Goal: Task Accomplishment & Management: Manage account settings

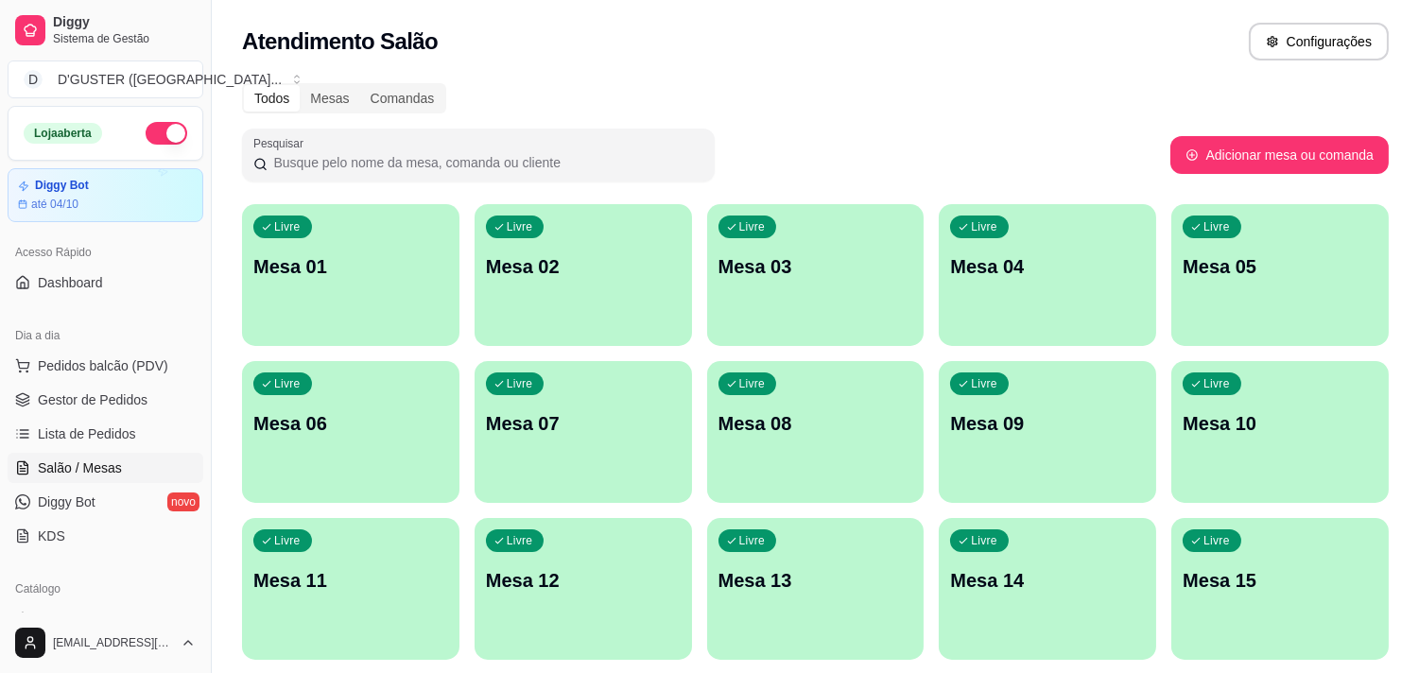
click at [1274, 414] on p "Mesa 10" at bounding box center [1280, 423] width 195 height 26
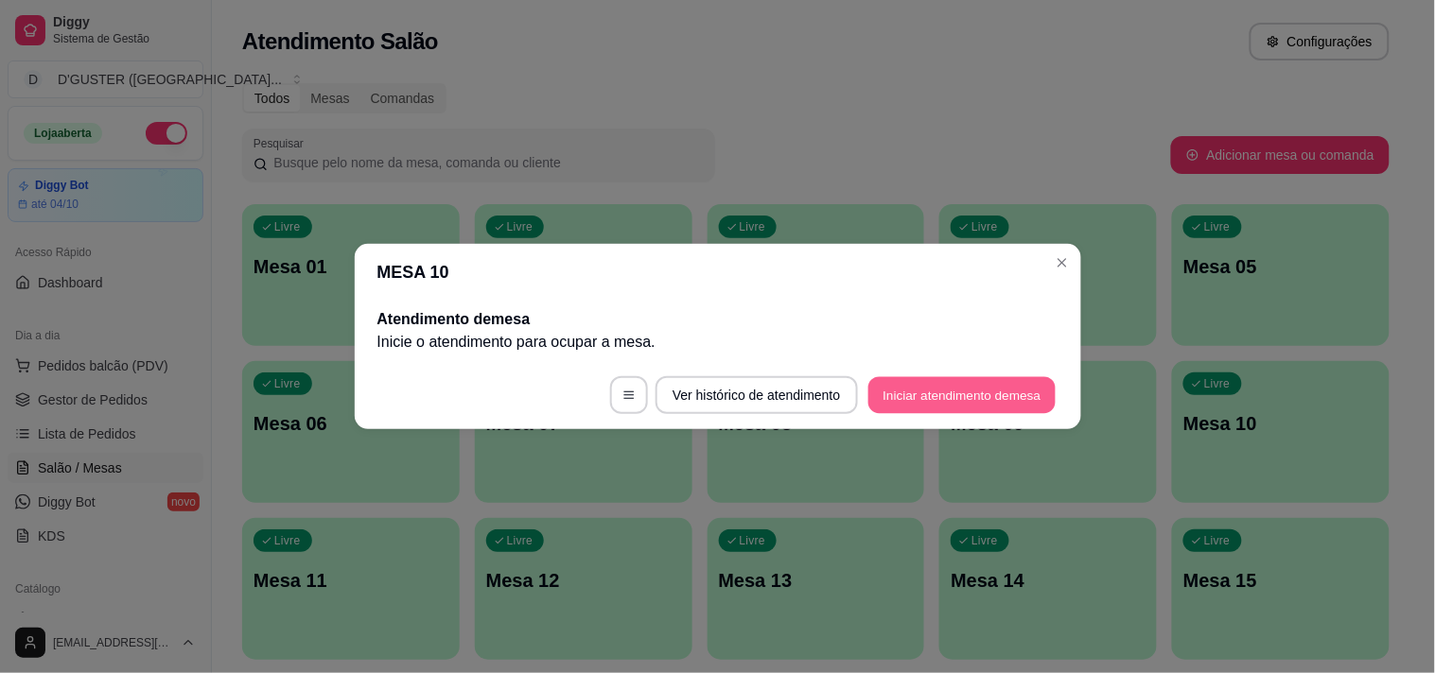
click at [970, 395] on button "Iniciar atendimento de mesa" at bounding box center [961, 395] width 187 height 37
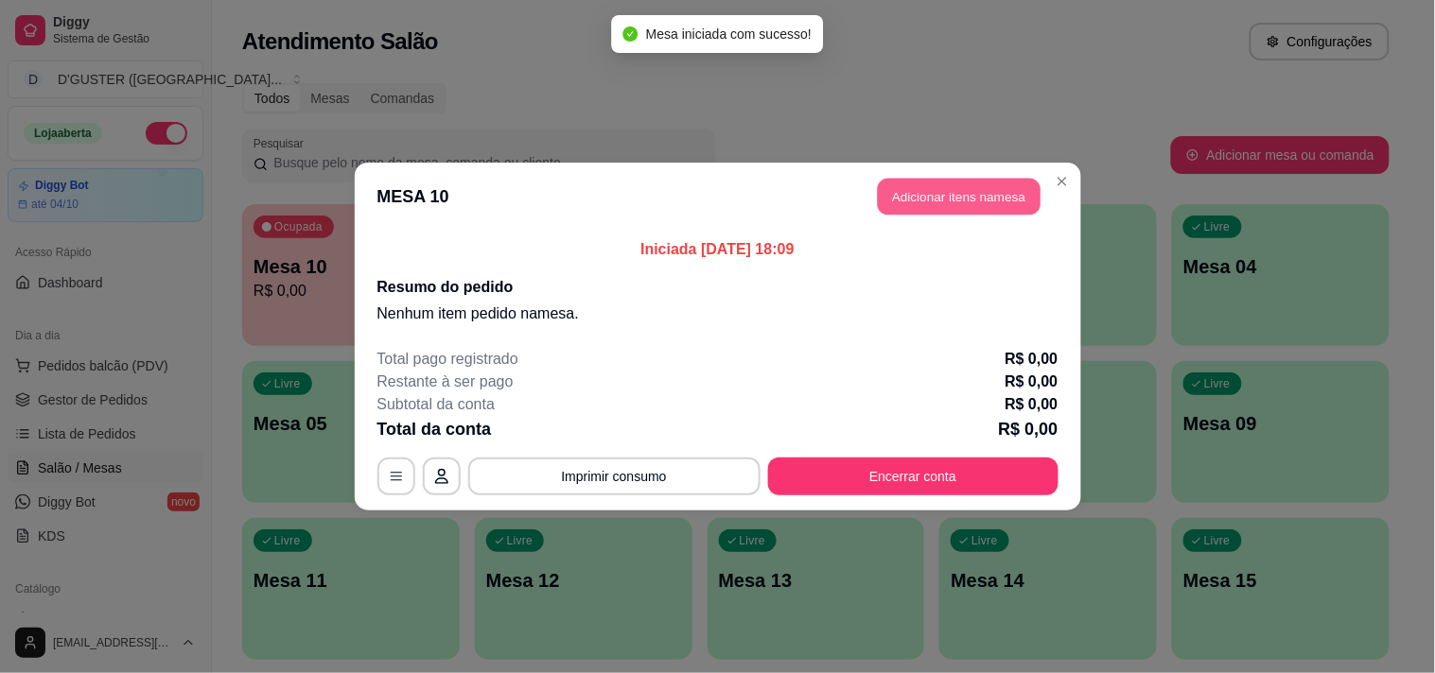
click at [955, 189] on button "Adicionar itens na mesa" at bounding box center [959, 197] width 163 height 37
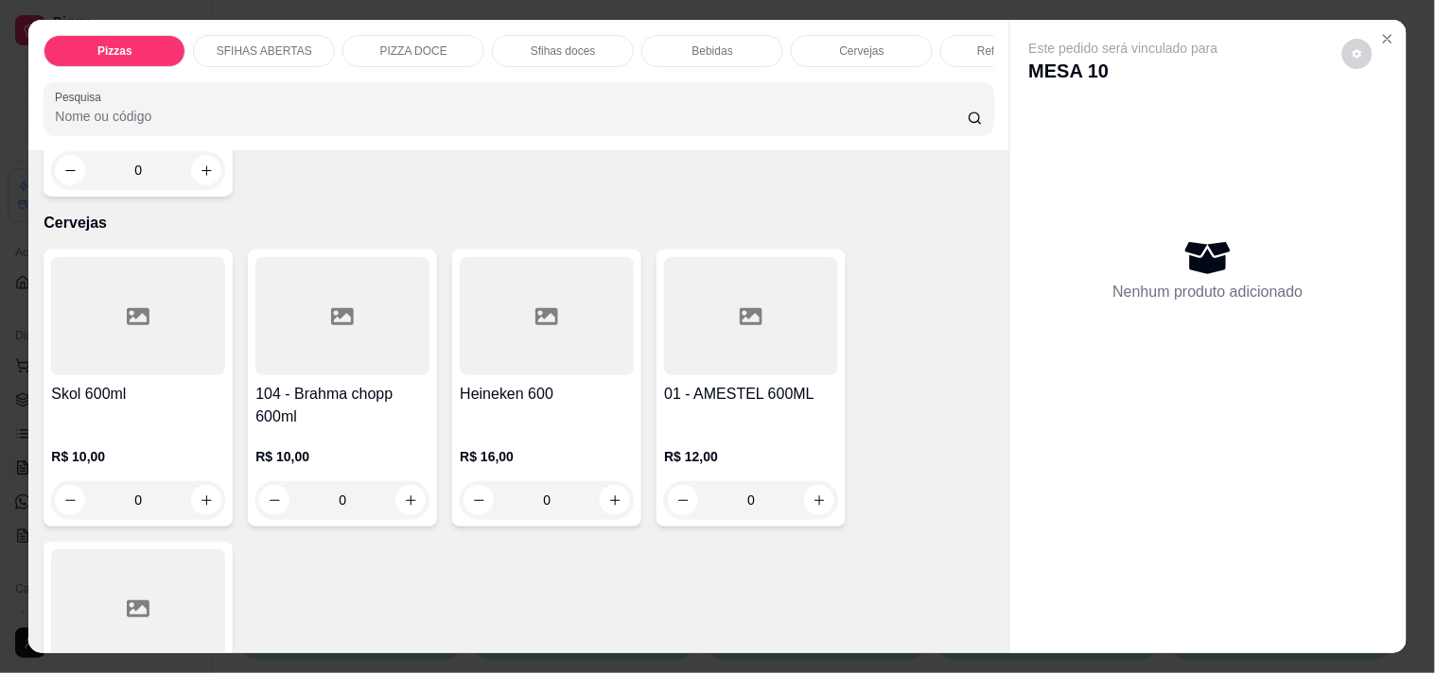
scroll to position [4344, 0]
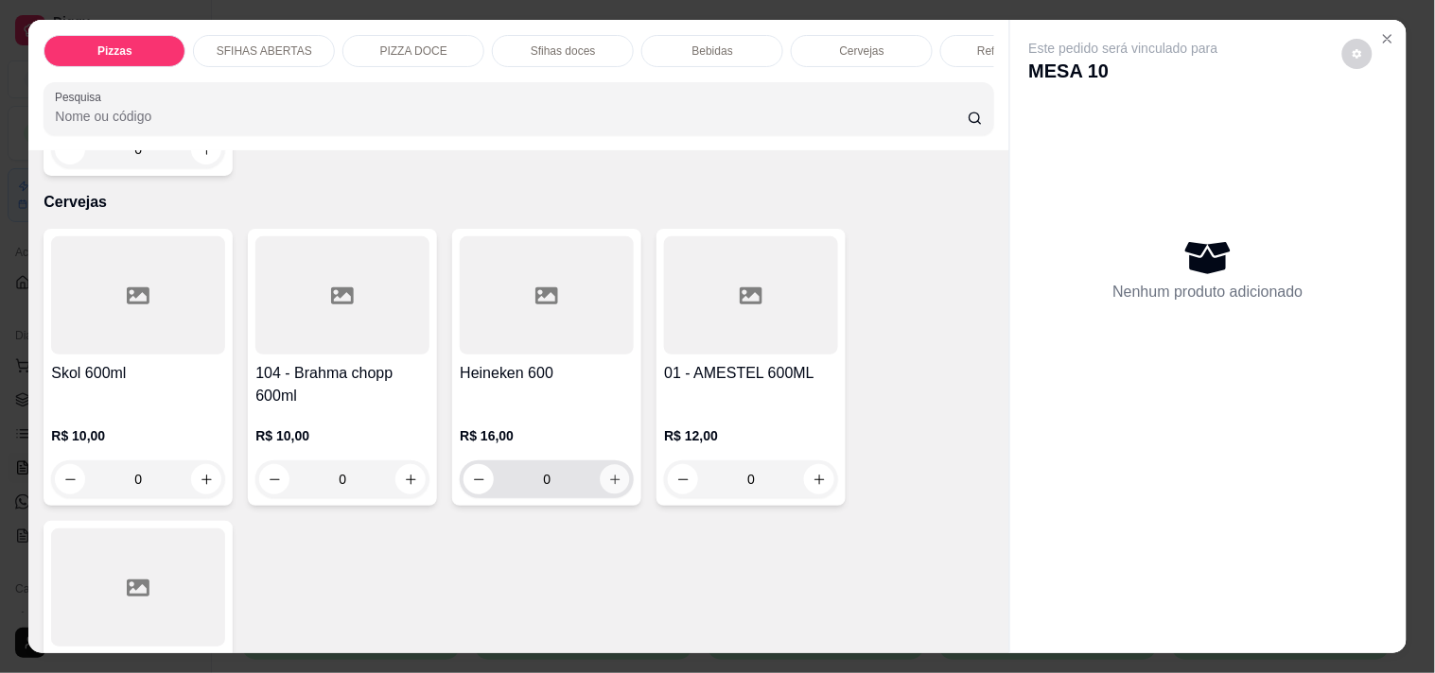
click at [608, 473] on icon "increase-product-quantity" at bounding box center [615, 480] width 14 height 14
type input "1"
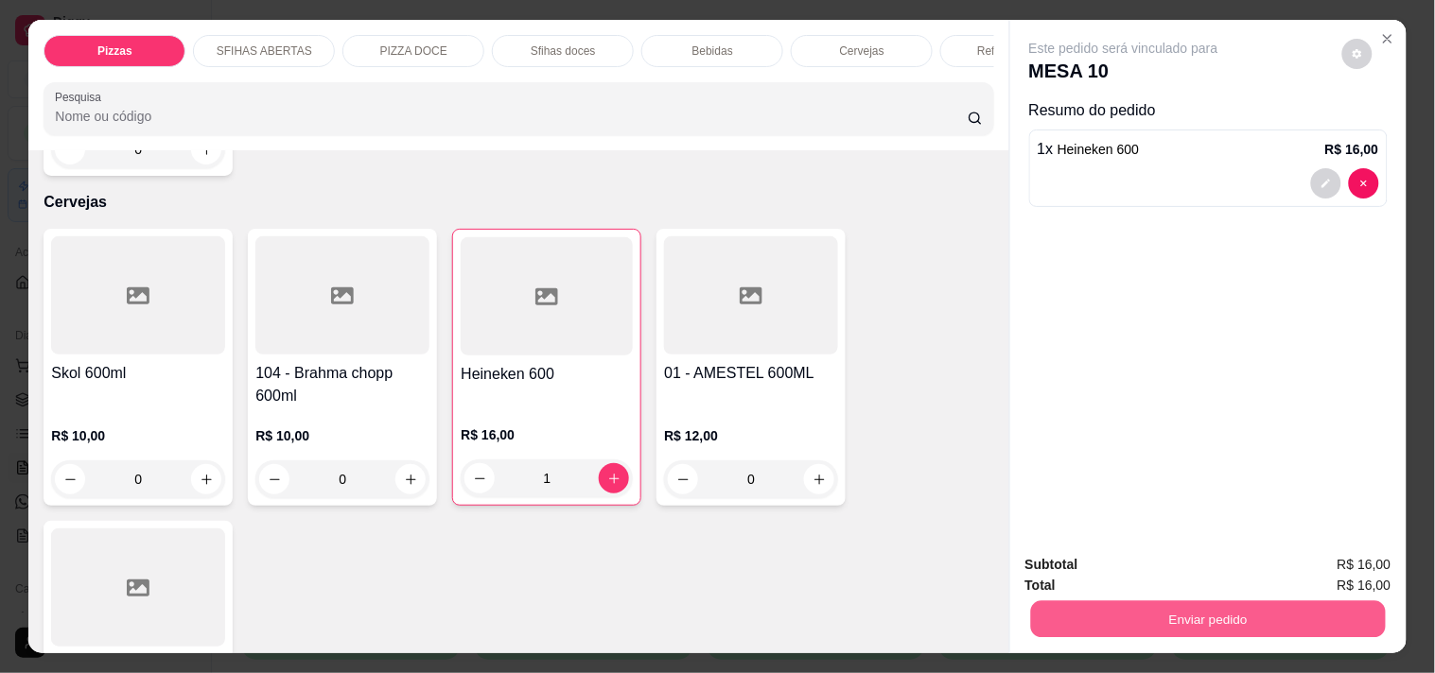
click at [1259, 607] on button "Enviar pedido" at bounding box center [1207, 619] width 355 height 37
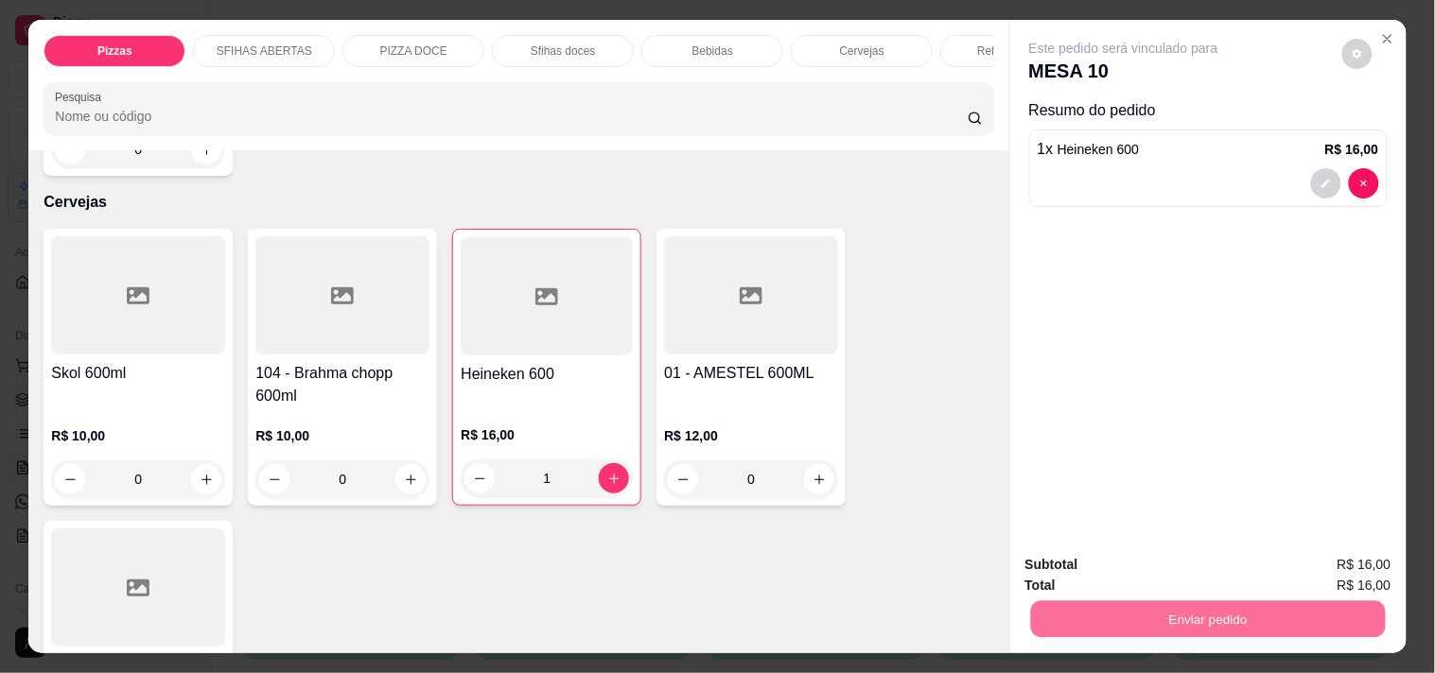
click at [1170, 569] on button "Não registrar e enviar pedido" at bounding box center [1145, 566] width 197 height 36
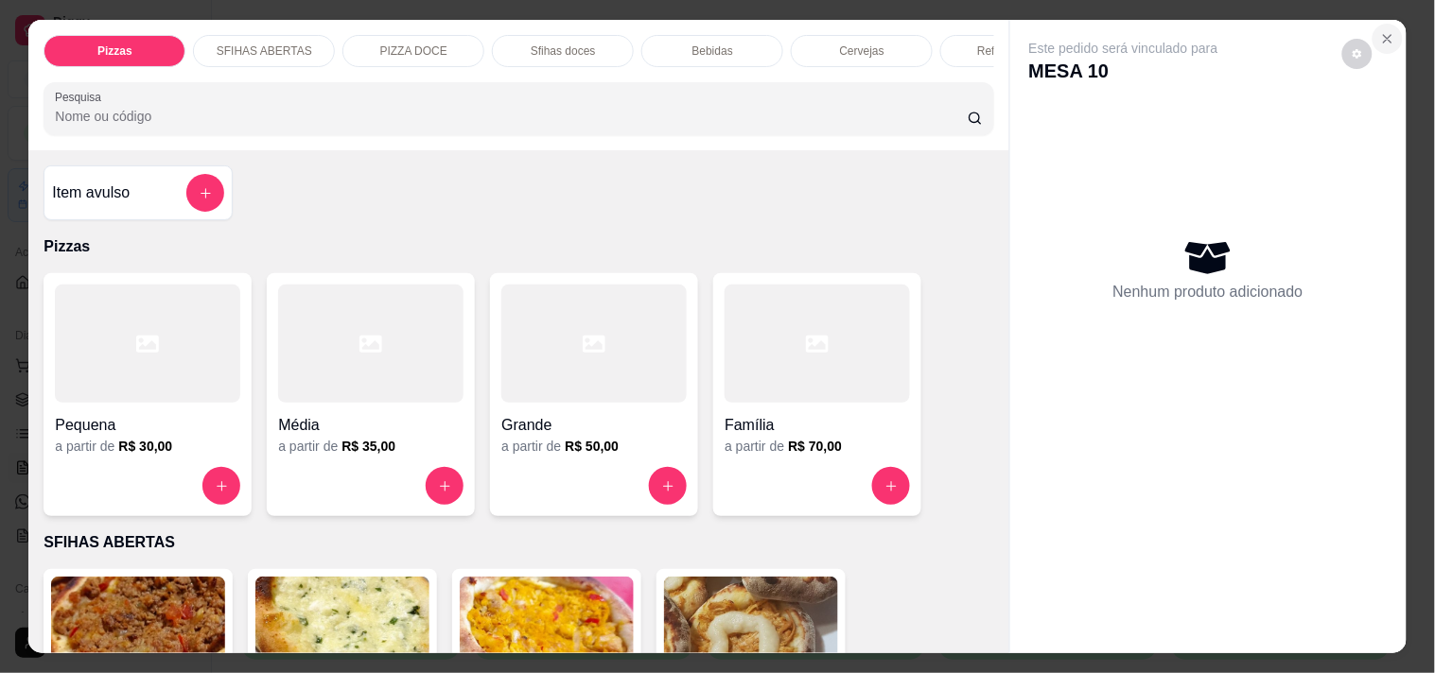
click at [1376, 24] on button "Close" at bounding box center [1387, 39] width 30 height 30
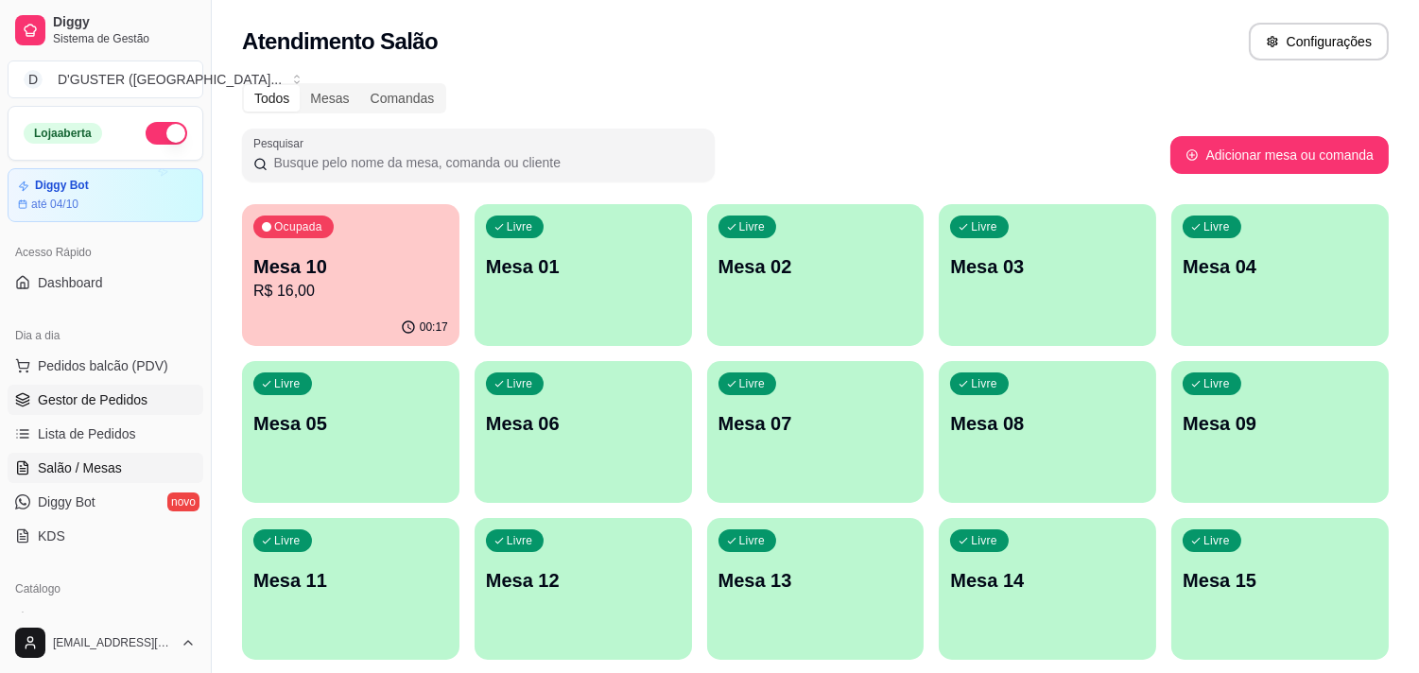
click at [101, 385] on link "Gestor de Pedidos" at bounding box center [106, 400] width 196 height 30
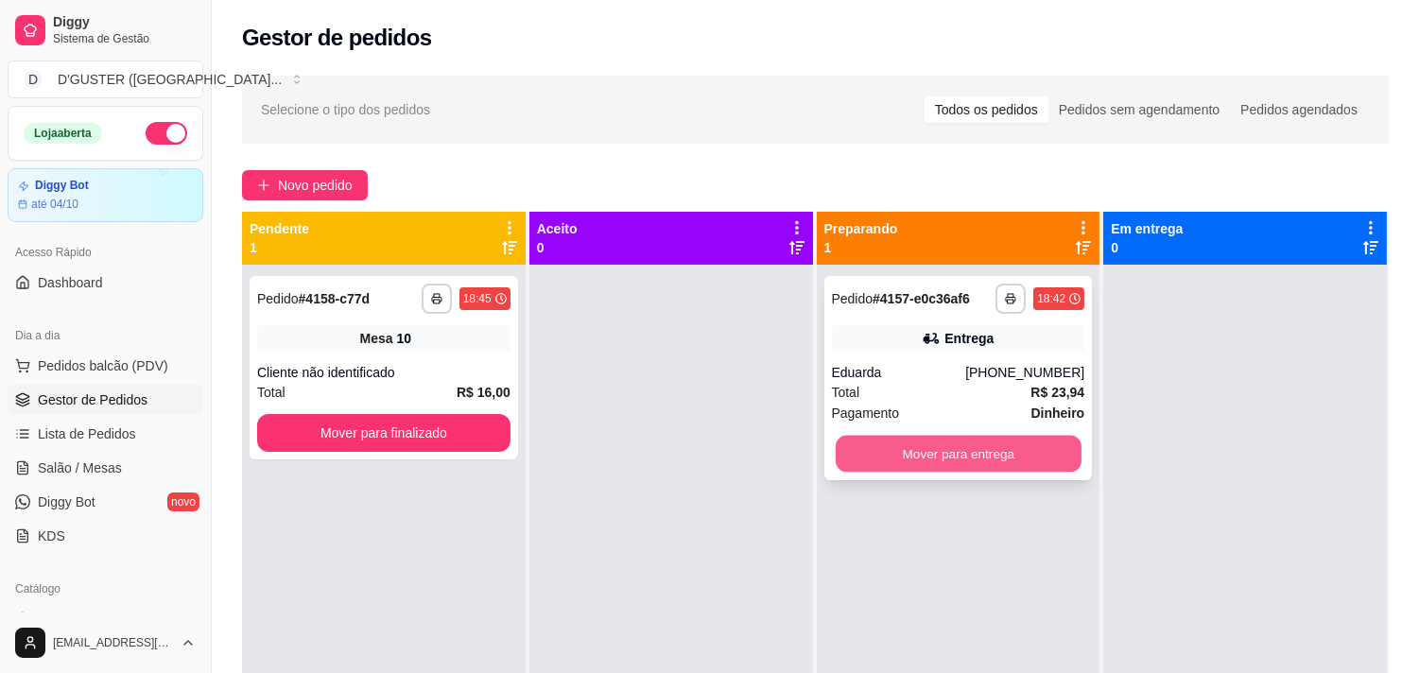
click at [963, 440] on button "Mover para entrega" at bounding box center [959, 454] width 246 height 37
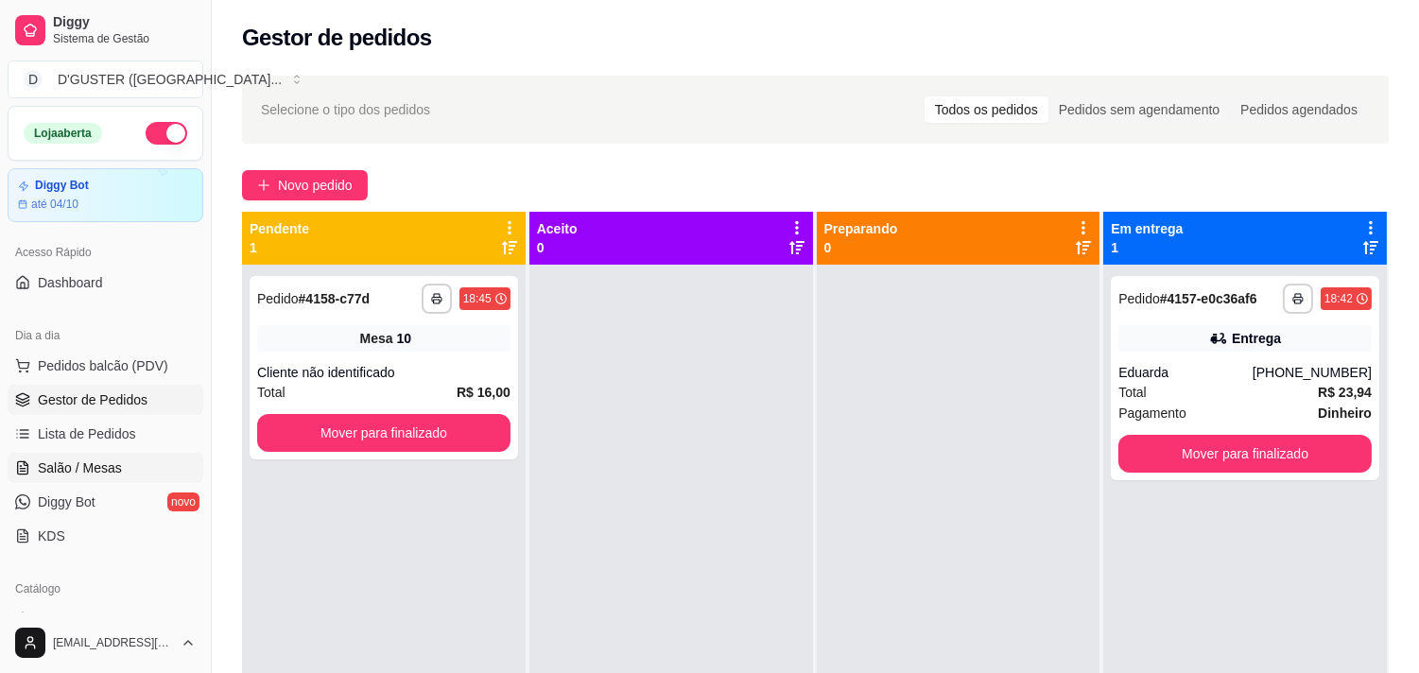
click at [116, 466] on span "Salão / Mesas" at bounding box center [80, 468] width 84 height 19
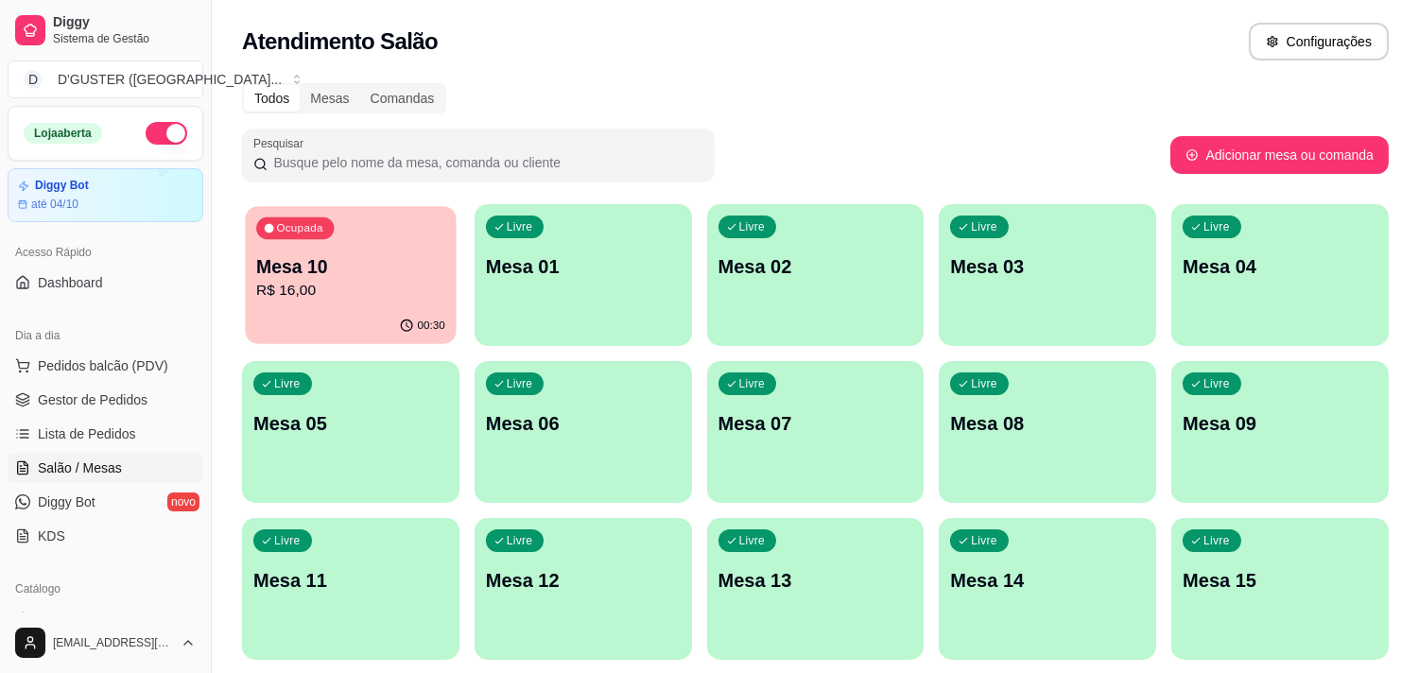
click at [417, 297] on p "R$ 16,00" at bounding box center [350, 291] width 189 height 22
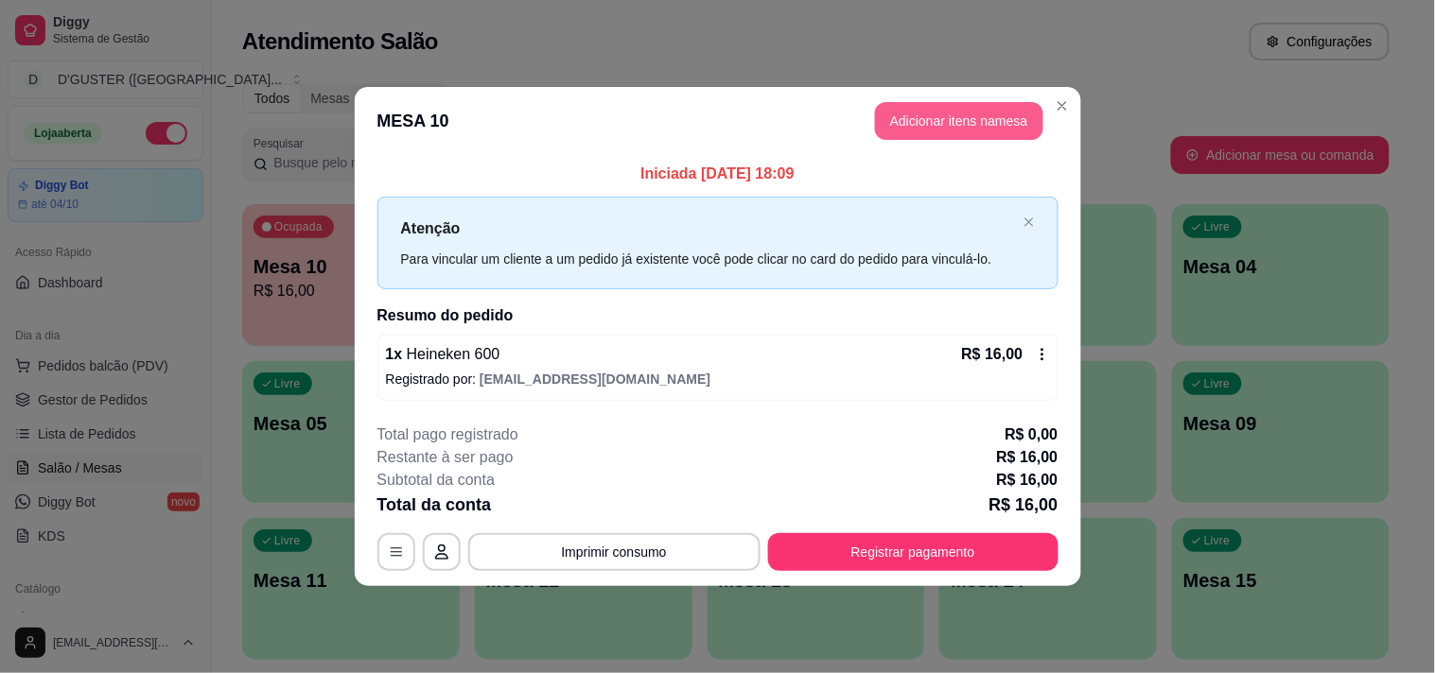
click at [974, 133] on button "Adicionar itens na mesa" at bounding box center [959, 121] width 168 height 38
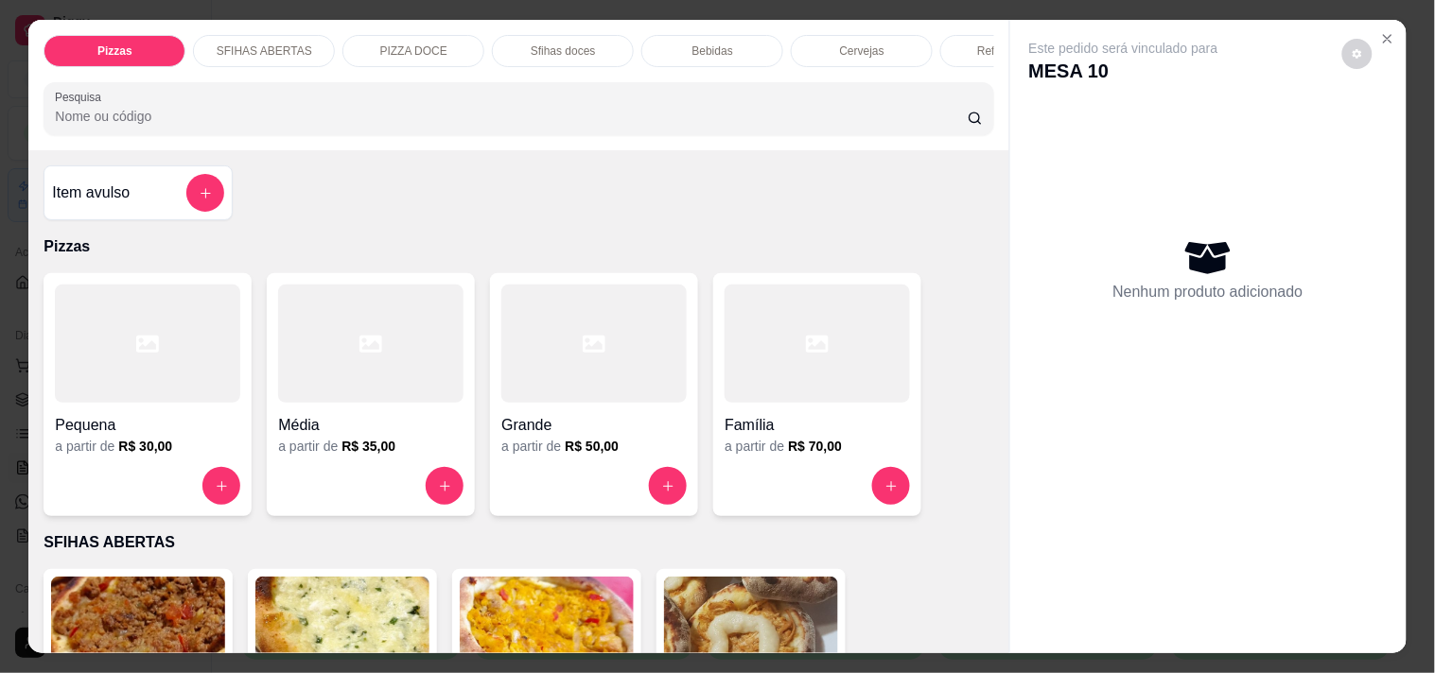
click at [755, 437] on h4 "Família" at bounding box center [816, 425] width 185 height 23
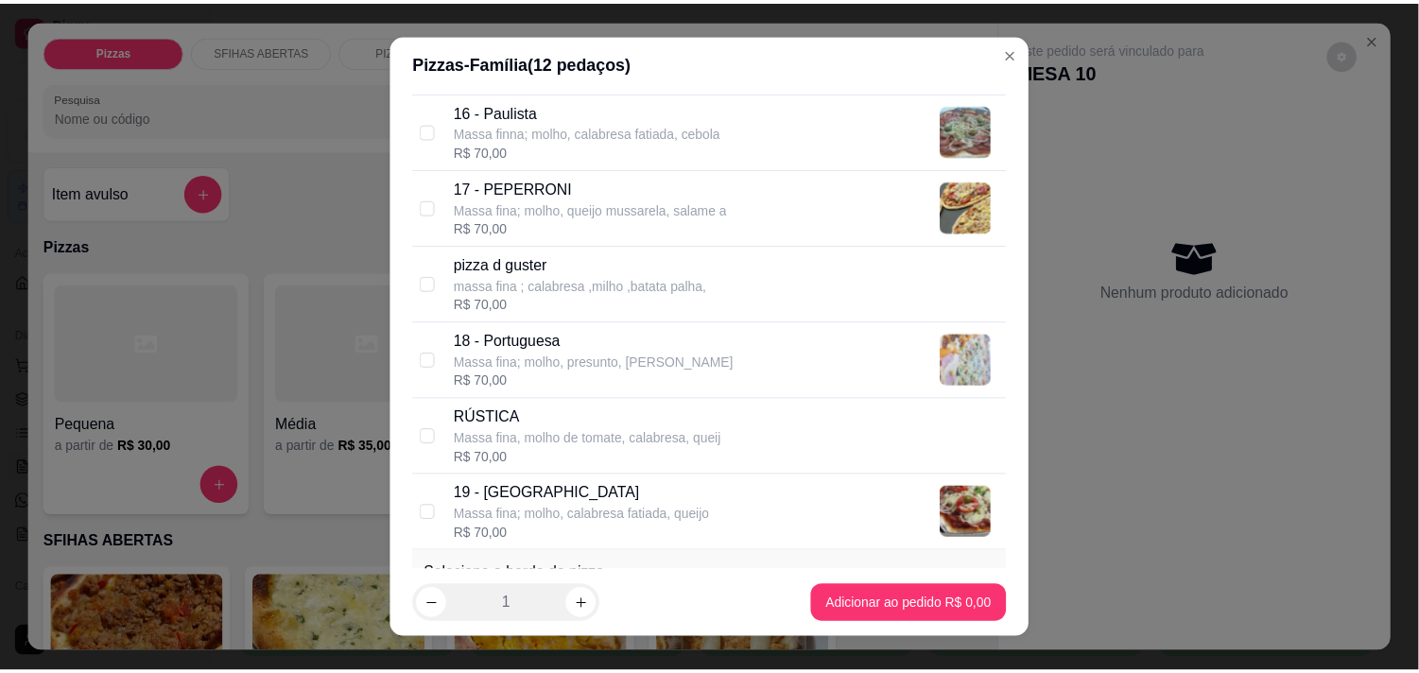
scroll to position [1366, 0]
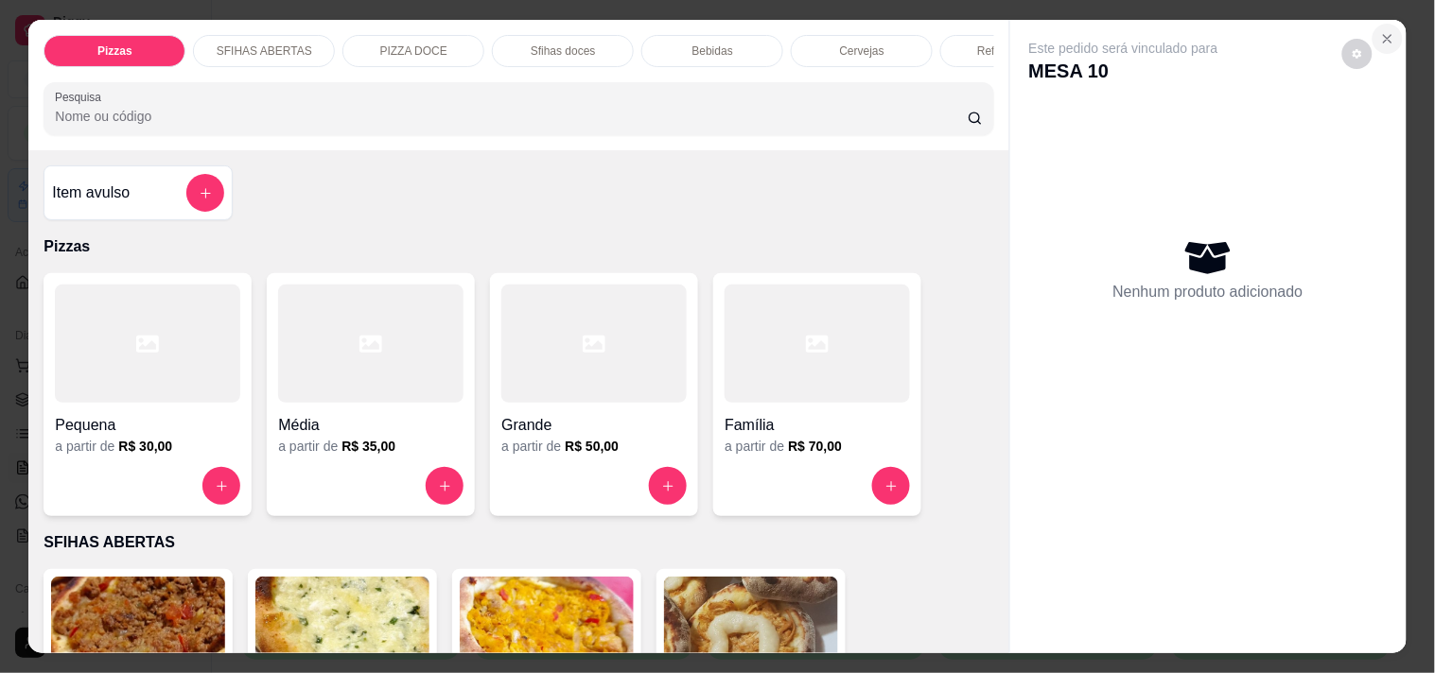
click at [1386, 31] on icon "Close" at bounding box center [1387, 38] width 15 height 15
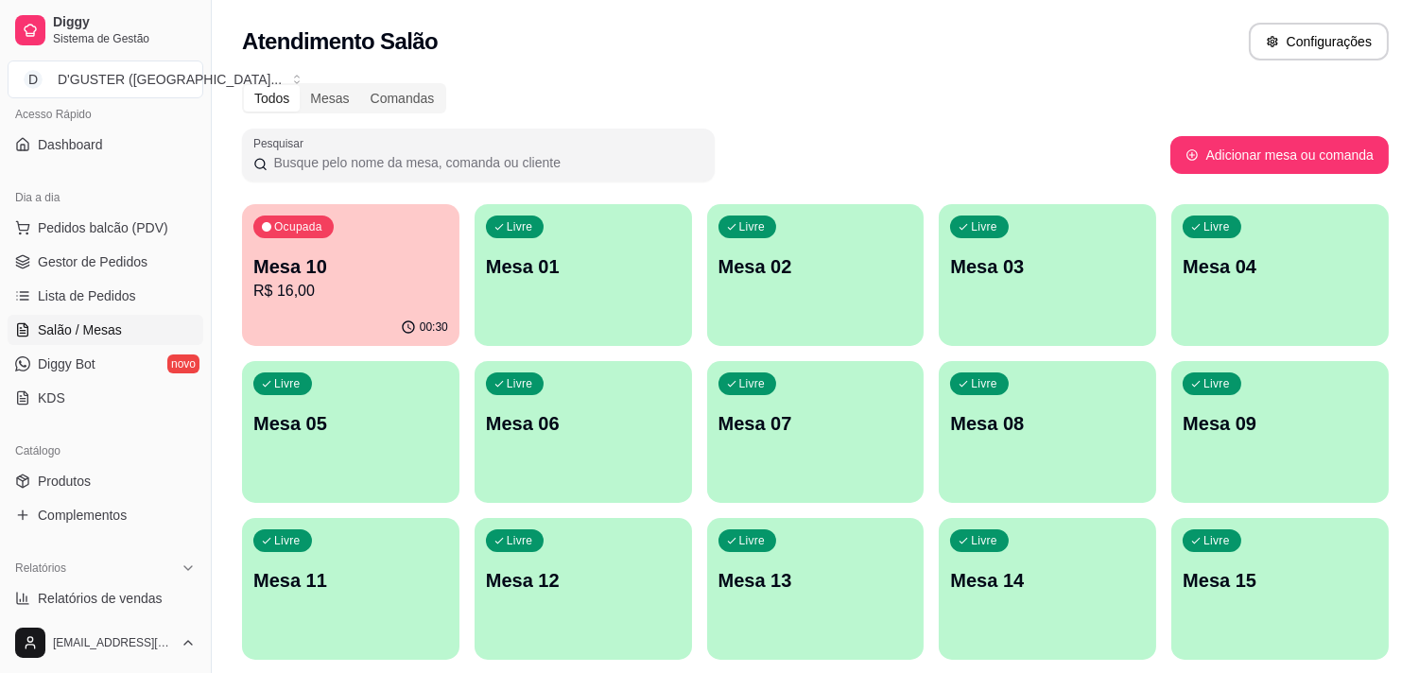
scroll to position [105, 0]
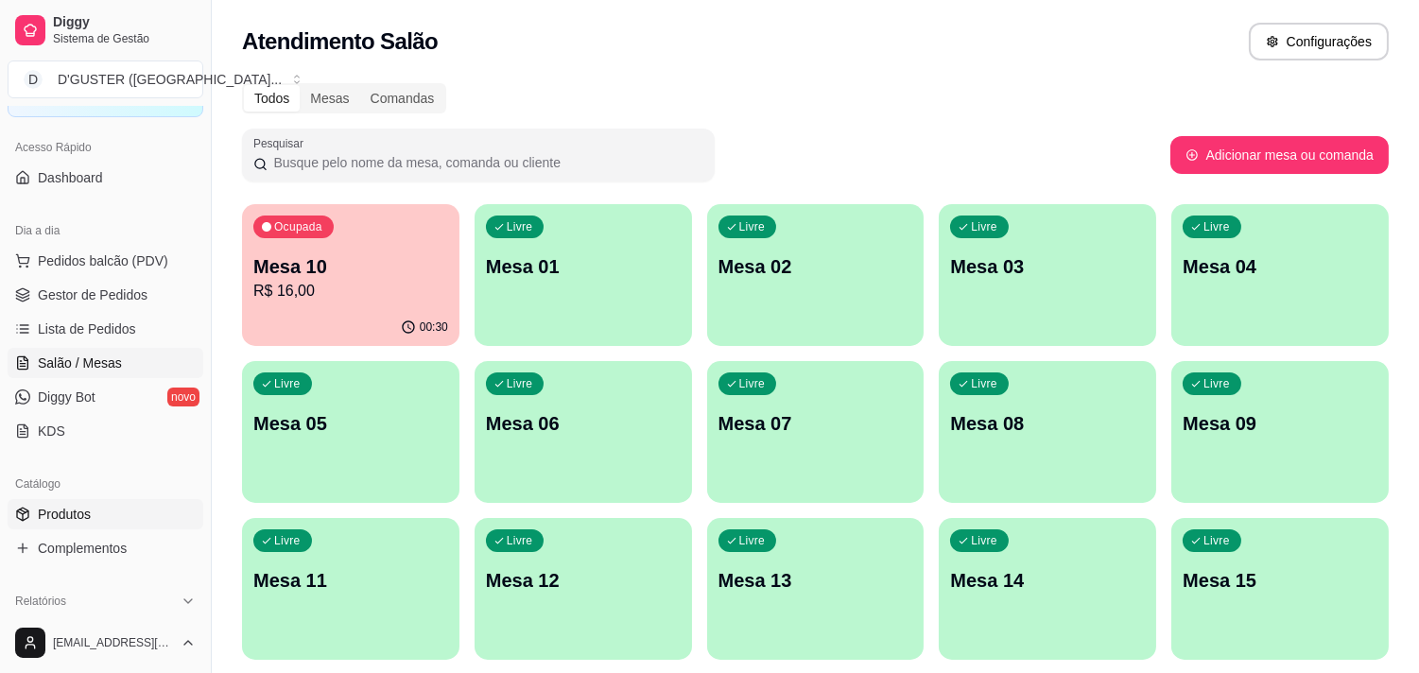
click at [119, 528] on link "Produtos" at bounding box center [106, 514] width 196 height 30
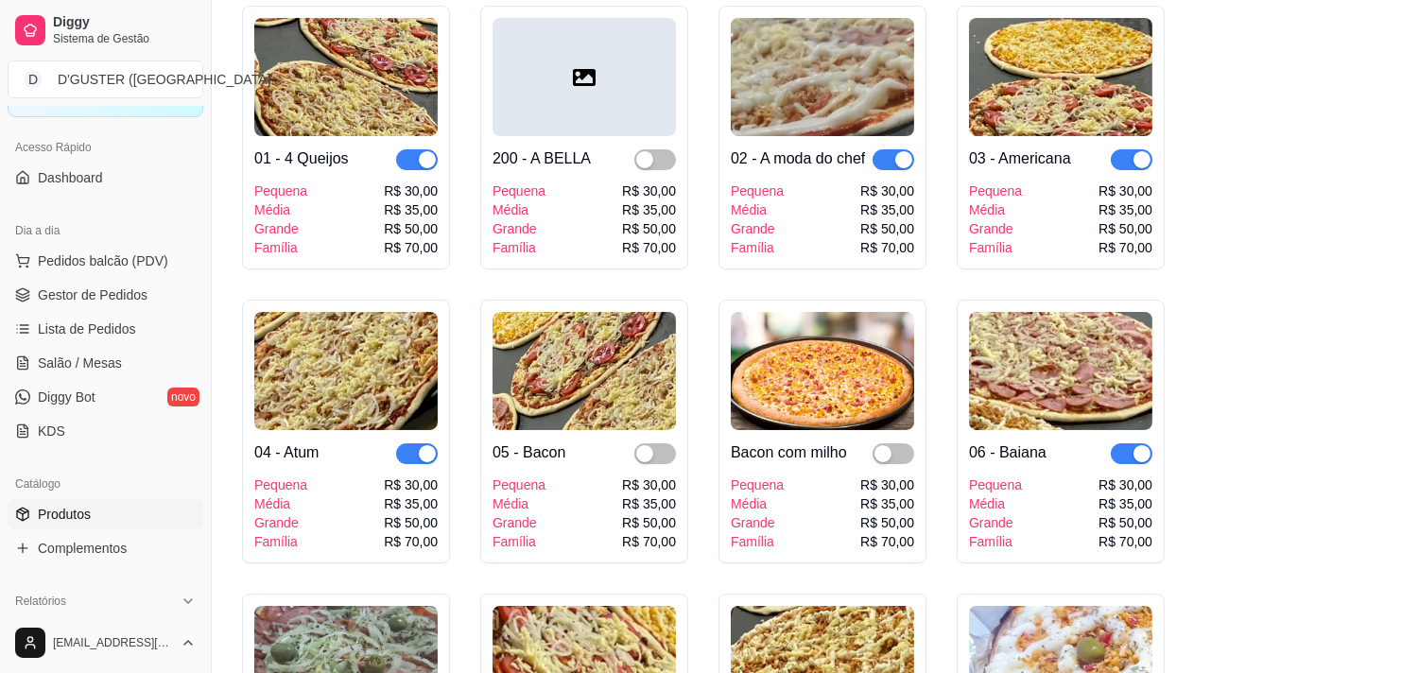
scroll to position [315, 0]
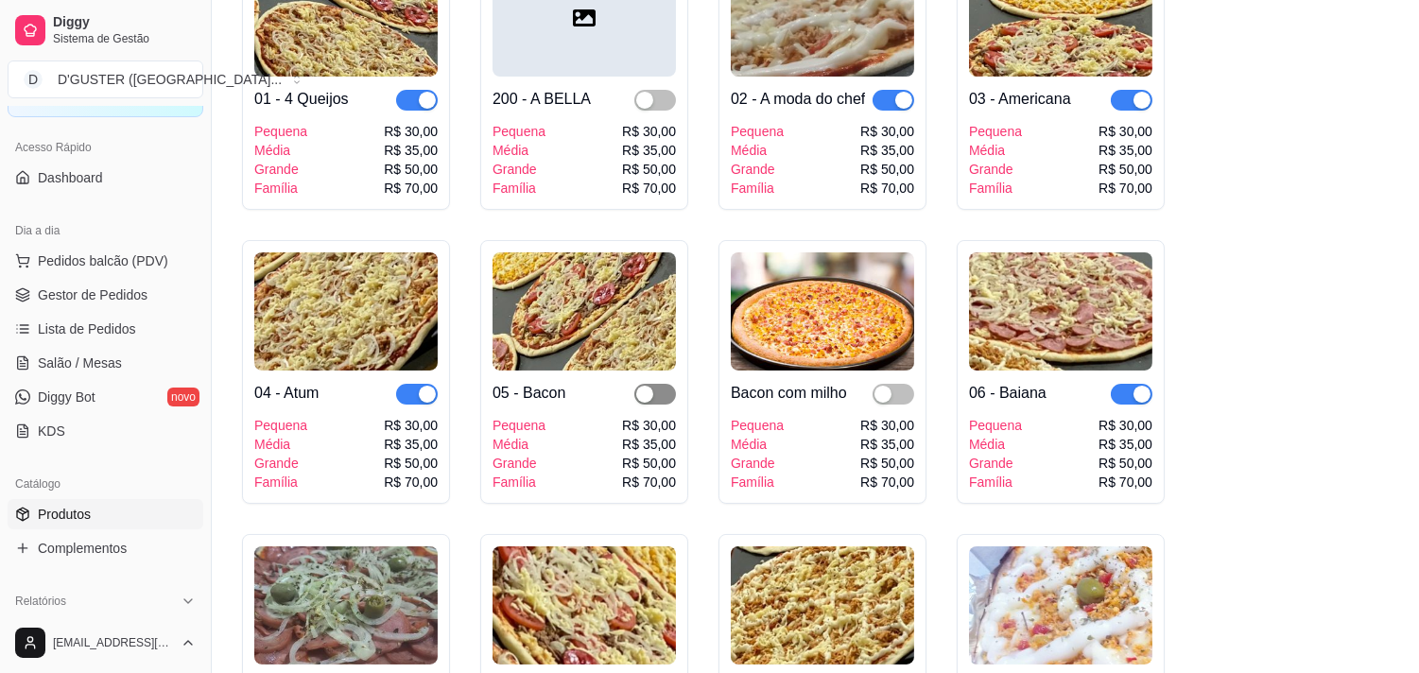
click at [665, 400] on span "button" at bounding box center [656, 394] width 42 height 21
click at [900, 394] on span "button" at bounding box center [894, 394] width 42 height 21
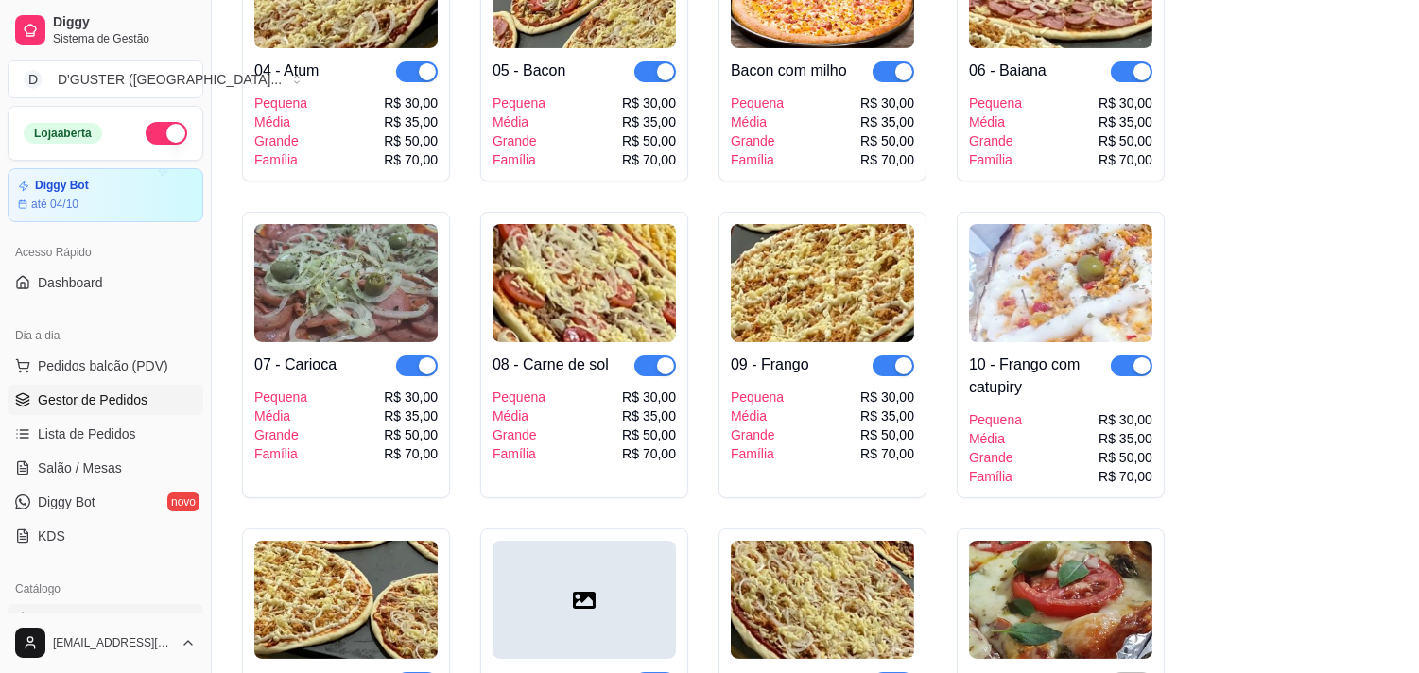
scroll to position [525, 0]
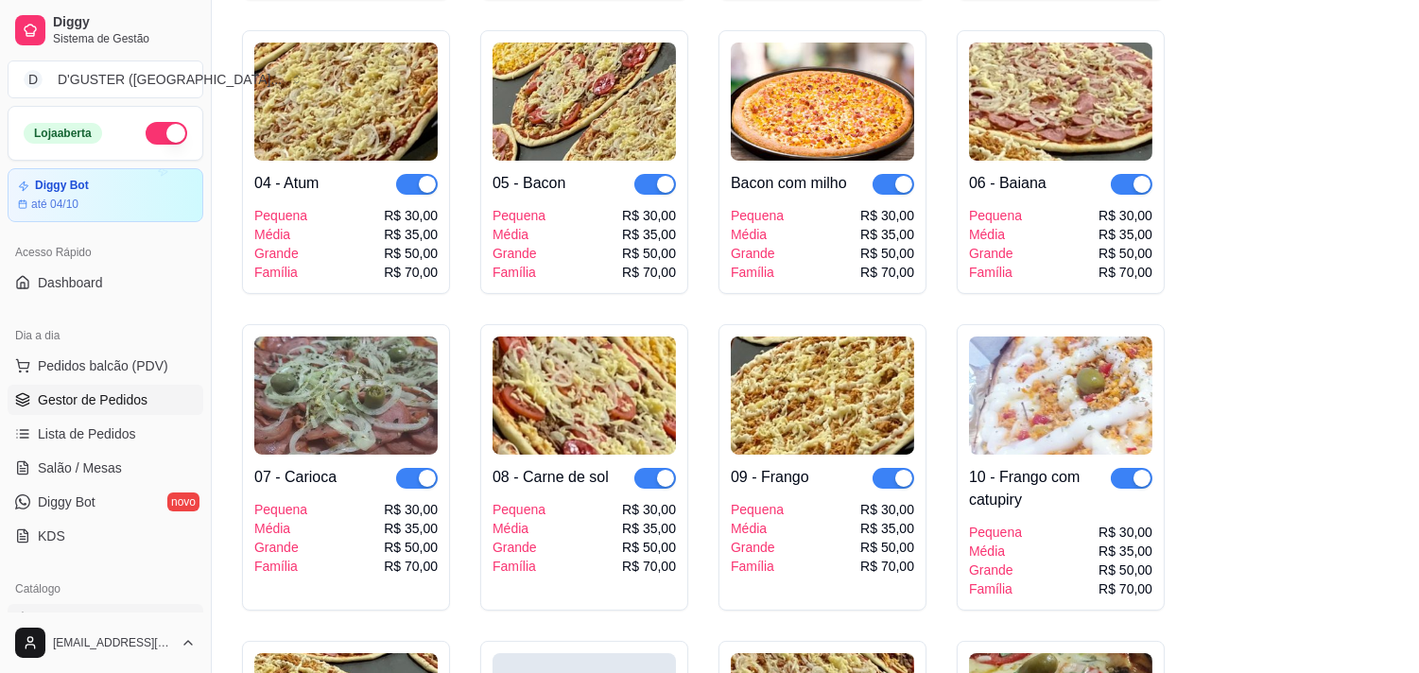
click at [59, 392] on span "Gestor de Pedidos" at bounding box center [93, 400] width 110 height 19
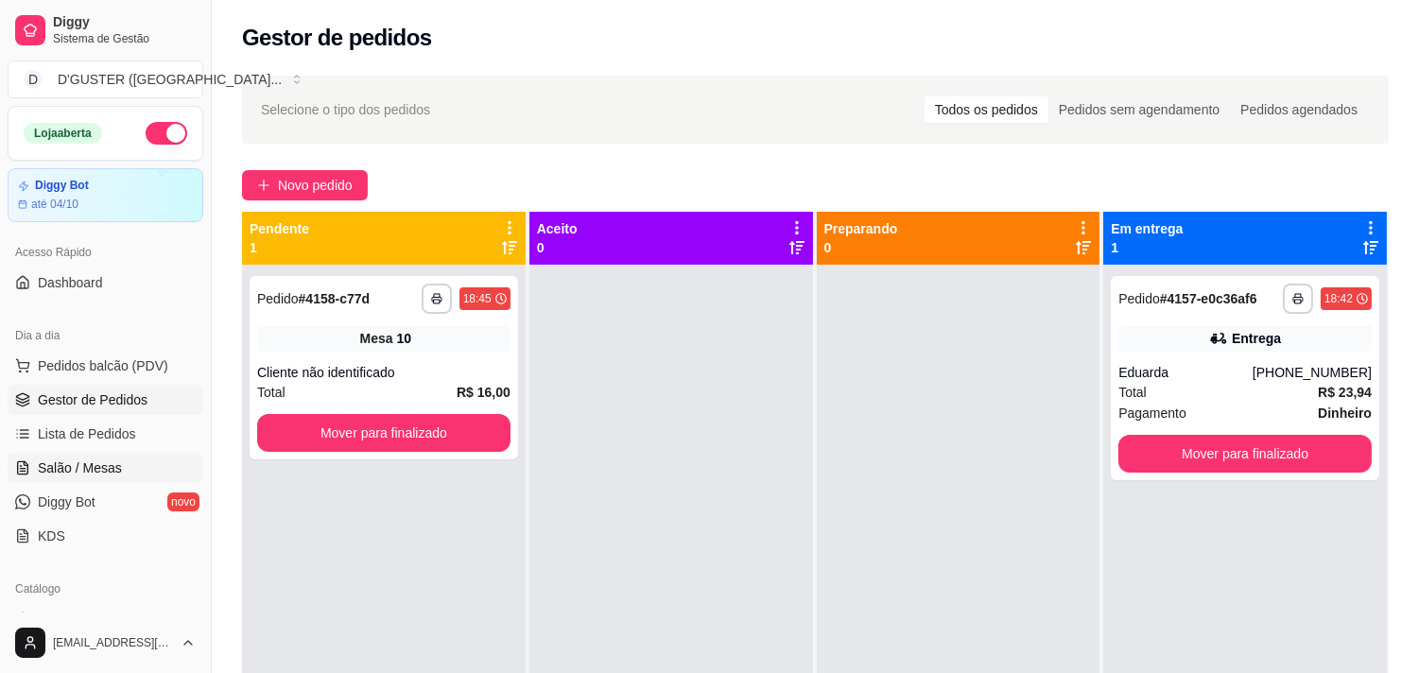
click at [86, 471] on span "Salão / Mesas" at bounding box center [80, 468] width 84 height 19
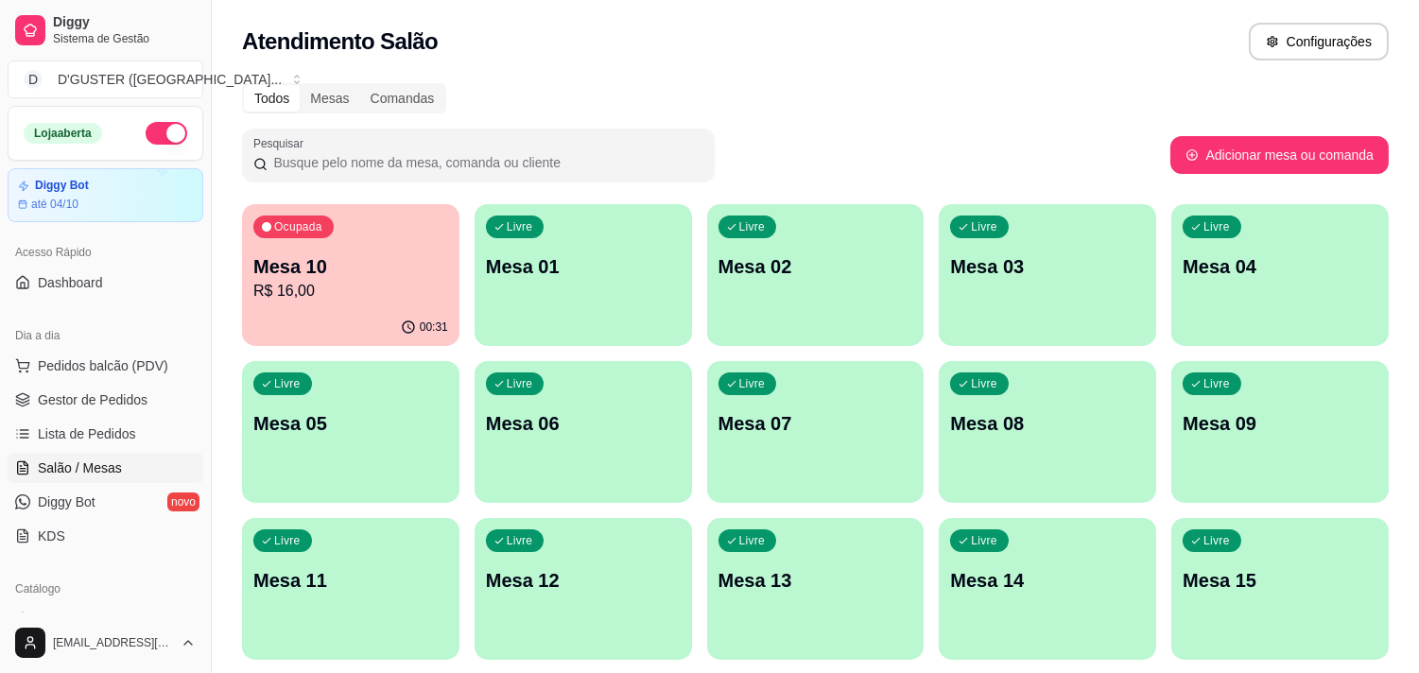
click at [314, 306] on div "Ocupada Mesa 10 R$ 16,00" at bounding box center [351, 256] width 218 height 105
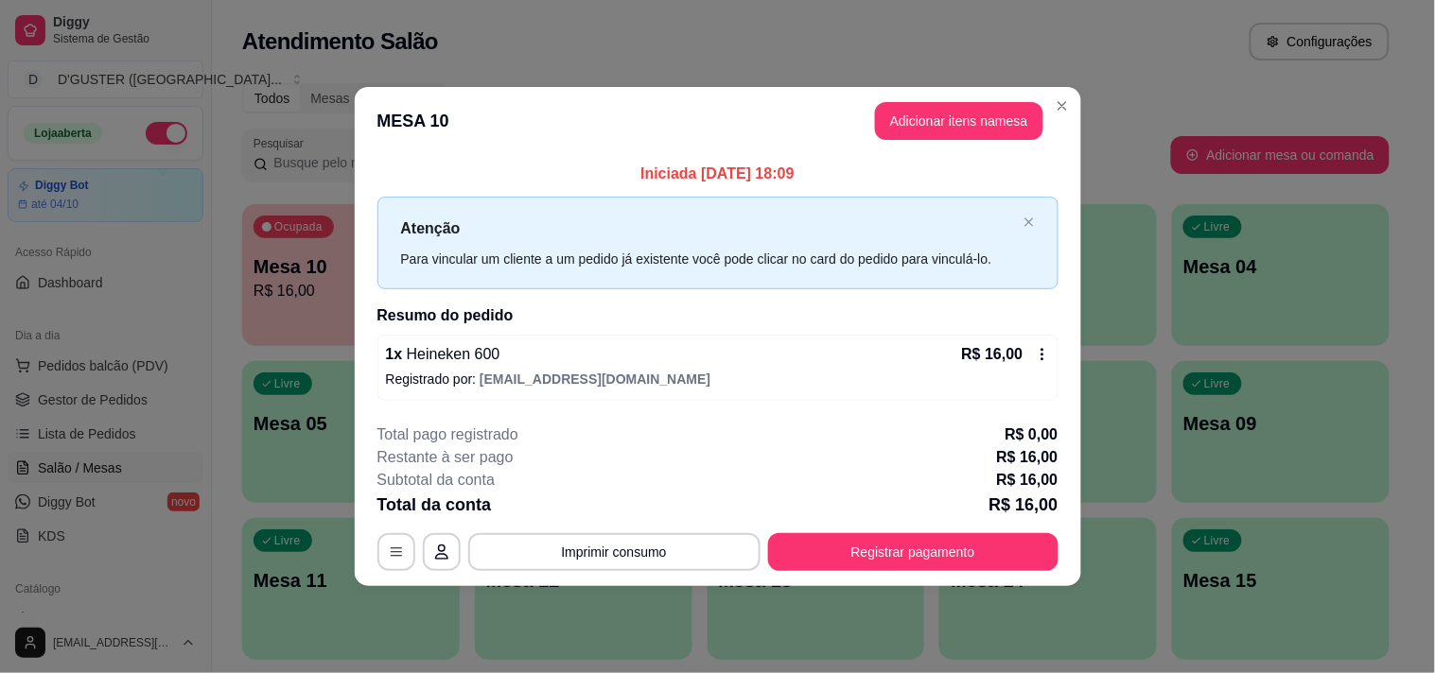
click at [880, 133] on button "Adicionar itens na mesa" at bounding box center [959, 121] width 168 height 38
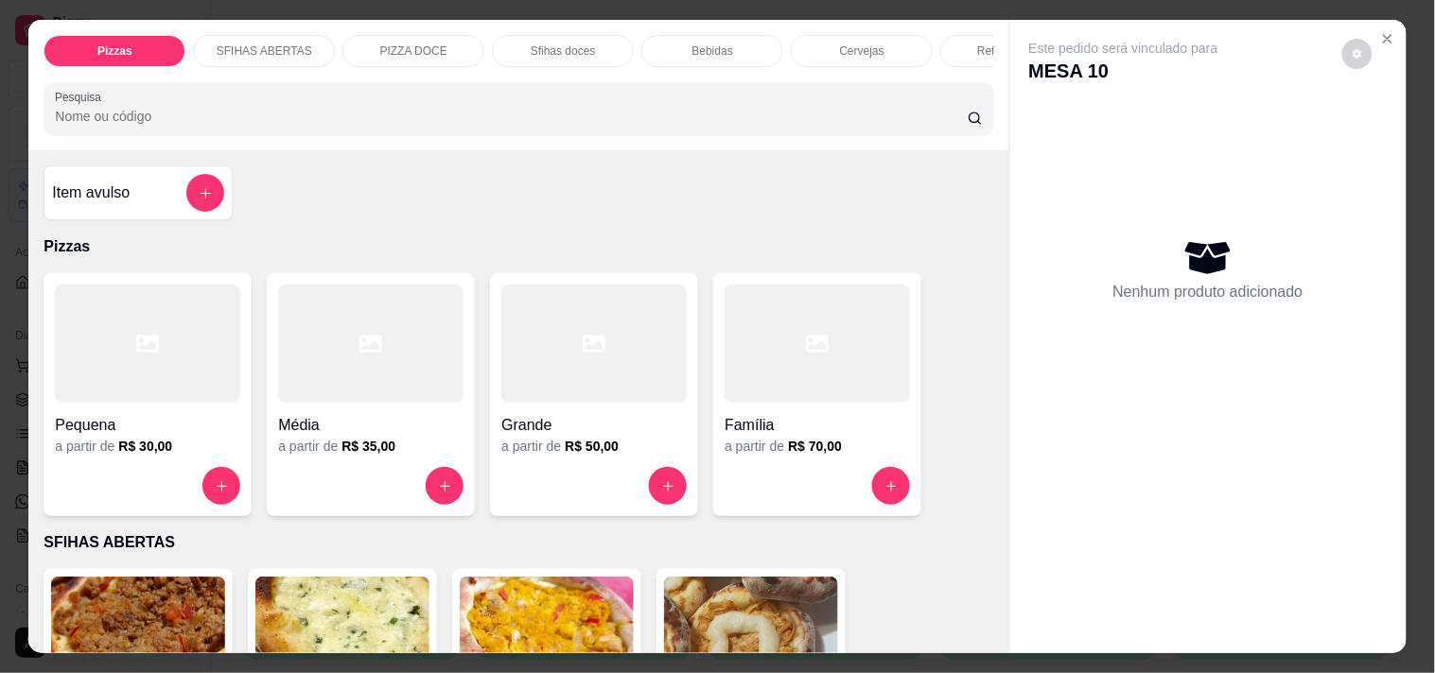
click at [762, 418] on div "Família" at bounding box center [816, 420] width 185 height 34
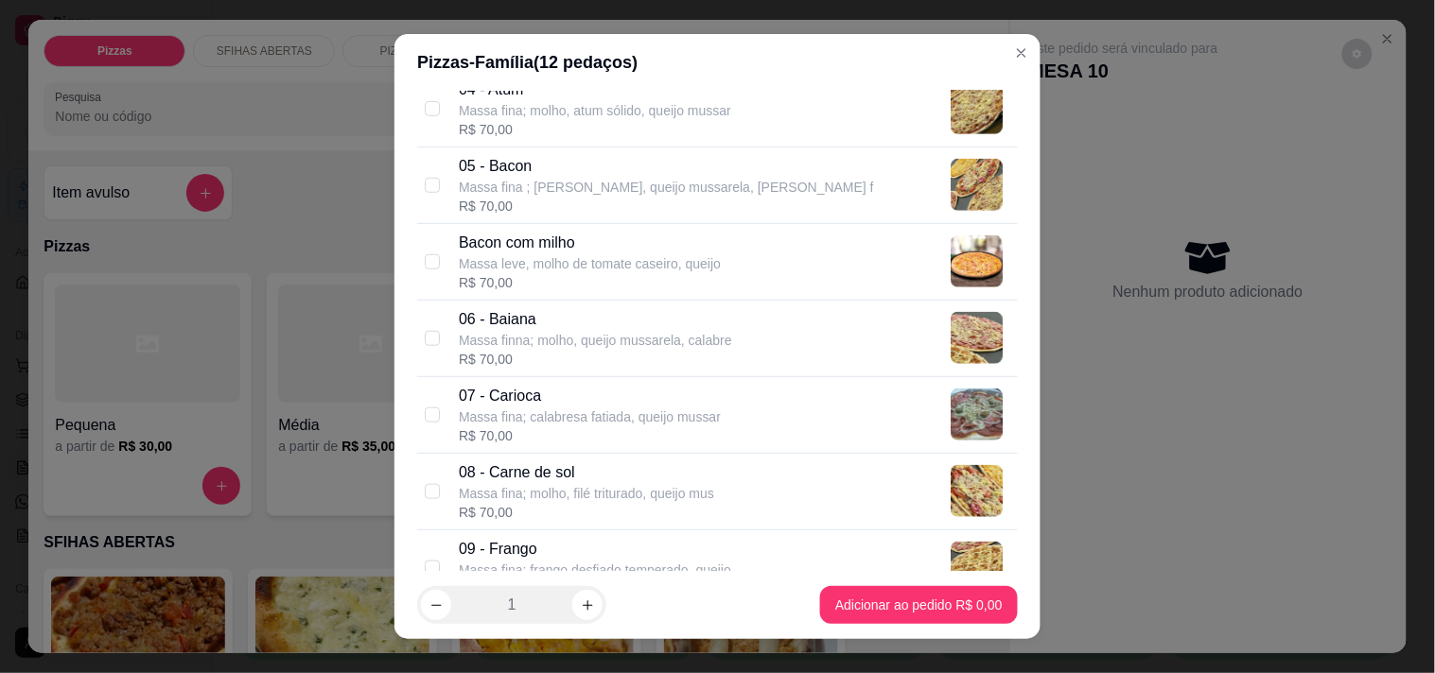
scroll to position [420, 0]
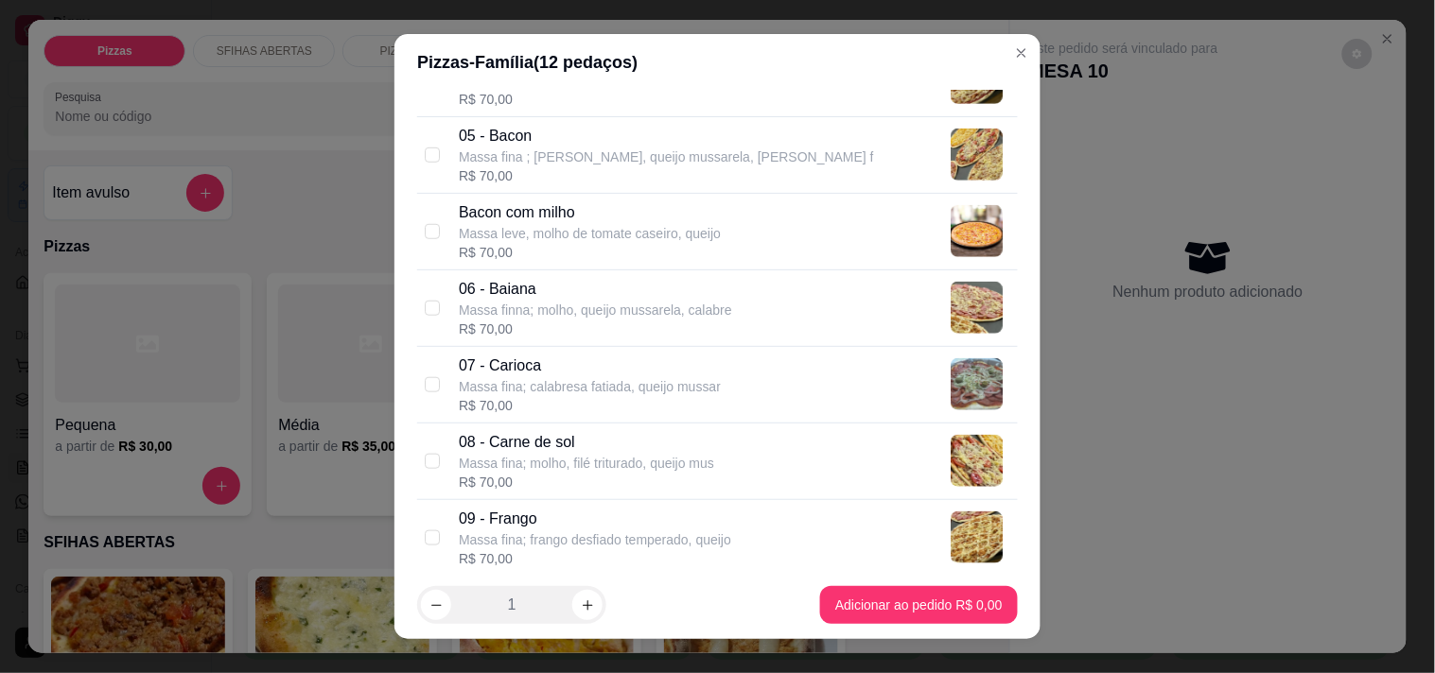
click at [417, 228] on div "Bacon com milho Massa leve, molho de tomate caseiro, queijo R$ 70,00" at bounding box center [717, 232] width 601 height 77
checkbox input "true"
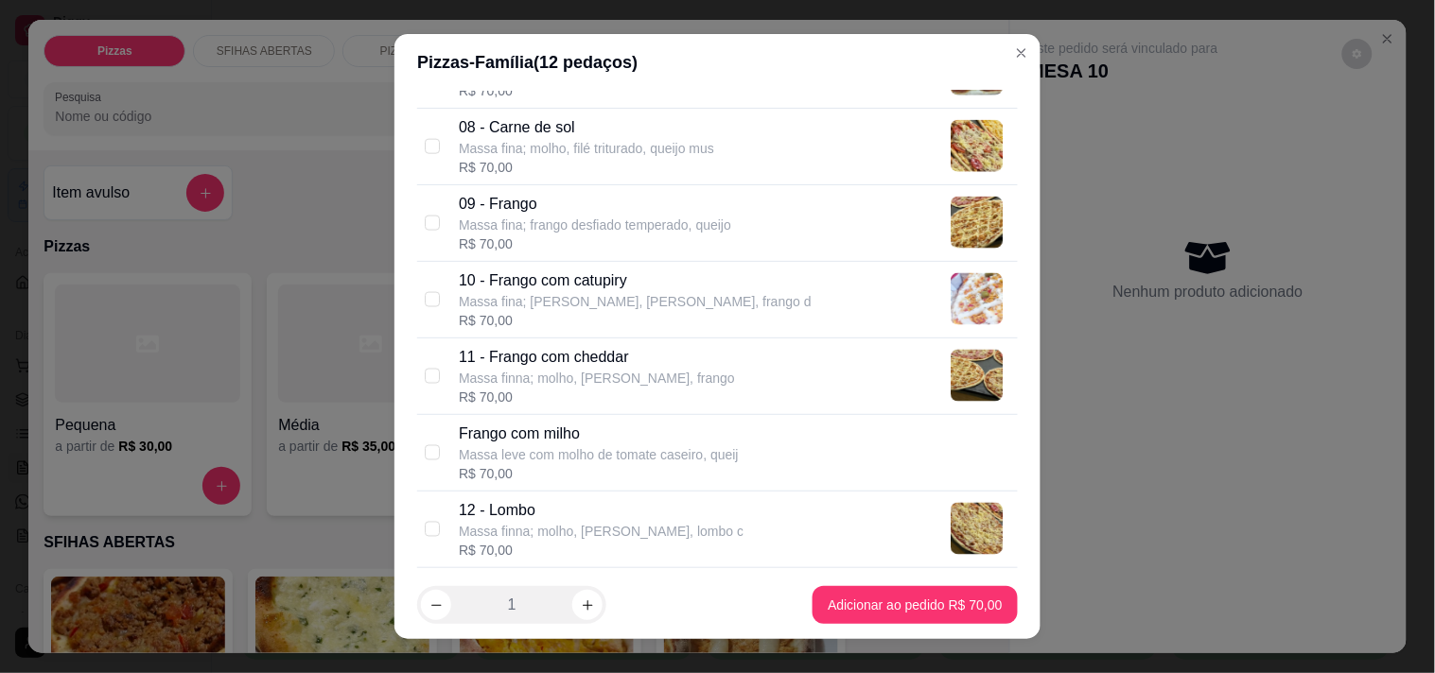
scroll to position [840, 0]
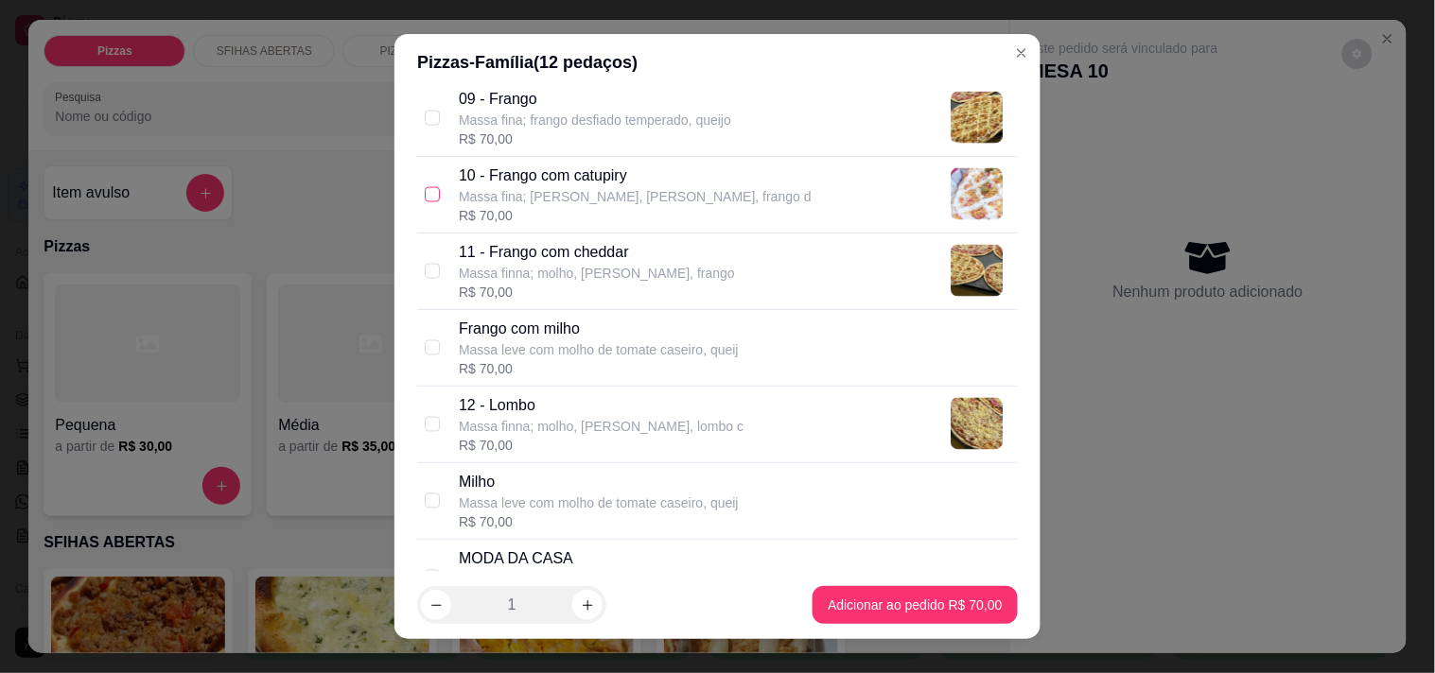
click at [426, 187] on input "checkbox" at bounding box center [432, 194] width 15 height 15
checkbox input "true"
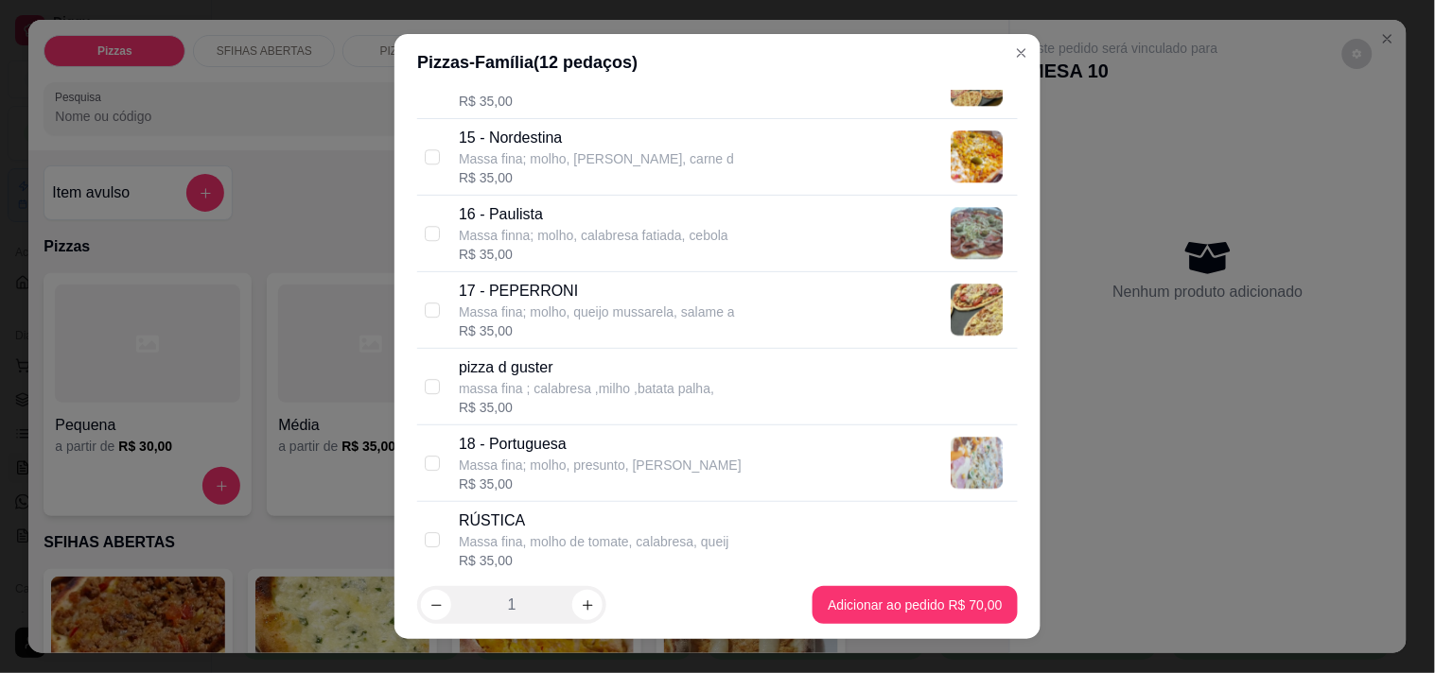
scroll to position [1204, 0]
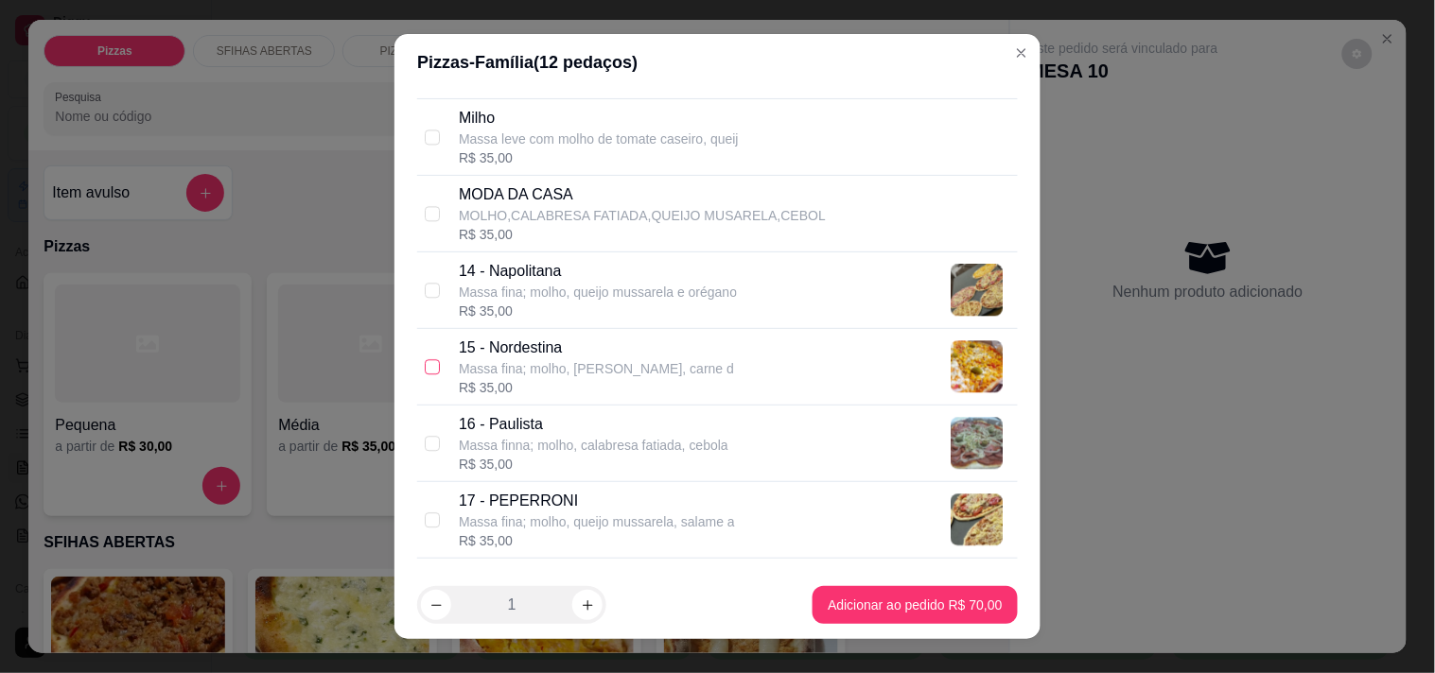
click at [429, 369] on input "checkbox" at bounding box center [432, 366] width 15 height 15
checkbox input "true"
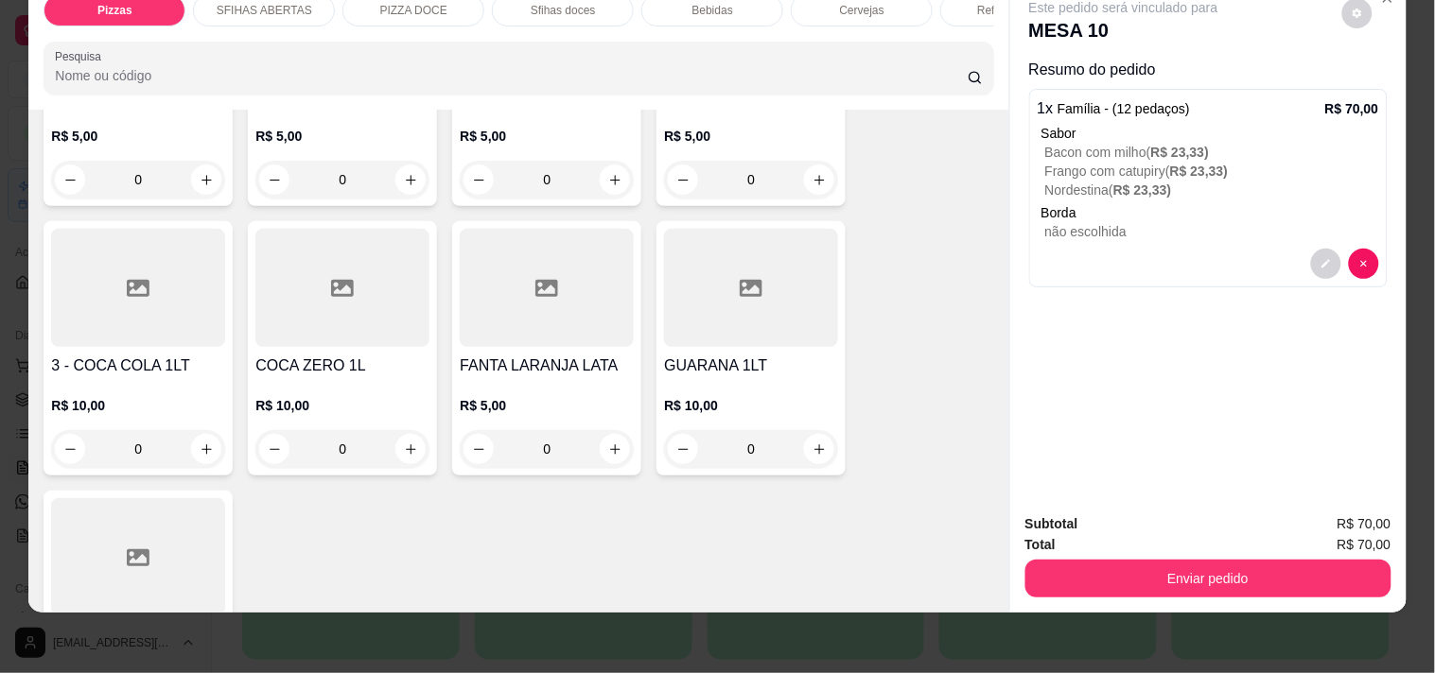
scroll to position [5253, 0]
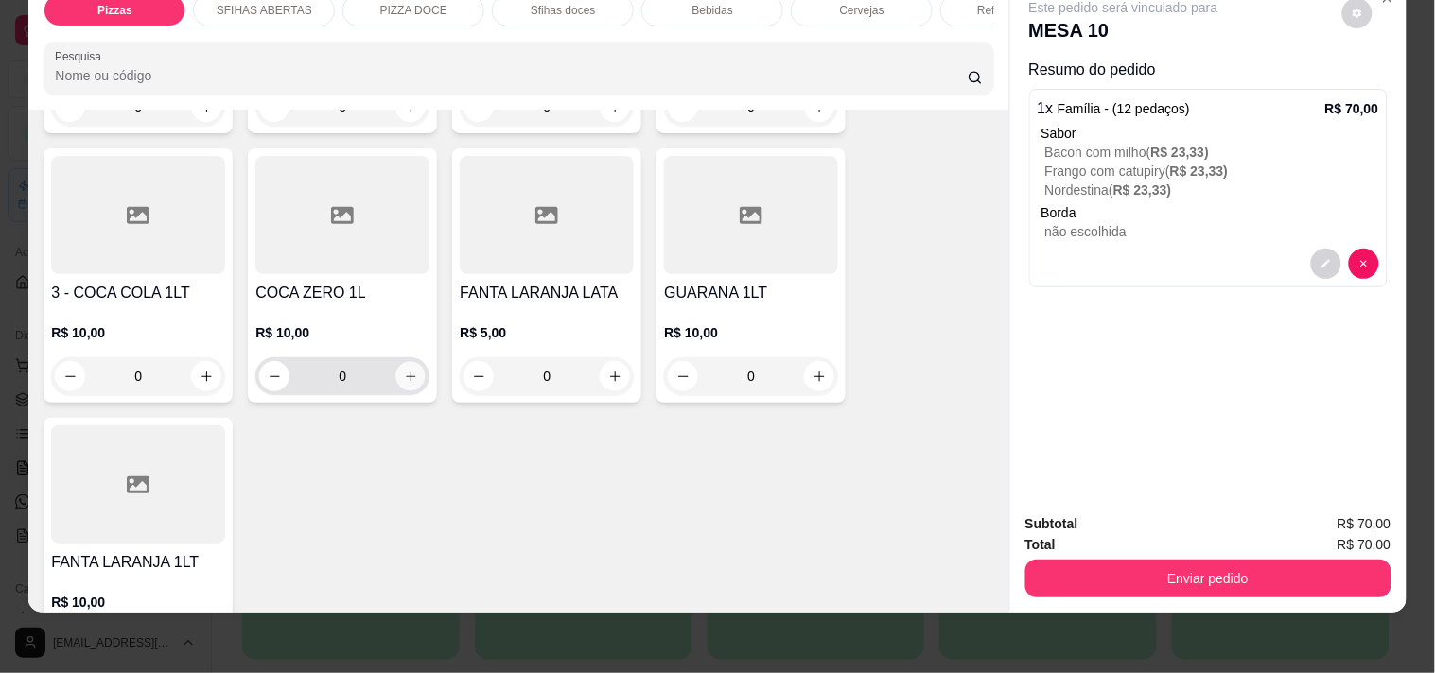
click at [404, 370] on icon "increase-product-quantity" at bounding box center [411, 377] width 14 height 14
type input "1"
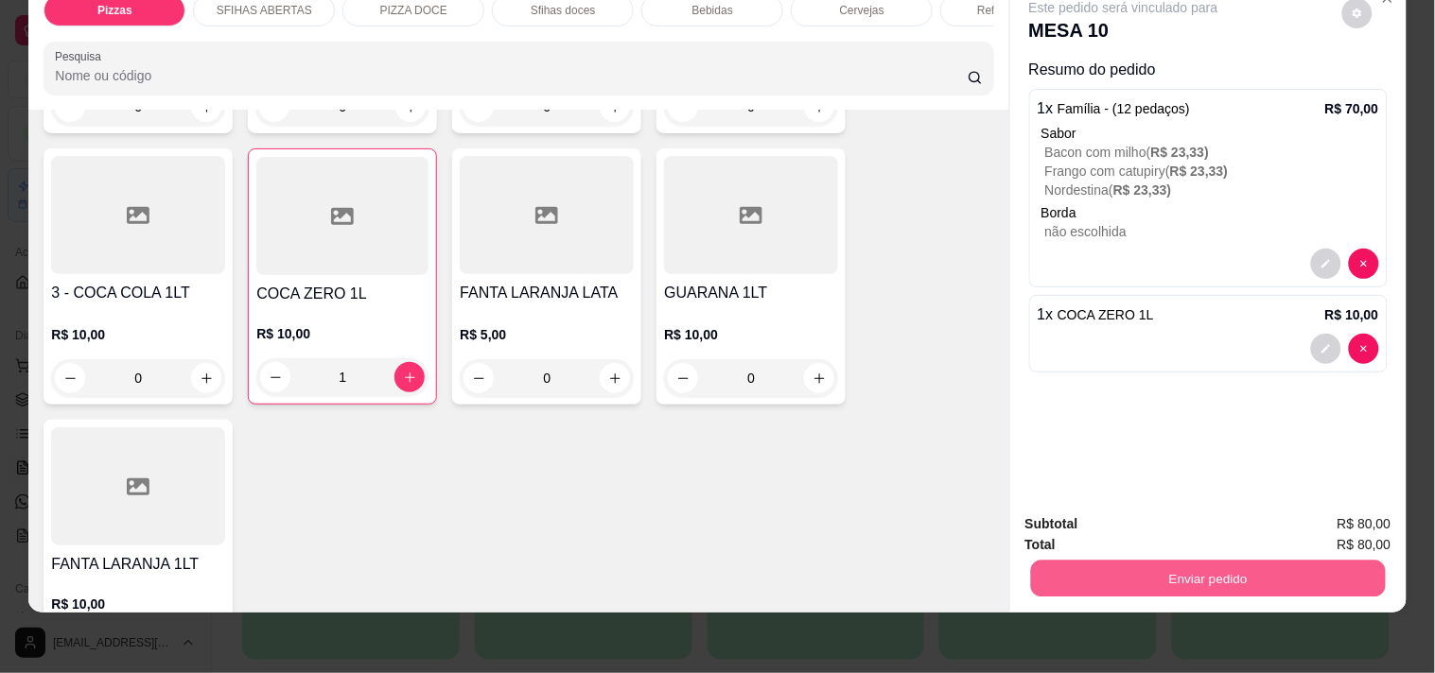
click at [1262, 566] on button "Enviar pedido" at bounding box center [1207, 578] width 355 height 37
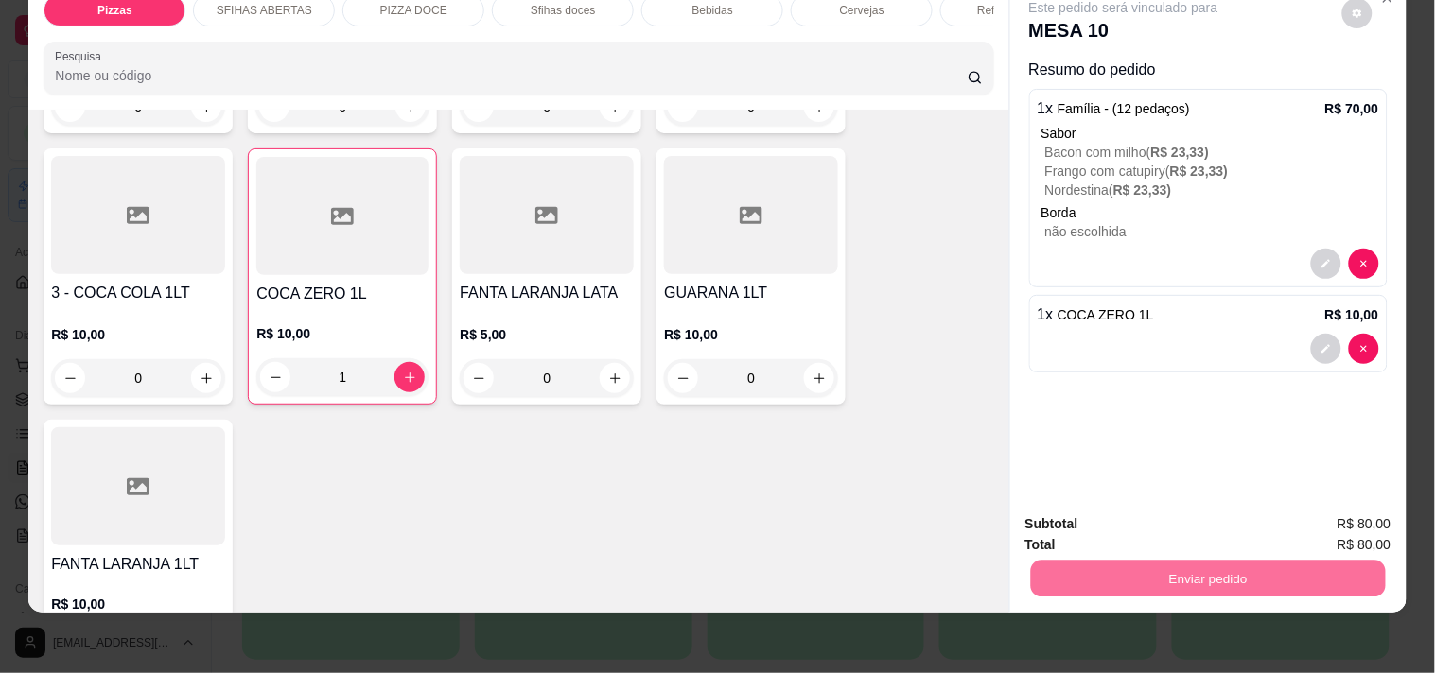
click at [1168, 507] on button "Não registrar e enviar pedido" at bounding box center [1145, 515] width 191 height 35
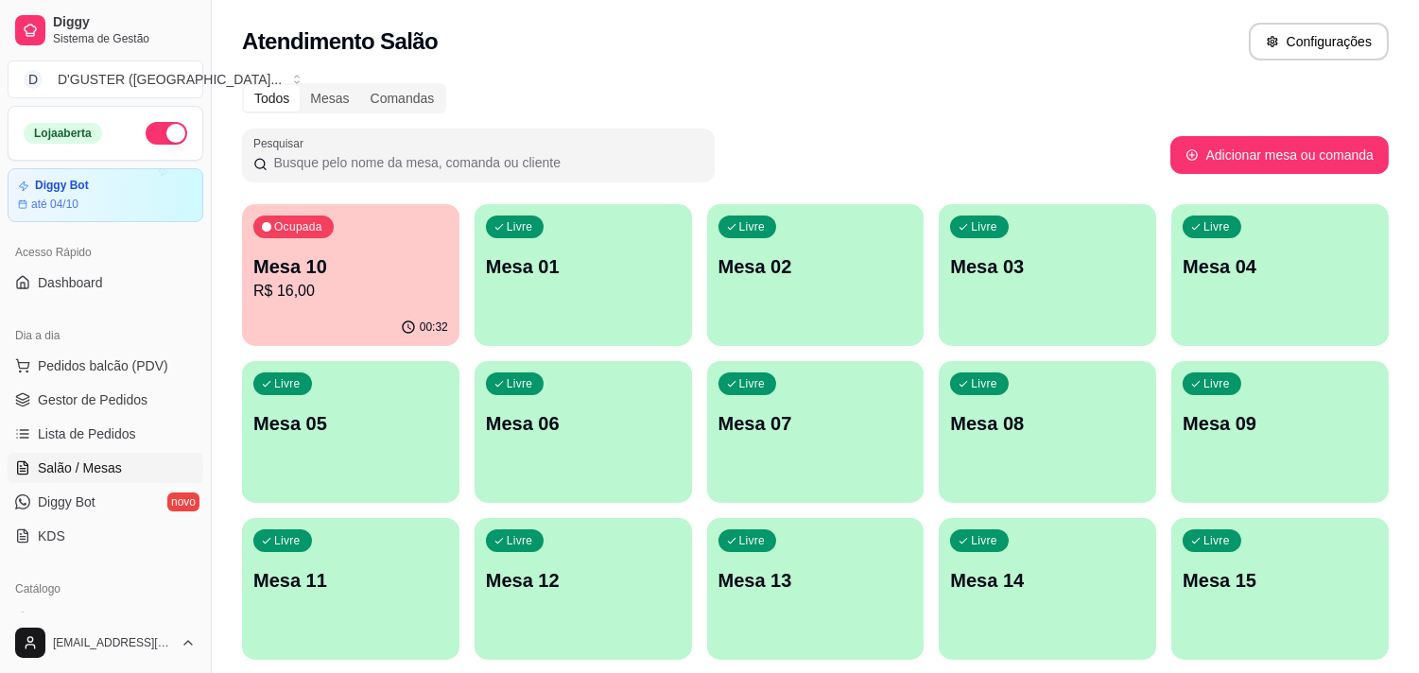
click at [105, 416] on ul "Pedidos balcão (PDV) Gestor de Pedidos Lista de Pedidos Salão / Mesas Diggy Bot…" at bounding box center [106, 451] width 196 height 200
click at [111, 400] on span "Gestor de Pedidos" at bounding box center [93, 400] width 110 height 19
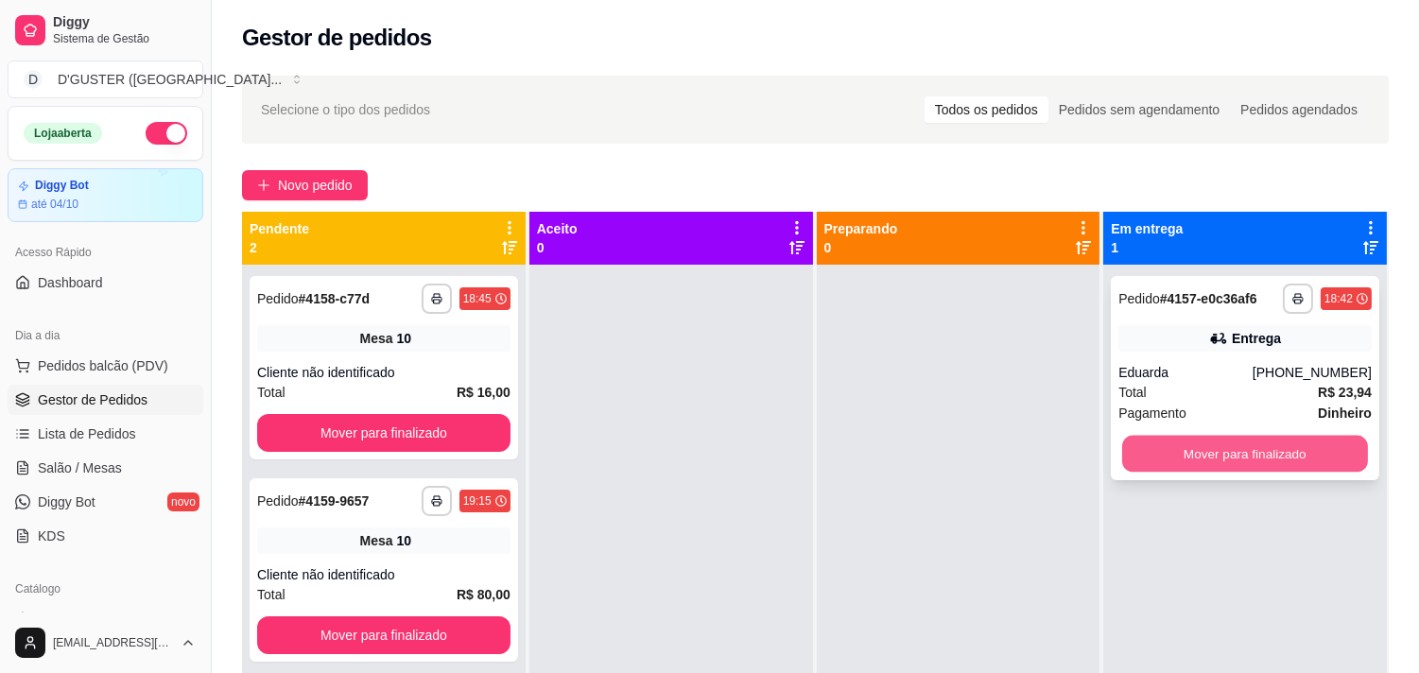
click at [1341, 456] on button "Mover para finalizado" at bounding box center [1246, 454] width 246 height 37
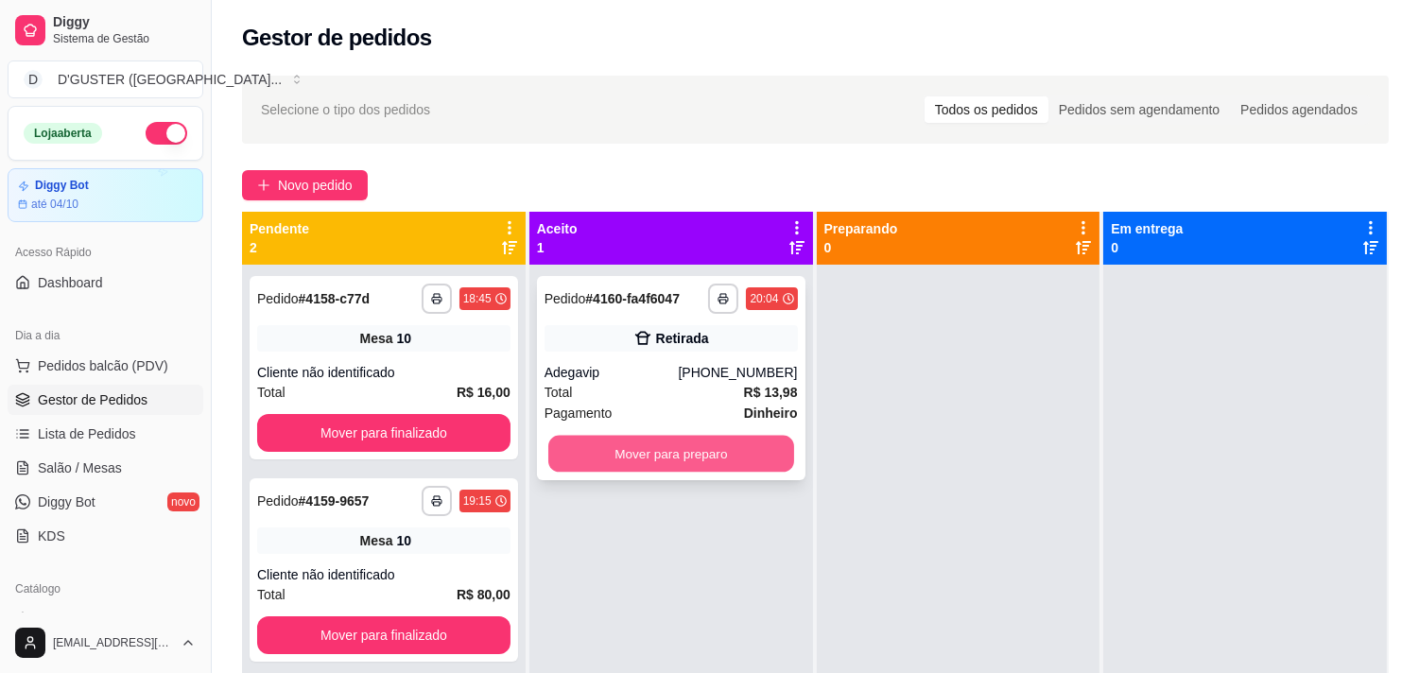
click at [663, 459] on button "Mover para preparo" at bounding box center [671, 454] width 246 height 37
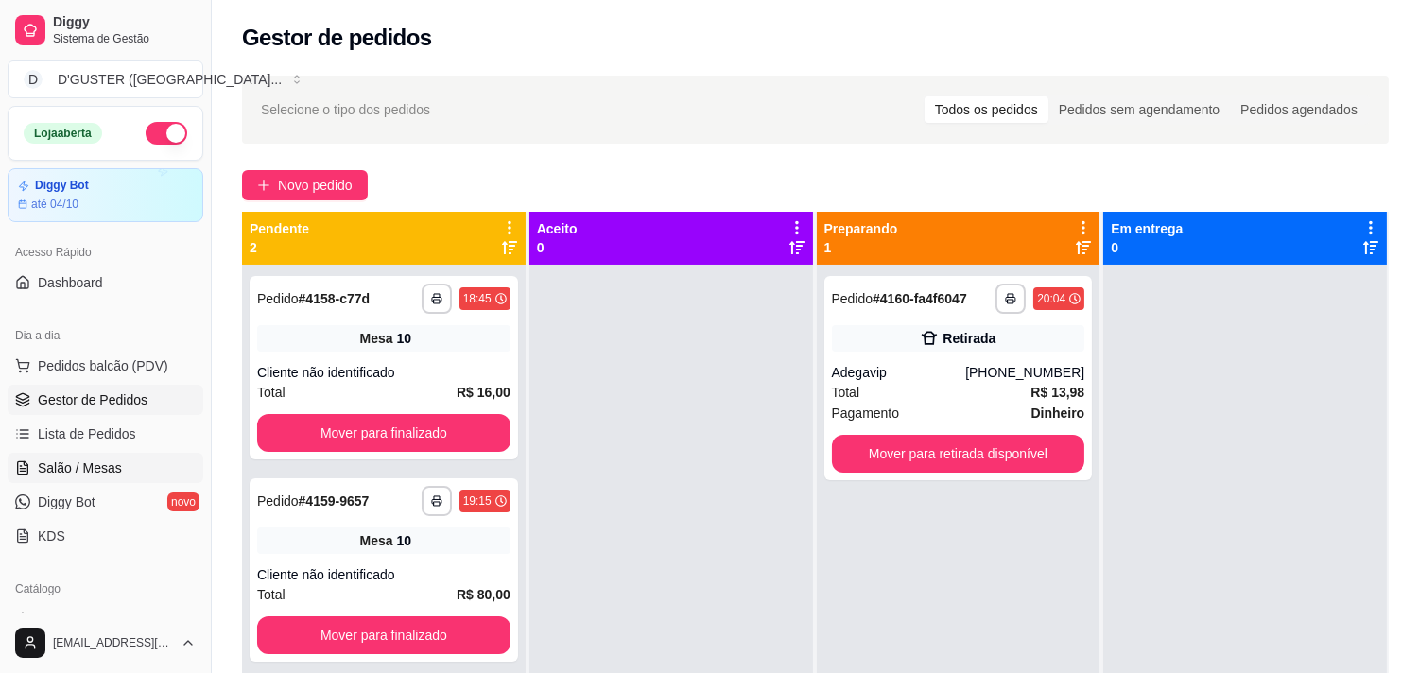
click at [82, 464] on span "Salão / Mesas" at bounding box center [80, 468] width 84 height 19
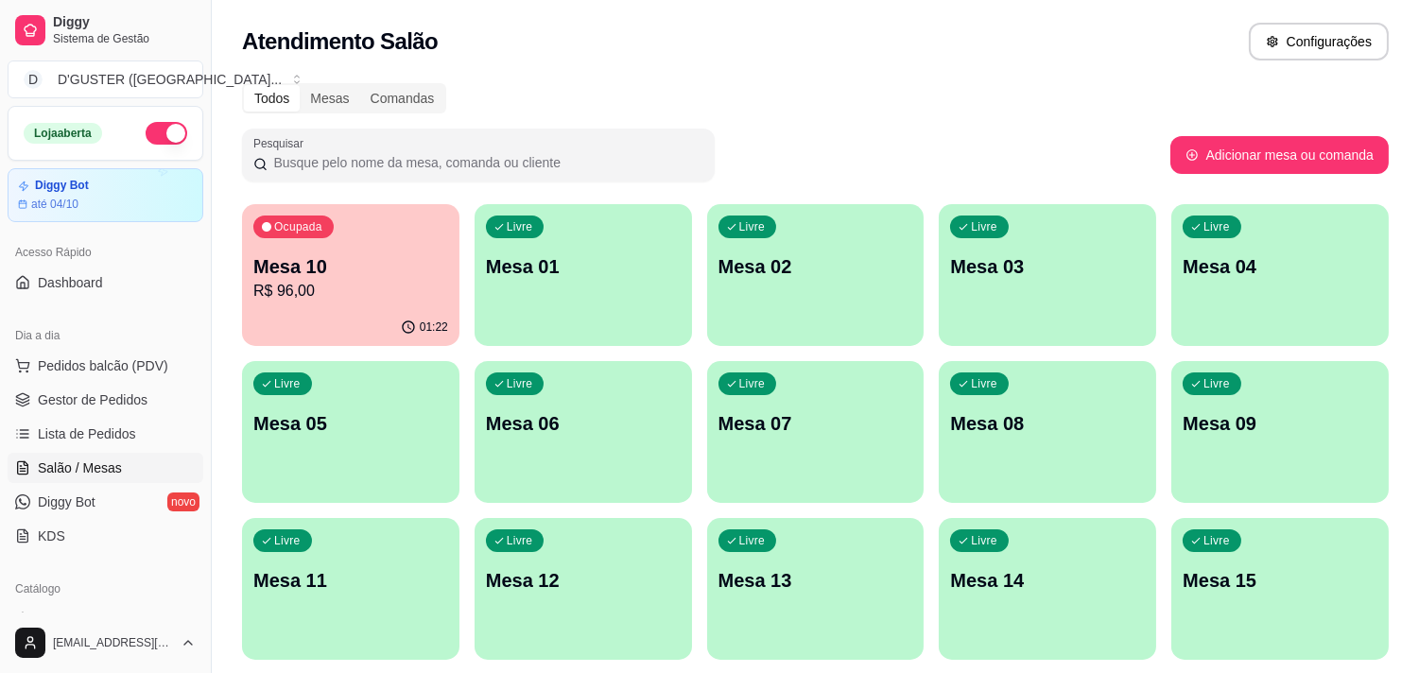
click at [317, 323] on div "01:22" at bounding box center [351, 327] width 218 height 37
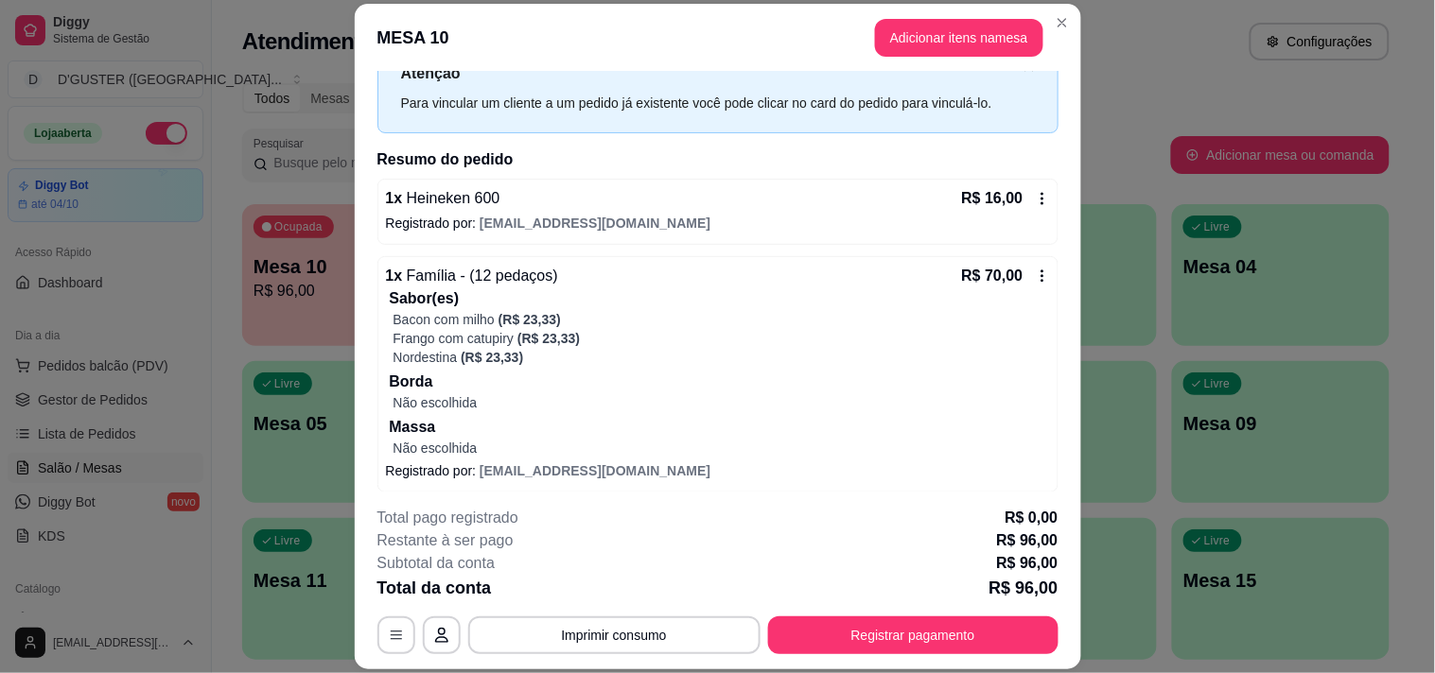
scroll to position [105, 0]
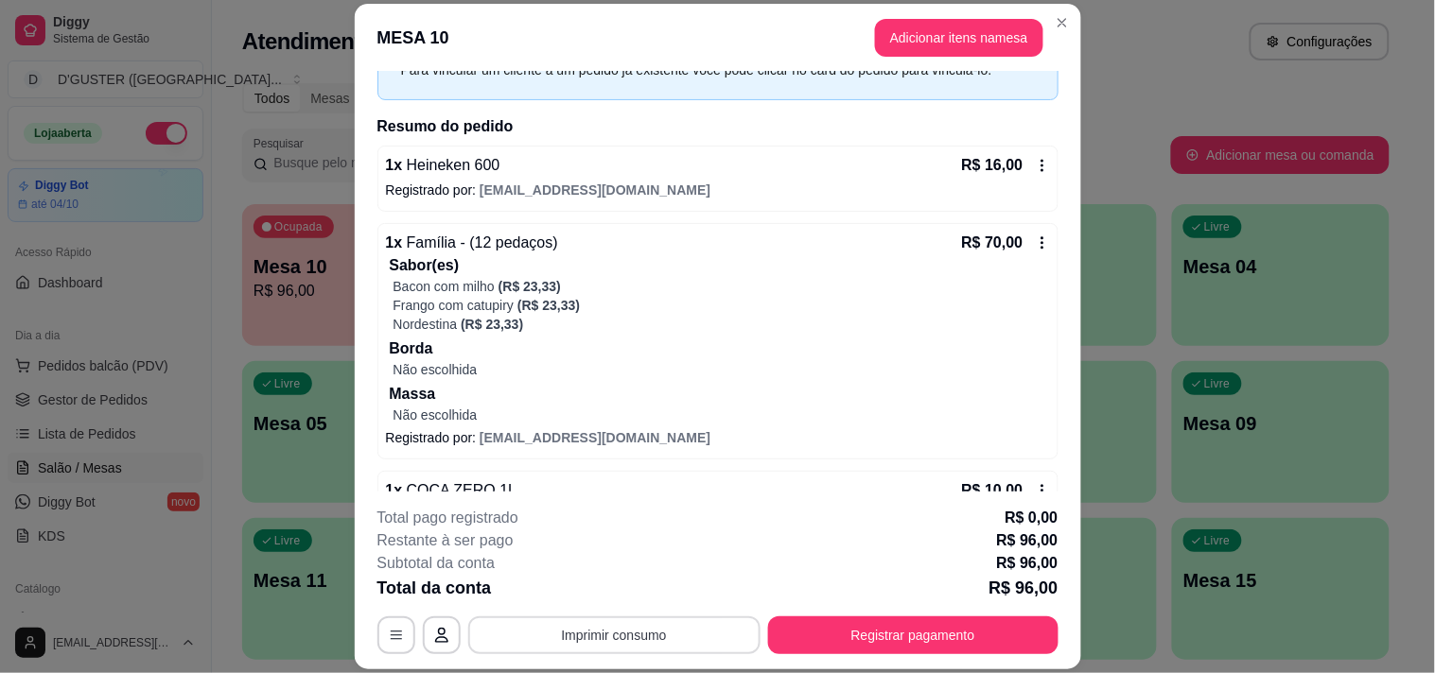
click at [611, 626] on button "Imprimir consumo" at bounding box center [614, 636] width 292 height 38
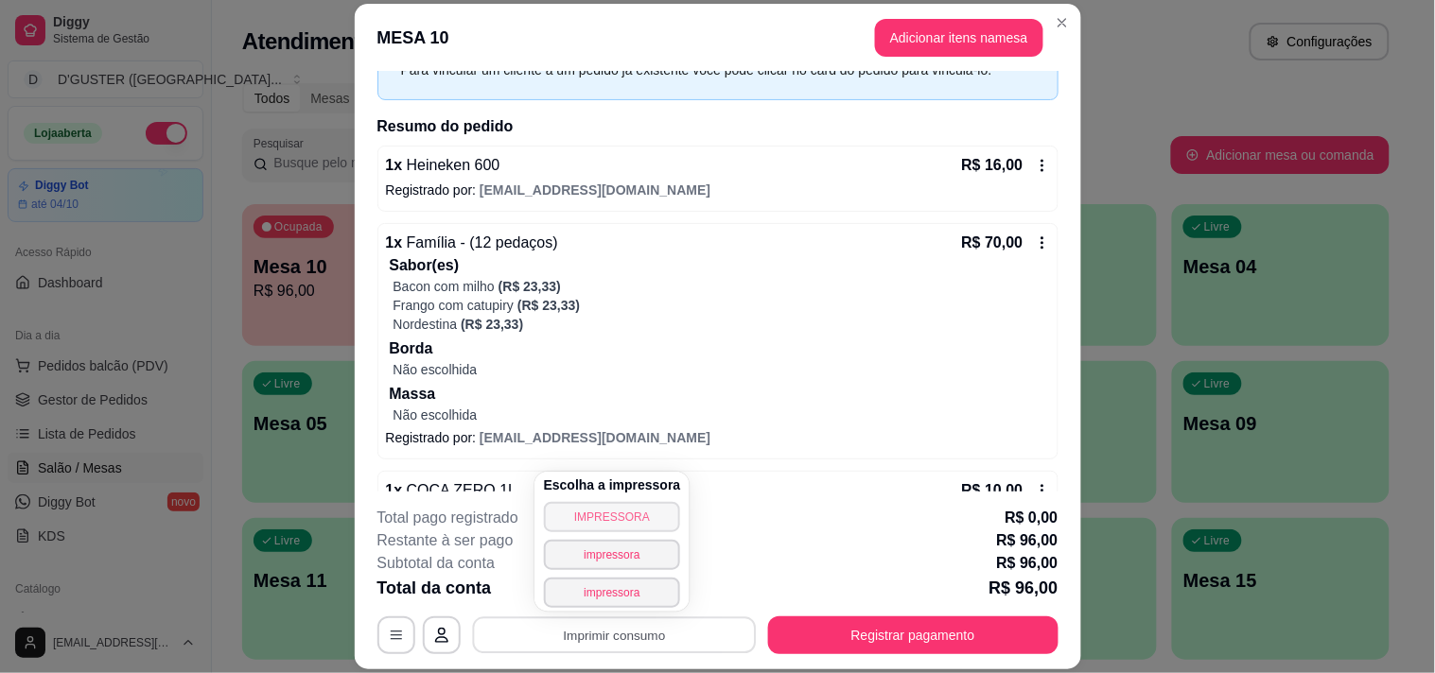
click at [613, 523] on button "IMPRESSORA" at bounding box center [612, 517] width 137 height 30
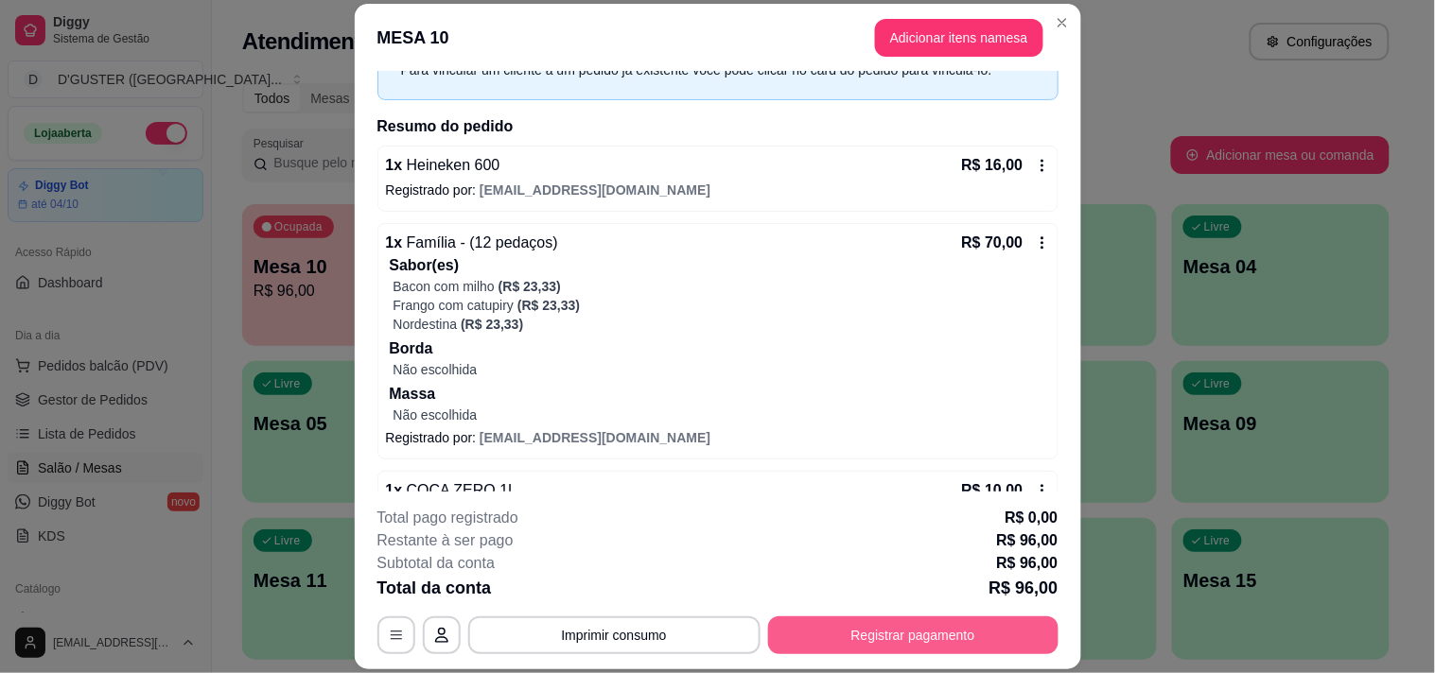
click at [931, 626] on button "Registrar pagamento" at bounding box center [913, 636] width 290 height 38
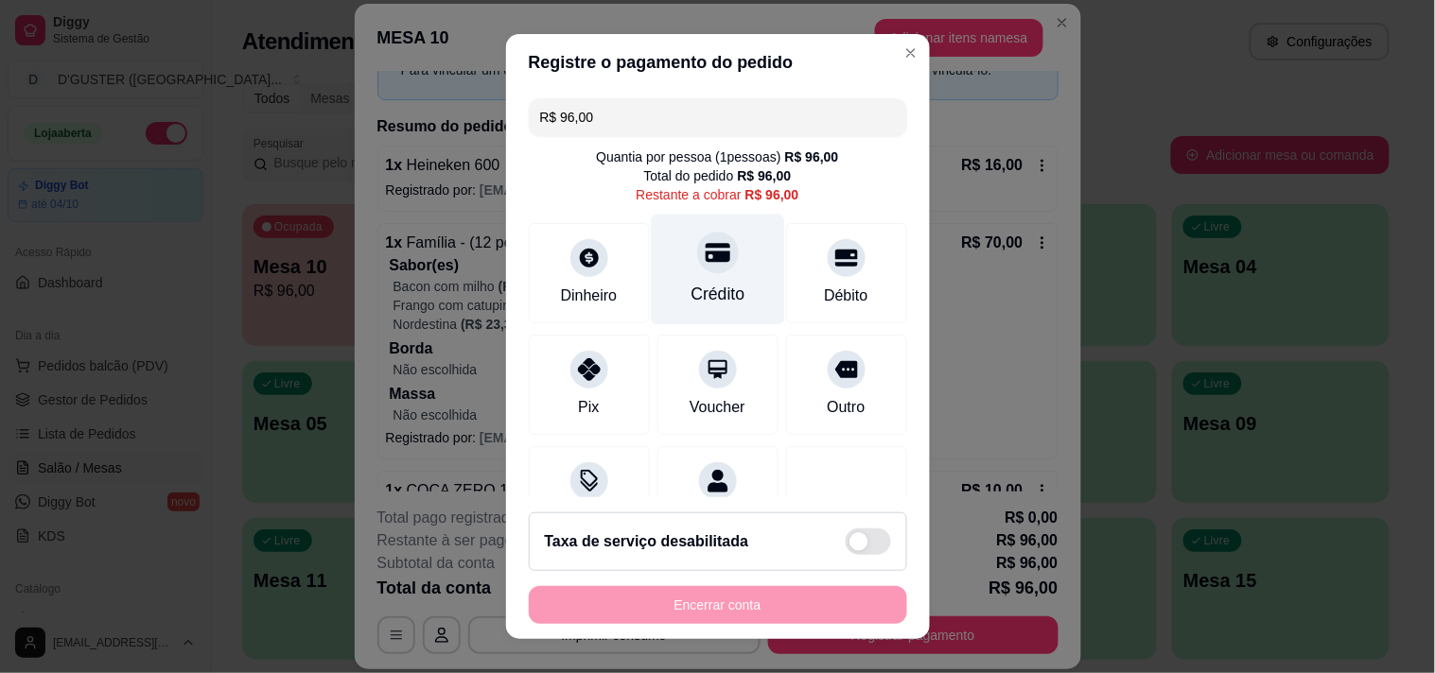
click at [691, 280] on div "Crédito" at bounding box center [717, 269] width 133 height 111
type input "R$ 0,00"
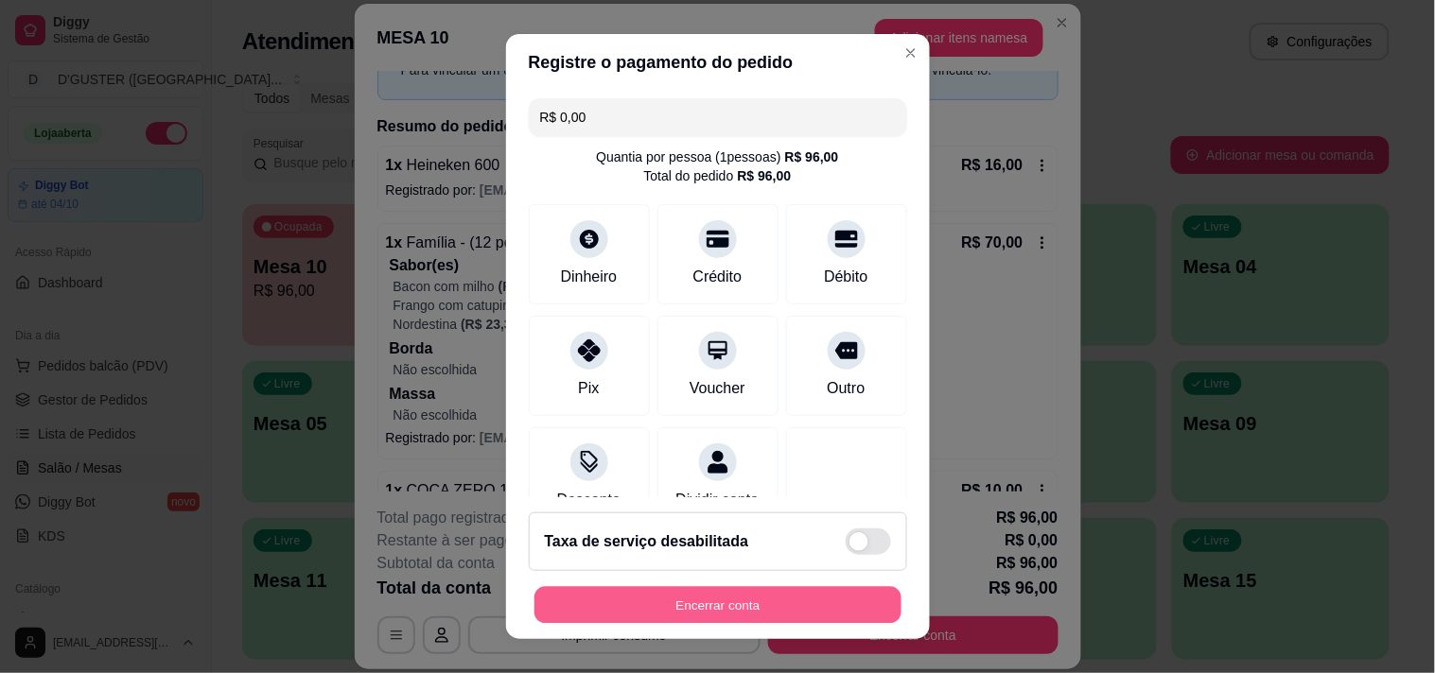
click at [742, 601] on button "Encerrar conta" at bounding box center [717, 605] width 367 height 37
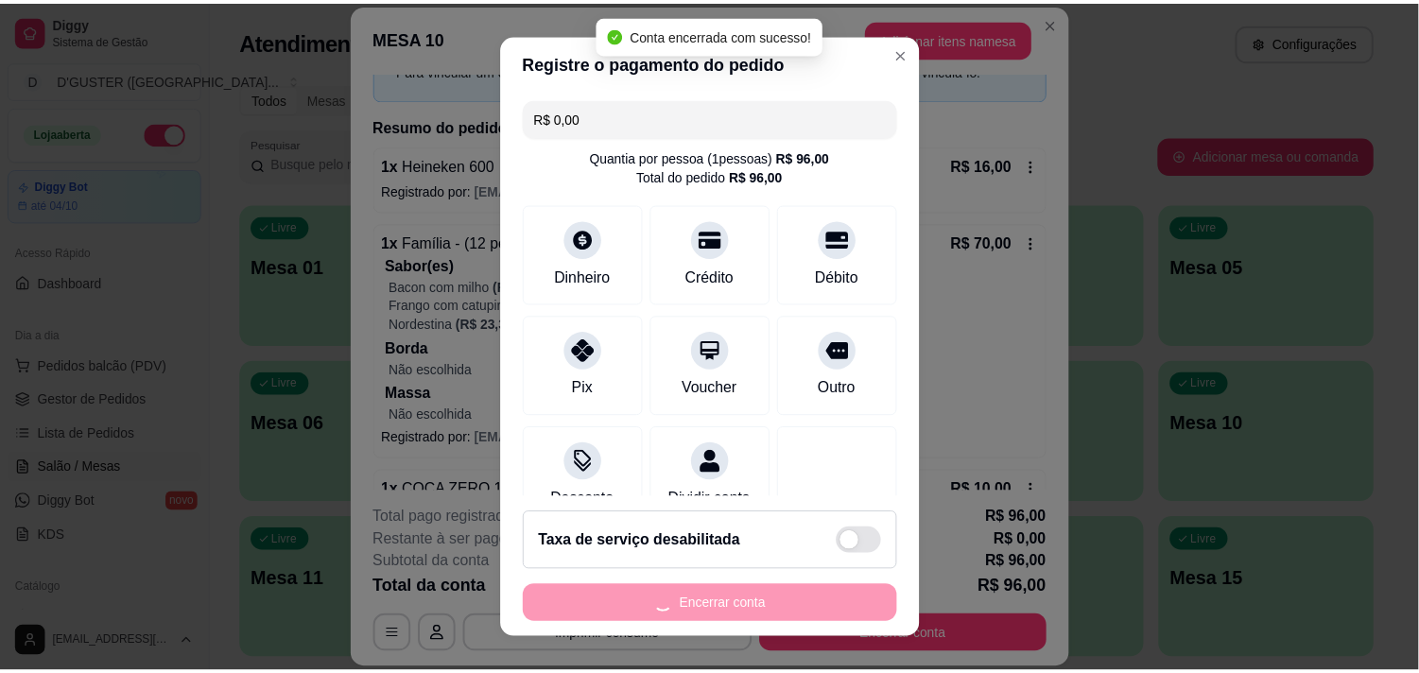
scroll to position [0, 0]
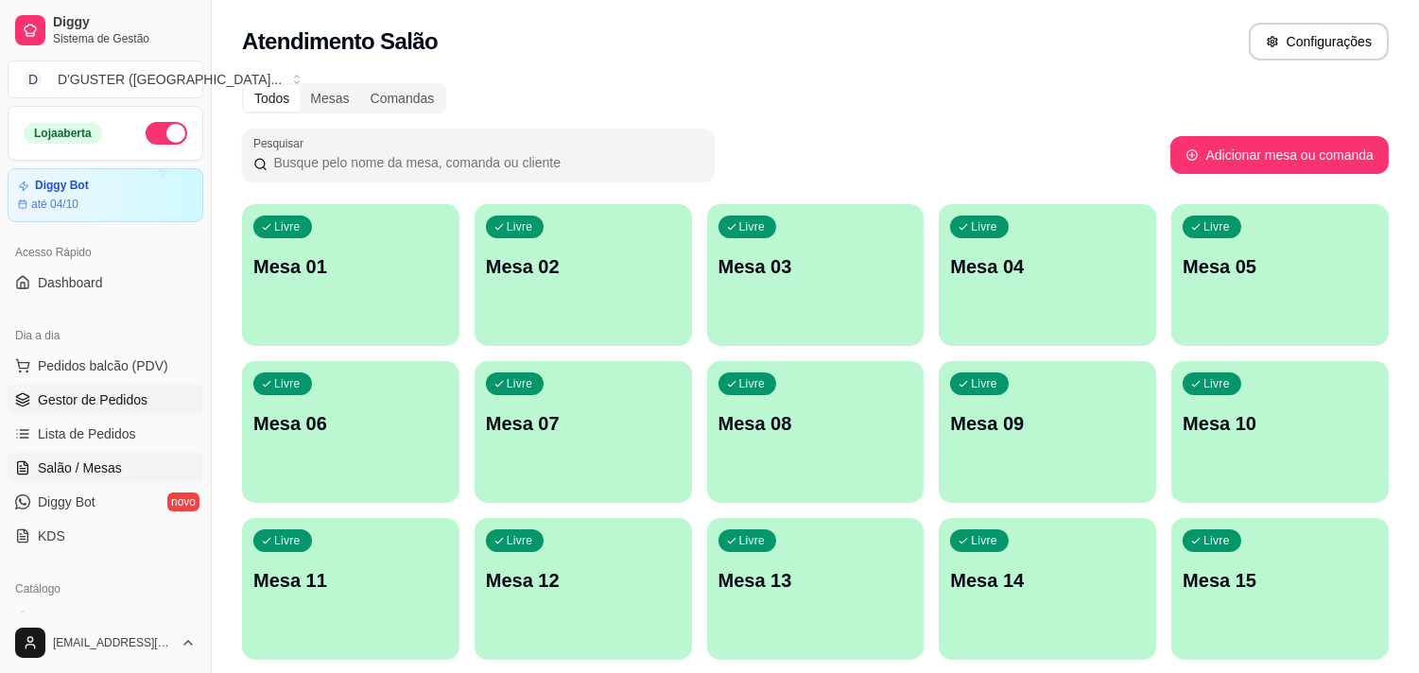
click at [162, 409] on link "Gestor de Pedidos" at bounding box center [106, 400] width 196 height 30
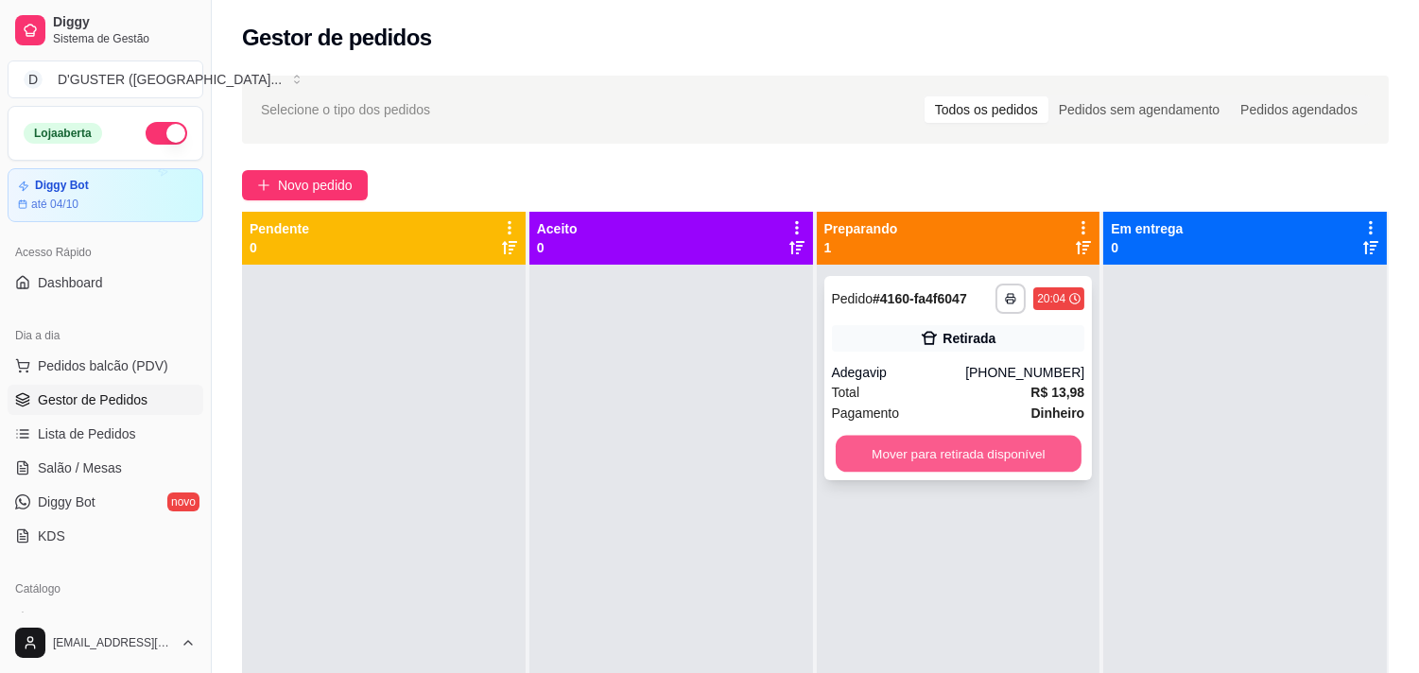
click at [997, 454] on button "Mover para retirada disponível" at bounding box center [959, 454] width 246 height 37
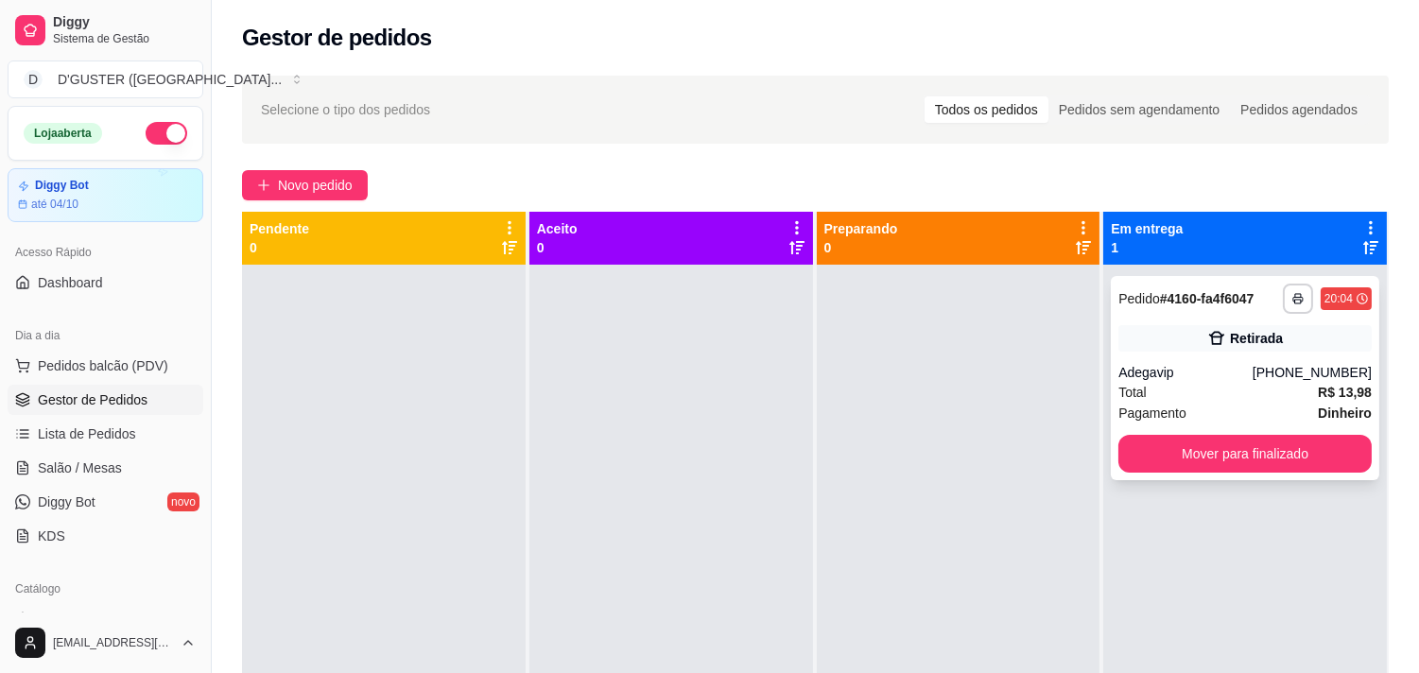
click at [1150, 404] on span "Pagamento" at bounding box center [1153, 413] width 68 height 21
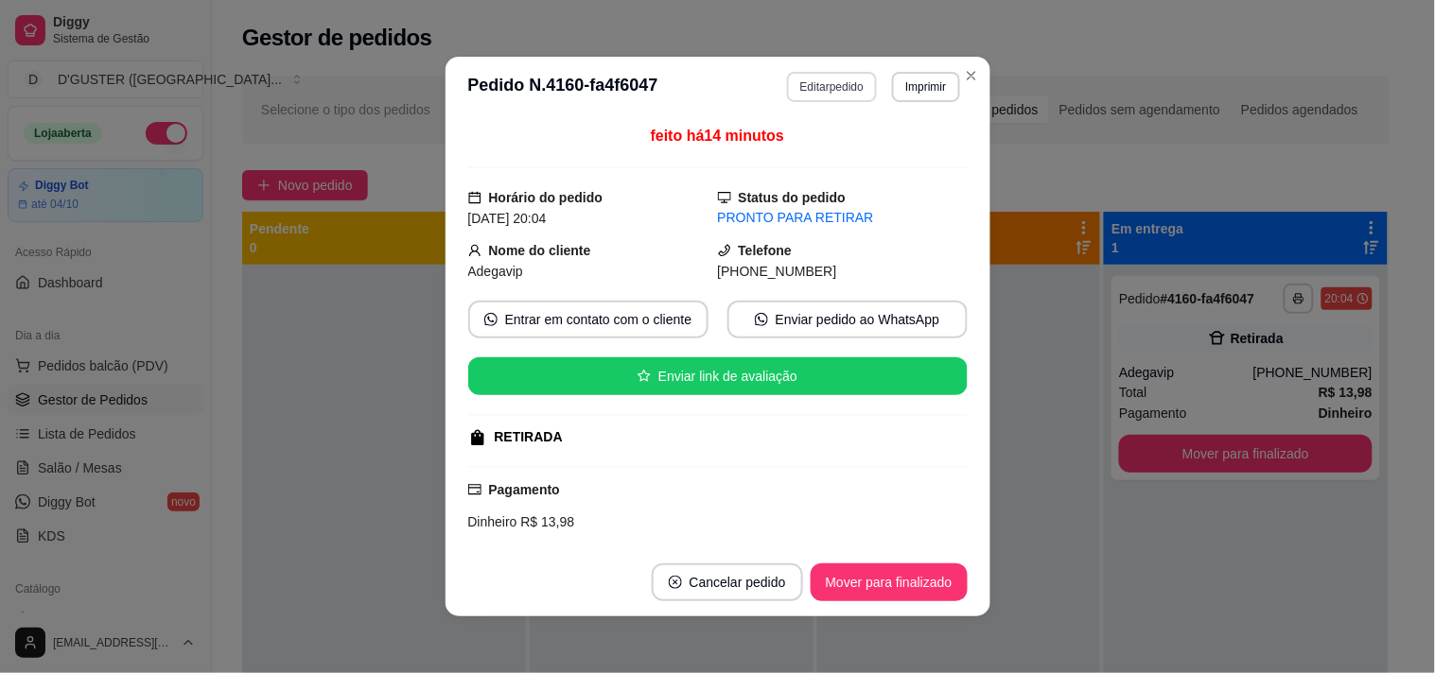
click at [800, 86] on button "Editar pedido" at bounding box center [832, 87] width 90 height 30
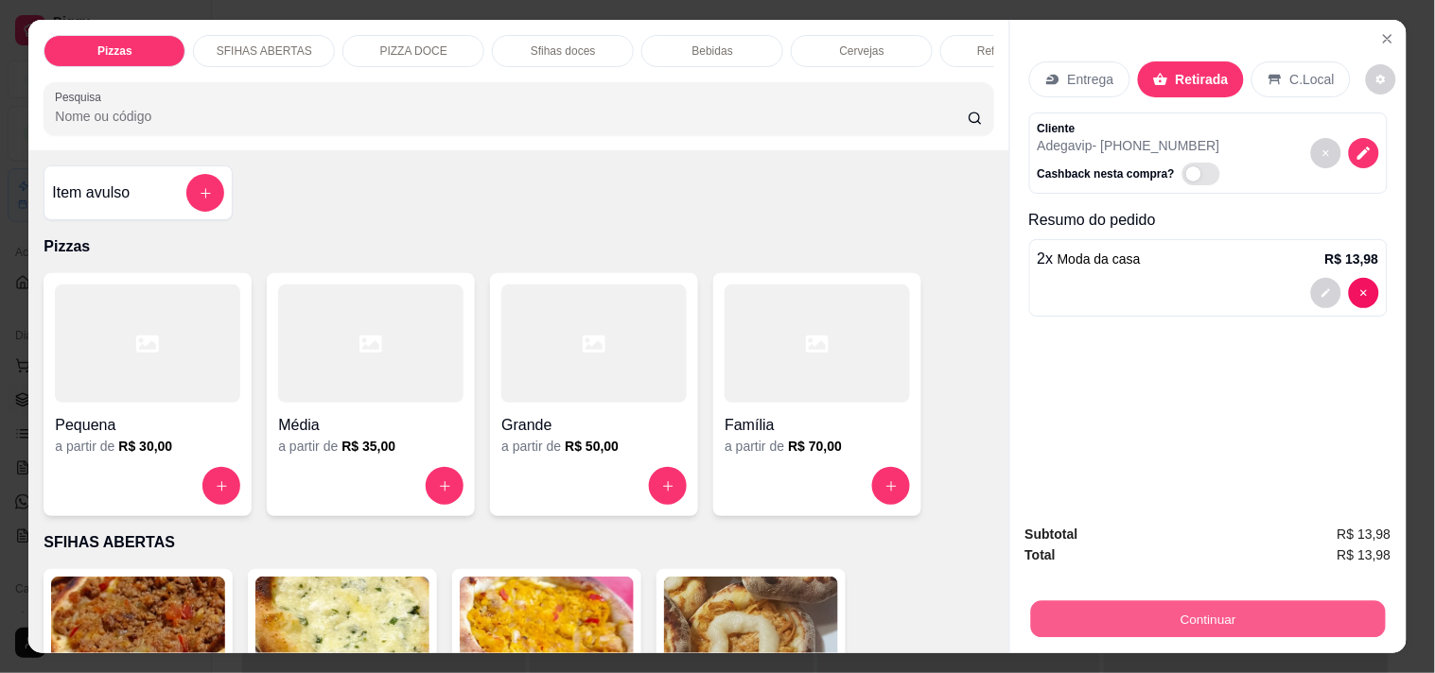
click at [1120, 627] on button "Continuar" at bounding box center [1207, 619] width 355 height 37
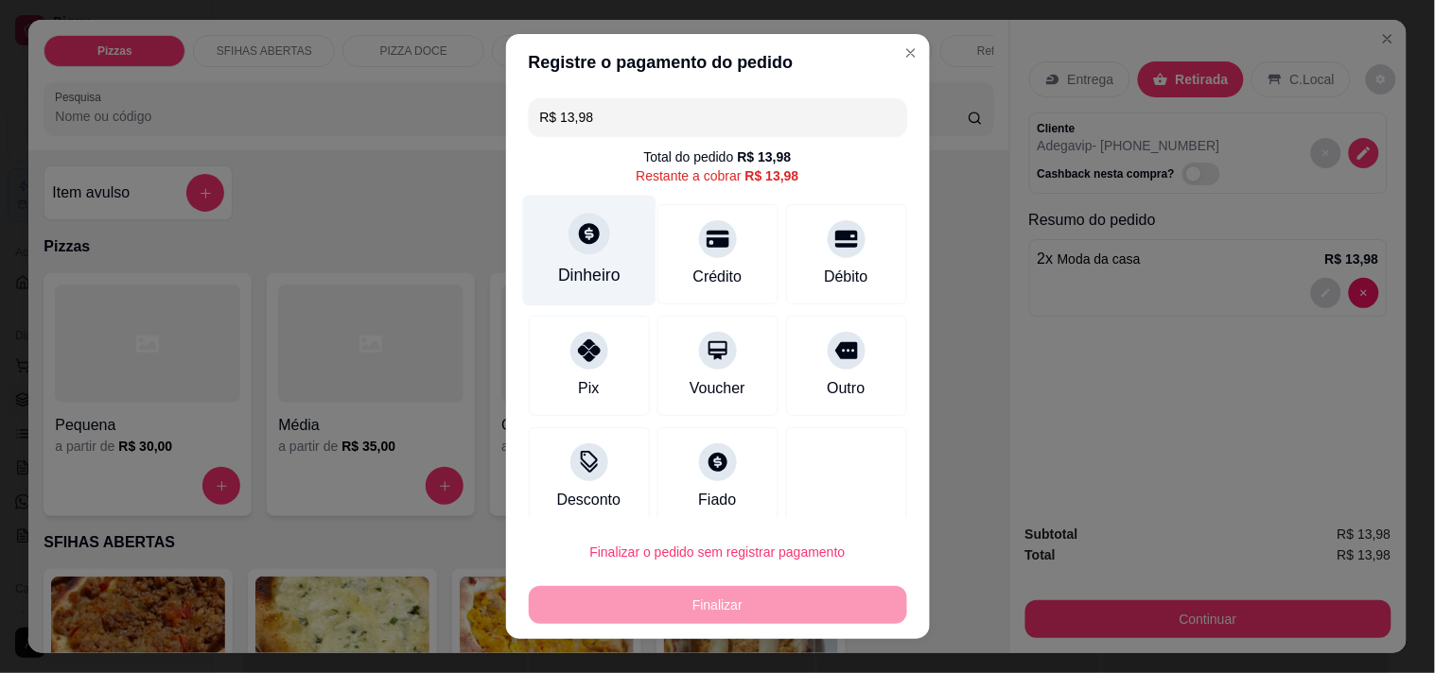
click at [579, 232] on icon at bounding box center [589, 233] width 21 height 21
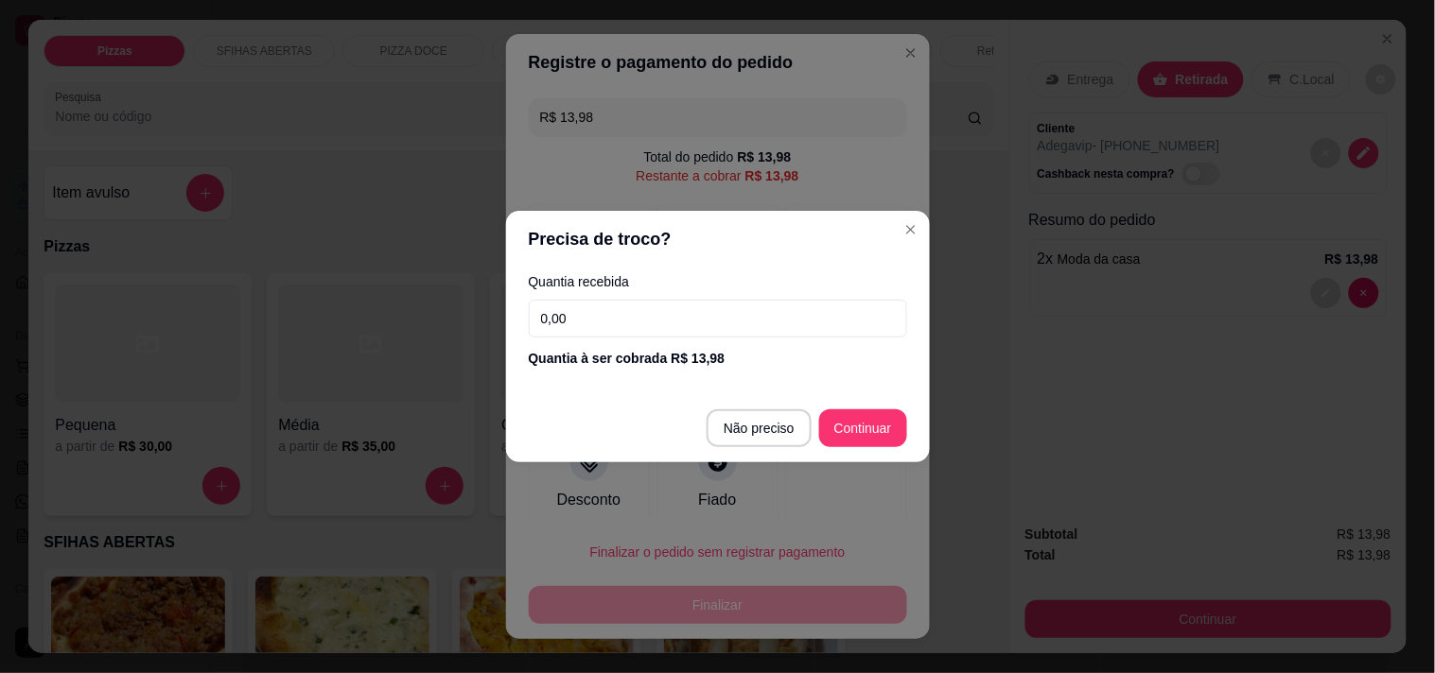
click at [690, 324] on input "0,00" at bounding box center [718, 319] width 378 height 38
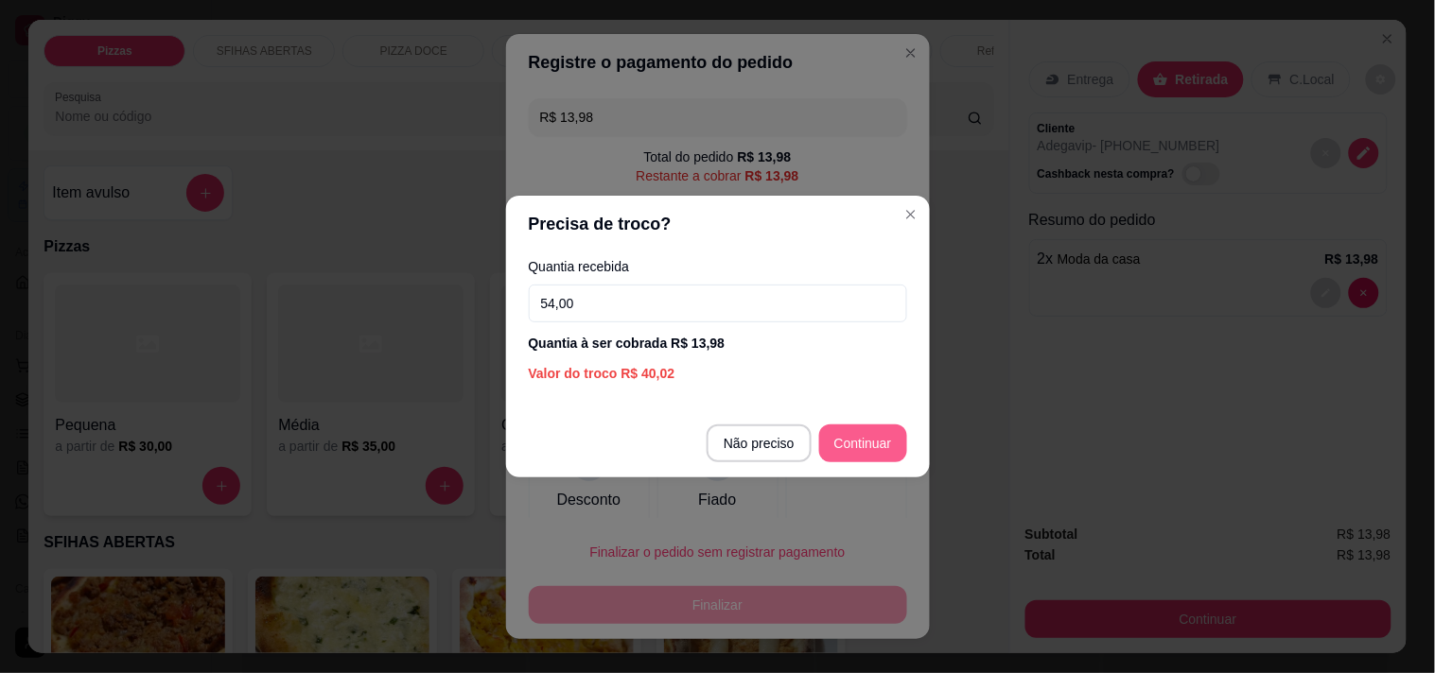
type input "54,00"
type input "R$ 0,00"
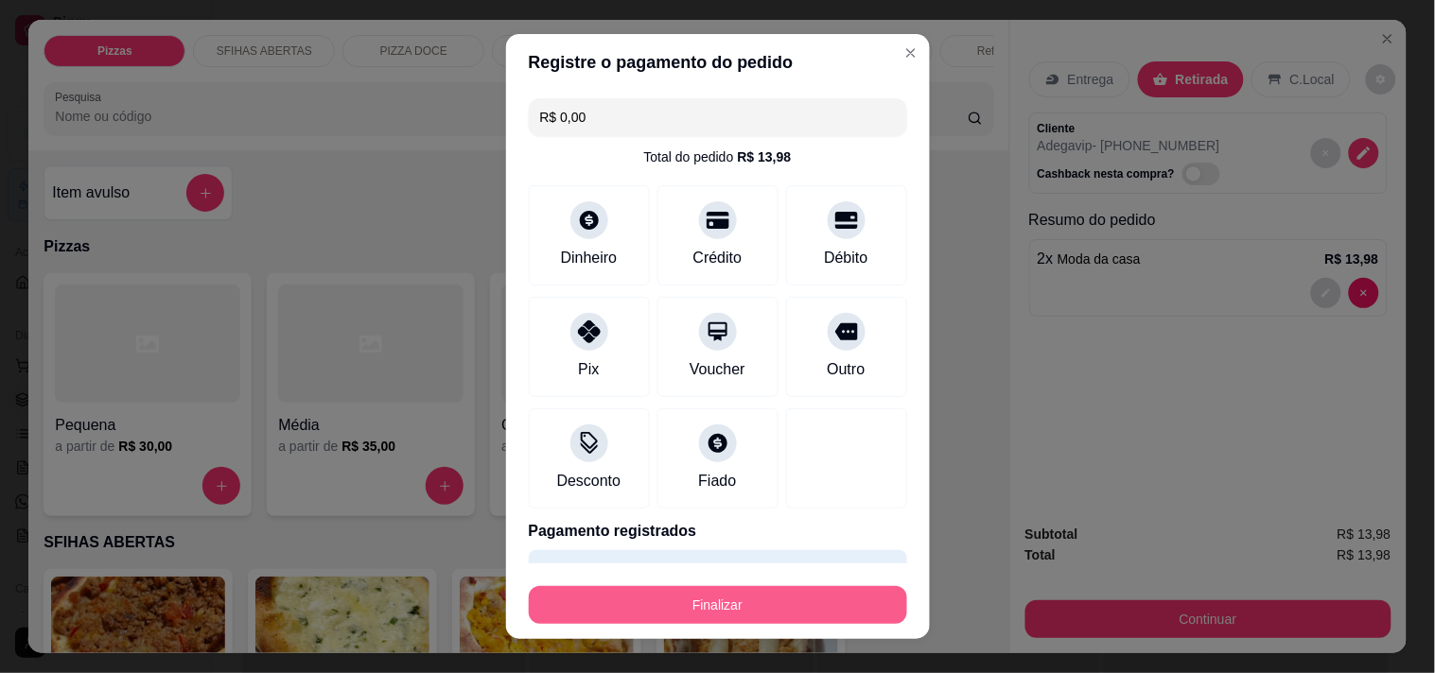
click at [775, 613] on button "Finalizar" at bounding box center [718, 605] width 378 height 38
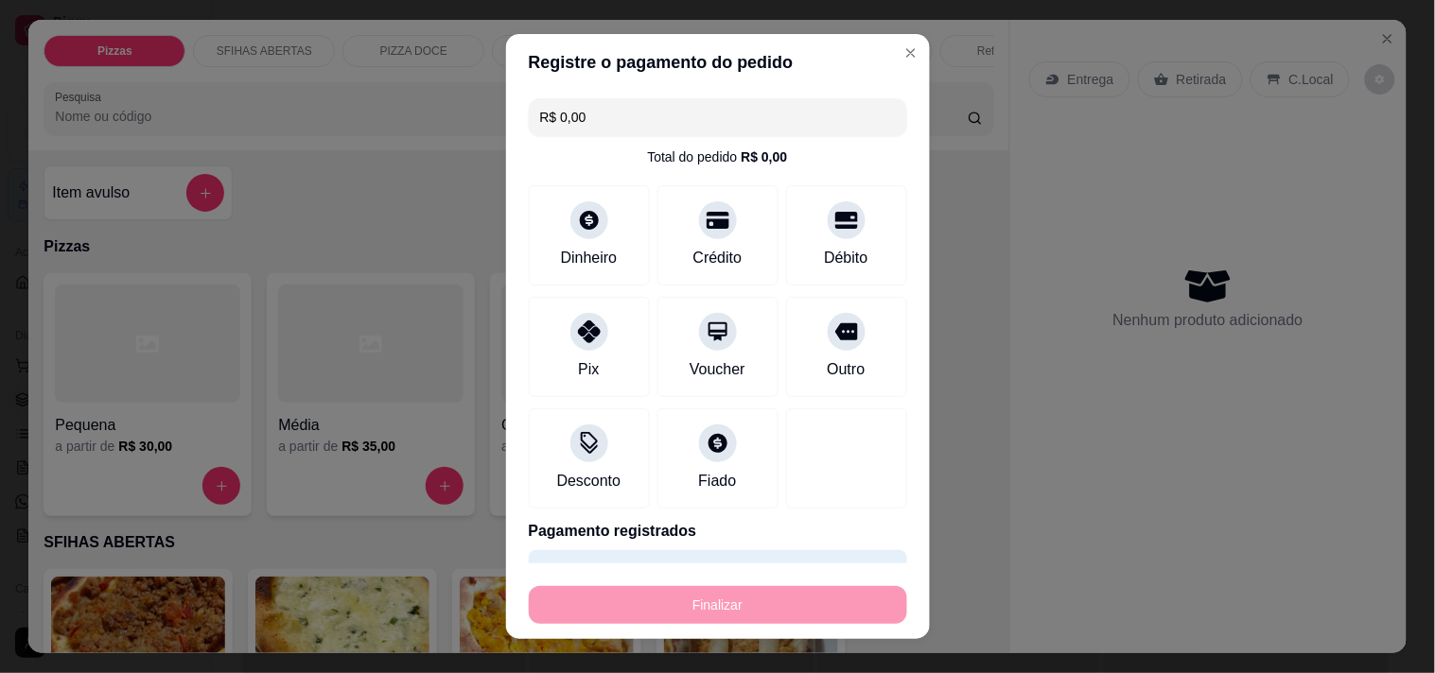
type input "0"
type input "-R$ 13,98"
click at [778, 613] on div "Finalizar" at bounding box center [718, 605] width 378 height 38
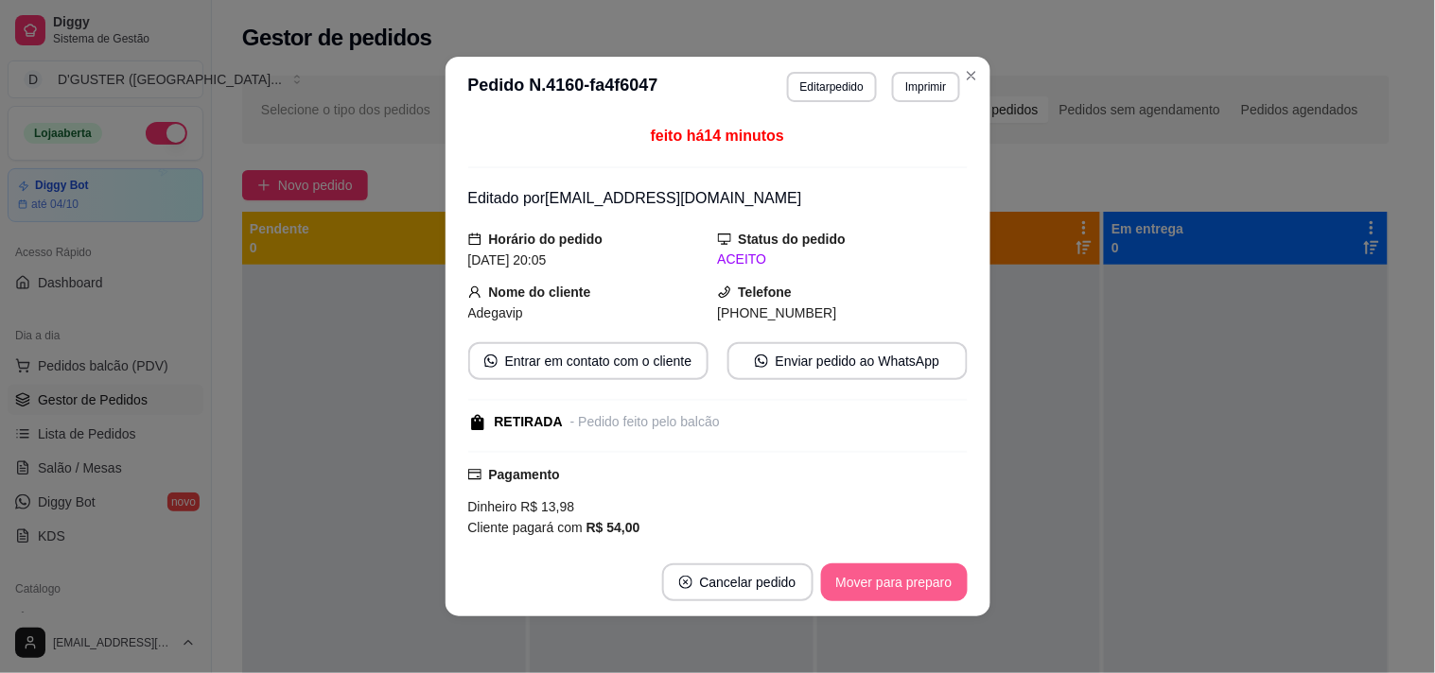
click at [889, 594] on button "Mover para preparo" at bounding box center [894, 583] width 147 height 38
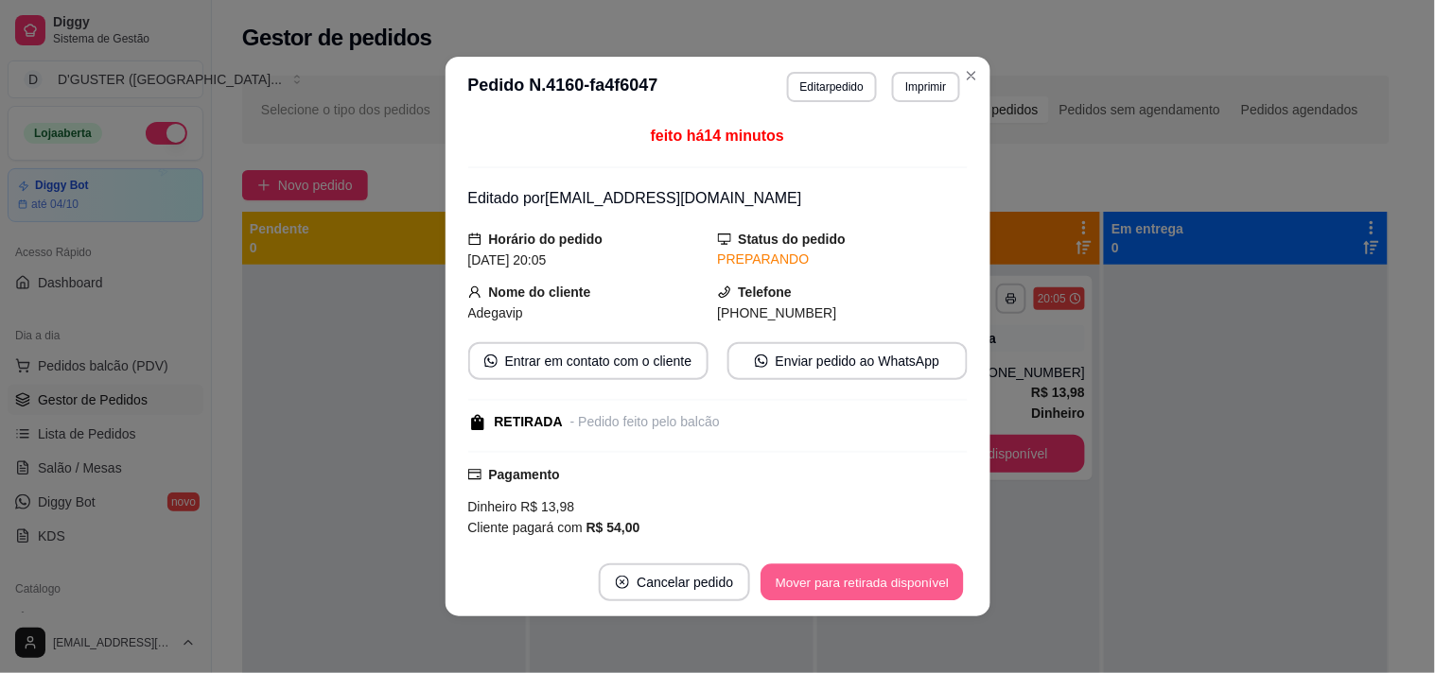
click at [920, 587] on button "Mover para retirada disponível" at bounding box center [862, 583] width 202 height 37
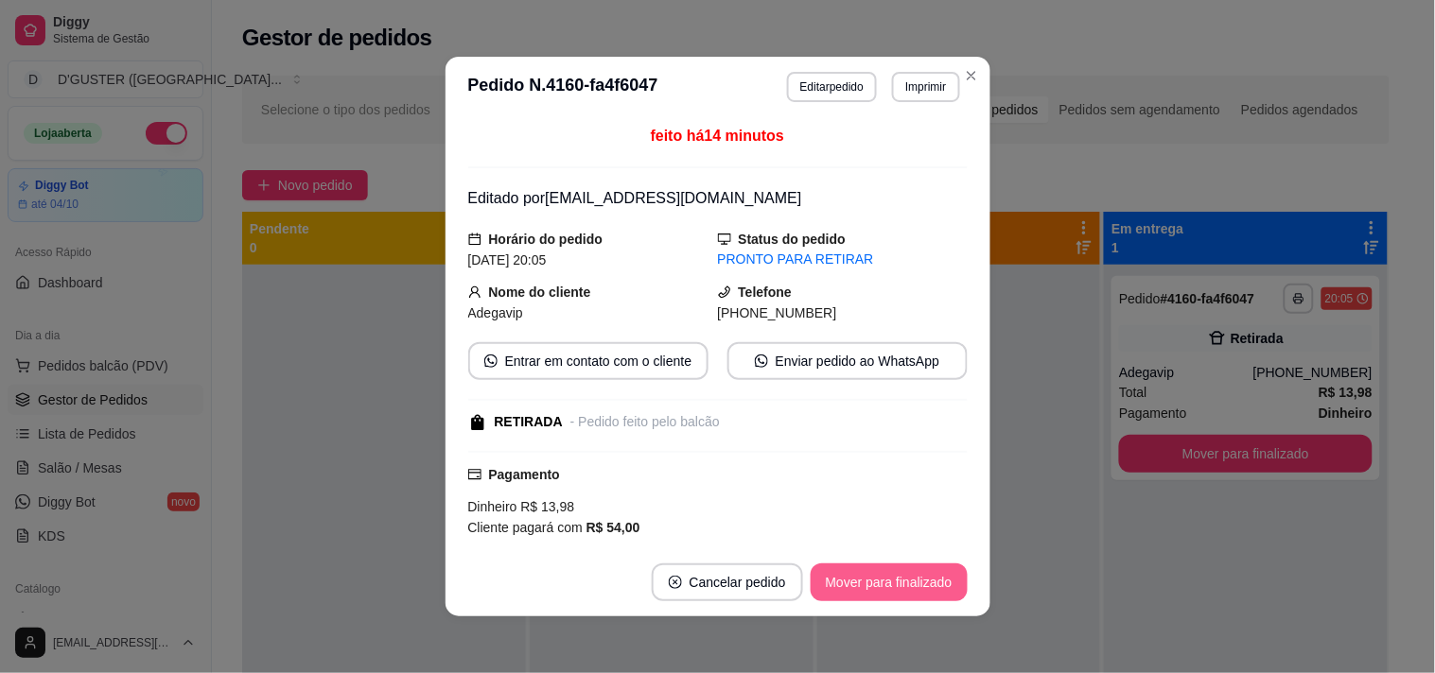
click at [920, 587] on button "Mover para finalizado" at bounding box center [888, 583] width 157 height 38
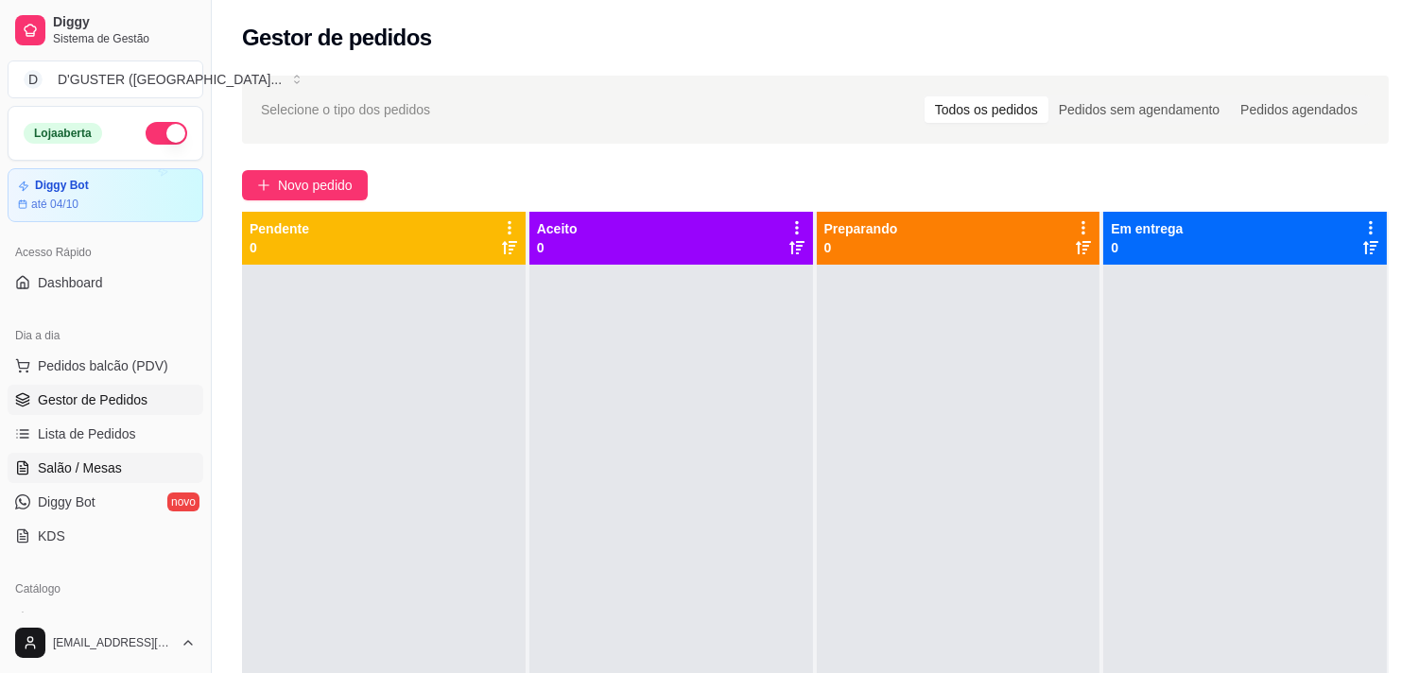
click at [90, 475] on span "Salão / Mesas" at bounding box center [80, 468] width 84 height 19
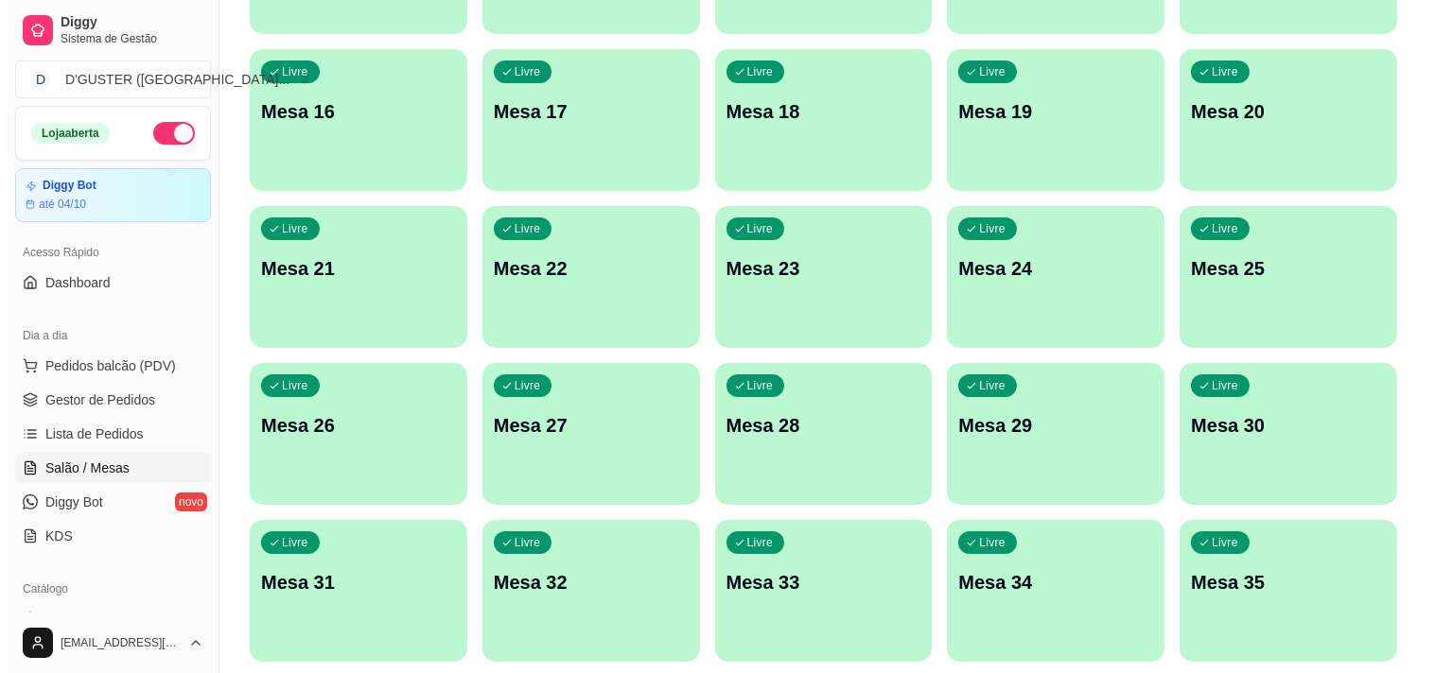
scroll to position [630, 0]
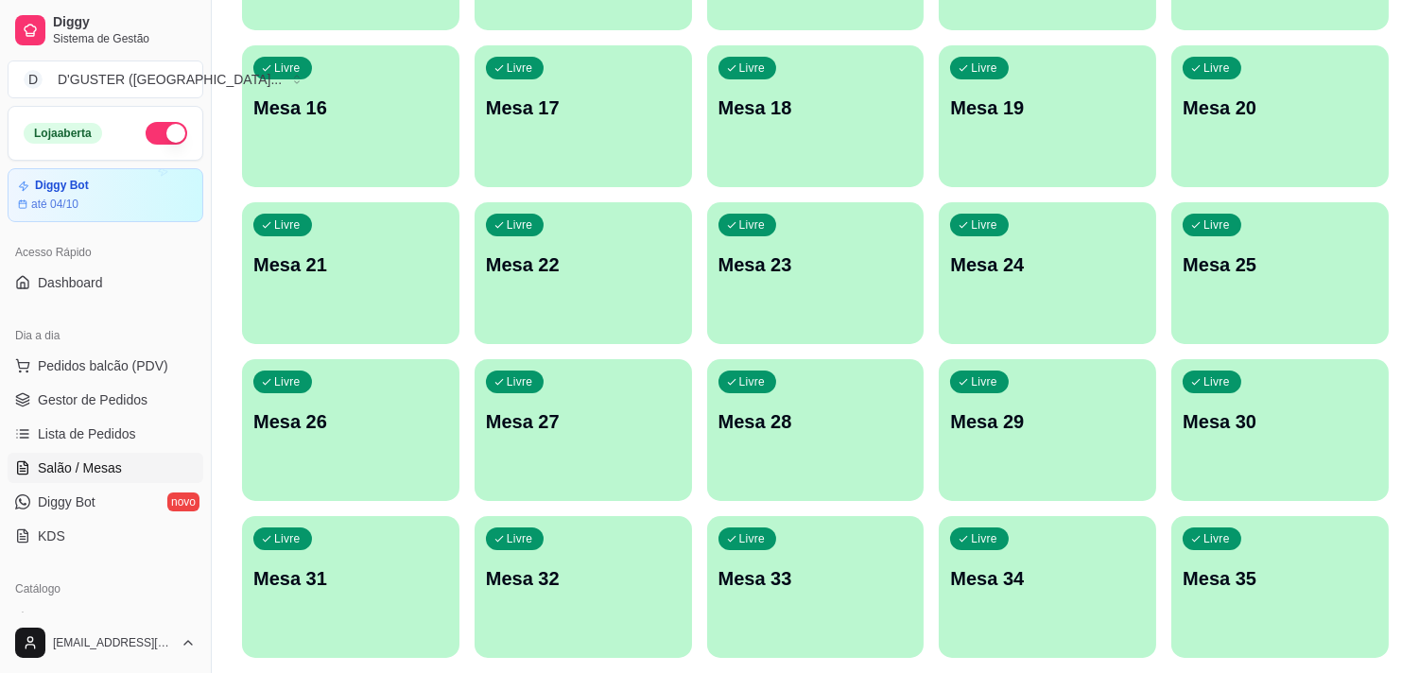
click at [798, 238] on div "Livre Mesa 23" at bounding box center [816, 261] width 218 height 119
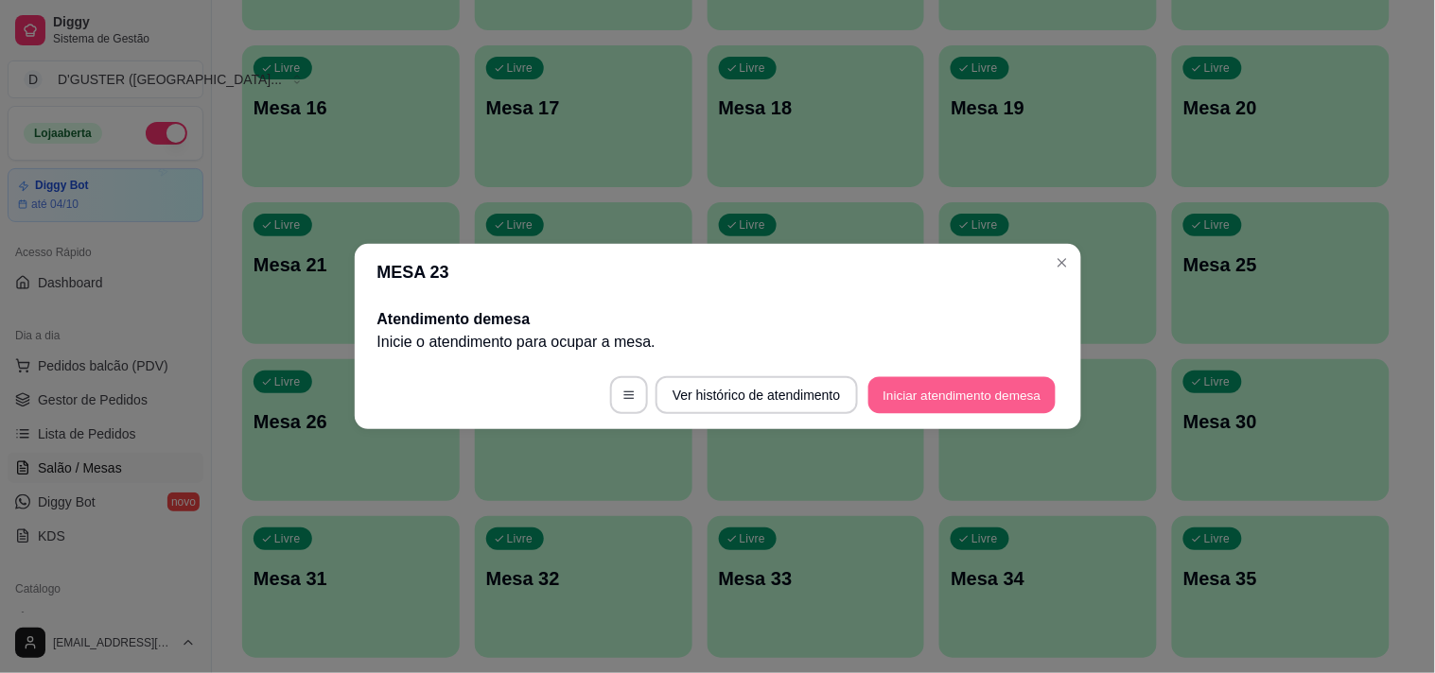
click at [924, 392] on button "Iniciar atendimento de mesa" at bounding box center [961, 395] width 187 height 37
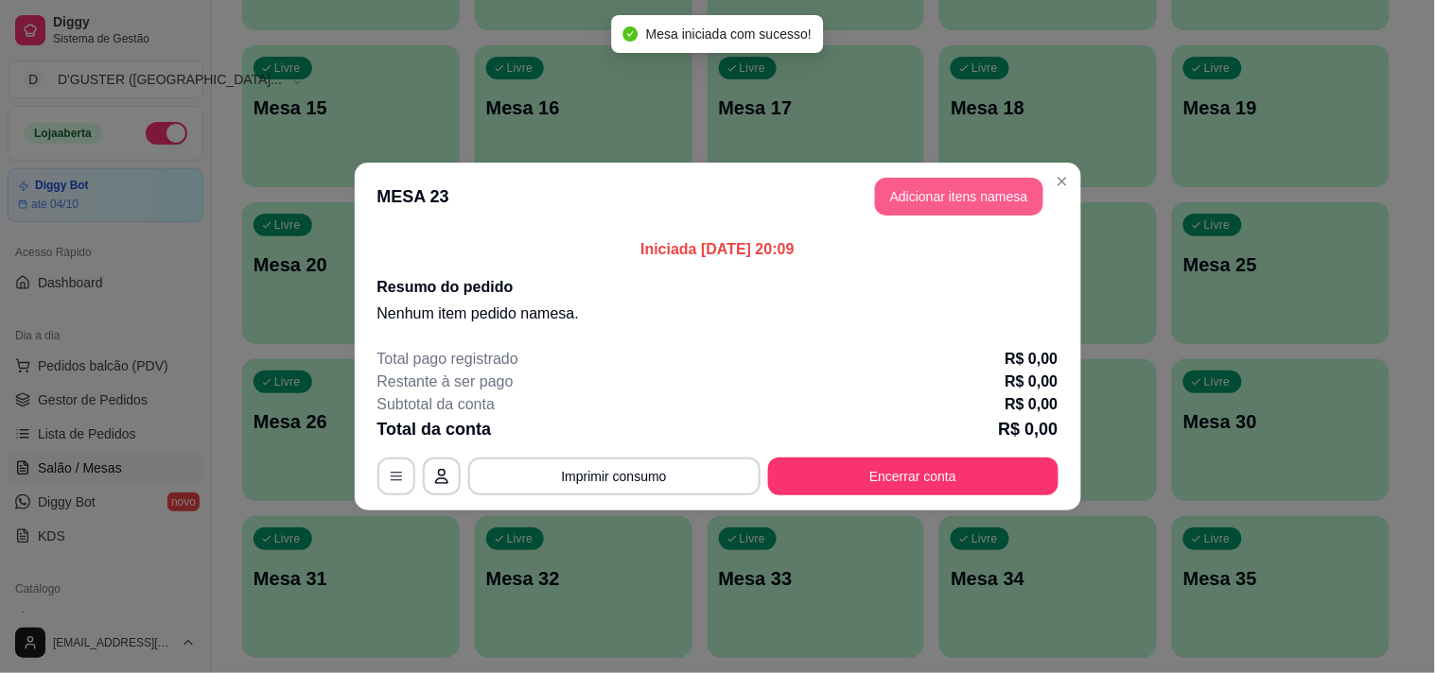
click at [949, 201] on button "Adicionar itens na mesa" at bounding box center [959, 197] width 168 height 38
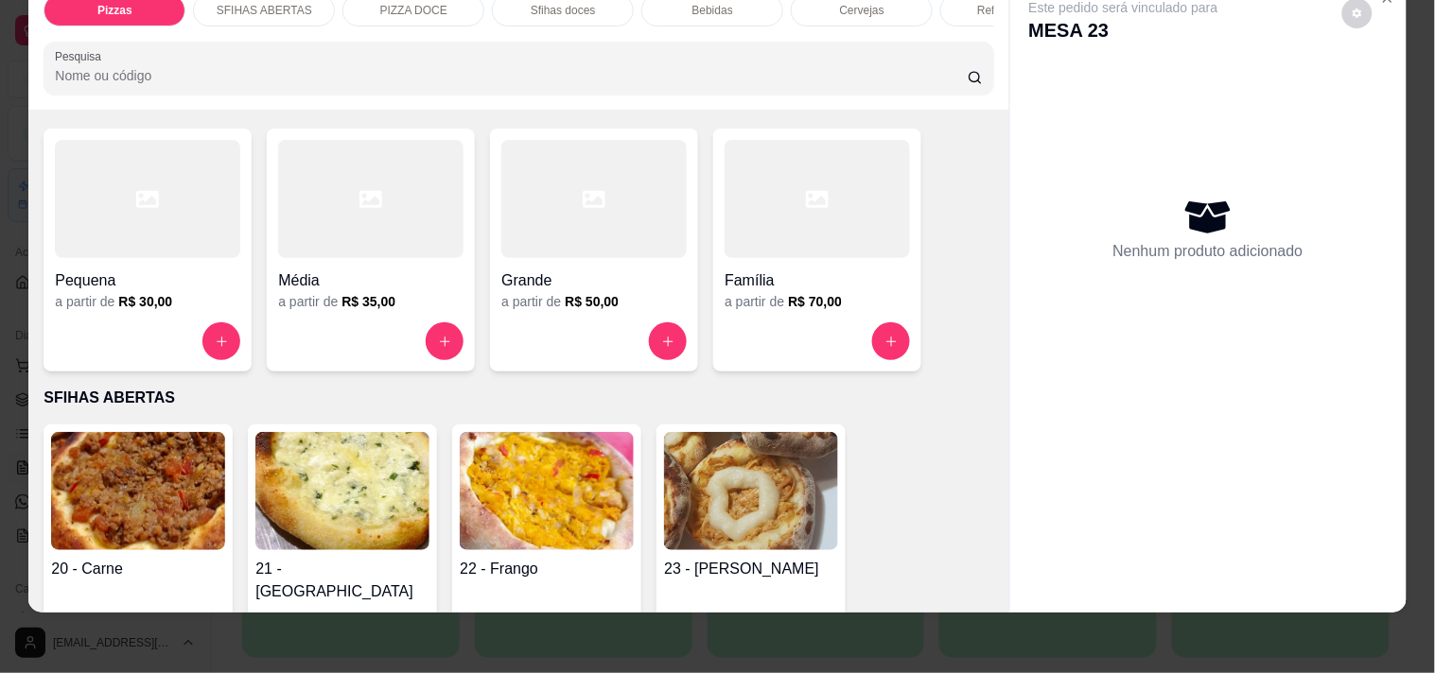
scroll to position [105, 0]
click at [772, 325] on div at bounding box center [816, 341] width 185 height 38
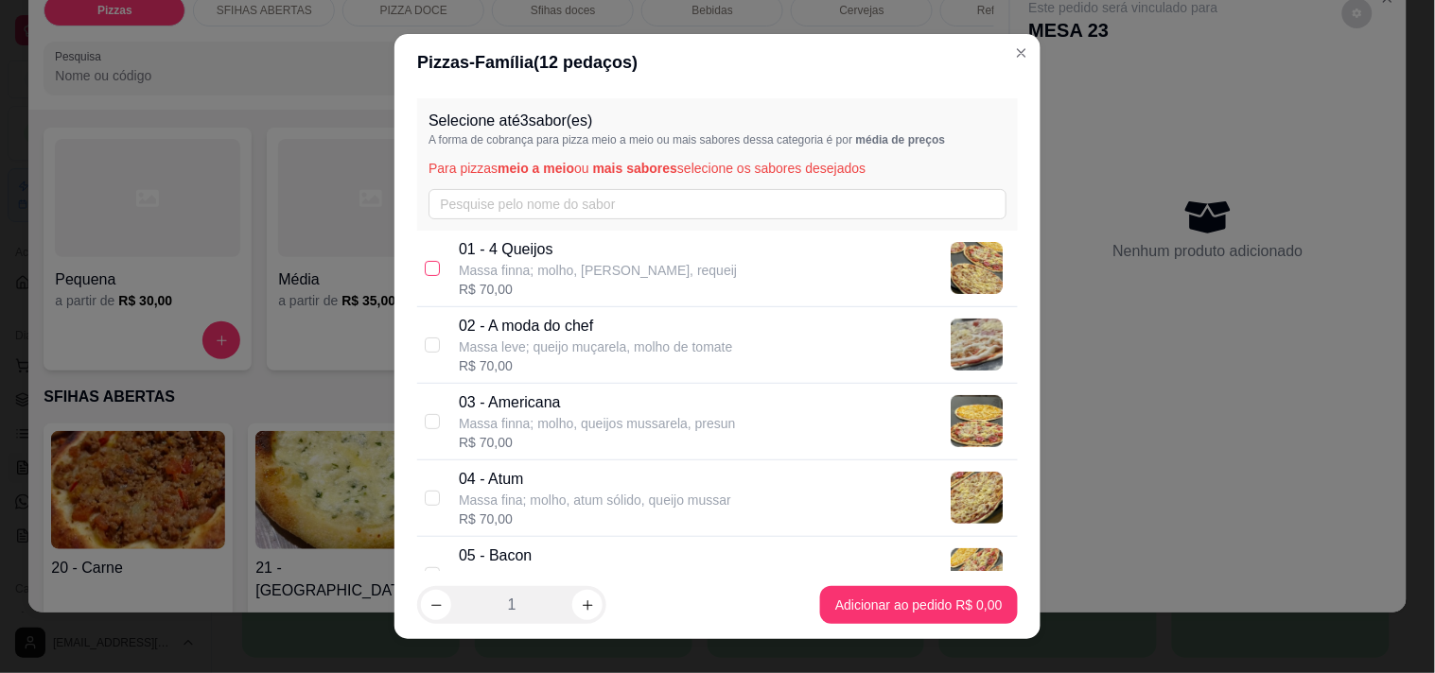
click at [428, 267] on input "checkbox" at bounding box center [432, 268] width 15 height 15
checkbox input "true"
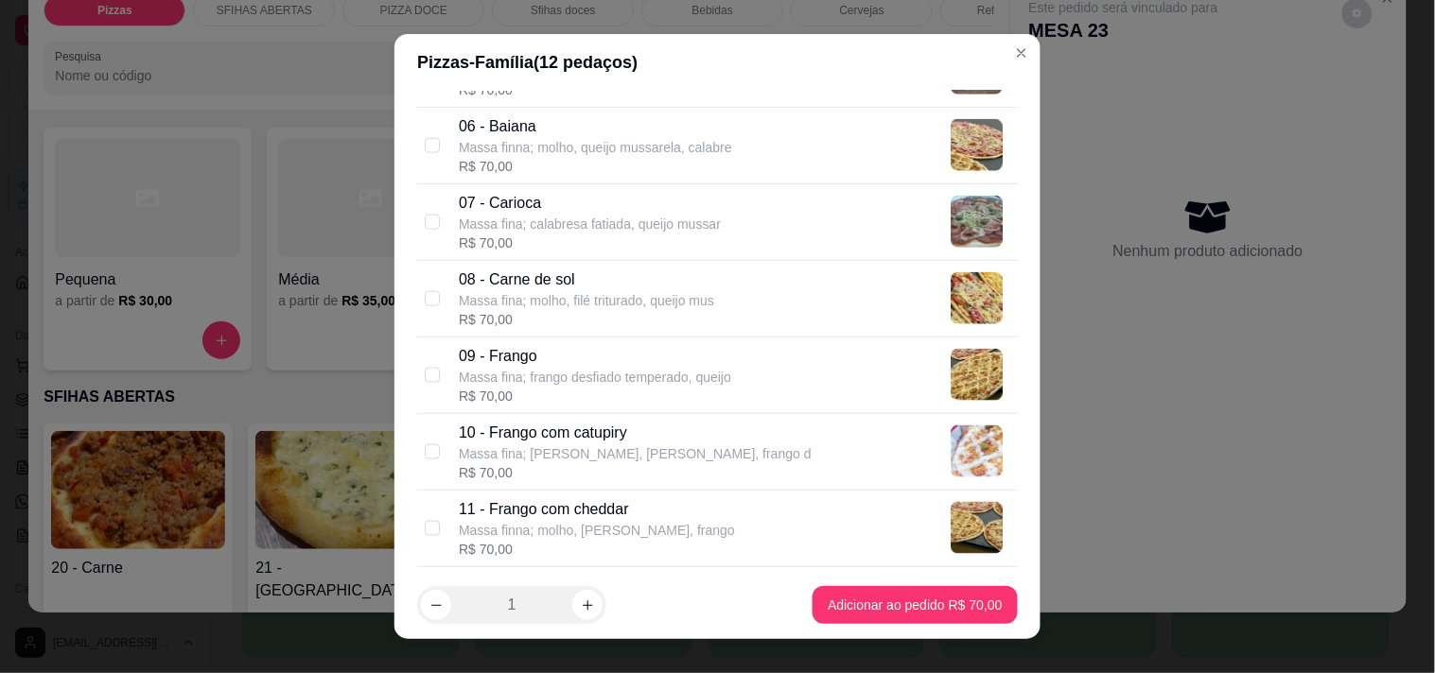
scroll to position [630, 0]
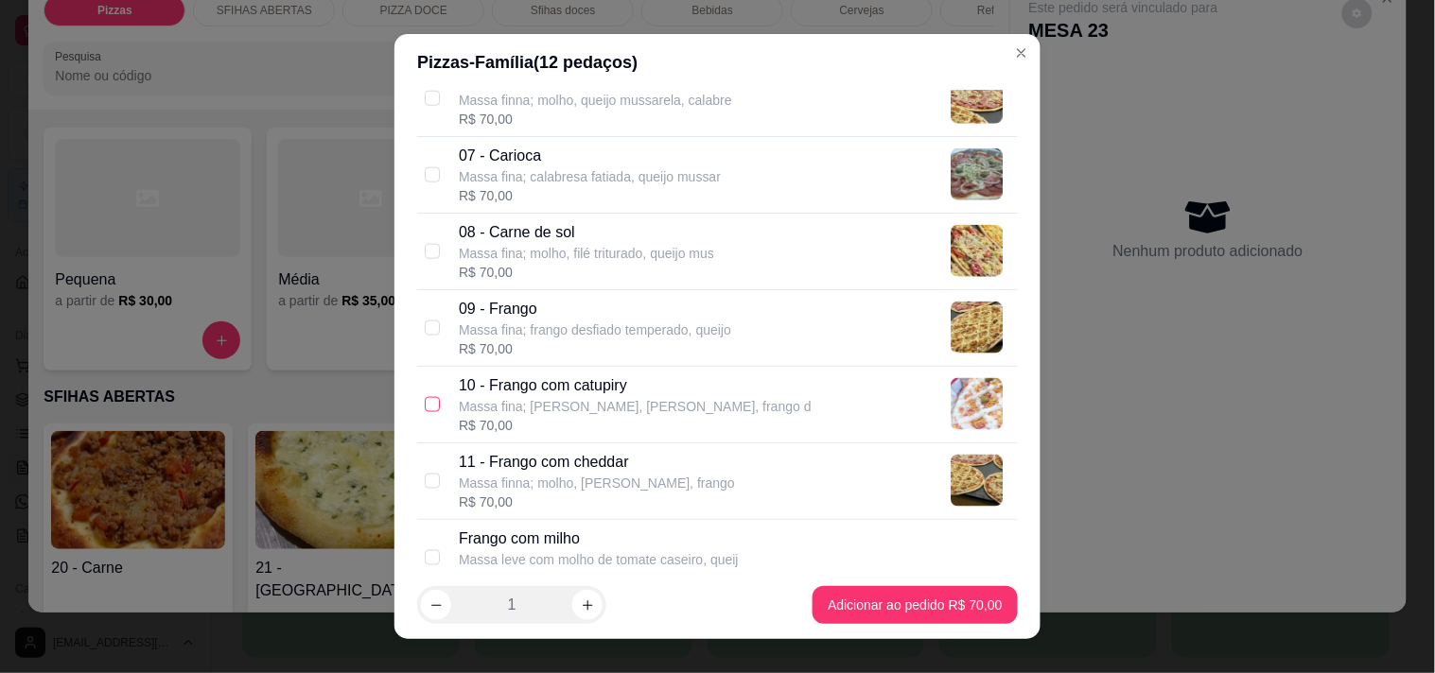
click at [425, 410] on input "checkbox" at bounding box center [432, 404] width 15 height 15
checkbox input "true"
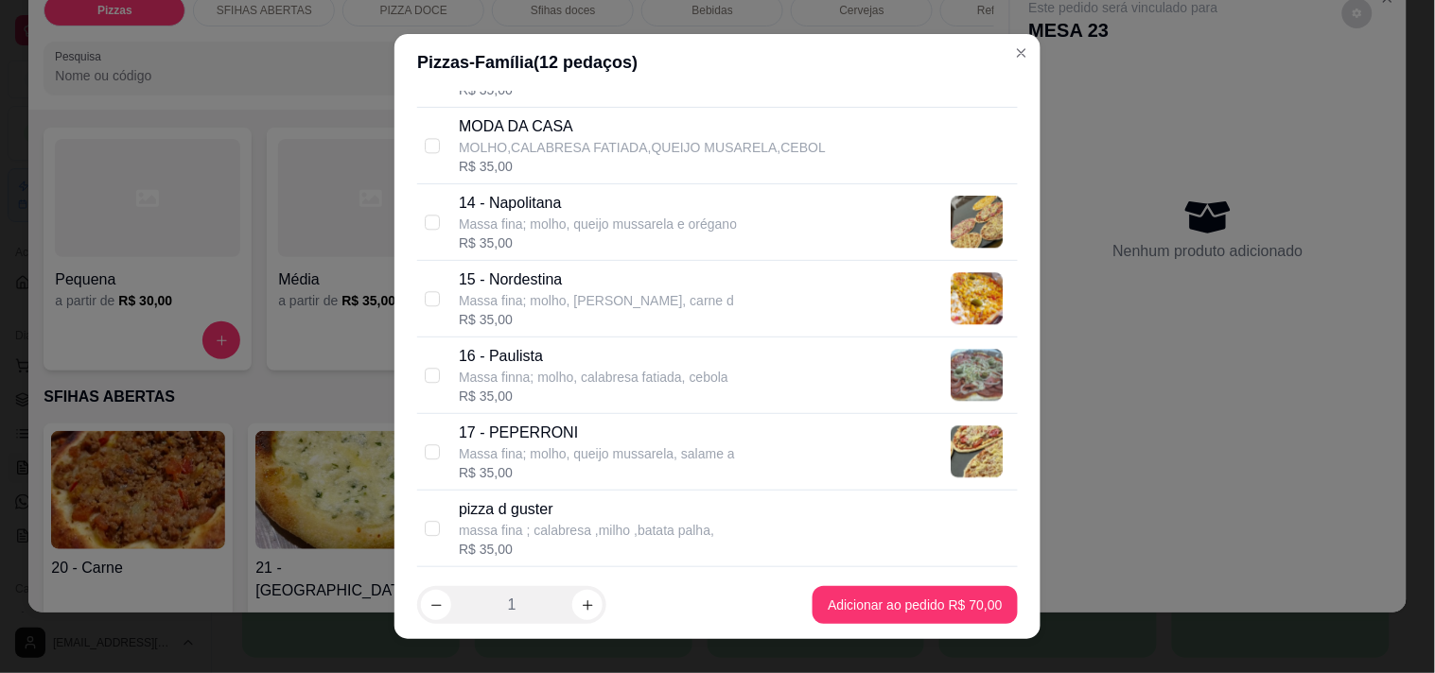
scroll to position [1366, 0]
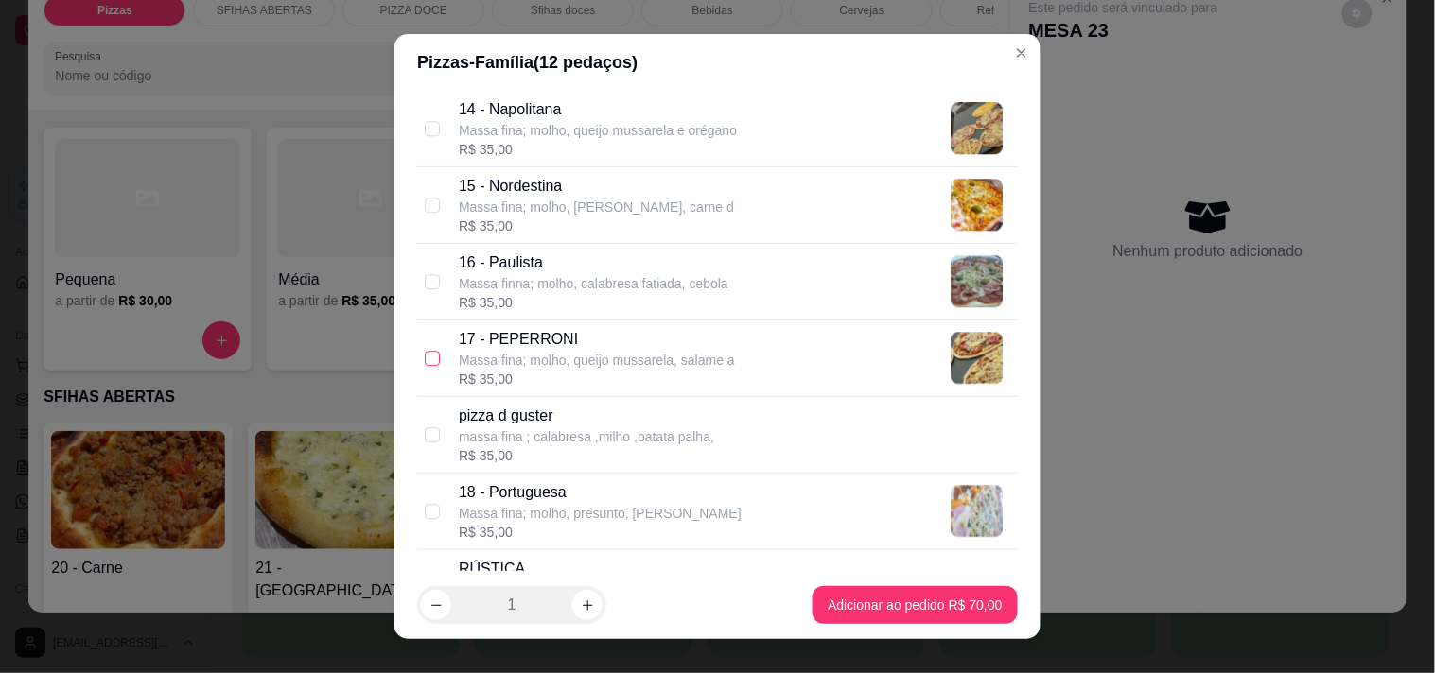
click at [428, 360] on input "checkbox" at bounding box center [432, 358] width 15 height 15
checkbox input "true"
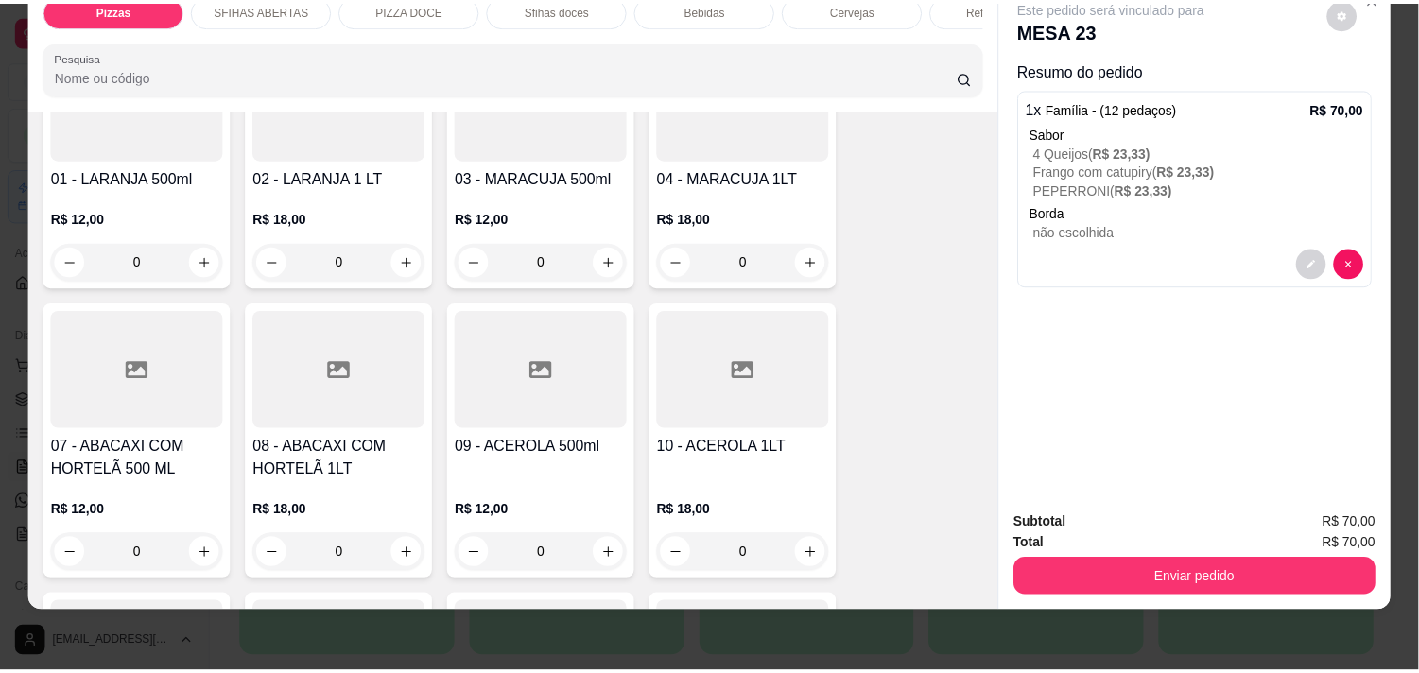
scroll to position [3362, 0]
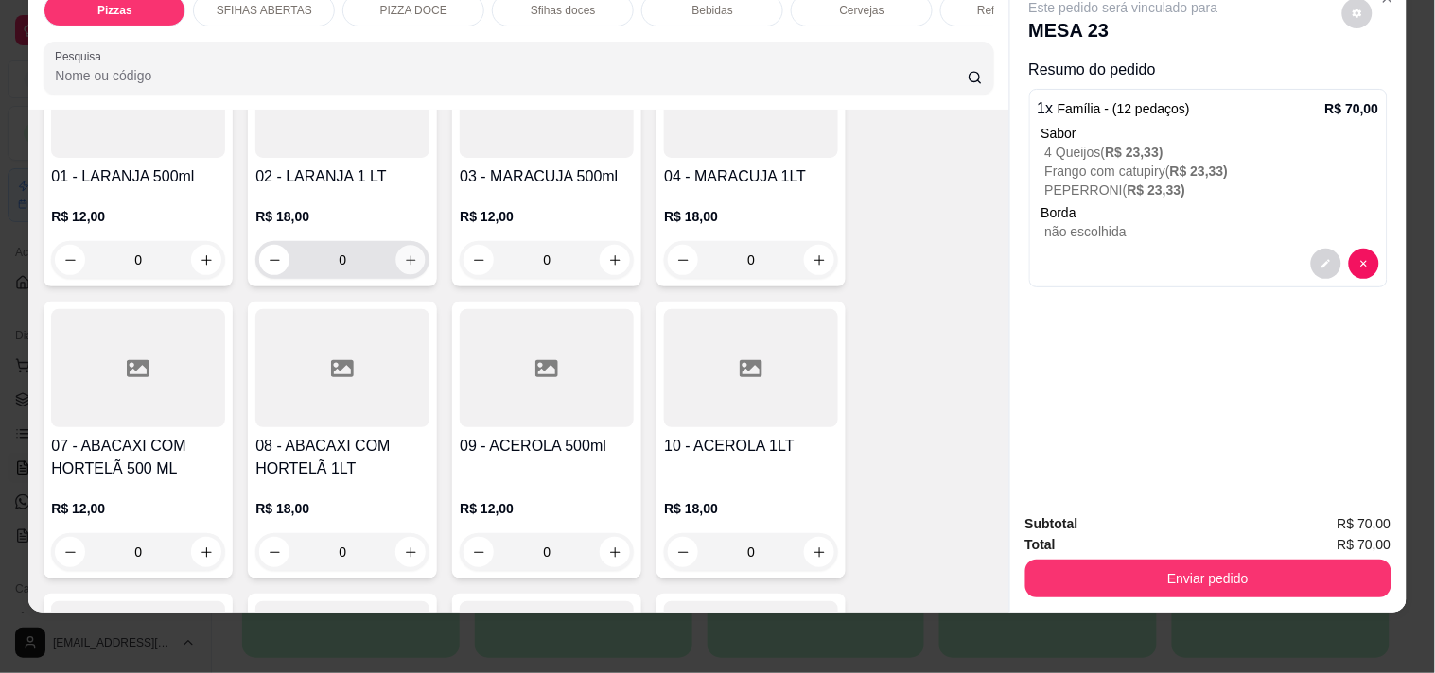
click at [409, 253] on icon "increase-product-quantity" at bounding box center [411, 260] width 14 height 14
type input "1"
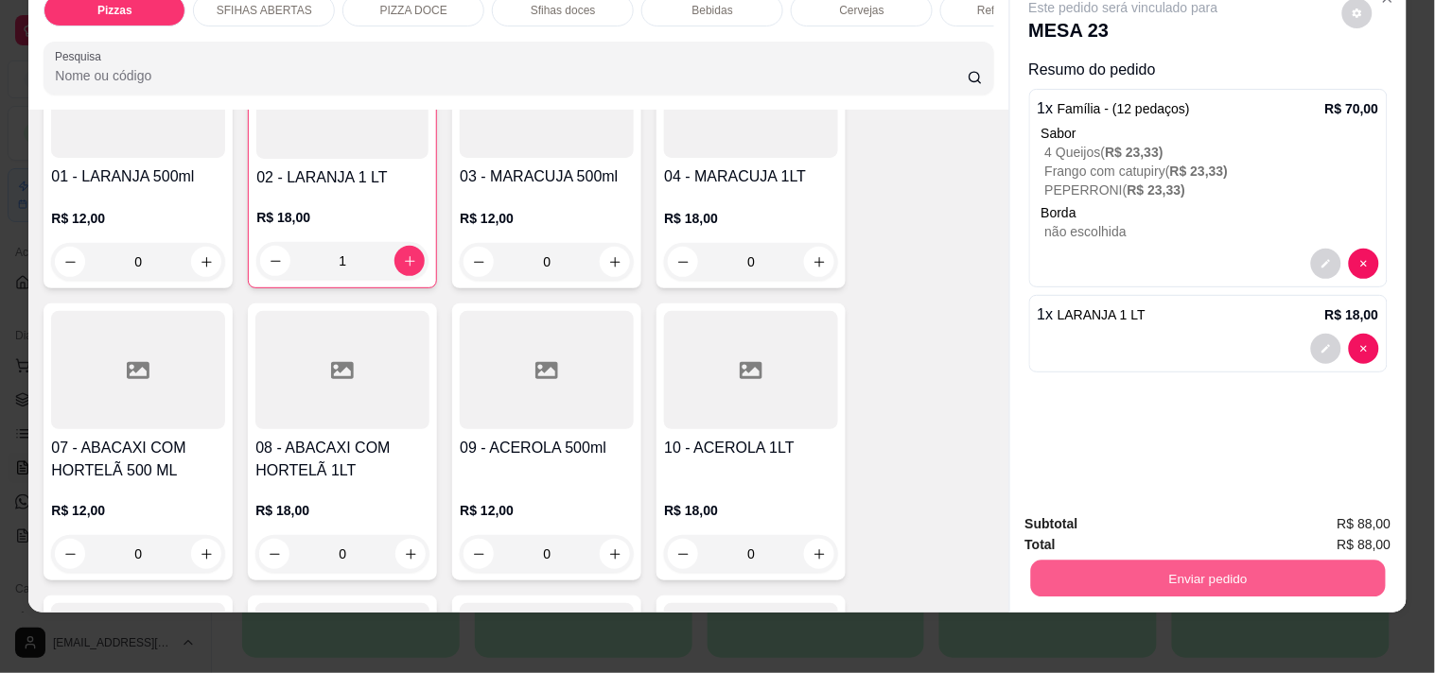
click at [1221, 562] on button "Enviar pedido" at bounding box center [1207, 578] width 355 height 37
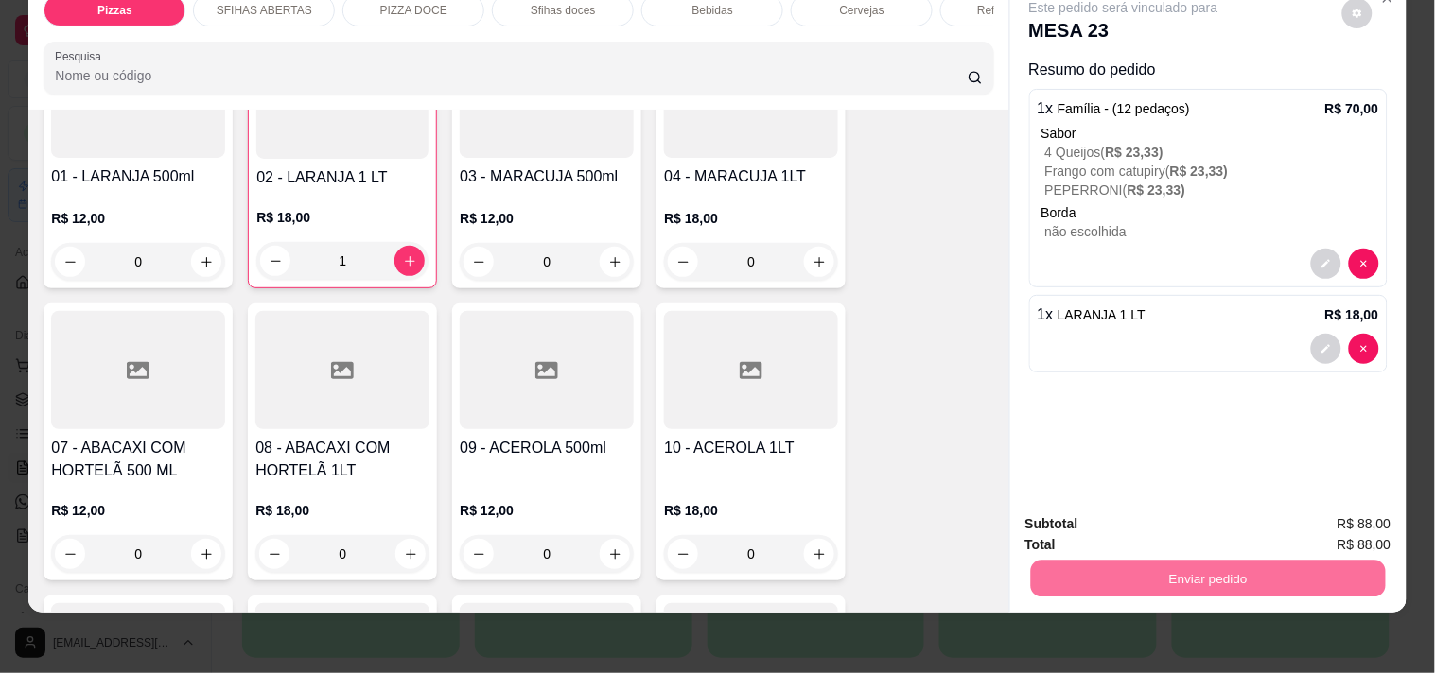
click at [1140, 509] on button "Não registrar e enviar pedido" at bounding box center [1145, 516] width 191 height 35
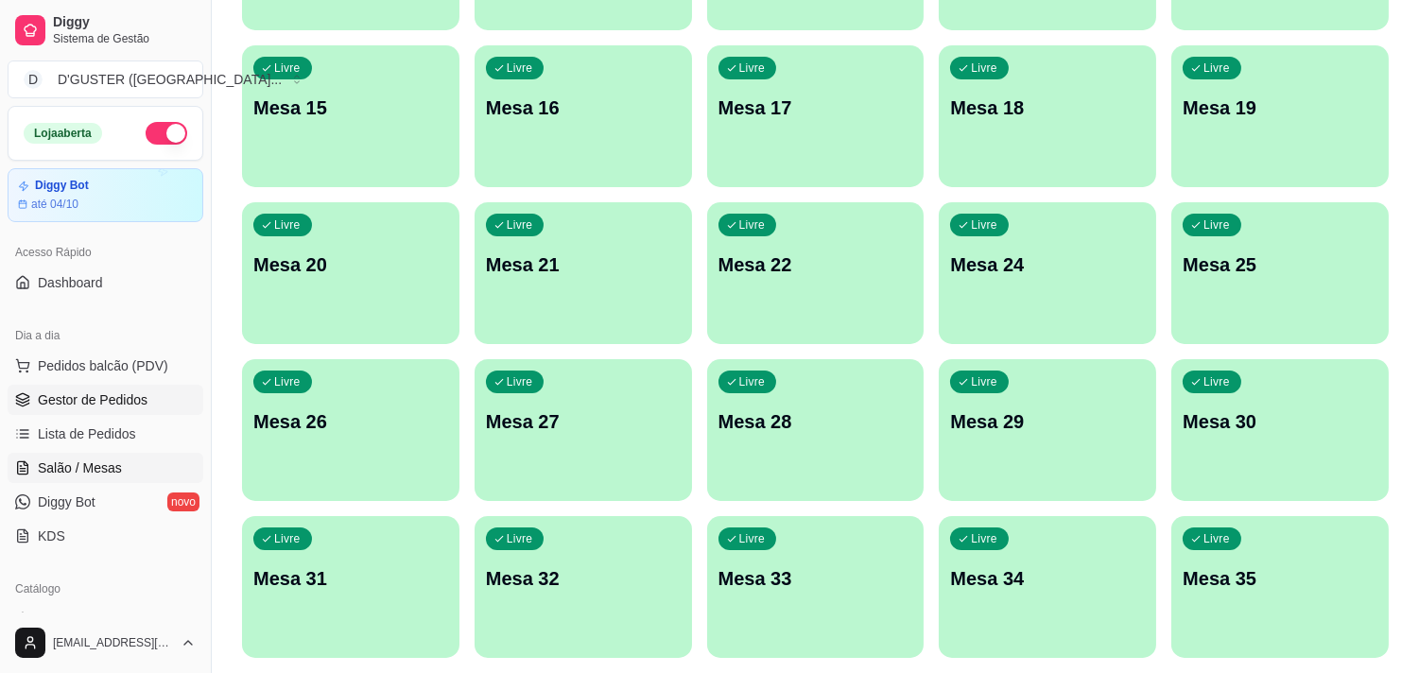
click at [80, 402] on span "Gestor de Pedidos" at bounding box center [93, 400] width 110 height 19
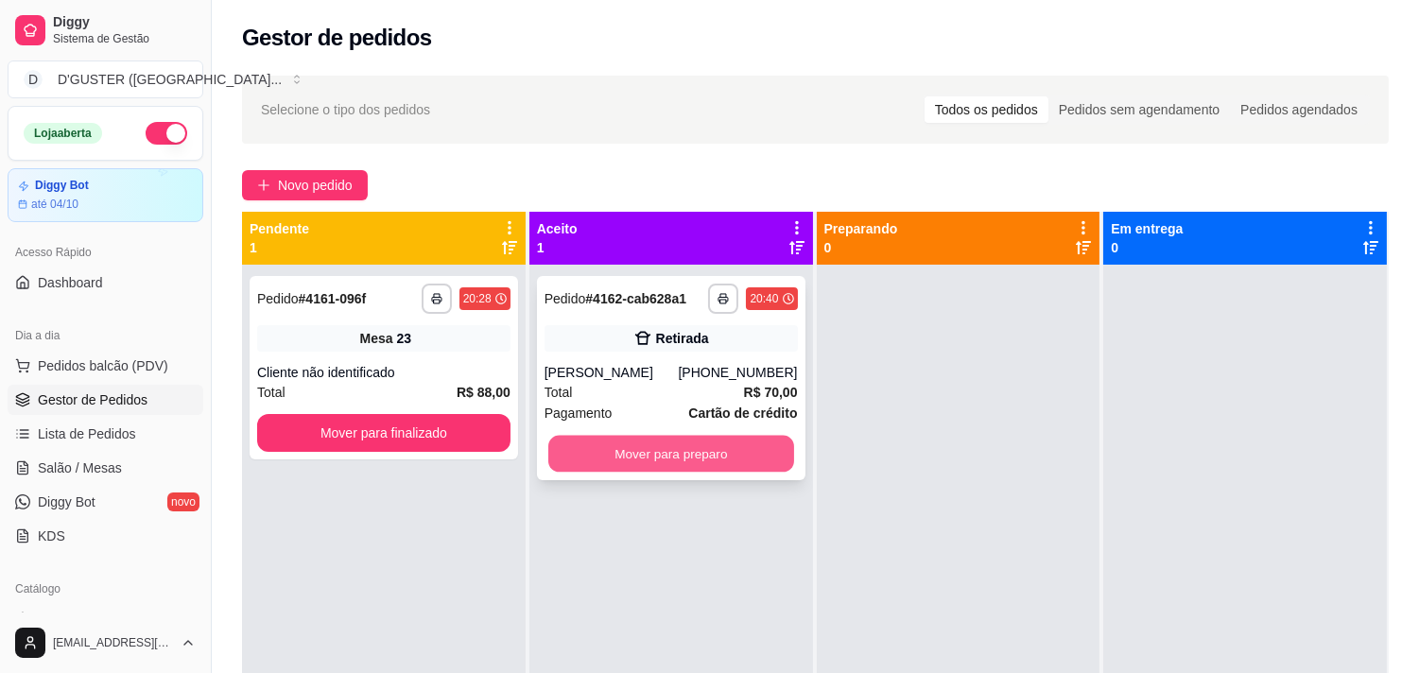
click at [687, 446] on button "Mover para preparo" at bounding box center [671, 454] width 246 height 37
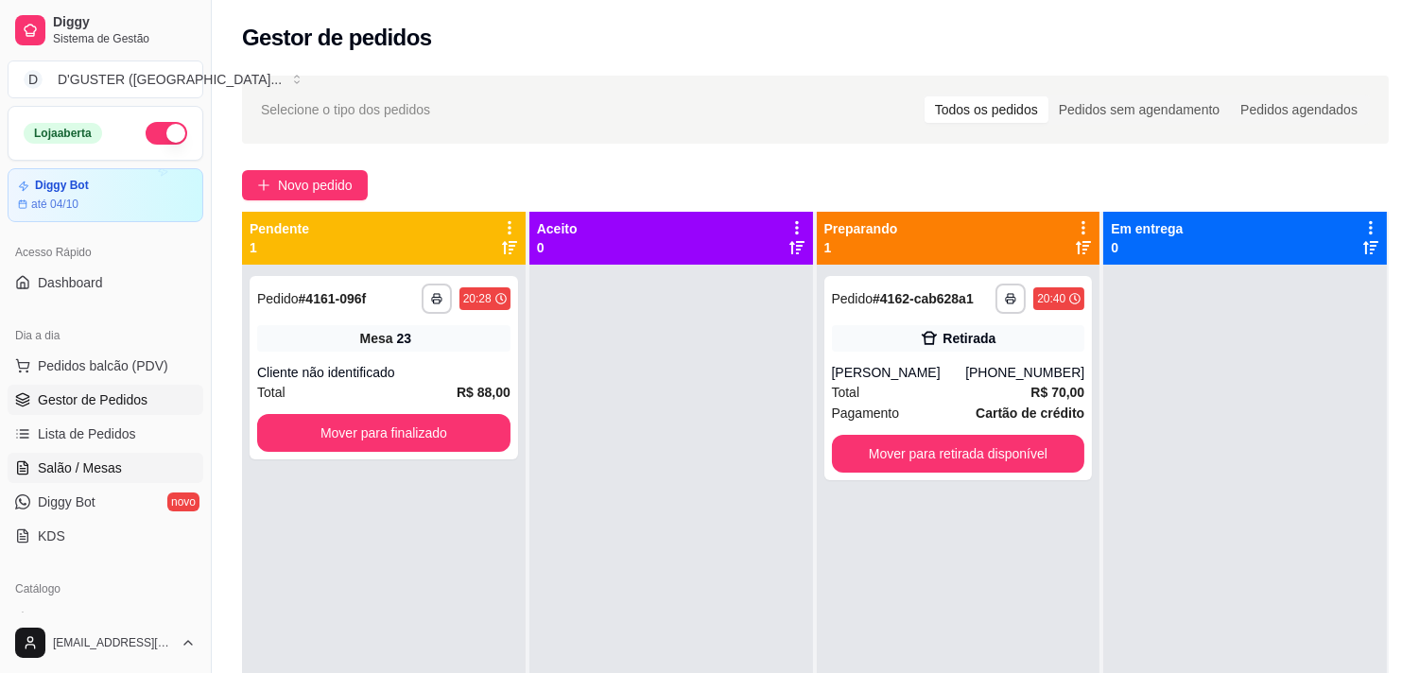
click at [63, 455] on link "Salão / Mesas" at bounding box center [106, 468] width 196 height 30
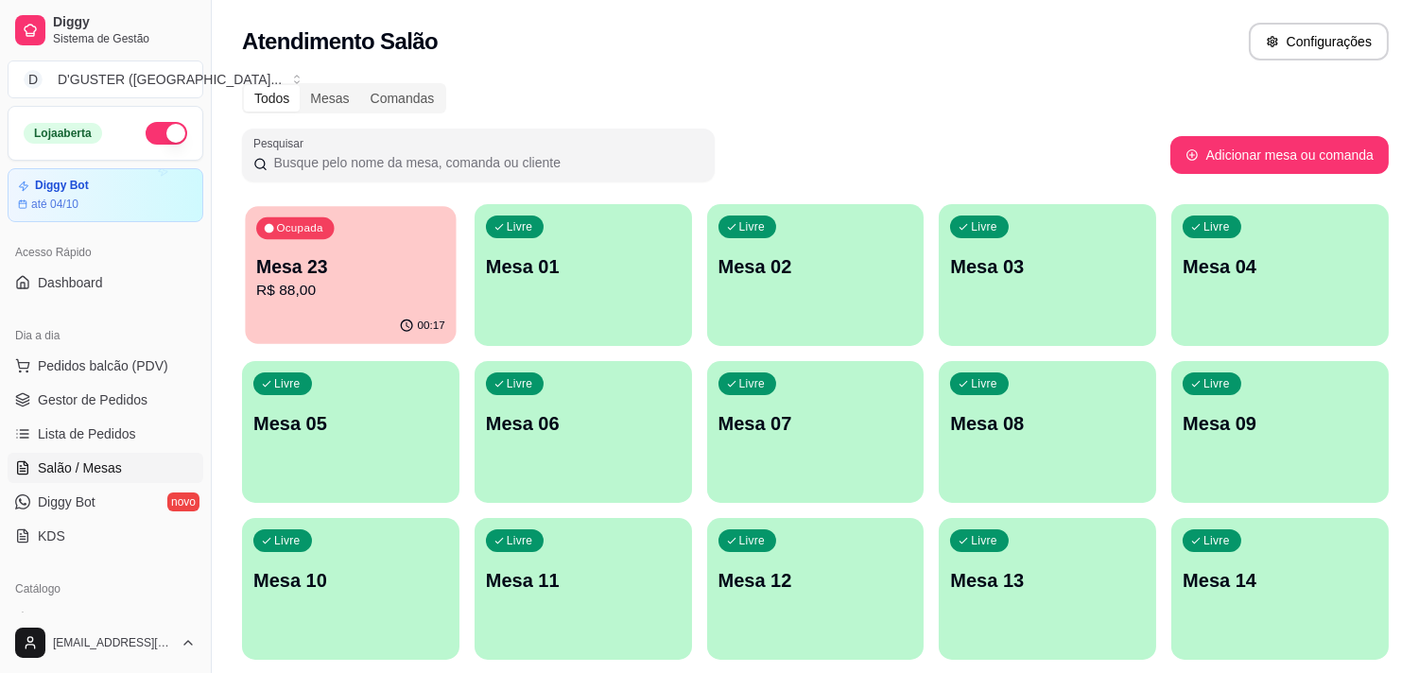
click at [429, 247] on div "Ocupada Mesa 23 R$ 88,00" at bounding box center [350, 257] width 211 height 102
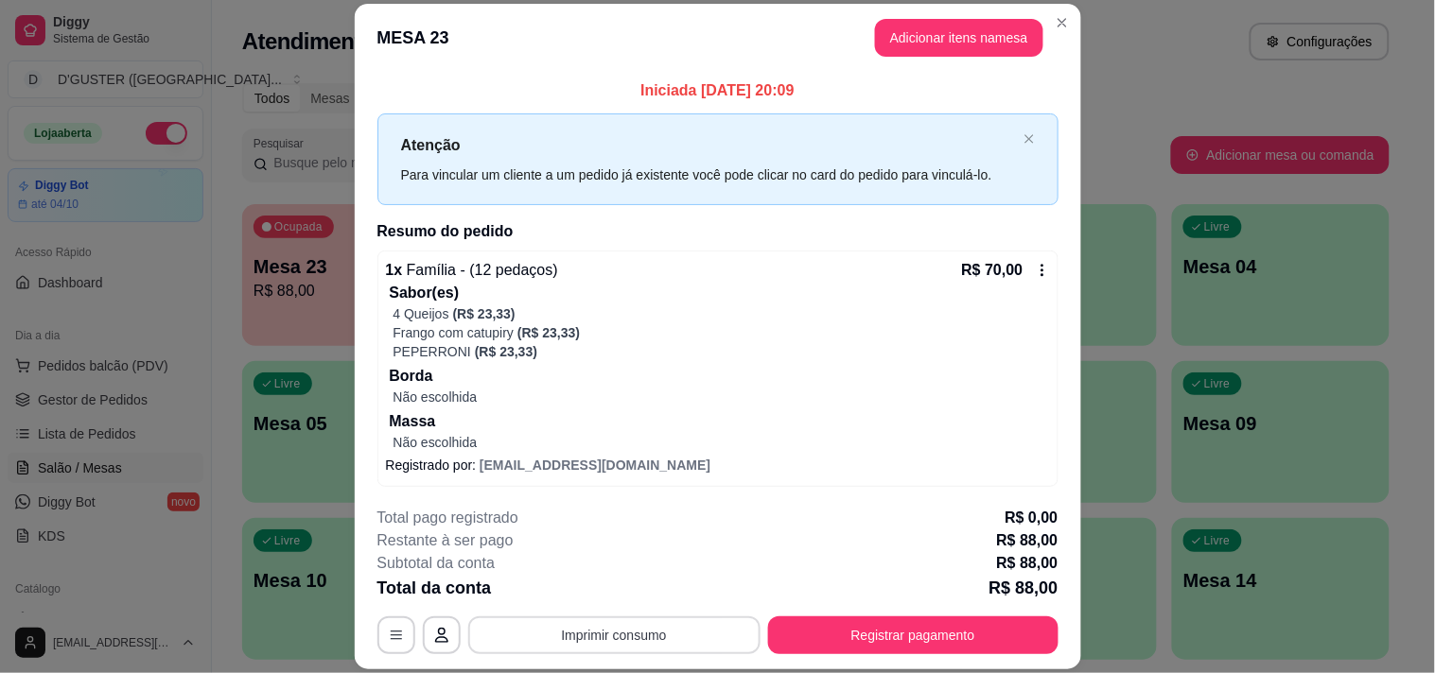
click at [655, 621] on button "Imprimir consumo" at bounding box center [614, 636] width 292 height 38
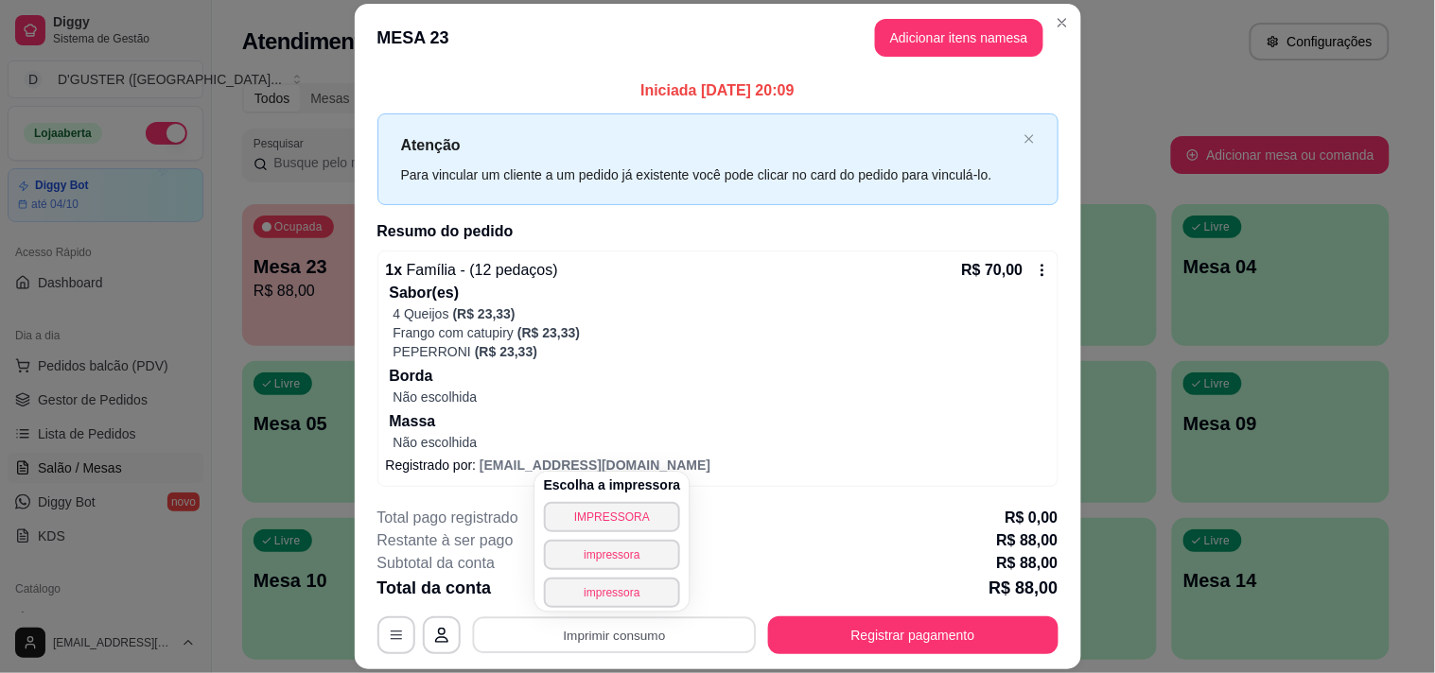
click at [1112, 87] on div "**********" at bounding box center [717, 336] width 1435 height 673
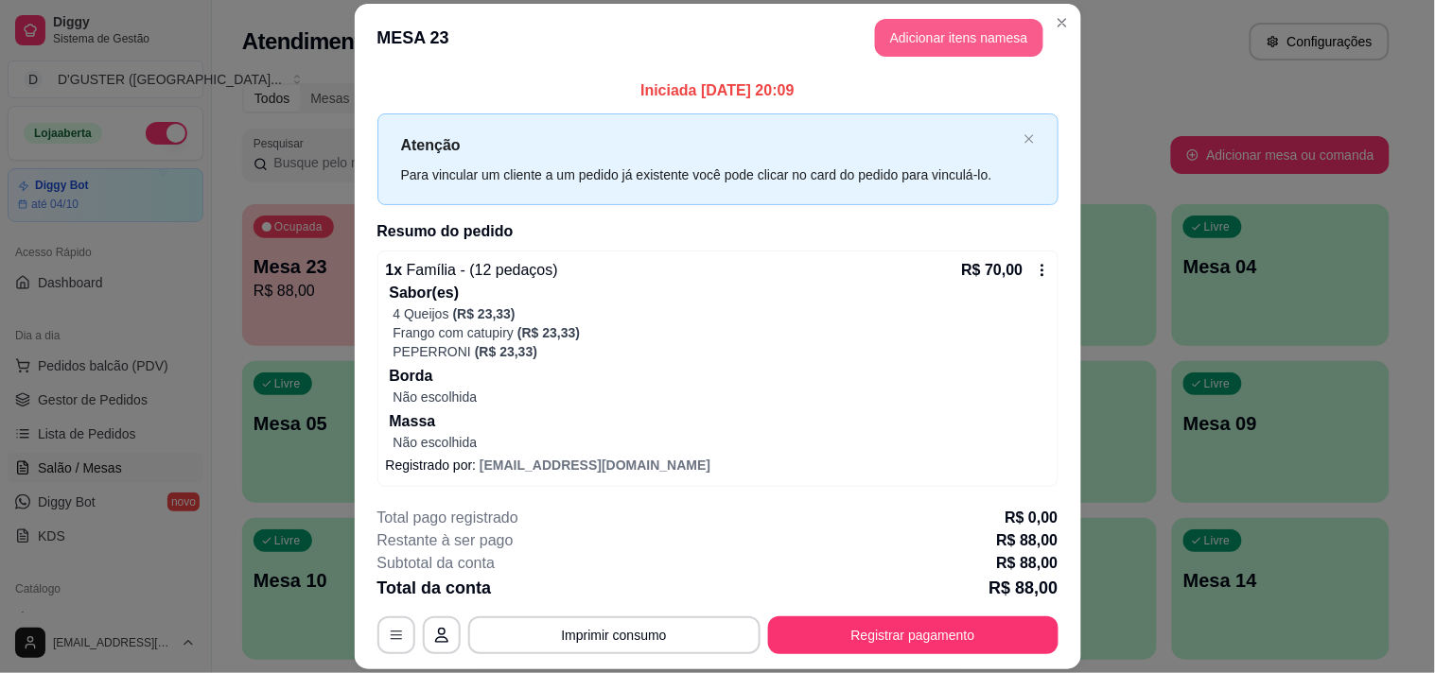
click at [948, 34] on button "Adicionar itens na mesa" at bounding box center [959, 38] width 168 height 38
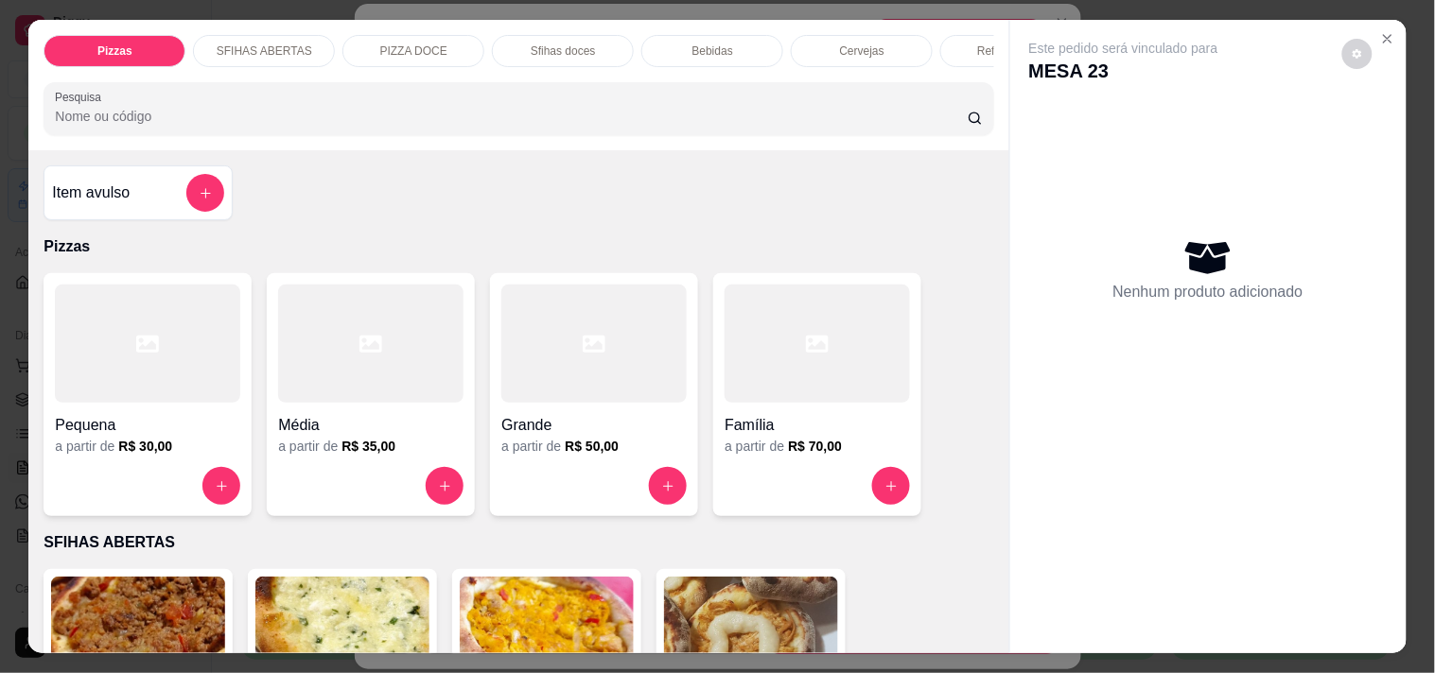
click at [133, 200] on div "Item avulso" at bounding box center [138, 193] width 172 height 38
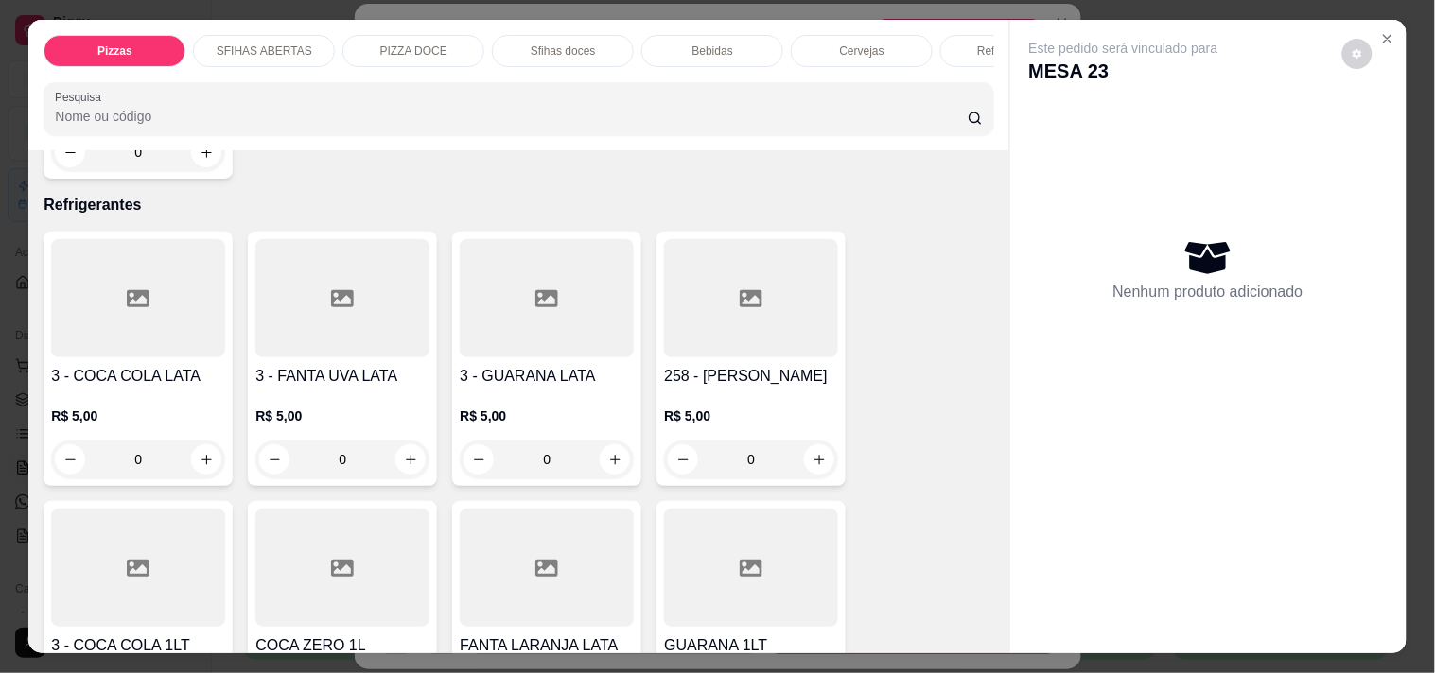
scroll to position [4938, 0]
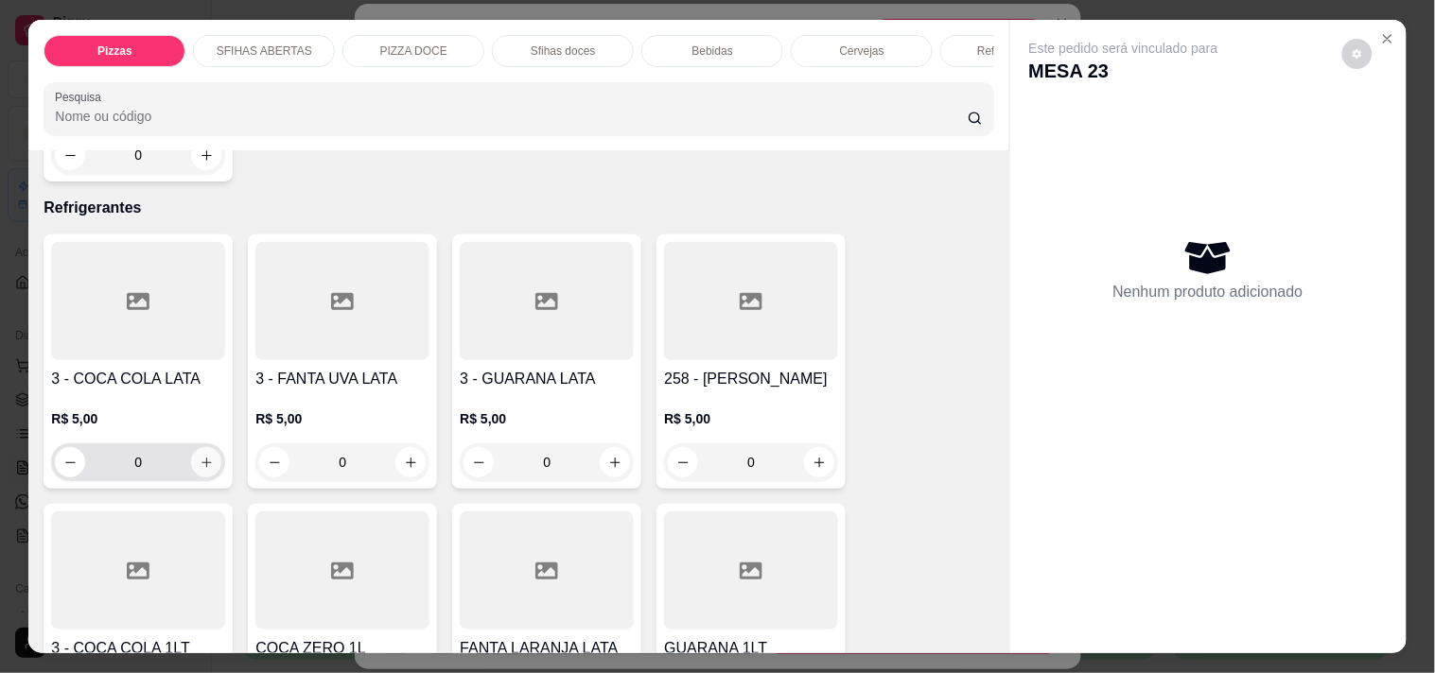
click at [200, 456] on icon "increase-product-quantity" at bounding box center [207, 463] width 14 height 14
type input "1"
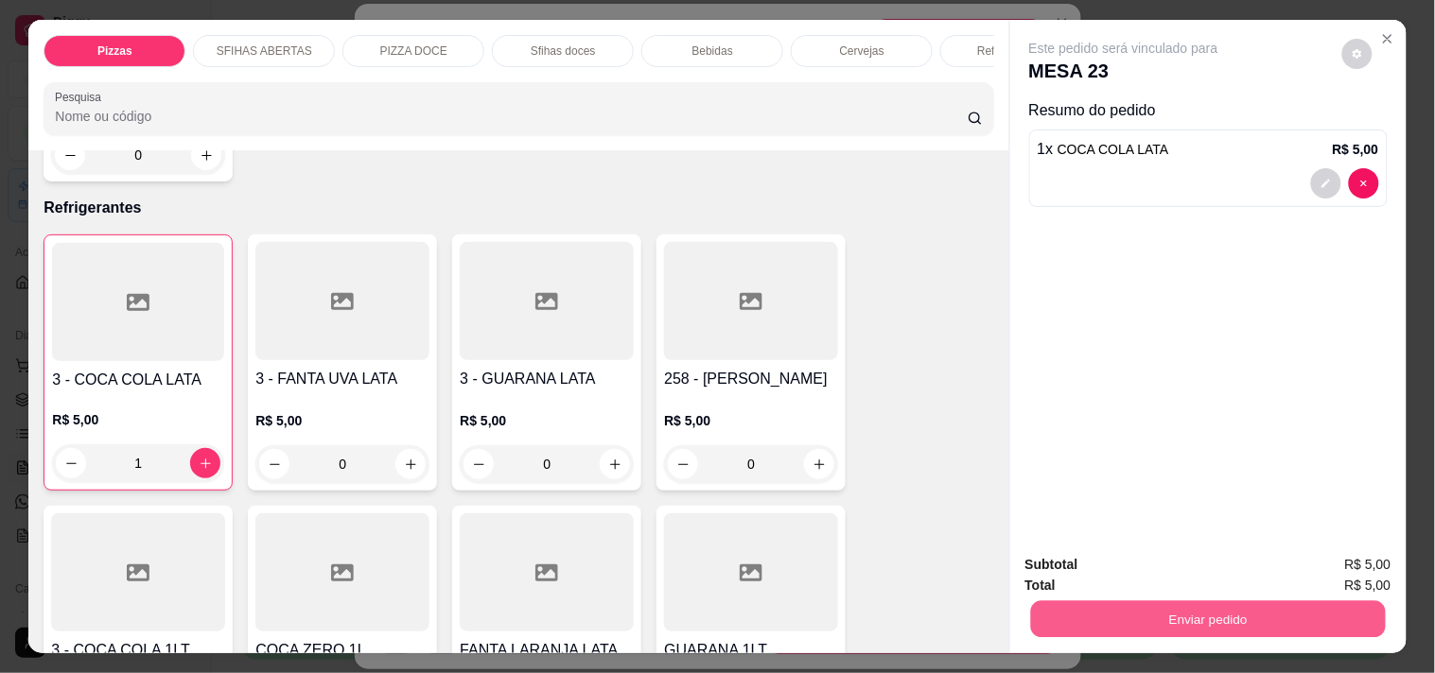
click at [1113, 612] on button "Enviar pedido" at bounding box center [1207, 619] width 355 height 37
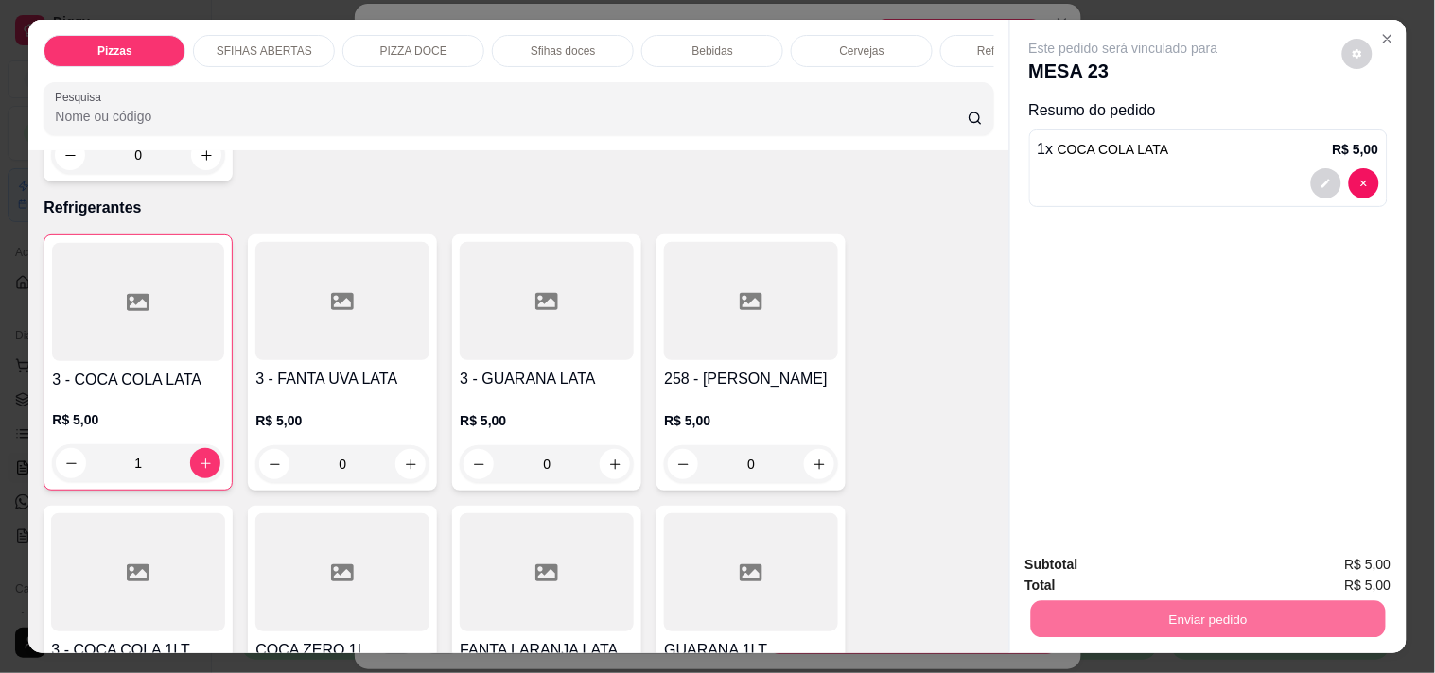
click at [1110, 560] on button "Não registrar e enviar pedido" at bounding box center [1145, 566] width 197 height 36
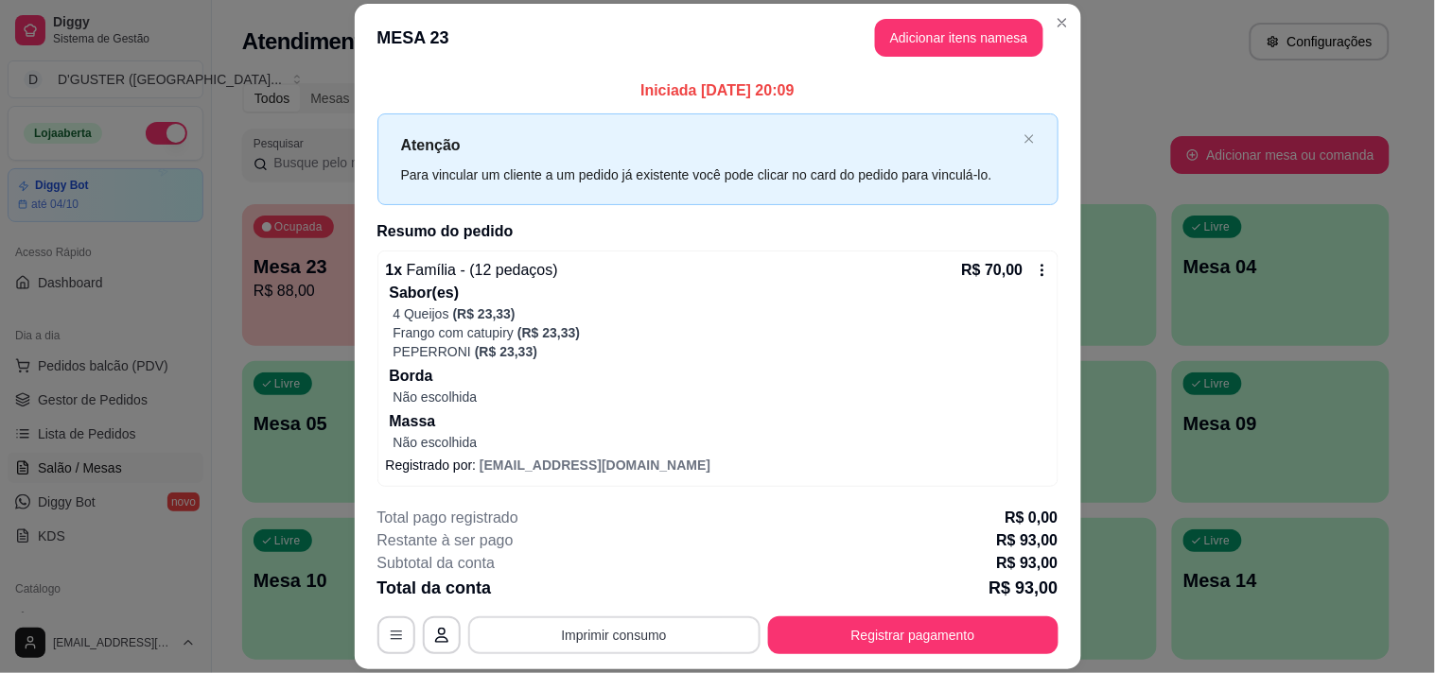
click at [697, 643] on button "Imprimir consumo" at bounding box center [614, 636] width 292 height 38
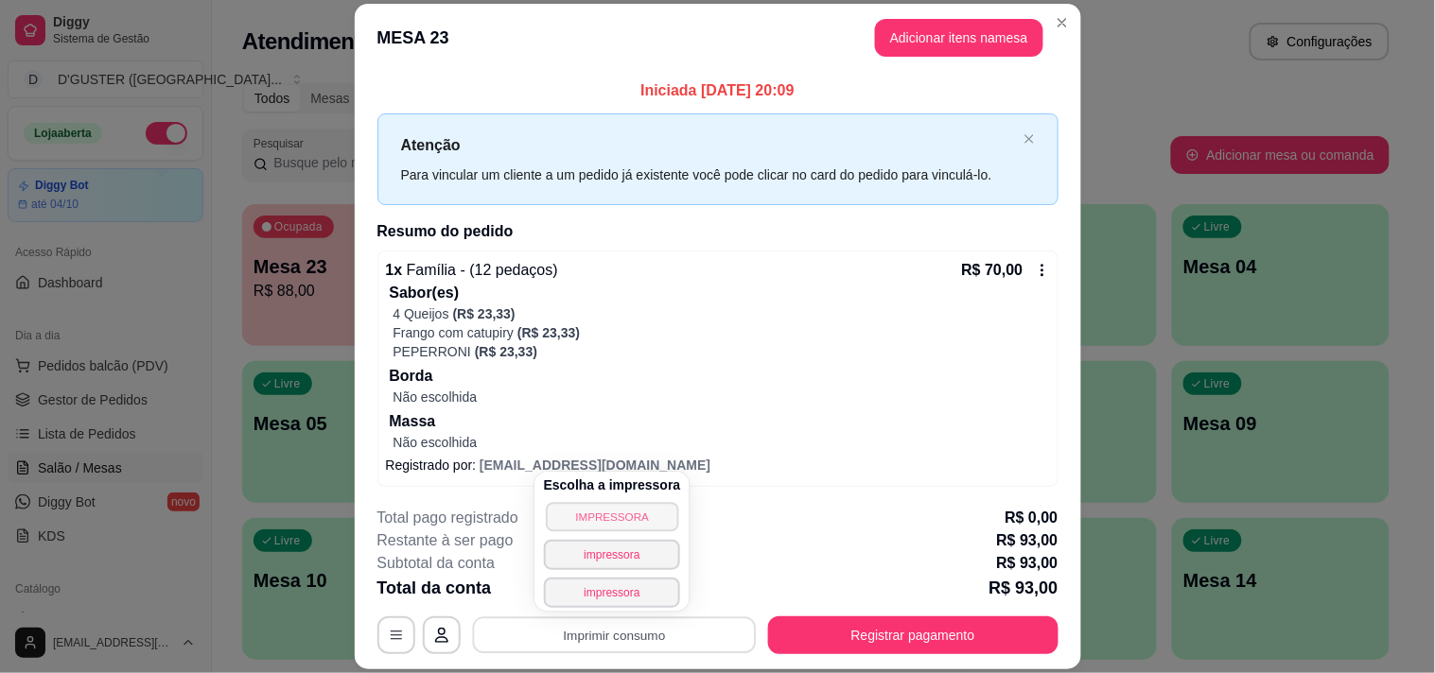
click at [628, 507] on button "IMPRESSORA" at bounding box center [612, 516] width 132 height 29
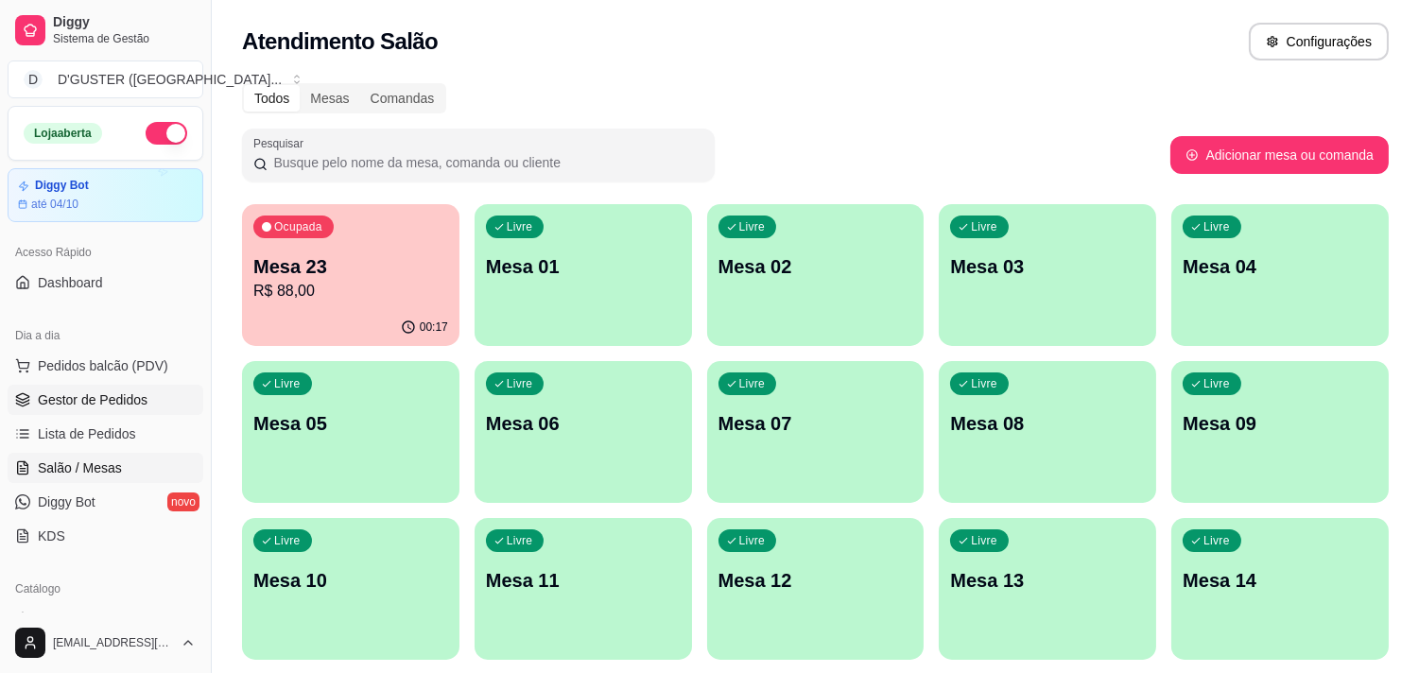
click at [80, 399] on span "Gestor de Pedidos" at bounding box center [93, 400] width 110 height 19
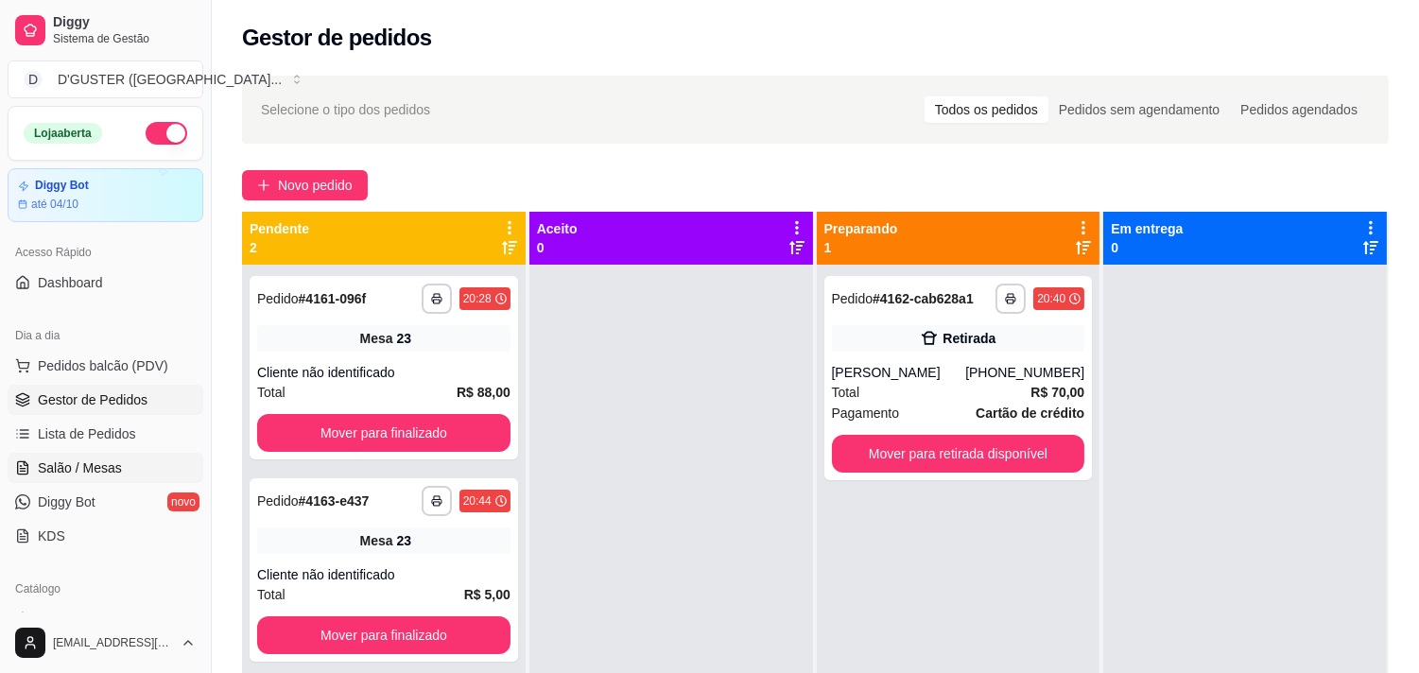
click at [112, 459] on span "Salão / Mesas" at bounding box center [80, 468] width 84 height 19
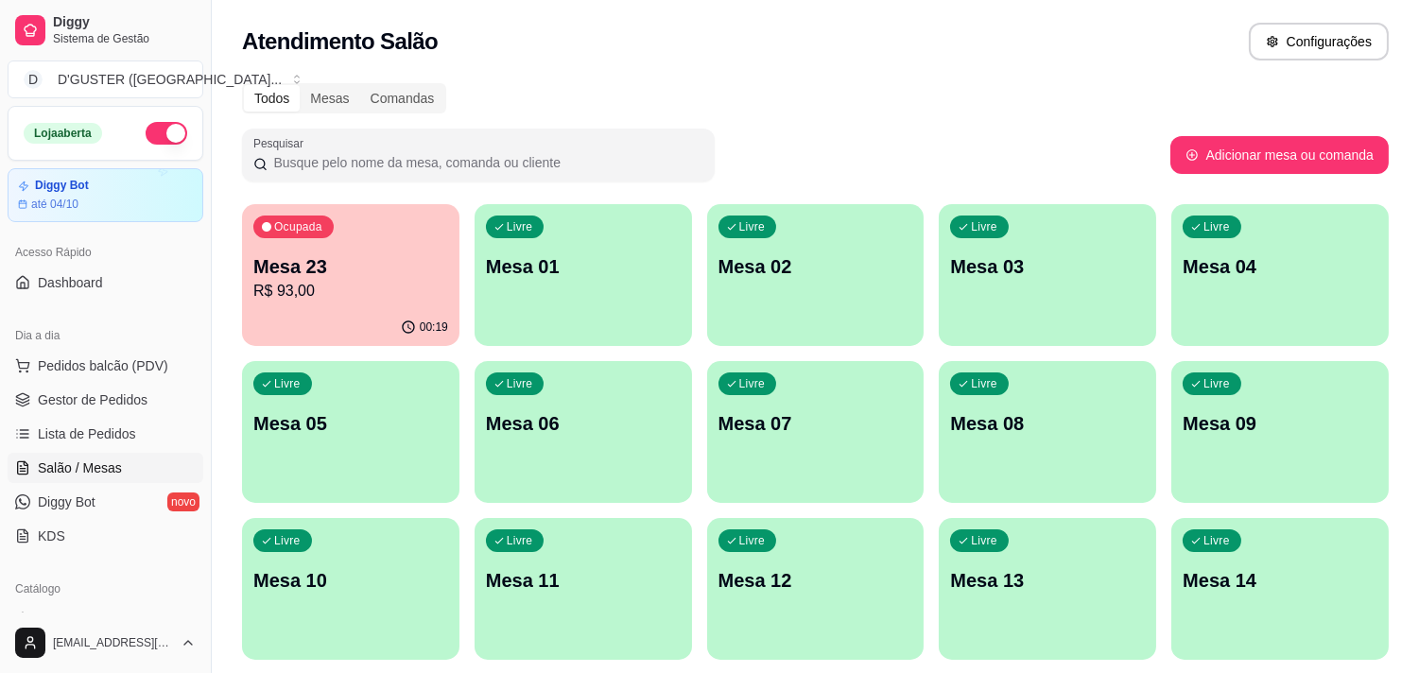
click at [340, 324] on div "00:19" at bounding box center [351, 327] width 218 height 37
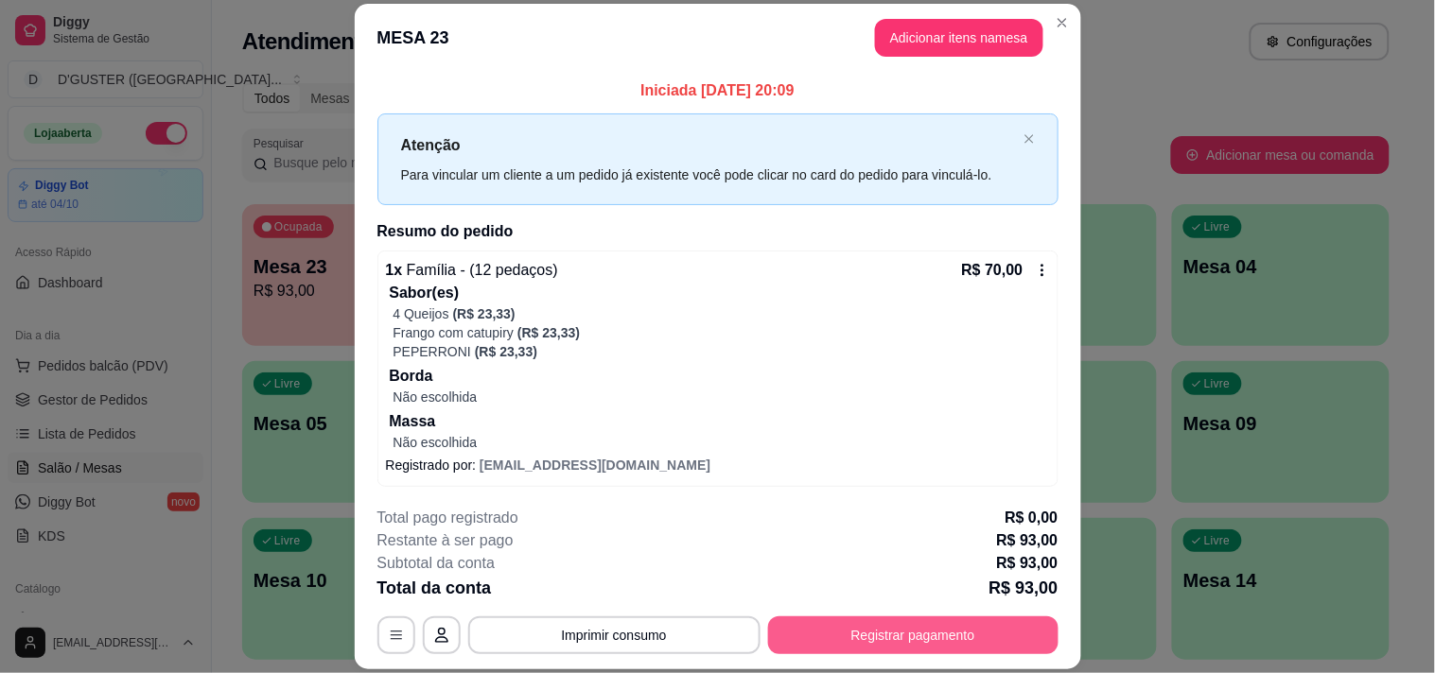
click at [931, 622] on button "Registrar pagamento" at bounding box center [913, 636] width 290 height 38
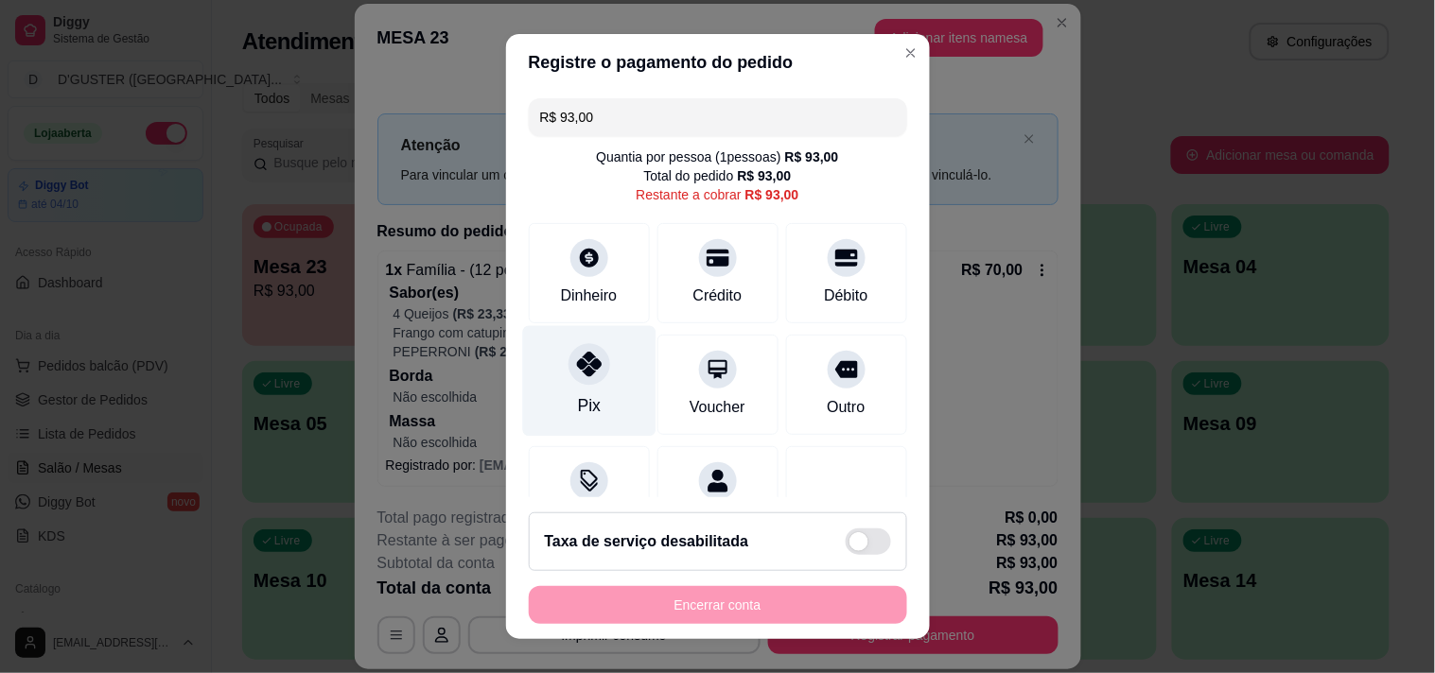
click at [558, 385] on div "Pix" at bounding box center [588, 380] width 133 height 111
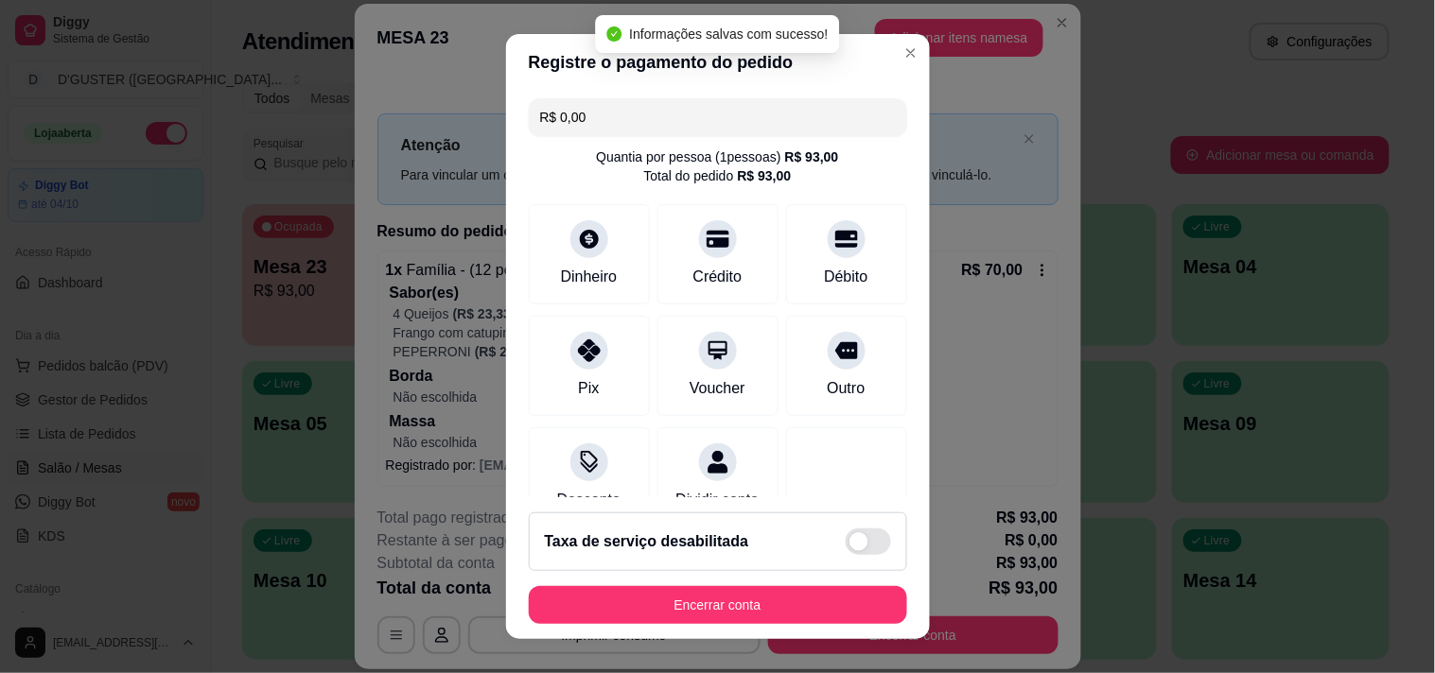
type input "R$ 0,00"
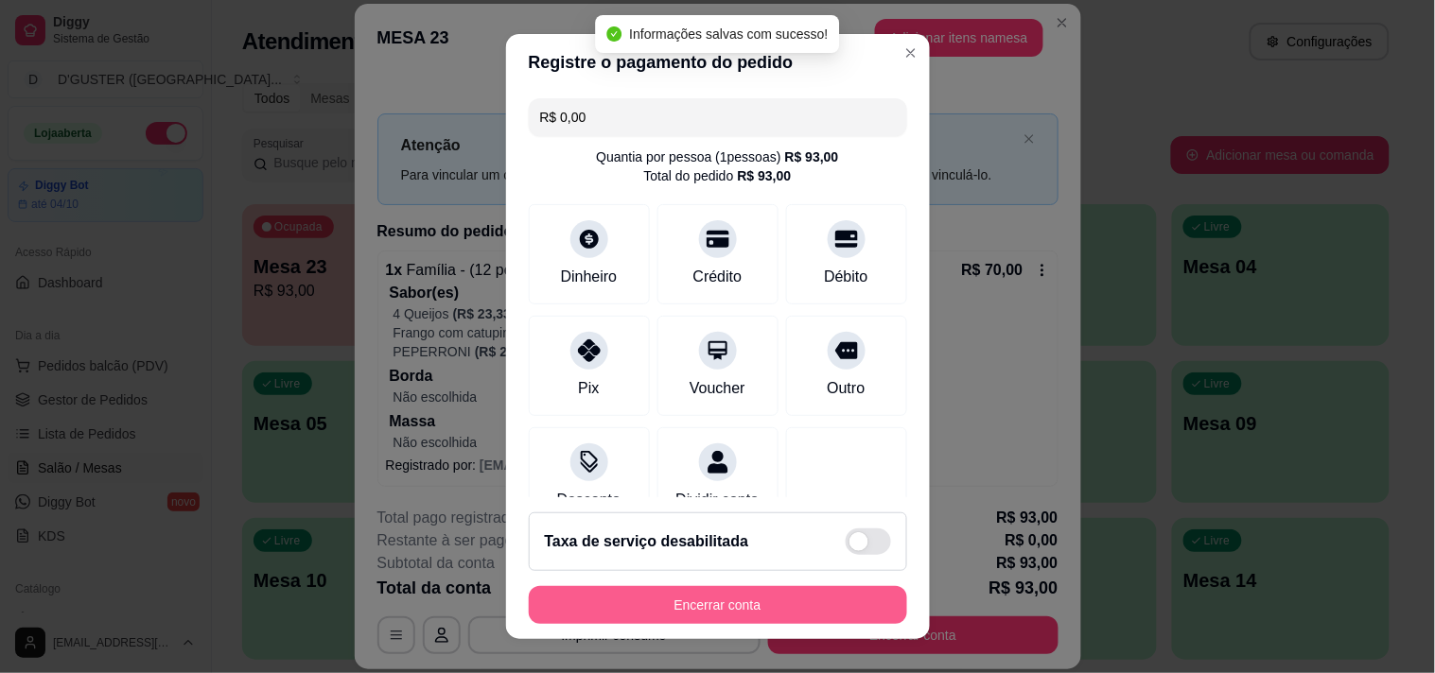
click at [823, 600] on button "Encerrar conta" at bounding box center [718, 605] width 378 height 38
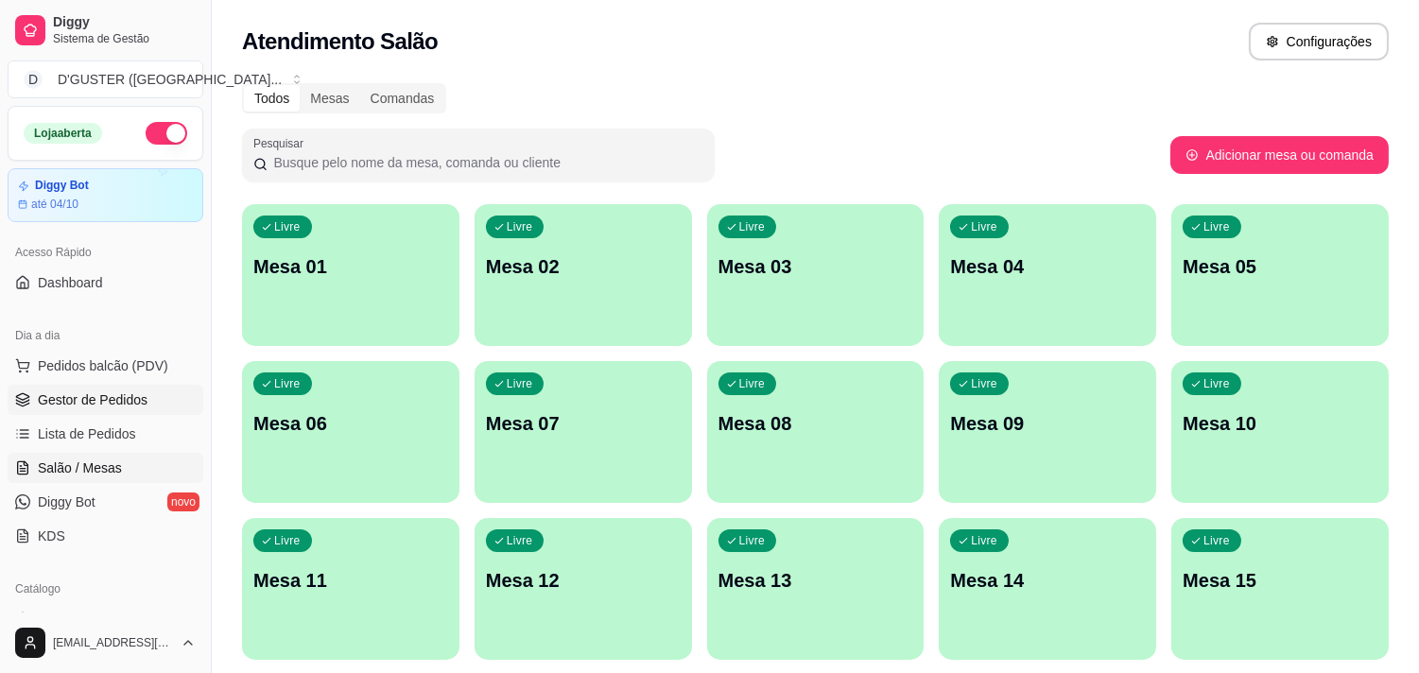
click at [88, 413] on link "Gestor de Pedidos" at bounding box center [106, 400] width 196 height 30
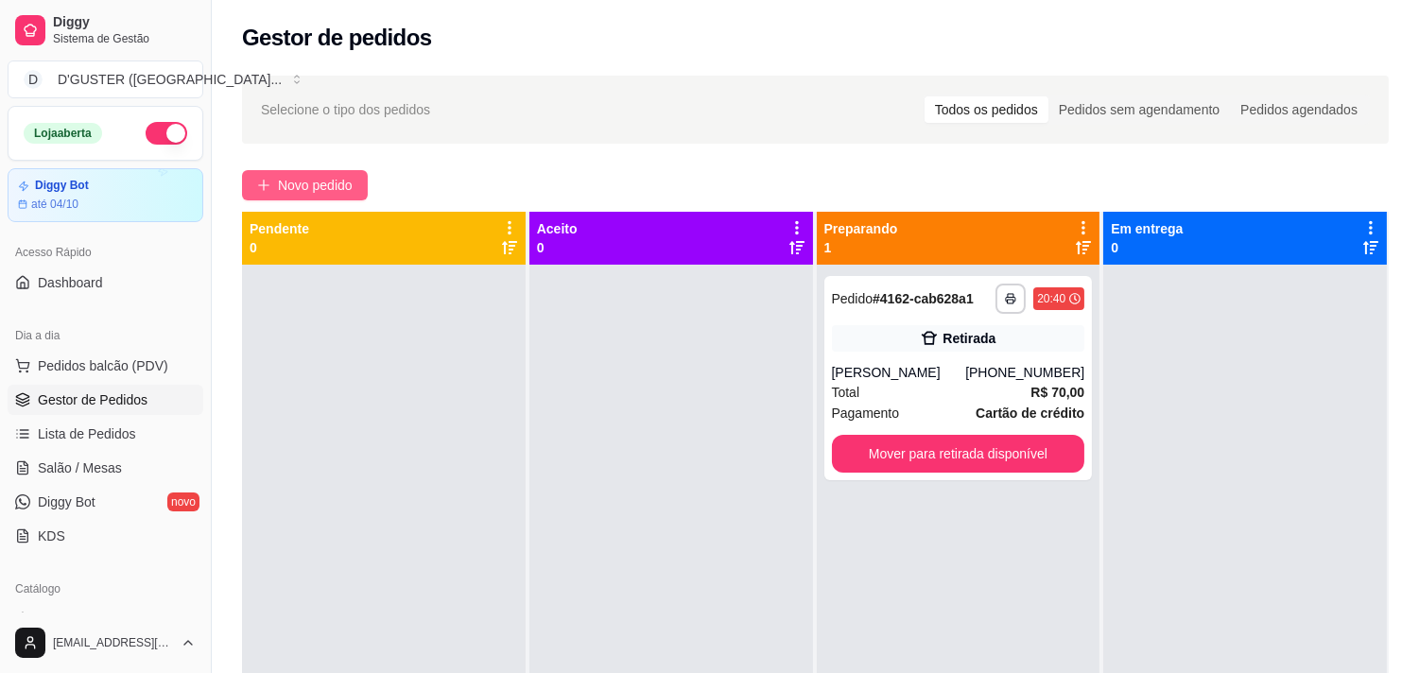
click at [341, 180] on span "Novo pedido" at bounding box center [315, 185] width 75 height 21
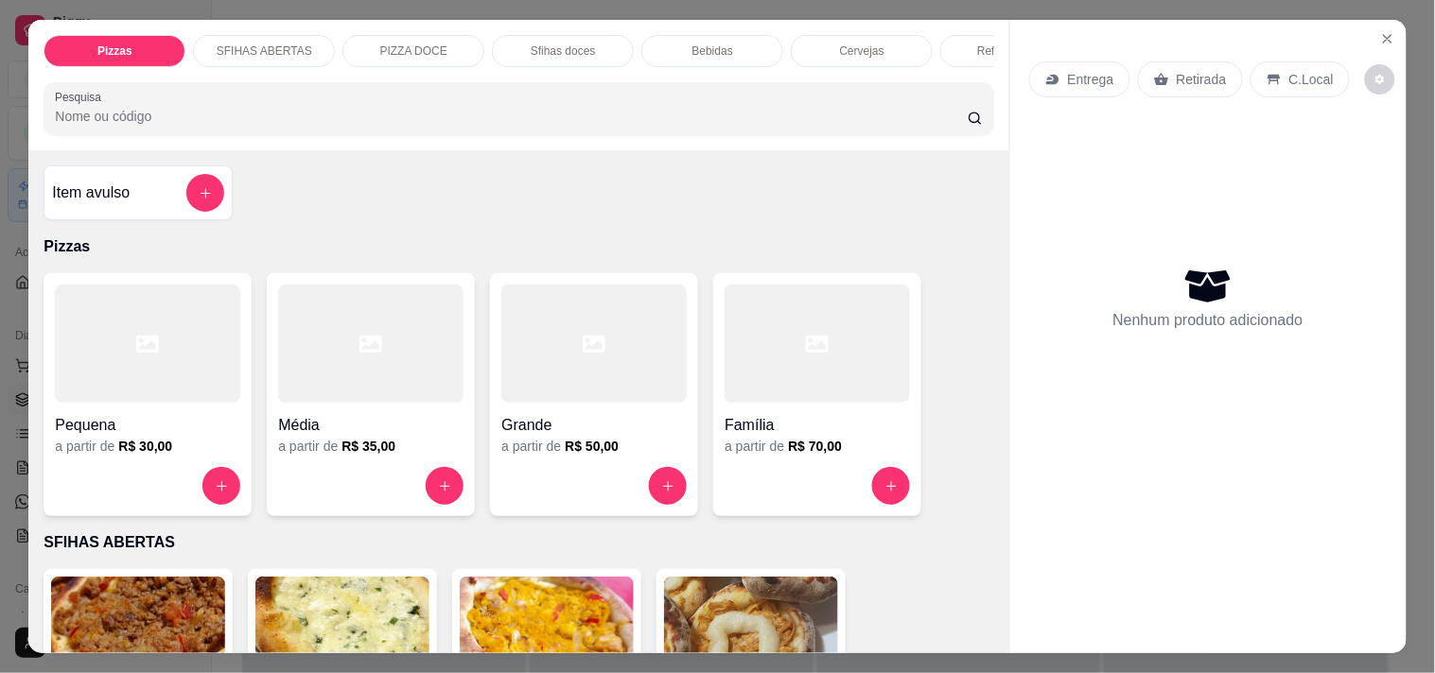
click at [1205, 70] on p "Retirada" at bounding box center [1201, 79] width 50 height 19
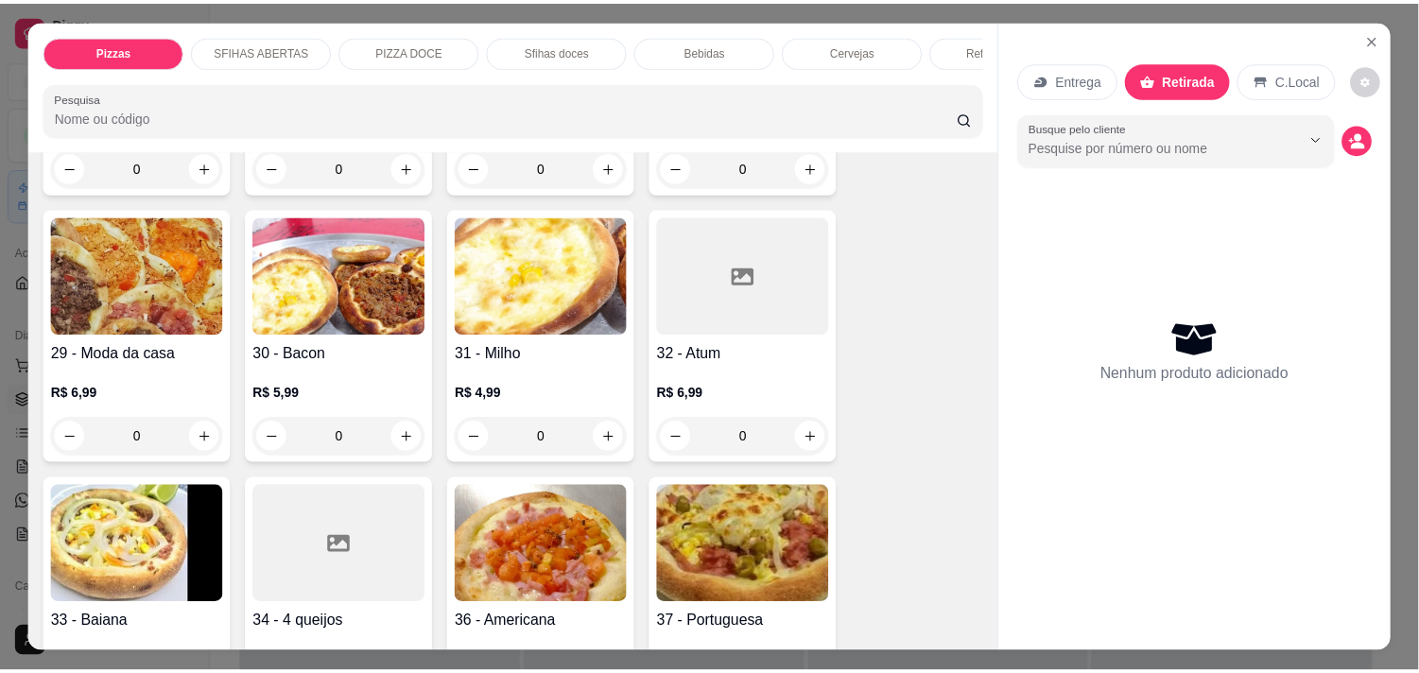
scroll to position [946, 0]
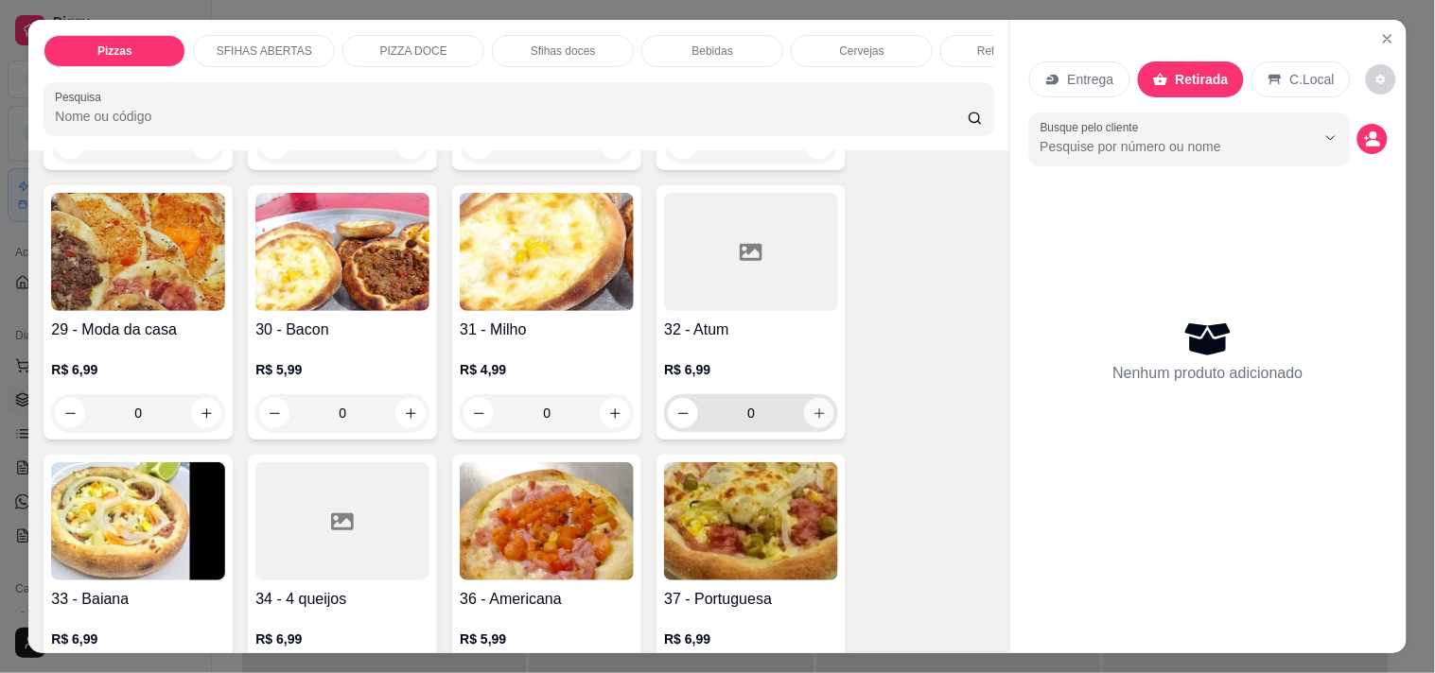
click at [813, 407] on icon "increase-product-quantity" at bounding box center [819, 414] width 14 height 14
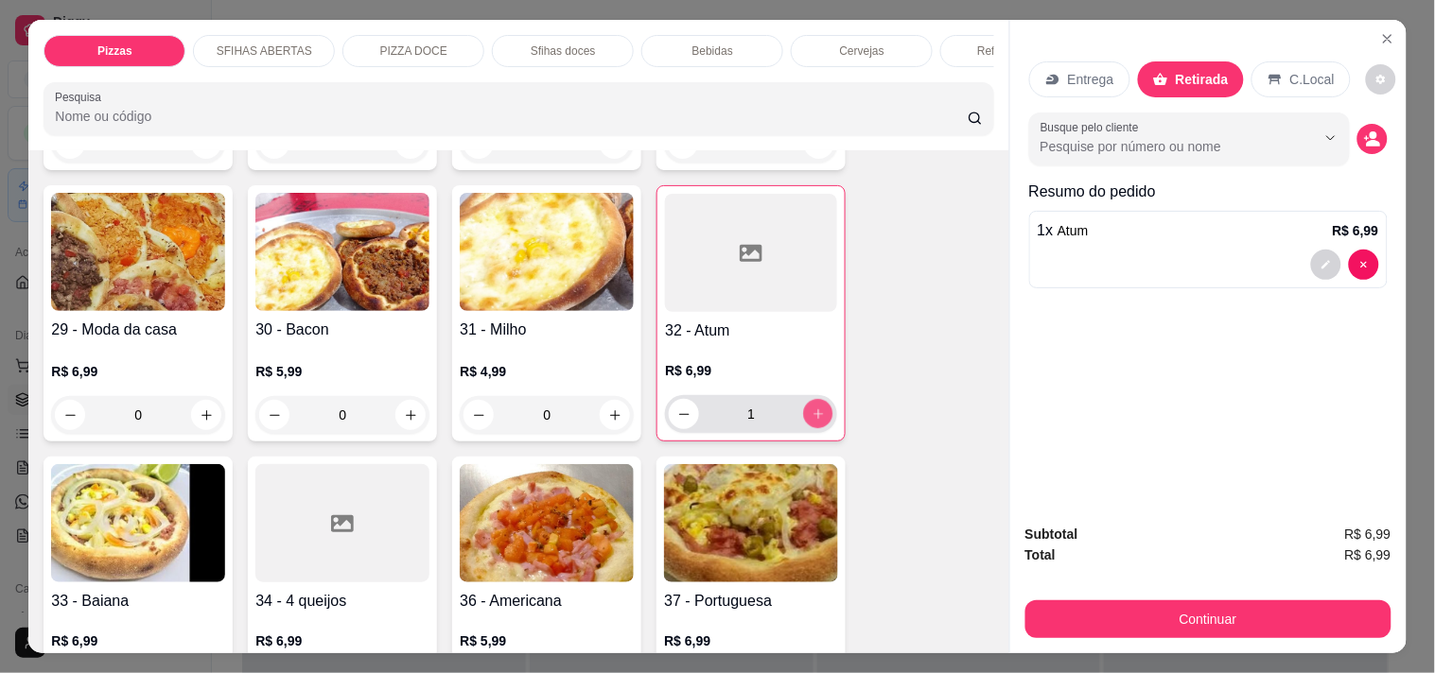
click at [813, 408] on icon "increase-product-quantity" at bounding box center [818, 415] width 14 height 14
type input "3"
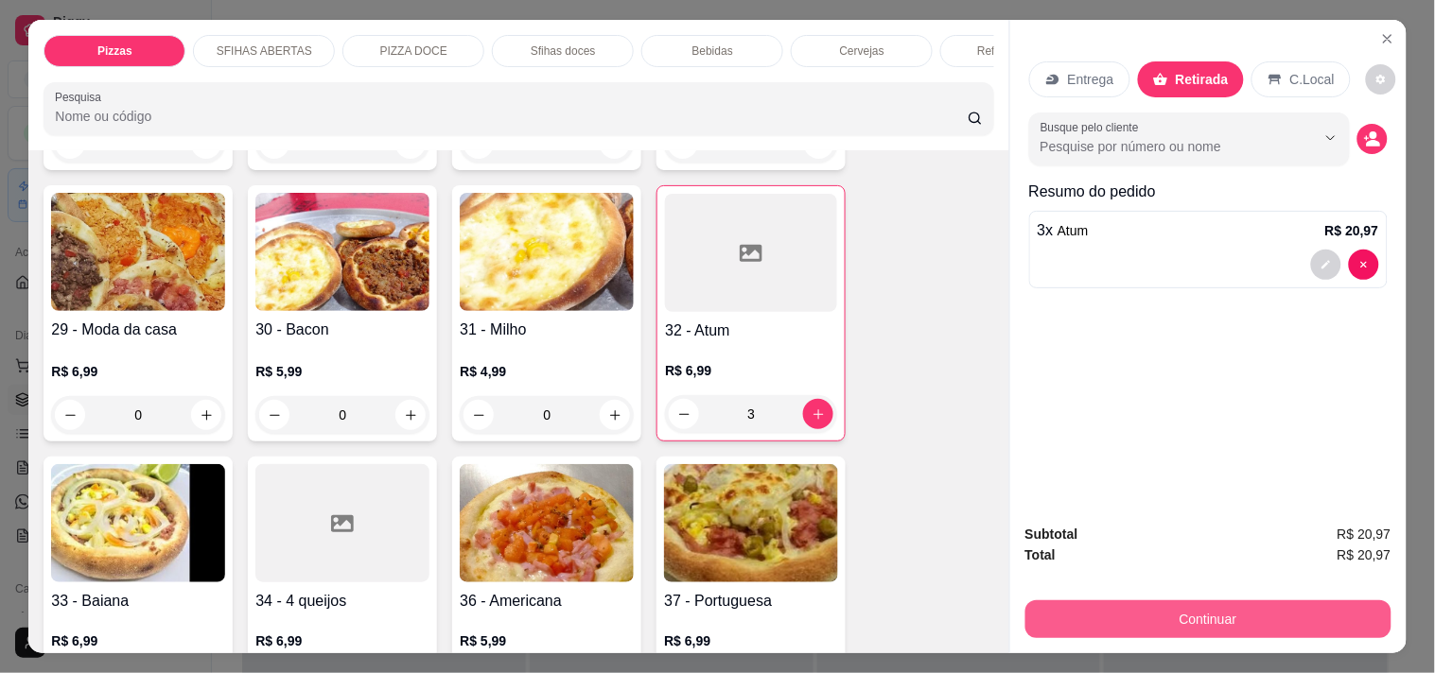
click at [1289, 610] on button "Continuar" at bounding box center [1208, 620] width 366 height 38
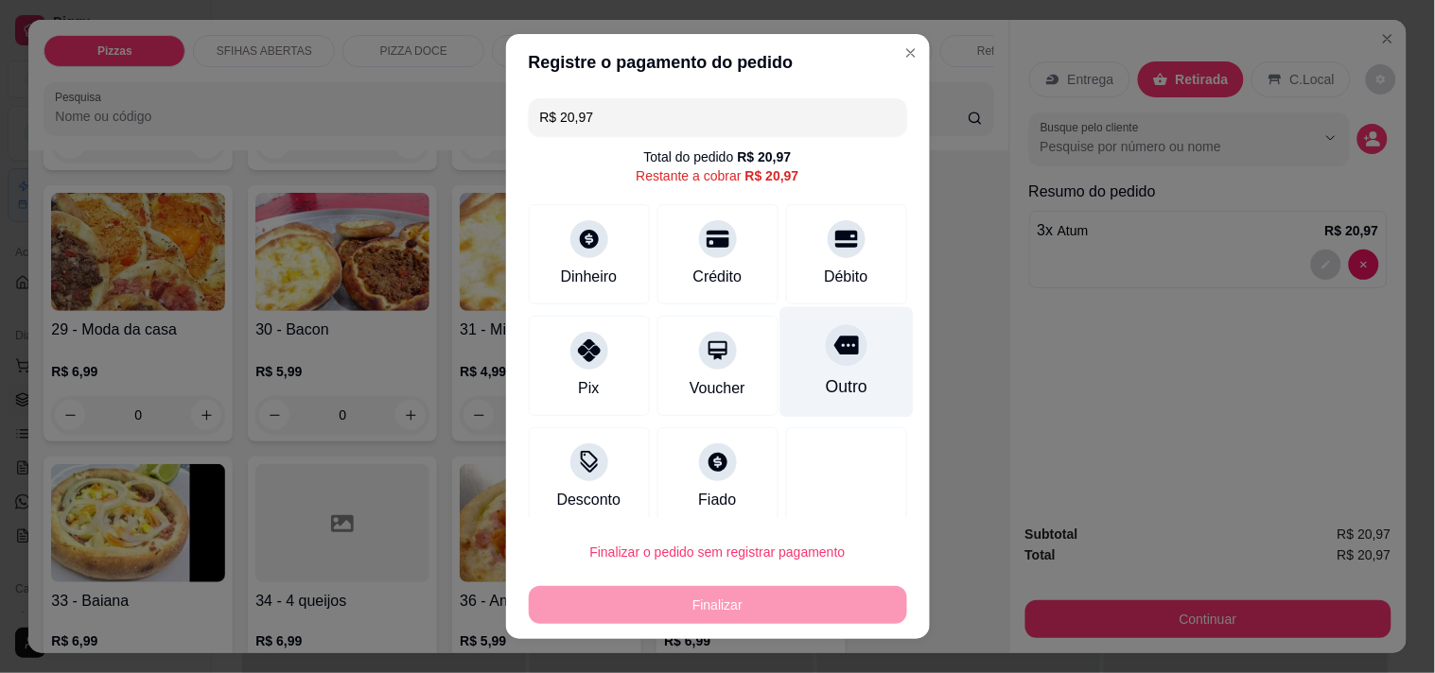
click at [826, 357] on div at bounding box center [847, 345] width 42 height 42
type input "R$ 0,00"
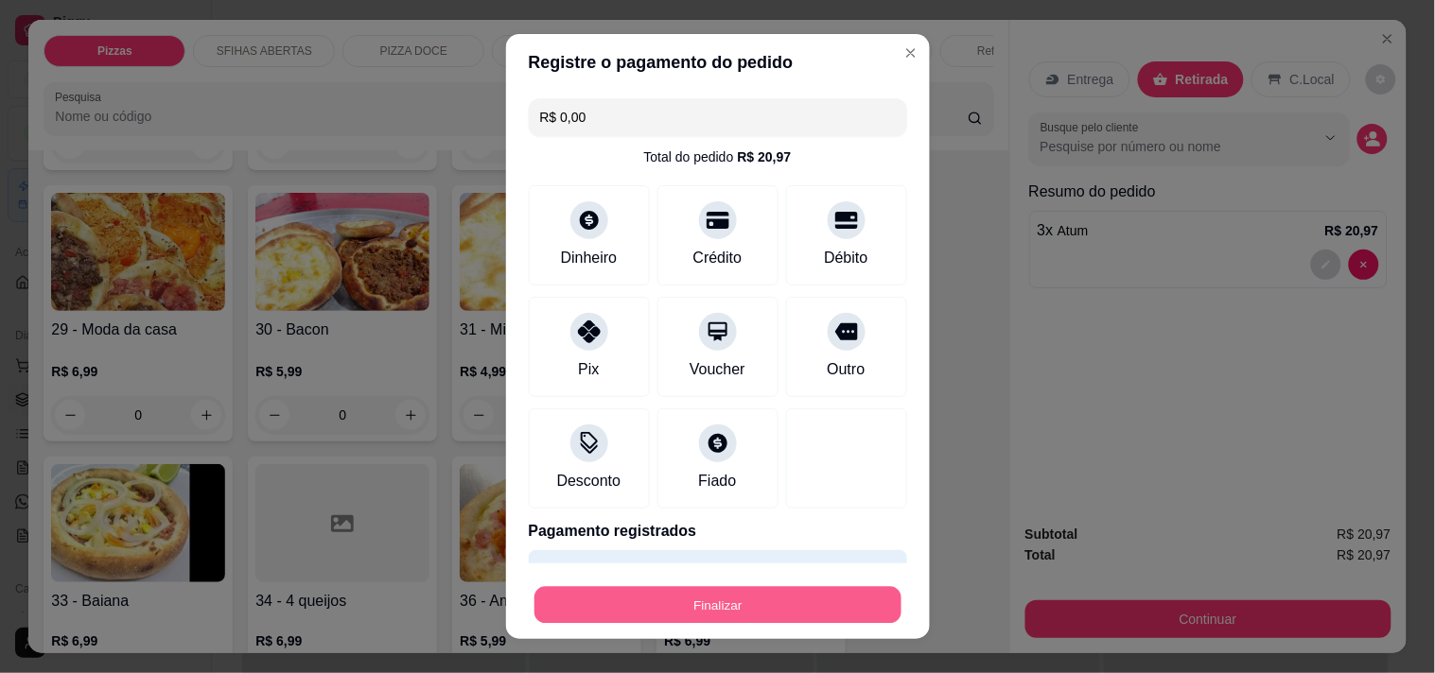
click at [794, 599] on button "Finalizar" at bounding box center [717, 605] width 367 height 37
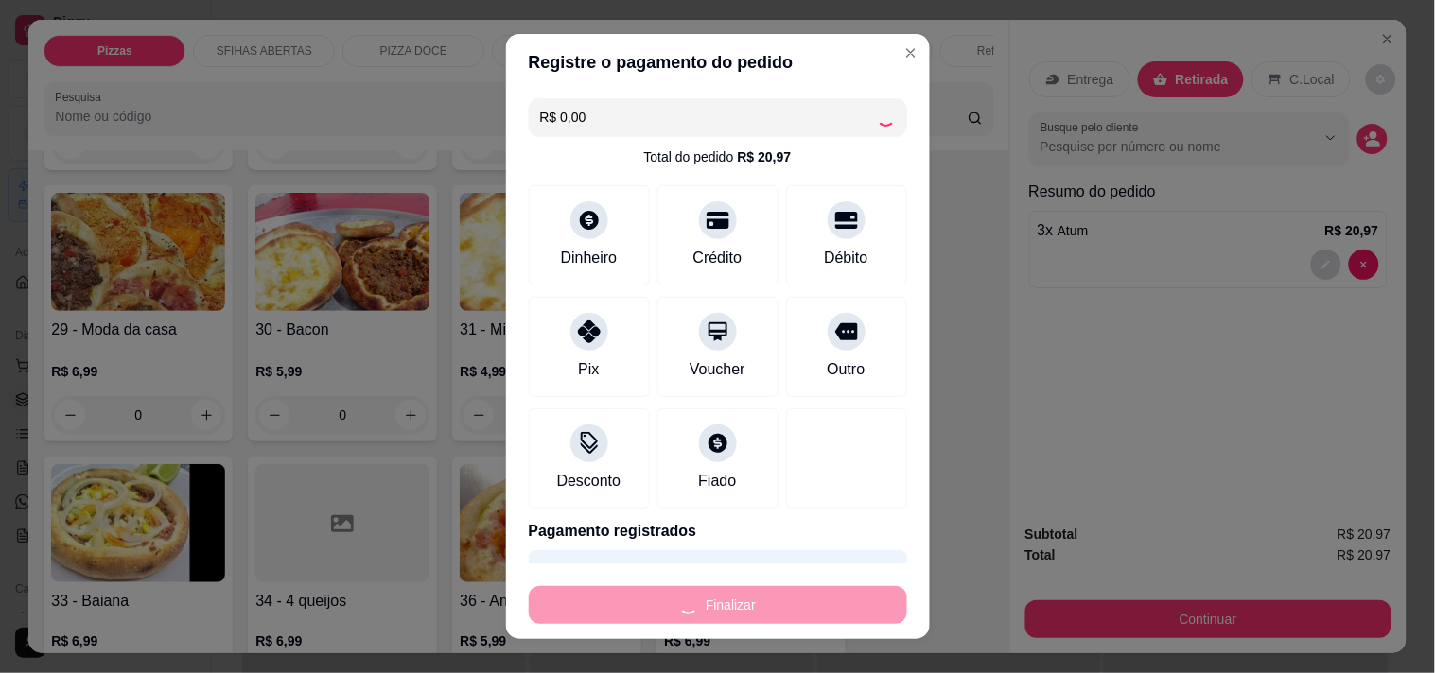
type input "0"
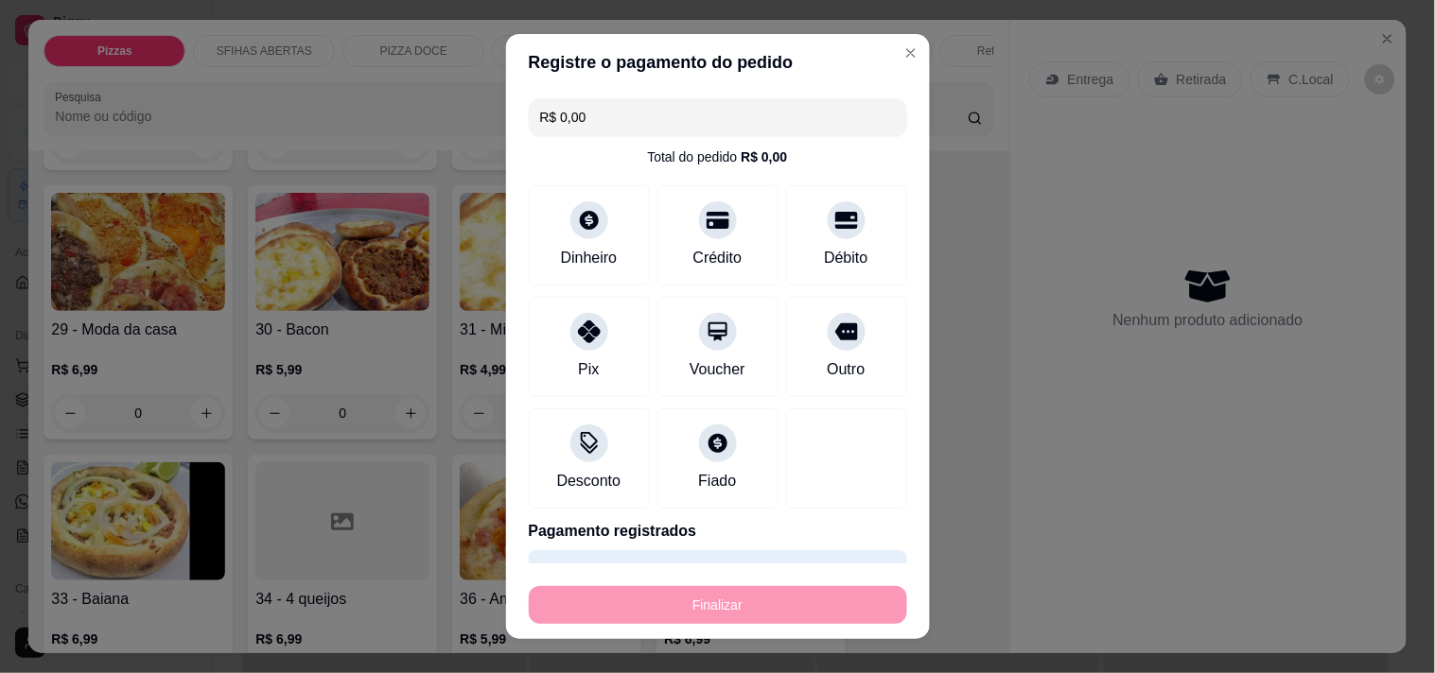
type input "-R$ 20,97"
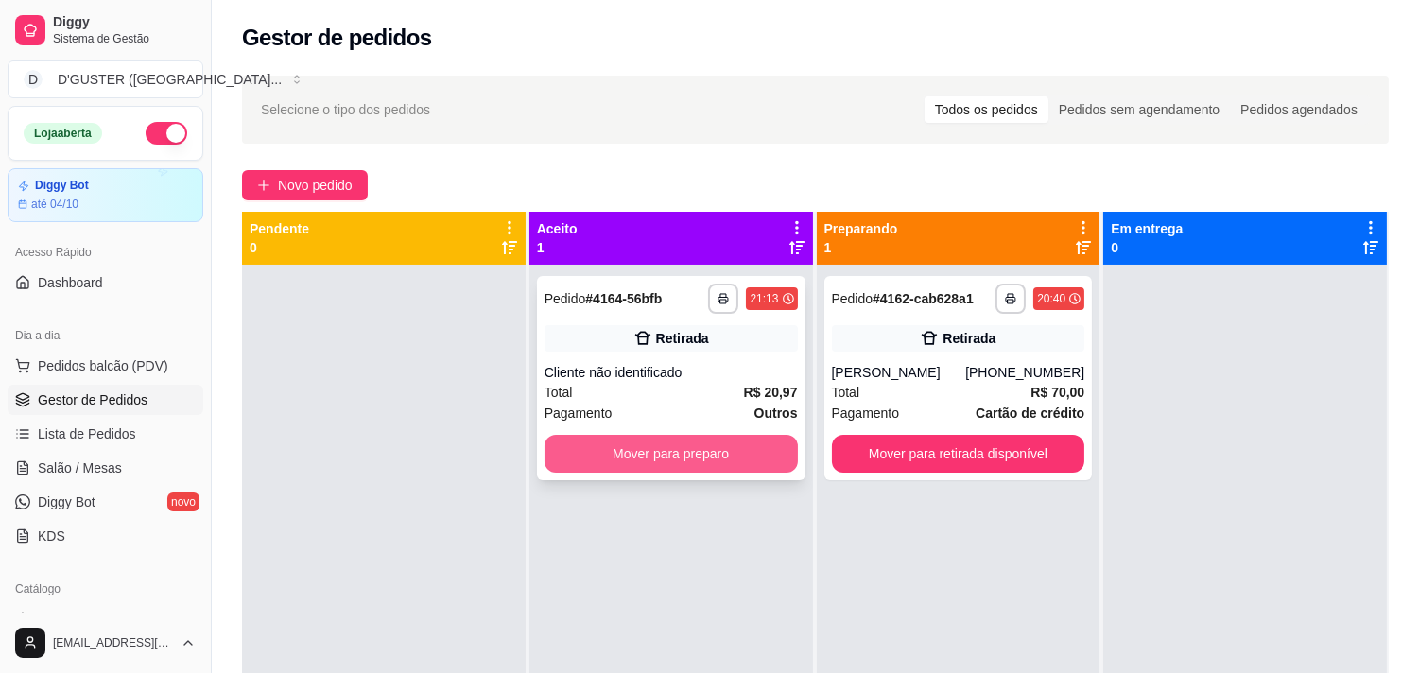
click at [740, 449] on button "Mover para preparo" at bounding box center [671, 454] width 253 height 38
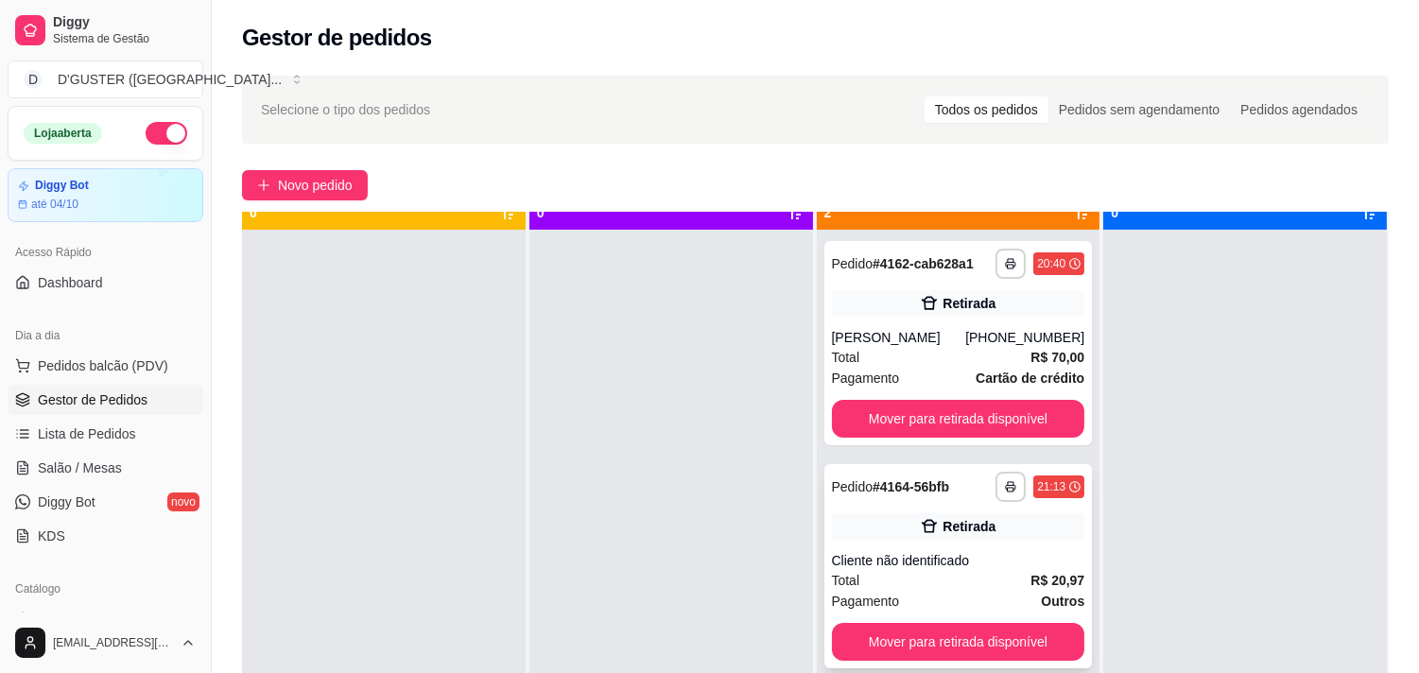
scroll to position [52, 0]
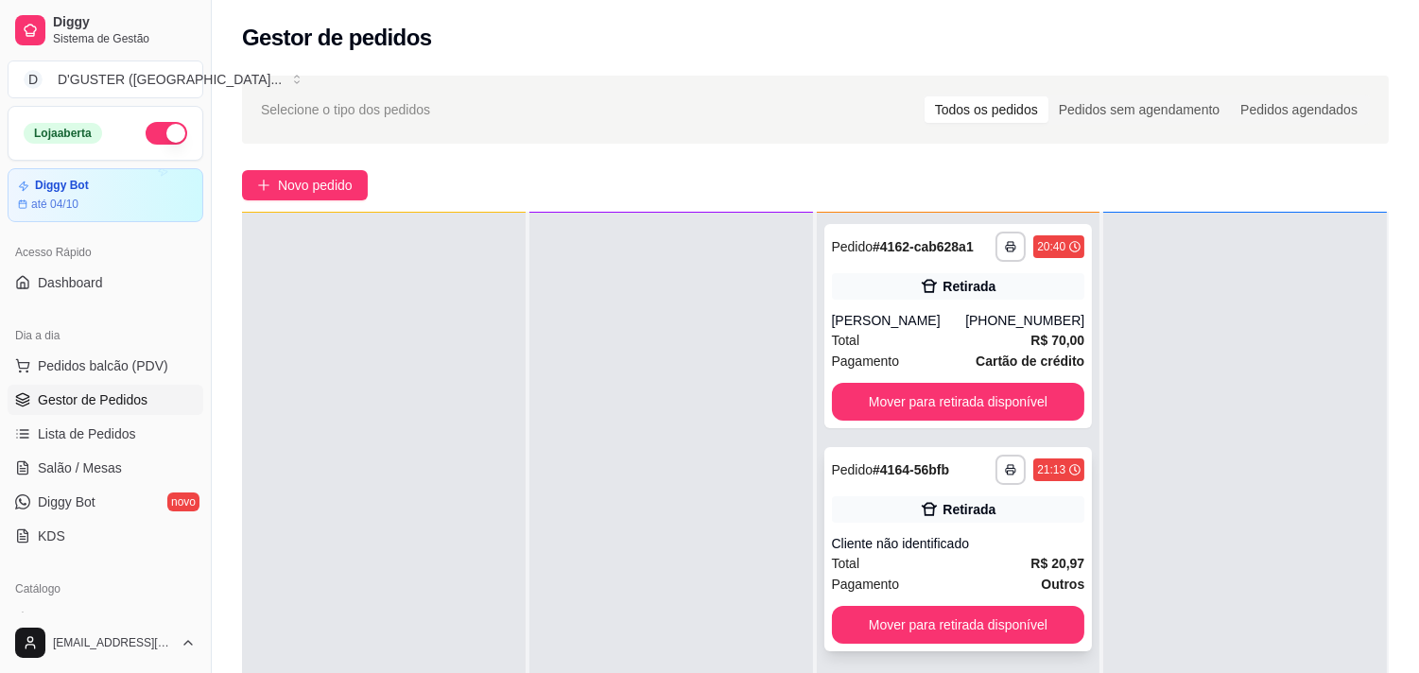
click at [993, 556] on div "Total R$ 20,97" at bounding box center [958, 563] width 253 height 21
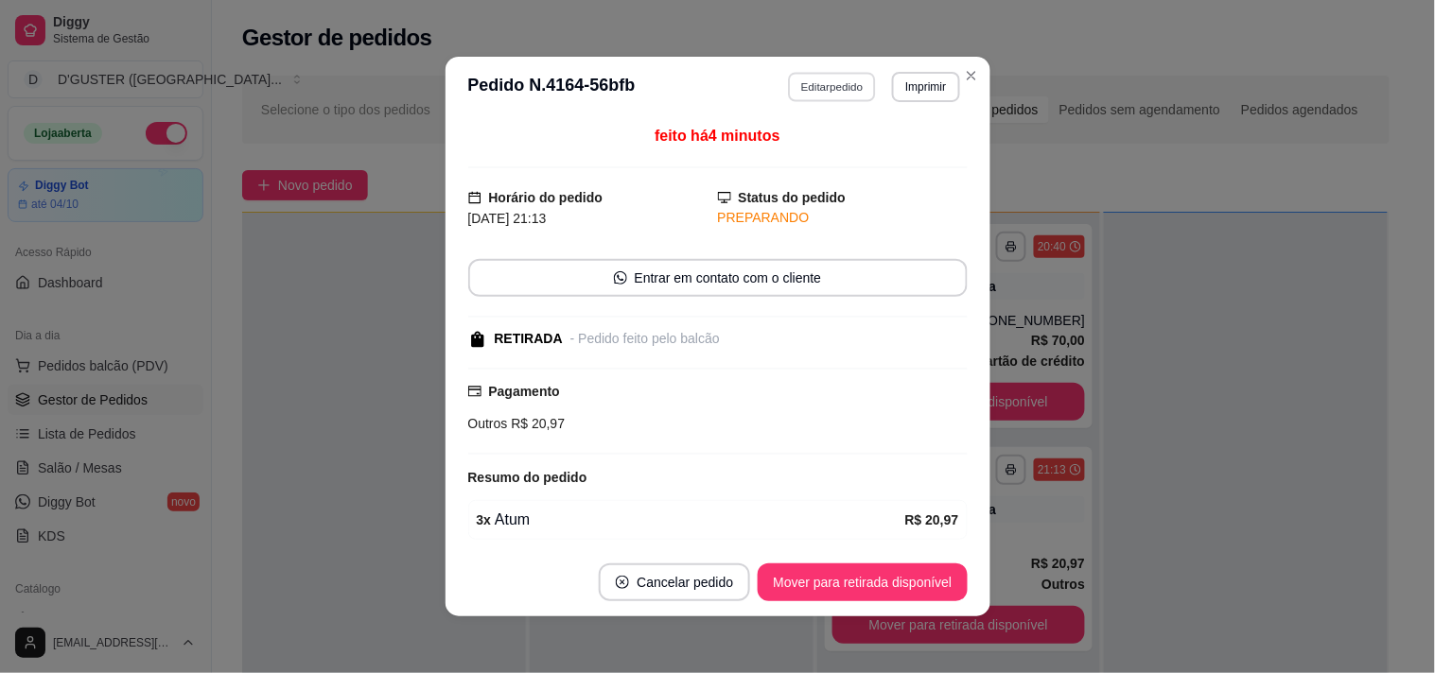
click at [818, 91] on button "Editar pedido" at bounding box center [832, 86] width 88 height 29
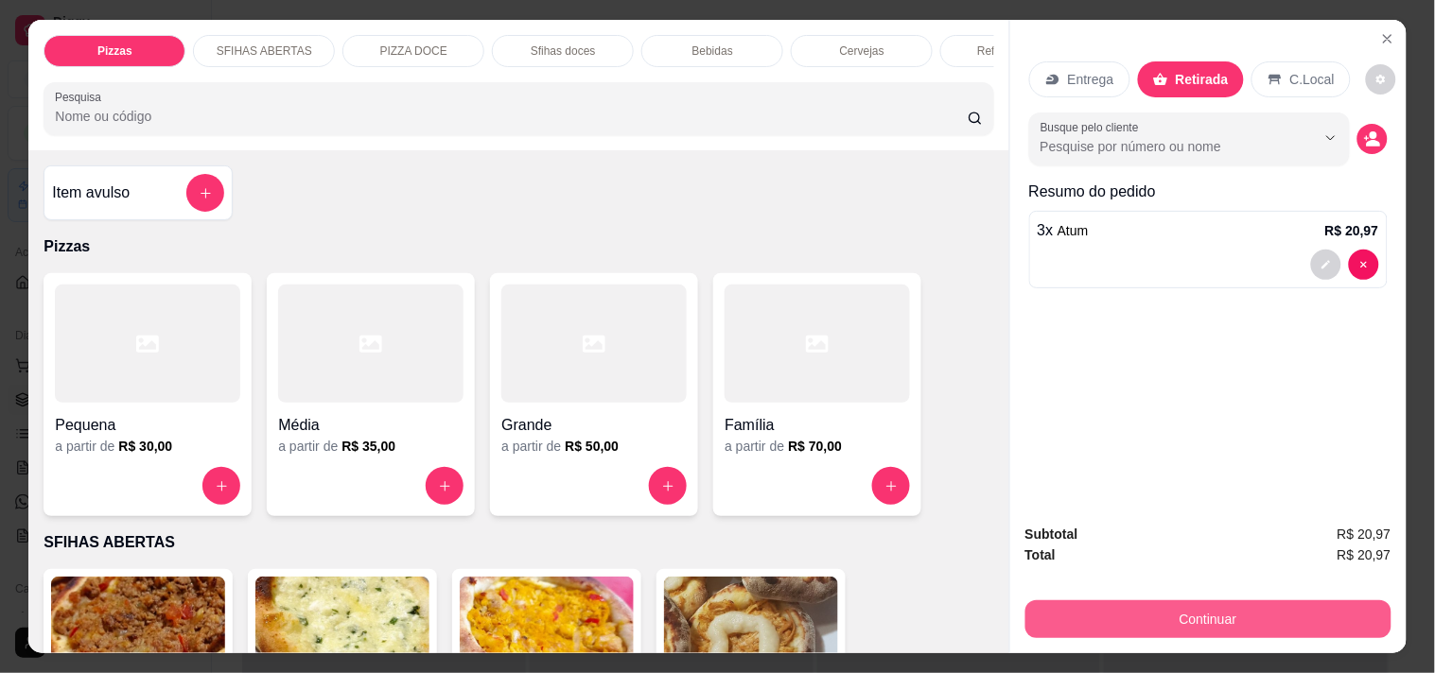
click at [1215, 611] on button "Continuar" at bounding box center [1208, 620] width 366 height 38
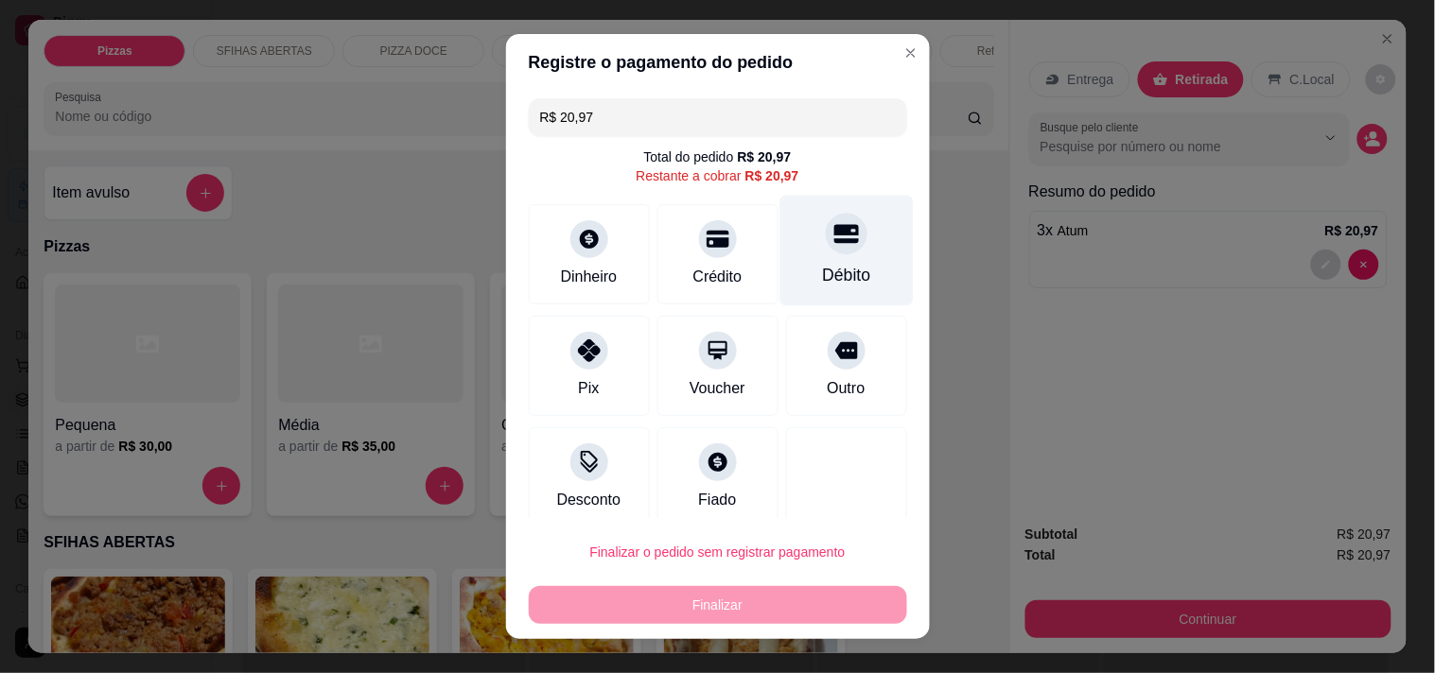
click at [823, 282] on div "Débito" at bounding box center [846, 275] width 48 height 25
type input "R$ 0,00"
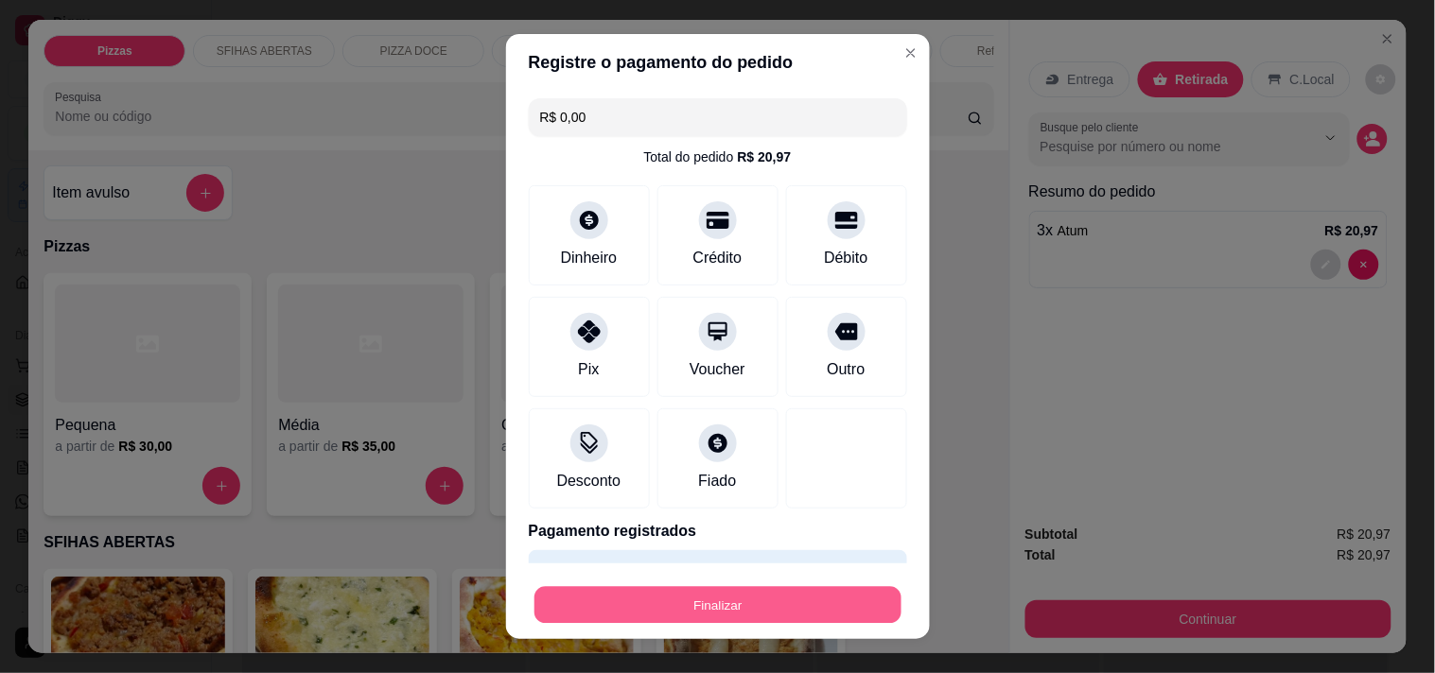
click at [779, 602] on button "Finalizar" at bounding box center [717, 605] width 367 height 37
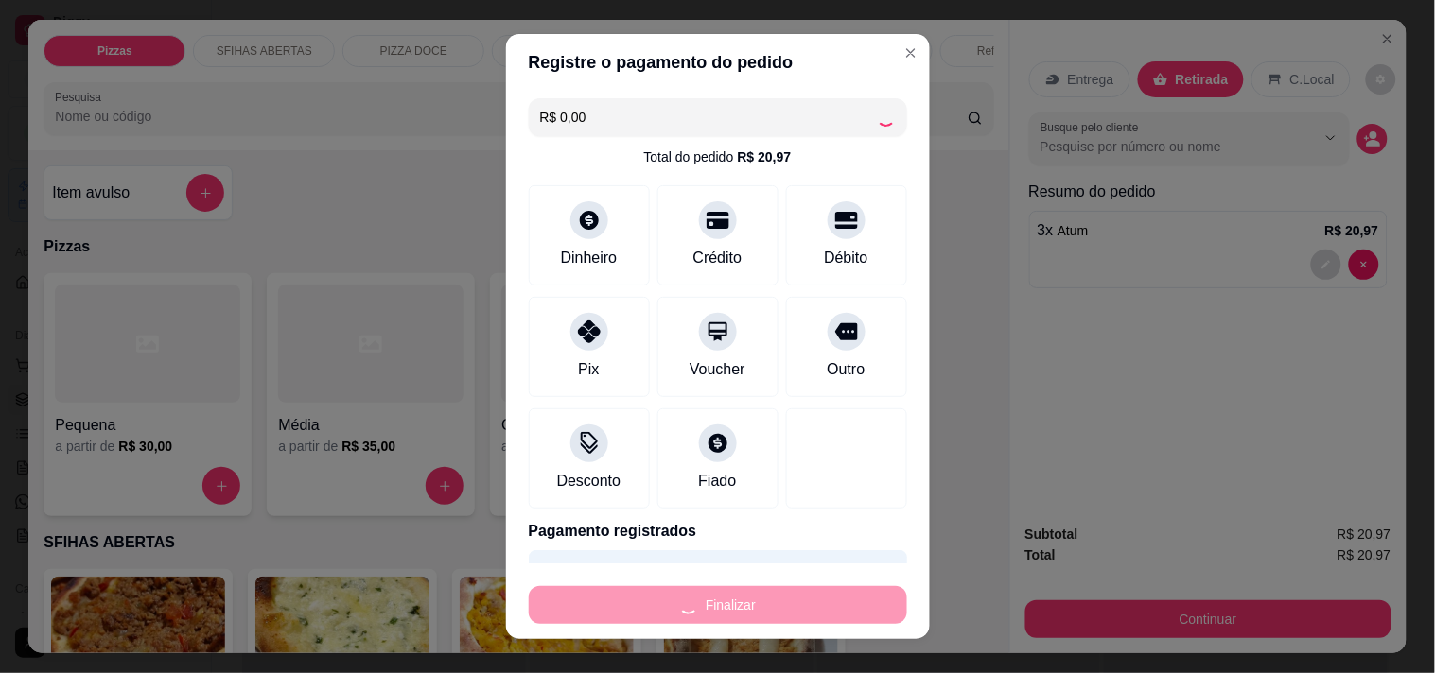
type input "0"
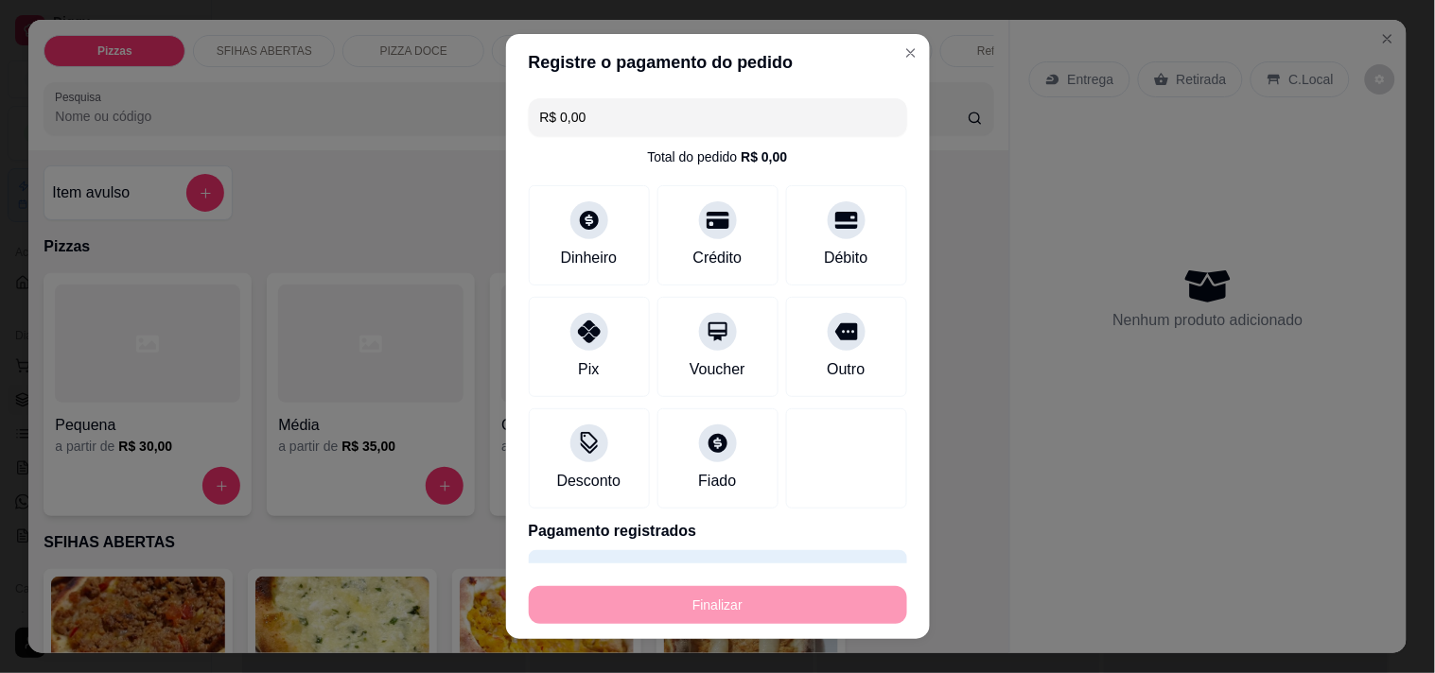
type input "-R$ 20,97"
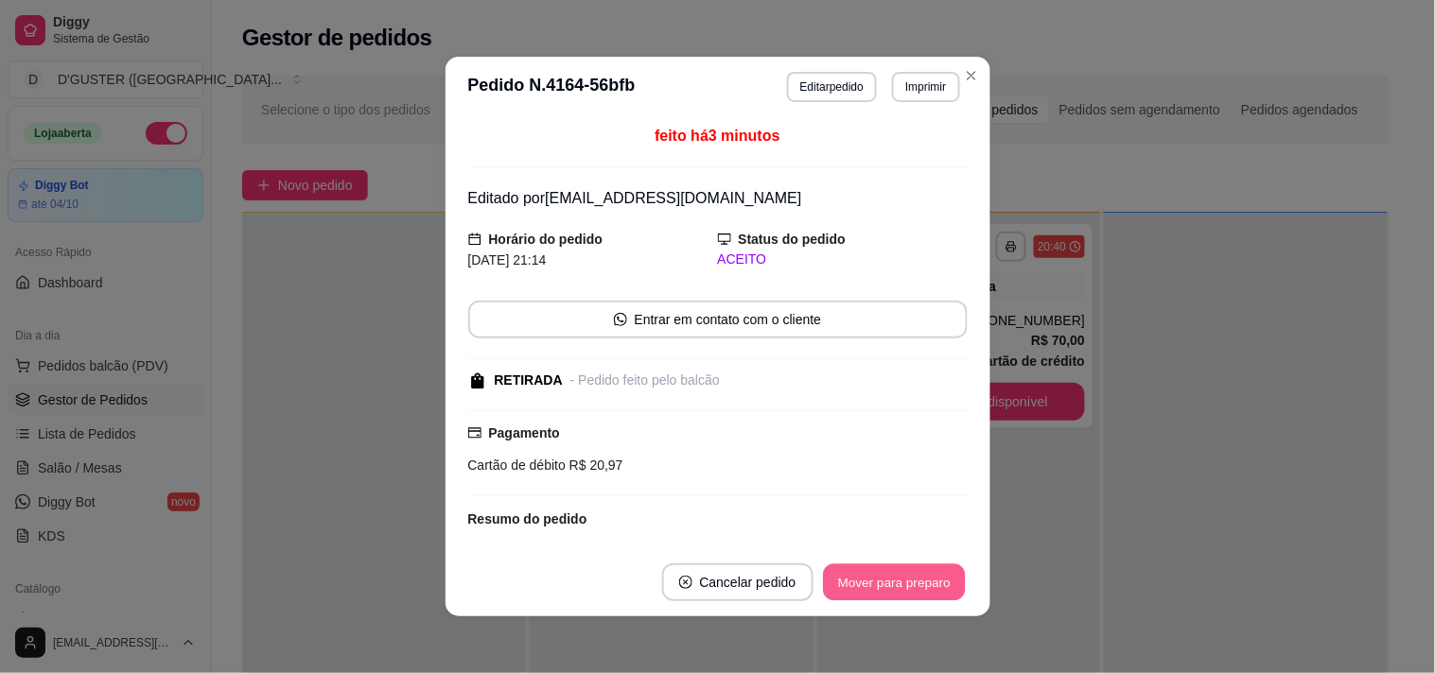
click at [879, 591] on button "Mover para preparo" at bounding box center [894, 583] width 142 height 37
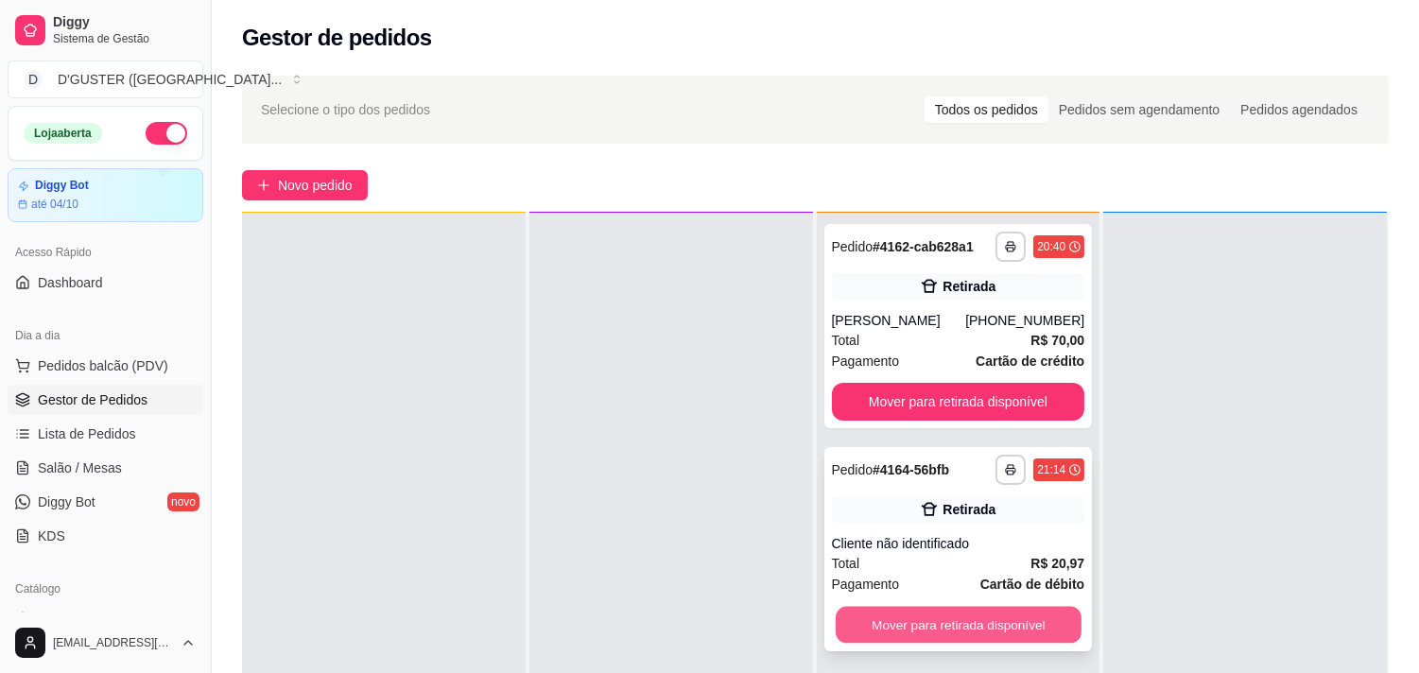
click at [1018, 635] on button "Mover para retirada disponível" at bounding box center [959, 625] width 246 height 37
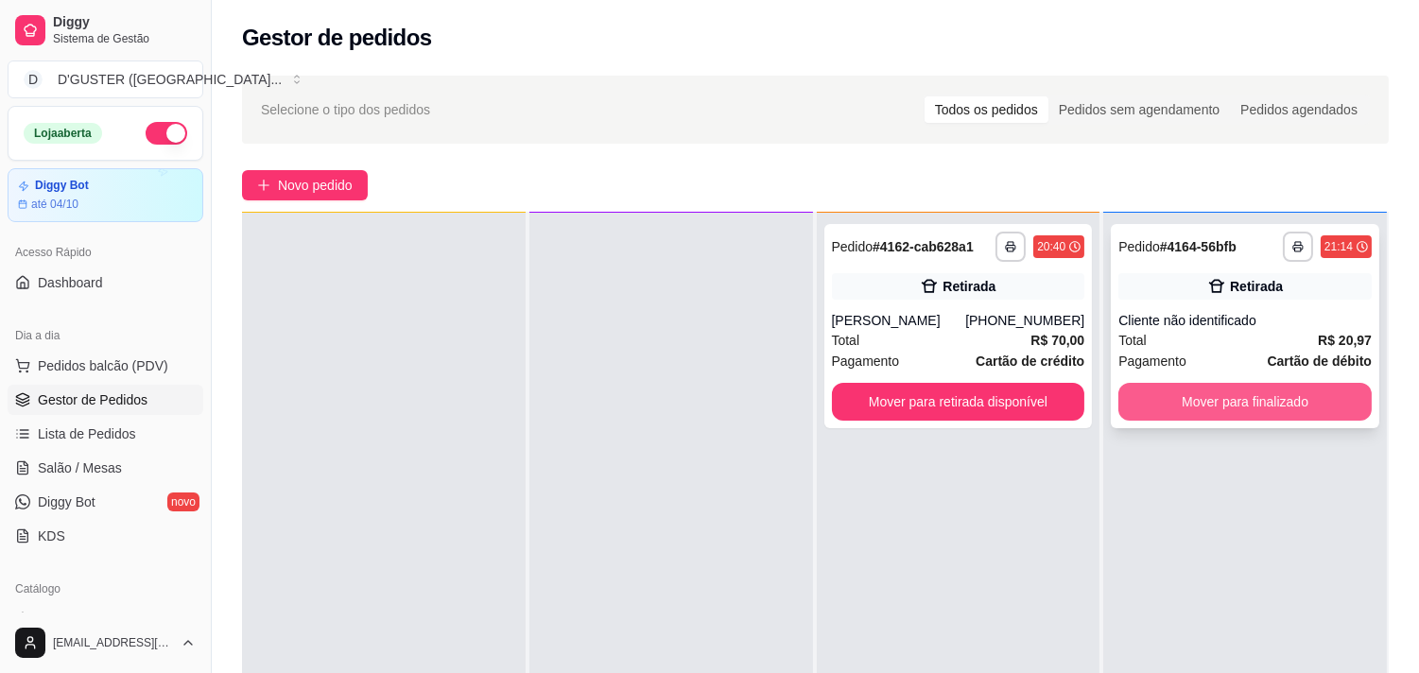
click at [1310, 409] on button "Mover para finalizado" at bounding box center [1245, 402] width 253 height 38
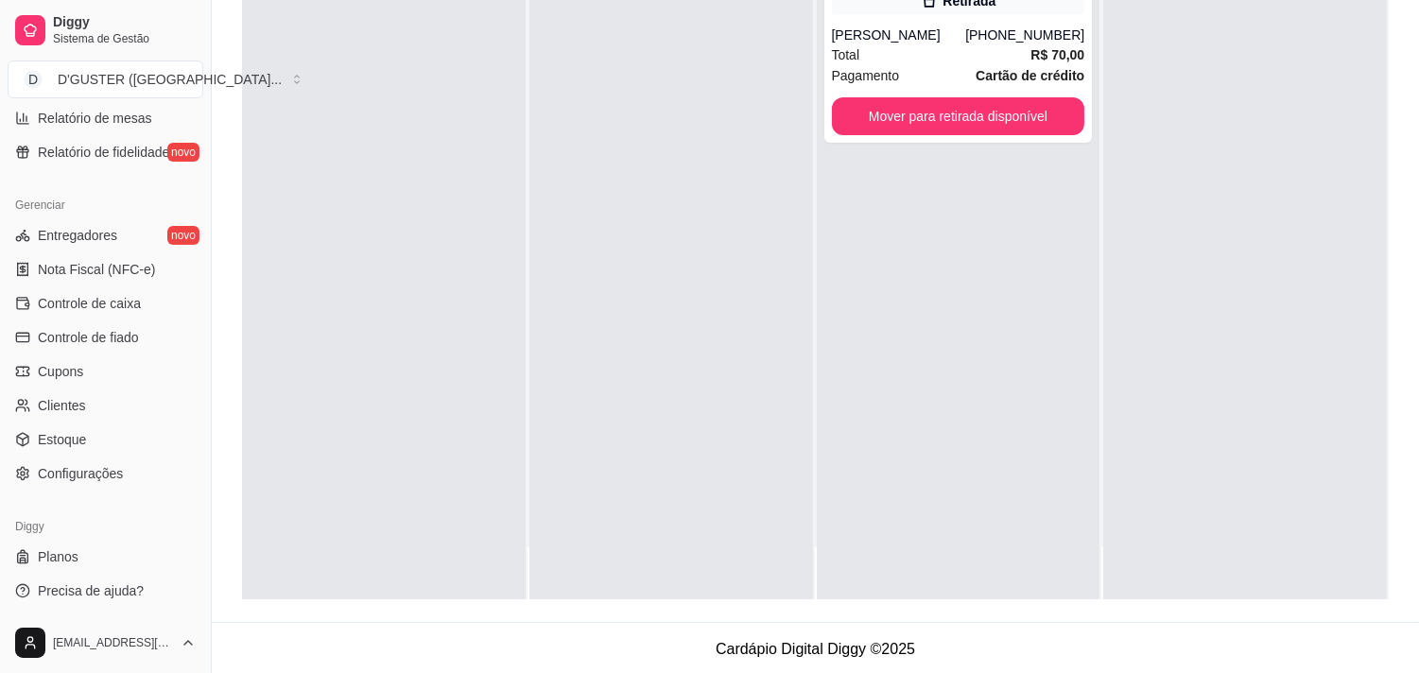
scroll to position [288, 0]
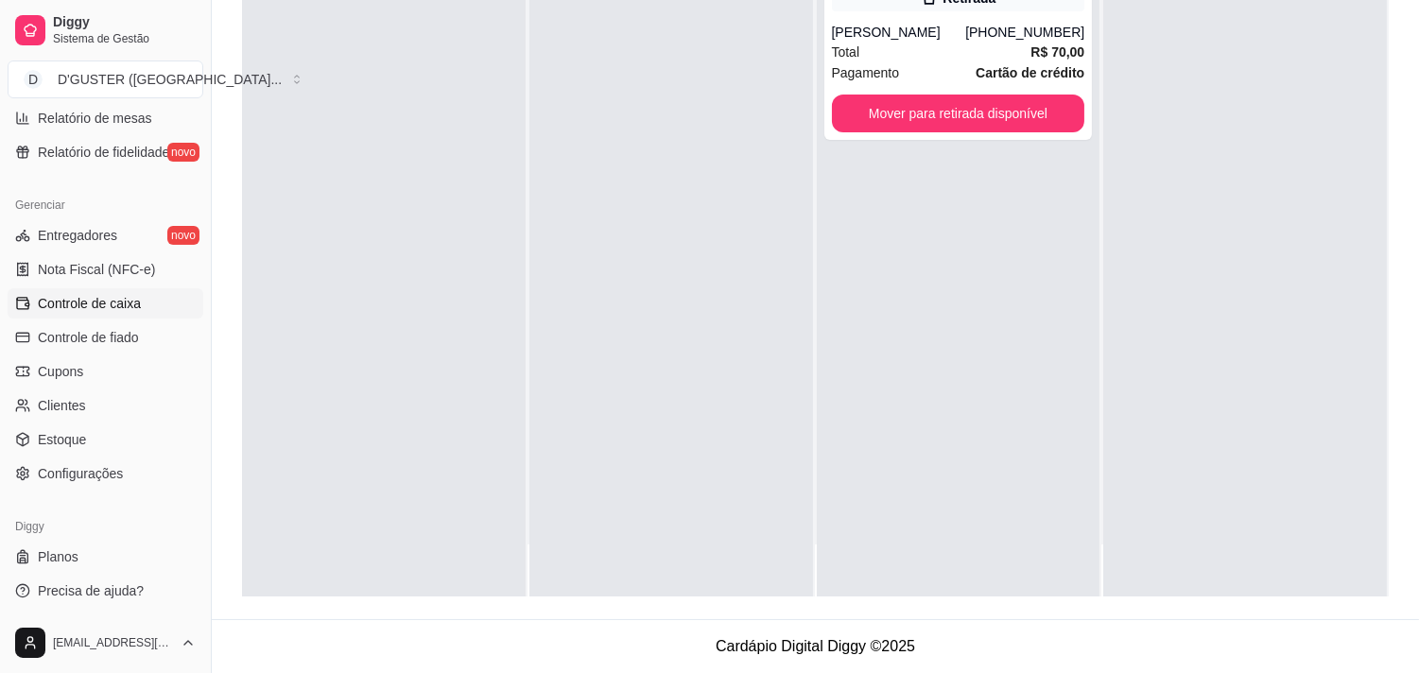
click at [100, 303] on span "Controle de caixa" at bounding box center [89, 303] width 103 height 19
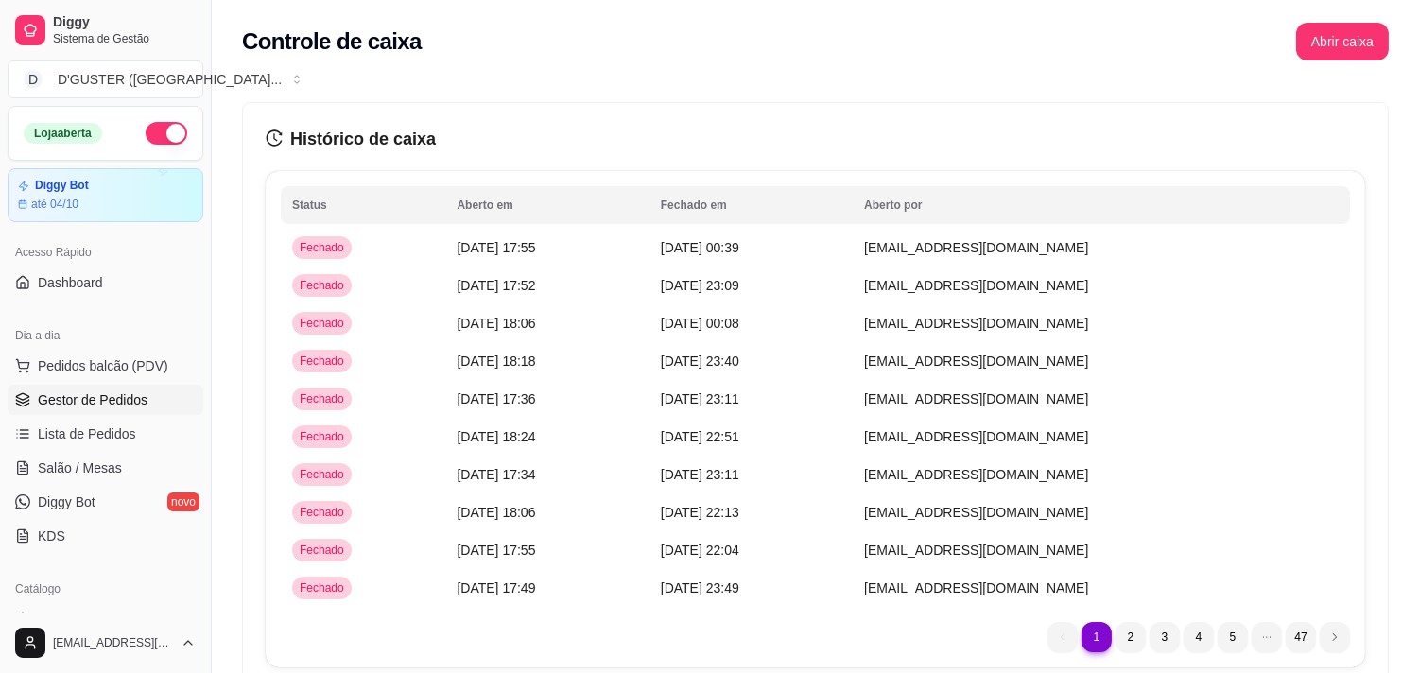
click at [96, 401] on span "Gestor de Pedidos" at bounding box center [93, 400] width 110 height 19
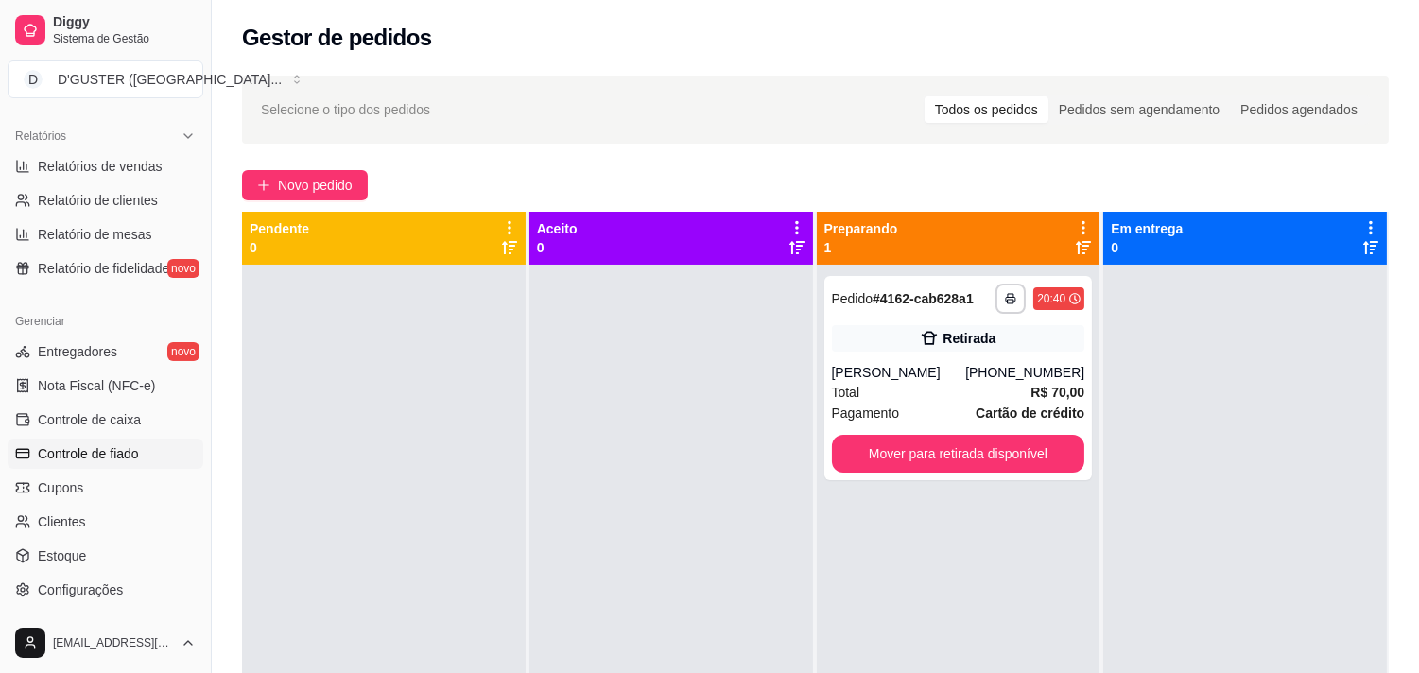
scroll to position [630, 0]
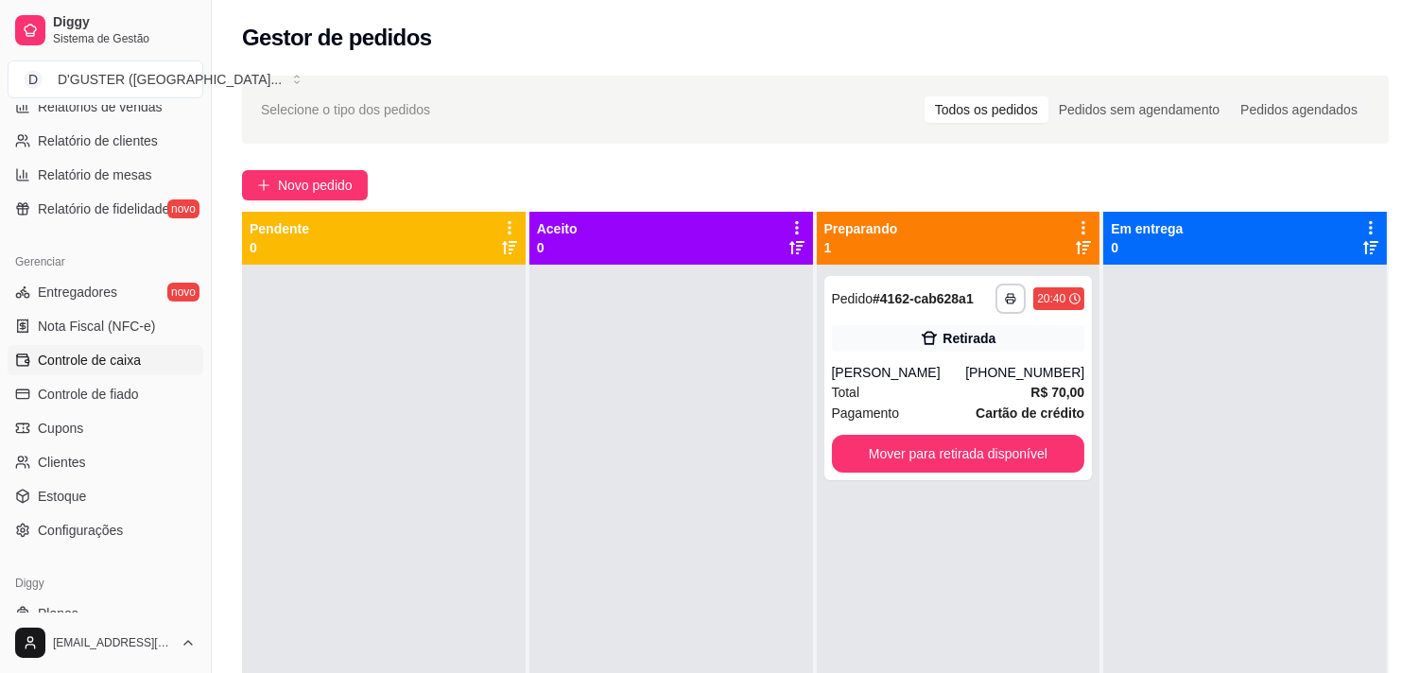
click at [108, 362] on span "Controle de caixa" at bounding box center [89, 360] width 103 height 19
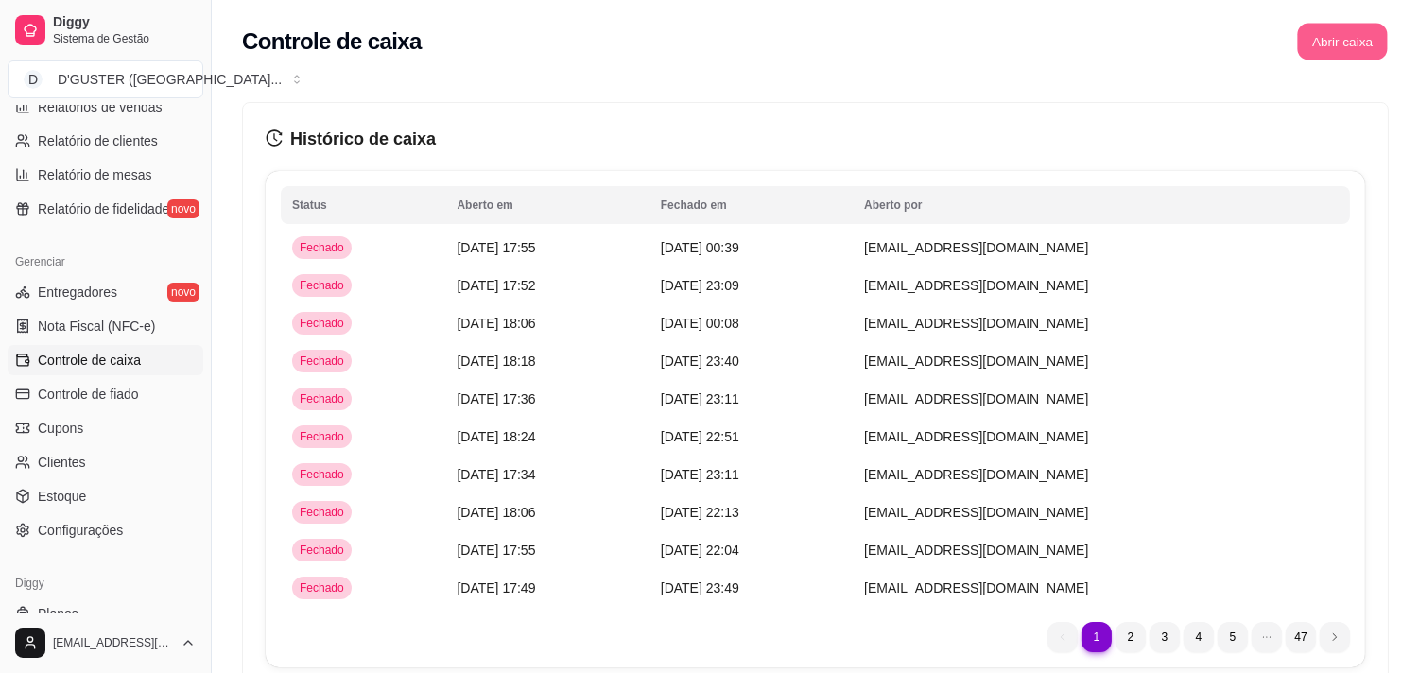
click at [1330, 52] on button "Abrir caixa" at bounding box center [1342, 42] width 90 height 37
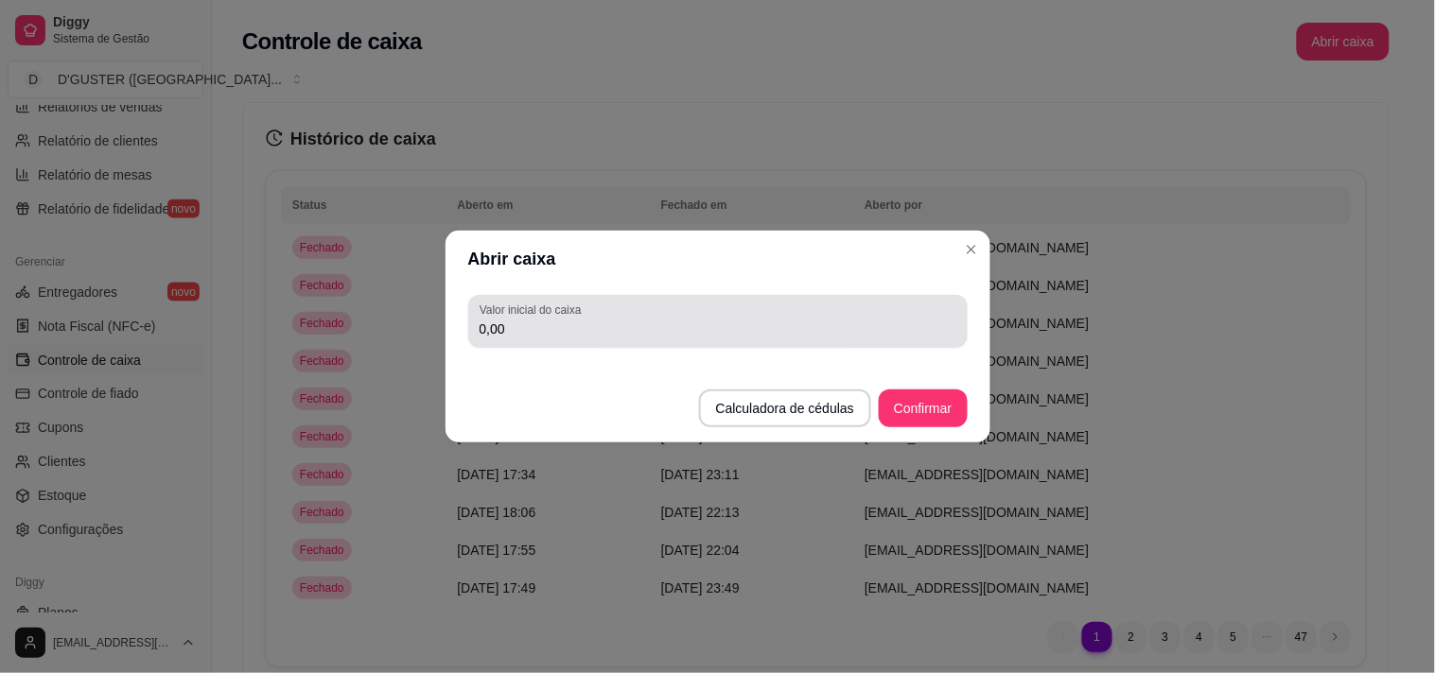
click at [744, 314] on div "0,00" at bounding box center [717, 322] width 477 height 38
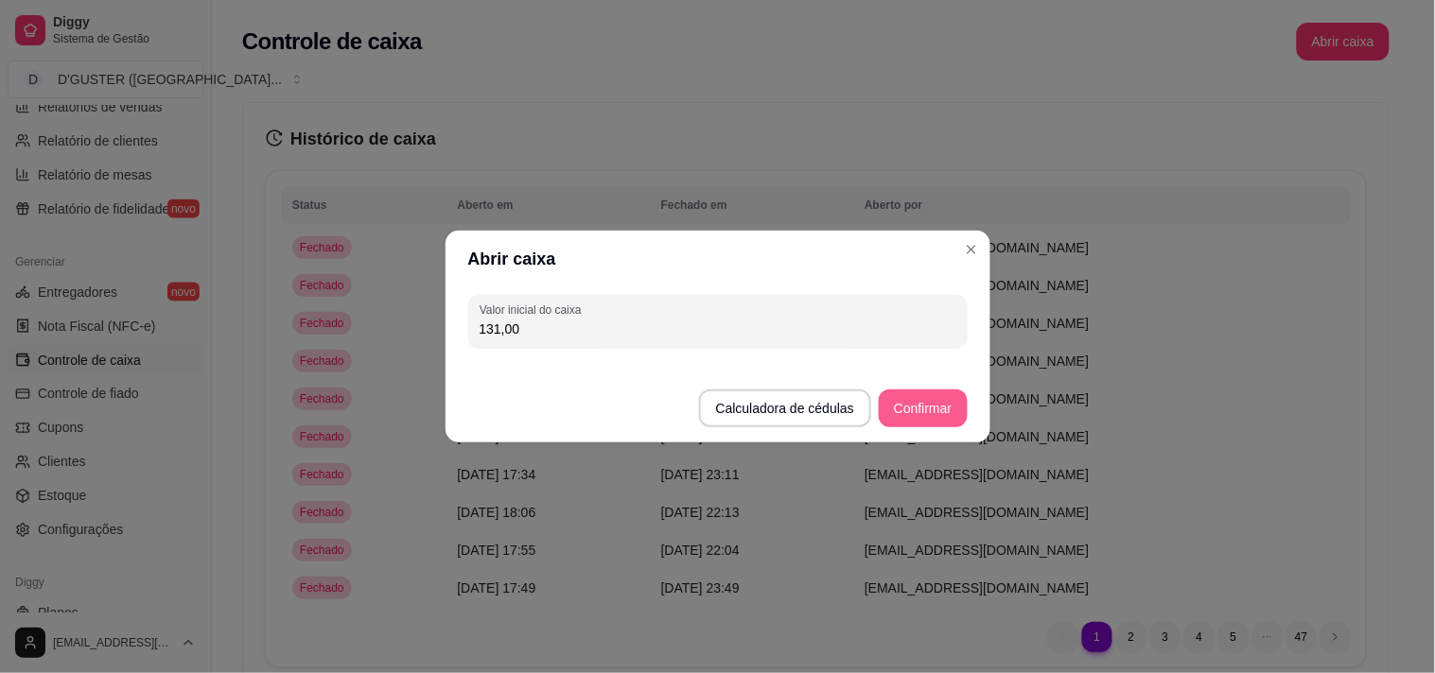
type input "131,00"
click at [893, 409] on button "Confirmar" at bounding box center [923, 409] width 88 height 38
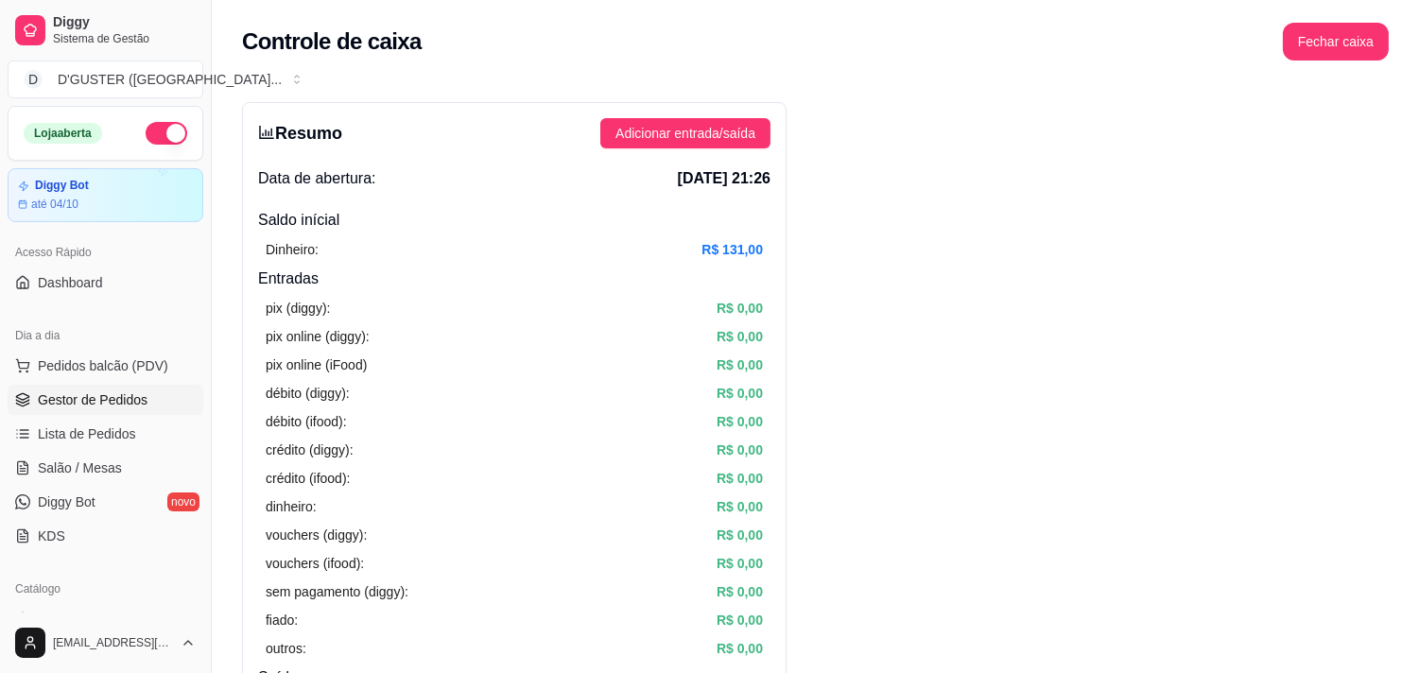
click at [107, 403] on span "Gestor de Pedidos" at bounding box center [93, 400] width 110 height 19
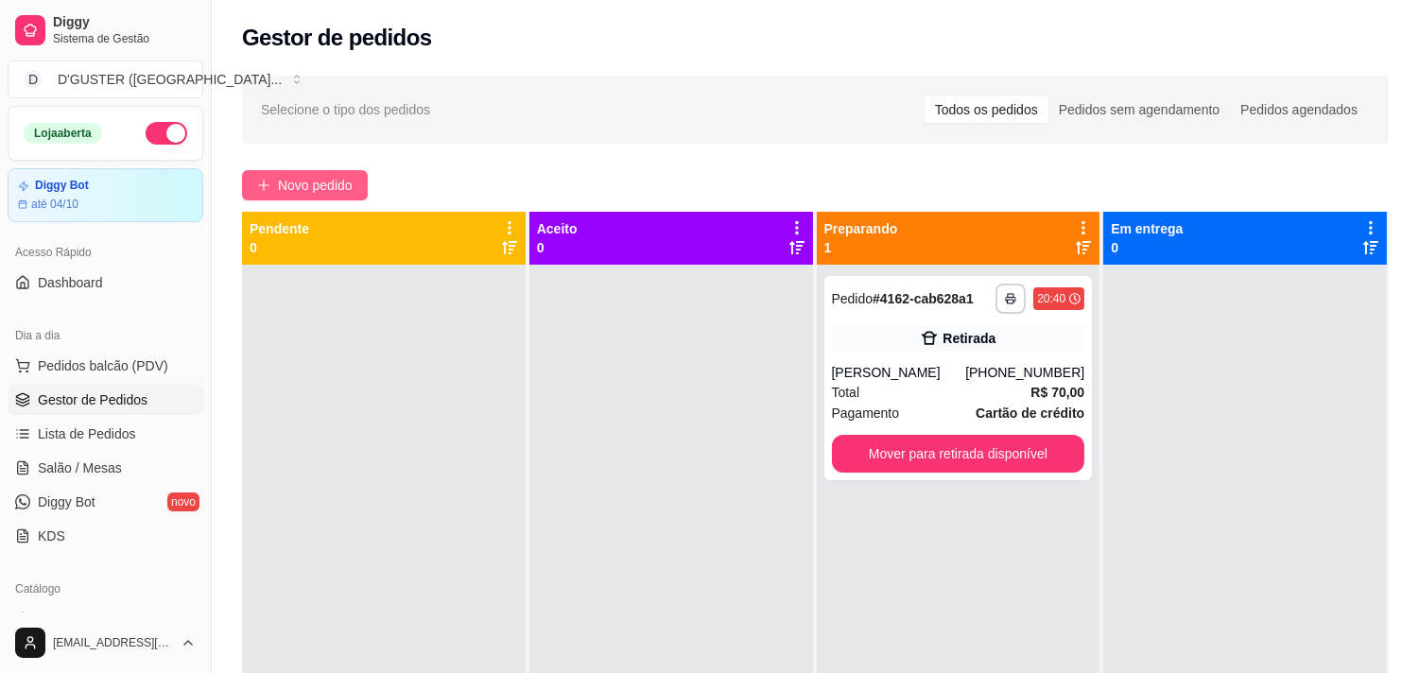
click at [308, 176] on span "Novo pedido" at bounding box center [315, 185] width 75 height 21
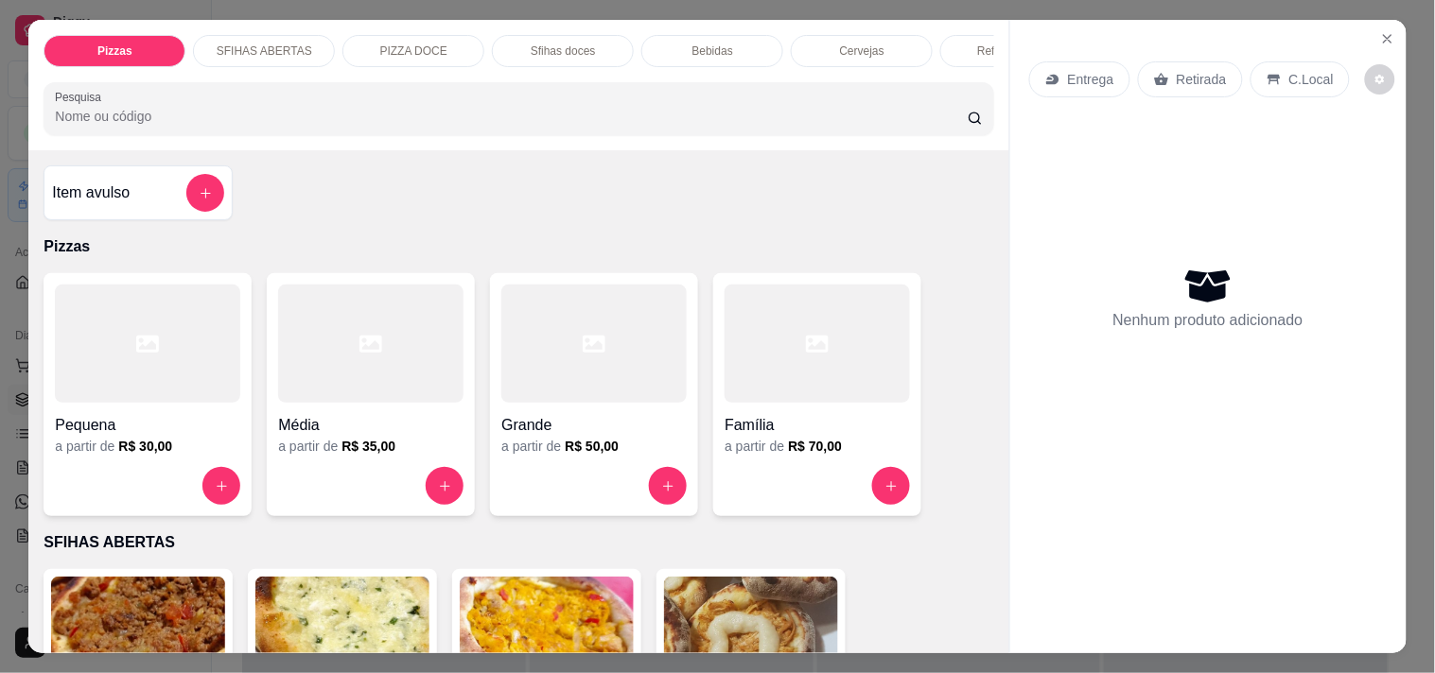
click at [1165, 73] on div "Retirada" at bounding box center [1190, 79] width 105 height 36
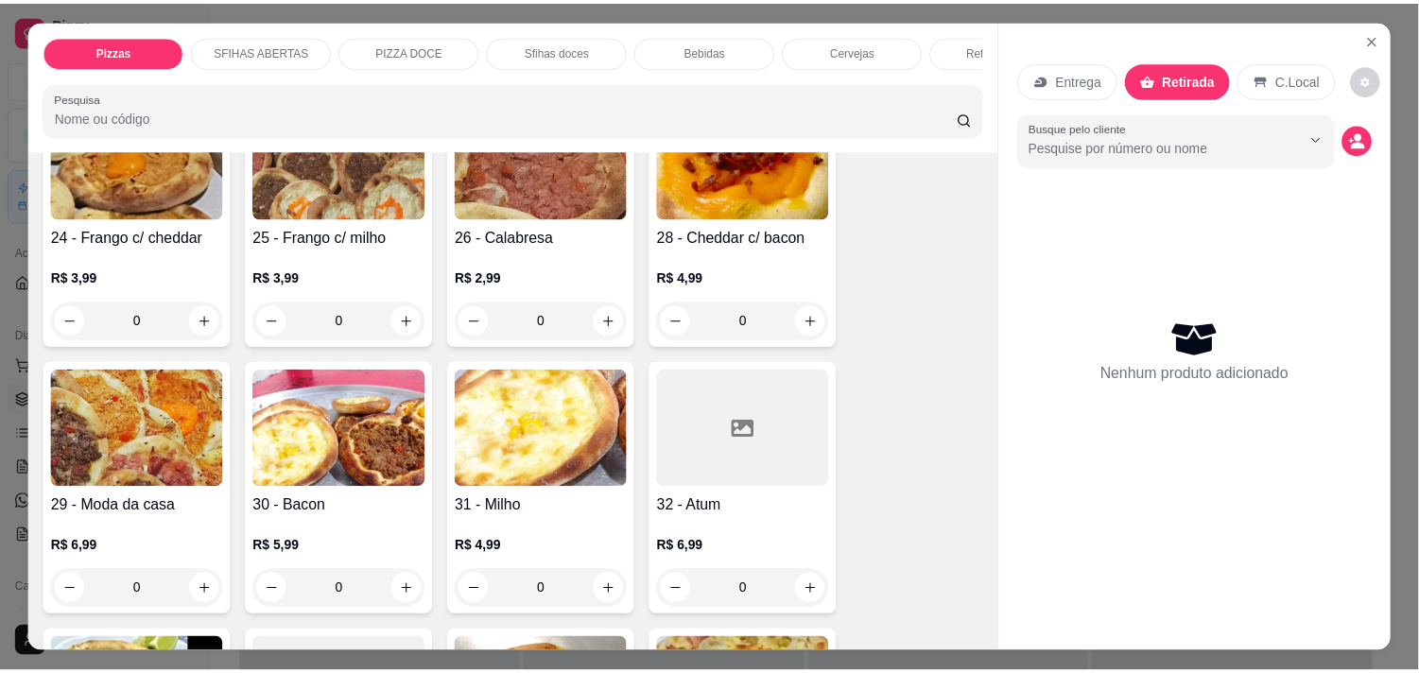
scroll to position [840, 0]
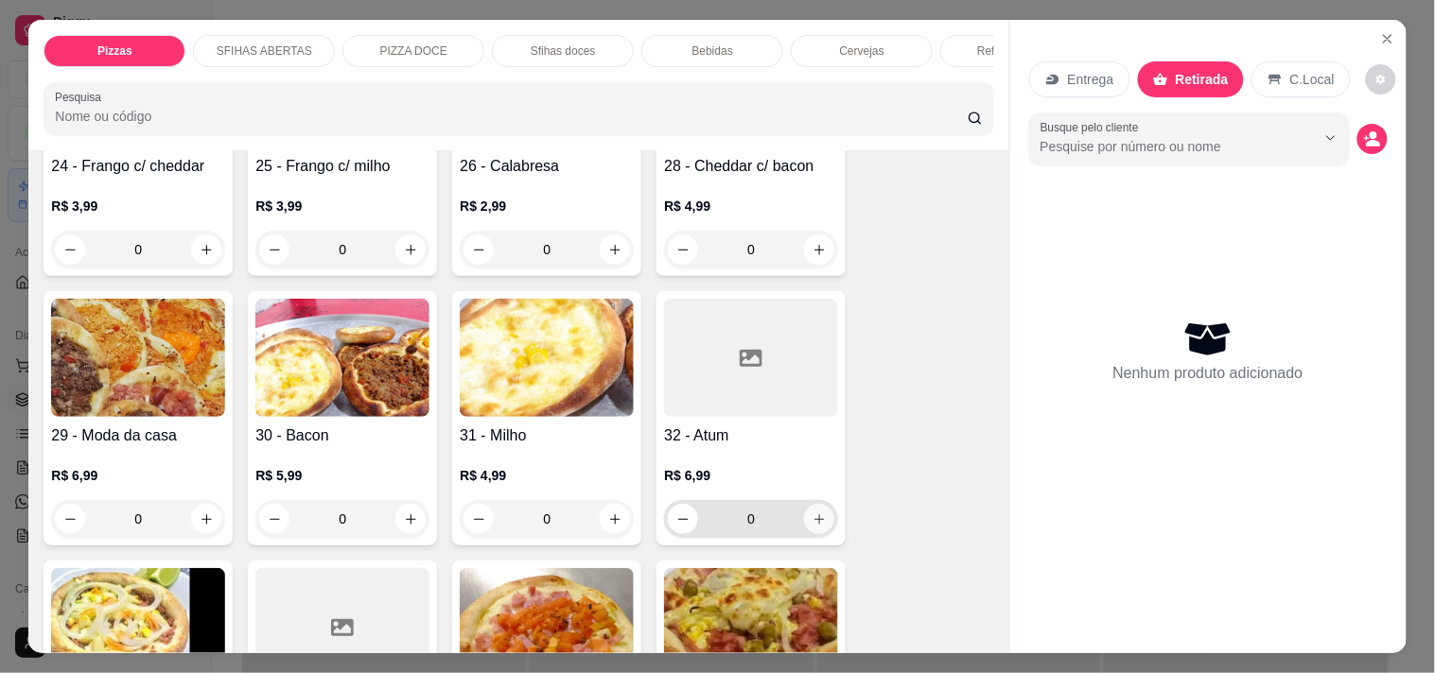
click at [814, 513] on icon "increase-product-quantity" at bounding box center [819, 520] width 14 height 14
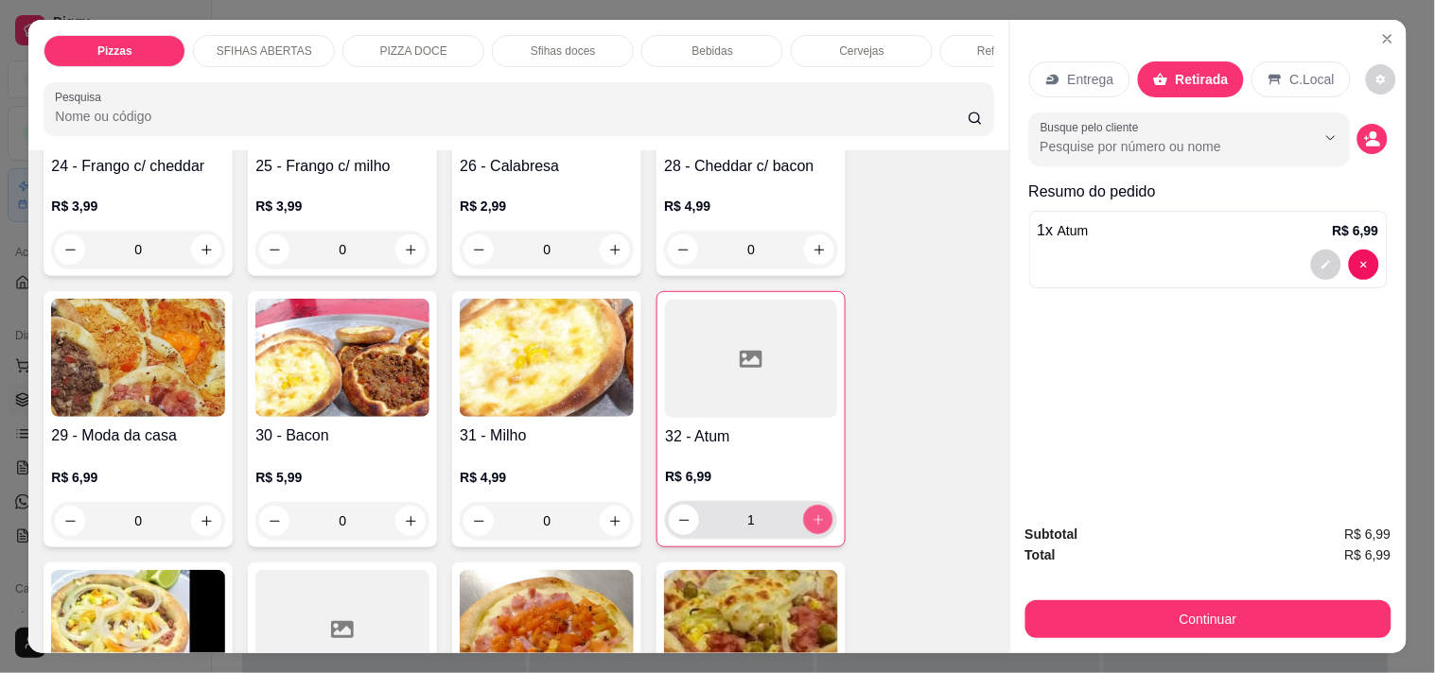
click at [814, 515] on icon "increase-product-quantity" at bounding box center [817, 519] width 9 height 9
type input "3"
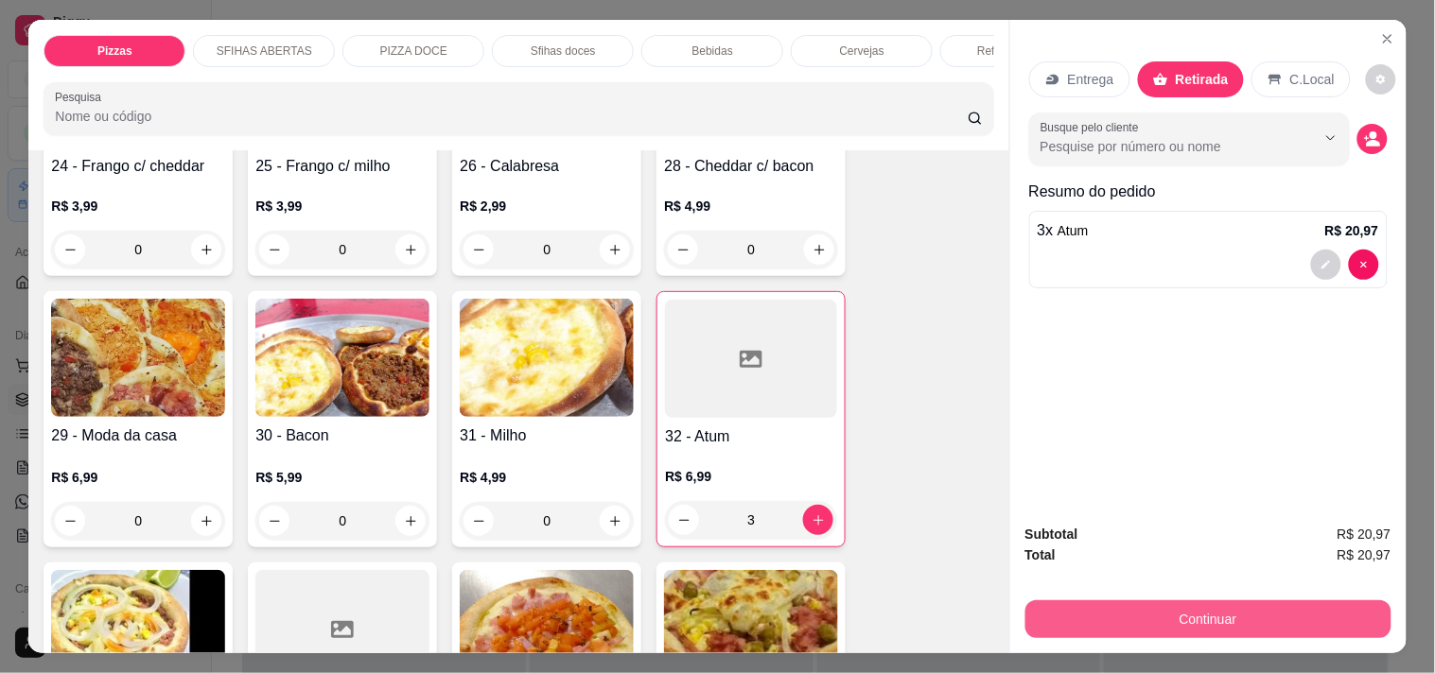
click at [1064, 629] on button "Continuar" at bounding box center [1208, 620] width 366 height 38
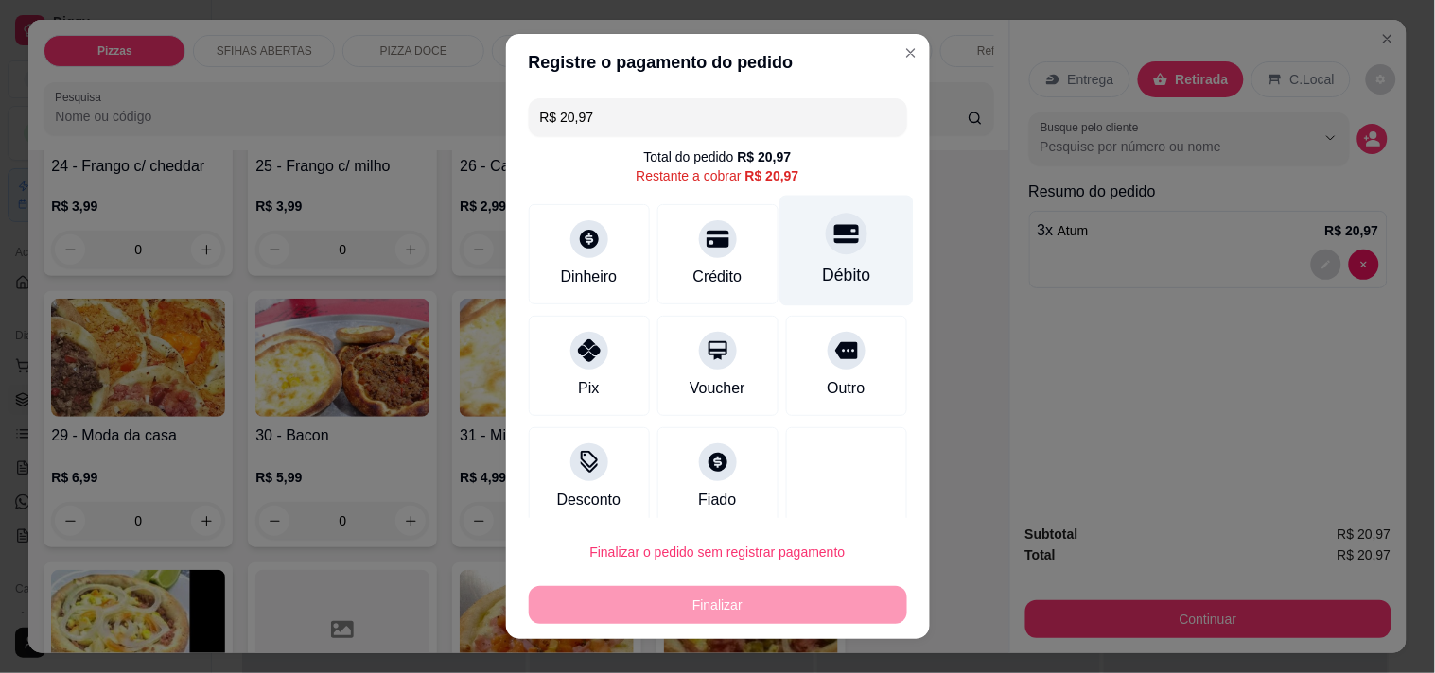
click at [825, 275] on div "Débito" at bounding box center [846, 275] width 48 height 25
type input "R$ 0,00"
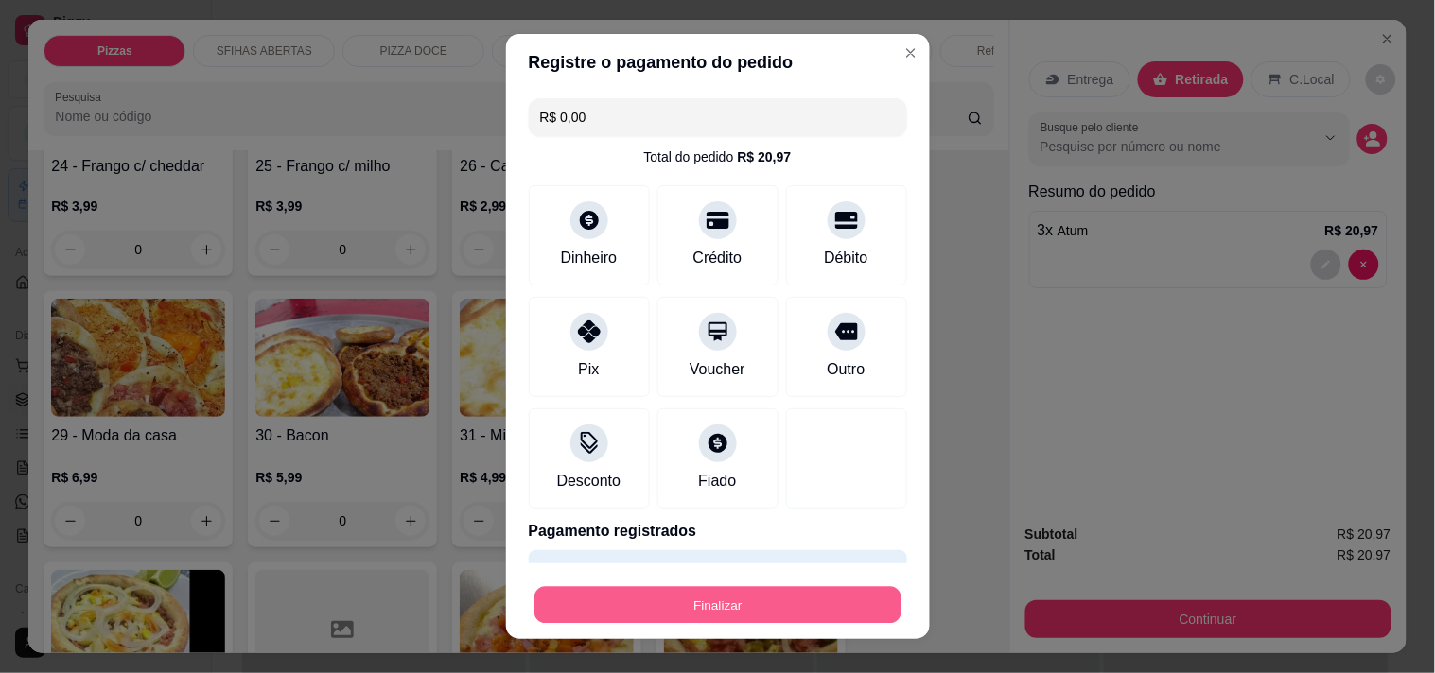
click at [773, 613] on button "Finalizar" at bounding box center [717, 605] width 367 height 37
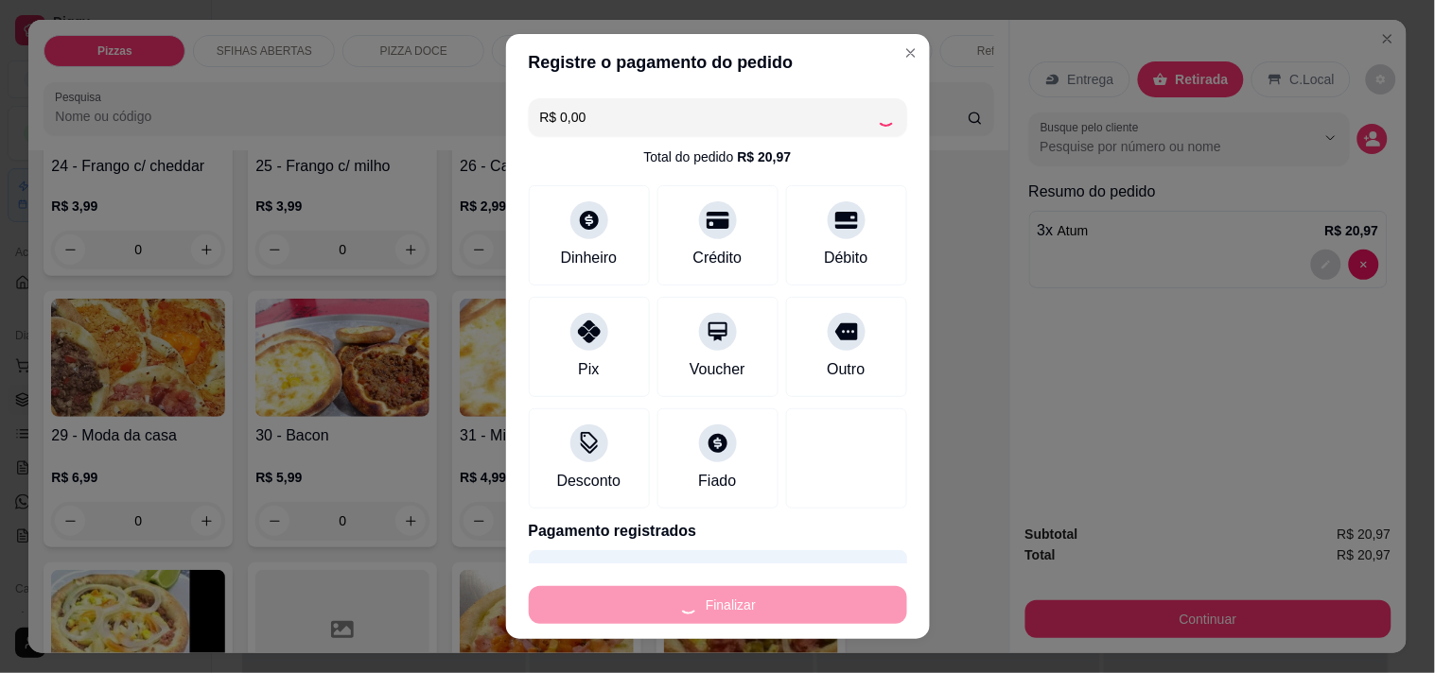
type input "0"
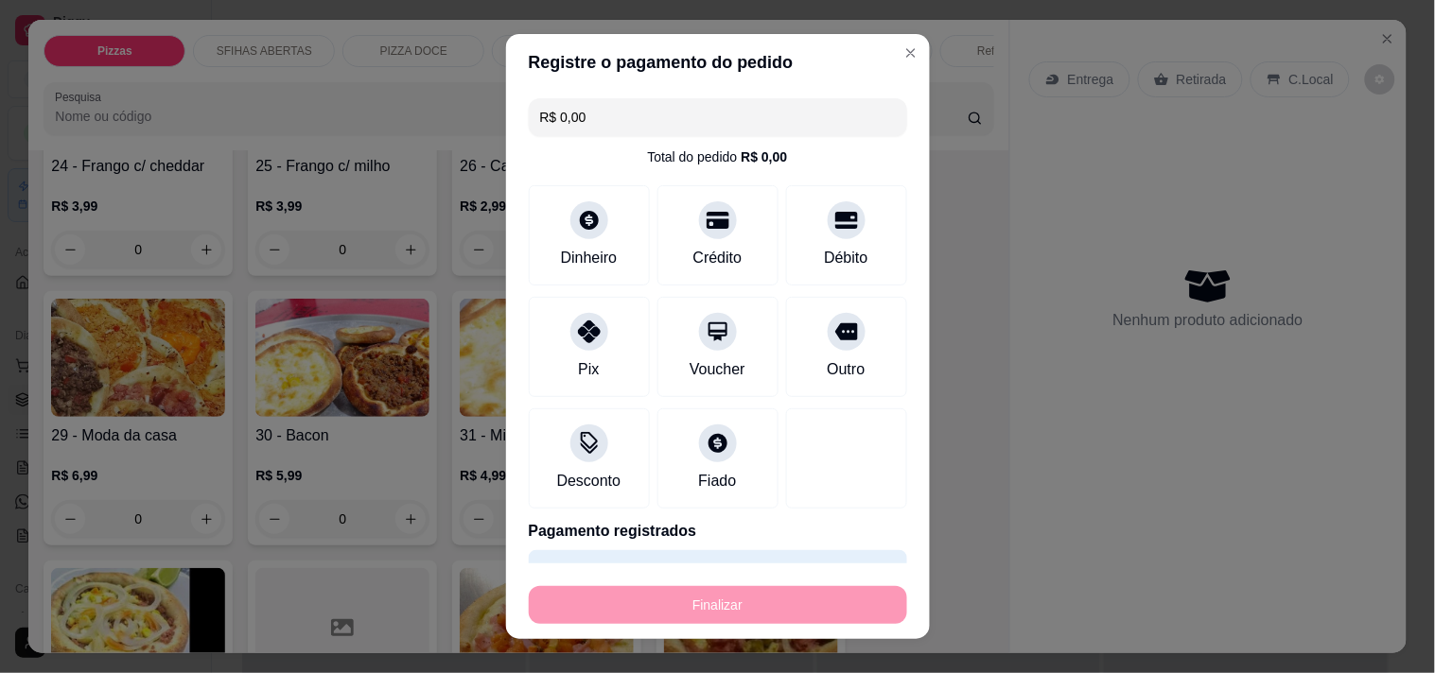
type input "-R$ 20,97"
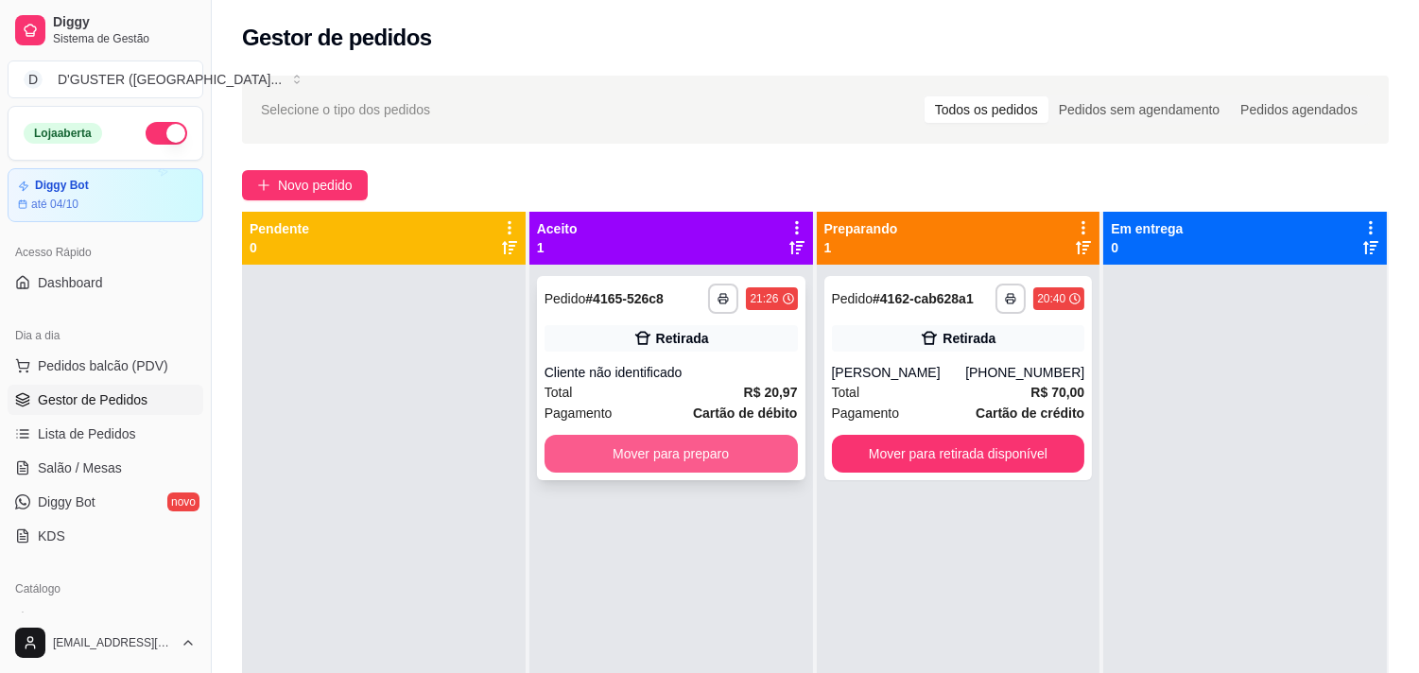
click at [707, 457] on button "Mover para preparo" at bounding box center [671, 454] width 253 height 38
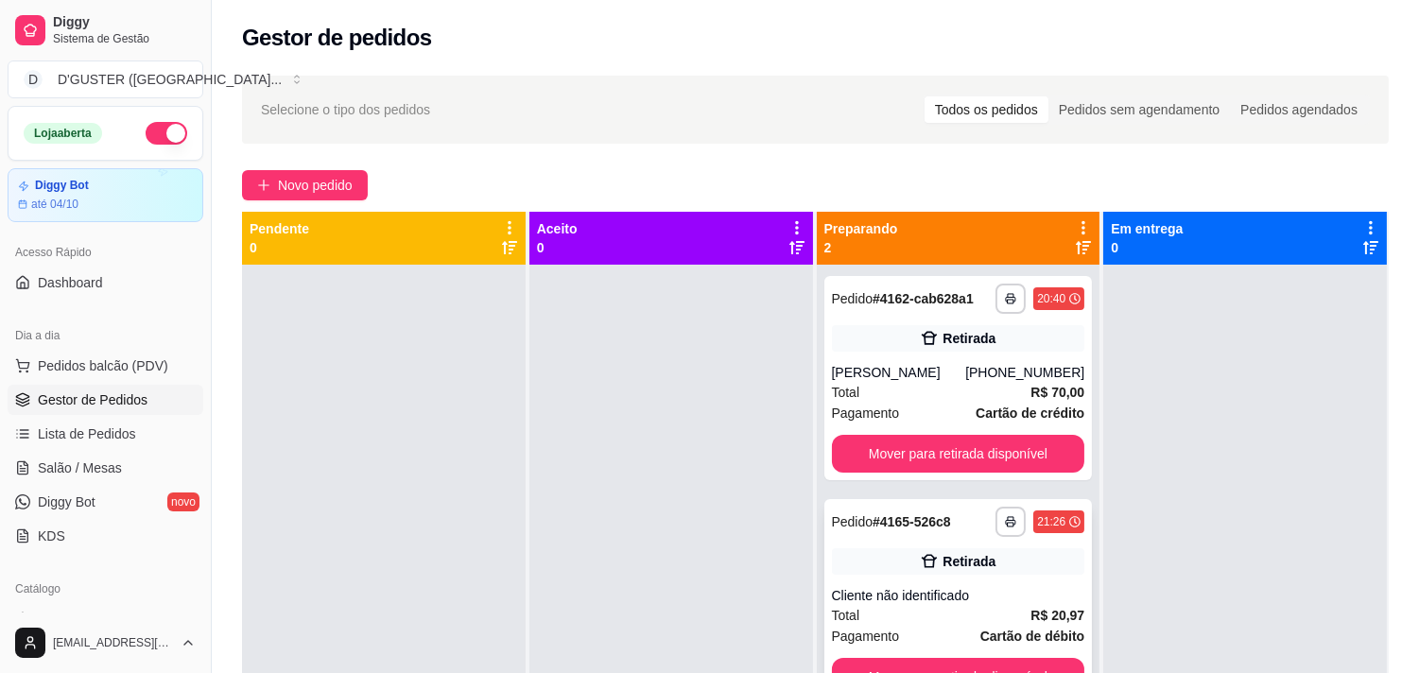
scroll to position [52, 0]
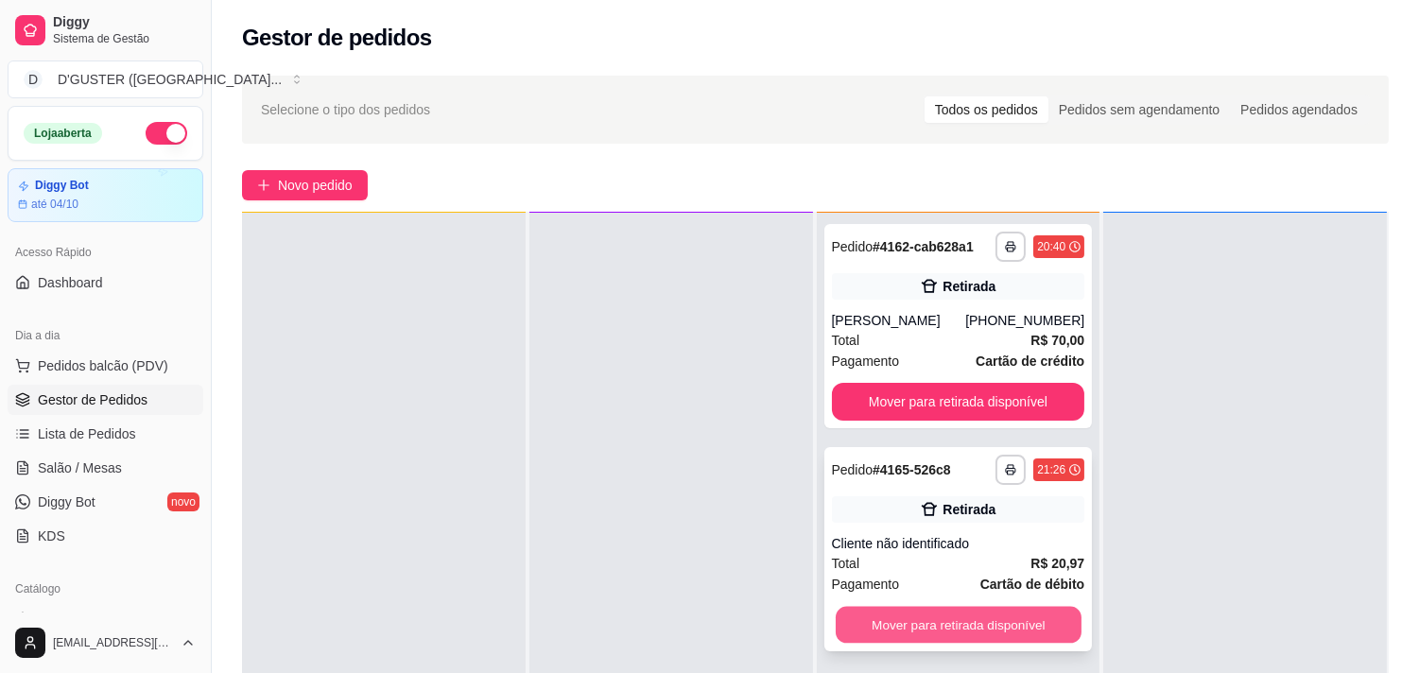
click at [1022, 610] on button "Mover para retirada disponível" at bounding box center [959, 625] width 246 height 37
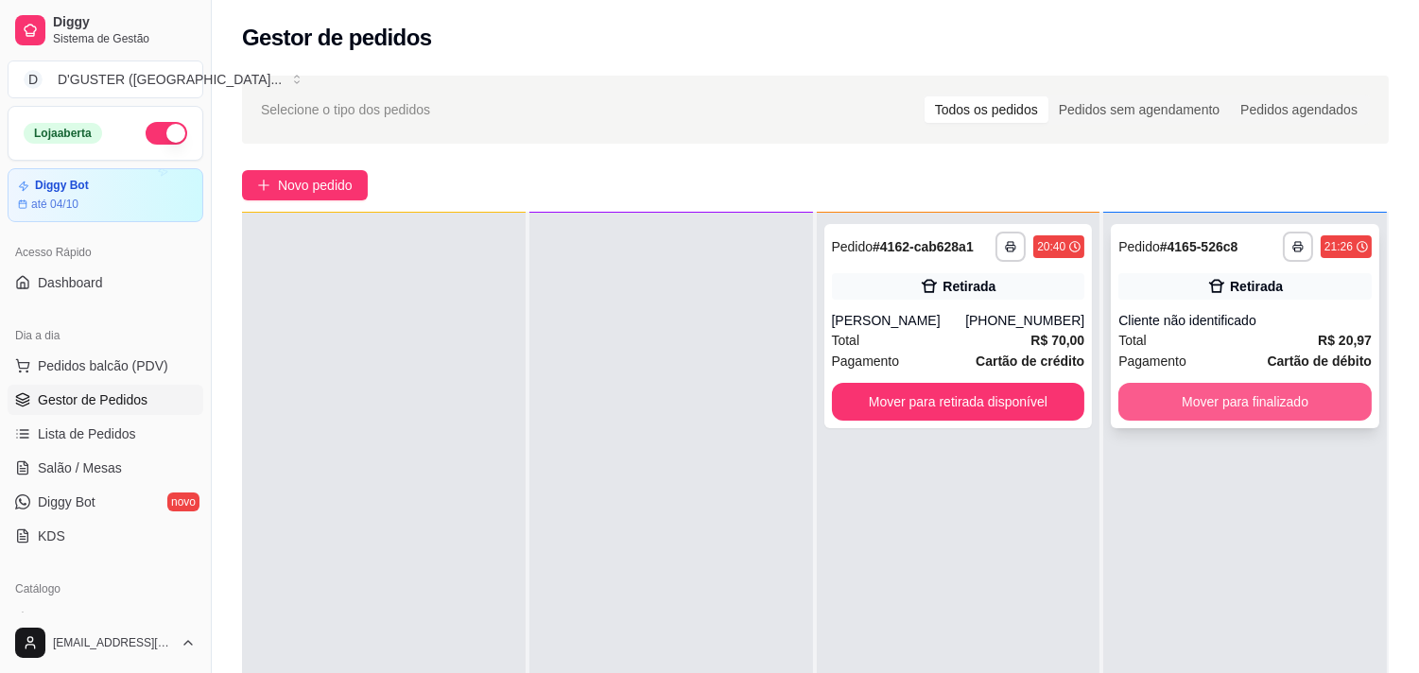
click at [1205, 392] on button "Mover para finalizado" at bounding box center [1245, 402] width 253 height 38
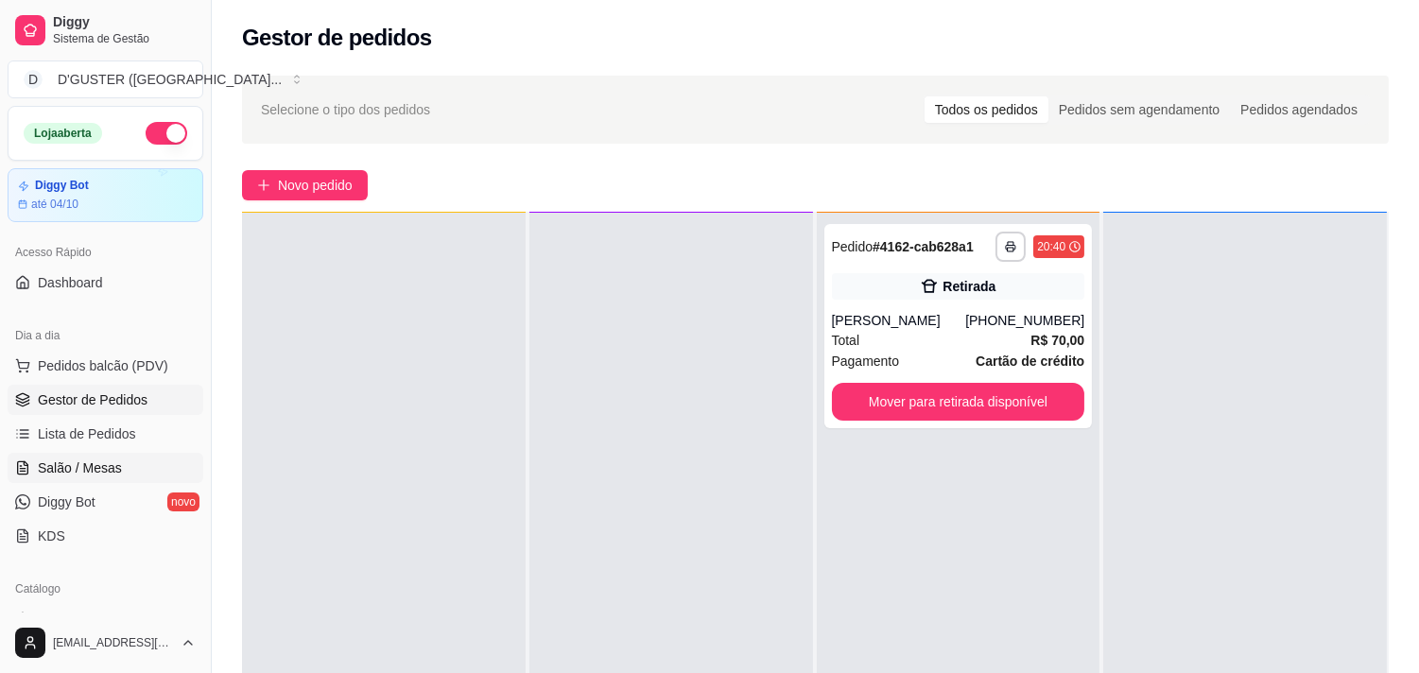
click at [95, 459] on span "Salão / Mesas" at bounding box center [80, 468] width 84 height 19
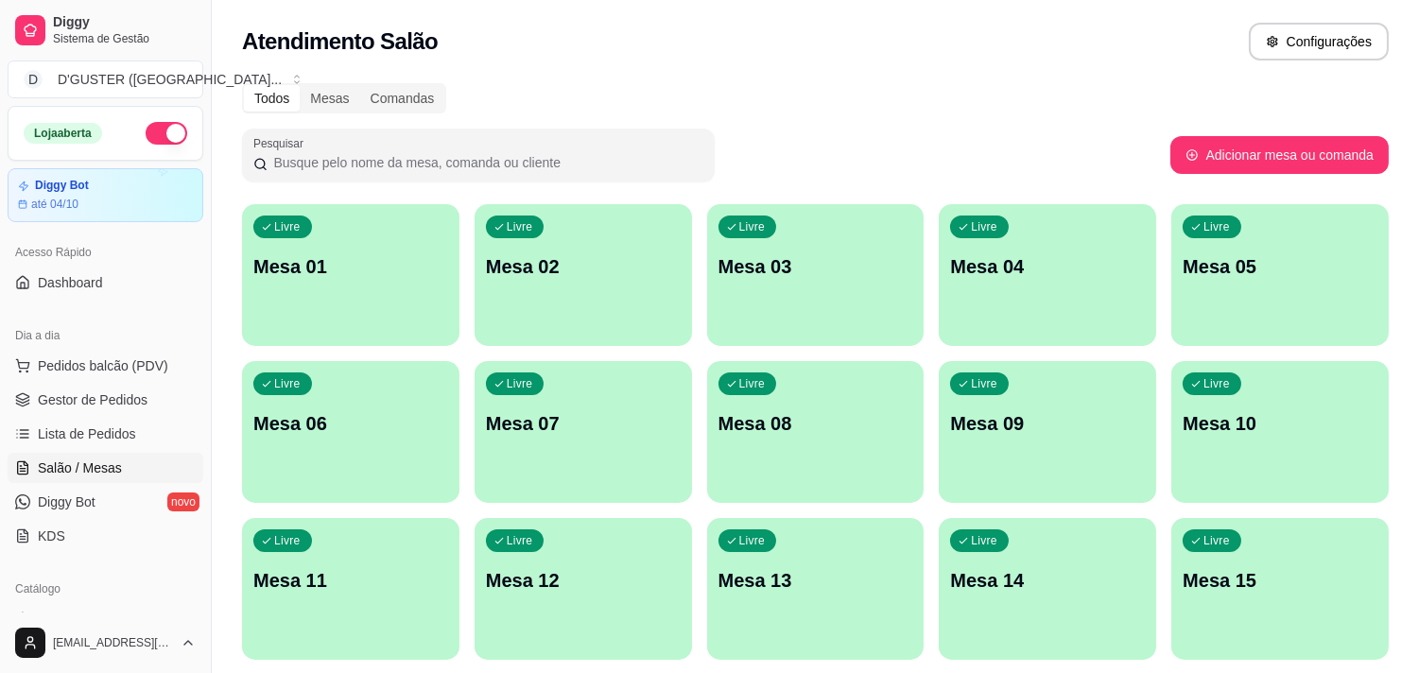
click at [400, 240] on div "Livre Mesa 01" at bounding box center [351, 263] width 218 height 119
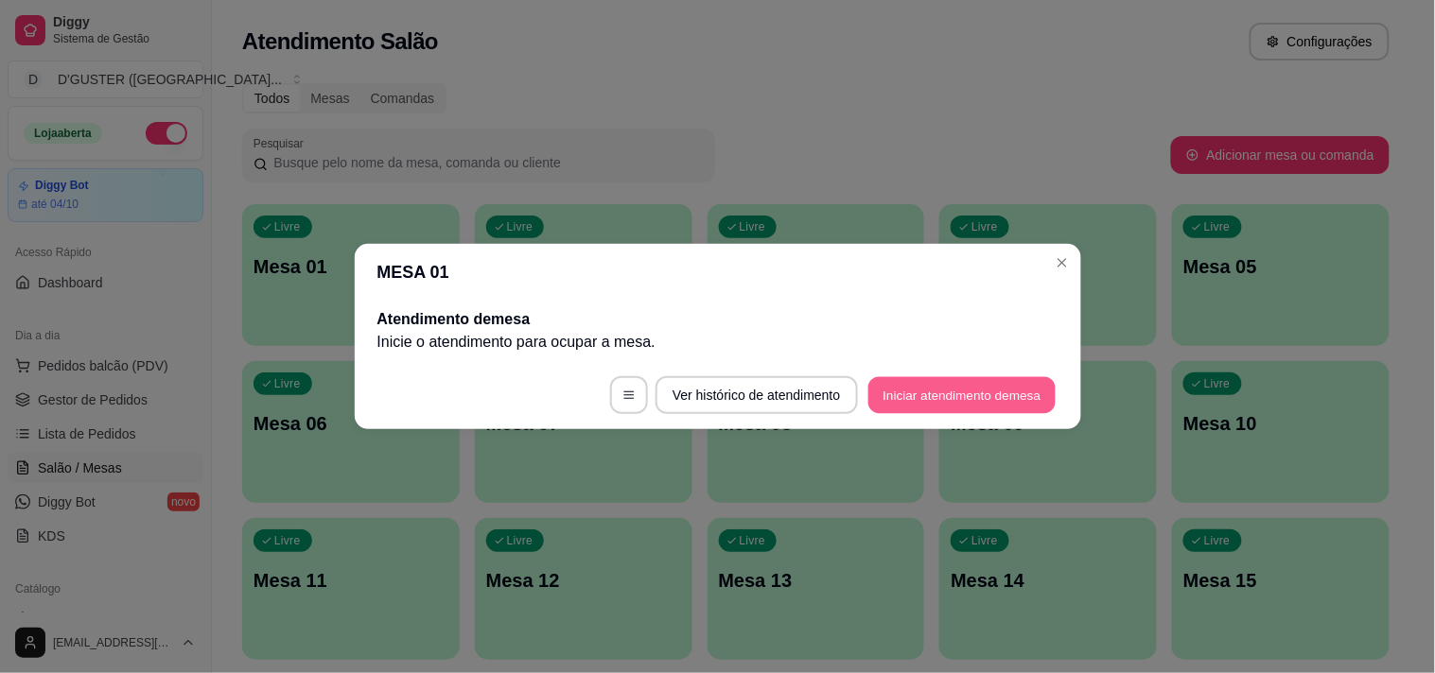
click at [931, 398] on button "Iniciar atendimento de mesa" at bounding box center [961, 395] width 187 height 37
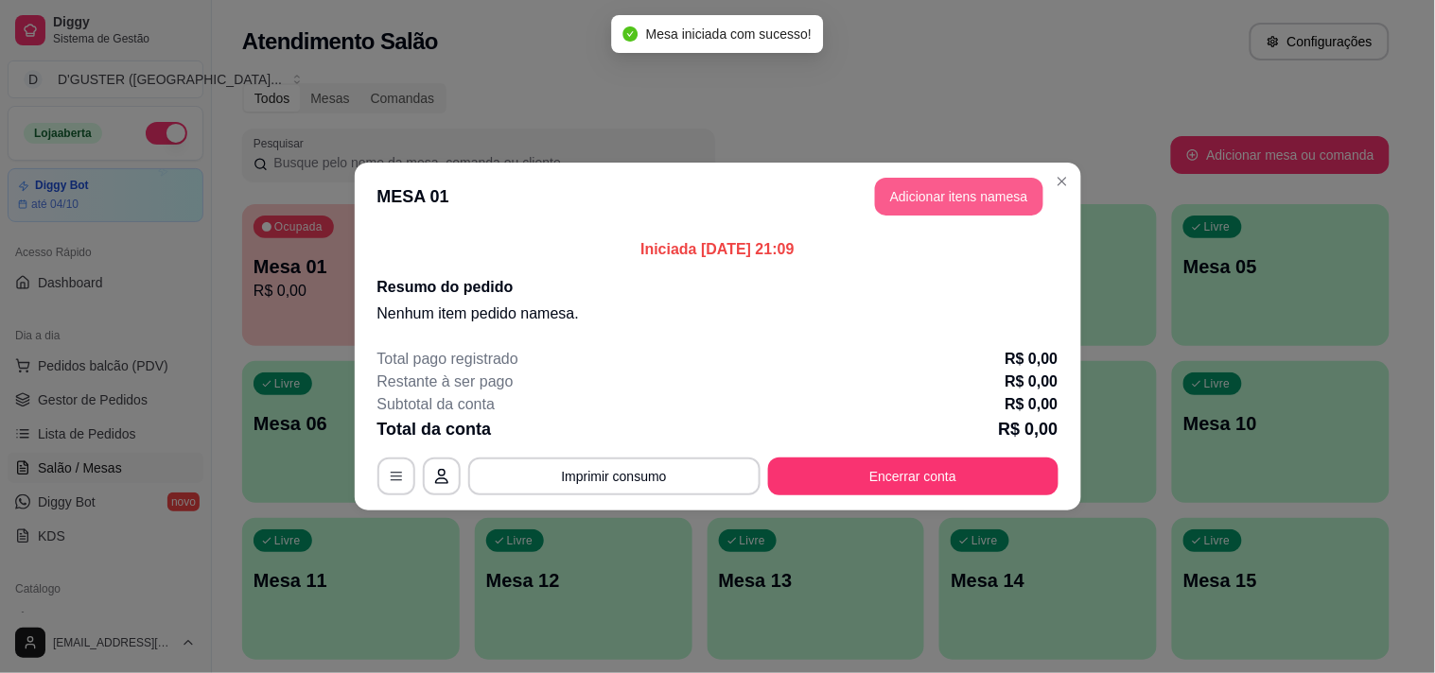
click at [969, 203] on button "Adicionar itens na mesa" at bounding box center [959, 197] width 168 height 38
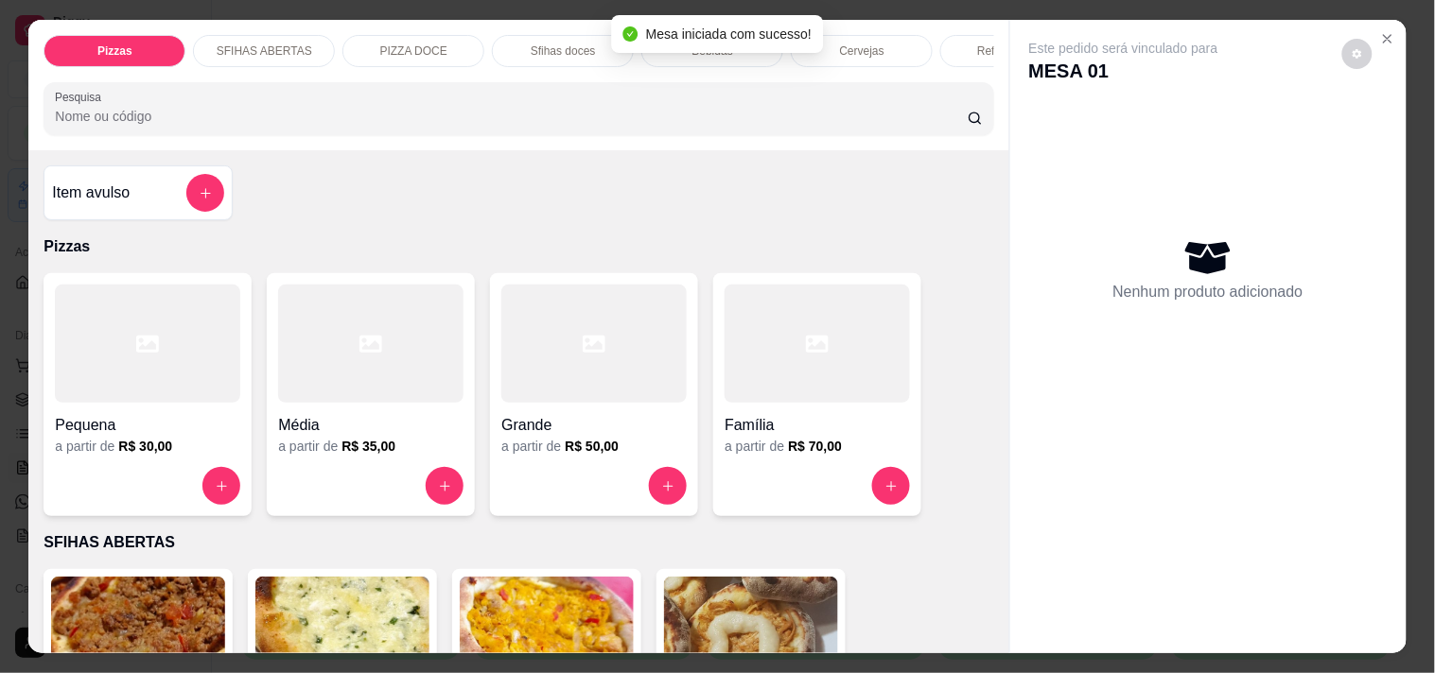
click at [86, 204] on h4 "Item avulso" at bounding box center [91, 193] width 78 height 23
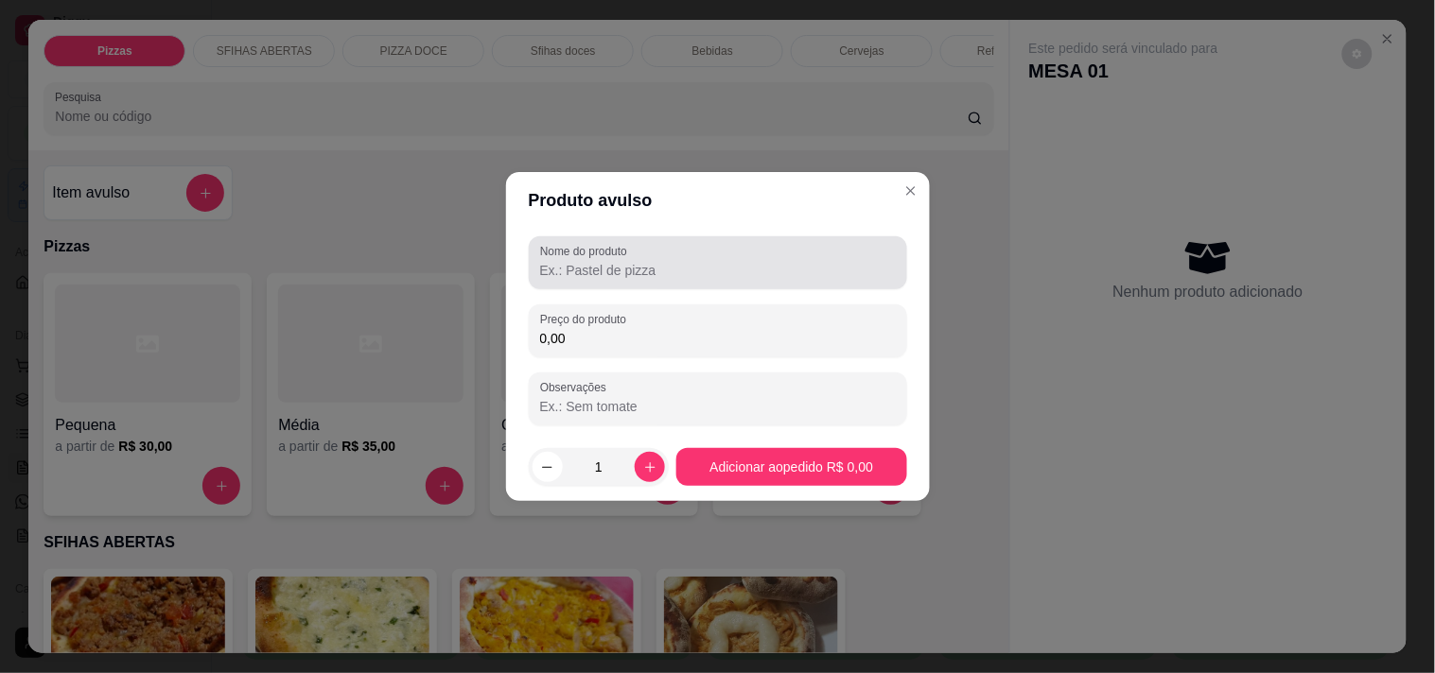
click at [657, 262] on input "Nome do produto" at bounding box center [718, 270] width 356 height 19
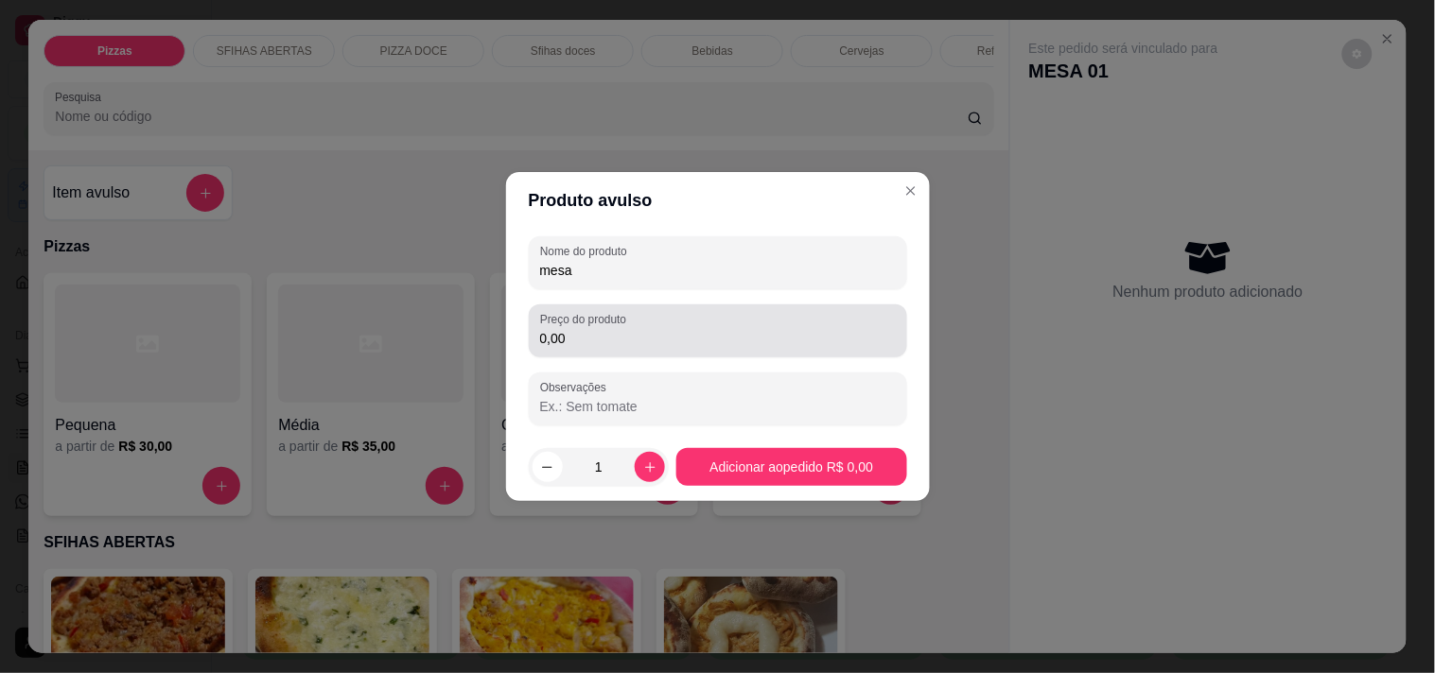
type input "mesa"
click at [696, 333] on input "0,00" at bounding box center [718, 338] width 356 height 19
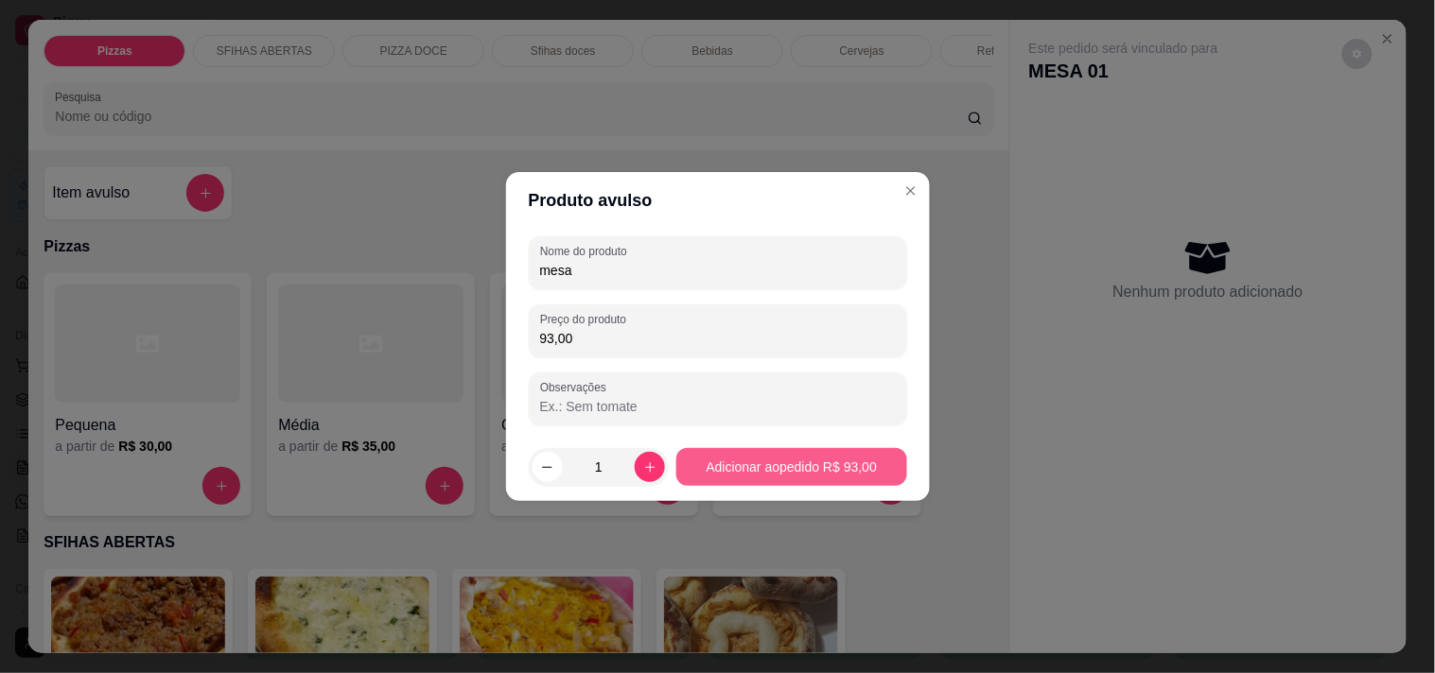
type input "93,00"
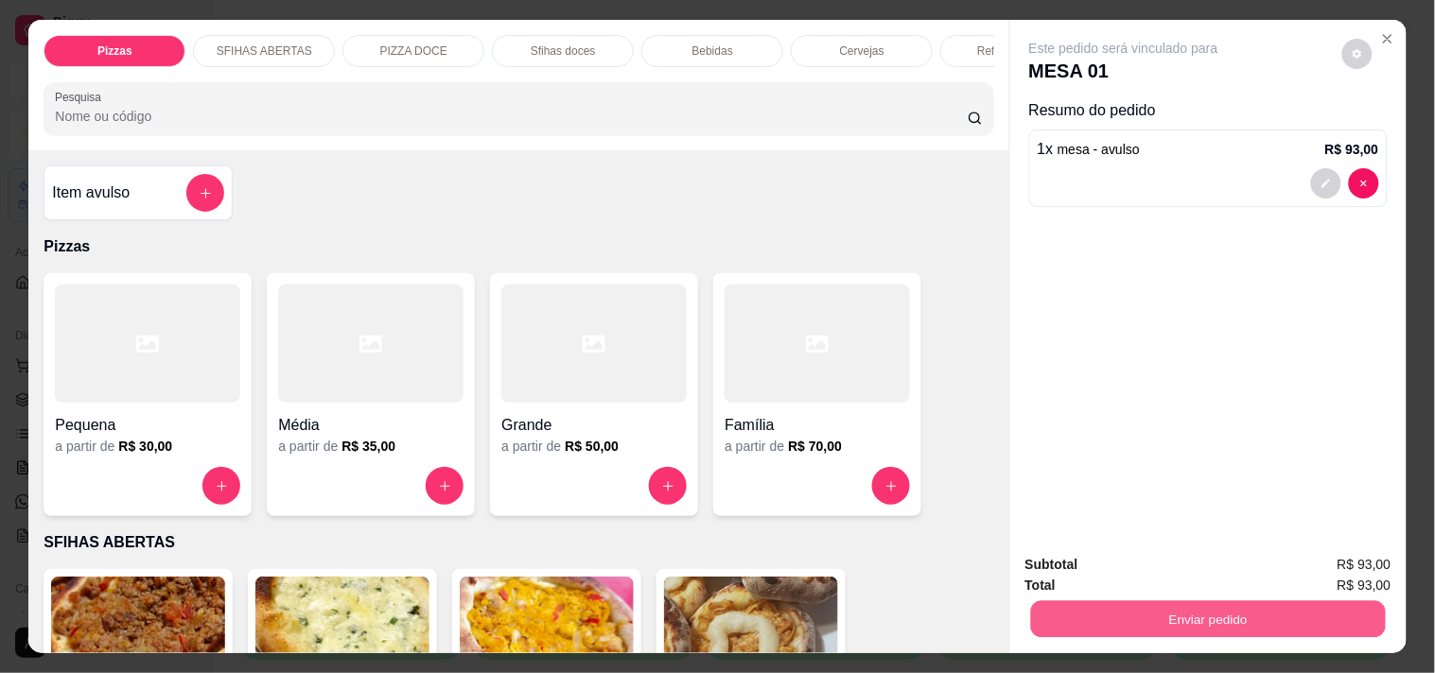
click at [1223, 605] on button "Enviar pedido" at bounding box center [1207, 619] width 355 height 37
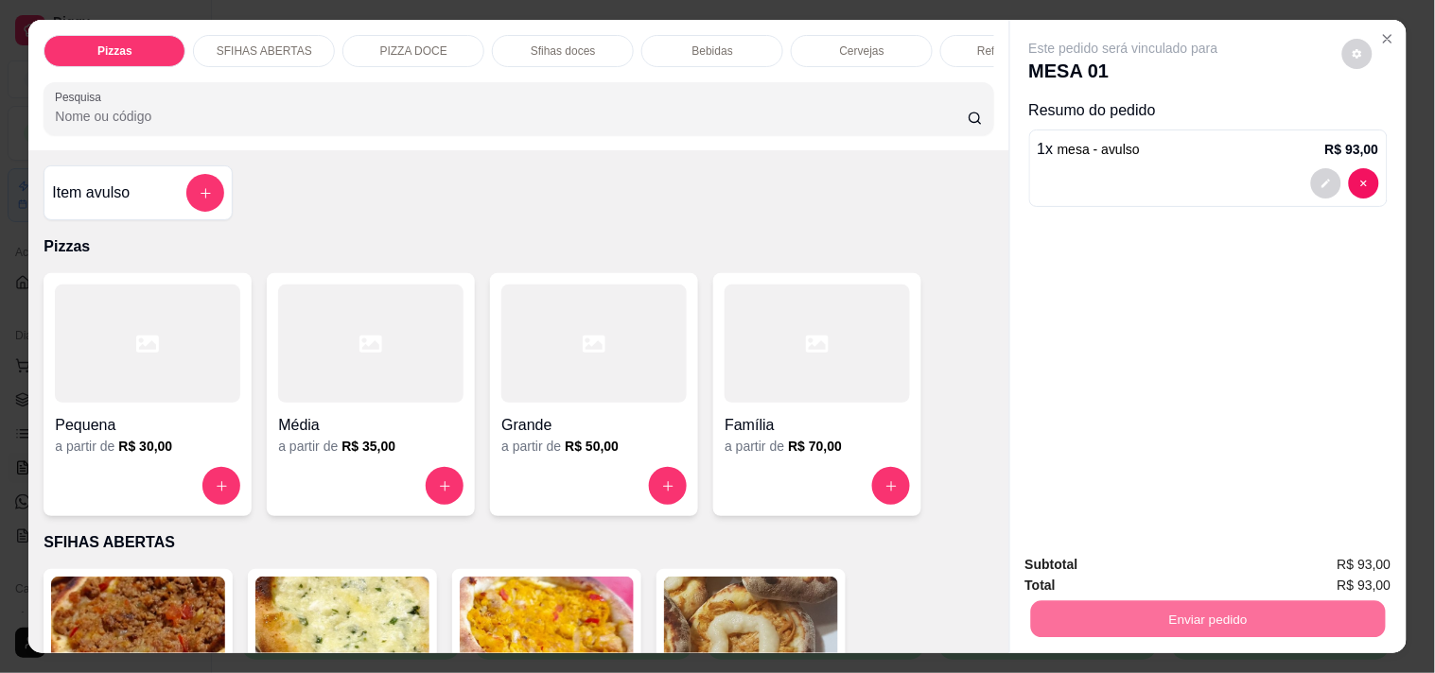
click at [1140, 559] on button "Não registrar e enviar pedido" at bounding box center [1145, 566] width 197 height 36
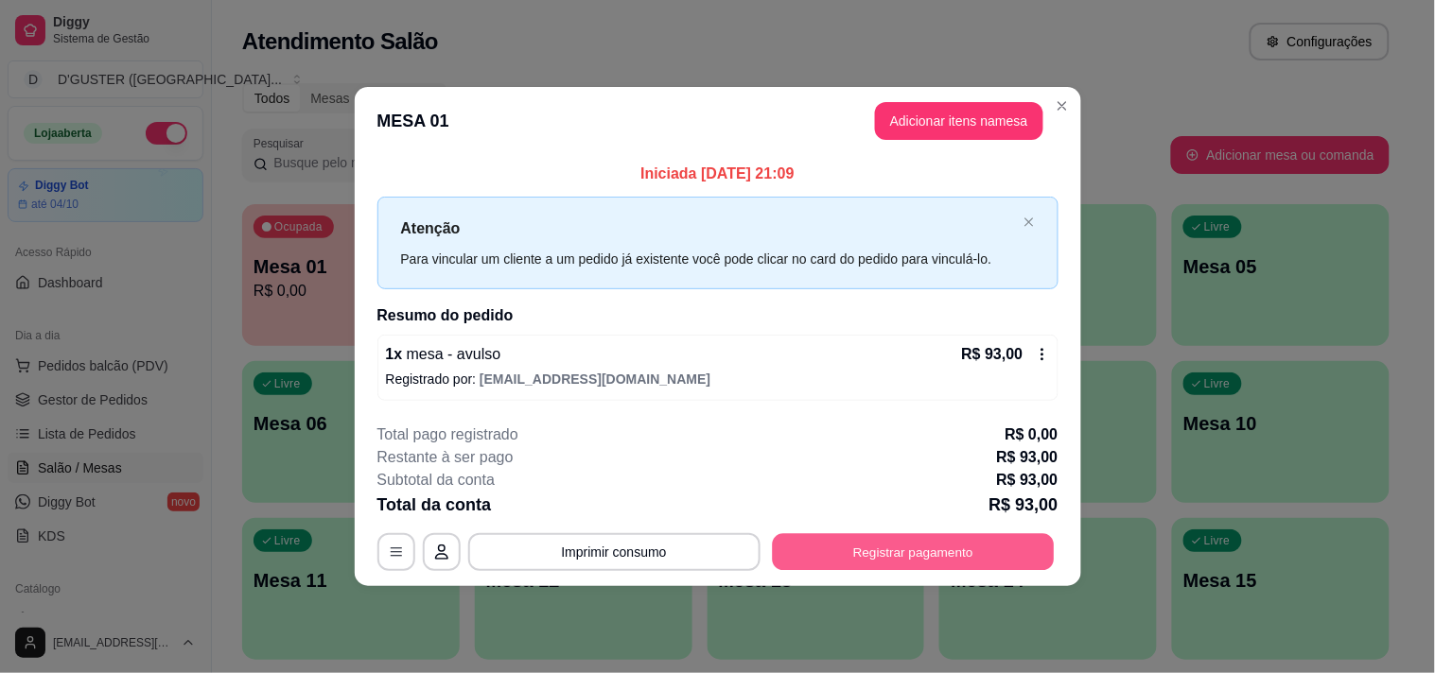
click at [985, 537] on button "Registrar pagamento" at bounding box center [913, 551] width 282 height 37
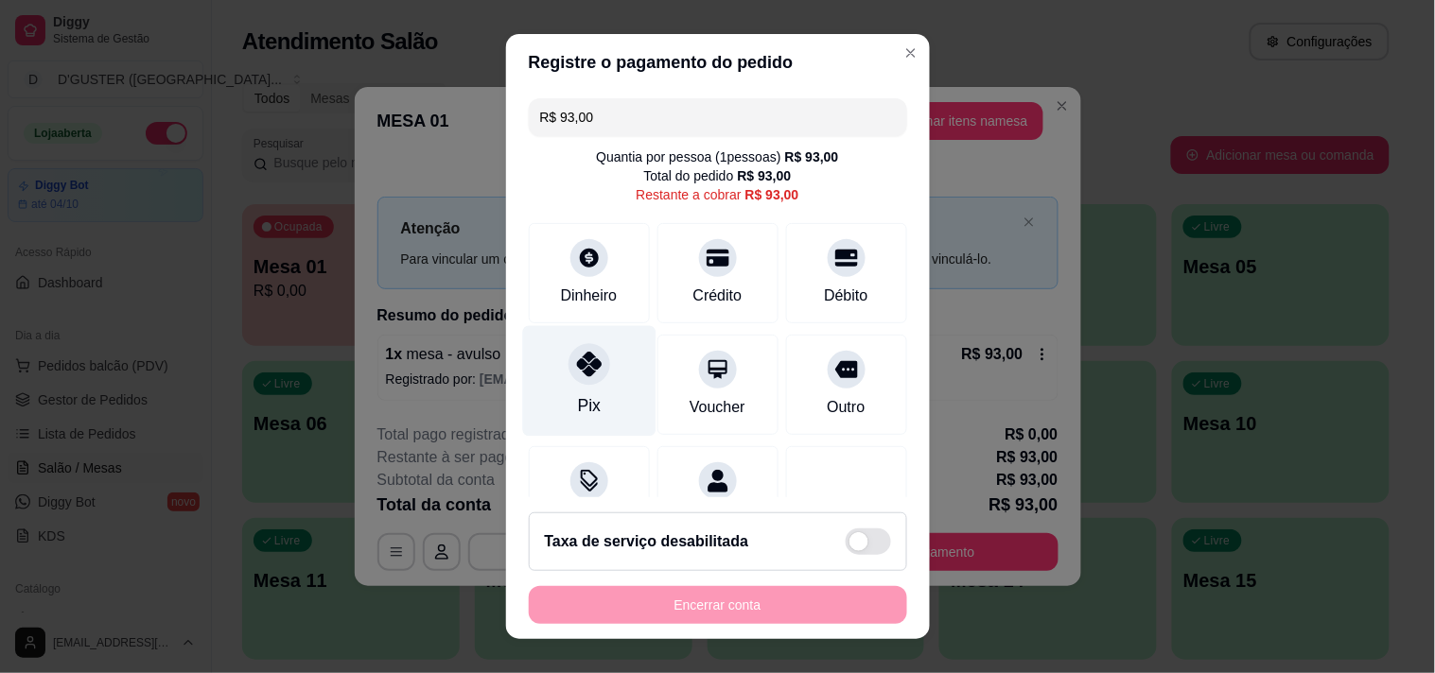
click at [576, 374] on icon at bounding box center [588, 364] width 25 height 25
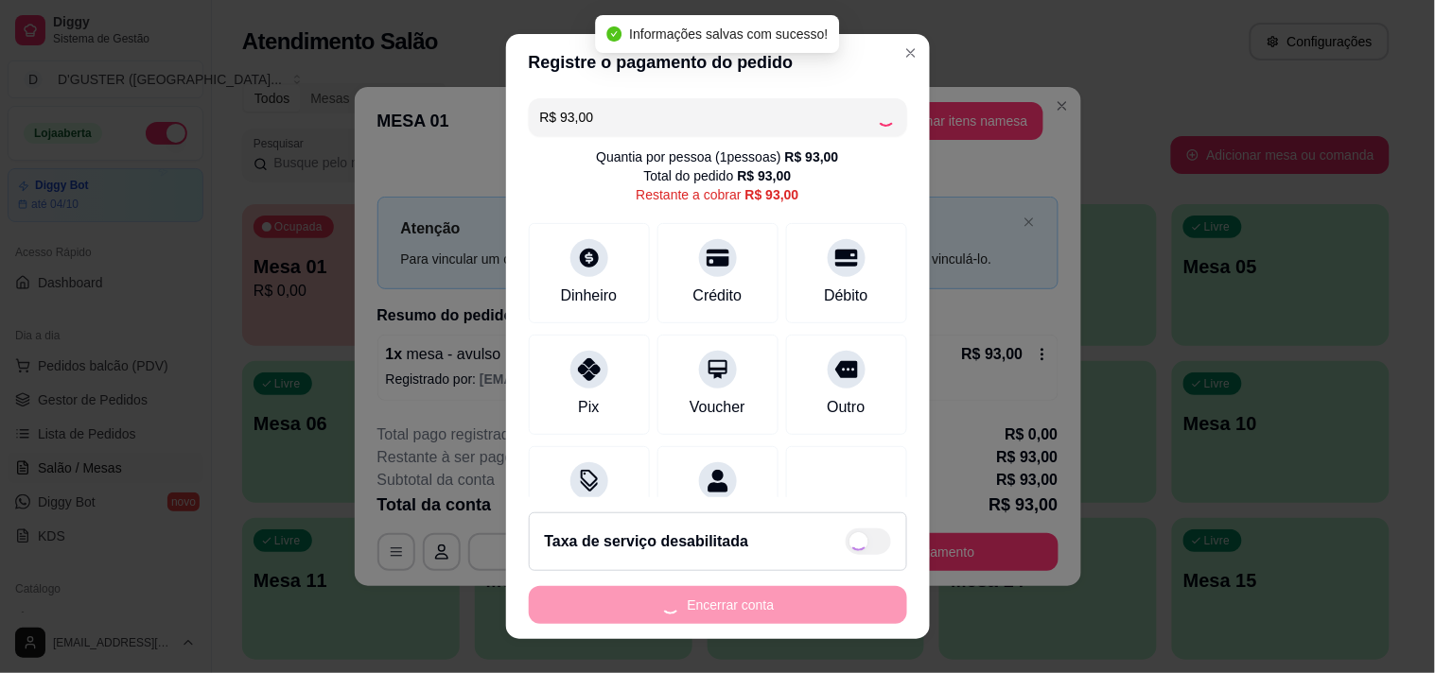
type input "R$ 0,00"
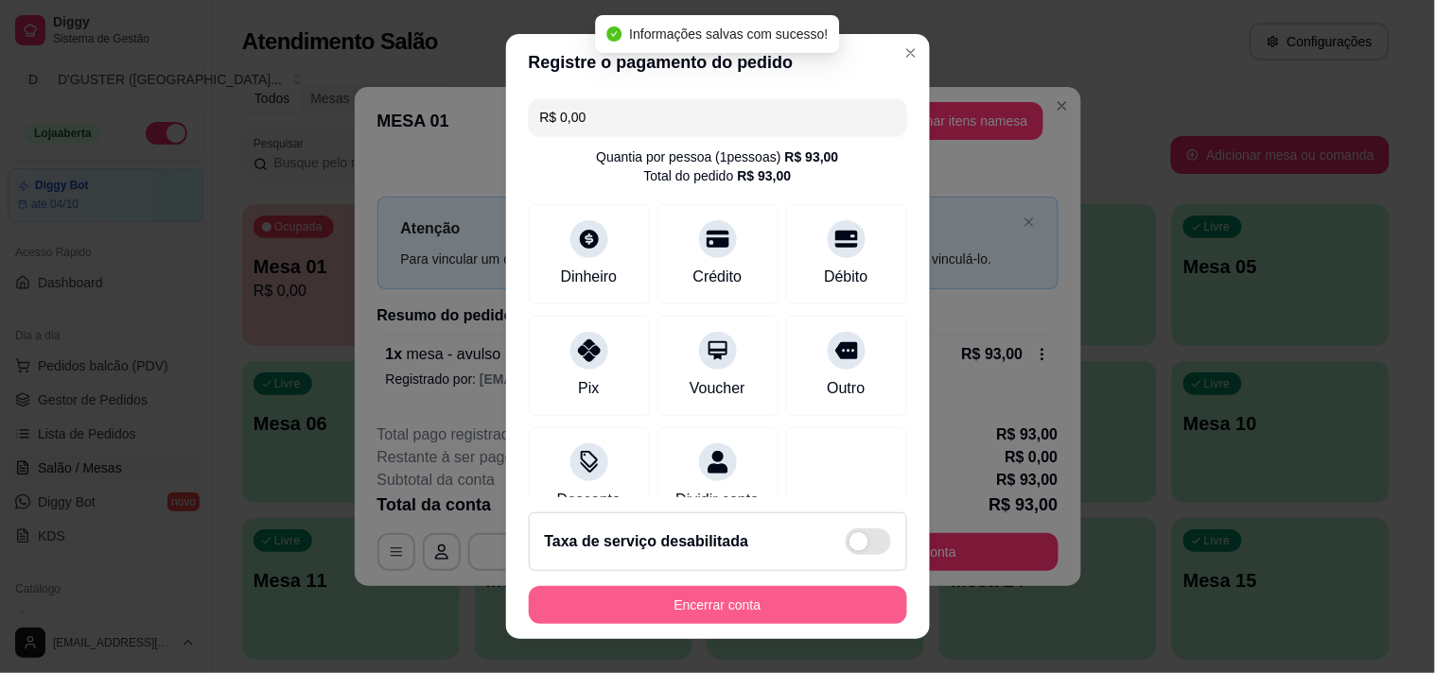
click at [740, 593] on button "Encerrar conta" at bounding box center [718, 605] width 378 height 38
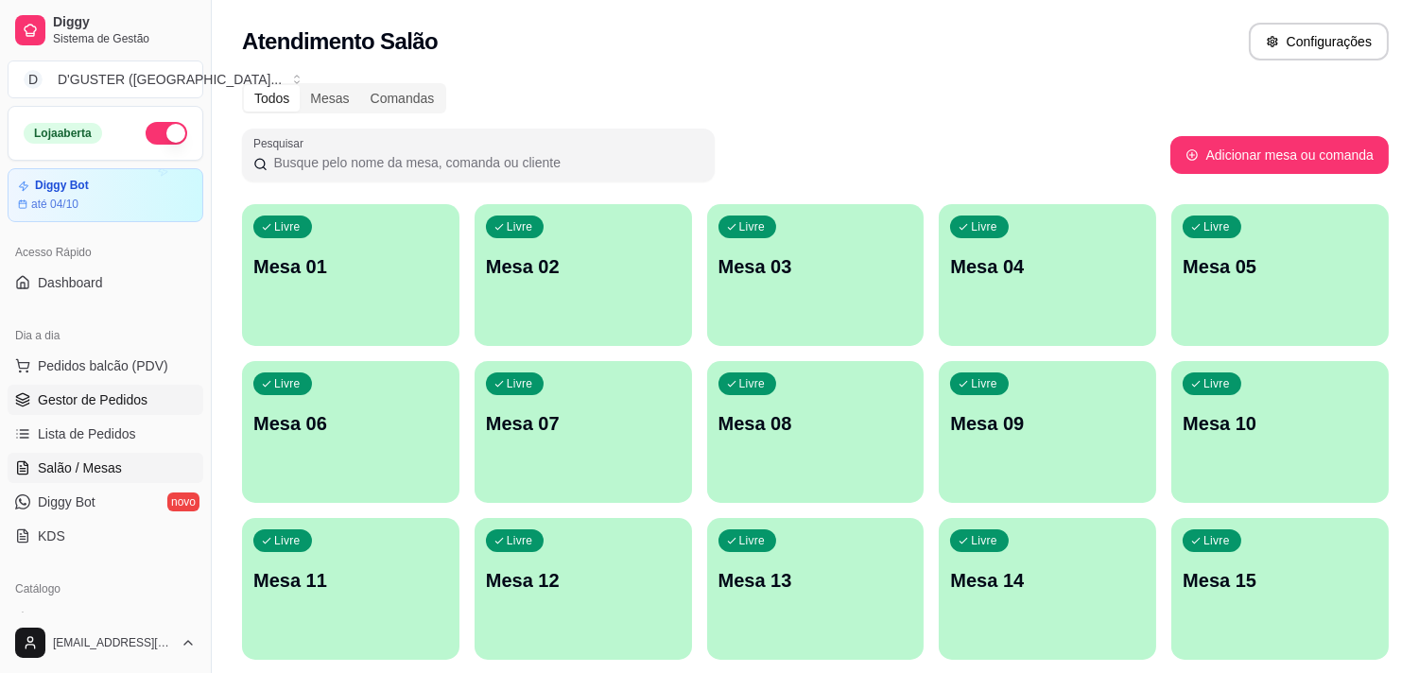
click at [90, 404] on span "Gestor de Pedidos" at bounding box center [93, 400] width 110 height 19
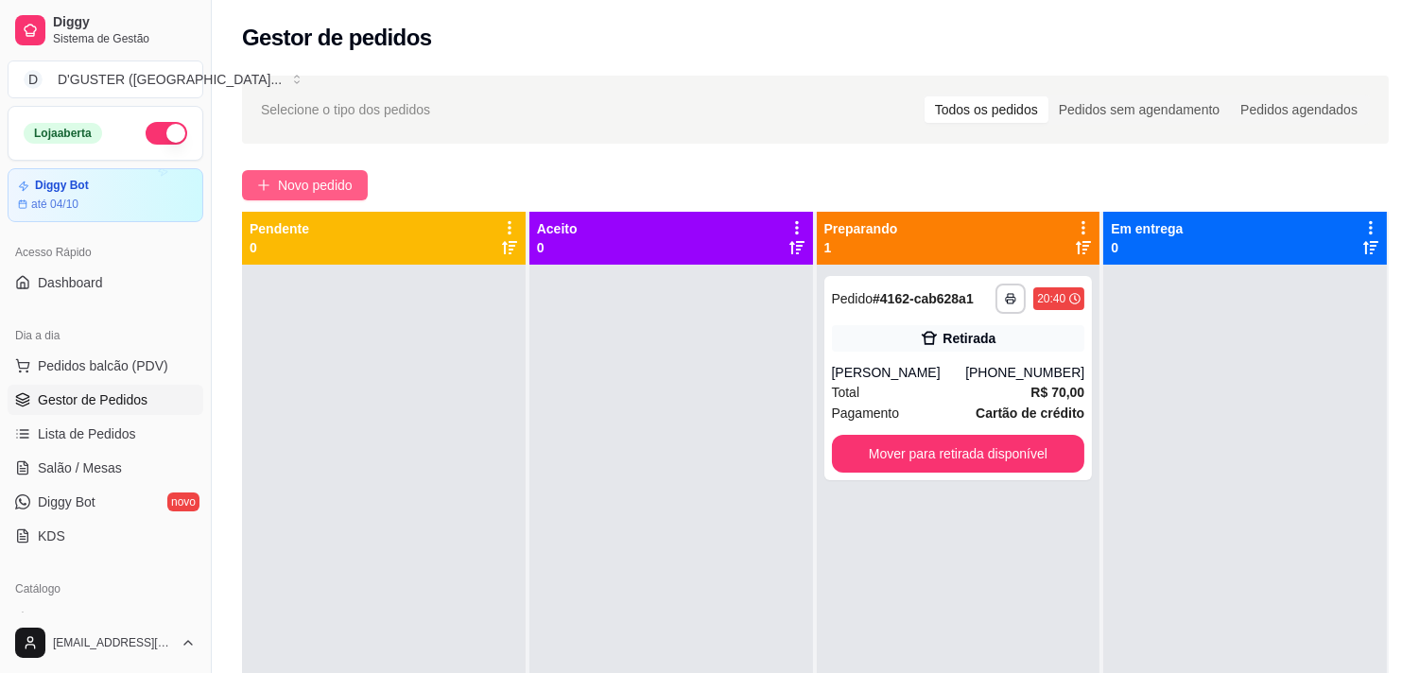
click at [294, 190] on span "Novo pedido" at bounding box center [315, 185] width 75 height 21
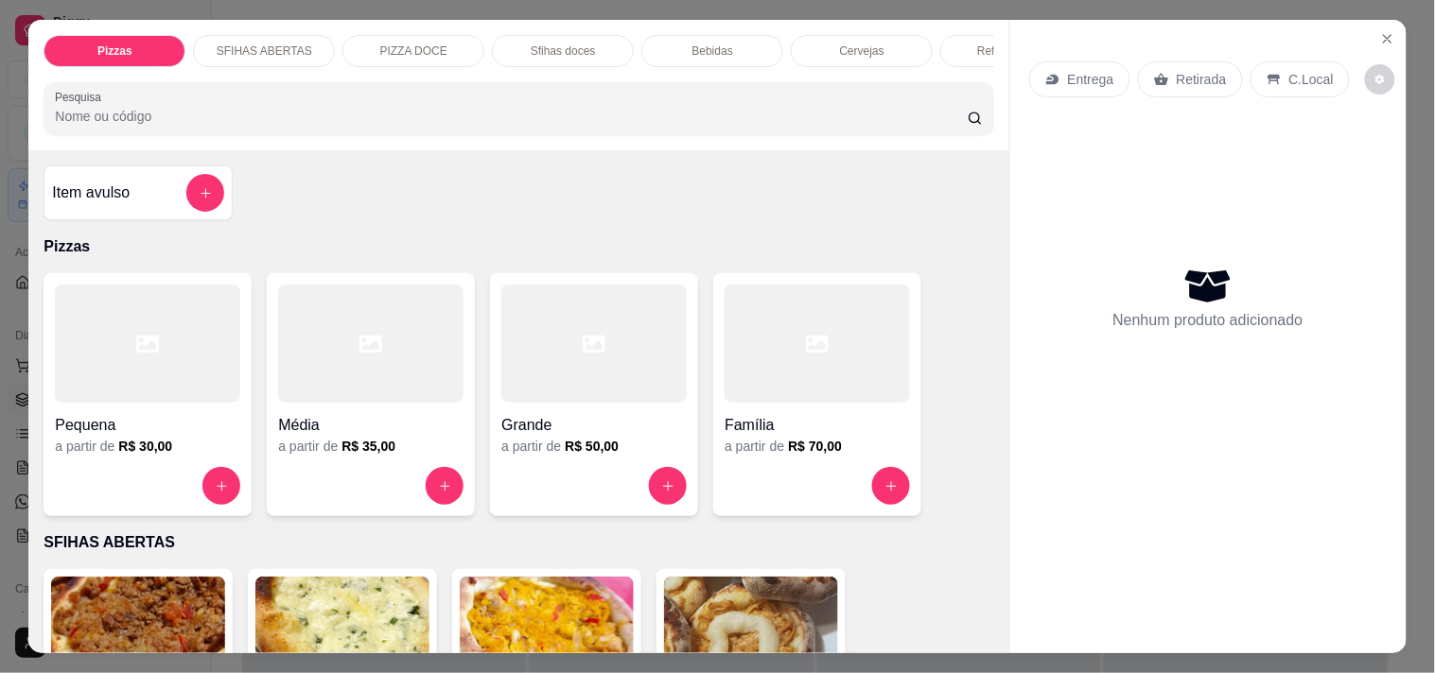
click at [1194, 74] on p "Retirada" at bounding box center [1201, 79] width 50 height 19
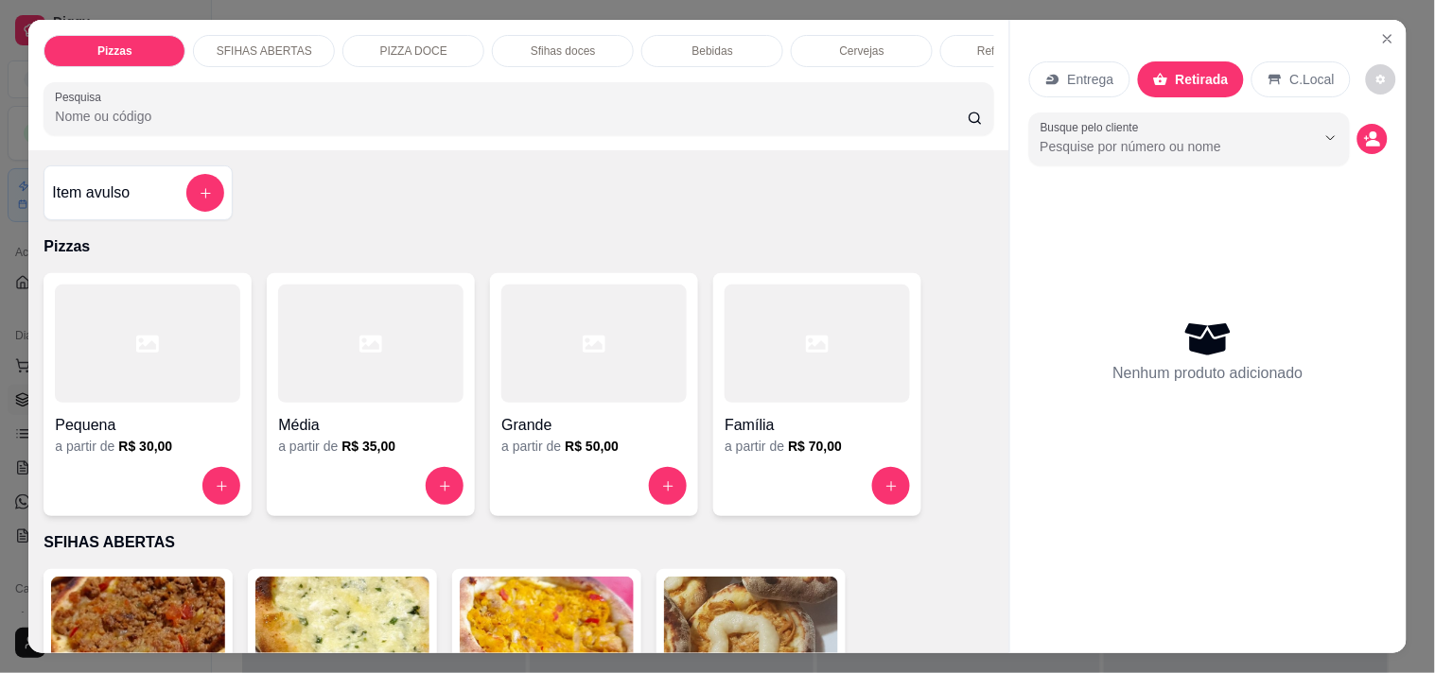
click at [98, 199] on h4 "Item avulso" at bounding box center [91, 193] width 78 height 23
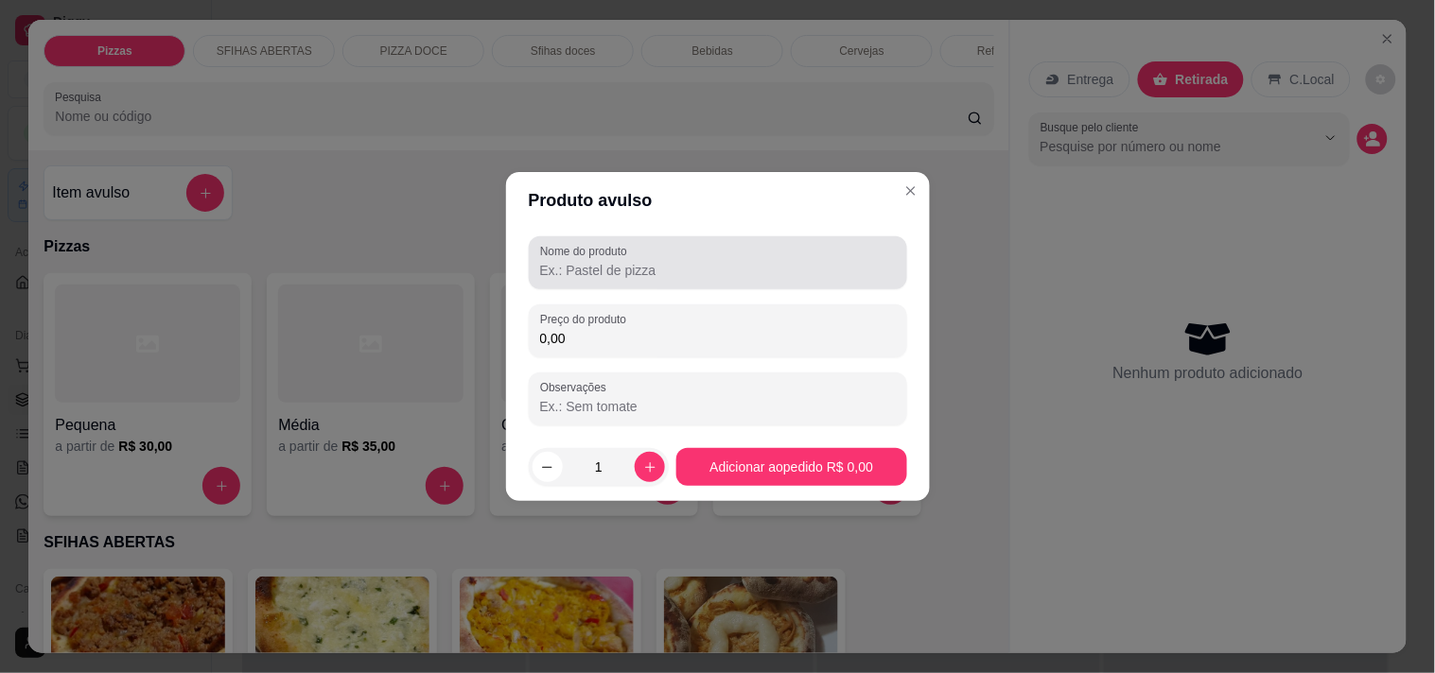
click at [603, 258] on label "Nome do produto" at bounding box center [587, 251] width 94 height 16
click at [603, 261] on input "Nome do produto" at bounding box center [718, 270] width 356 height 19
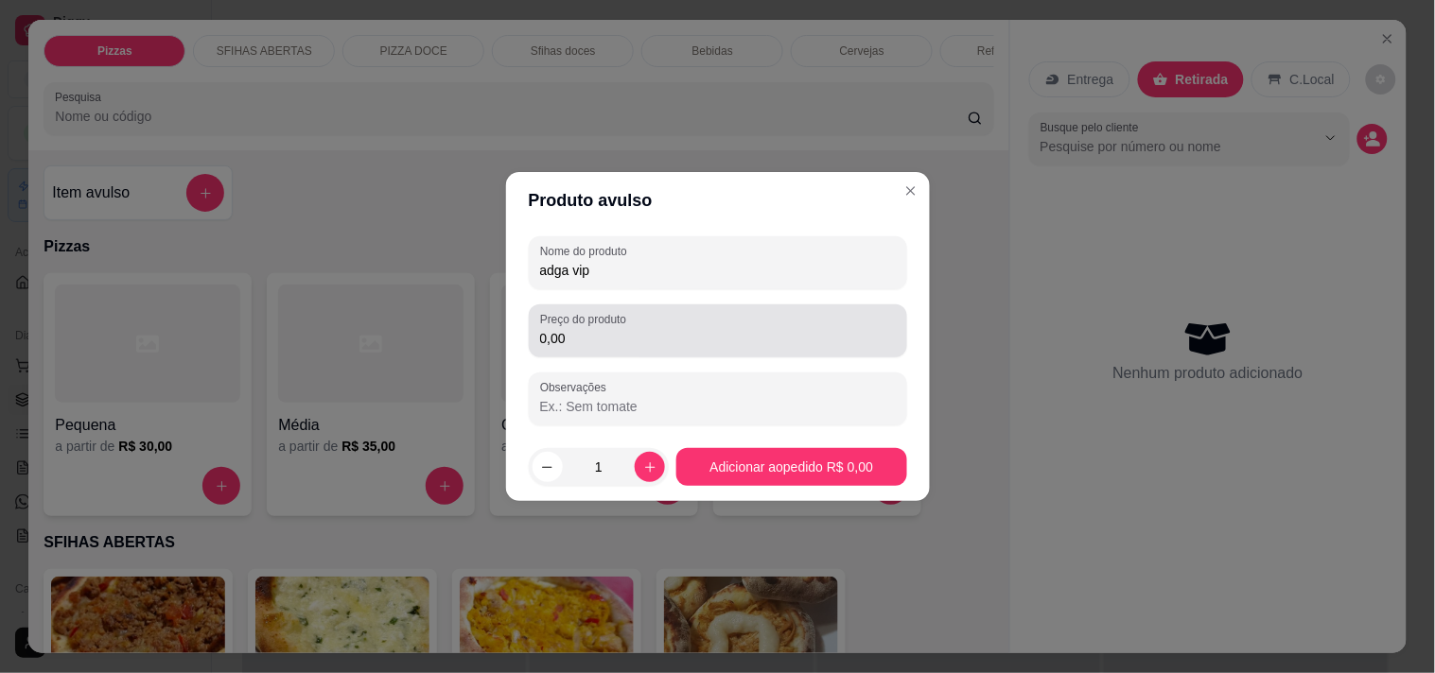
type input "adga vip"
click at [672, 351] on div "Preço do produto 0,00" at bounding box center [718, 331] width 378 height 53
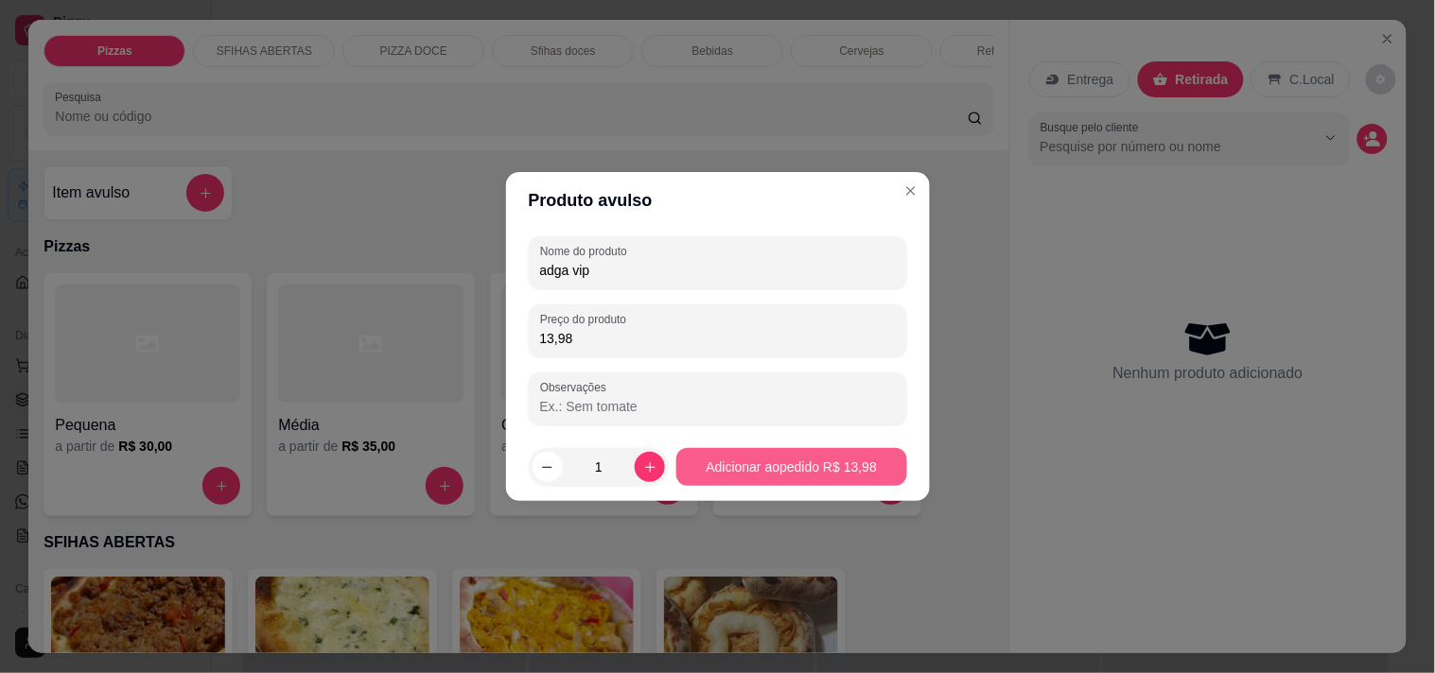
type input "13,98"
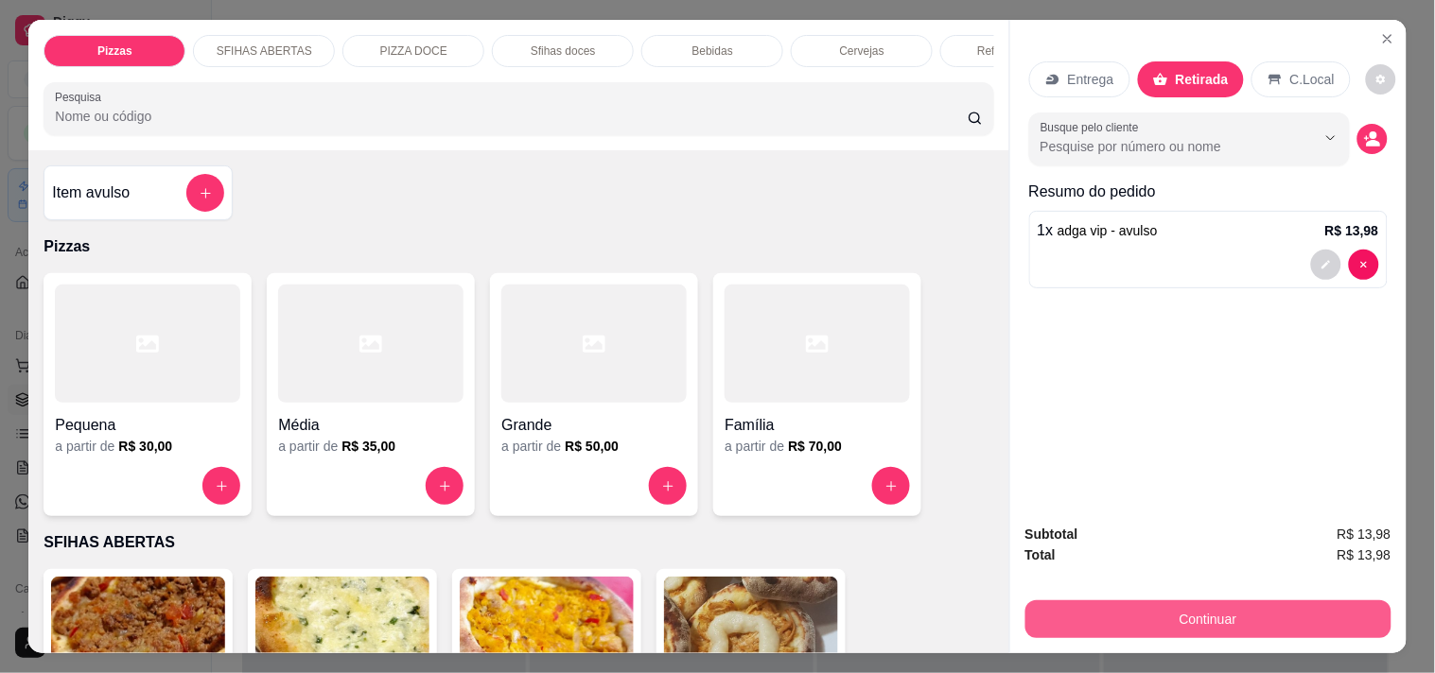
click at [1160, 617] on button "Continuar" at bounding box center [1208, 620] width 366 height 38
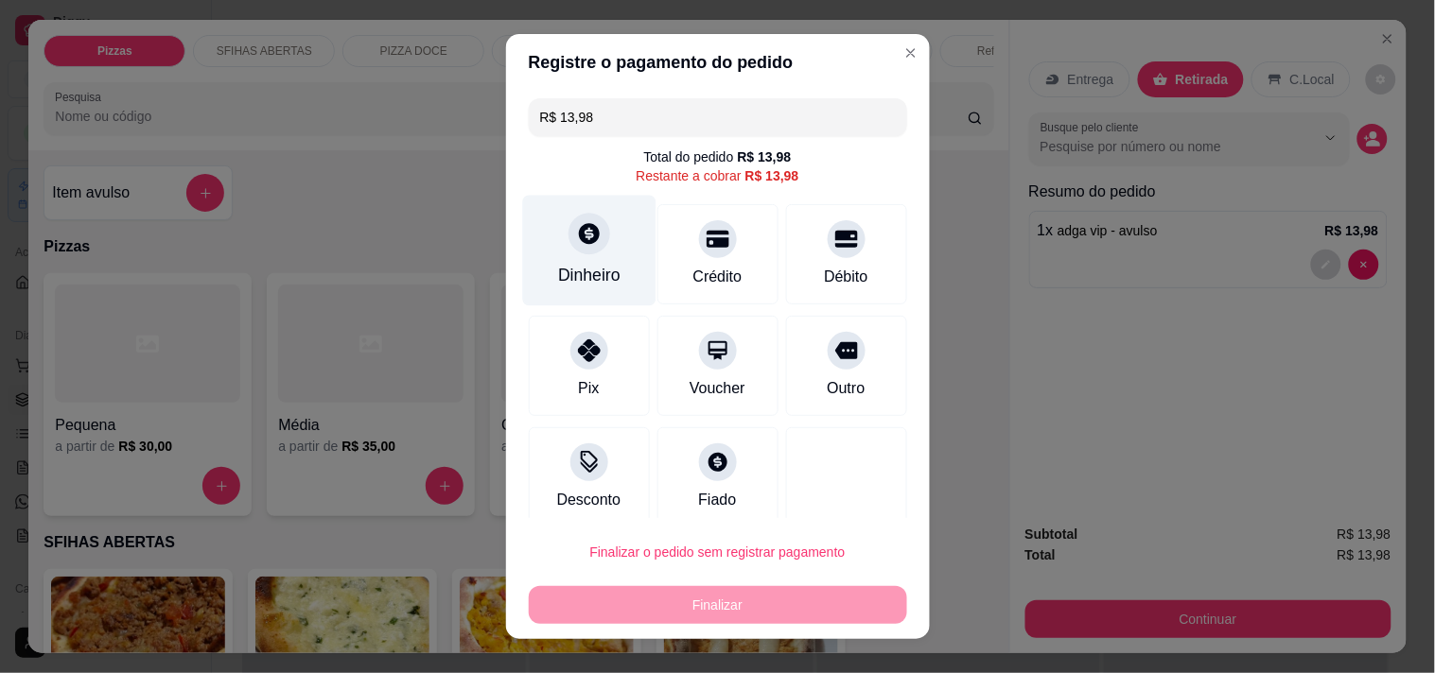
click at [571, 266] on div "Dinheiro" at bounding box center [589, 275] width 62 height 25
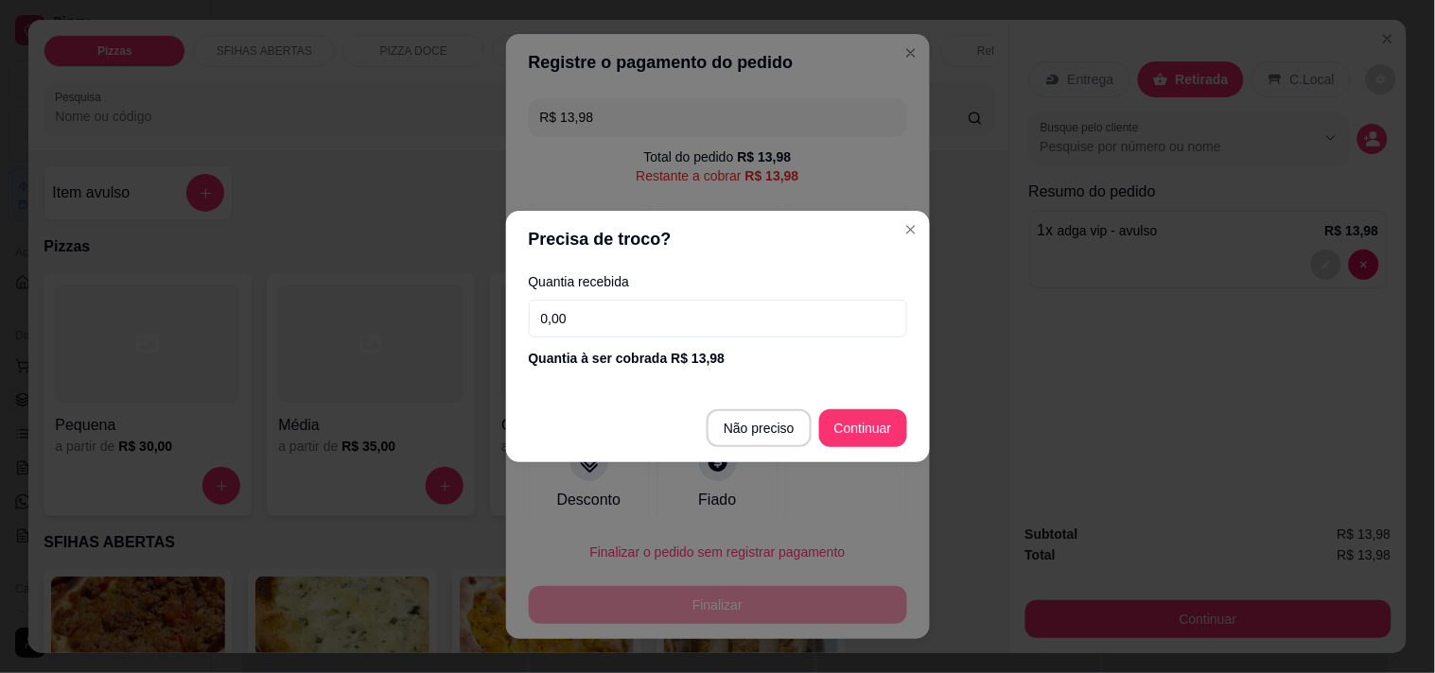
click at [716, 322] on input "0,00" at bounding box center [718, 319] width 378 height 38
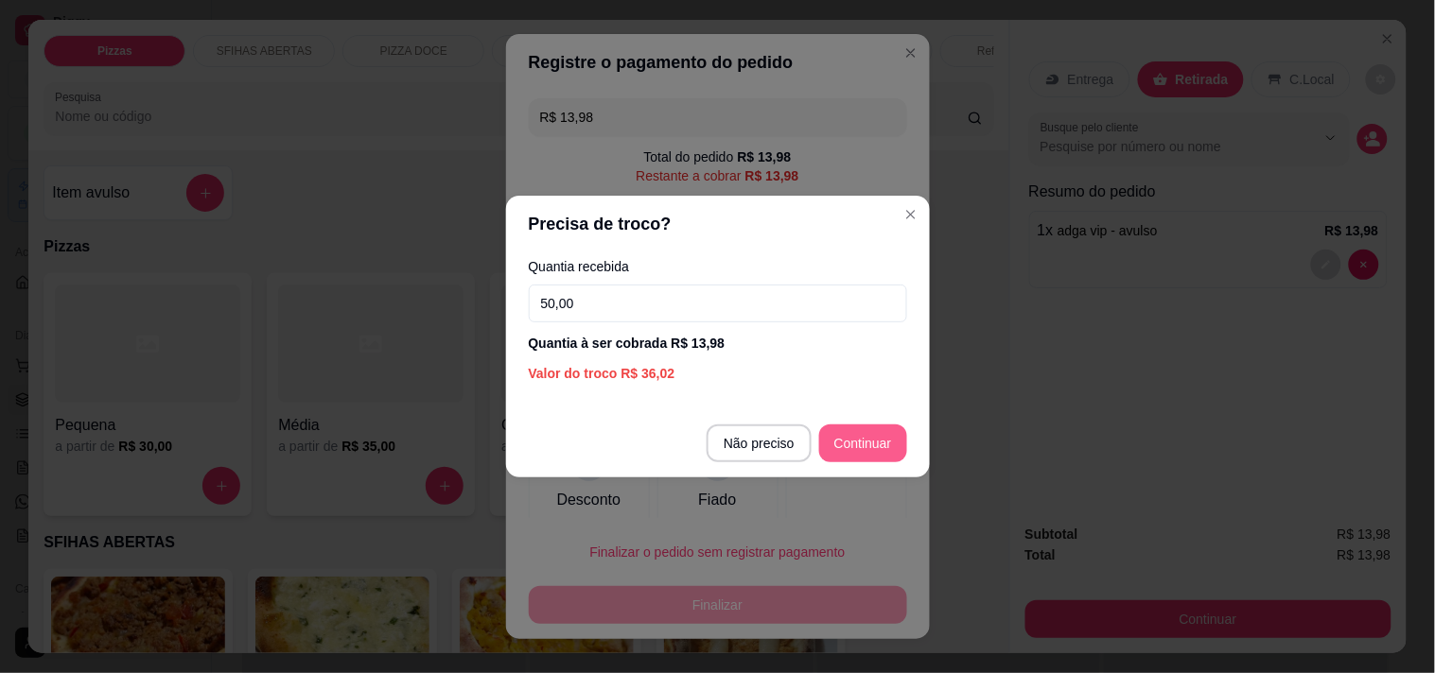
type input "50,00"
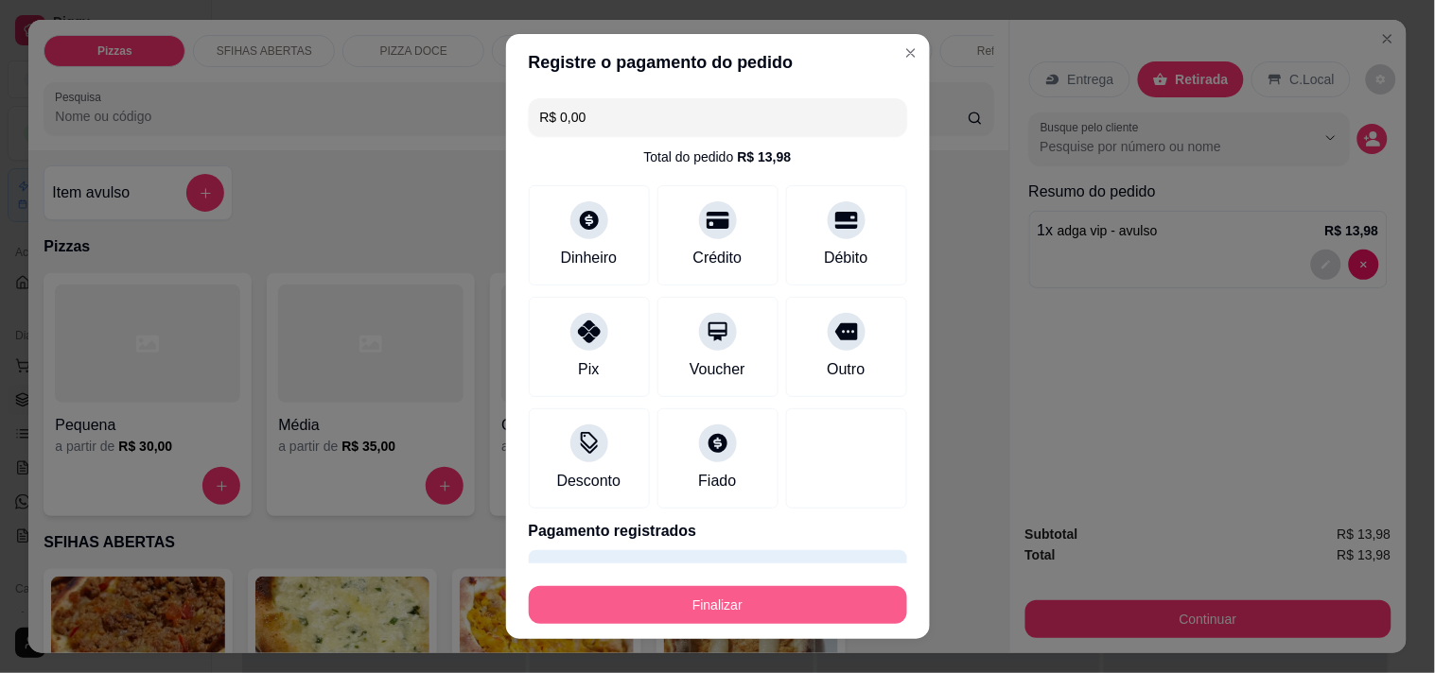
click at [688, 598] on button "Finalizar" at bounding box center [718, 605] width 378 height 38
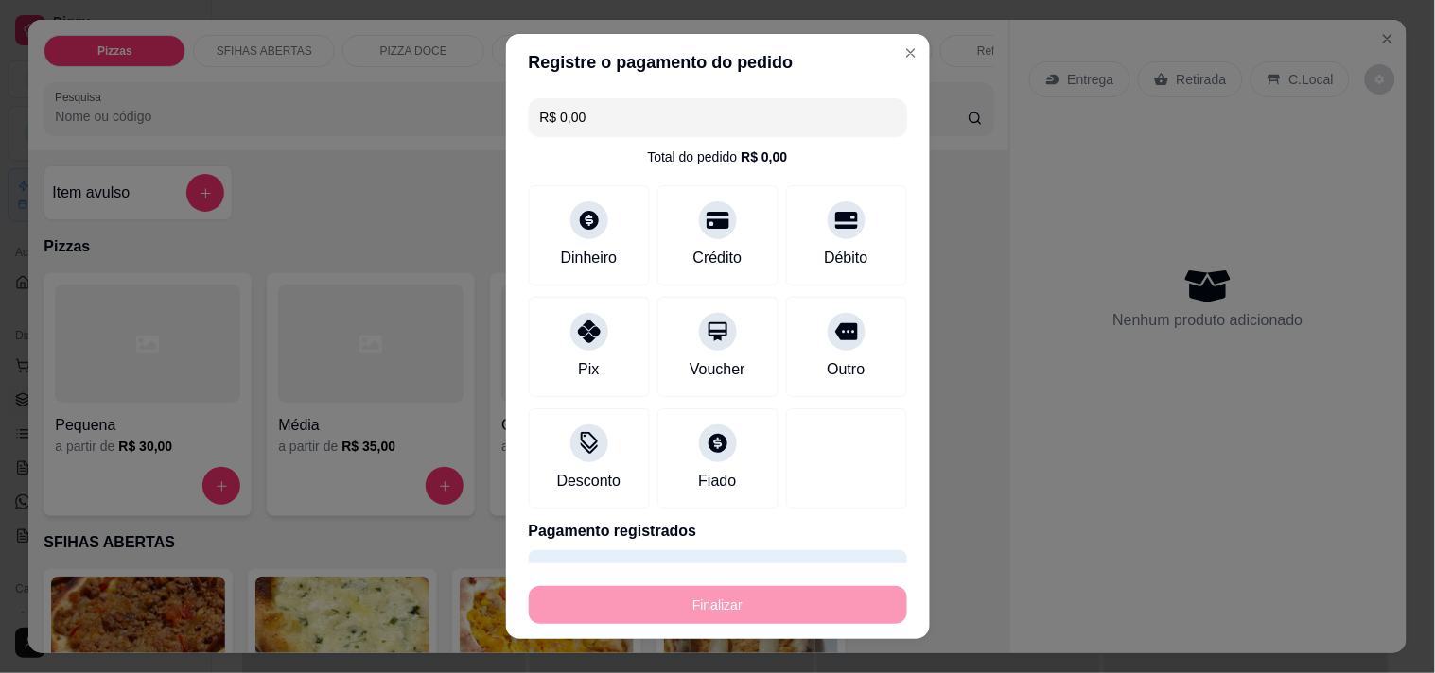
type input "-R$ 13,98"
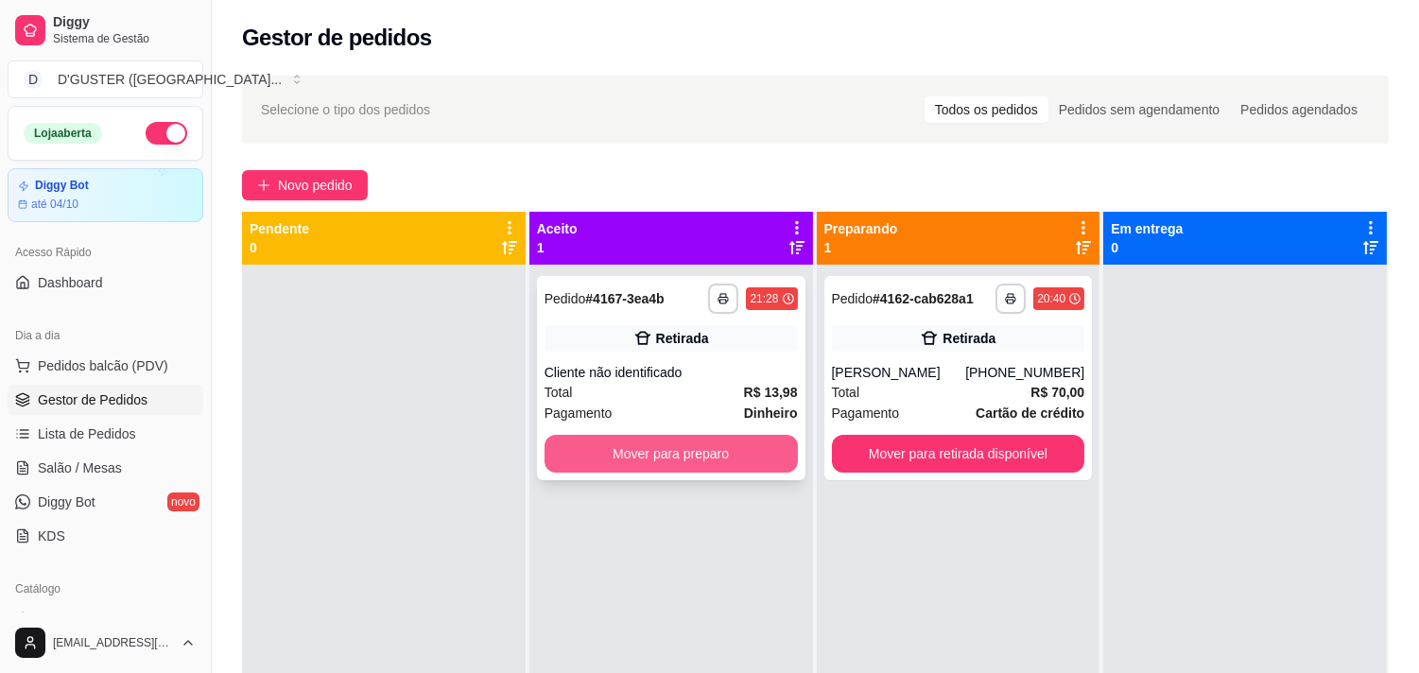
click at [649, 466] on button "Mover para preparo" at bounding box center [671, 454] width 253 height 38
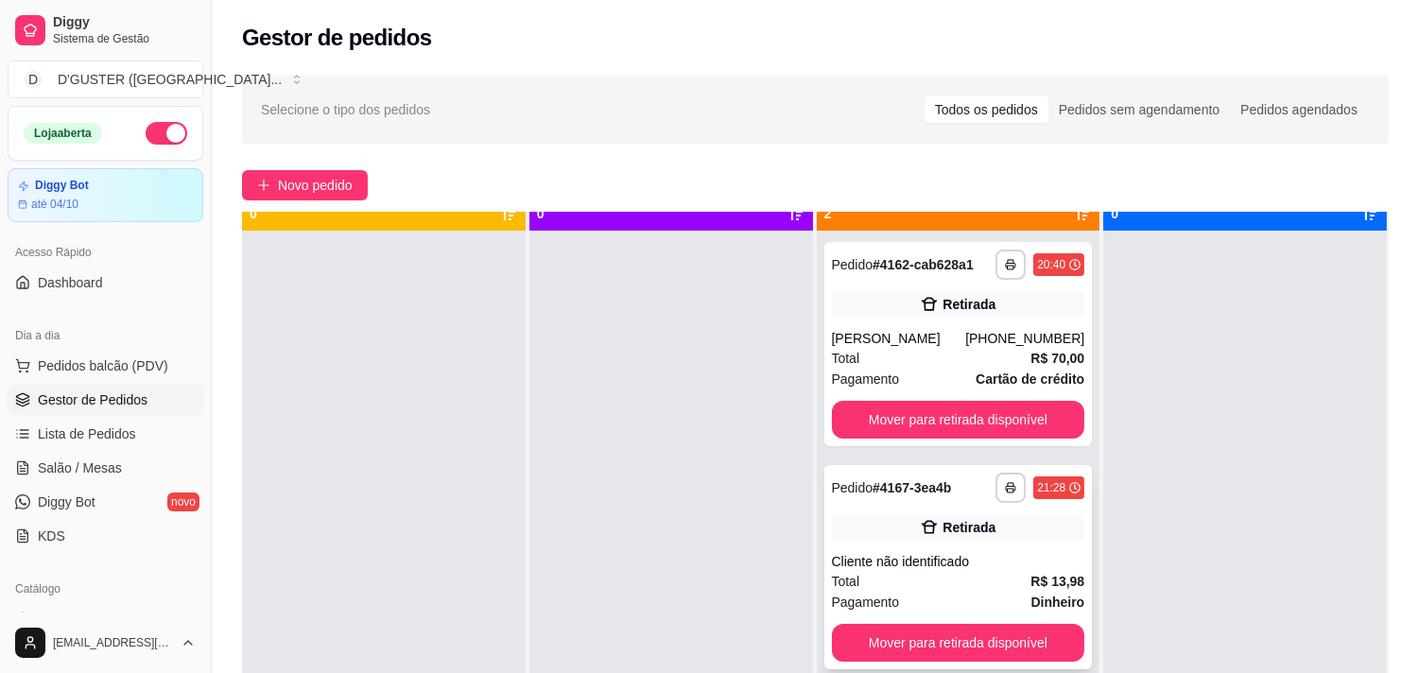
scroll to position [52, 0]
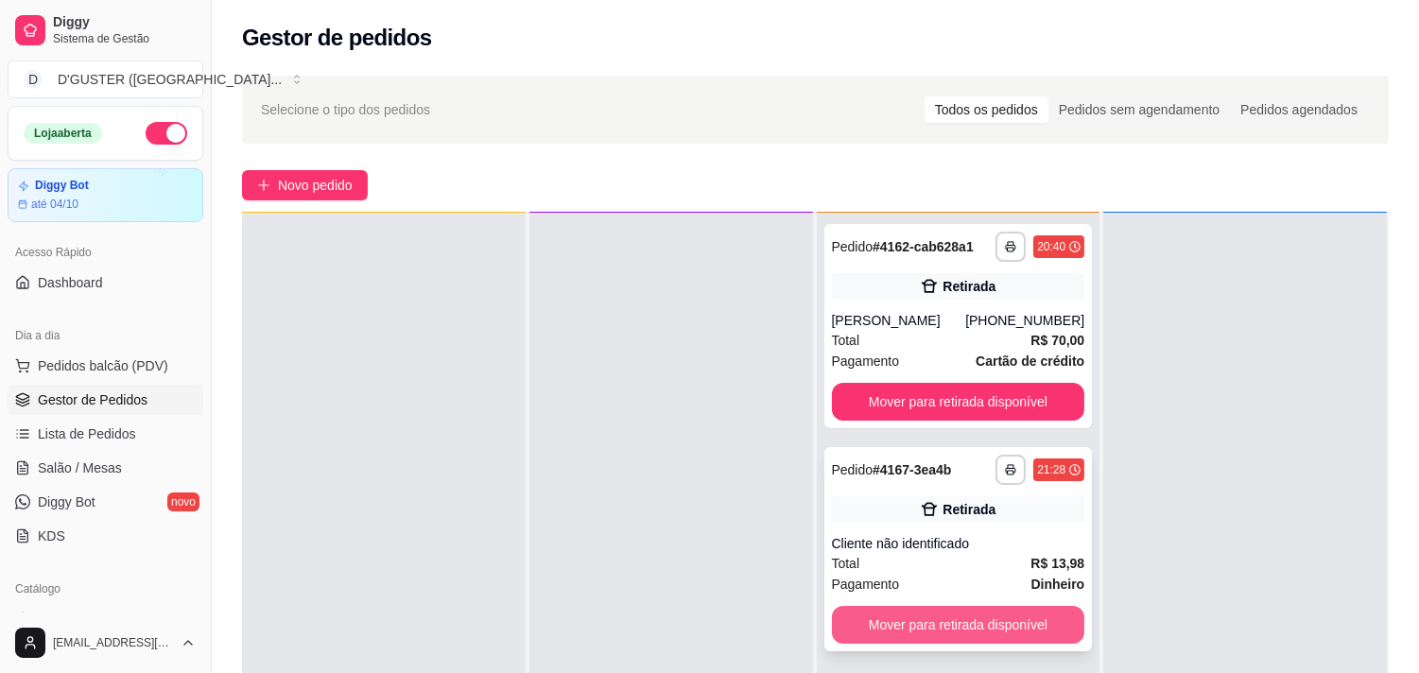
click at [1015, 639] on button "Mover para retirada disponível" at bounding box center [958, 625] width 253 height 38
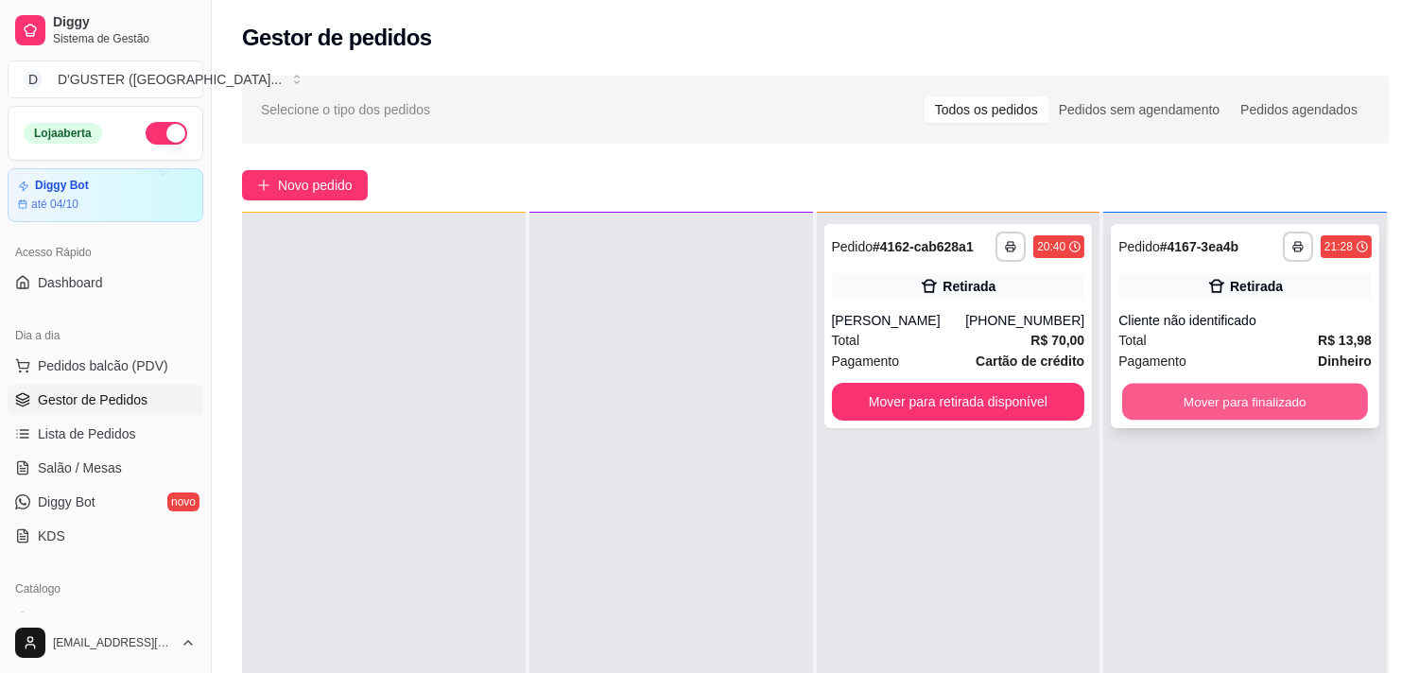
click at [1254, 386] on button "Mover para finalizado" at bounding box center [1246, 402] width 246 height 37
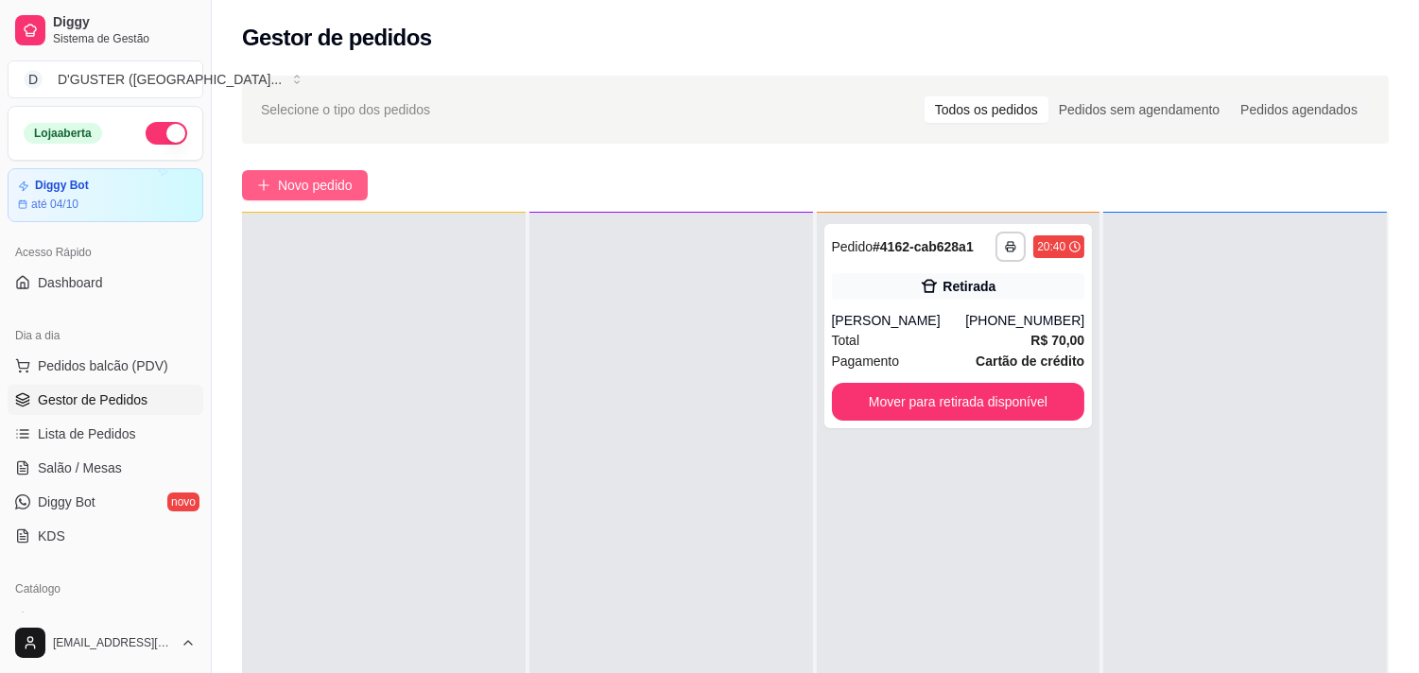
click at [310, 180] on span "Novo pedido" at bounding box center [315, 185] width 75 height 21
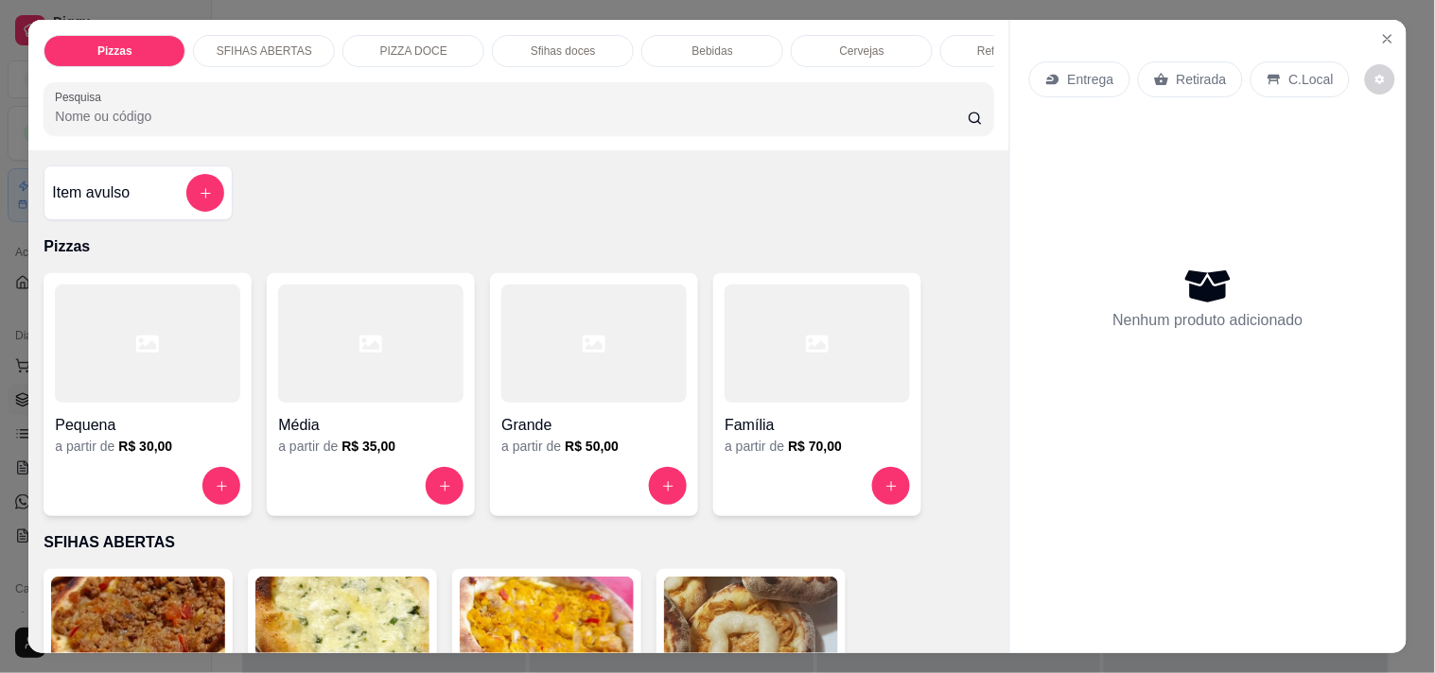
click at [1068, 70] on p "Entrega" at bounding box center [1091, 79] width 46 height 19
click at [79, 191] on h4 "Item avulso" at bounding box center [91, 193] width 78 height 23
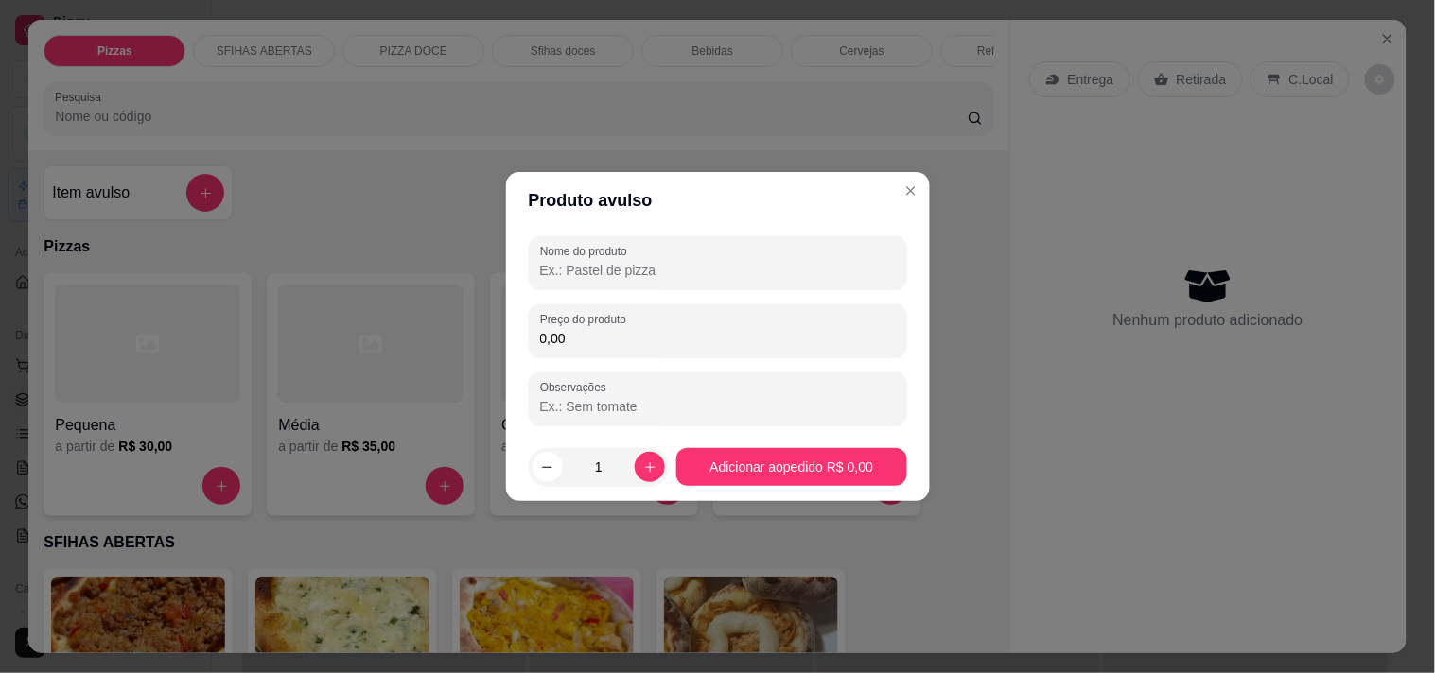
click at [664, 266] on input "Nome do produto" at bounding box center [718, 270] width 356 height 19
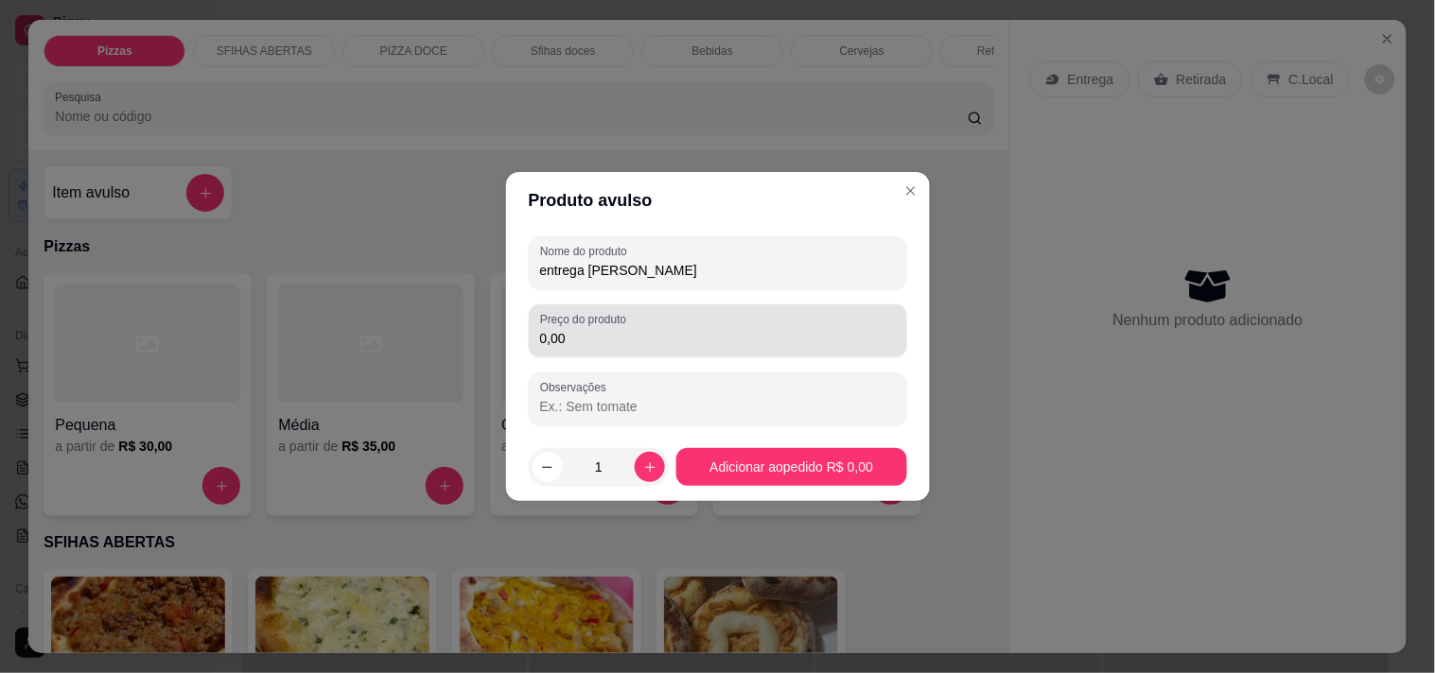
type input "entrega [PERSON_NAME]"
click at [668, 326] on div "0,00" at bounding box center [718, 331] width 356 height 38
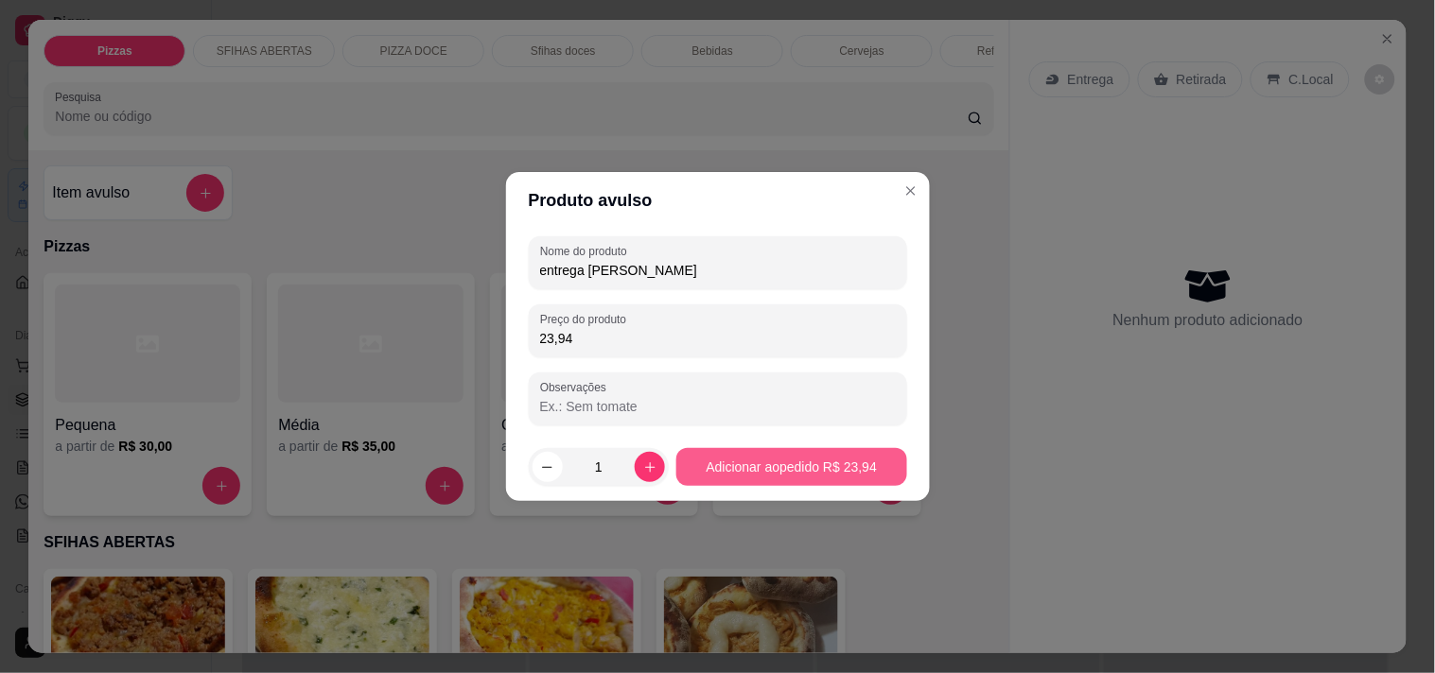
type input "23,94"
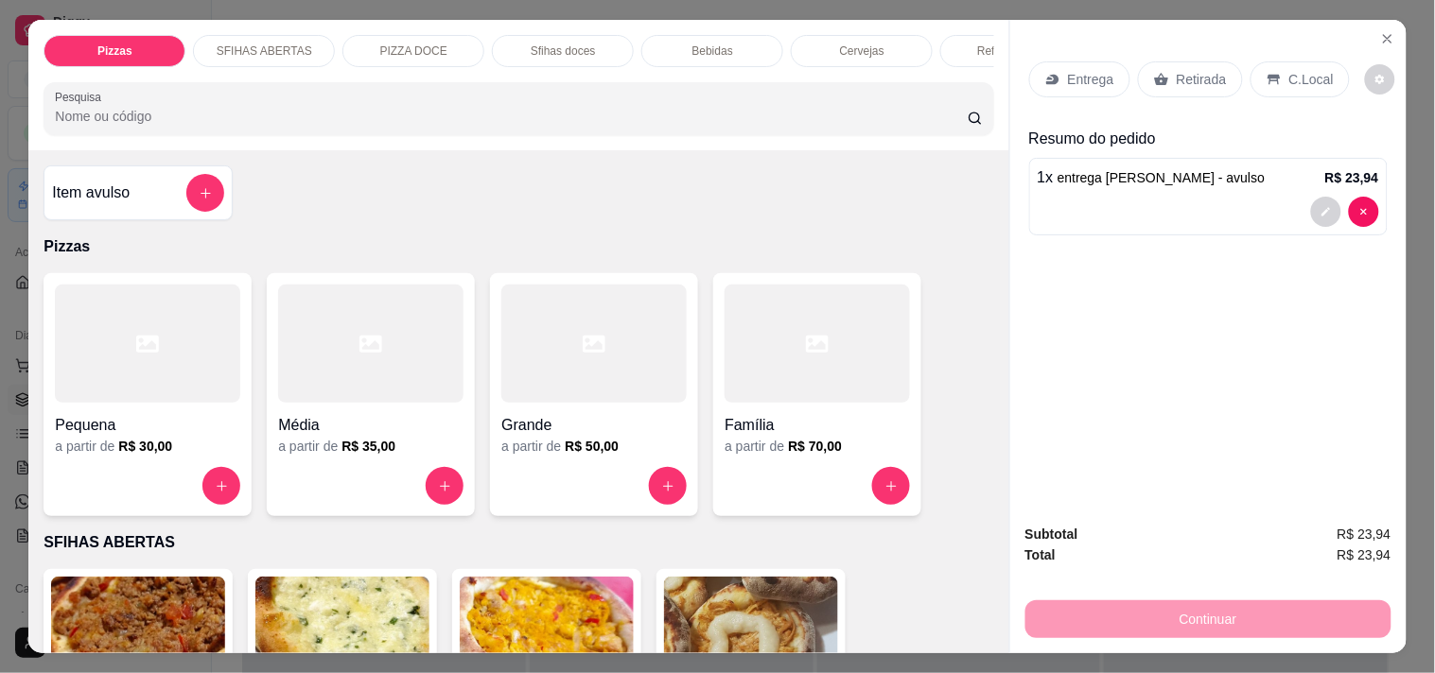
click at [1202, 80] on p "Retirada" at bounding box center [1201, 79] width 50 height 19
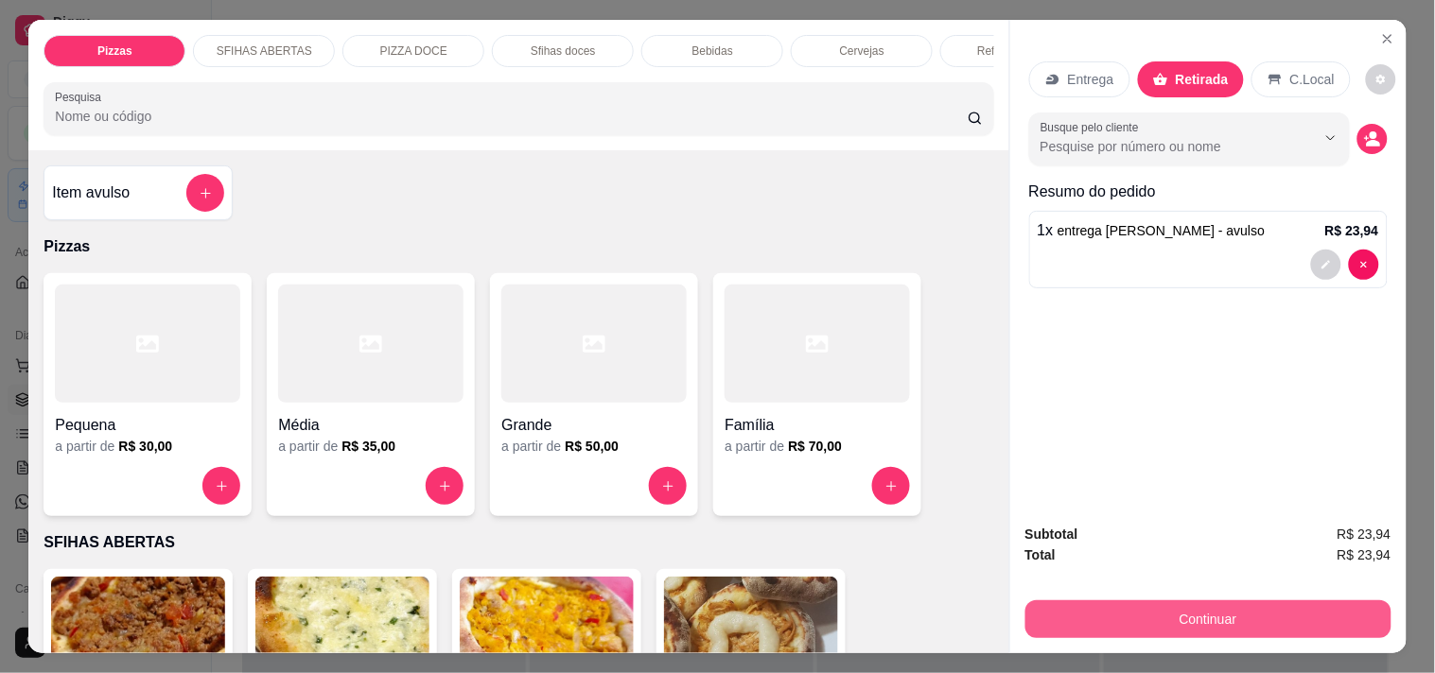
click at [1182, 608] on button "Continuar" at bounding box center [1208, 620] width 366 height 38
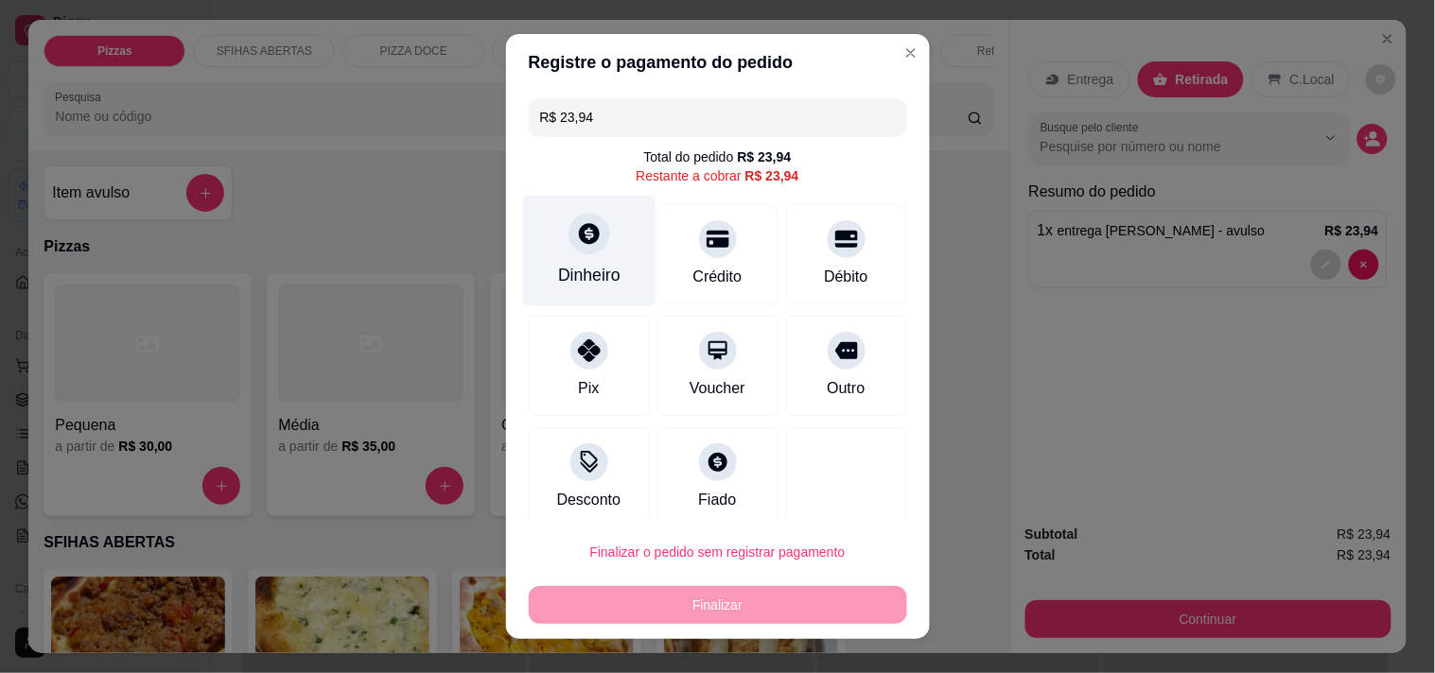
click at [560, 256] on div "Dinheiro" at bounding box center [588, 250] width 133 height 111
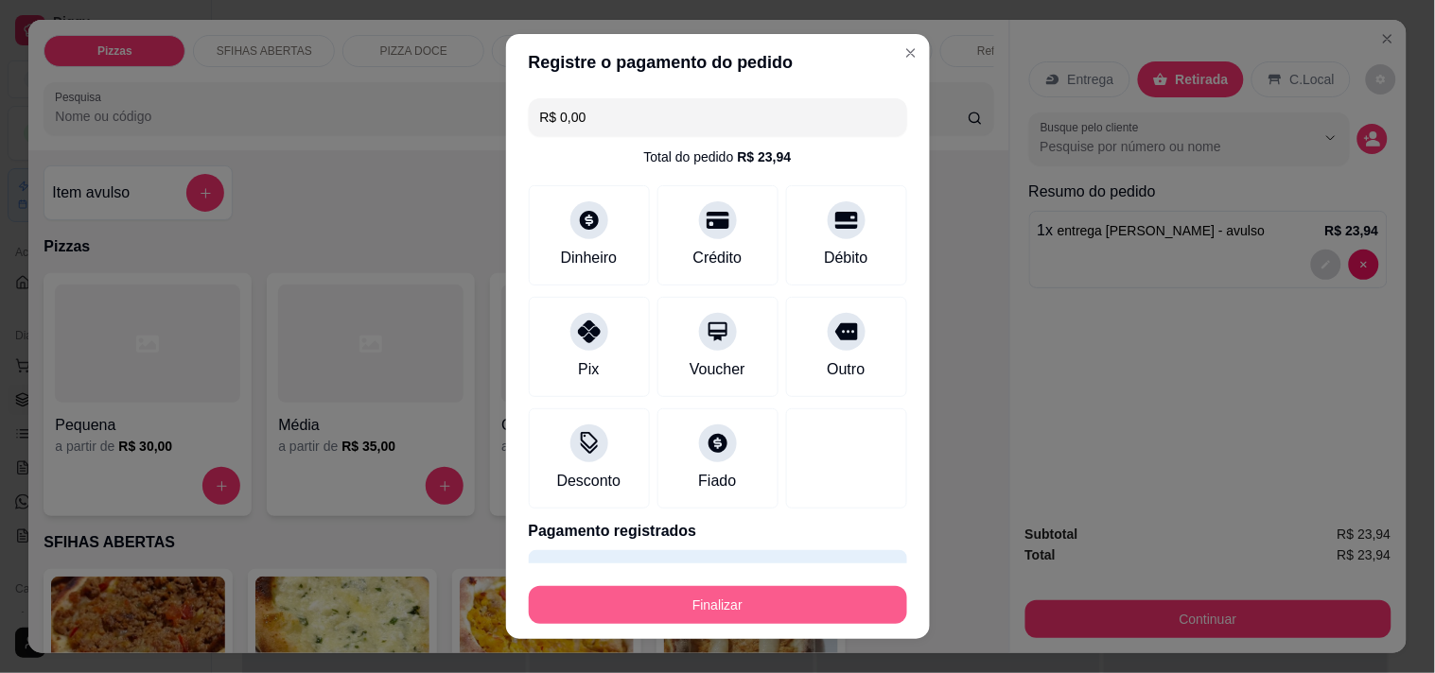
click at [675, 601] on button "Finalizar" at bounding box center [718, 605] width 378 height 38
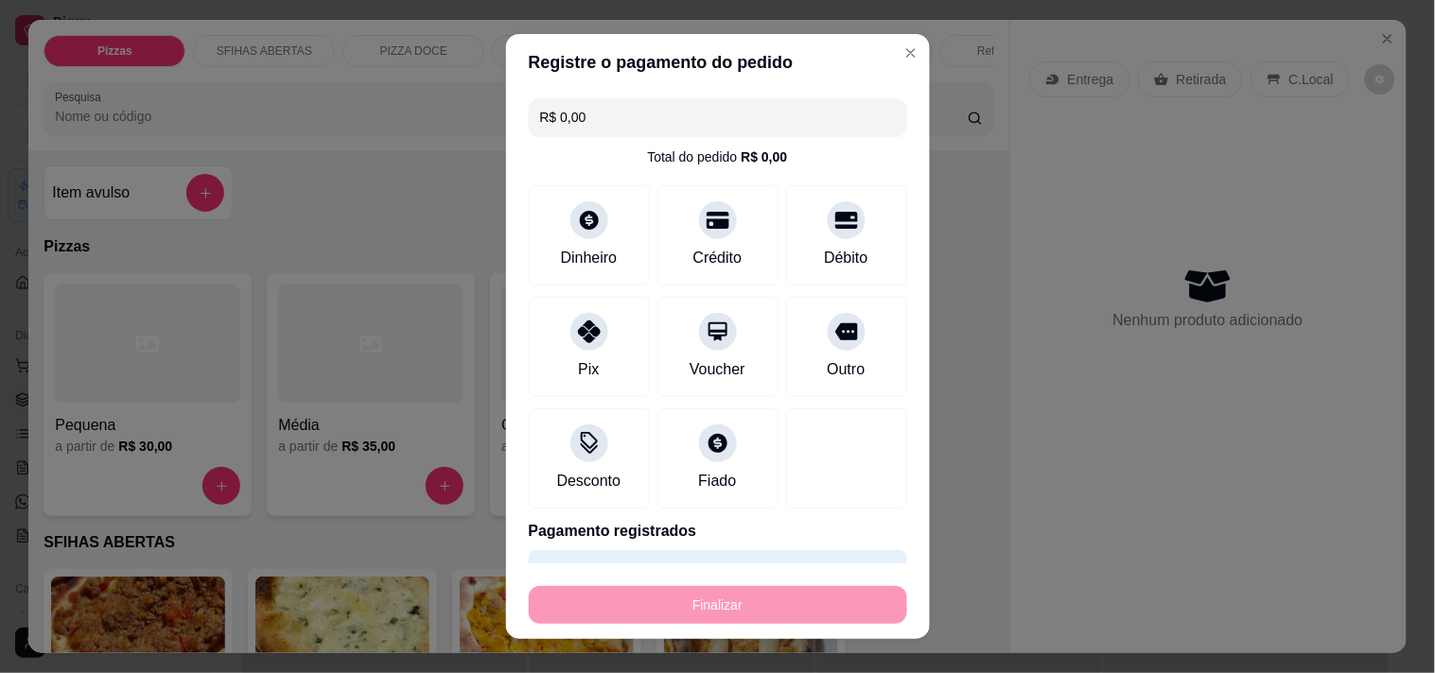
type input "-R$ 23,94"
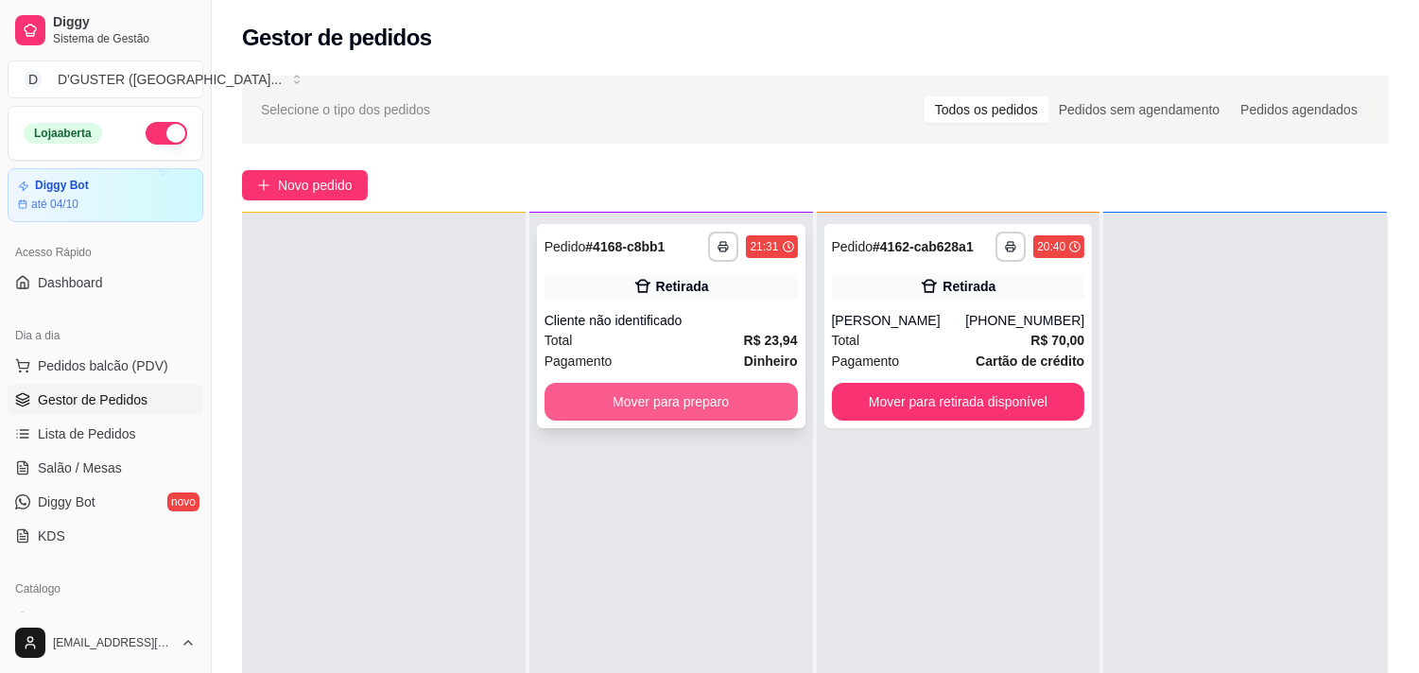
click at [653, 383] on div "Mover para preparo" at bounding box center [671, 402] width 253 height 38
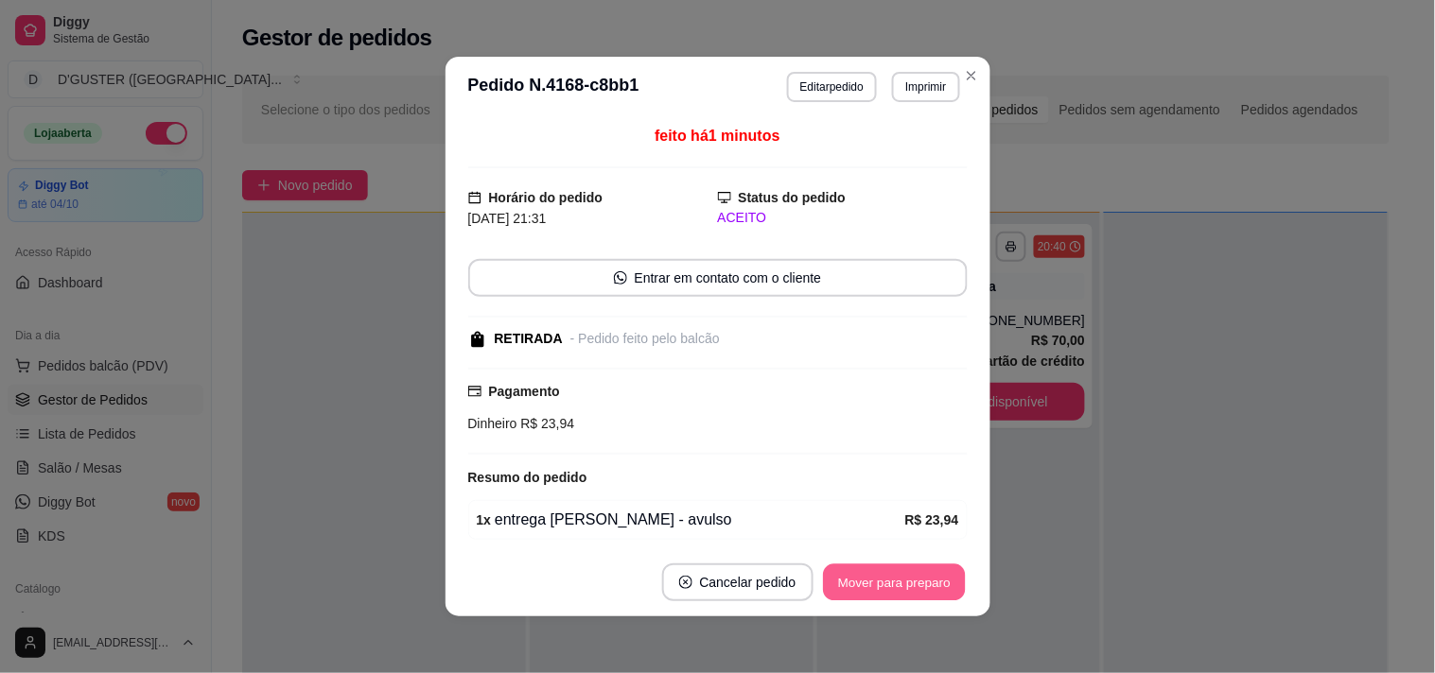
click at [908, 596] on button "Mover para preparo" at bounding box center [894, 583] width 142 height 37
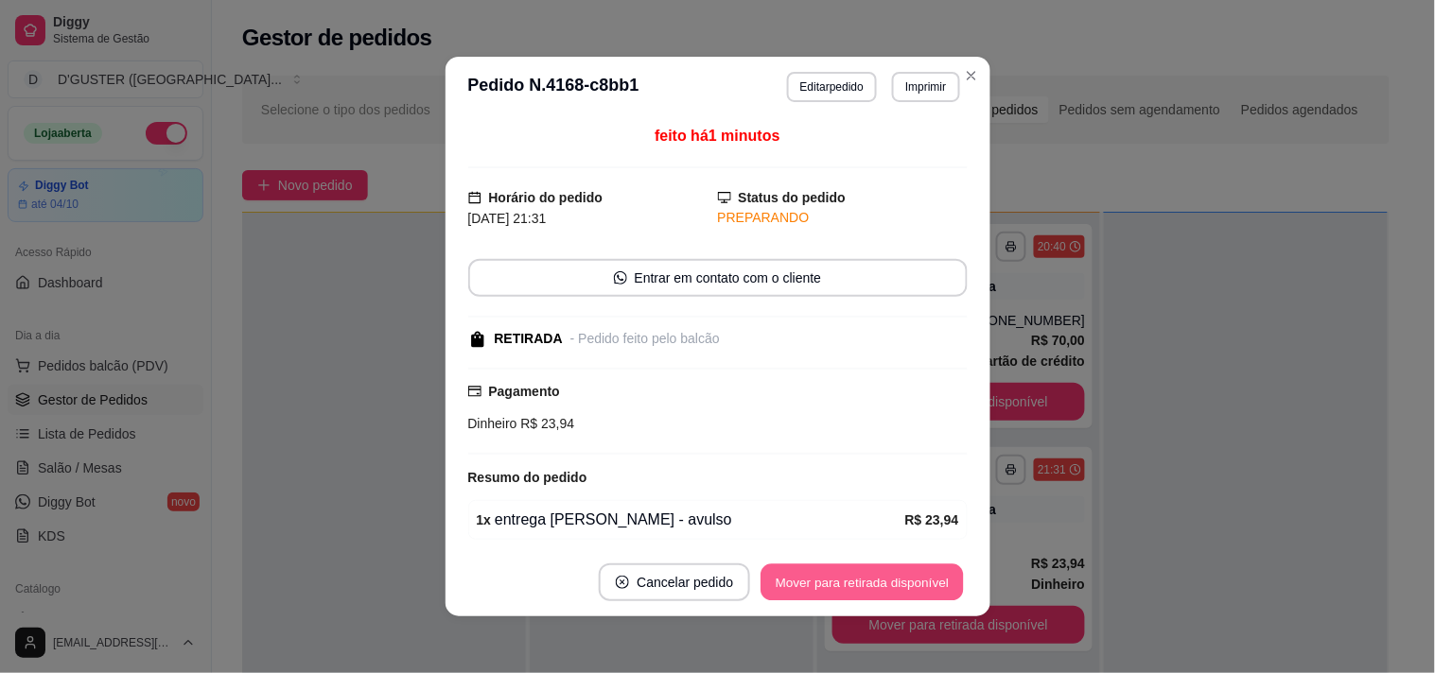
click at [878, 581] on button "Mover para retirada disponível" at bounding box center [862, 583] width 202 height 37
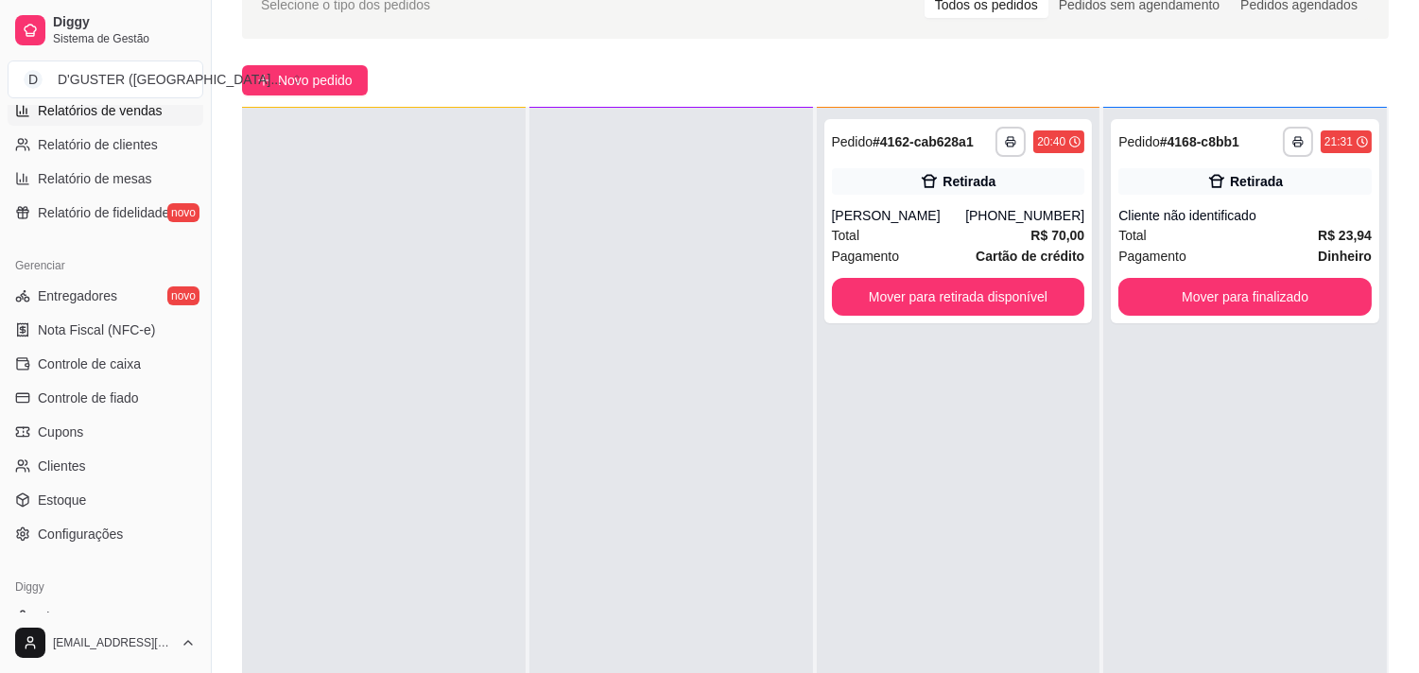
scroll to position [630, 0]
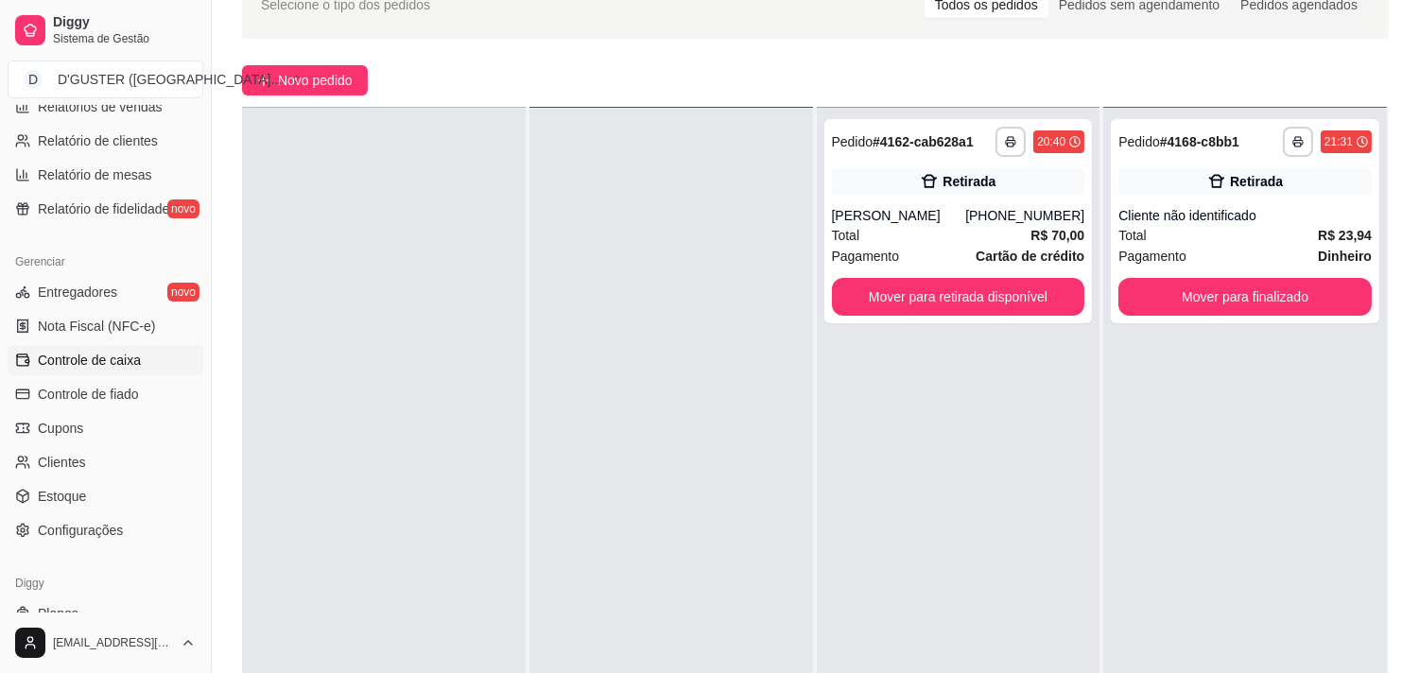
click at [93, 351] on span "Controle de caixa" at bounding box center [89, 360] width 103 height 19
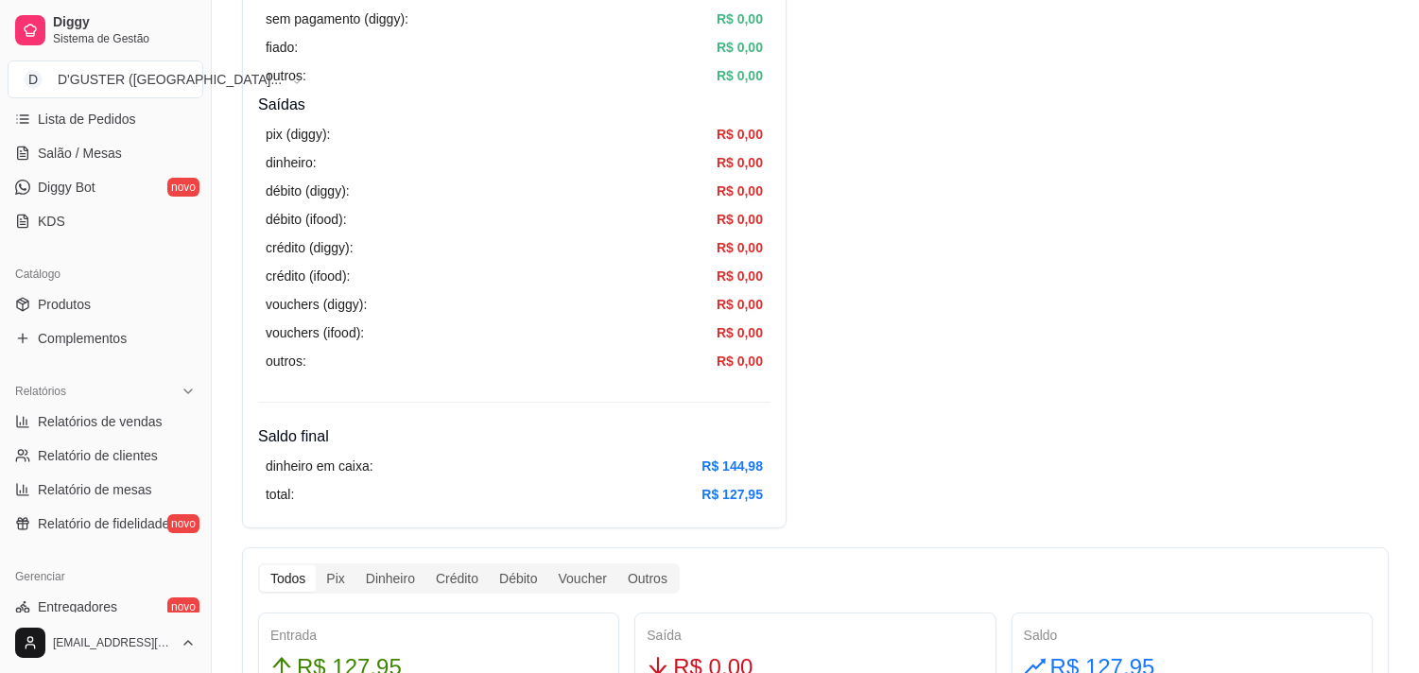
scroll to position [556, 0]
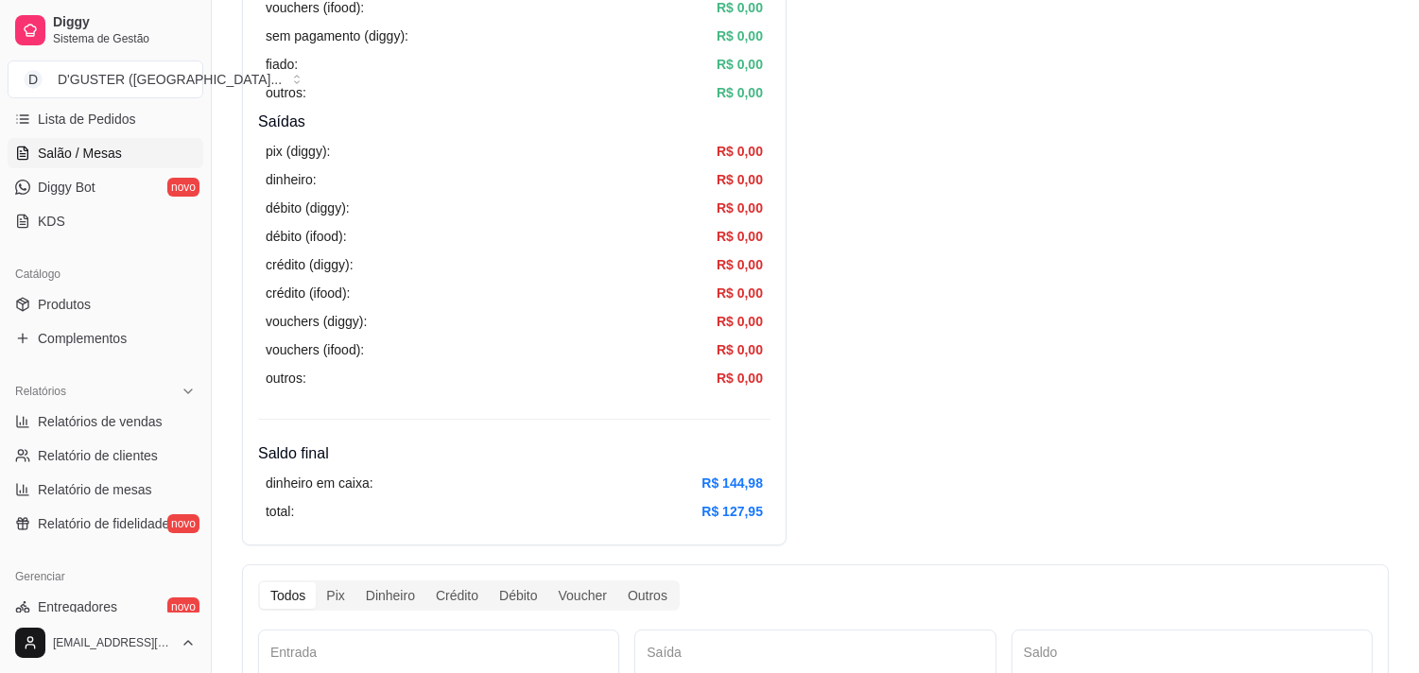
click at [104, 142] on link "Salão / Mesas" at bounding box center [106, 153] width 196 height 30
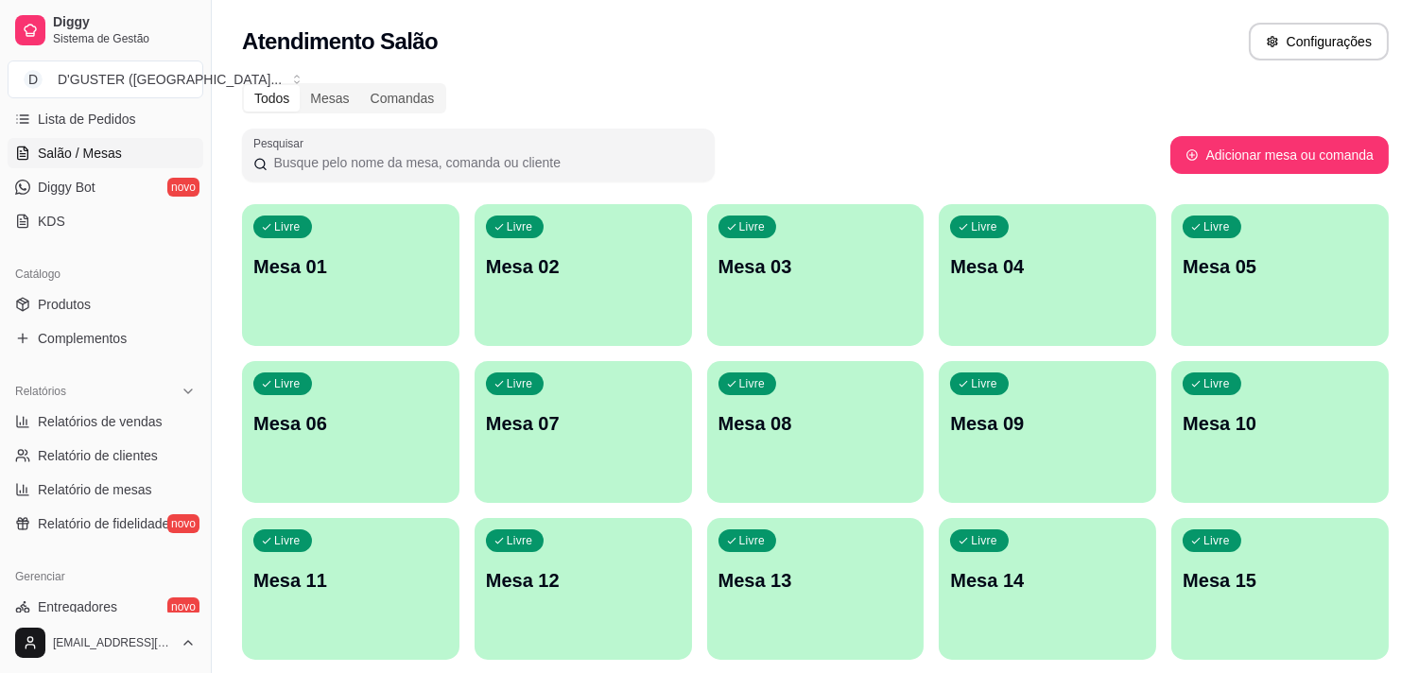
click at [410, 267] on p "Mesa 01" at bounding box center [350, 266] width 195 height 26
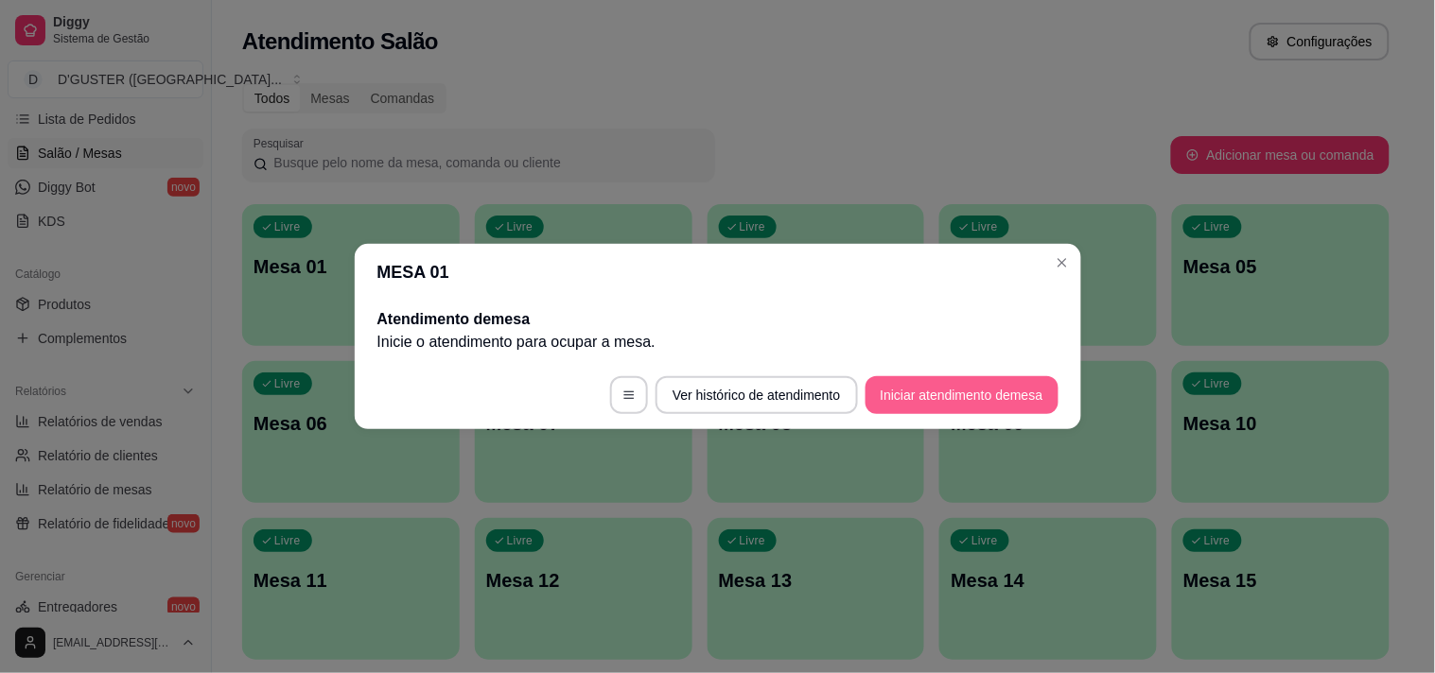
click at [924, 376] on button "Iniciar atendimento de mesa" at bounding box center [961, 395] width 193 height 38
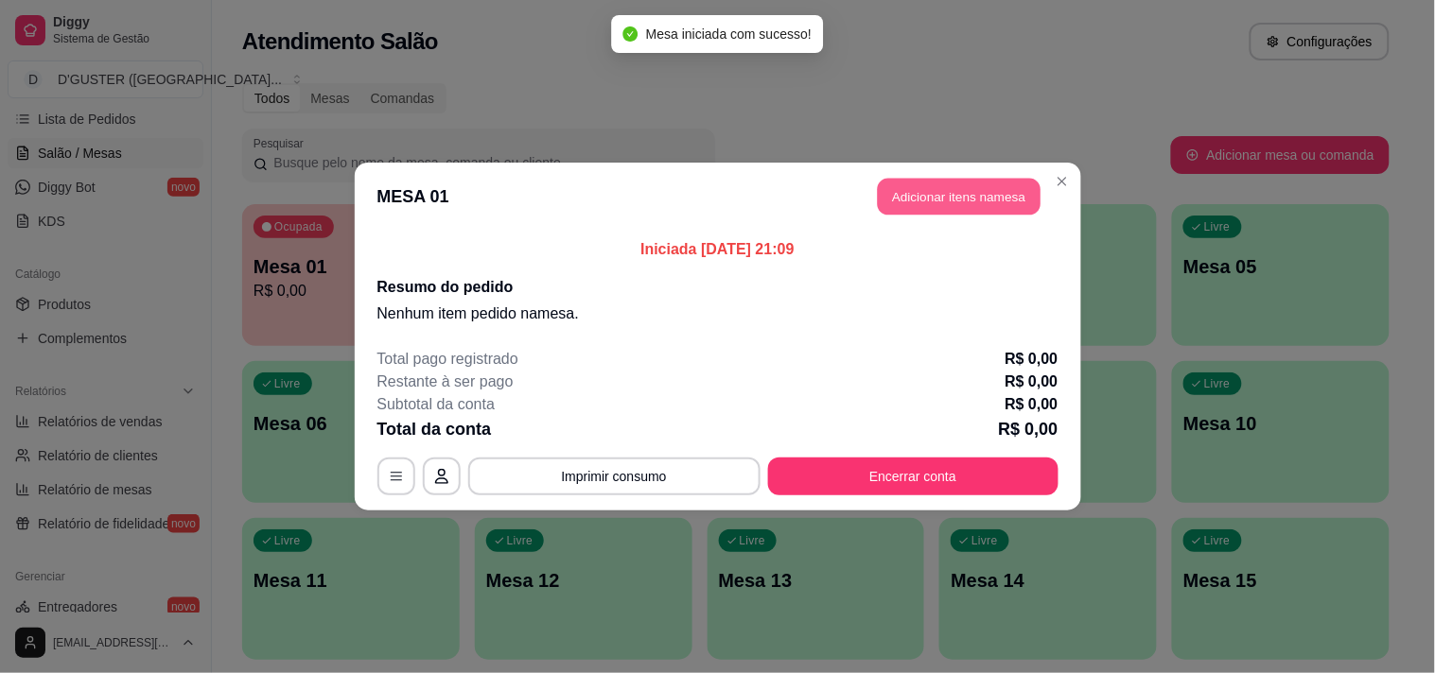
click at [941, 195] on button "Adicionar itens na mesa" at bounding box center [959, 197] width 163 height 37
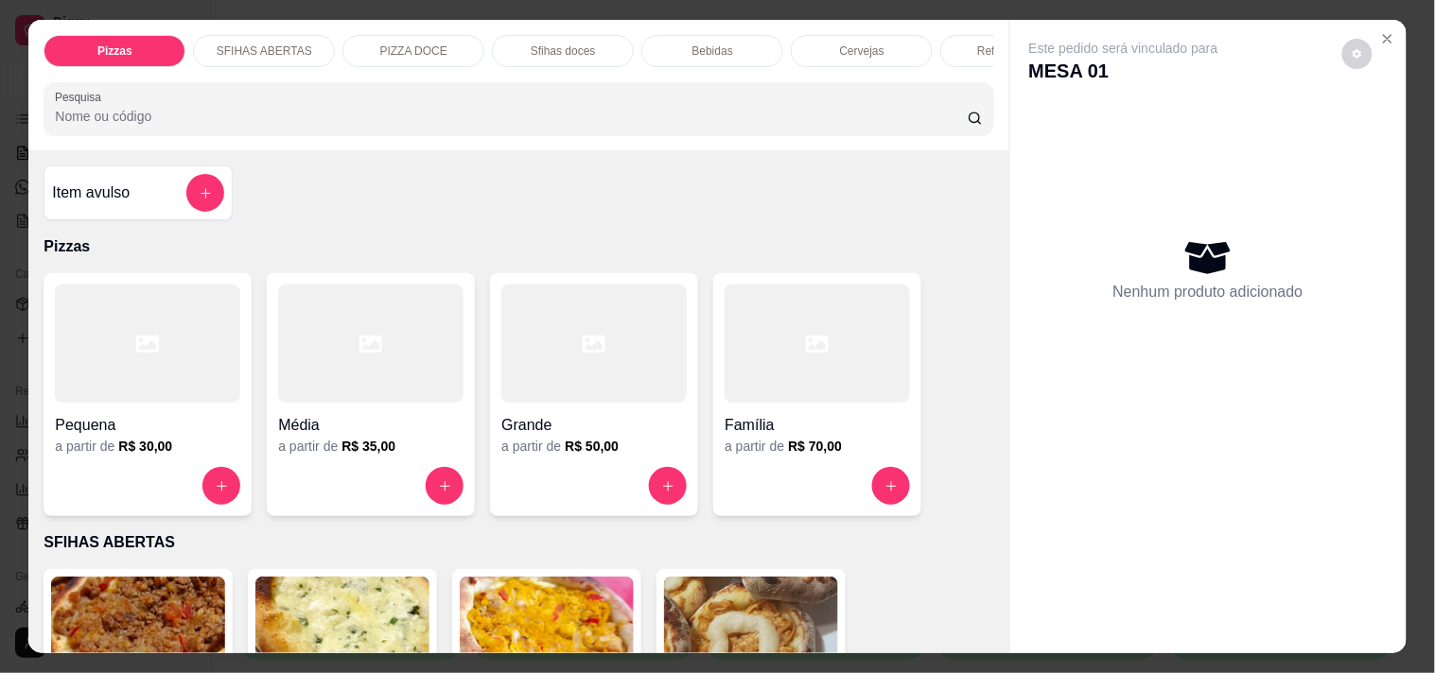
click at [109, 200] on h4 "Item avulso" at bounding box center [91, 193] width 78 height 23
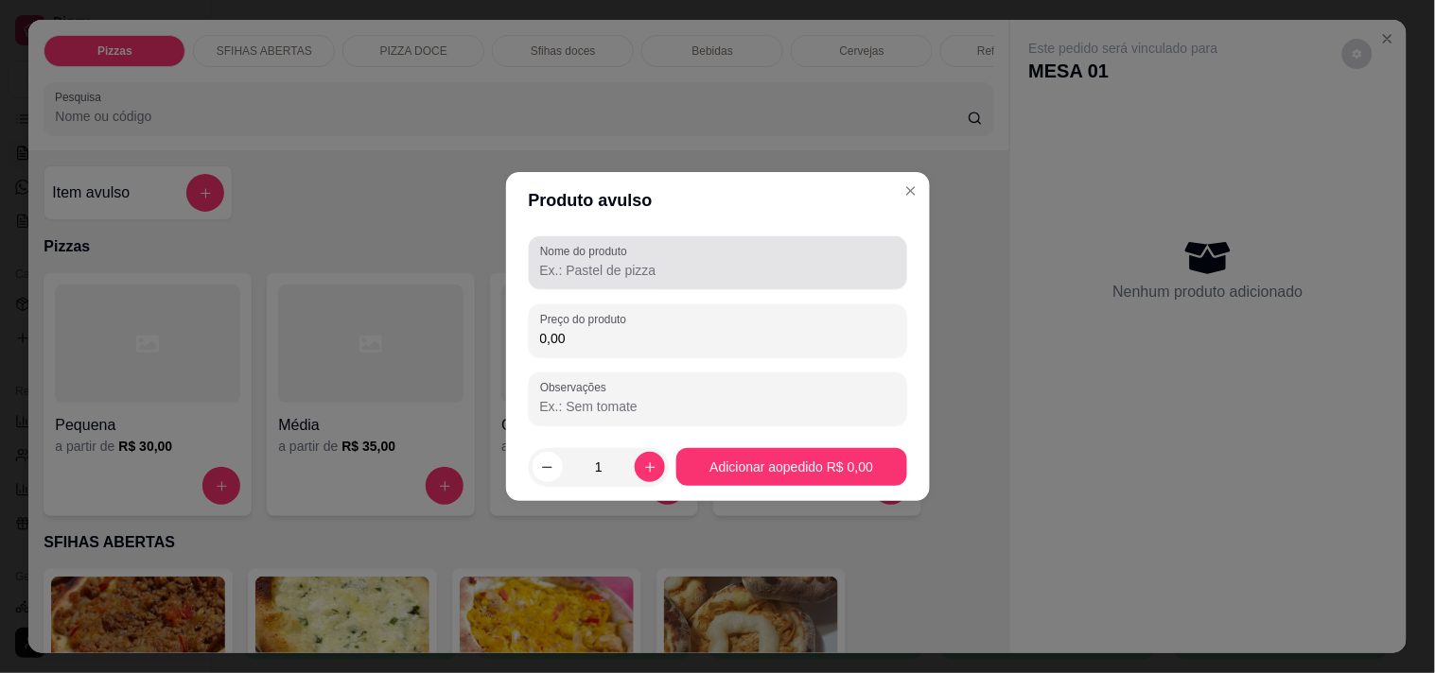
click at [617, 276] on input "Nome do produto" at bounding box center [718, 270] width 356 height 19
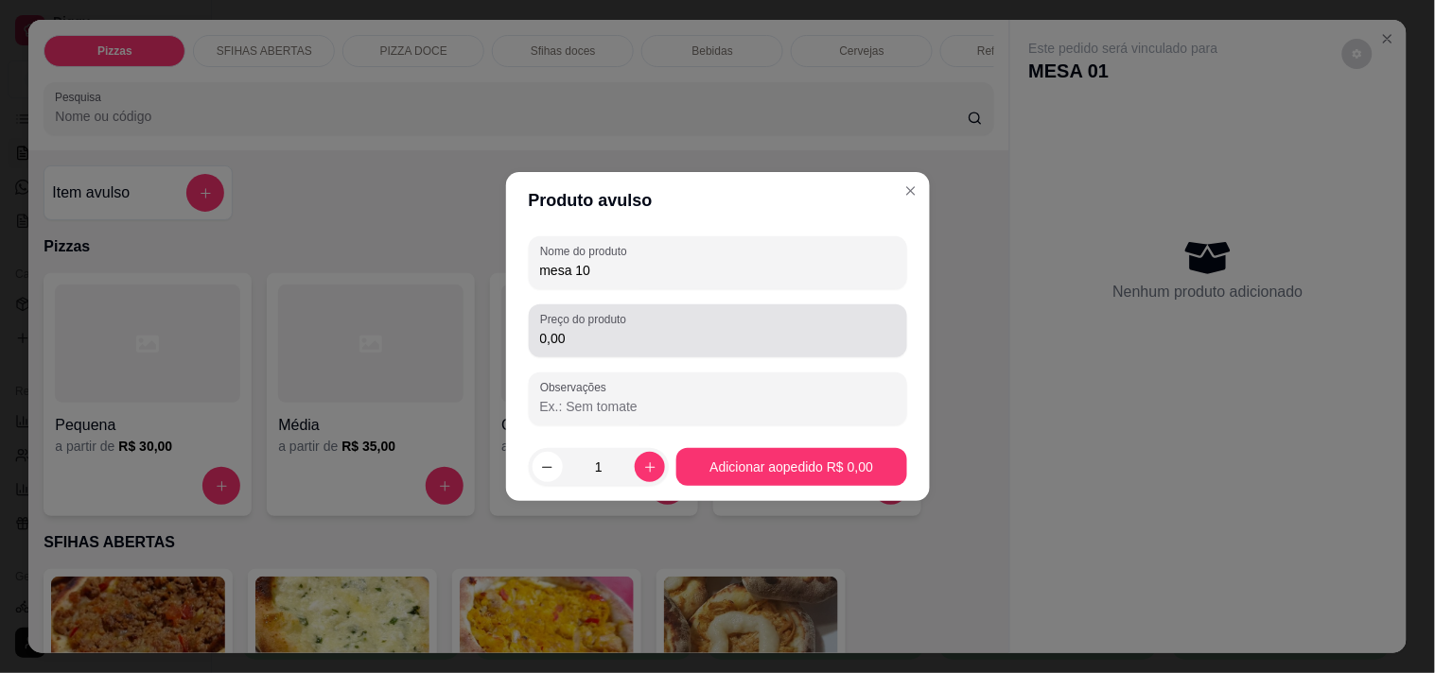
type input "mesa 10"
click at [741, 335] on input "0,00" at bounding box center [718, 338] width 356 height 19
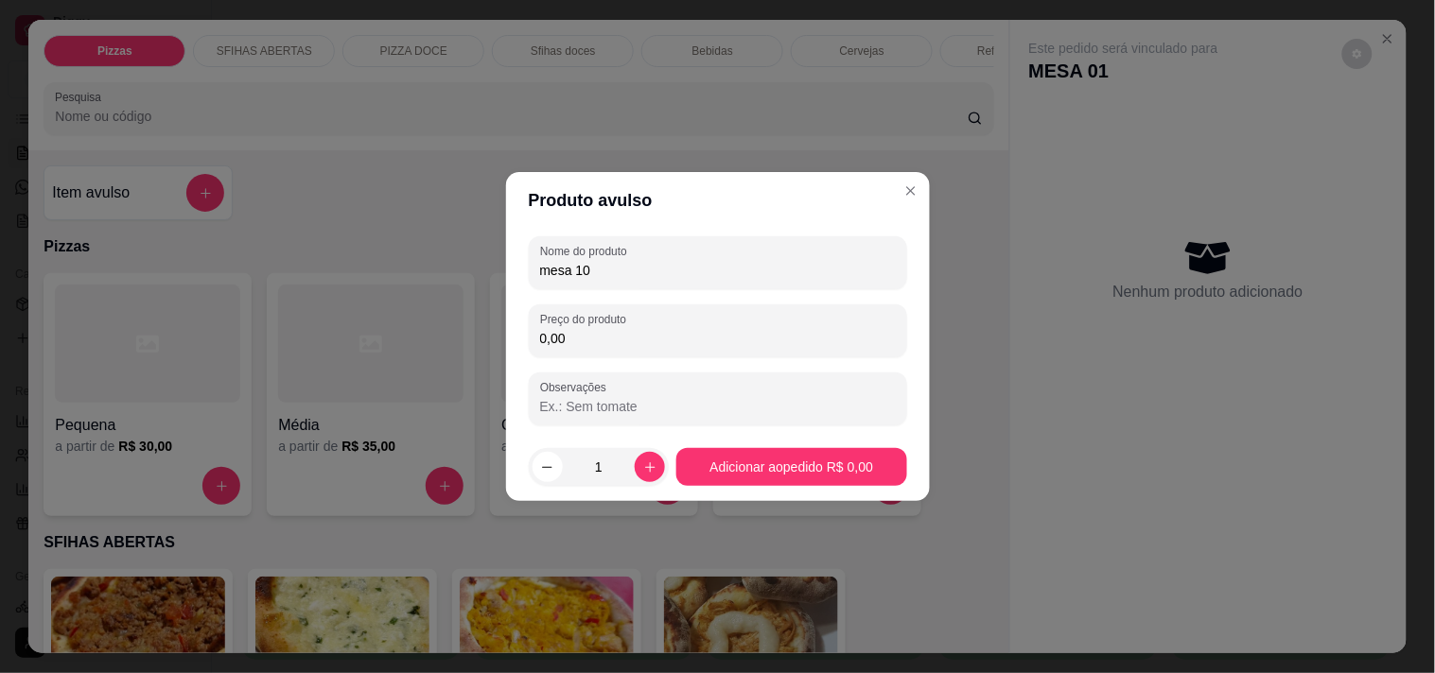
click at [777, 335] on input "0,00" at bounding box center [718, 338] width 356 height 19
type input "96,00"
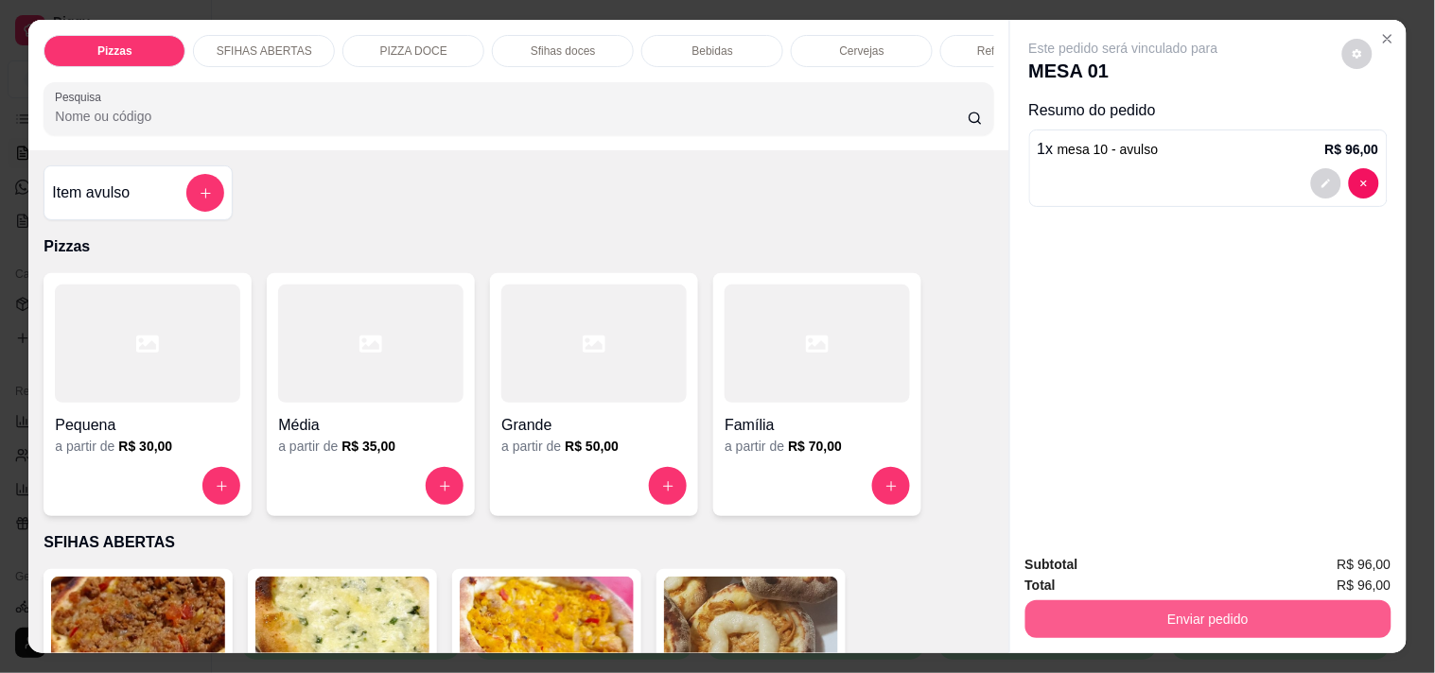
click at [1233, 619] on button "Enviar pedido" at bounding box center [1208, 620] width 366 height 38
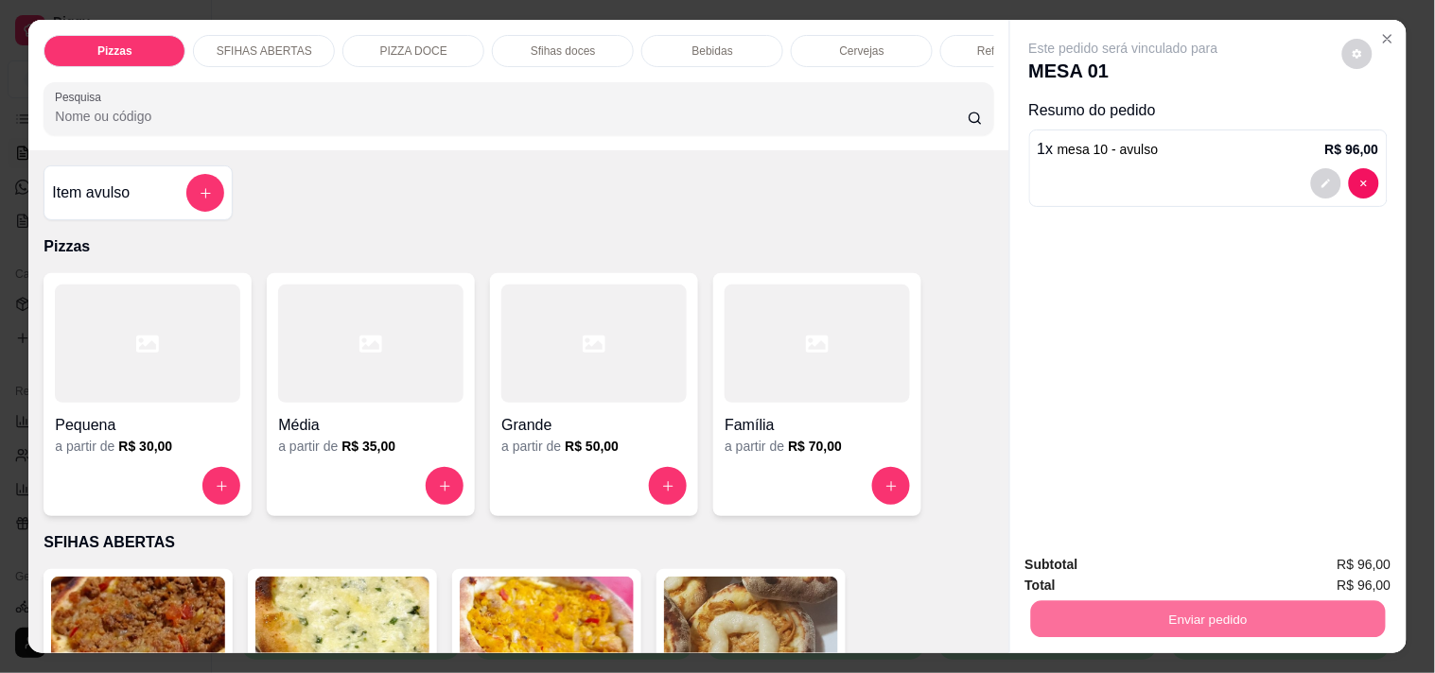
click at [1148, 550] on button "Não registrar e enviar pedido" at bounding box center [1145, 565] width 191 height 35
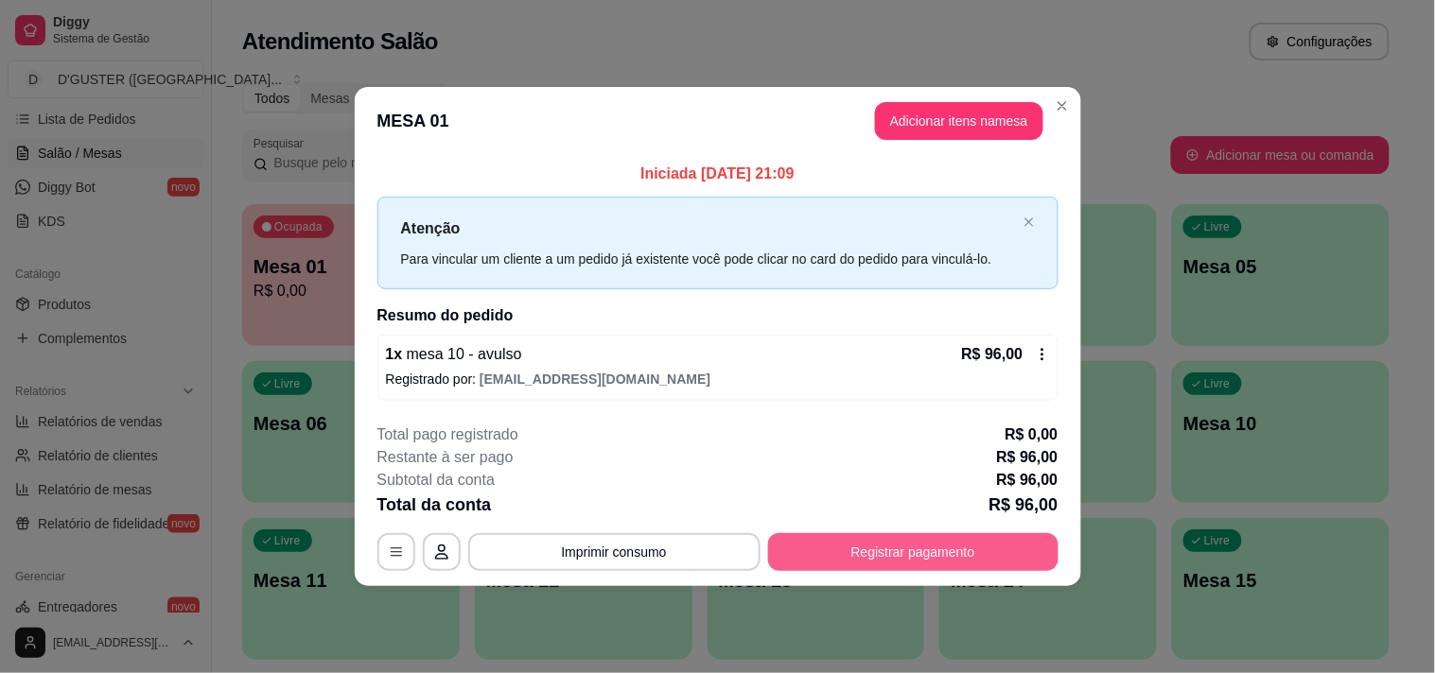
click at [950, 564] on button "Registrar pagamento" at bounding box center [913, 552] width 290 height 38
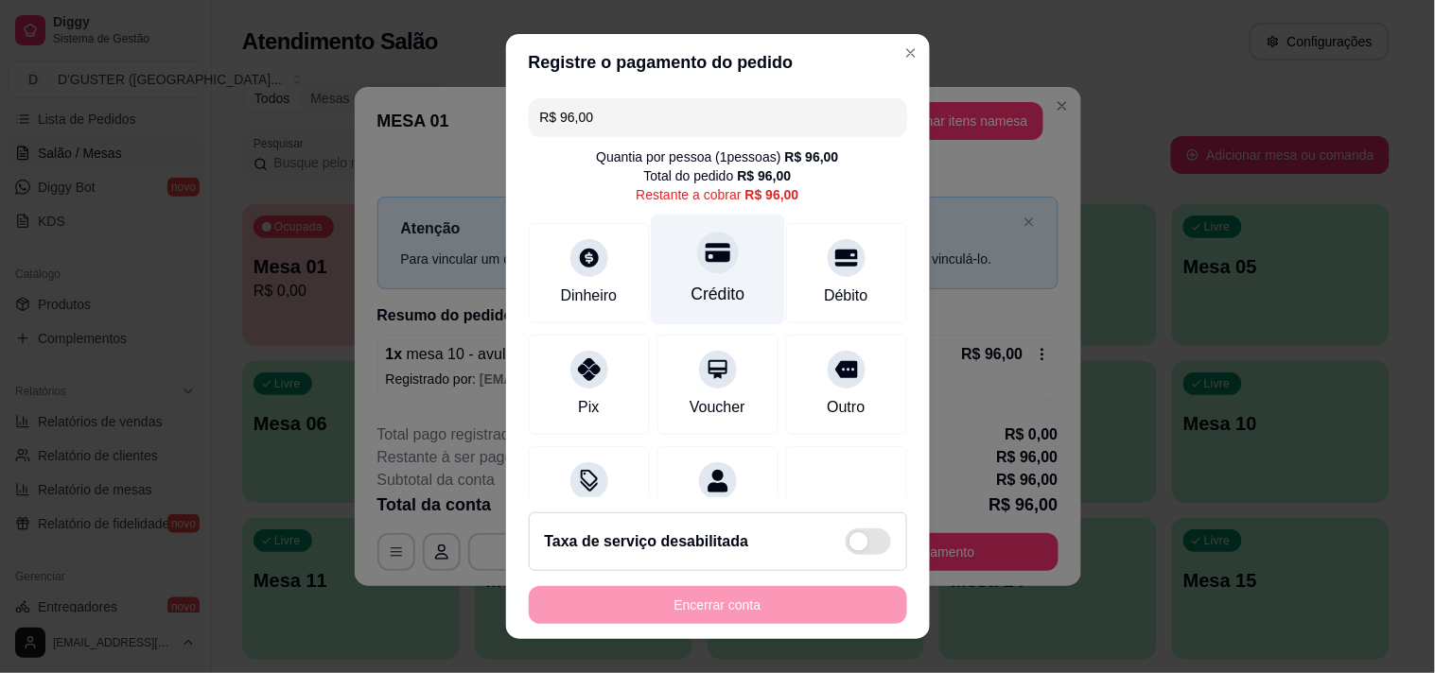
click at [685, 275] on div "Crédito" at bounding box center [717, 269] width 133 height 111
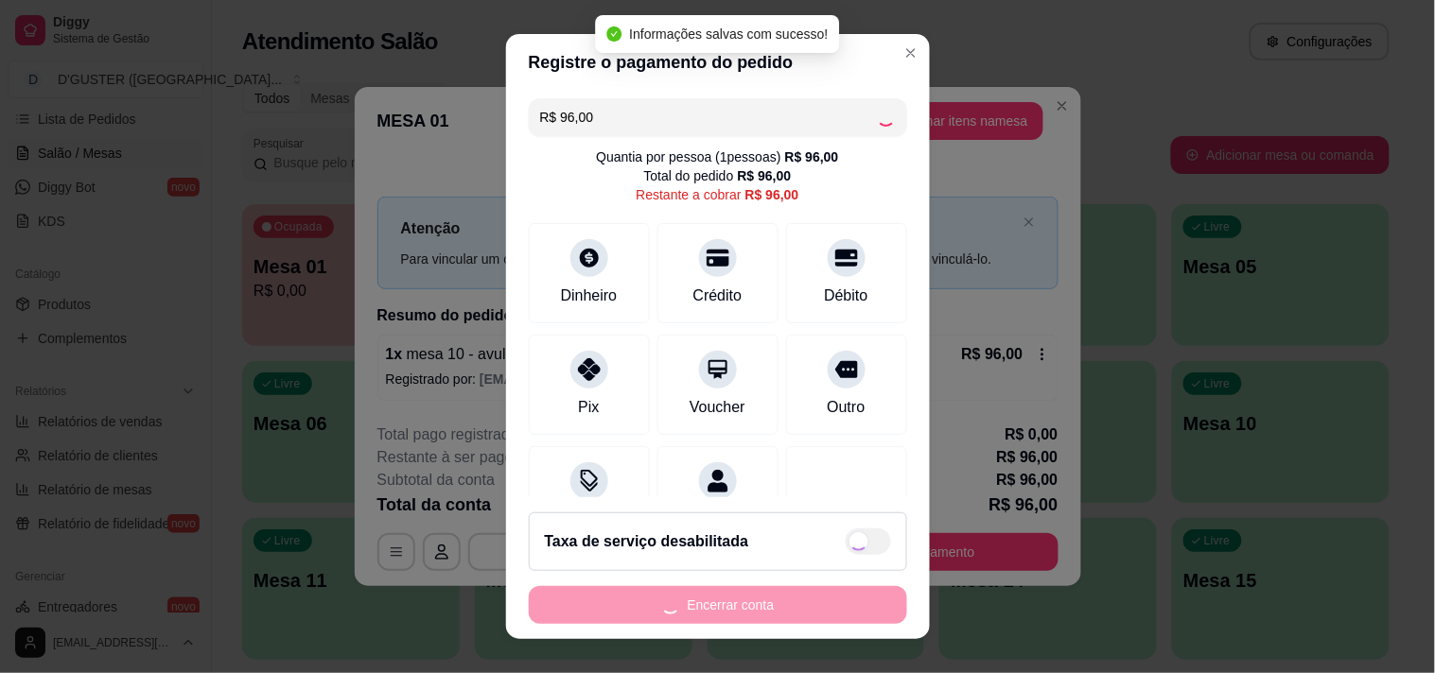
type input "R$ 0,00"
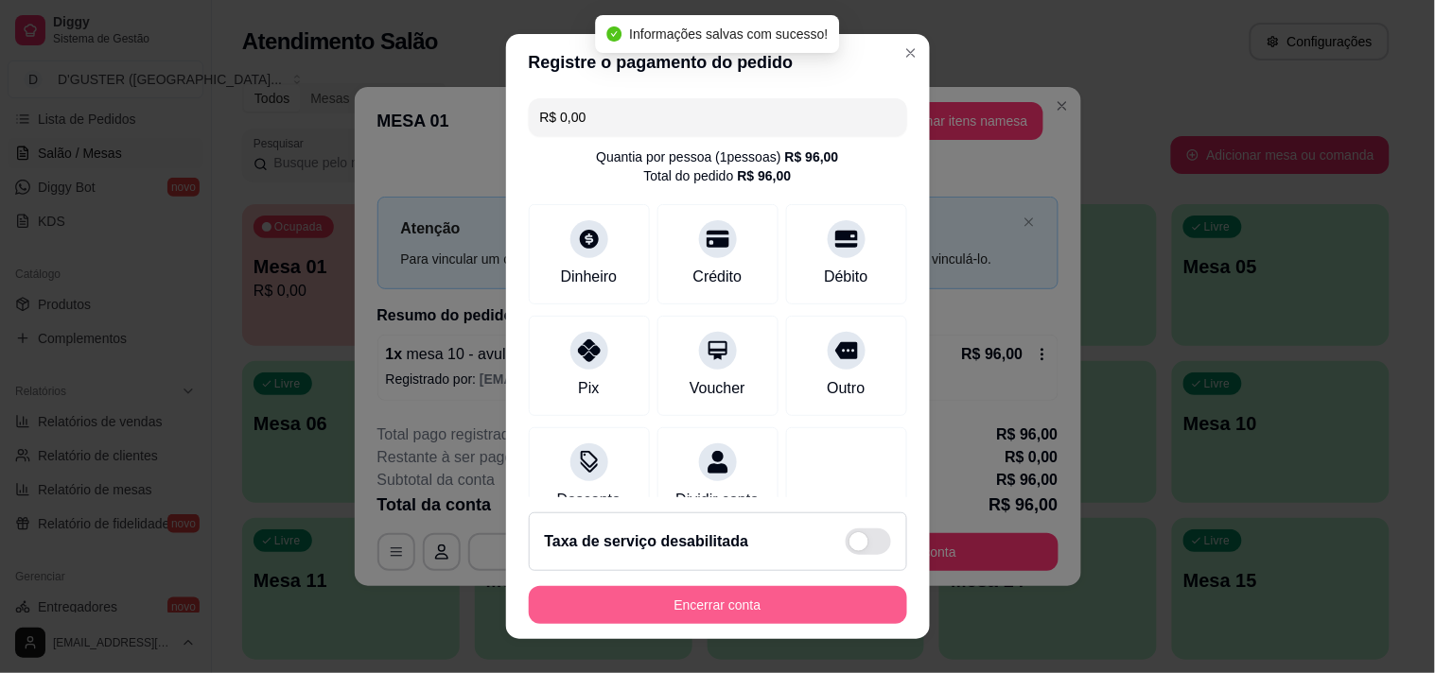
click at [777, 599] on button "Encerrar conta" at bounding box center [718, 605] width 378 height 38
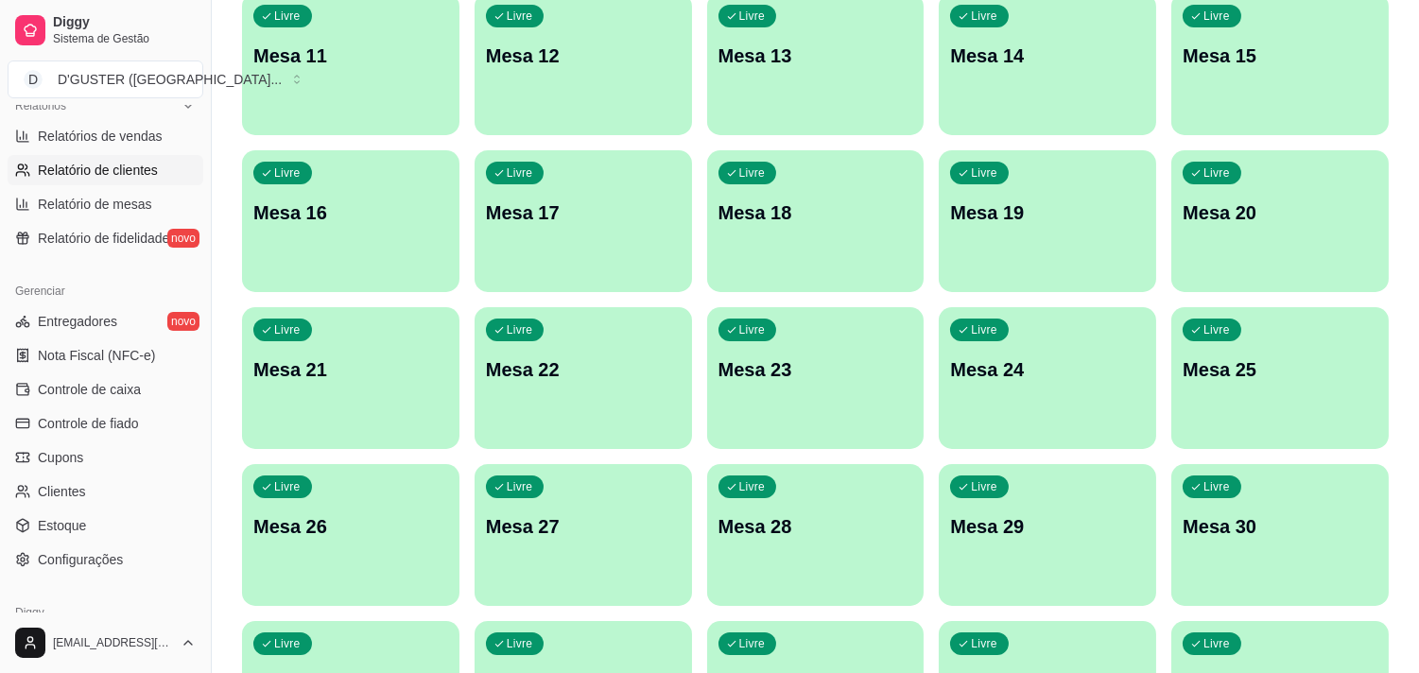
scroll to position [687, 0]
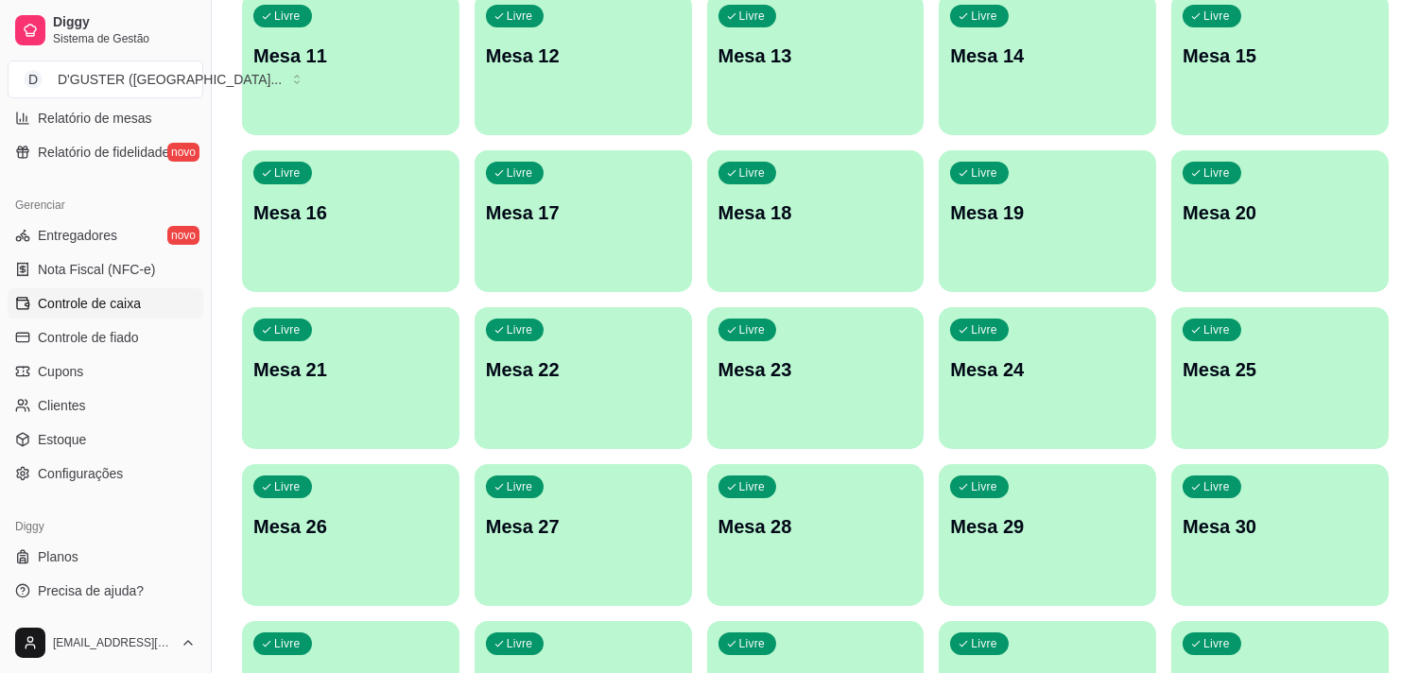
click at [85, 299] on span "Controle de caixa" at bounding box center [89, 303] width 103 height 19
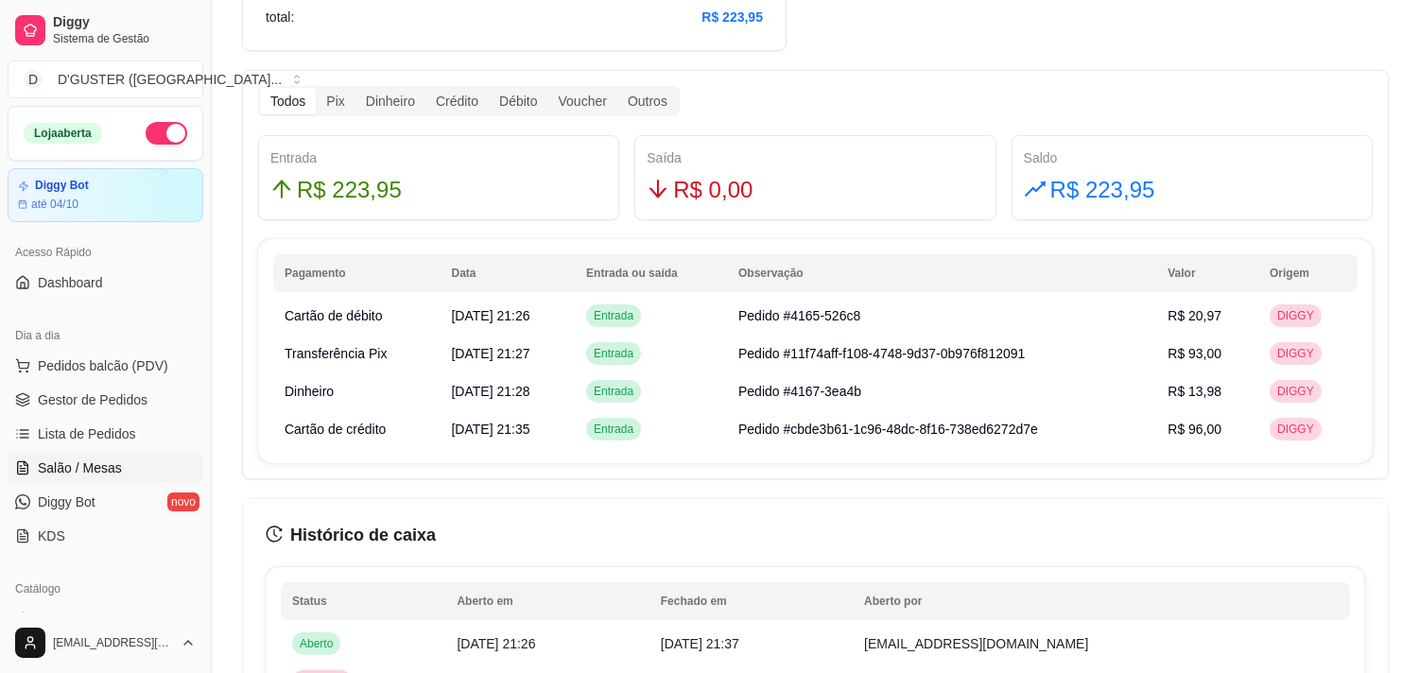
click at [89, 463] on span "Salão / Mesas" at bounding box center [80, 468] width 84 height 19
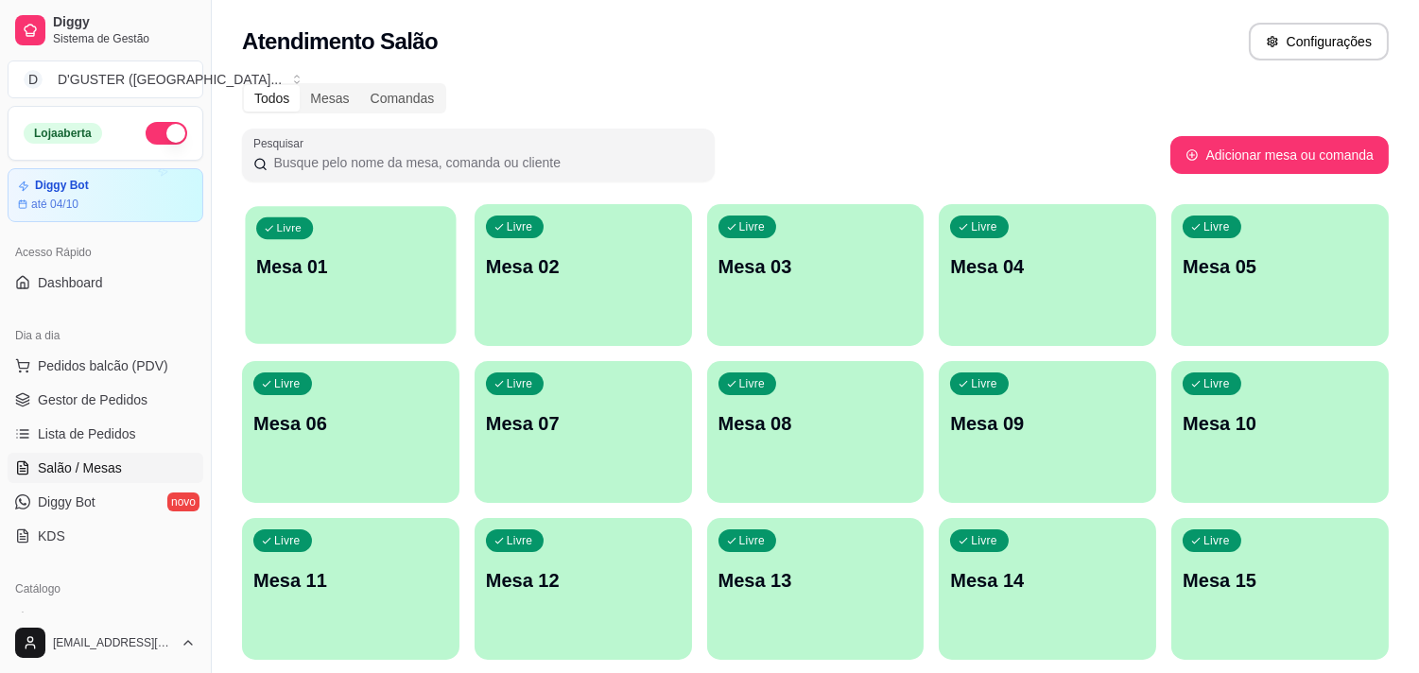
click at [294, 324] on div "button" at bounding box center [350, 333] width 211 height 22
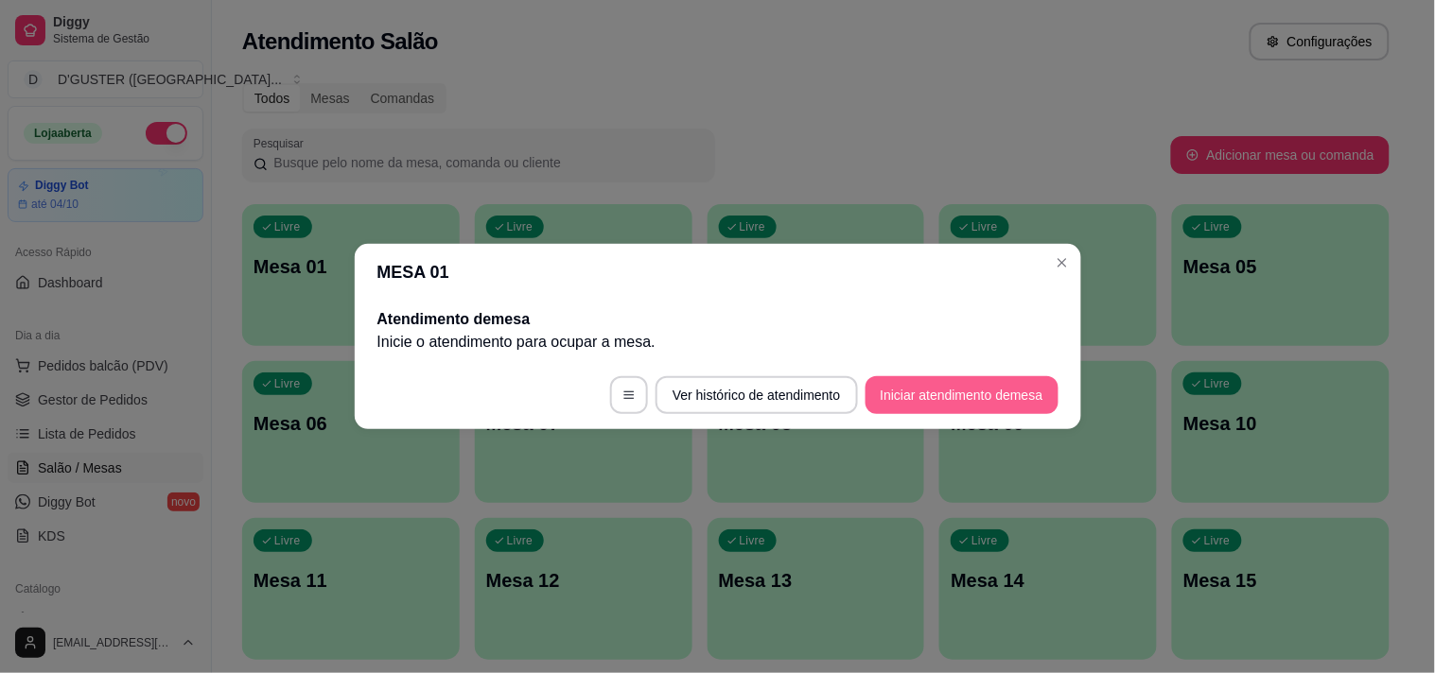
click at [937, 392] on button "Iniciar atendimento de mesa" at bounding box center [961, 395] width 193 height 38
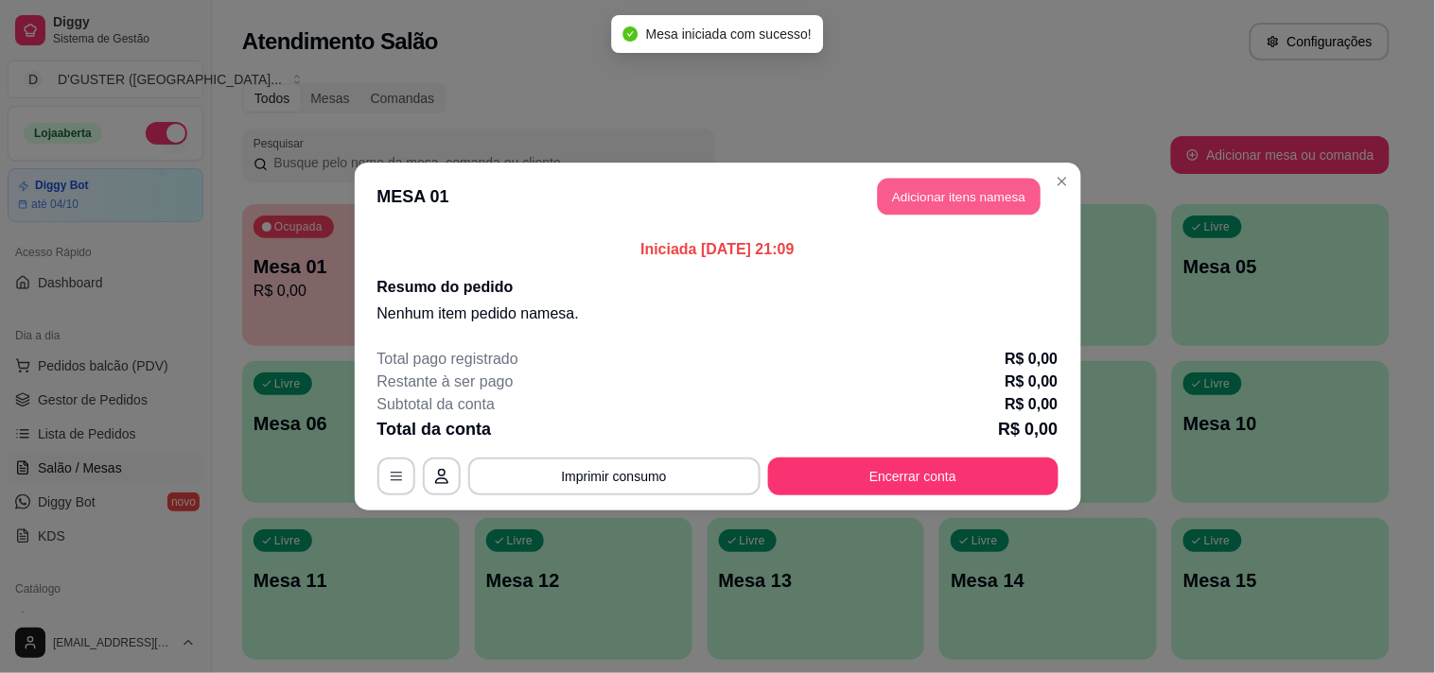
click at [965, 208] on button "Adicionar itens na mesa" at bounding box center [959, 197] width 163 height 37
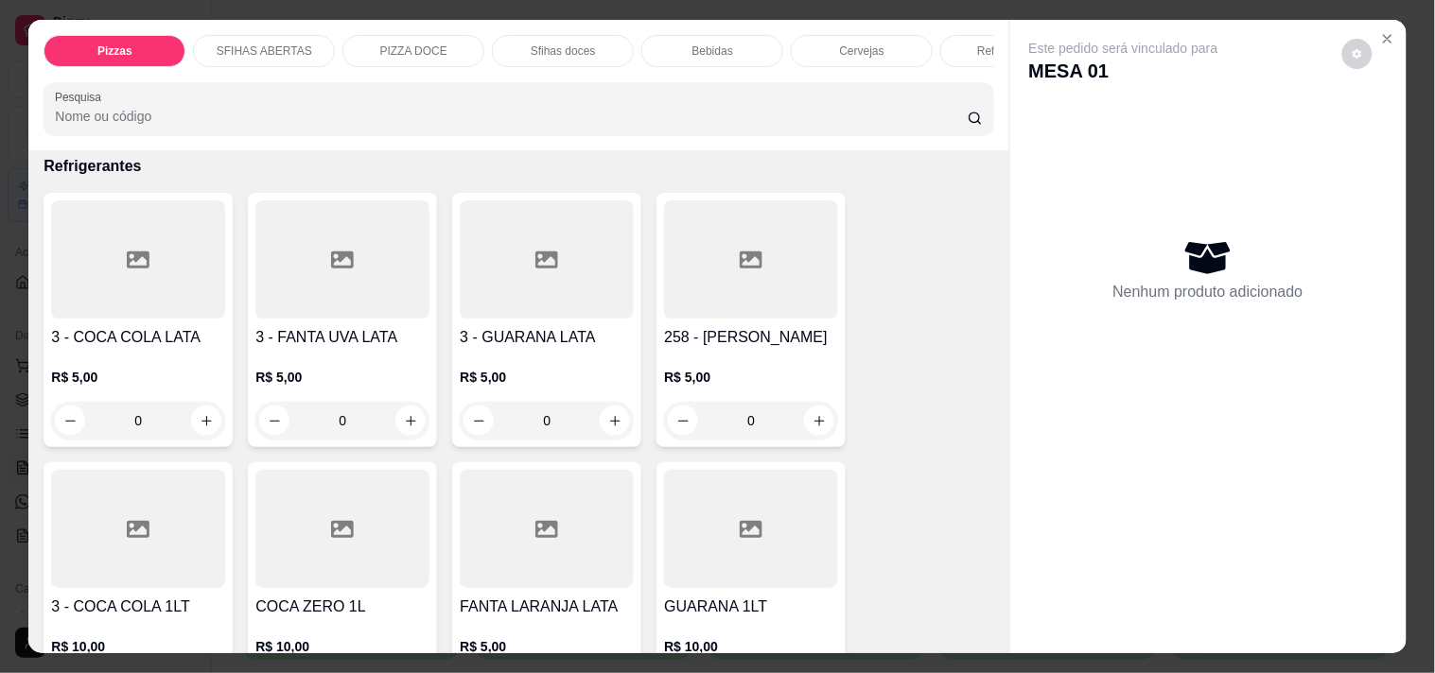
scroll to position [5043, 0]
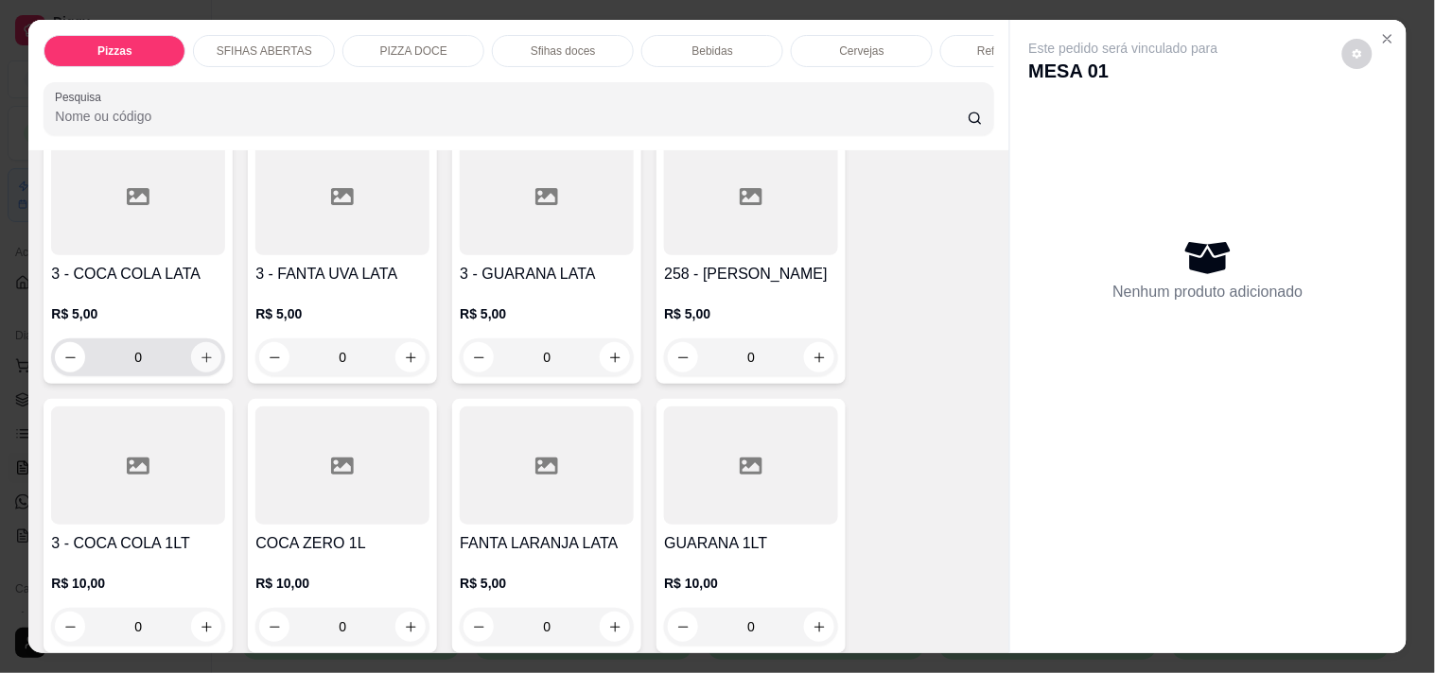
click at [201, 353] on icon "increase-product-quantity" at bounding box center [206, 358] width 10 height 10
type input "1"
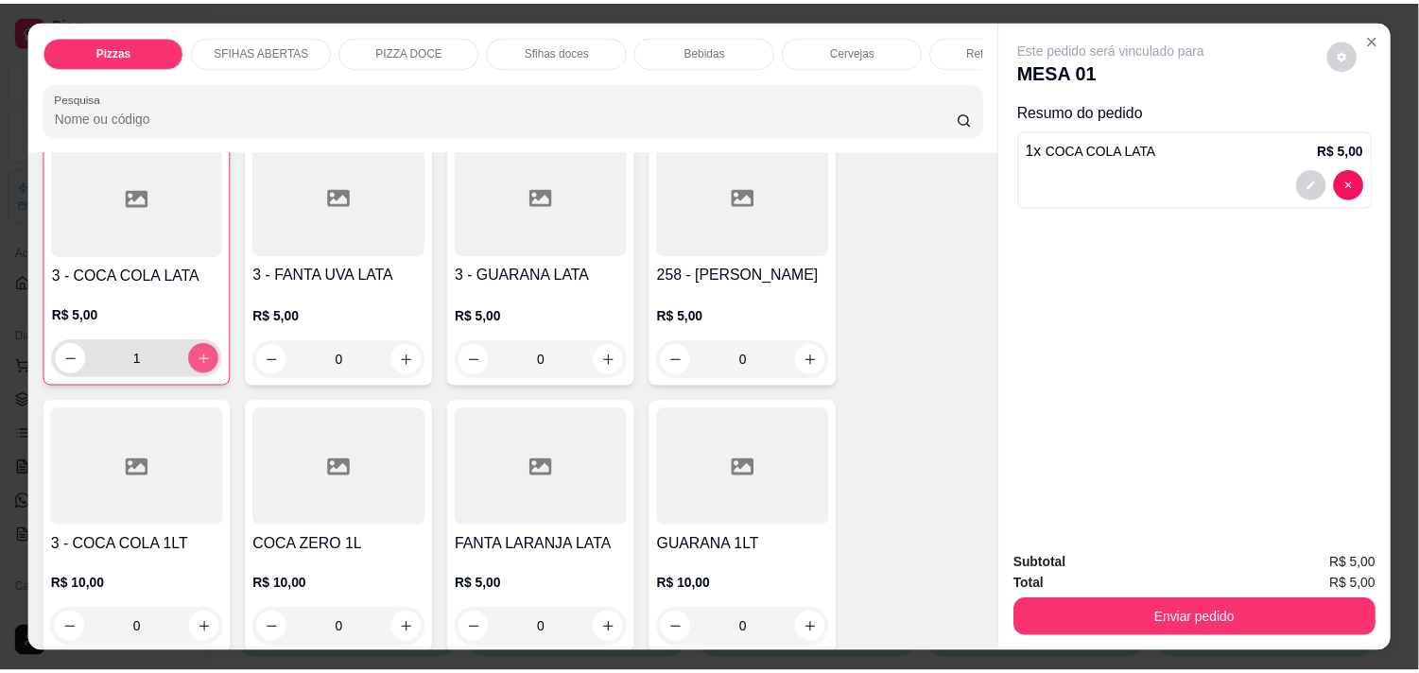
scroll to position [5044, 0]
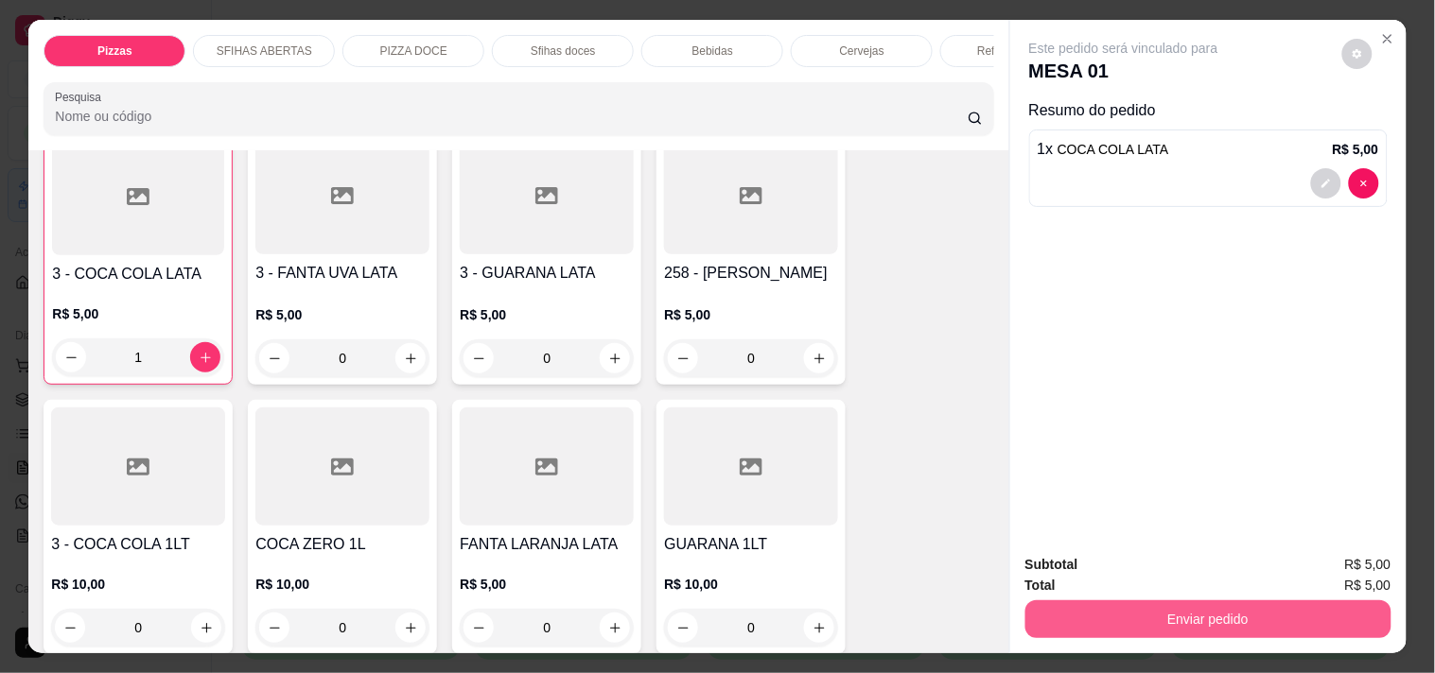
click at [1208, 617] on button "Enviar pedido" at bounding box center [1208, 620] width 366 height 38
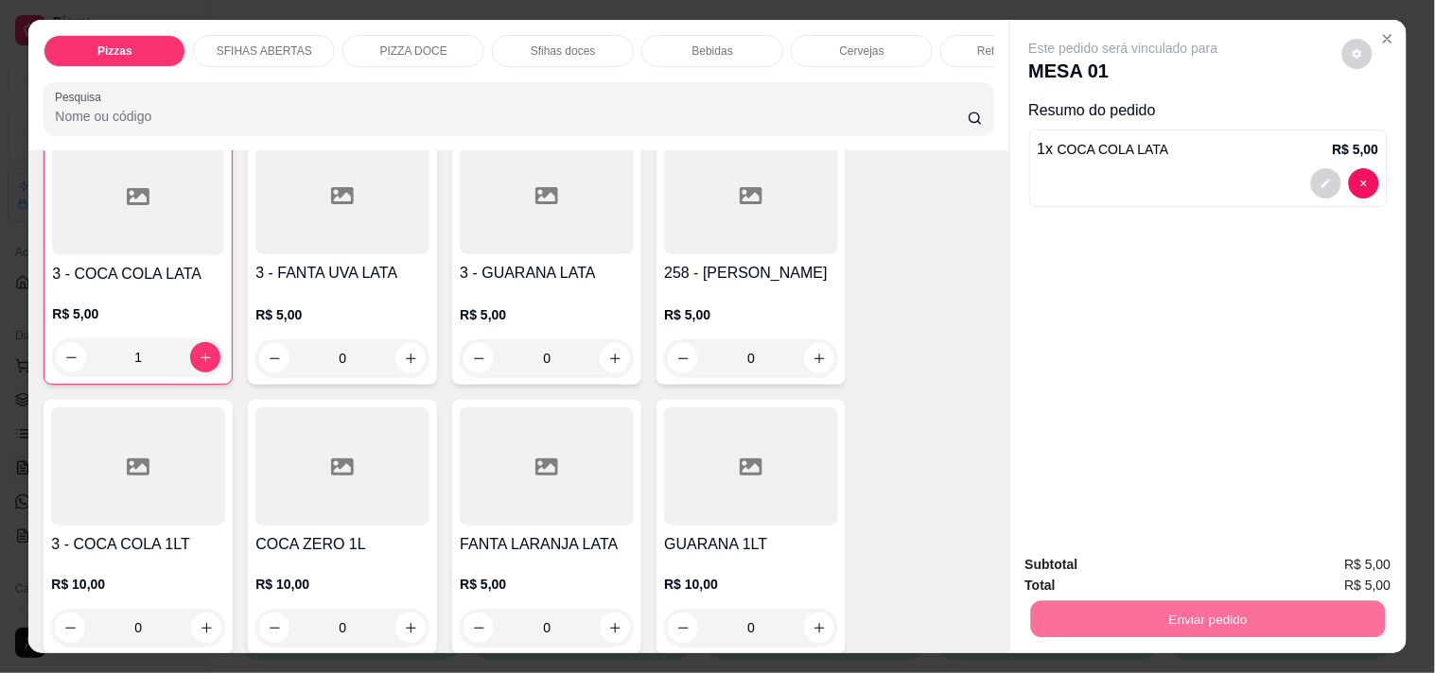
click at [1130, 565] on button "Não registrar e enviar pedido" at bounding box center [1145, 566] width 197 height 36
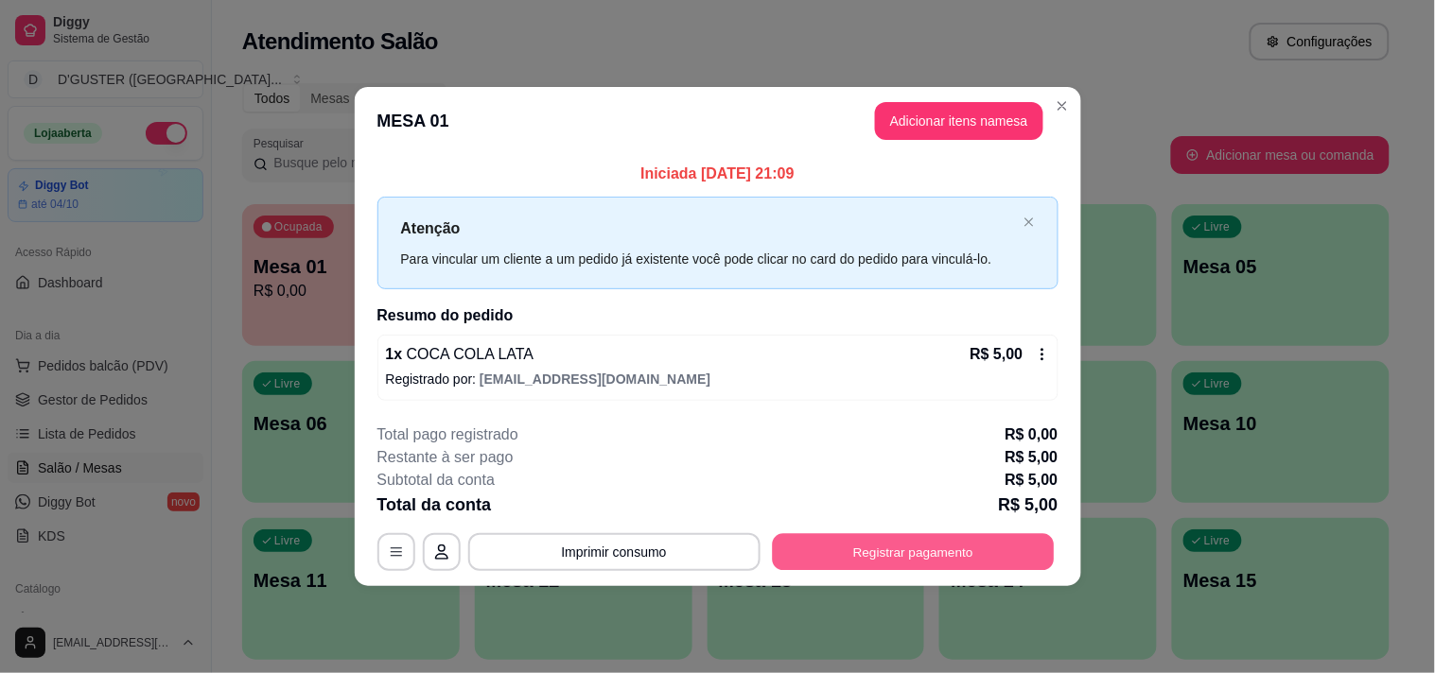
click at [919, 558] on button "Registrar pagamento" at bounding box center [913, 551] width 282 height 37
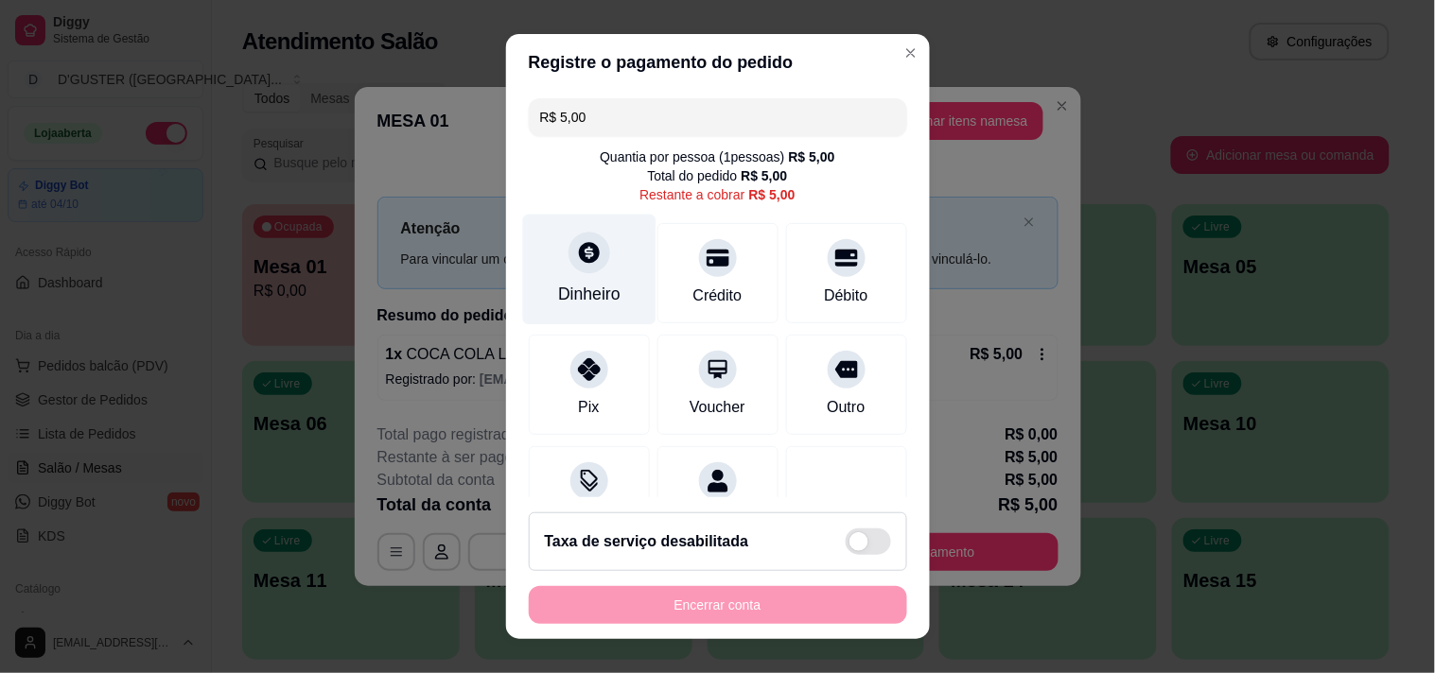
click at [605, 269] on div "Dinheiro" at bounding box center [588, 269] width 133 height 111
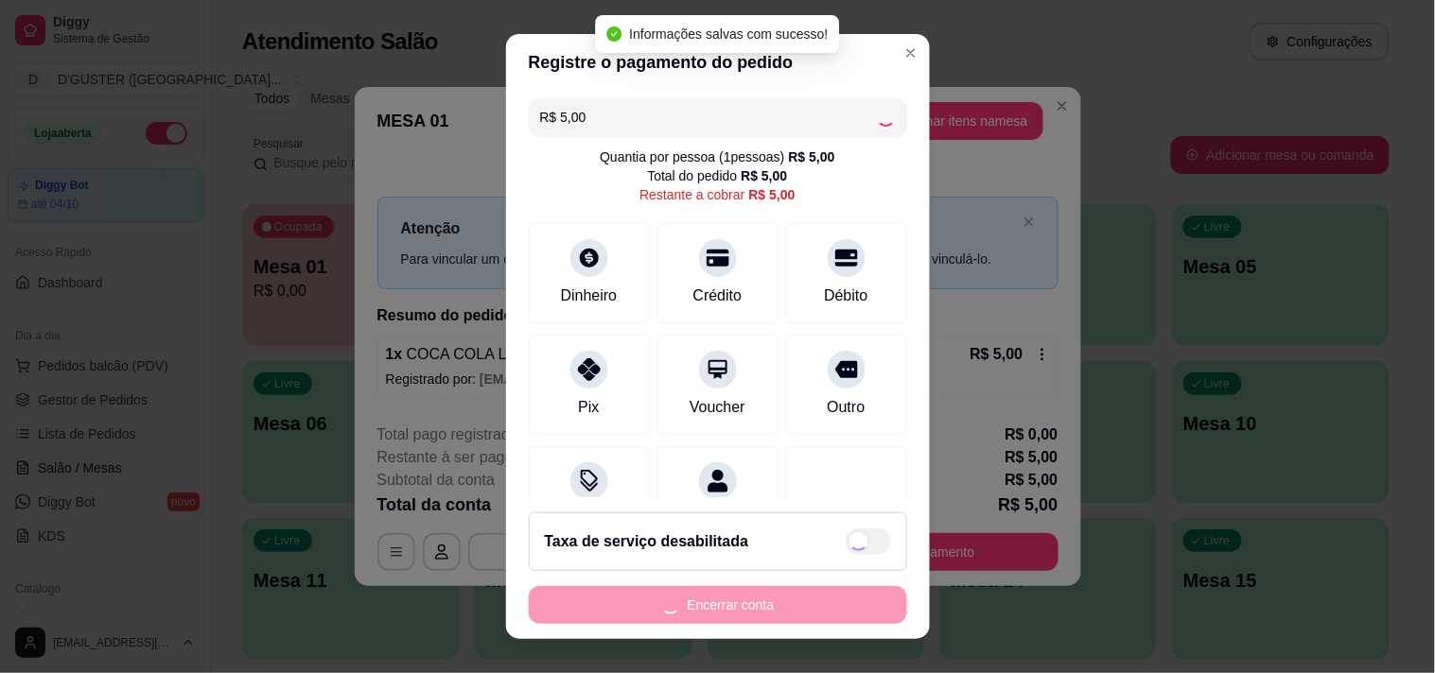
type input "R$ 0,00"
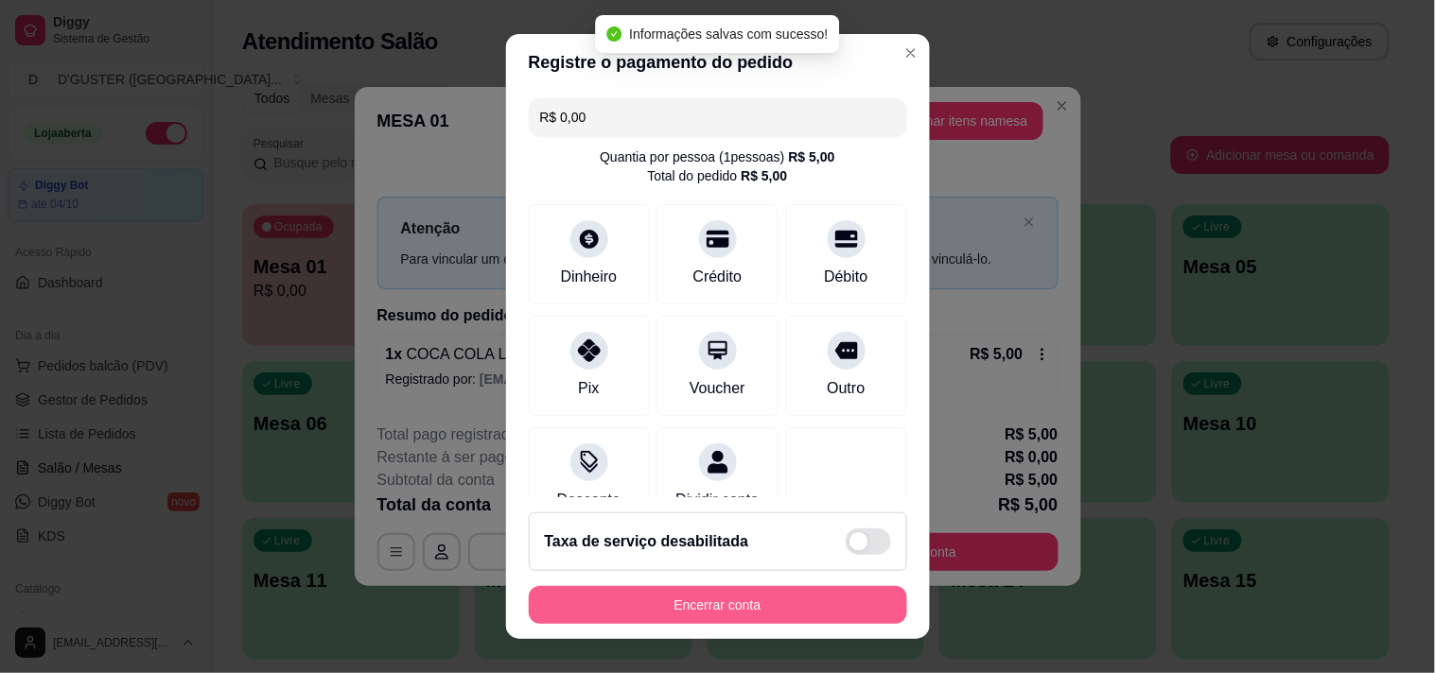
click at [816, 598] on button "Encerrar conta" at bounding box center [718, 605] width 378 height 38
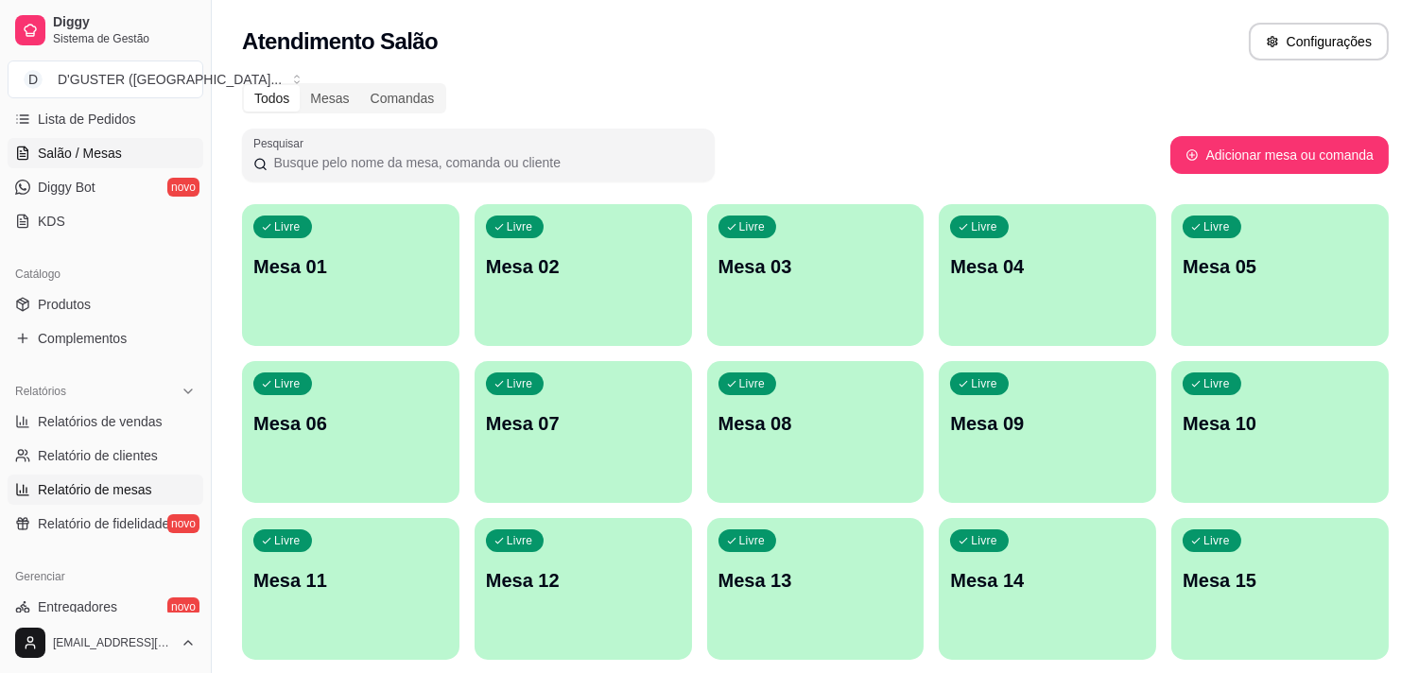
scroll to position [420, 0]
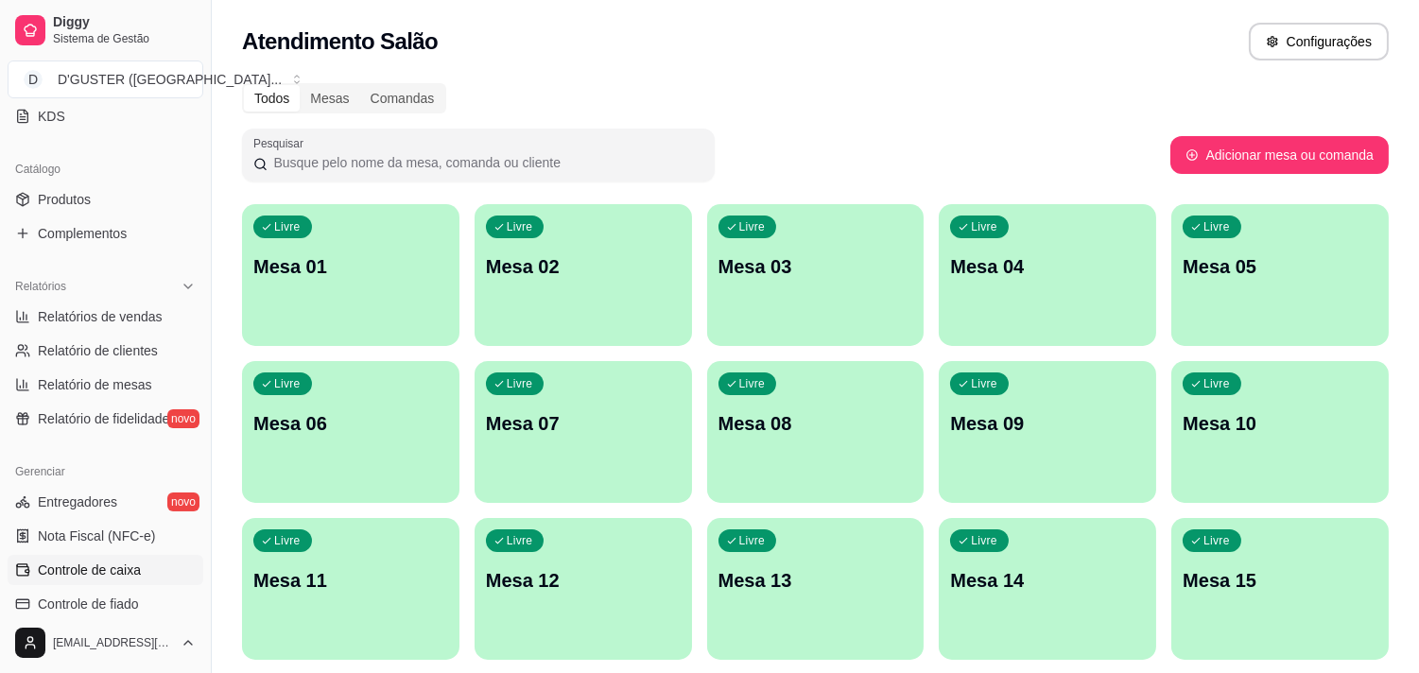
click at [135, 559] on link "Controle de caixa" at bounding box center [106, 570] width 196 height 30
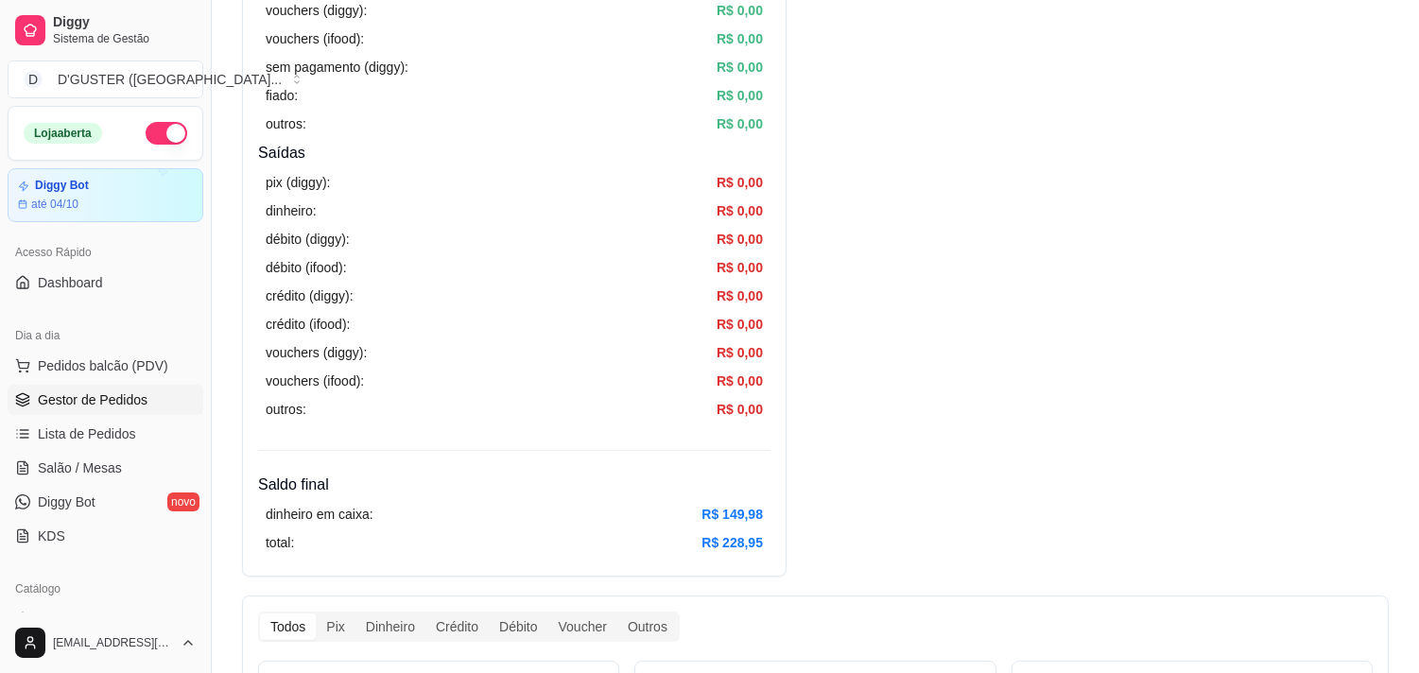
click at [109, 401] on span "Gestor de Pedidos" at bounding box center [93, 400] width 110 height 19
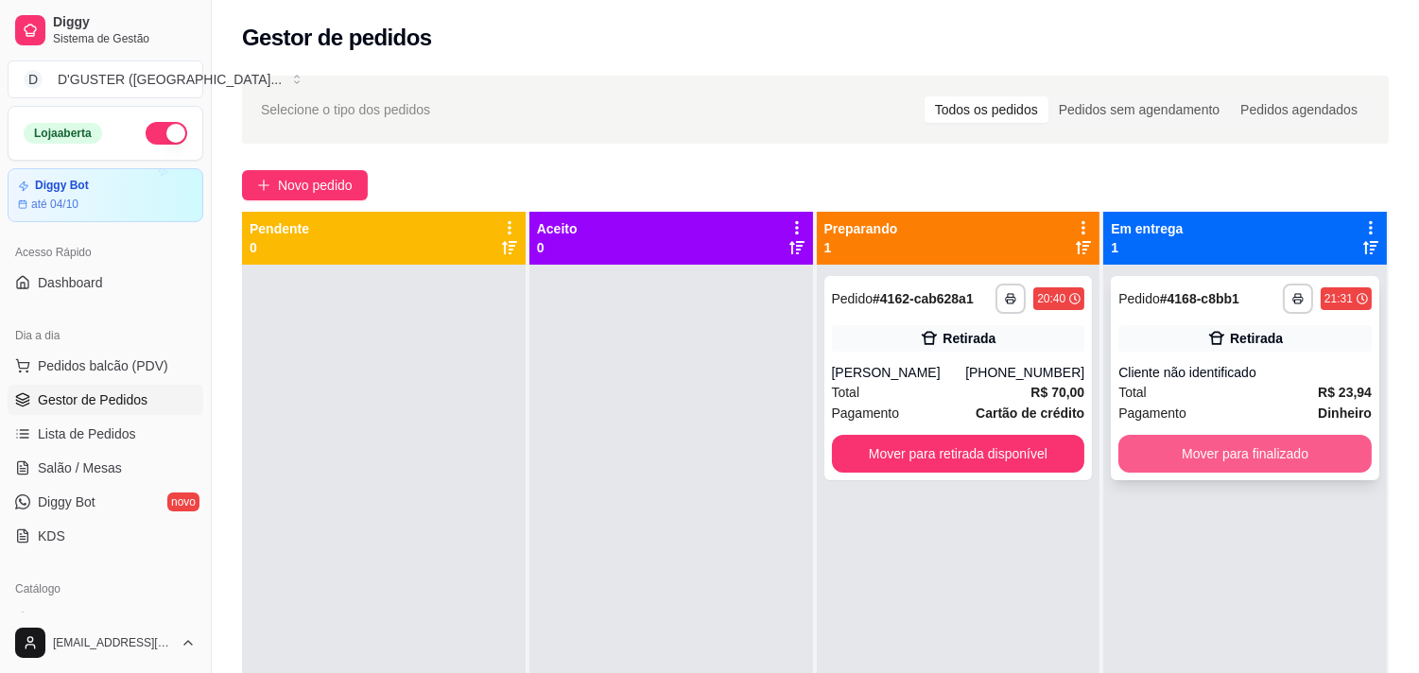
click at [1244, 444] on button "Mover para finalizado" at bounding box center [1245, 454] width 253 height 38
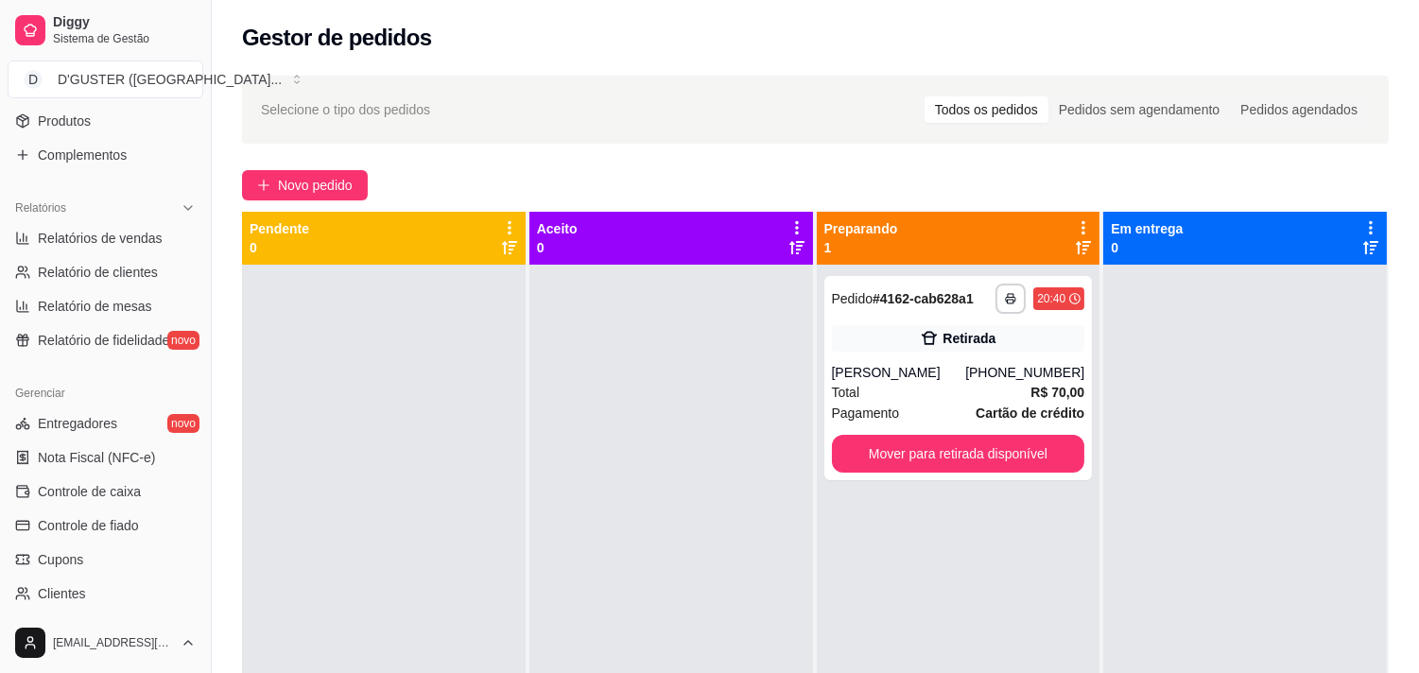
scroll to position [525, 0]
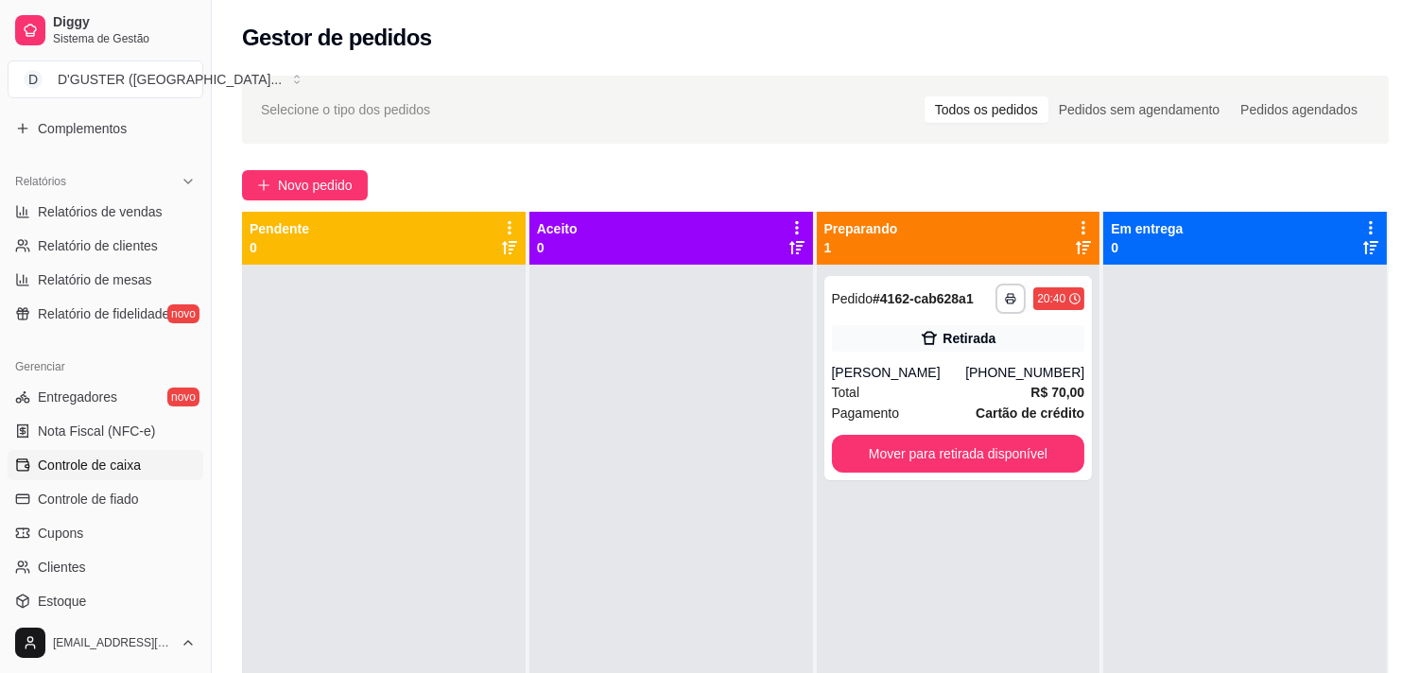
click at [80, 461] on span "Controle de caixa" at bounding box center [89, 465] width 103 height 19
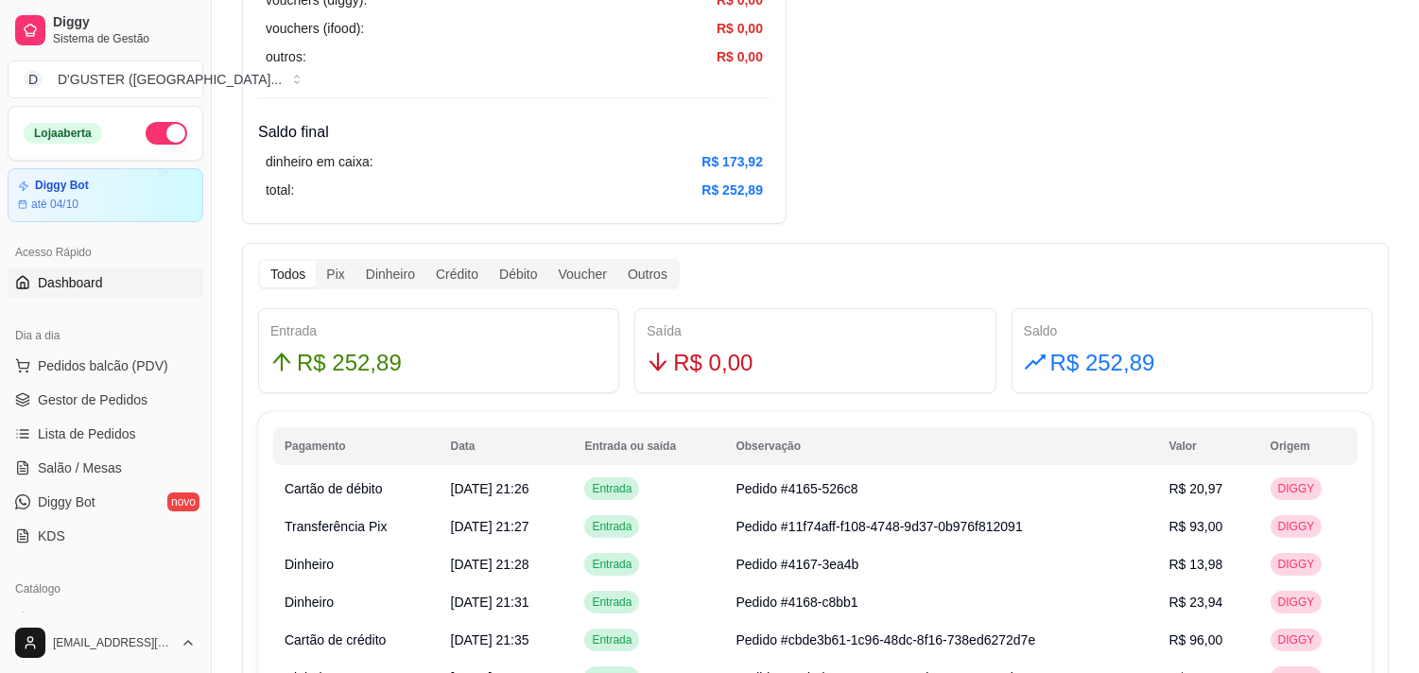
scroll to position [840, 0]
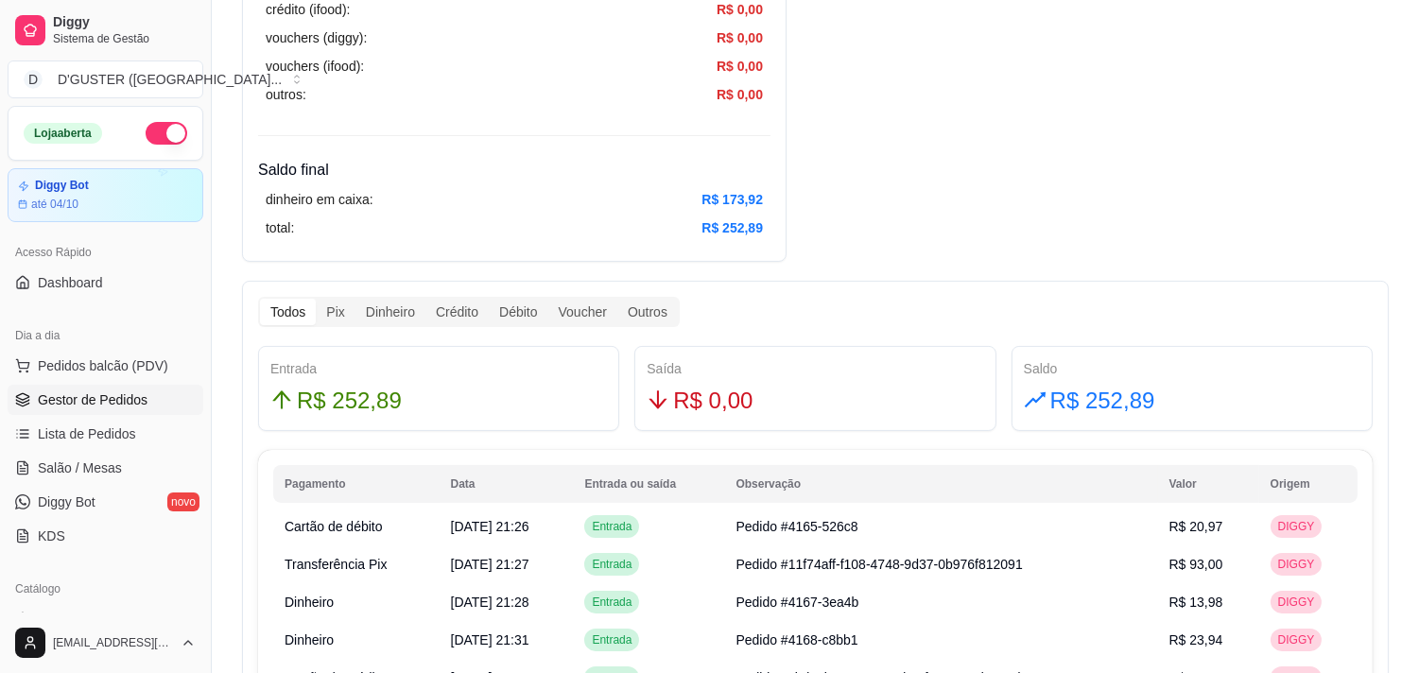
click at [83, 403] on span "Gestor de Pedidos" at bounding box center [93, 400] width 110 height 19
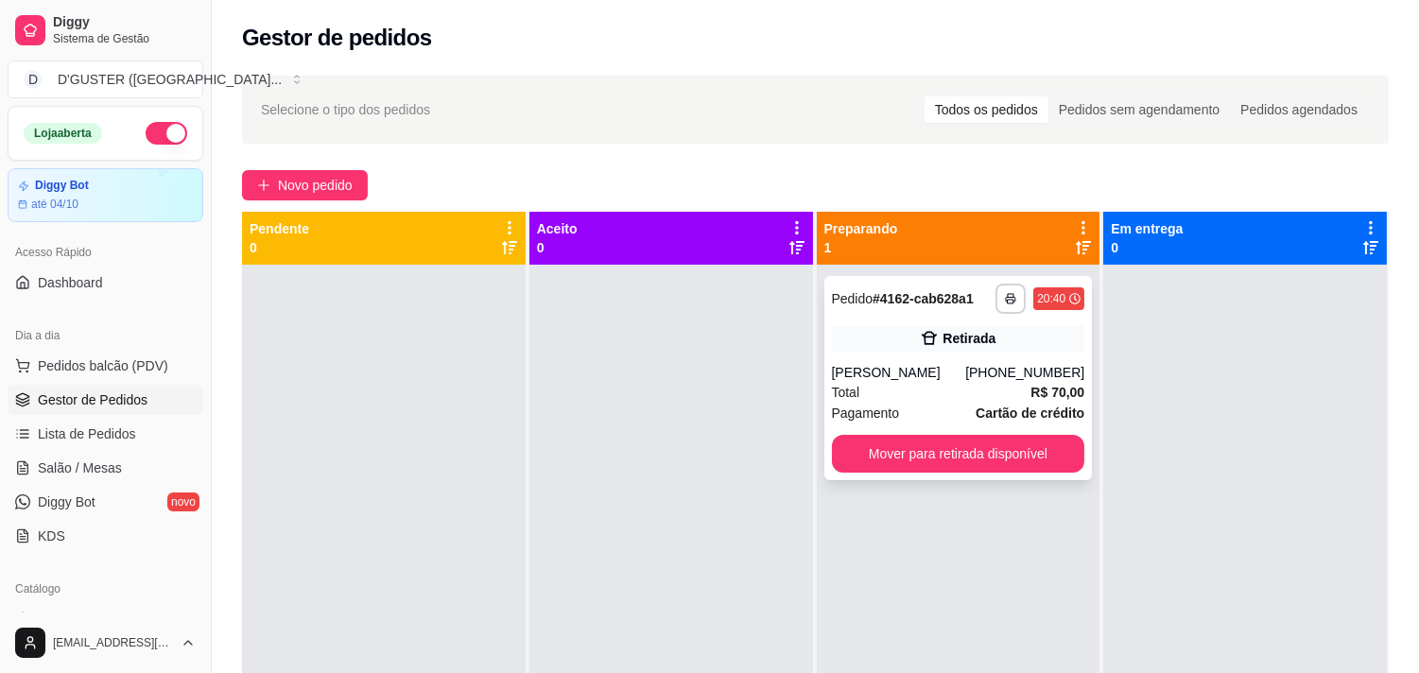
click at [965, 465] on button "Mover para retirada disponível" at bounding box center [958, 454] width 253 height 38
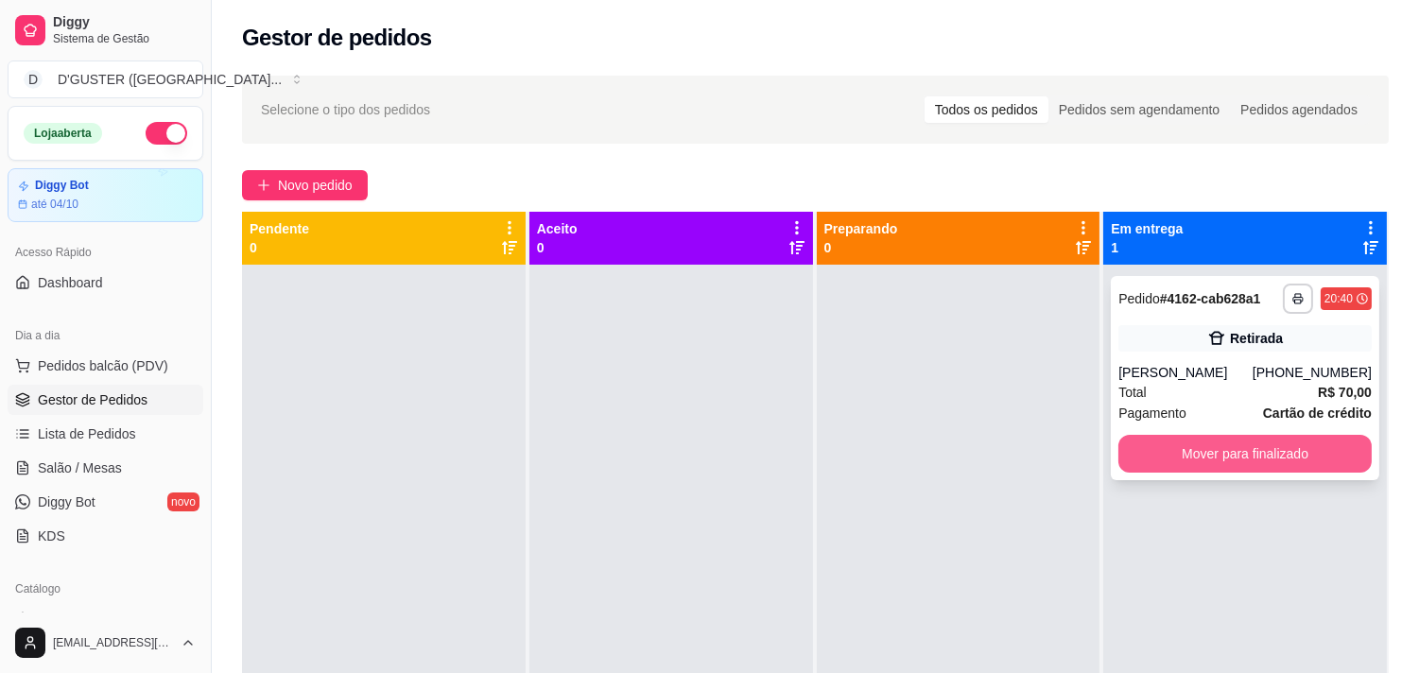
click at [1176, 445] on button "Mover para finalizado" at bounding box center [1245, 454] width 253 height 38
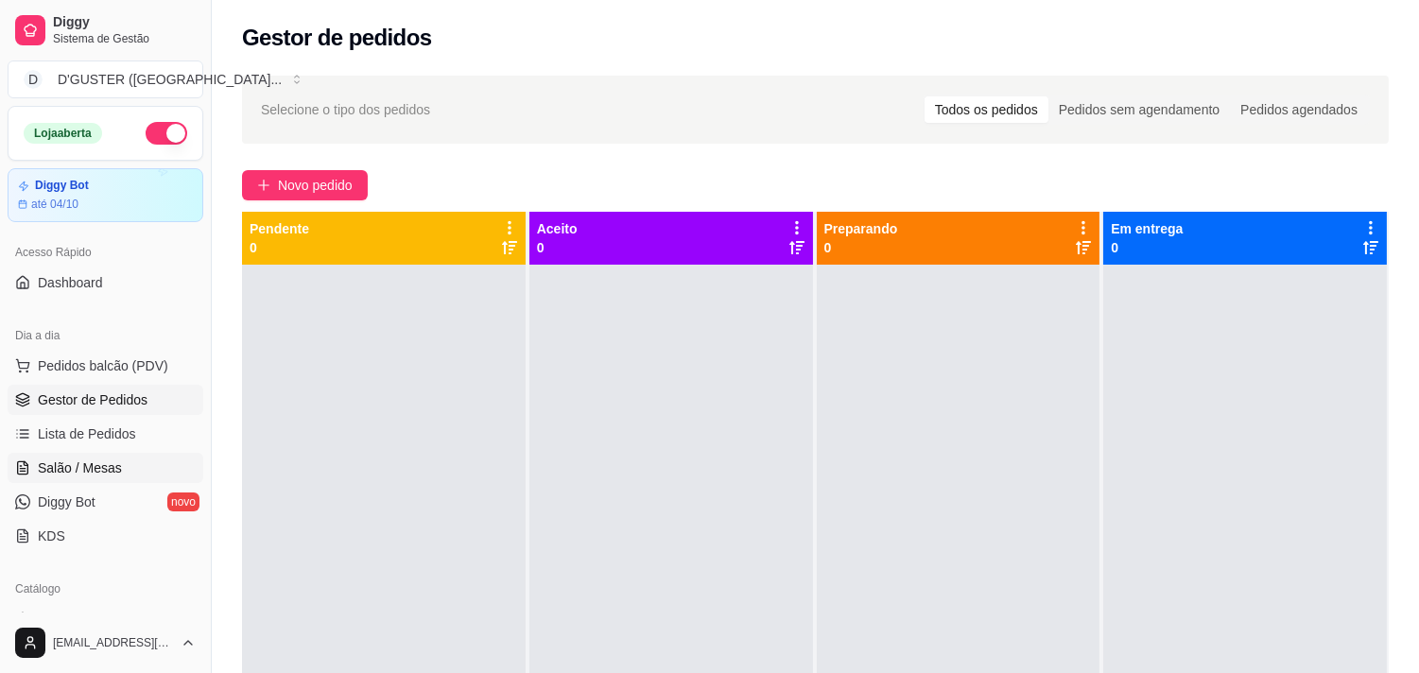
click at [74, 470] on span "Salão / Mesas" at bounding box center [80, 468] width 84 height 19
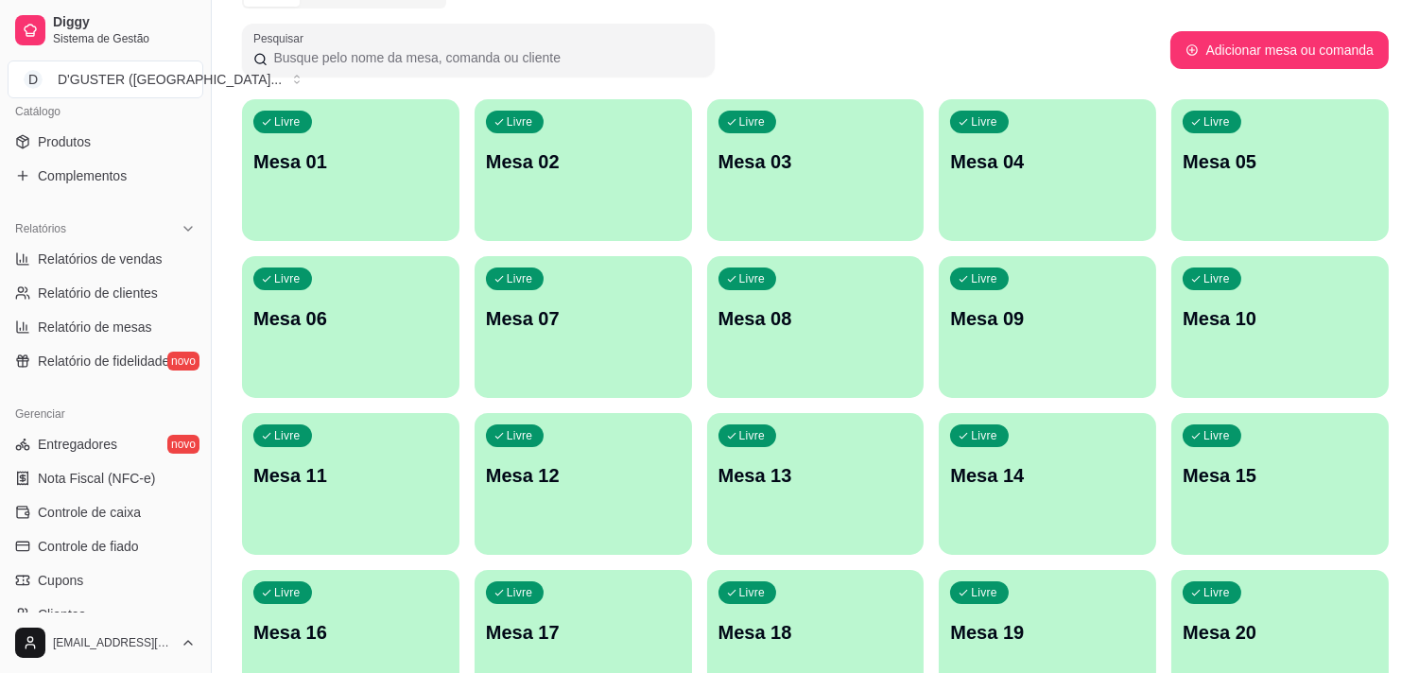
scroll to position [525, 0]
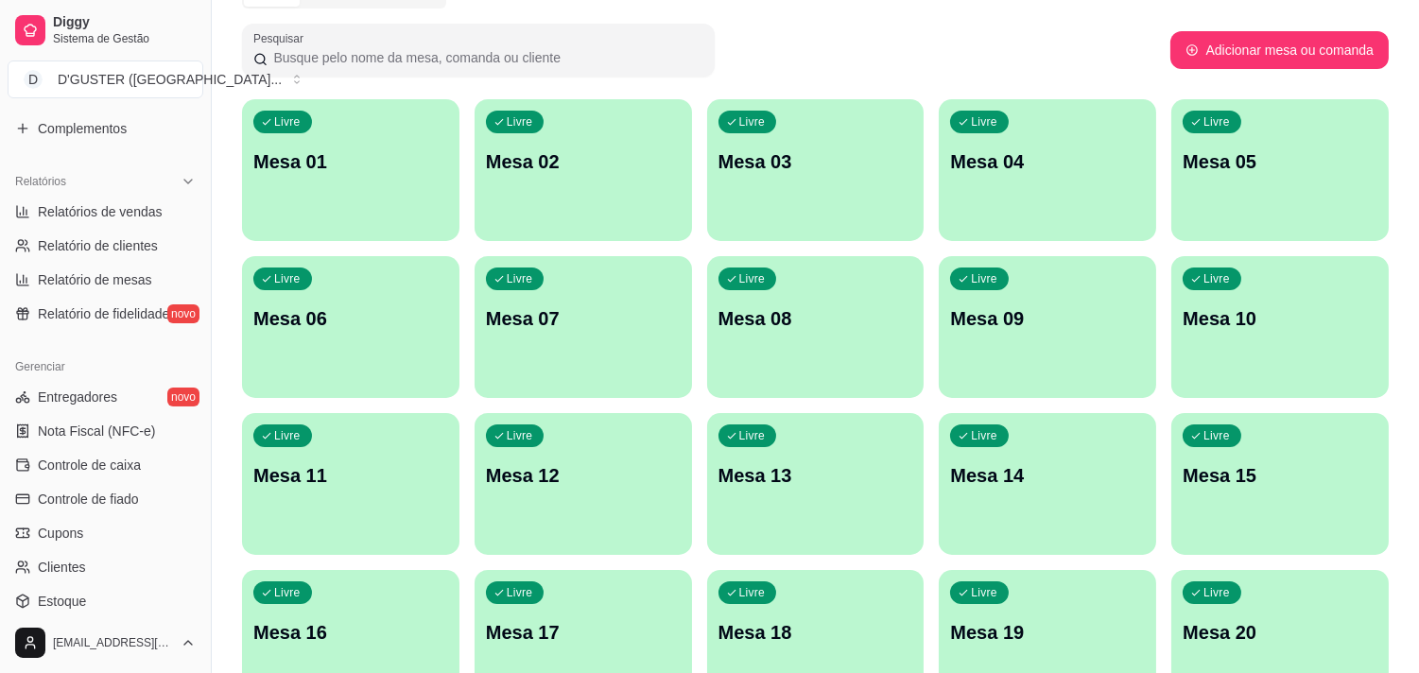
click at [95, 456] on span "Controle de caixa" at bounding box center [89, 465] width 103 height 19
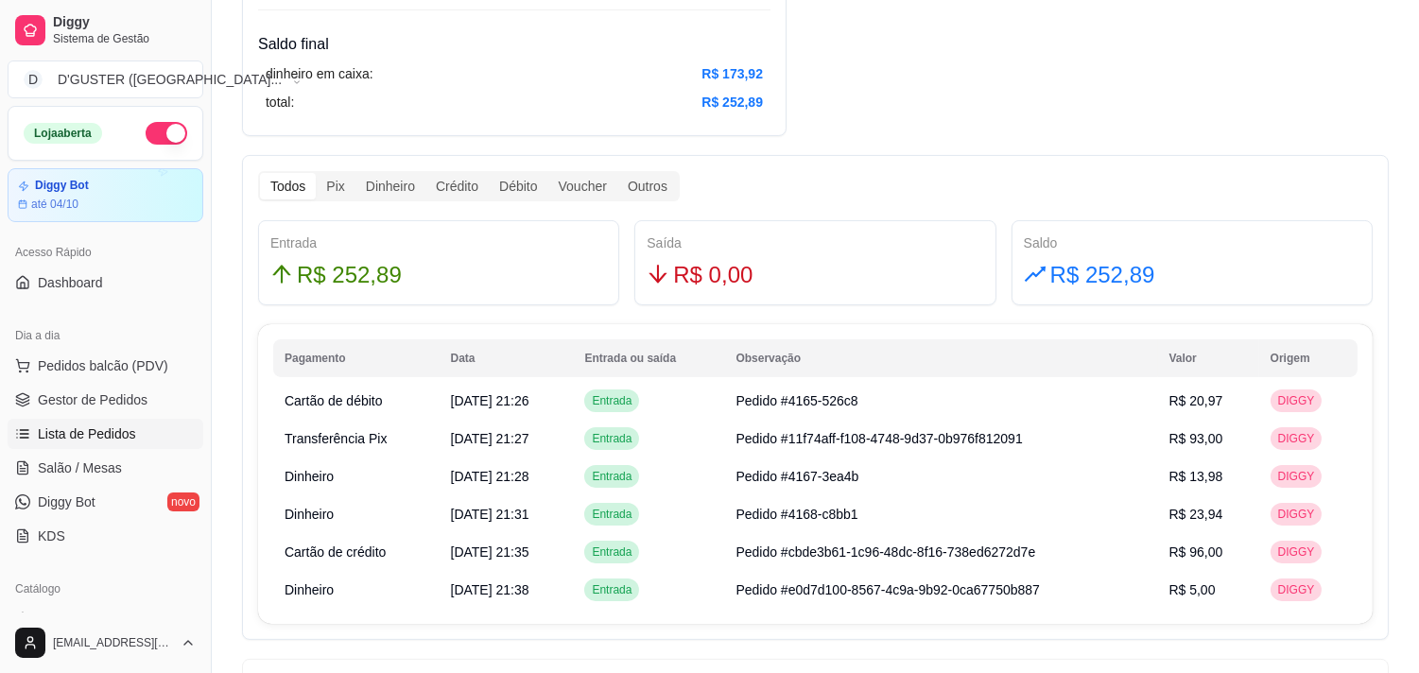
scroll to position [946, 0]
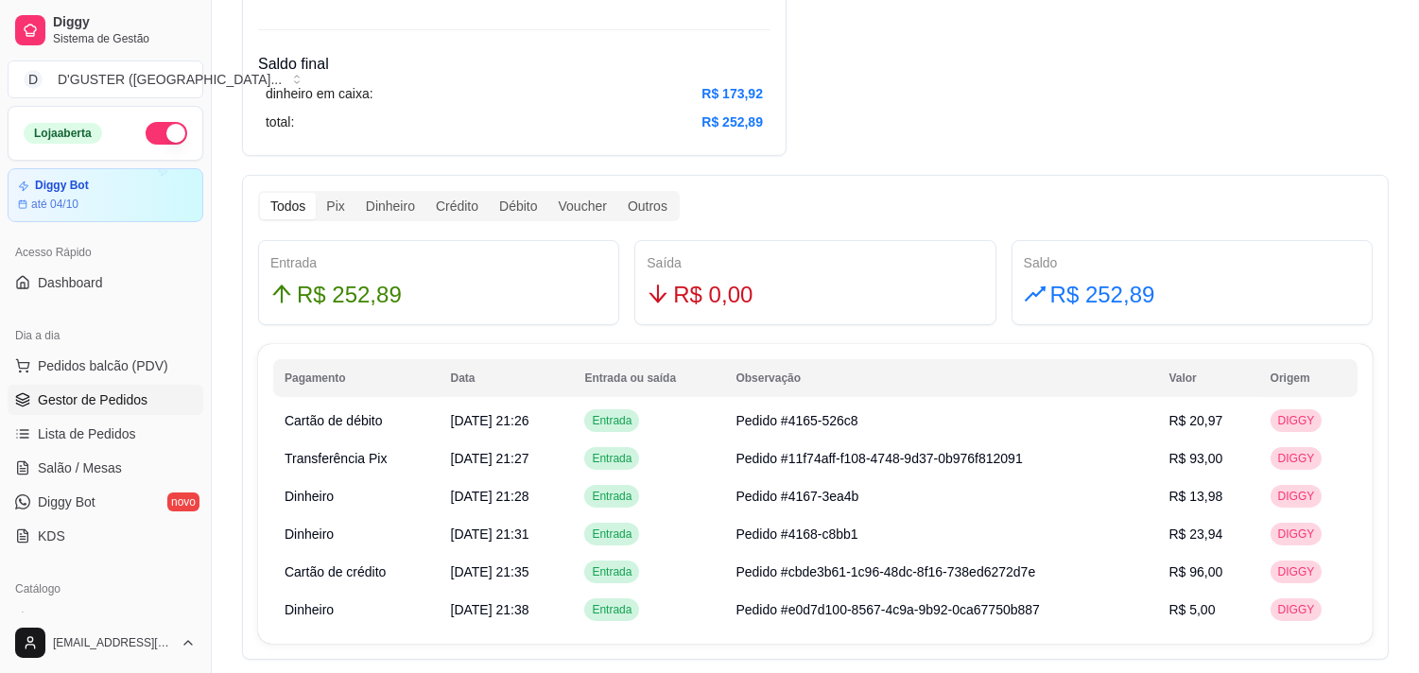
click at [98, 405] on span "Gestor de Pedidos" at bounding box center [93, 400] width 110 height 19
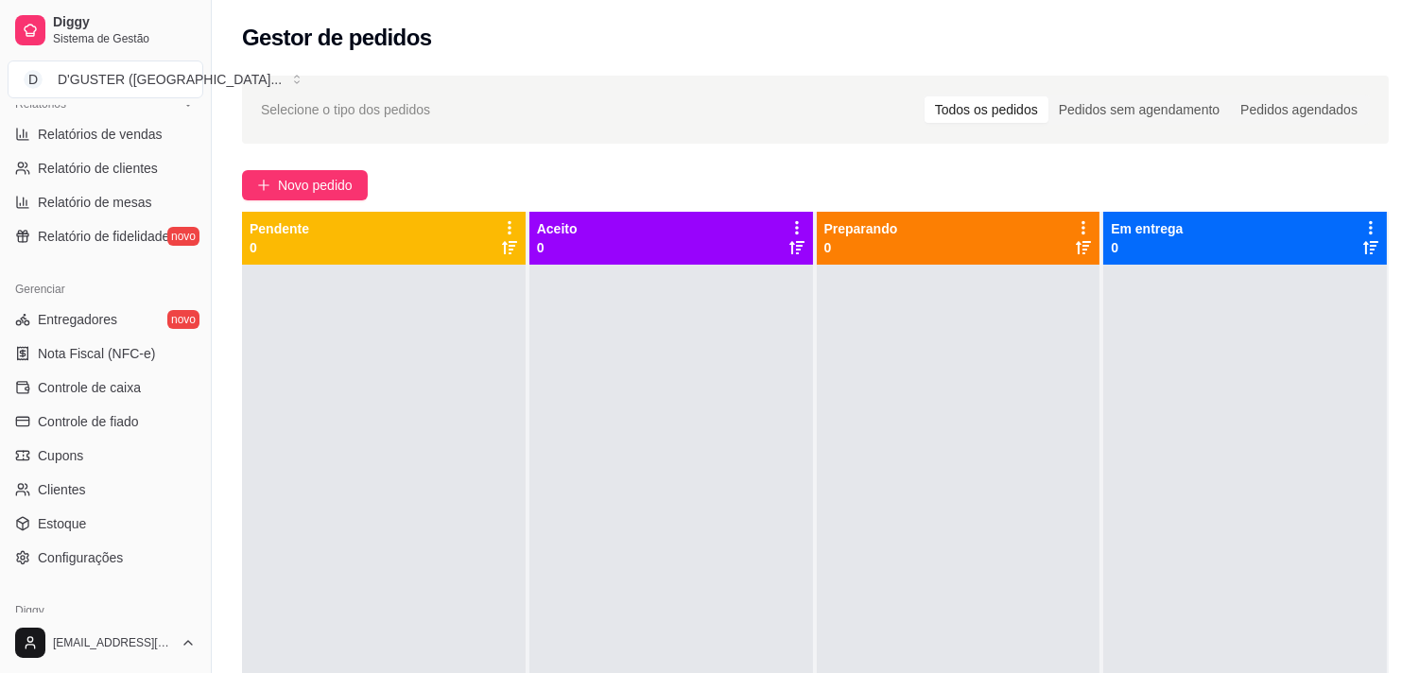
scroll to position [630, 0]
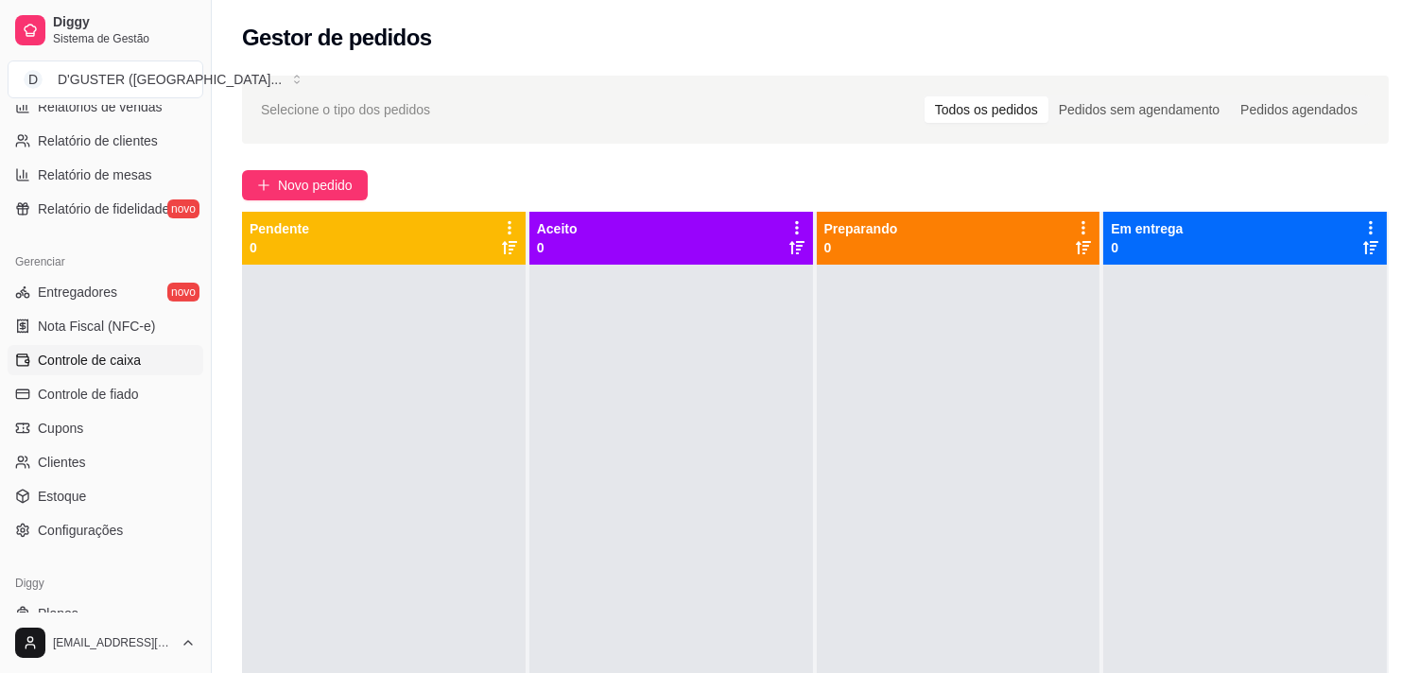
click at [107, 366] on span "Controle de caixa" at bounding box center [89, 360] width 103 height 19
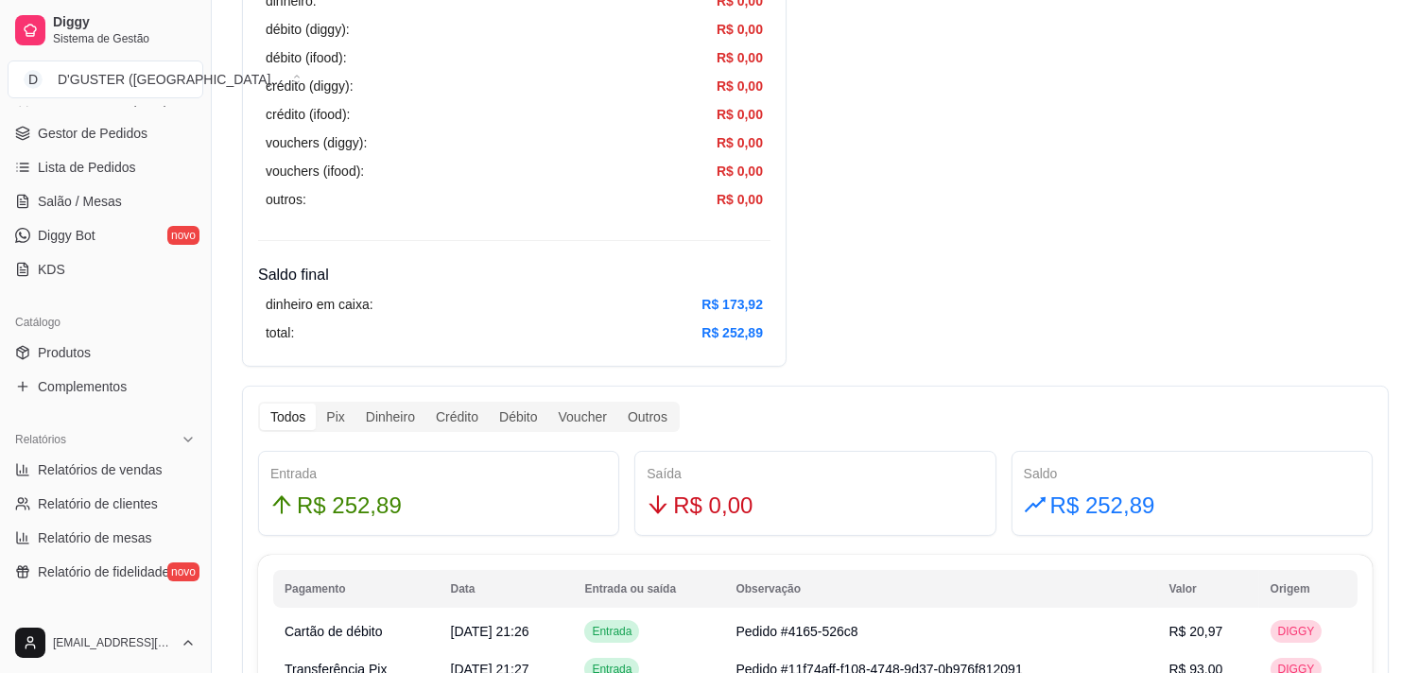
scroll to position [105, 0]
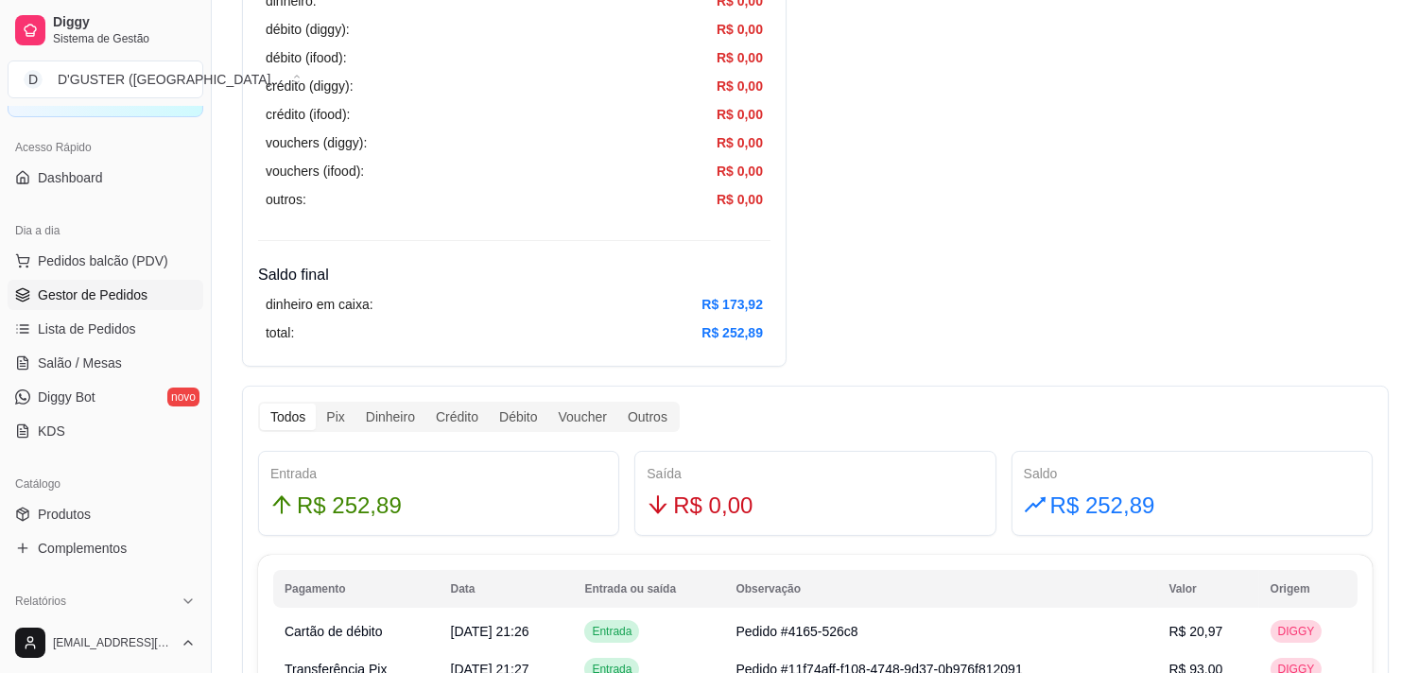
click at [113, 295] on span "Gestor de Pedidos" at bounding box center [93, 295] width 110 height 19
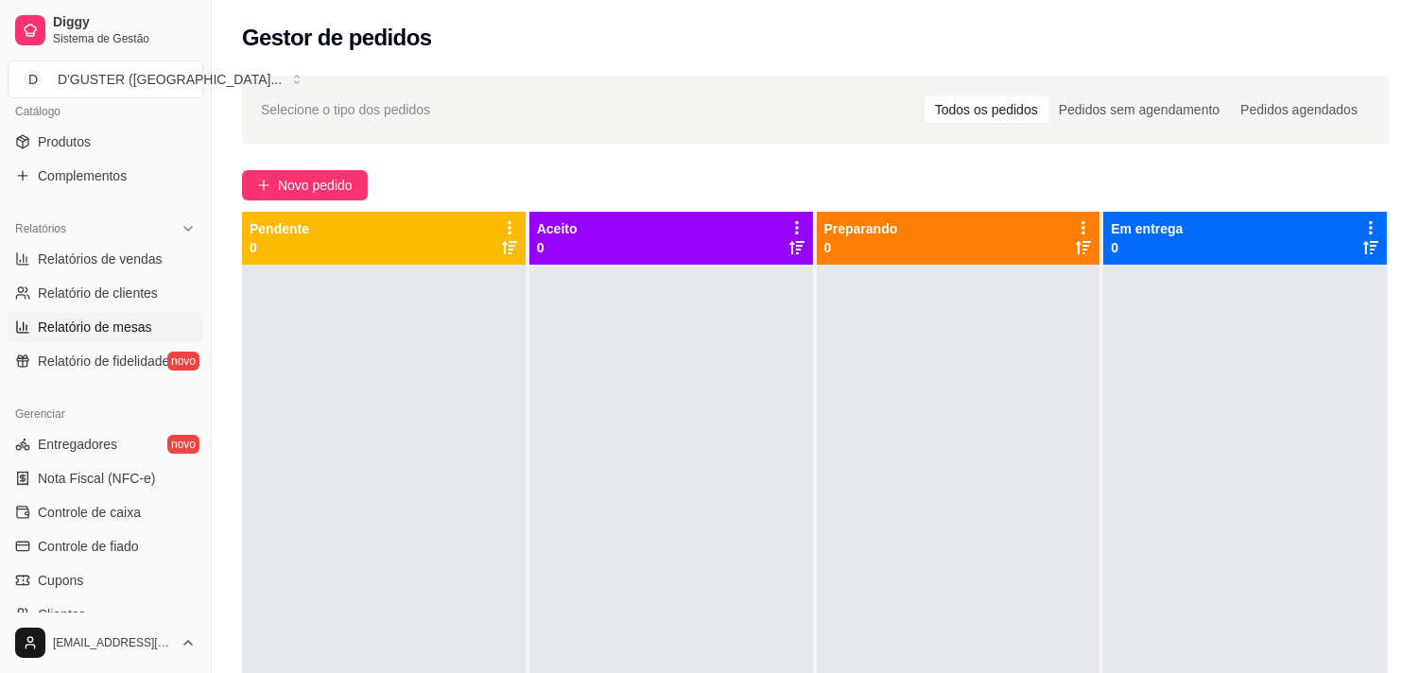
scroll to position [525, 0]
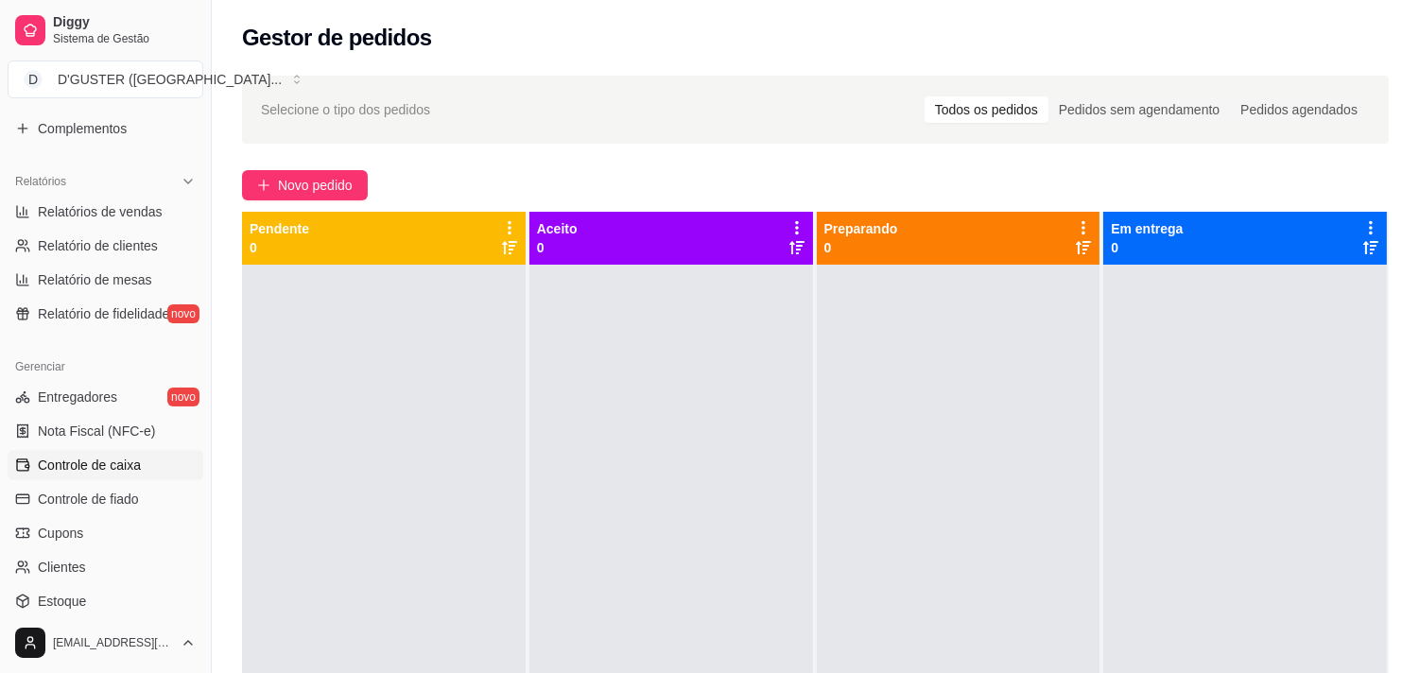
click at [77, 457] on span "Controle de caixa" at bounding box center [89, 465] width 103 height 19
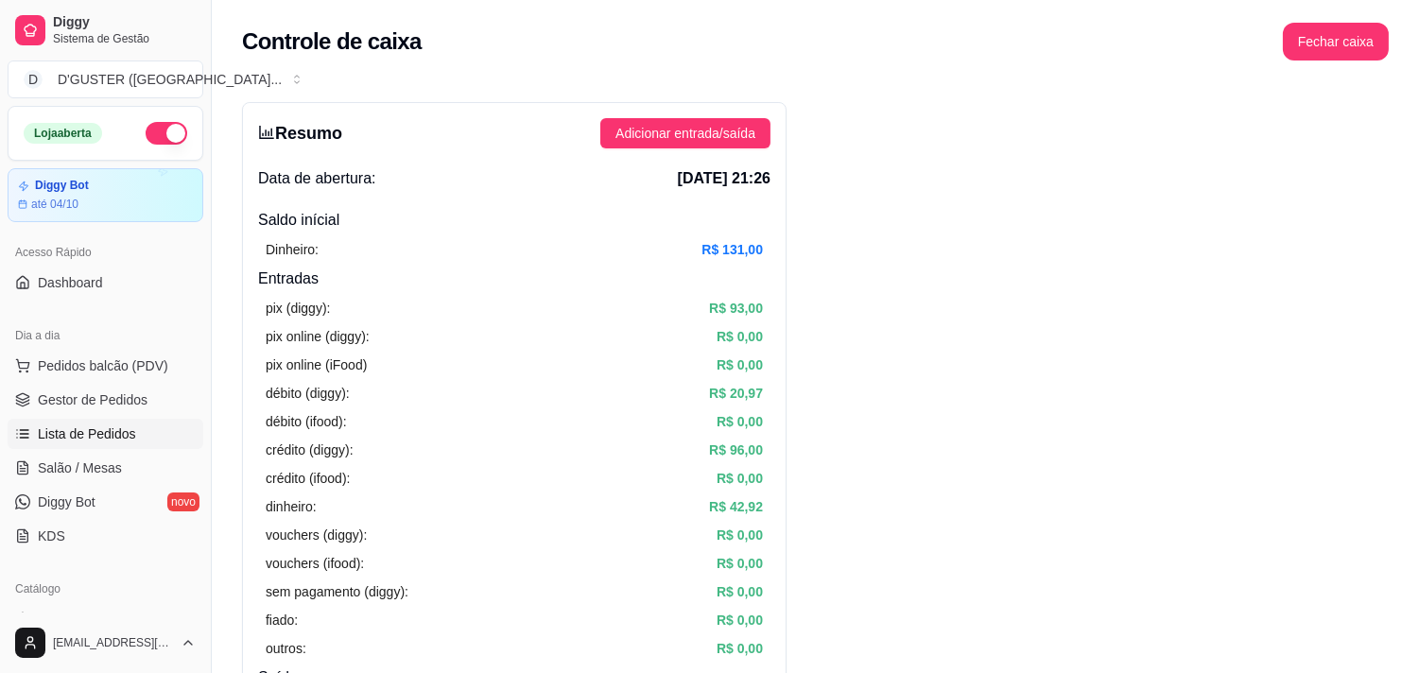
click at [83, 420] on link "Lista de Pedidos" at bounding box center [106, 434] width 196 height 30
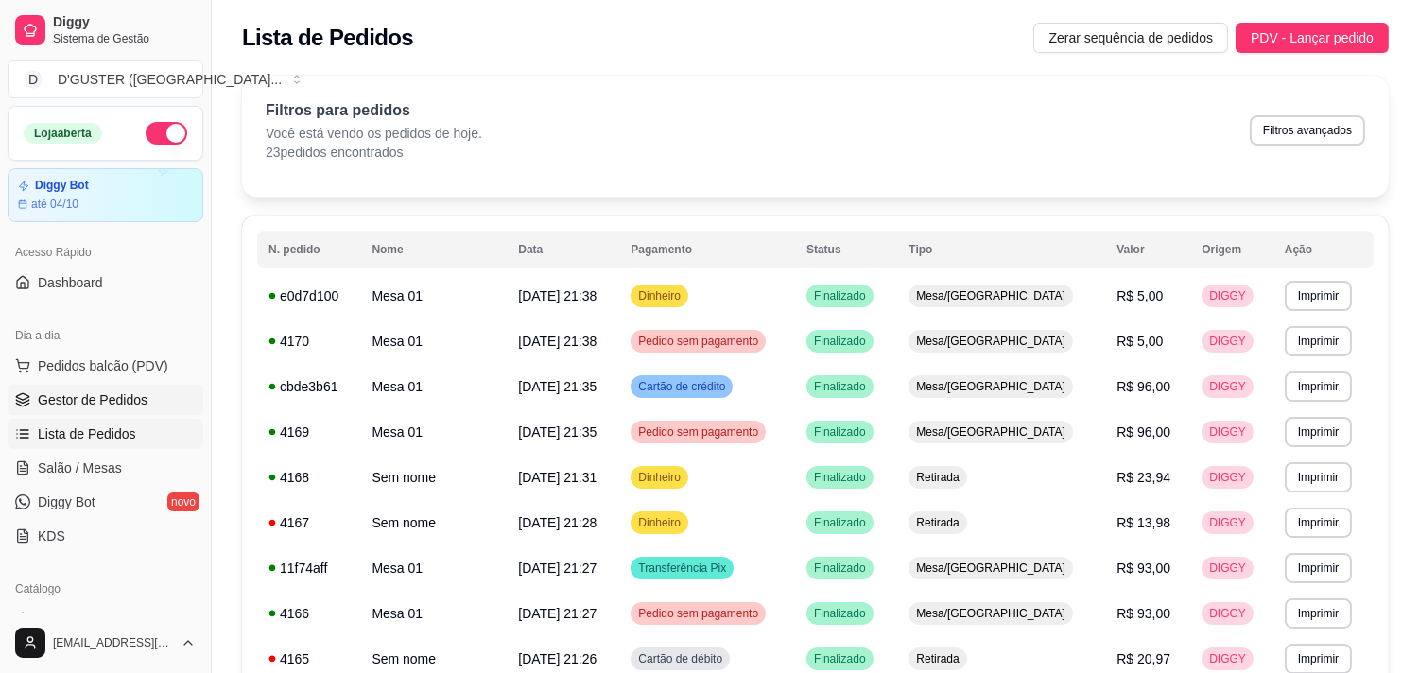
click at [73, 403] on span "Gestor de Pedidos" at bounding box center [93, 400] width 110 height 19
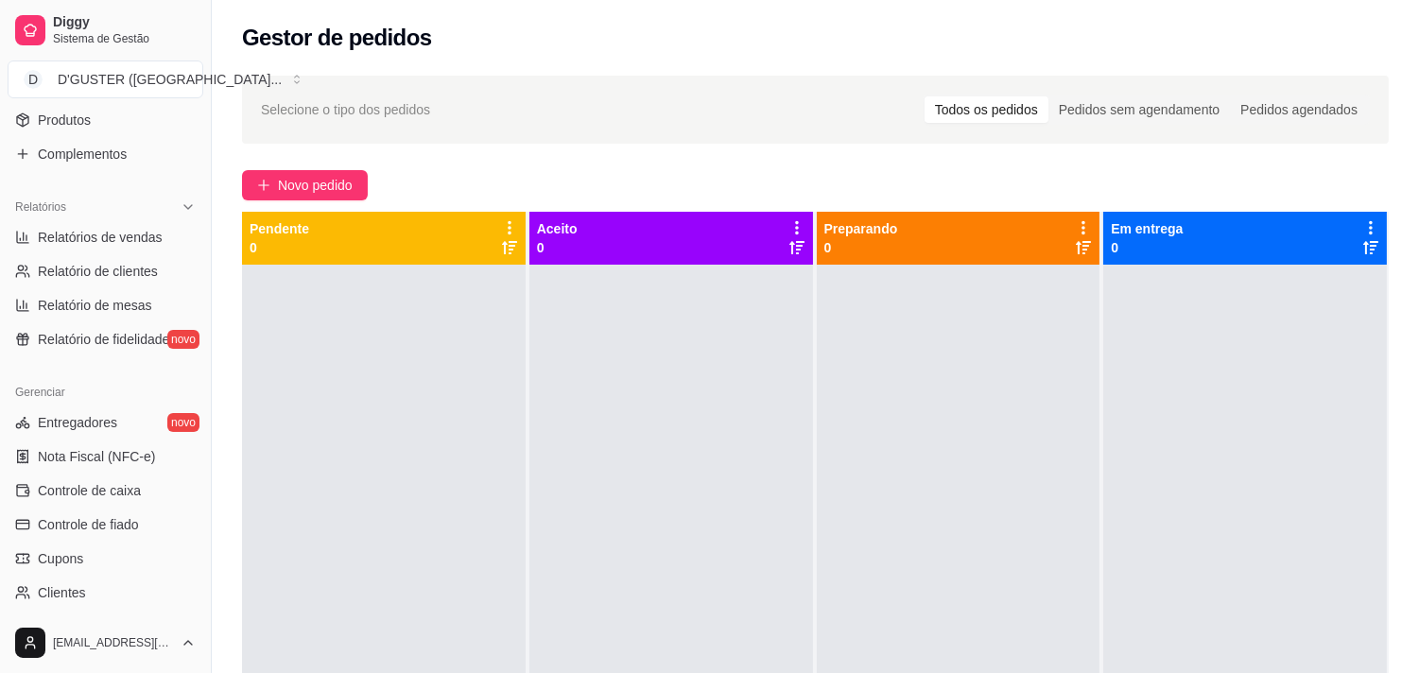
scroll to position [525, 0]
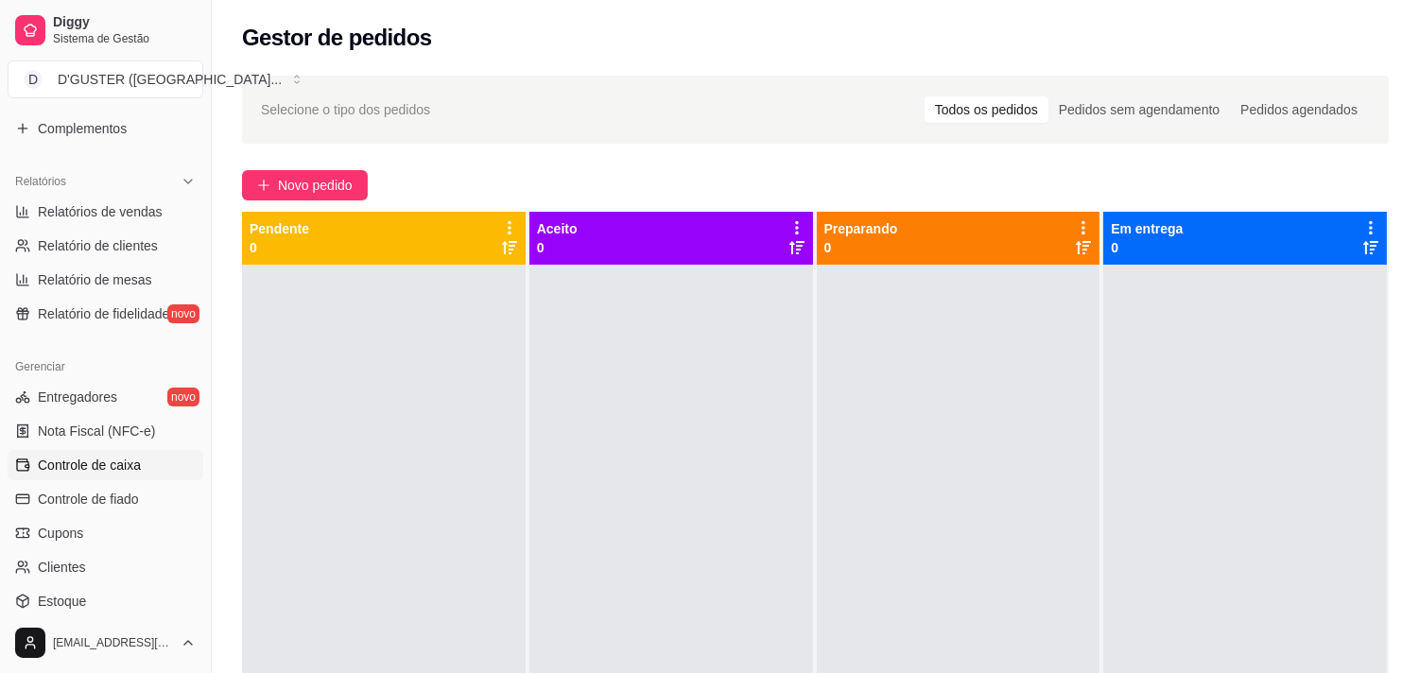
click at [61, 454] on link "Controle de caixa" at bounding box center [106, 465] width 196 height 30
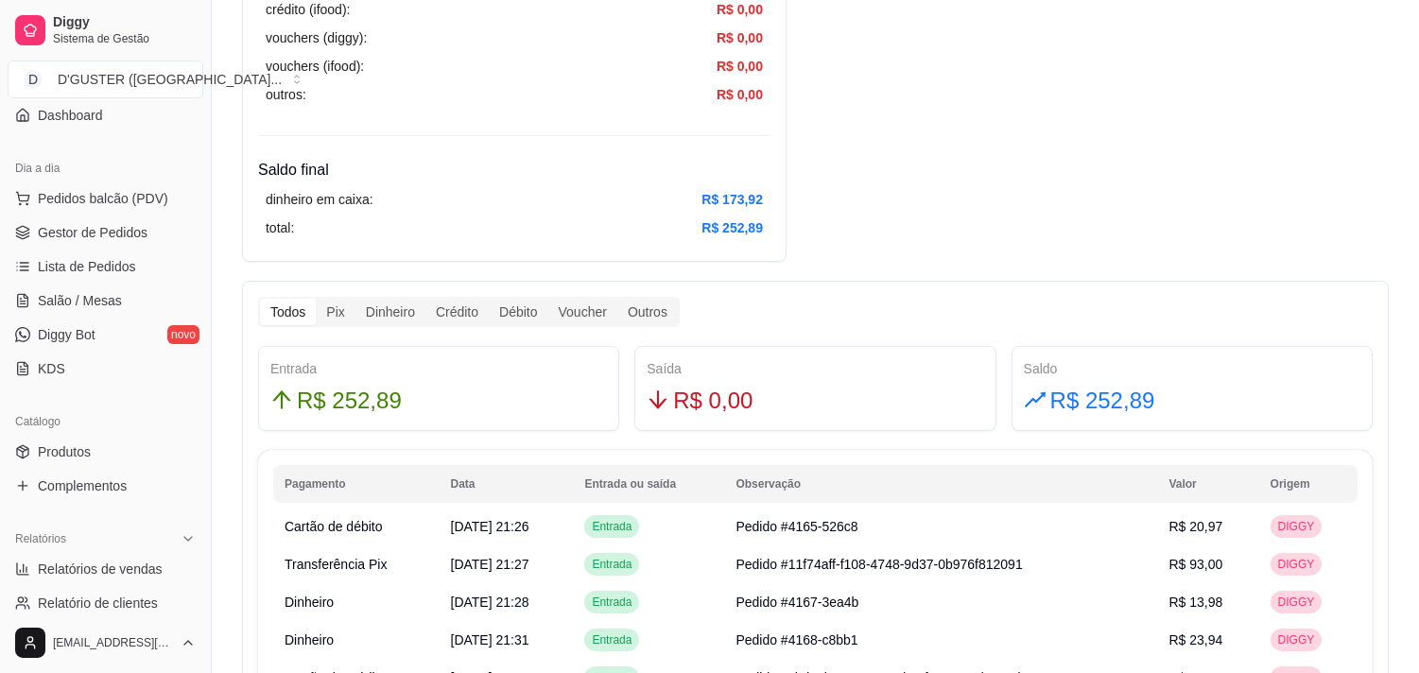
scroll to position [162, 0]
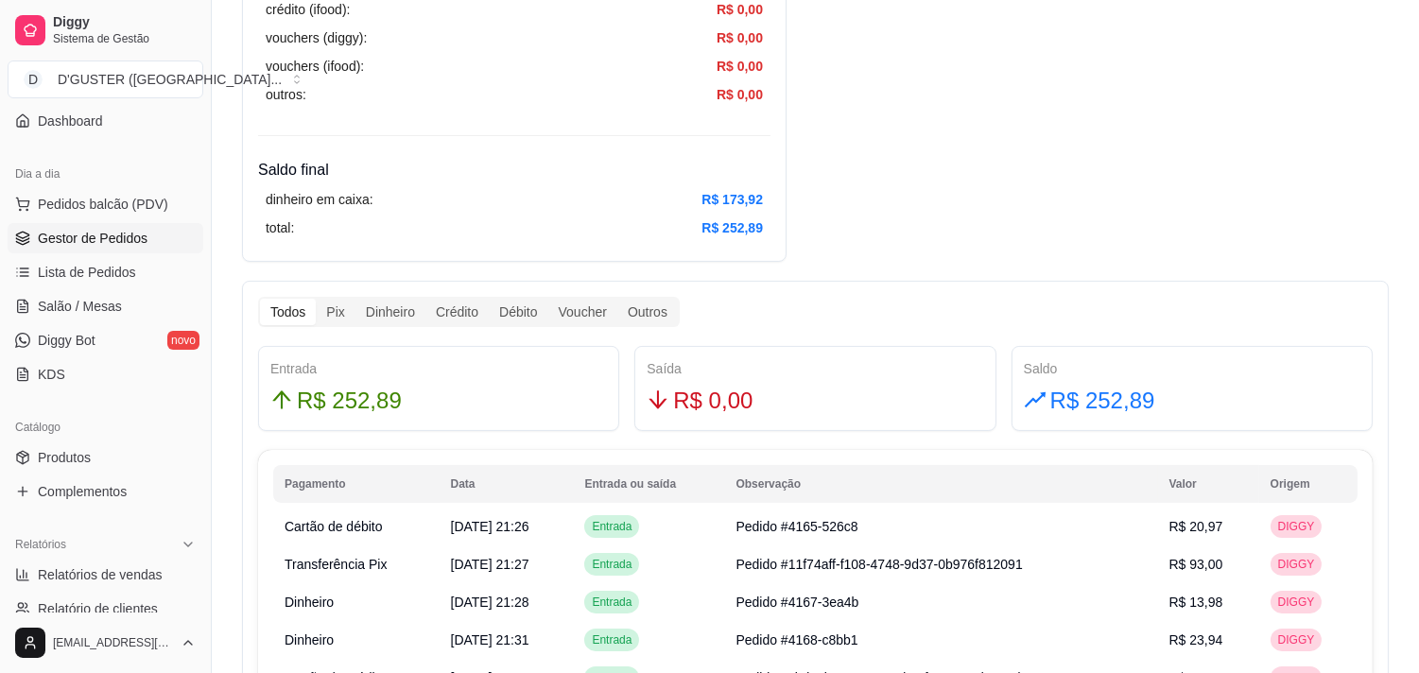
click at [82, 229] on span "Gestor de Pedidos" at bounding box center [93, 238] width 110 height 19
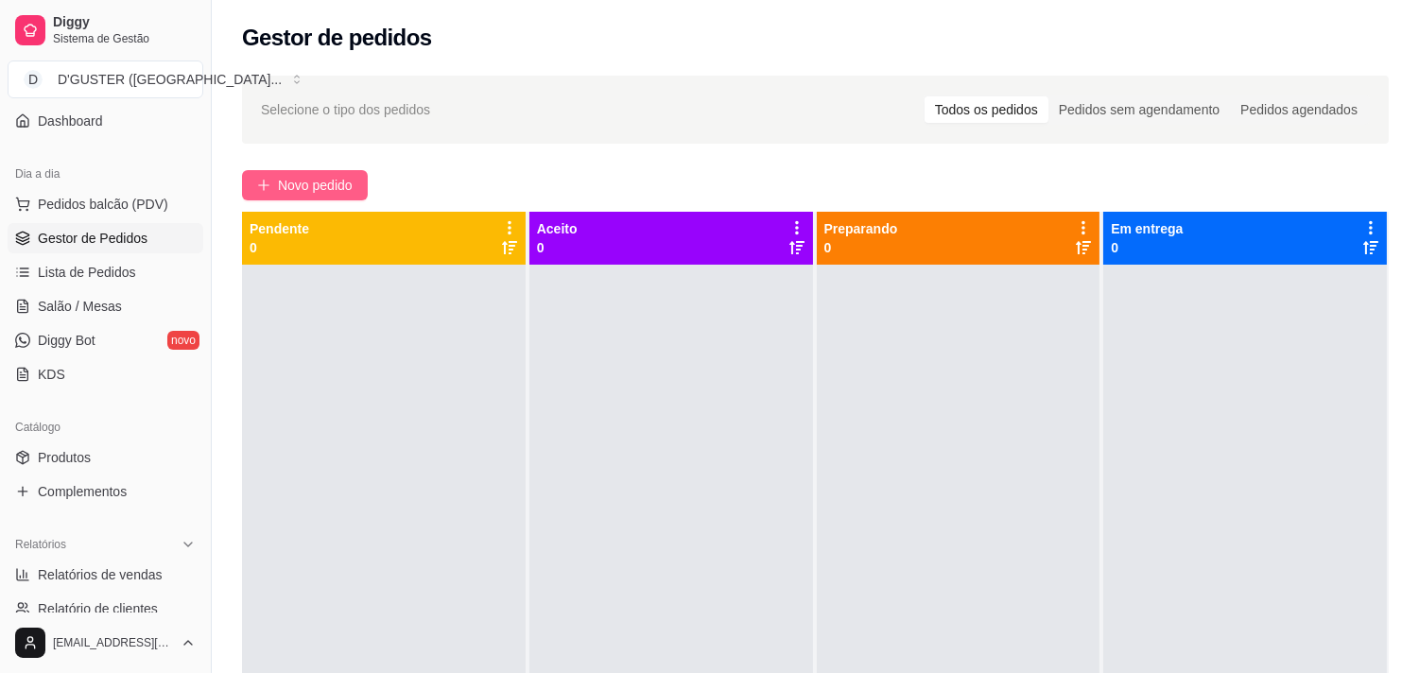
click at [294, 172] on button "Novo pedido" at bounding box center [305, 185] width 126 height 30
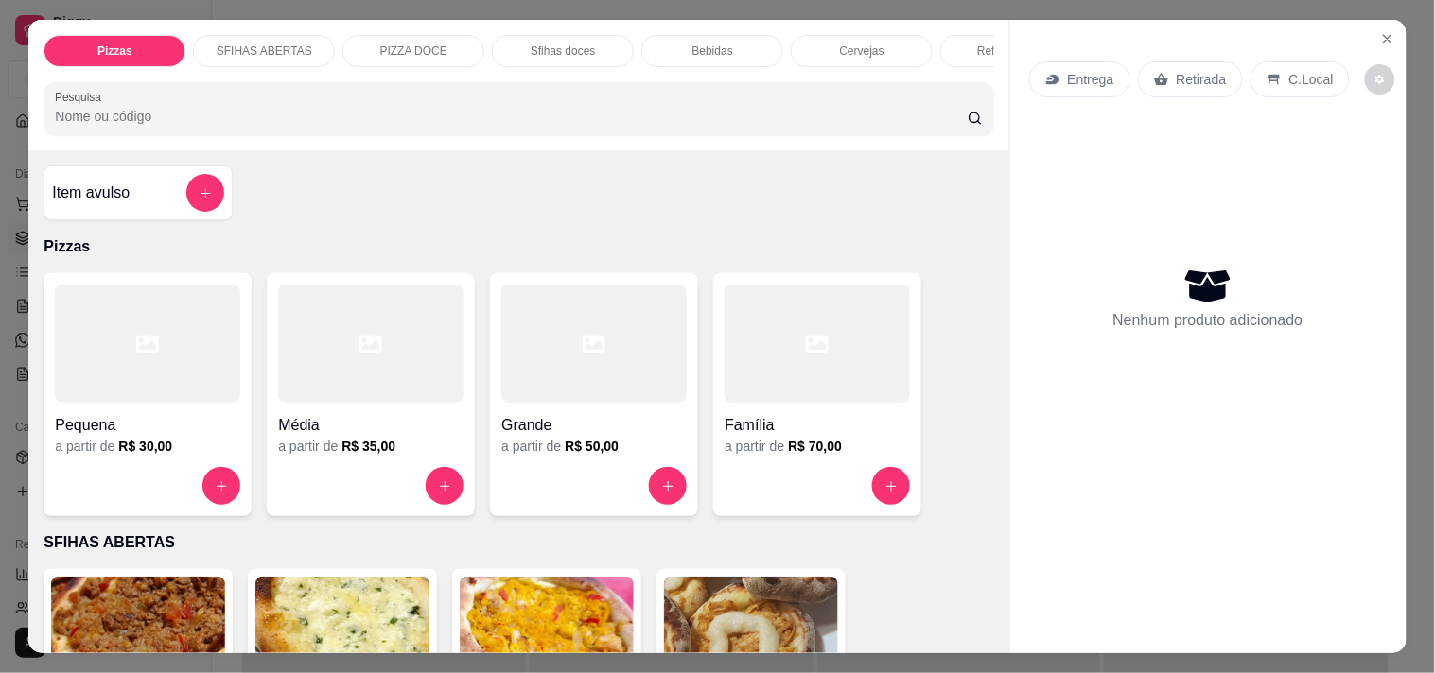
click at [1105, 73] on div "Entrega" at bounding box center [1079, 79] width 101 height 36
click at [52, 200] on h4 "Item avulso" at bounding box center [91, 193] width 78 height 23
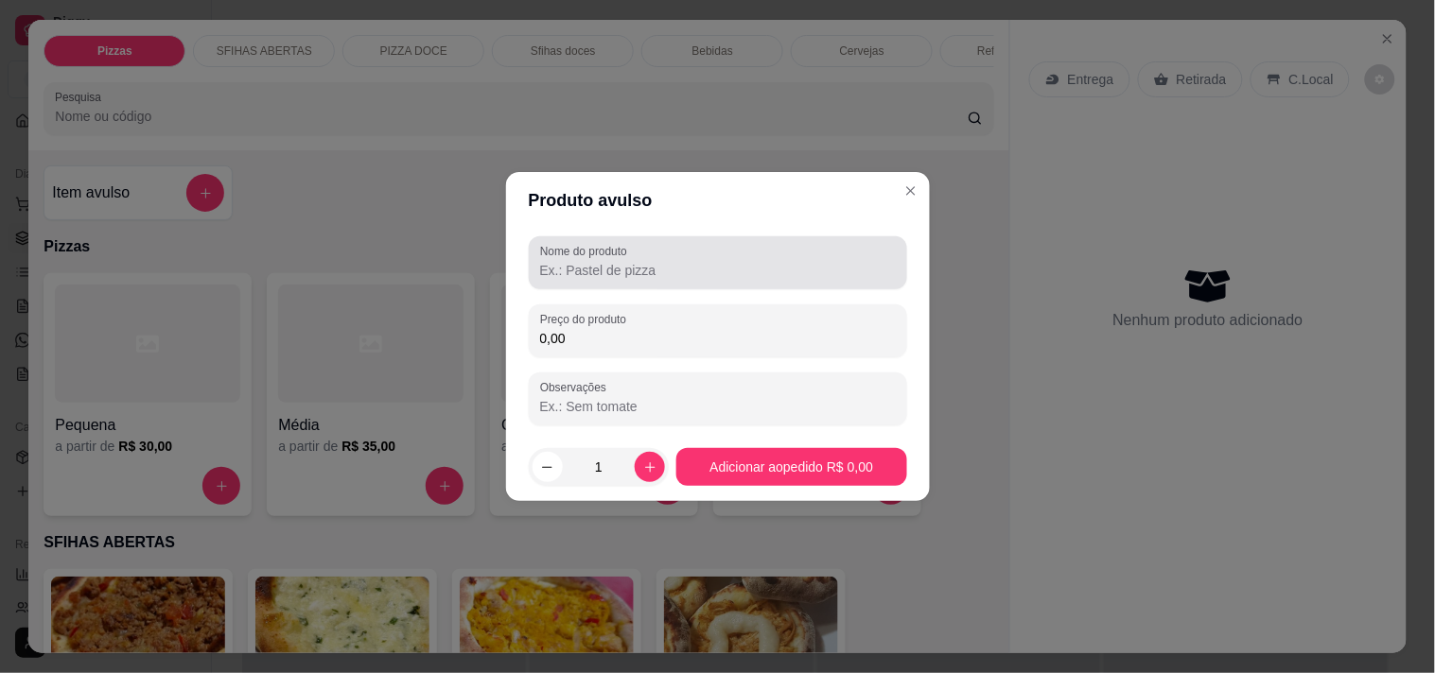
click at [678, 251] on div at bounding box center [718, 263] width 356 height 38
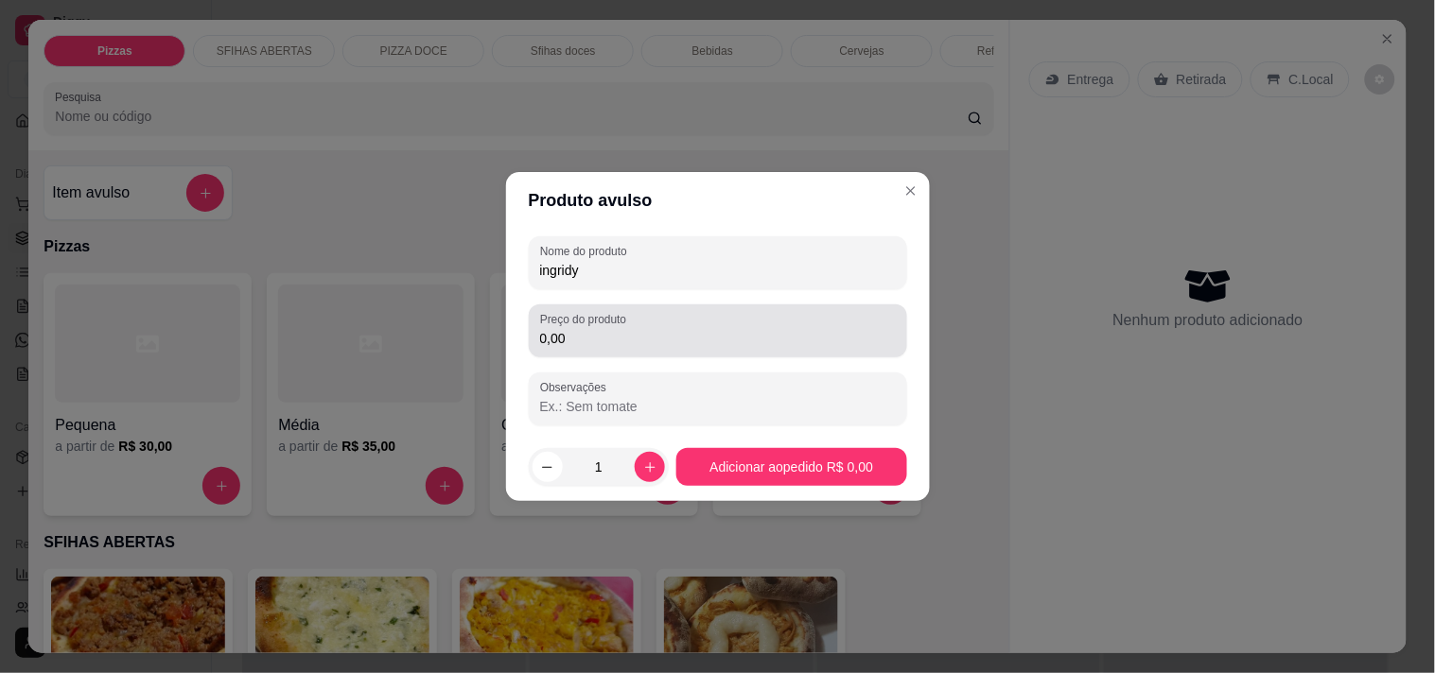
type input "ingridy"
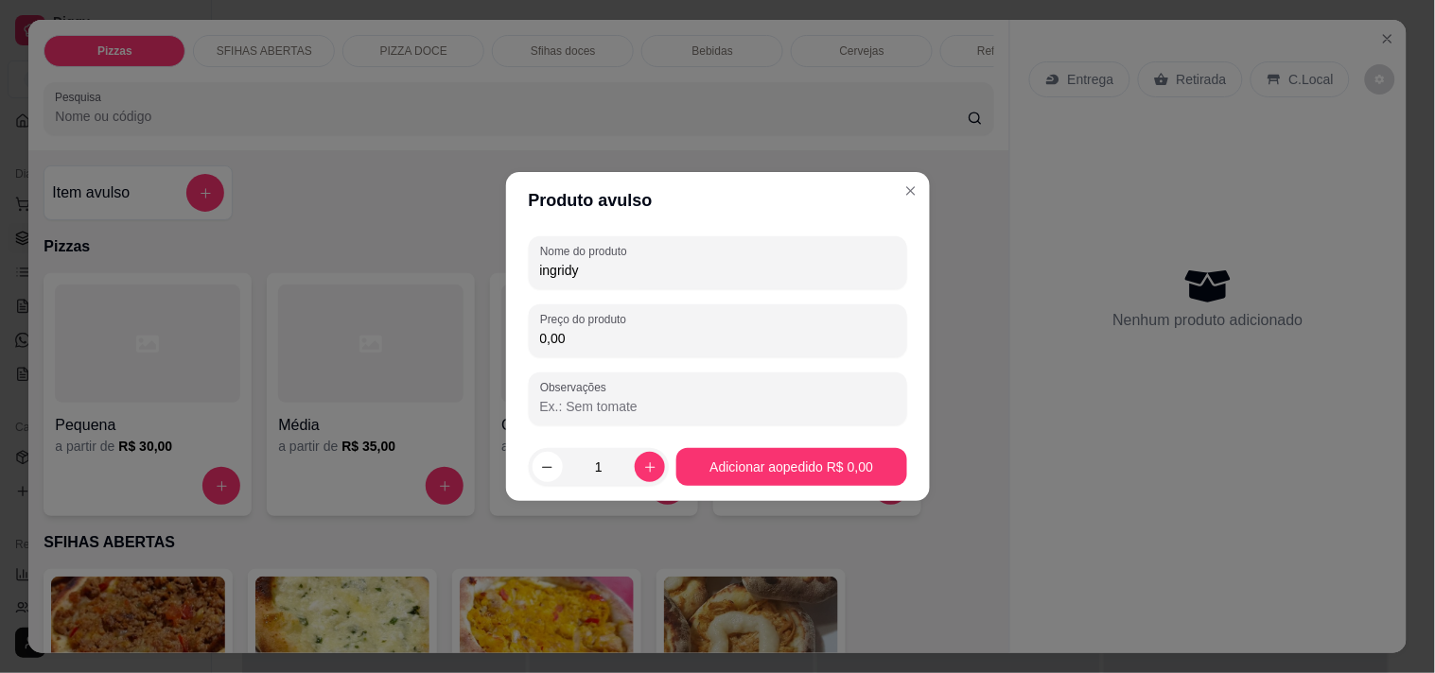
click at [672, 329] on input "0,00" at bounding box center [718, 338] width 356 height 19
type input "70,00"
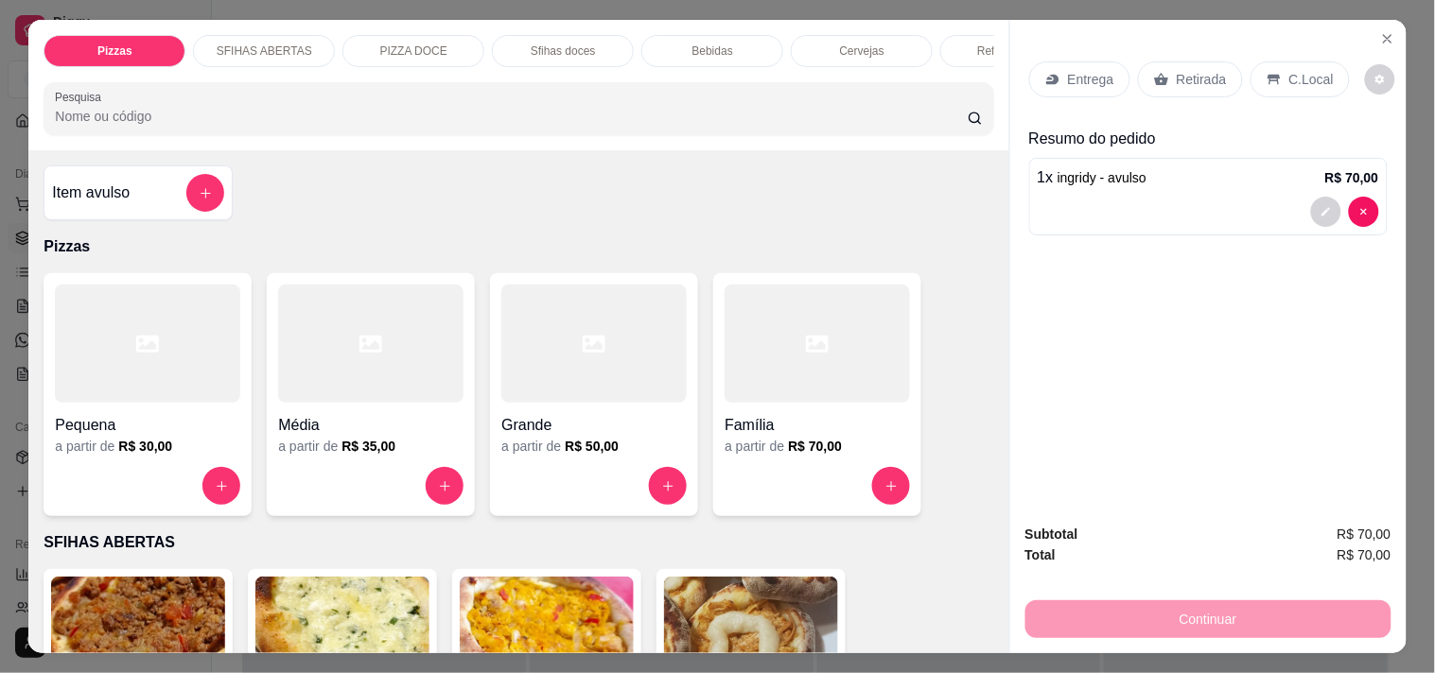
click at [1210, 76] on p "Retirada" at bounding box center [1201, 79] width 50 height 19
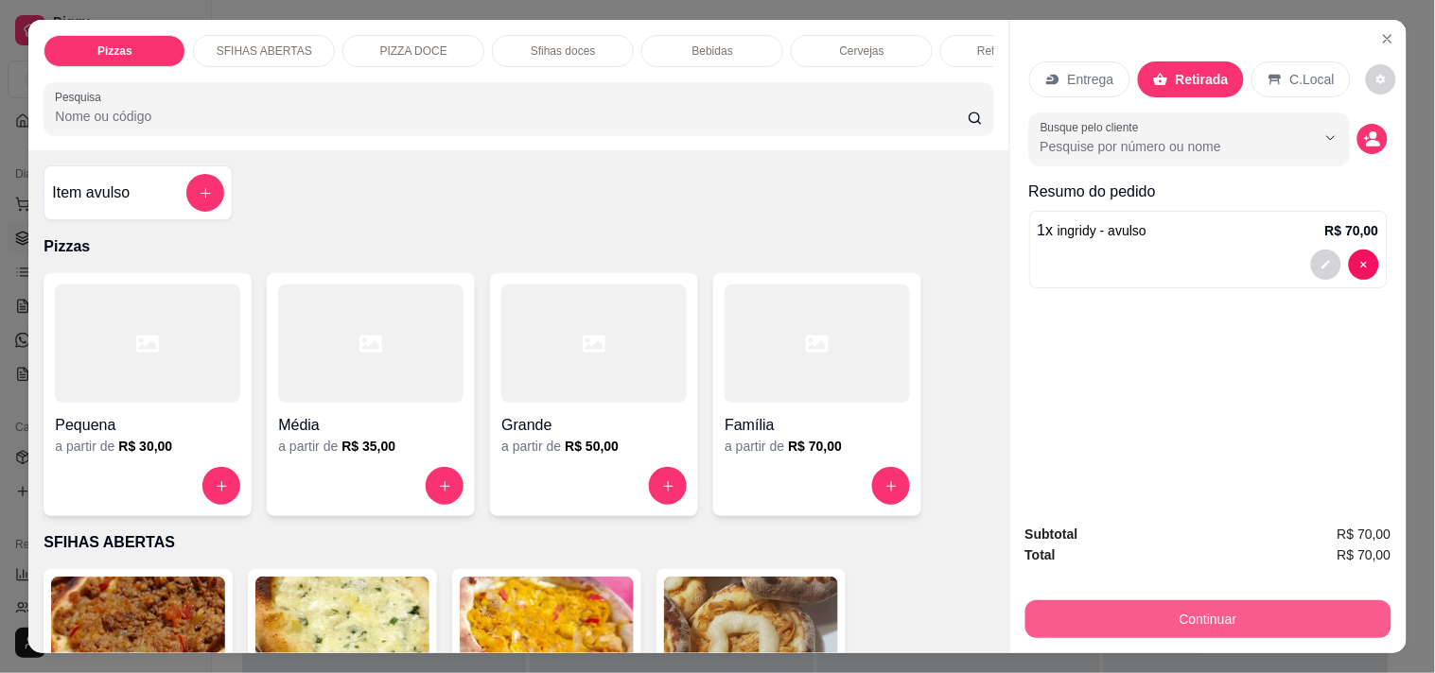
click at [1169, 611] on button "Continuar" at bounding box center [1208, 620] width 366 height 38
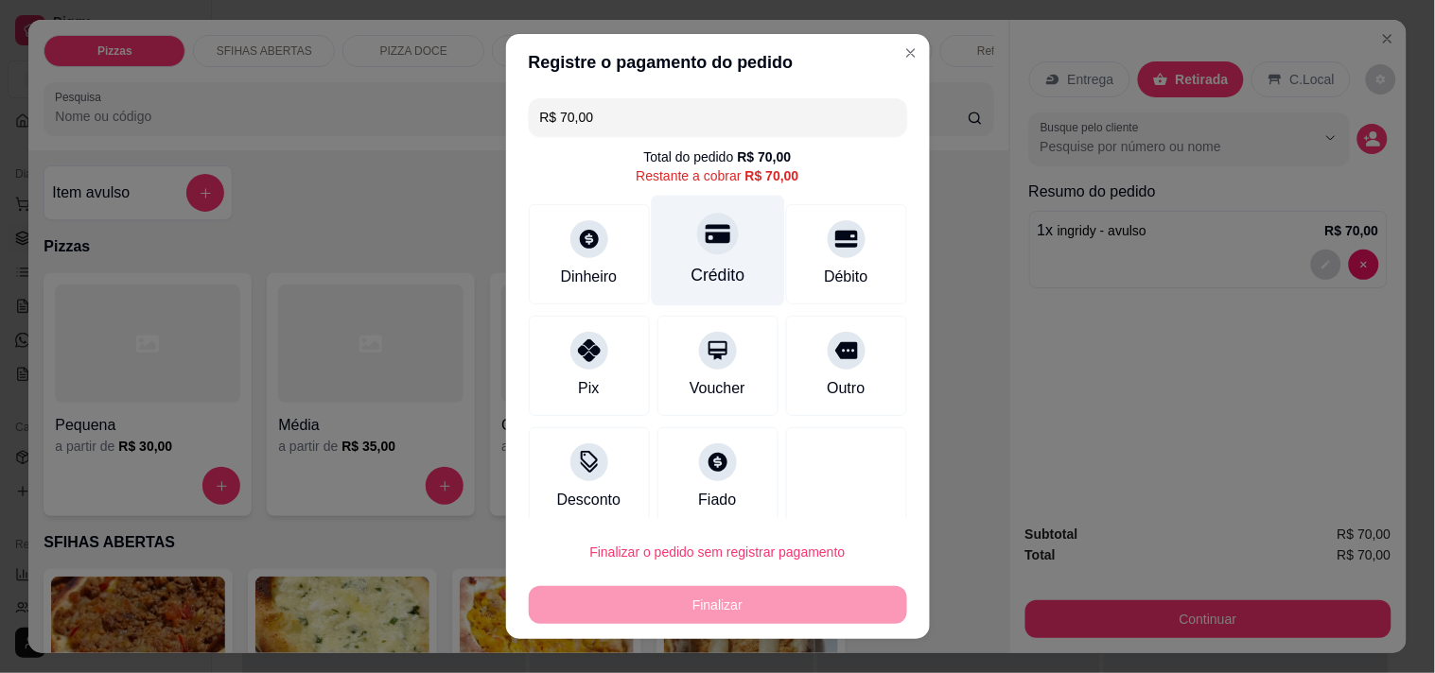
click at [707, 259] on div "Crédito" at bounding box center [717, 250] width 133 height 111
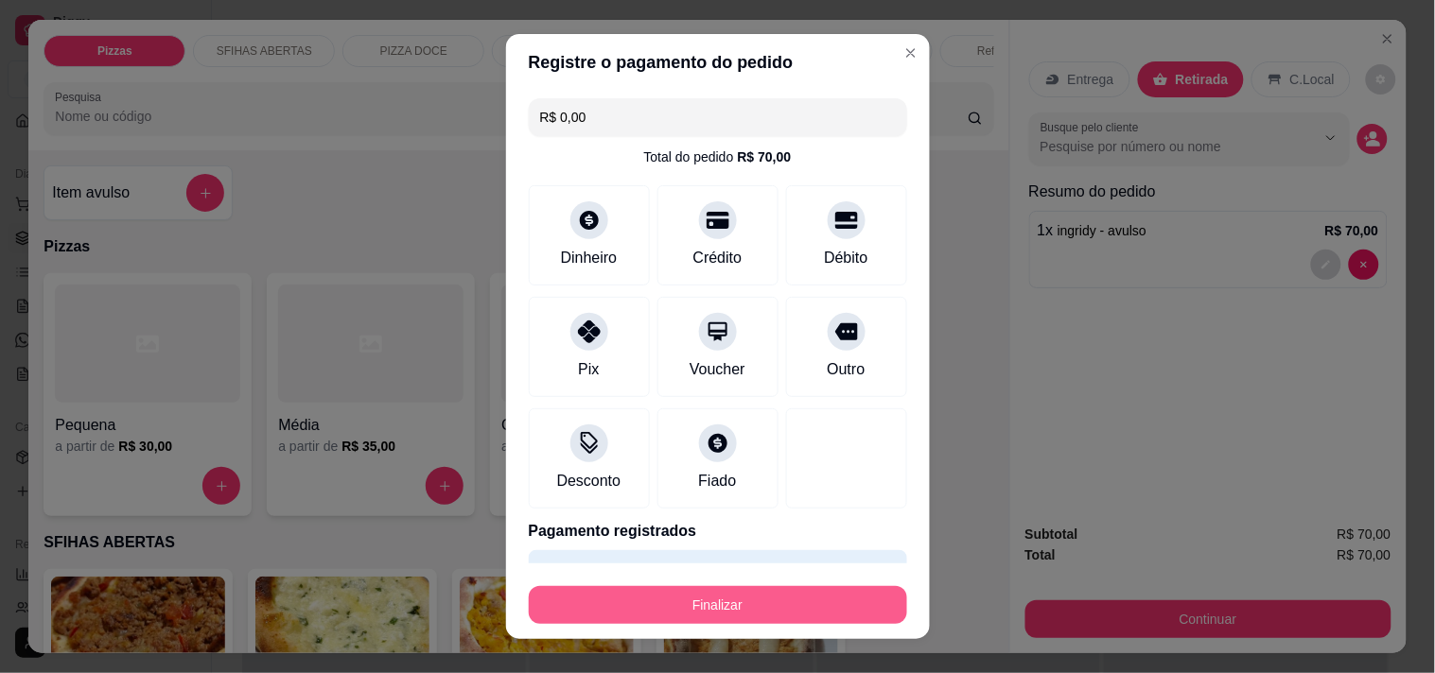
click at [809, 621] on button "Finalizar" at bounding box center [718, 605] width 378 height 38
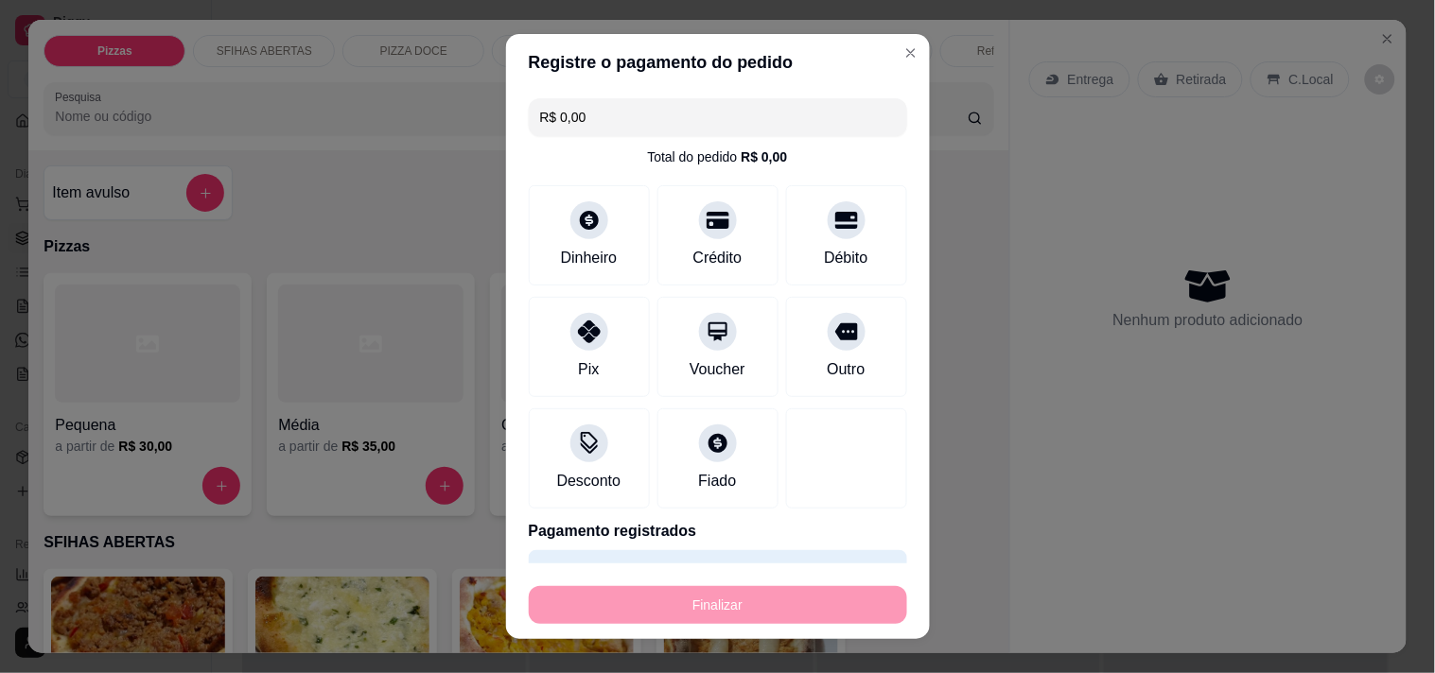
type input "-R$ 70,00"
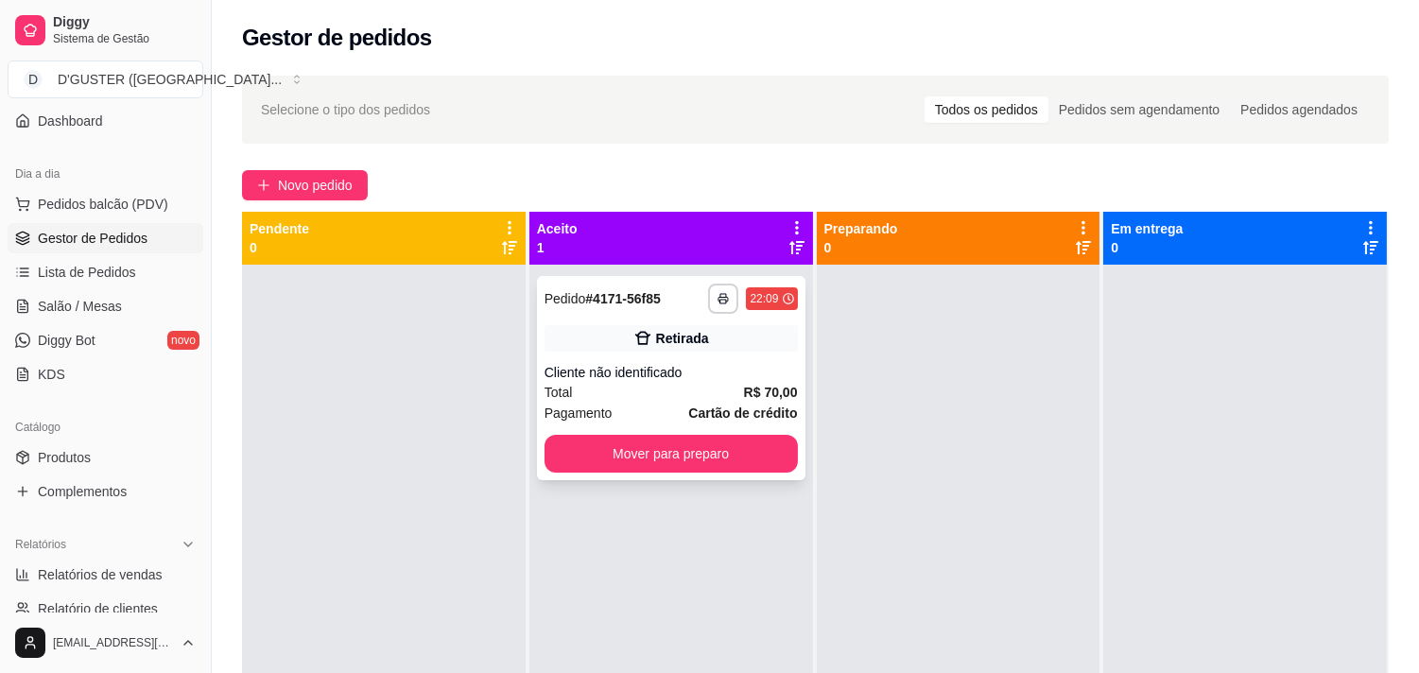
click at [762, 476] on div "**********" at bounding box center [671, 378] width 269 height 204
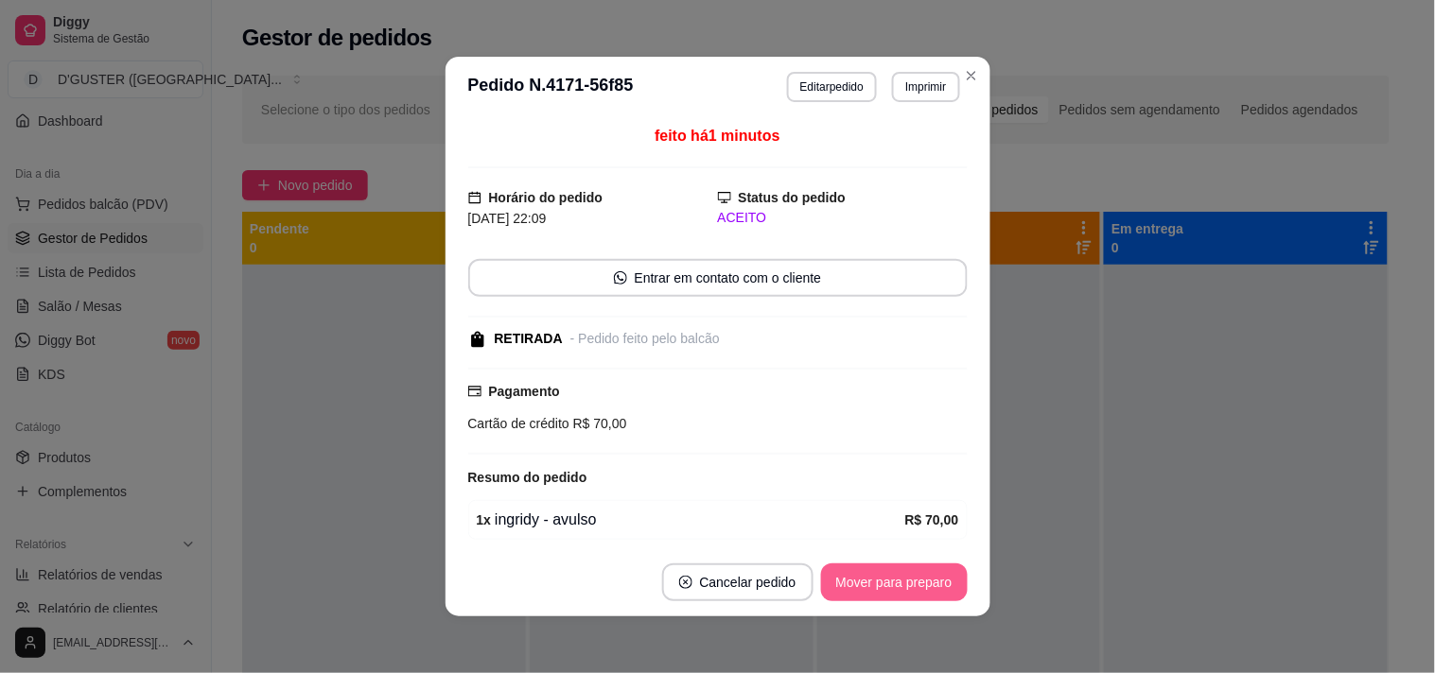
click at [881, 590] on button "Mover para preparo" at bounding box center [894, 583] width 147 height 38
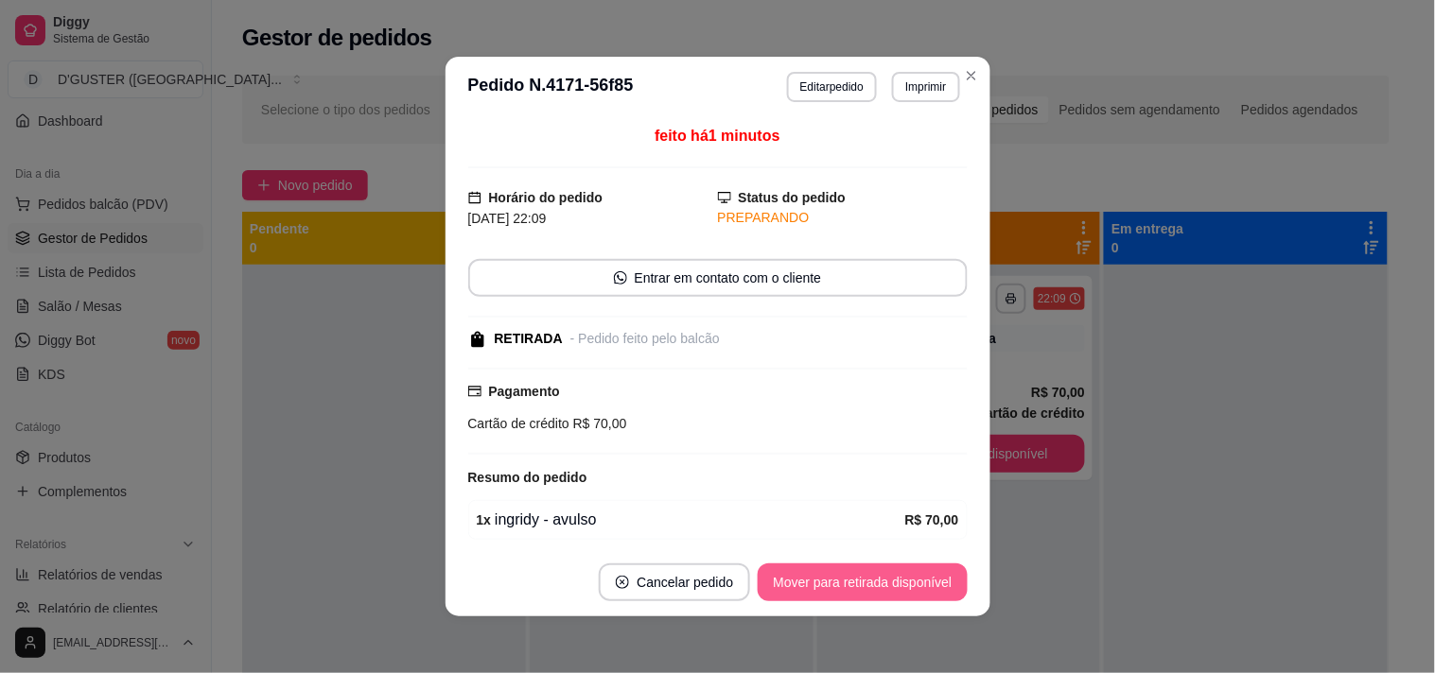
click at [893, 589] on button "Mover para retirada disponível" at bounding box center [861, 583] width 209 height 38
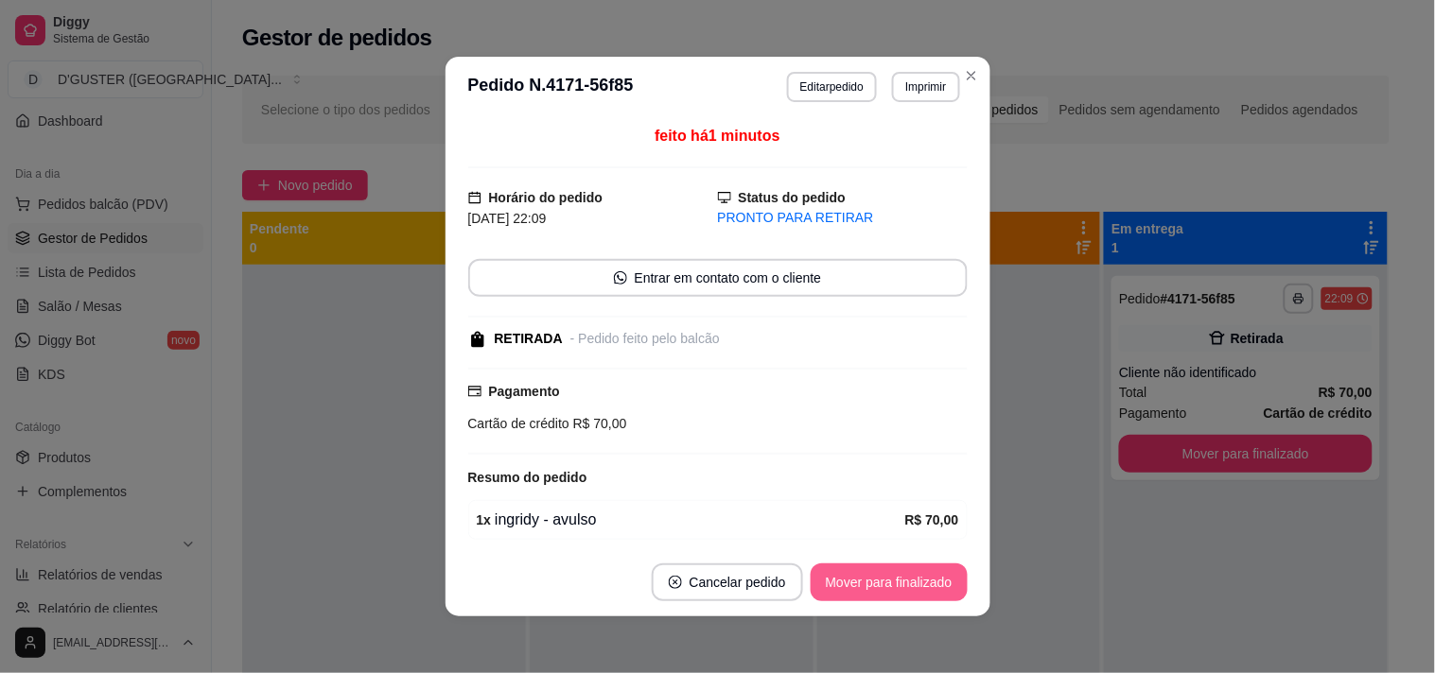
click at [893, 589] on button "Mover para finalizado" at bounding box center [888, 583] width 157 height 38
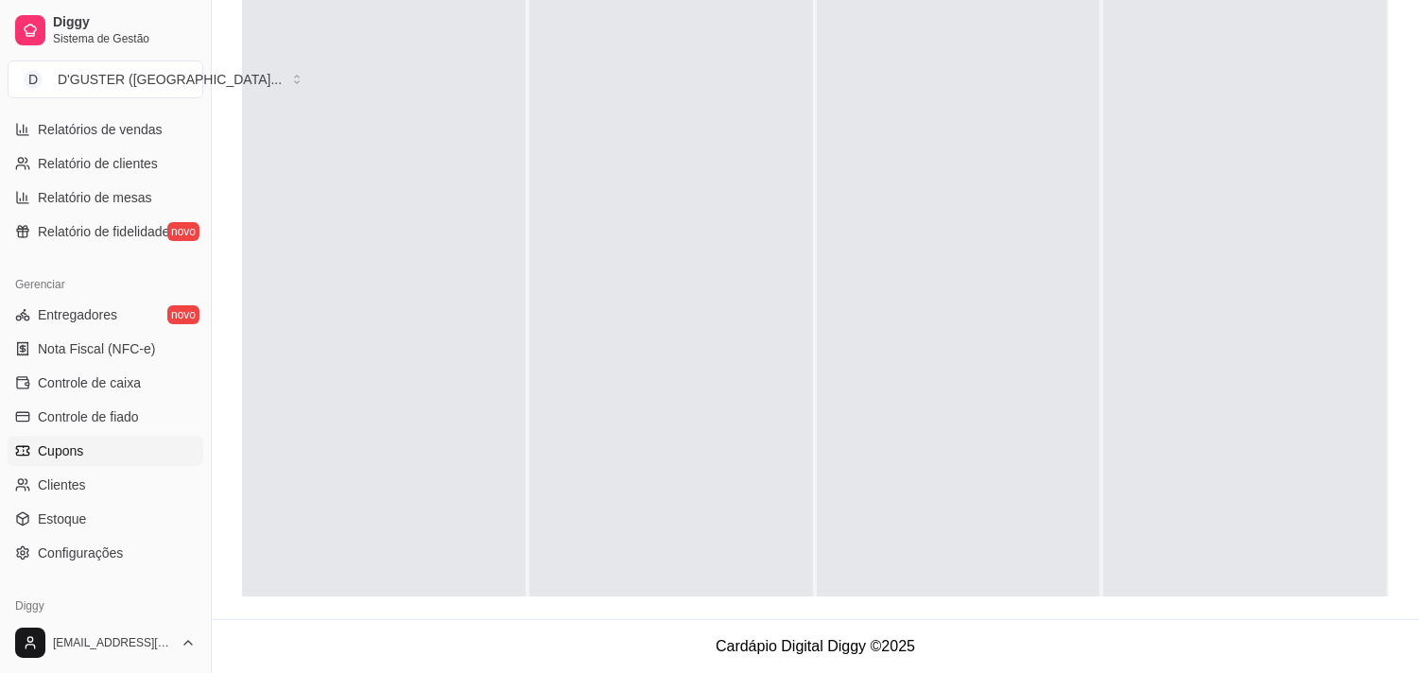
scroll to position [687, 0]
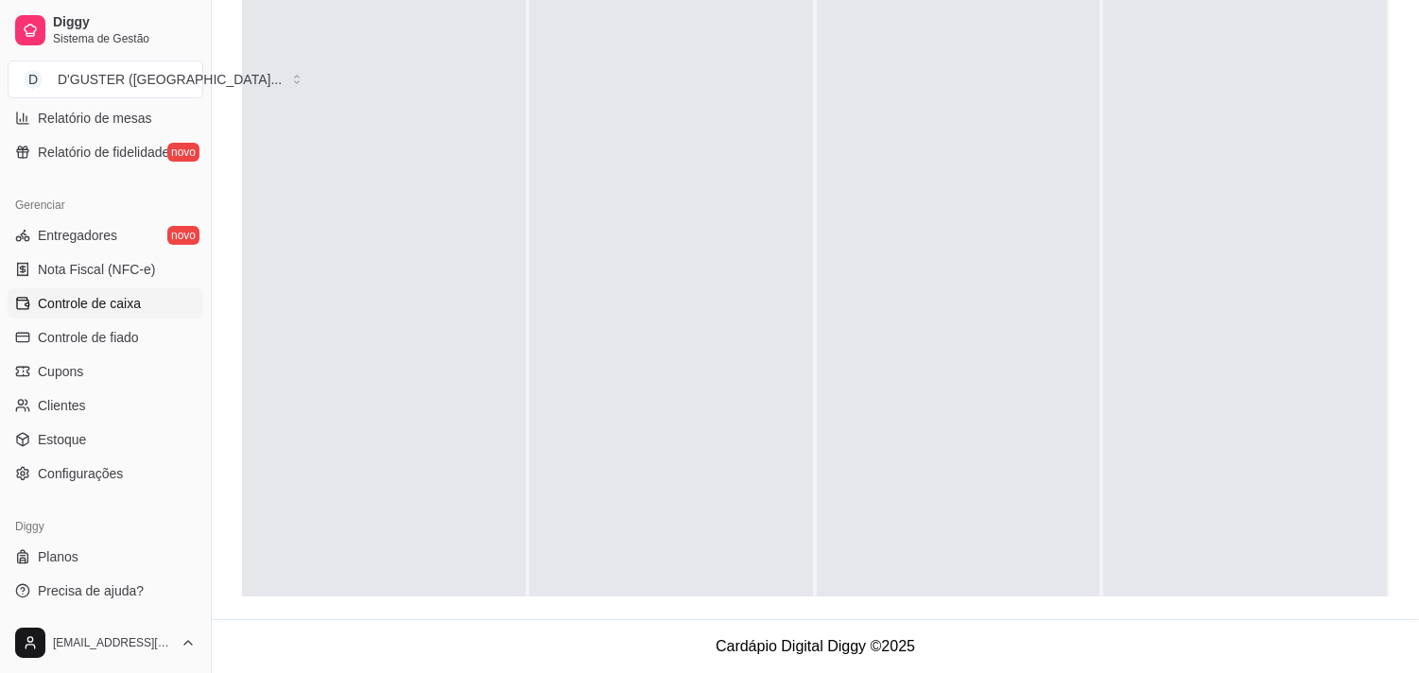
click at [67, 299] on span "Controle de caixa" at bounding box center [89, 303] width 103 height 19
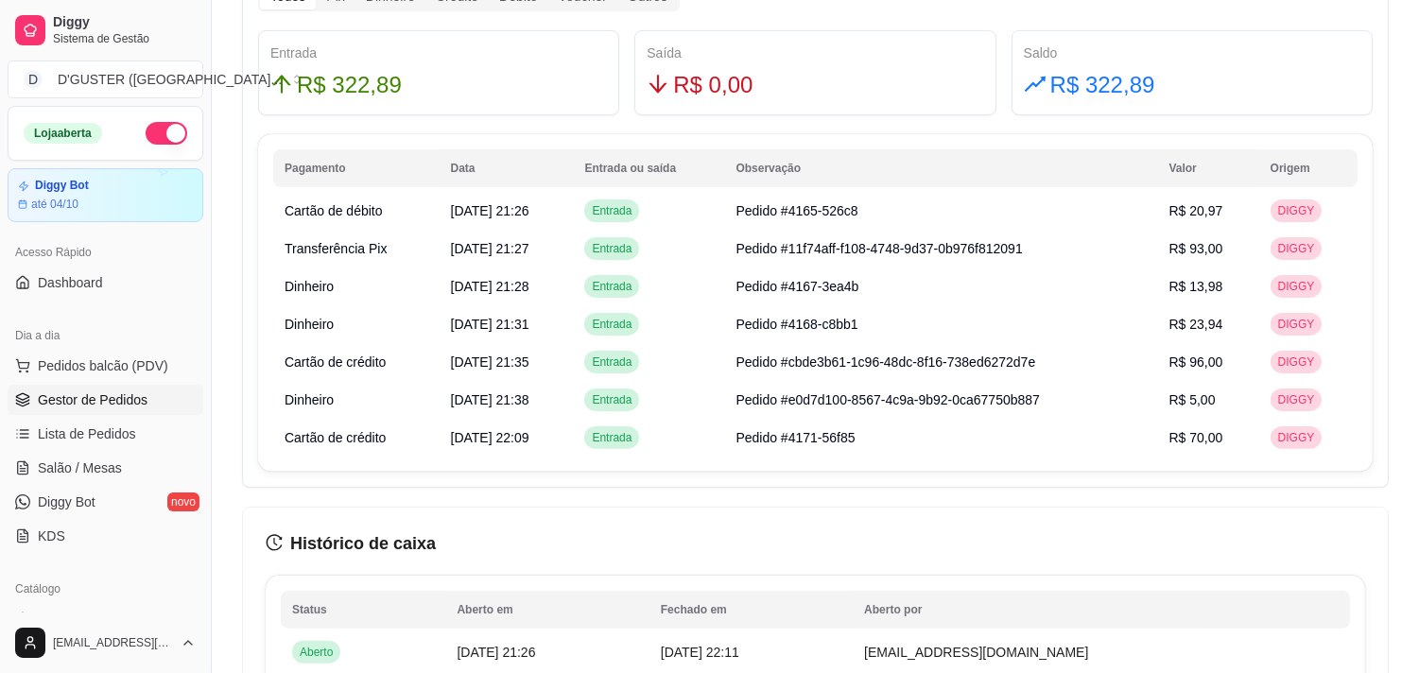
click at [73, 395] on span "Gestor de Pedidos" at bounding box center [93, 400] width 110 height 19
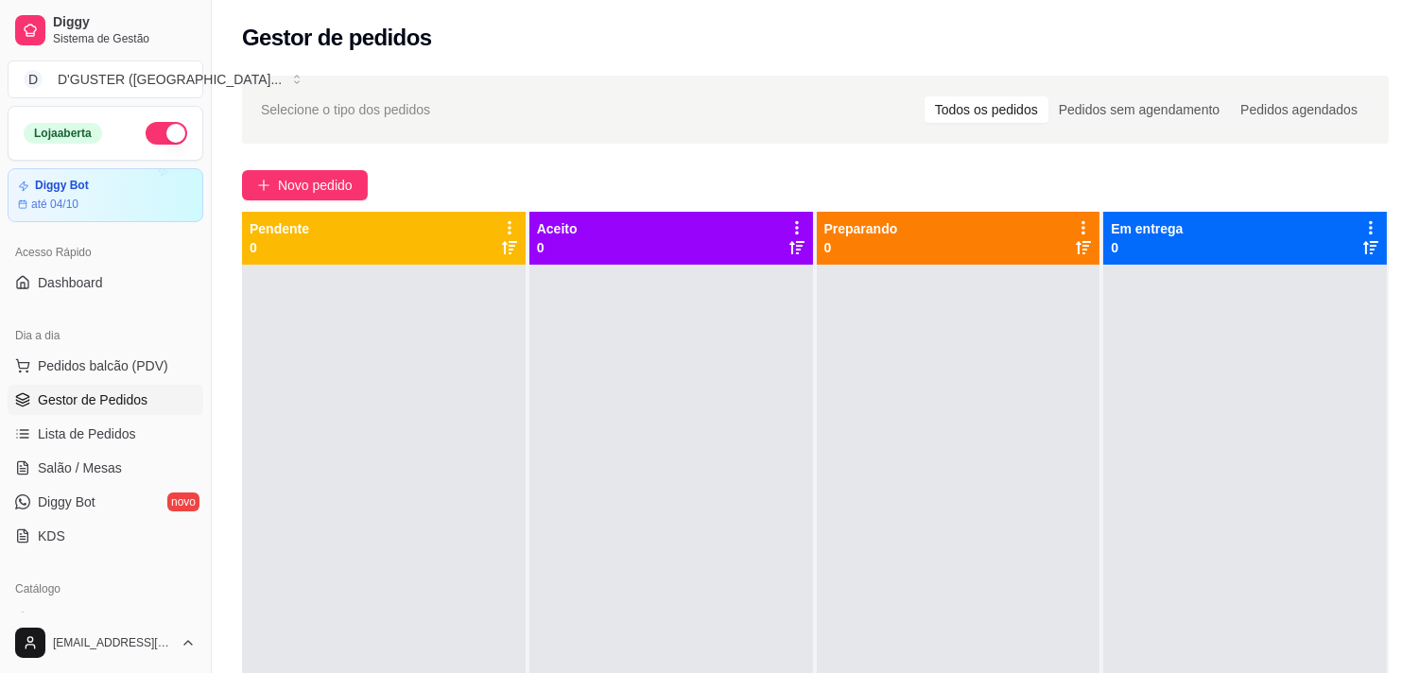
click at [8, 385] on link "Gestor de Pedidos" at bounding box center [106, 400] width 196 height 30
click at [99, 465] on span "Salão / Mesas" at bounding box center [80, 468] width 84 height 19
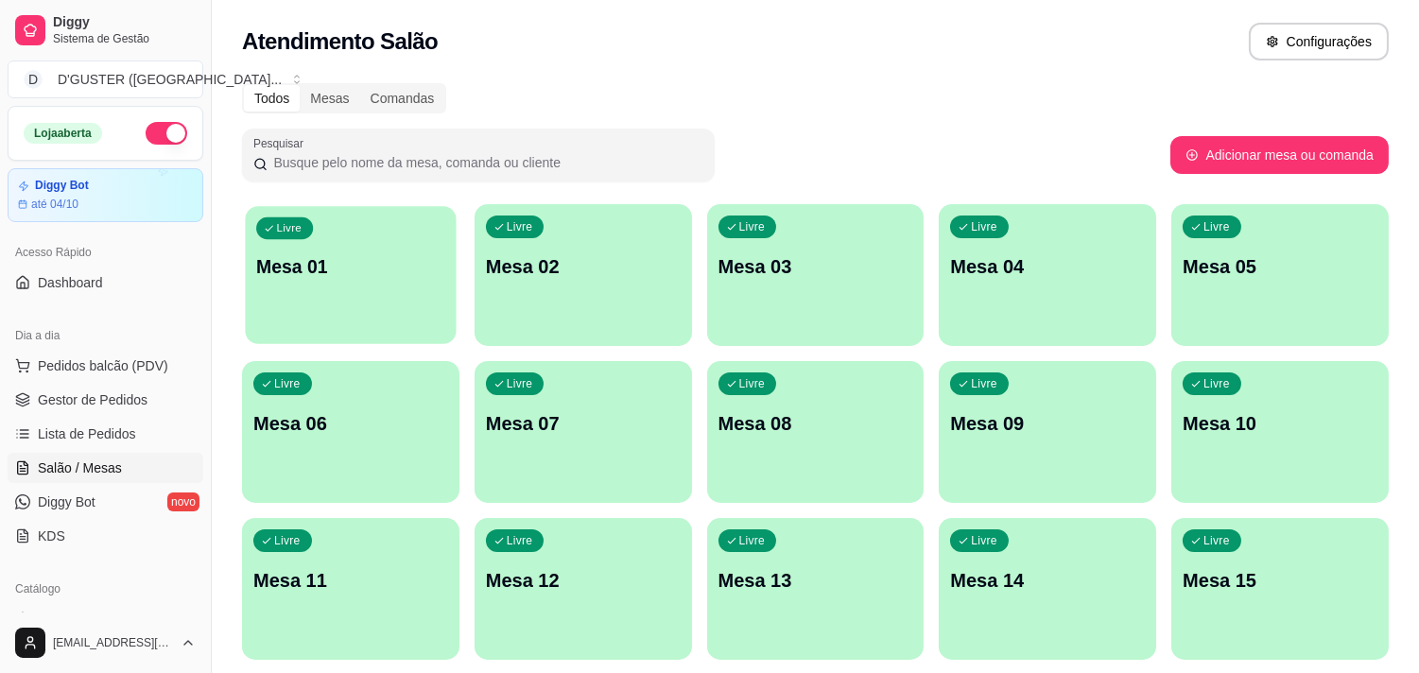
click at [336, 314] on div "Livre Mesa 01" at bounding box center [350, 263] width 211 height 115
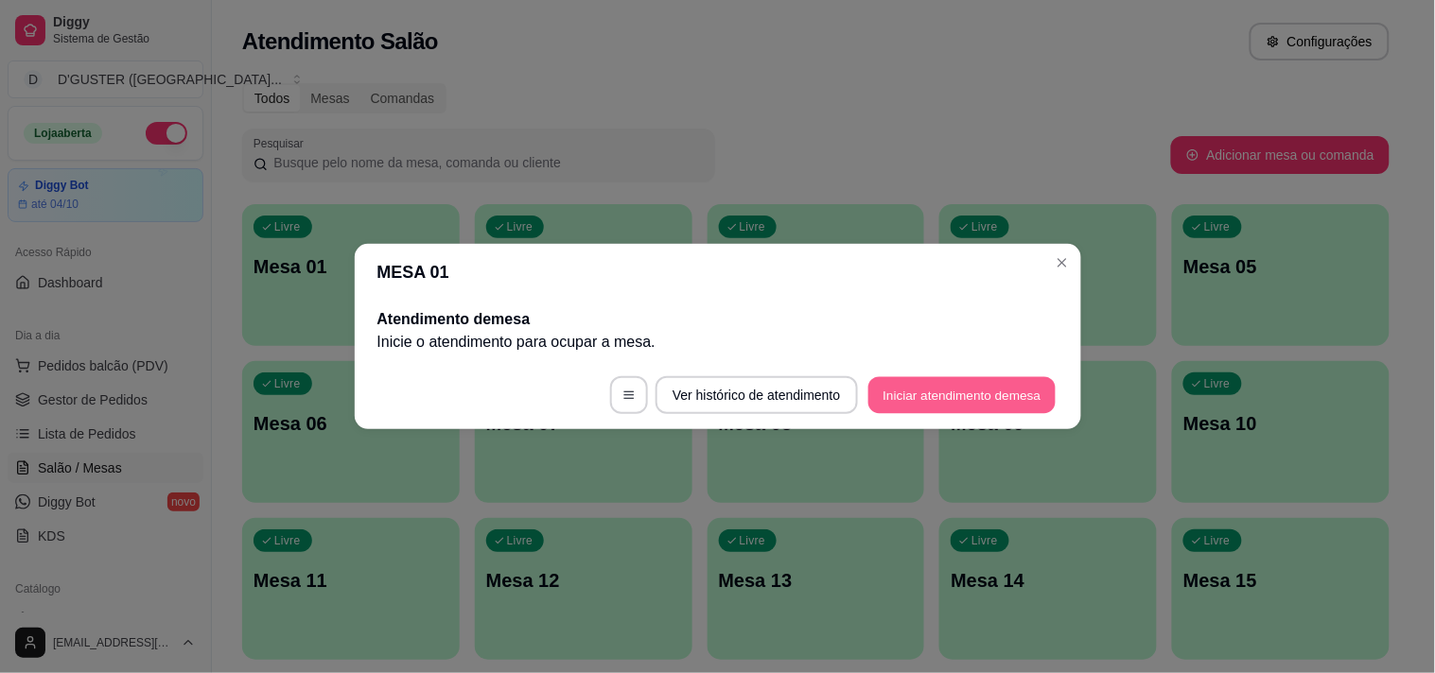
click at [1004, 397] on button "Iniciar atendimento de mesa" at bounding box center [961, 395] width 187 height 37
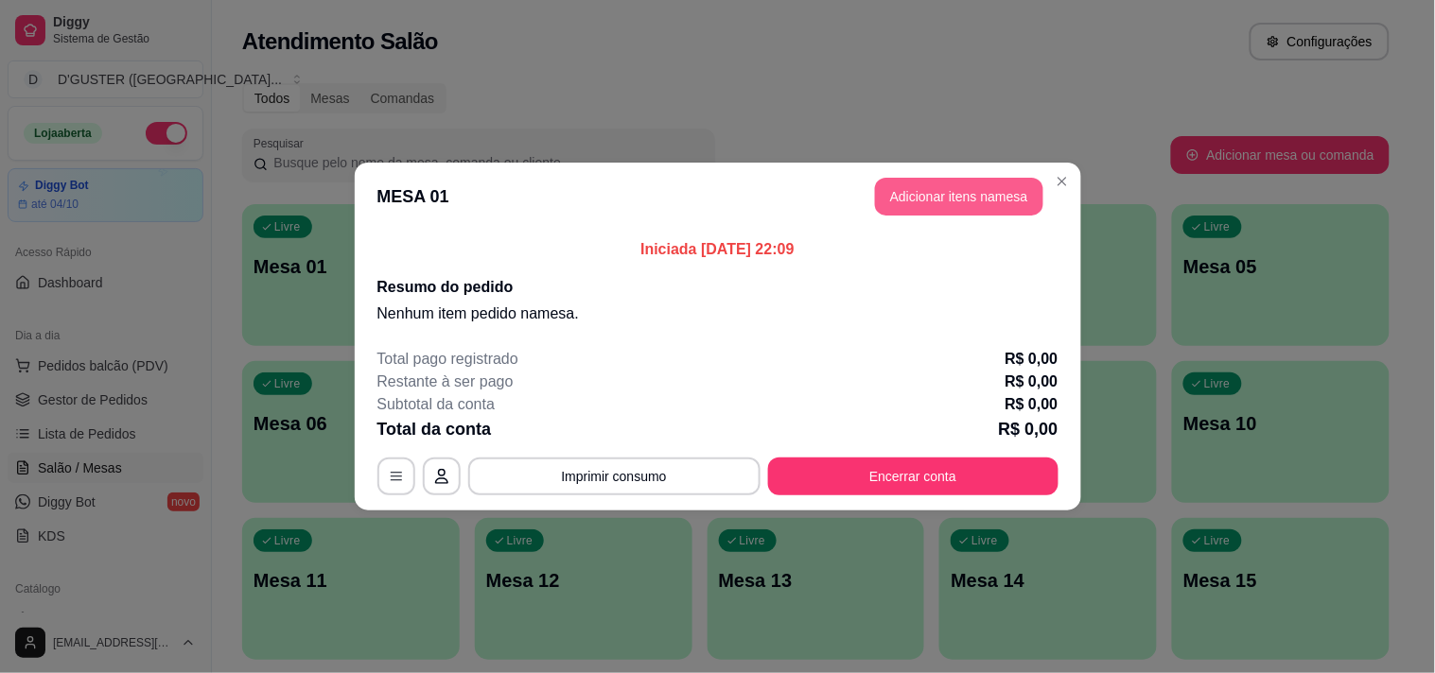
click at [965, 185] on button "Adicionar itens na mesa" at bounding box center [959, 197] width 168 height 38
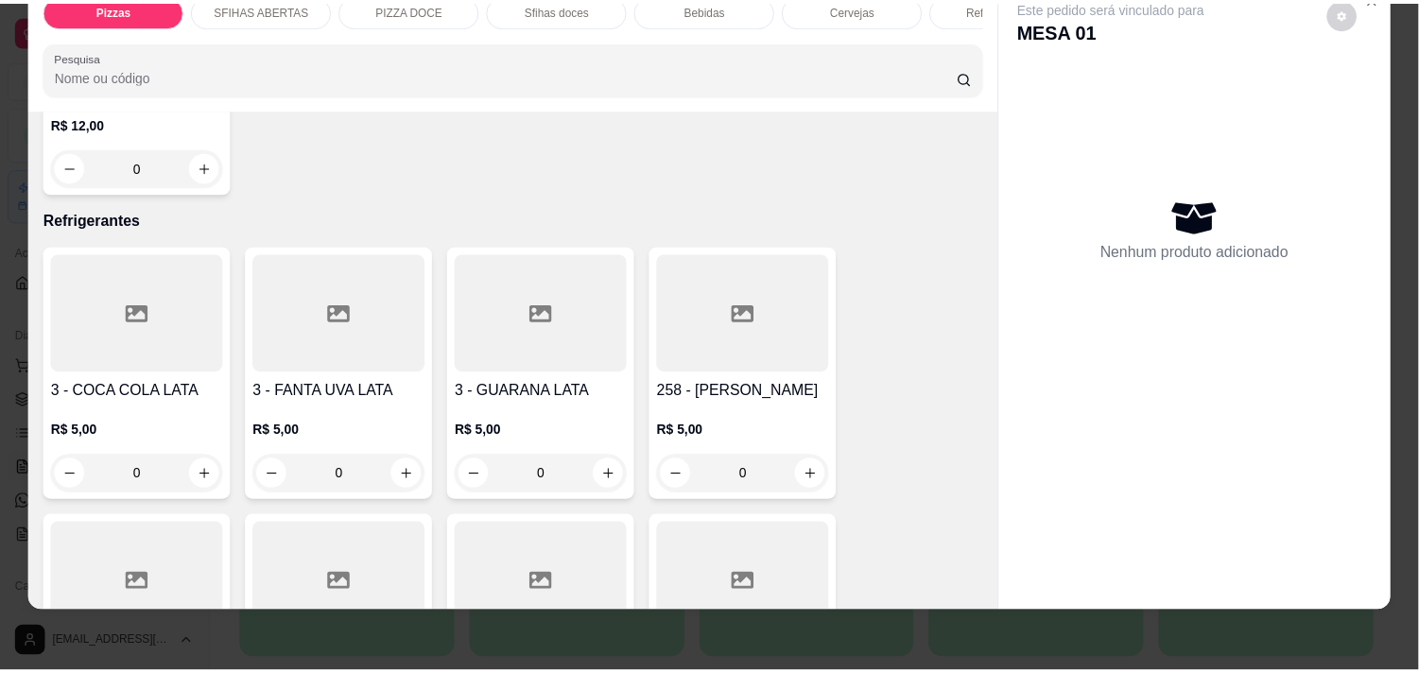
scroll to position [4938, 0]
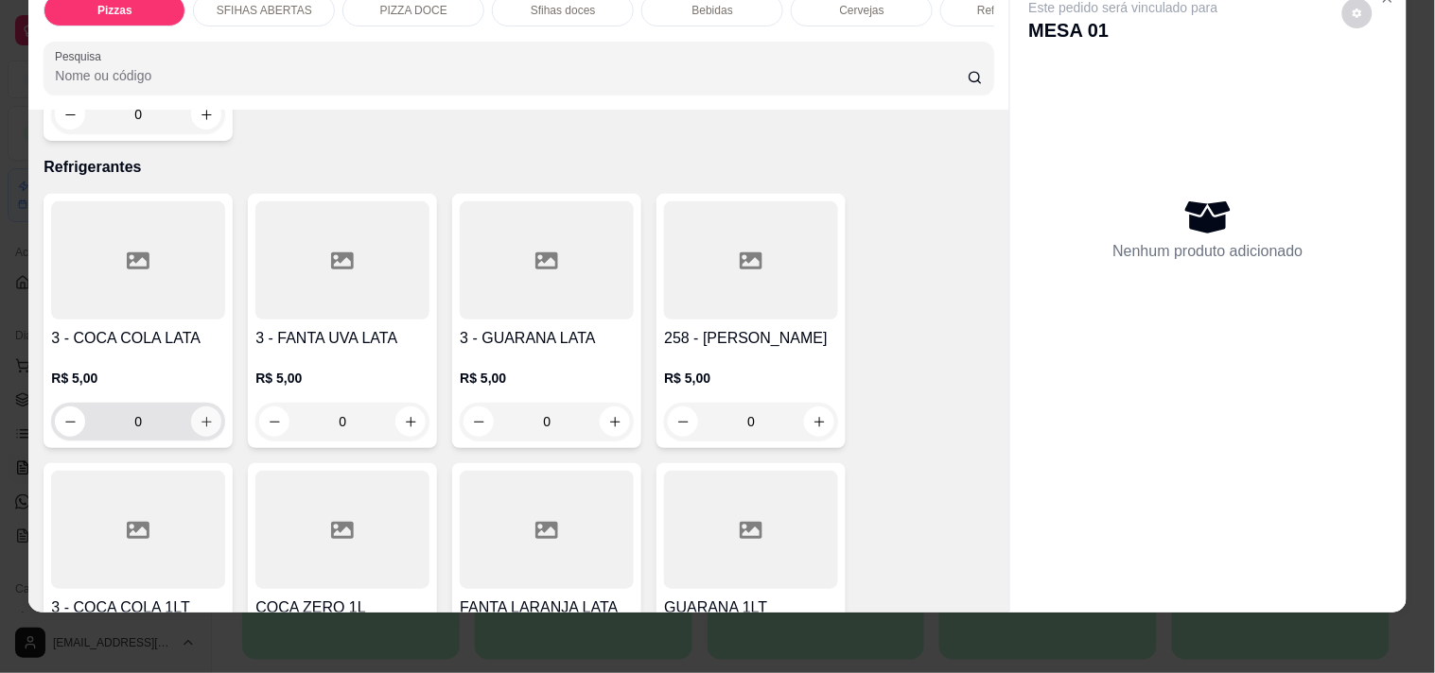
click at [208, 407] on button "increase-product-quantity" at bounding box center [206, 422] width 30 height 30
type input "1"
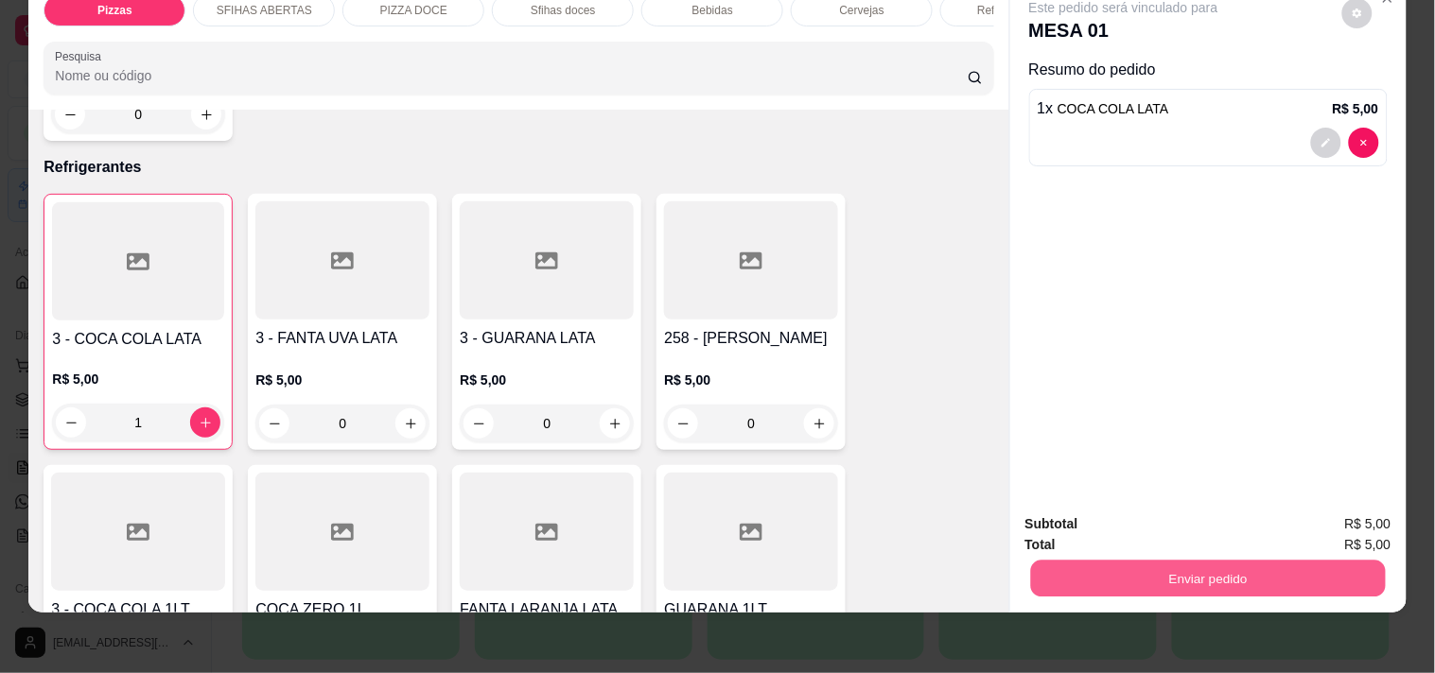
click at [1225, 560] on button "Enviar pedido" at bounding box center [1207, 578] width 355 height 37
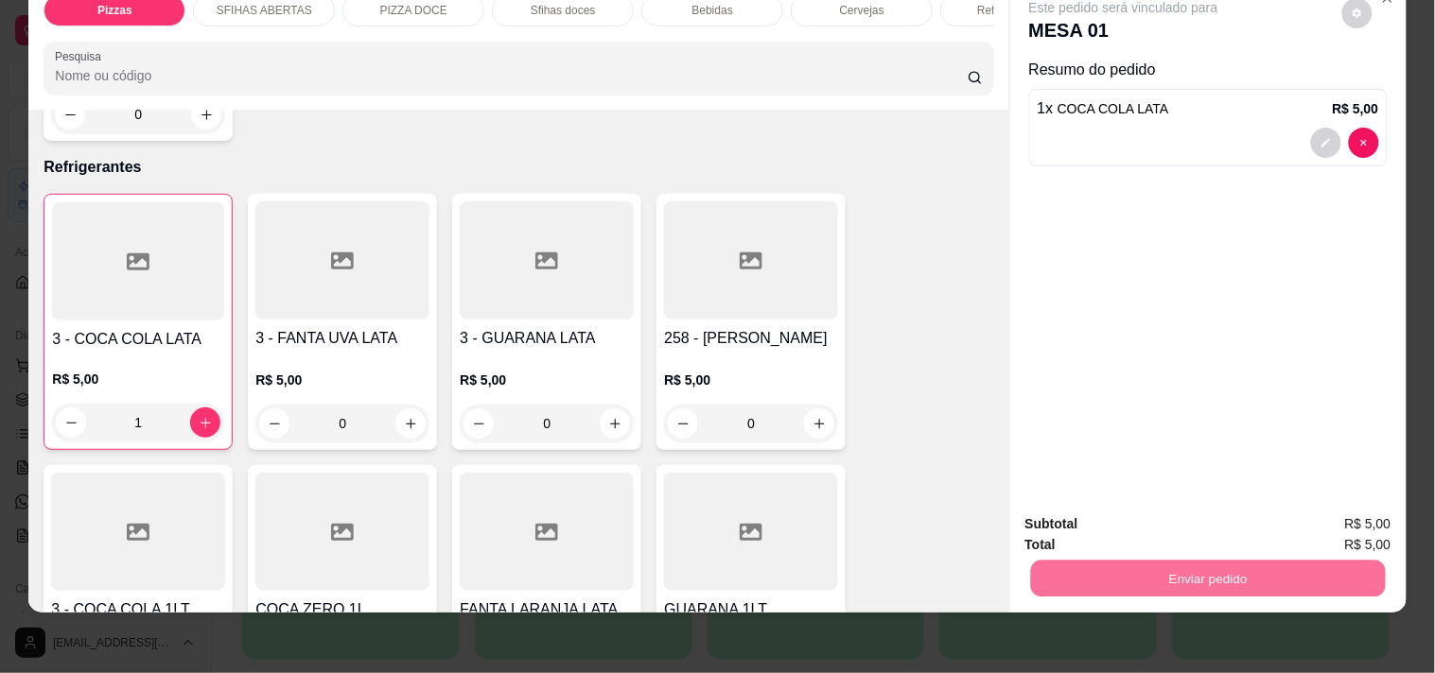
click at [1110, 513] on button "Não registrar e enviar pedido" at bounding box center [1145, 516] width 197 height 36
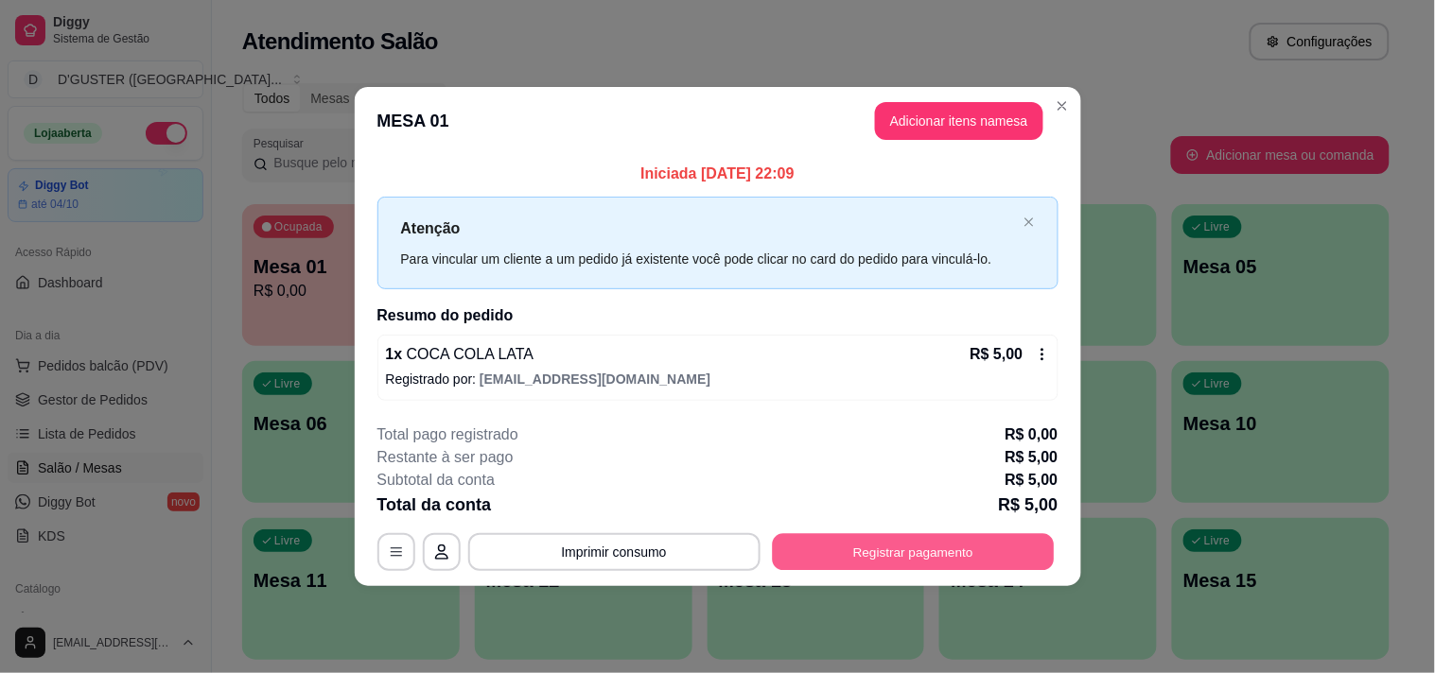
click at [932, 547] on button "Registrar pagamento" at bounding box center [913, 551] width 282 height 37
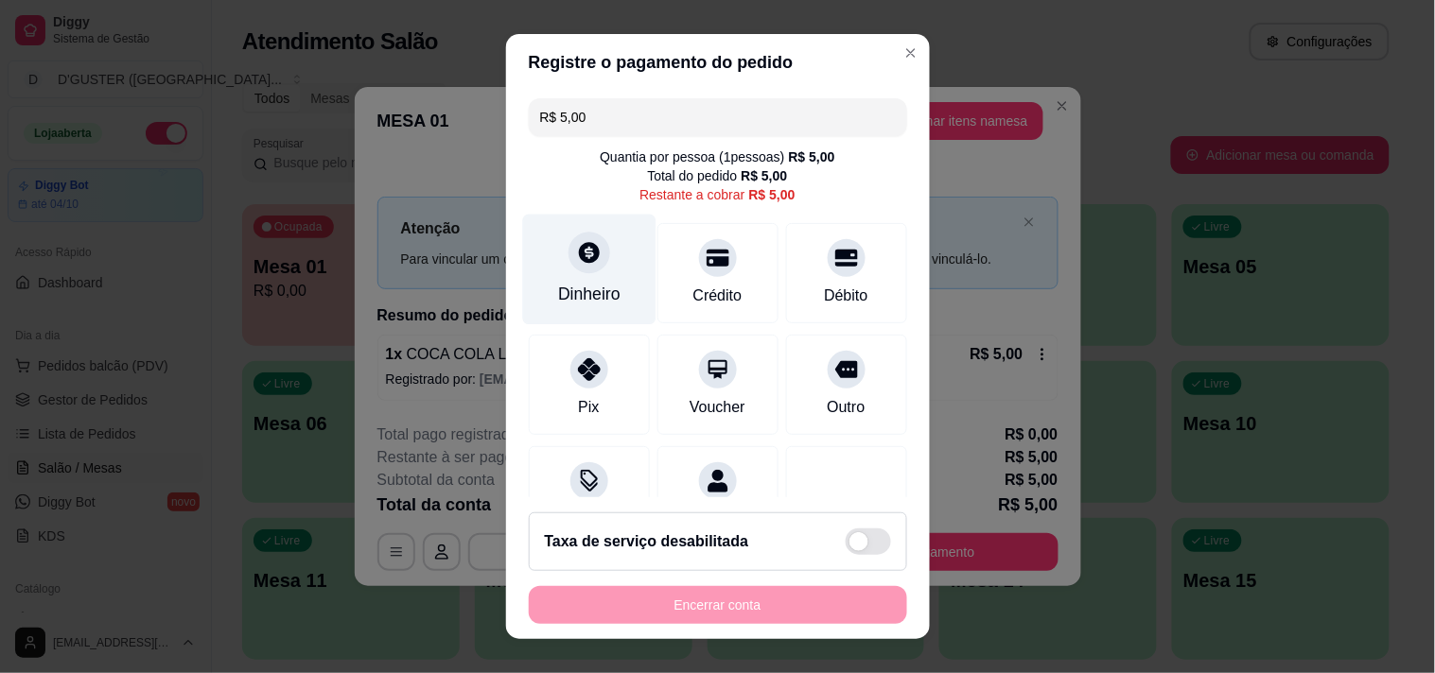
click at [555, 275] on div "Dinheiro" at bounding box center [588, 269] width 133 height 111
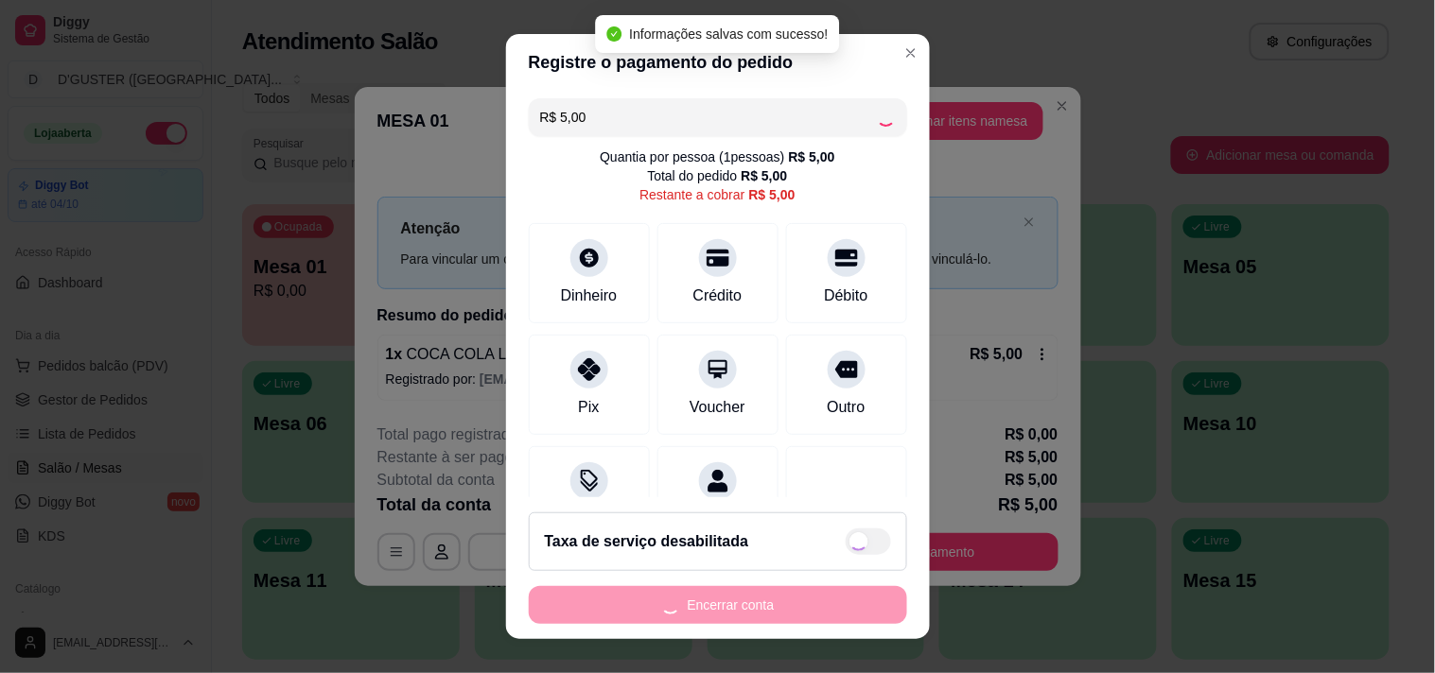
type input "R$ 0,00"
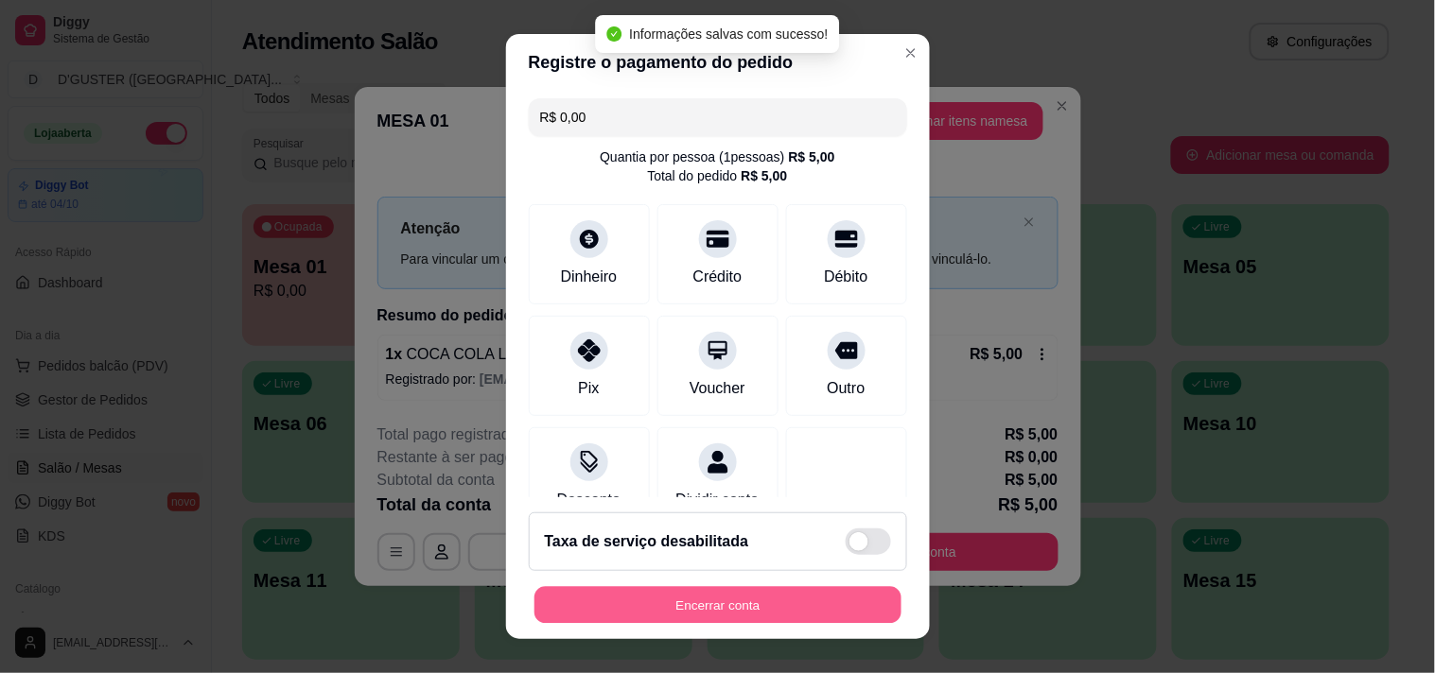
click at [857, 608] on button "Encerrar conta" at bounding box center [717, 605] width 367 height 37
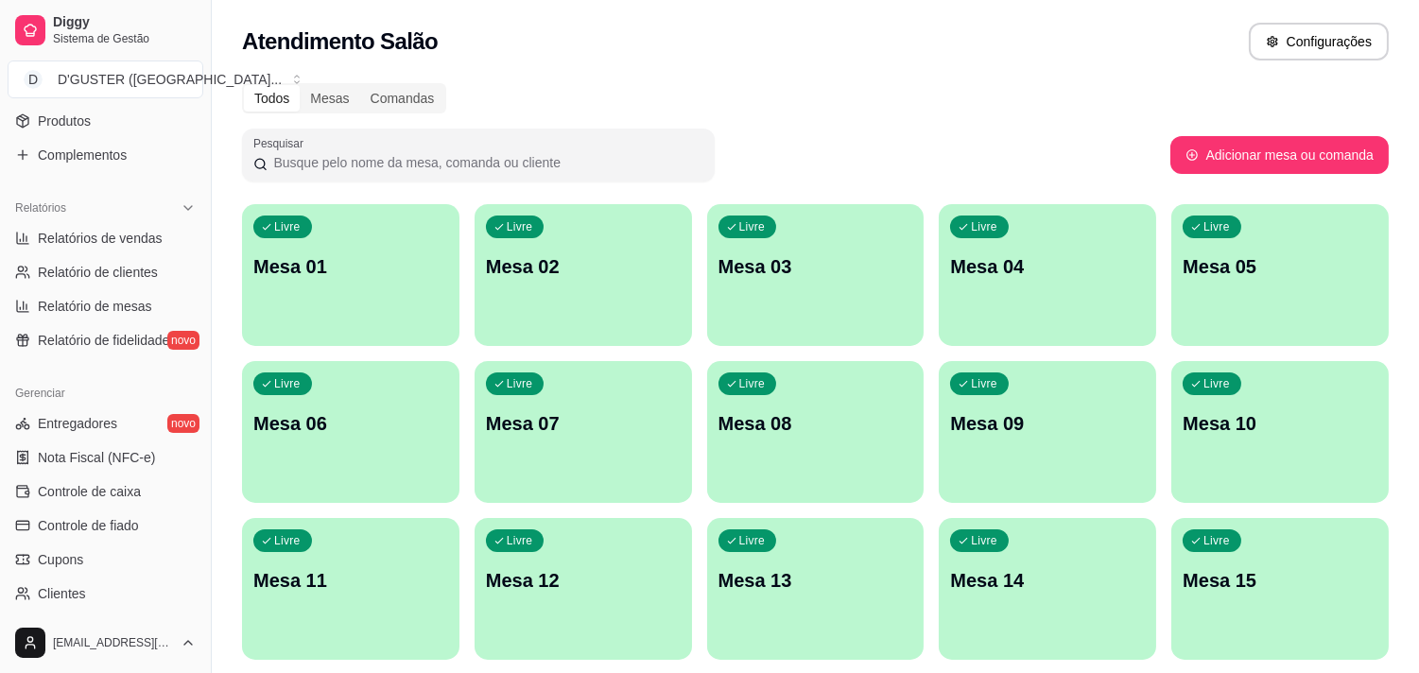
scroll to position [525, 0]
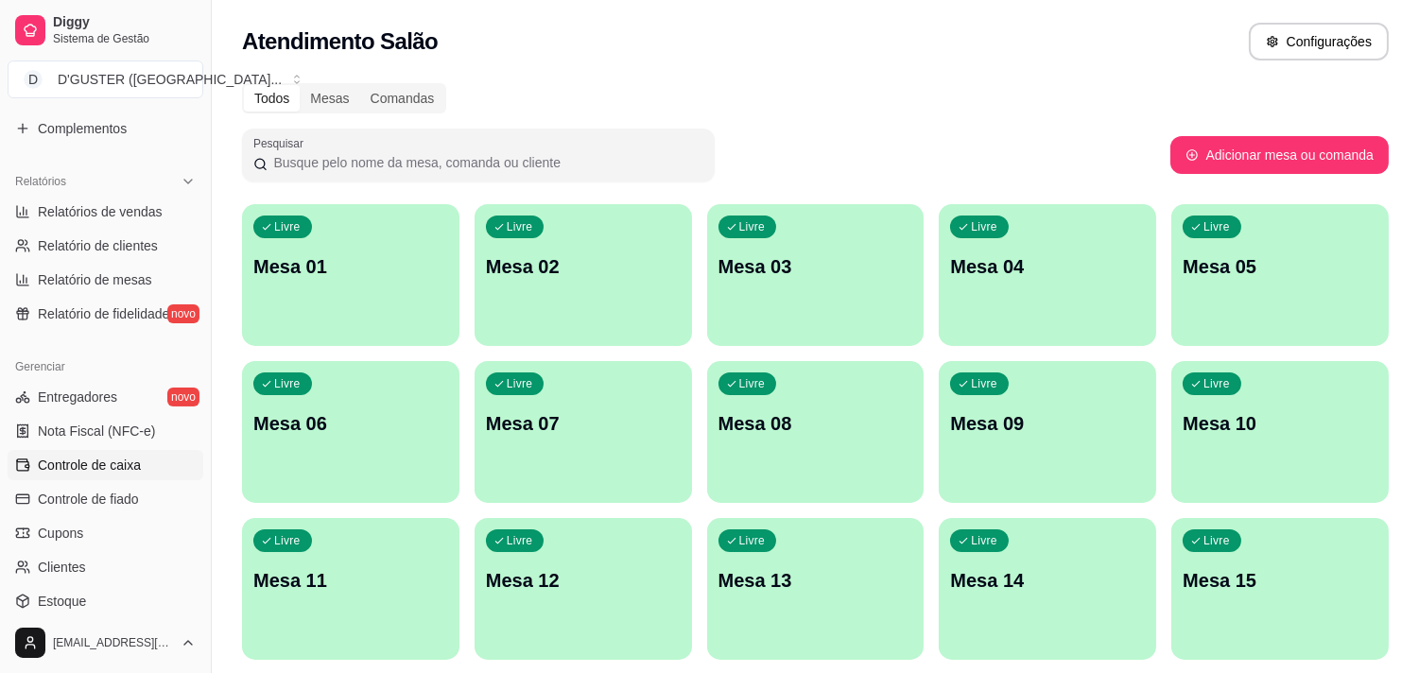
click at [129, 458] on span "Controle de caixa" at bounding box center [89, 465] width 103 height 19
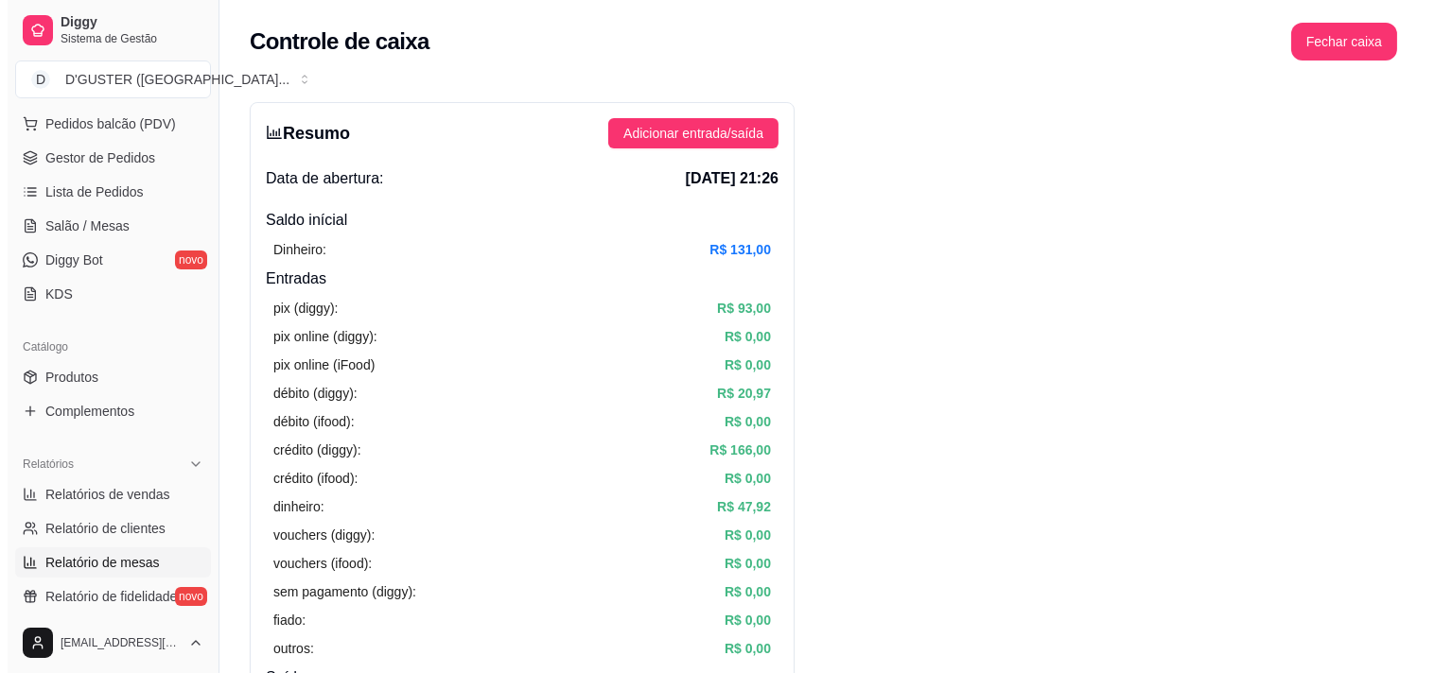
scroll to position [210, 0]
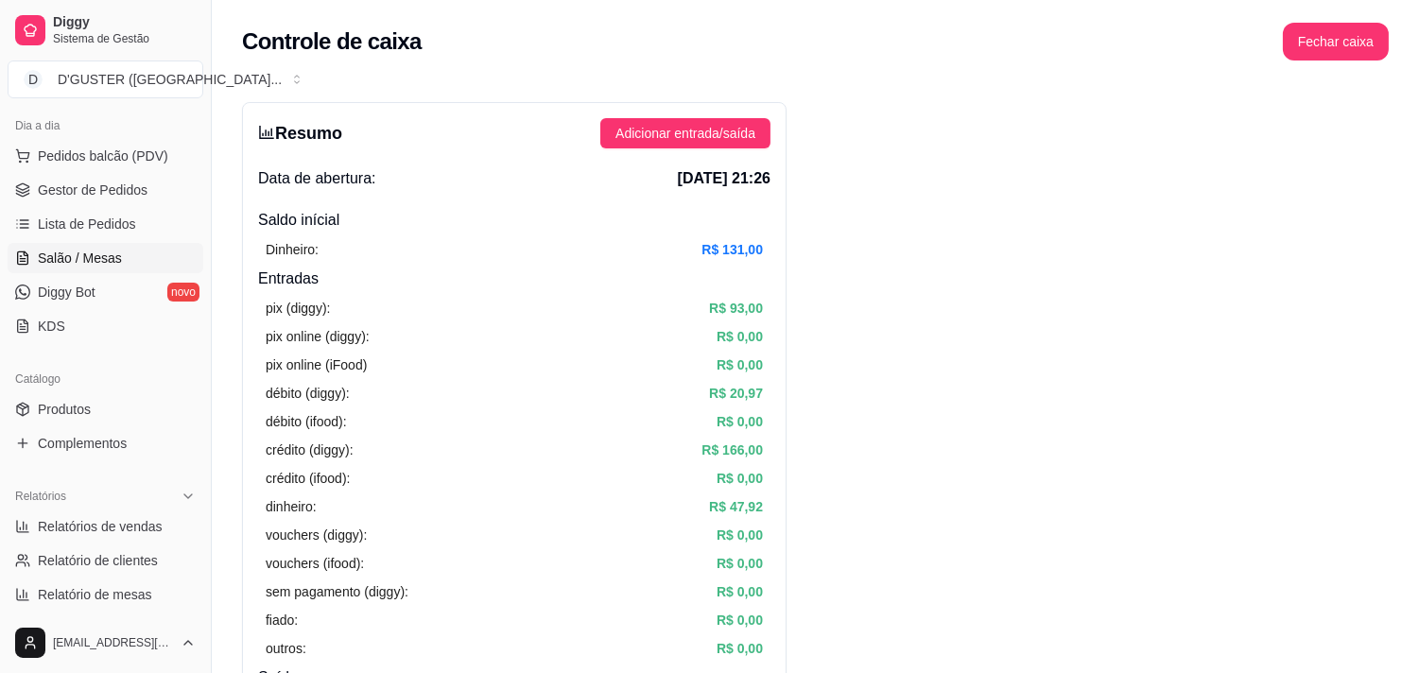
click at [61, 258] on span "Salão / Mesas" at bounding box center [80, 258] width 84 height 19
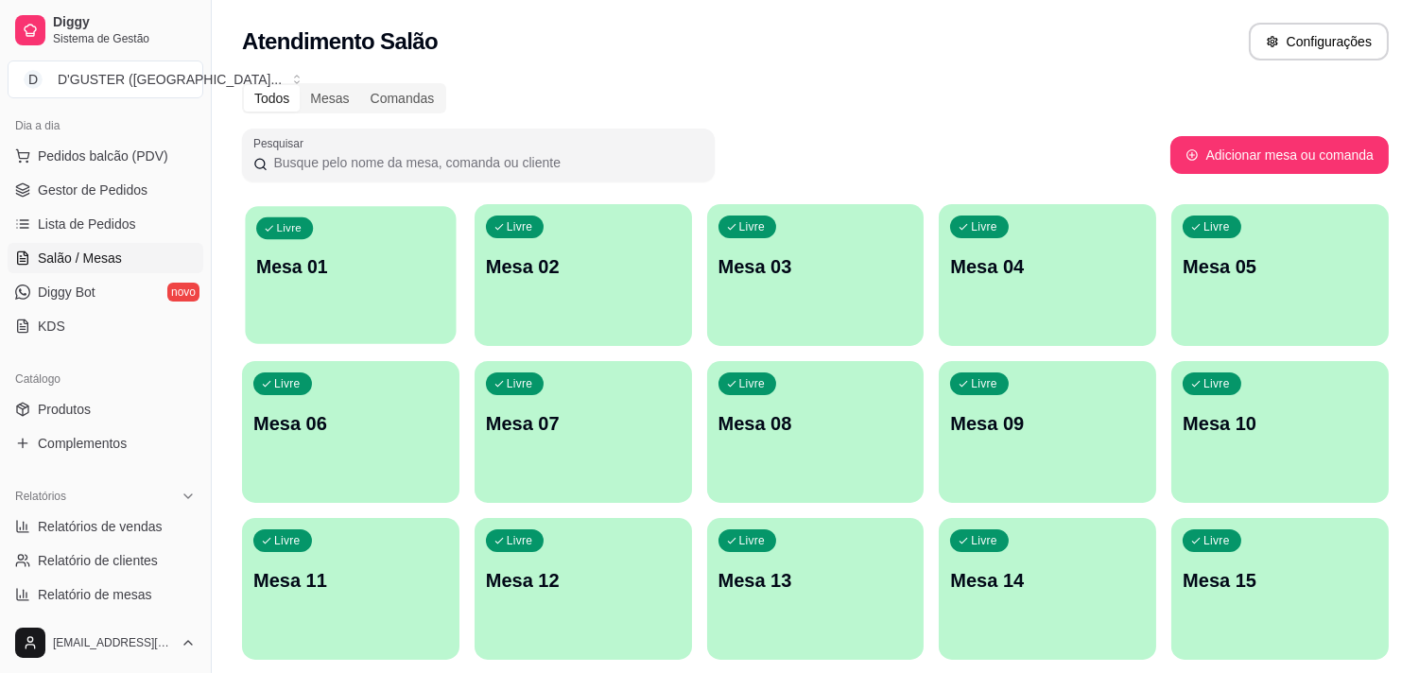
click at [319, 260] on p "Mesa 01" at bounding box center [350, 267] width 189 height 26
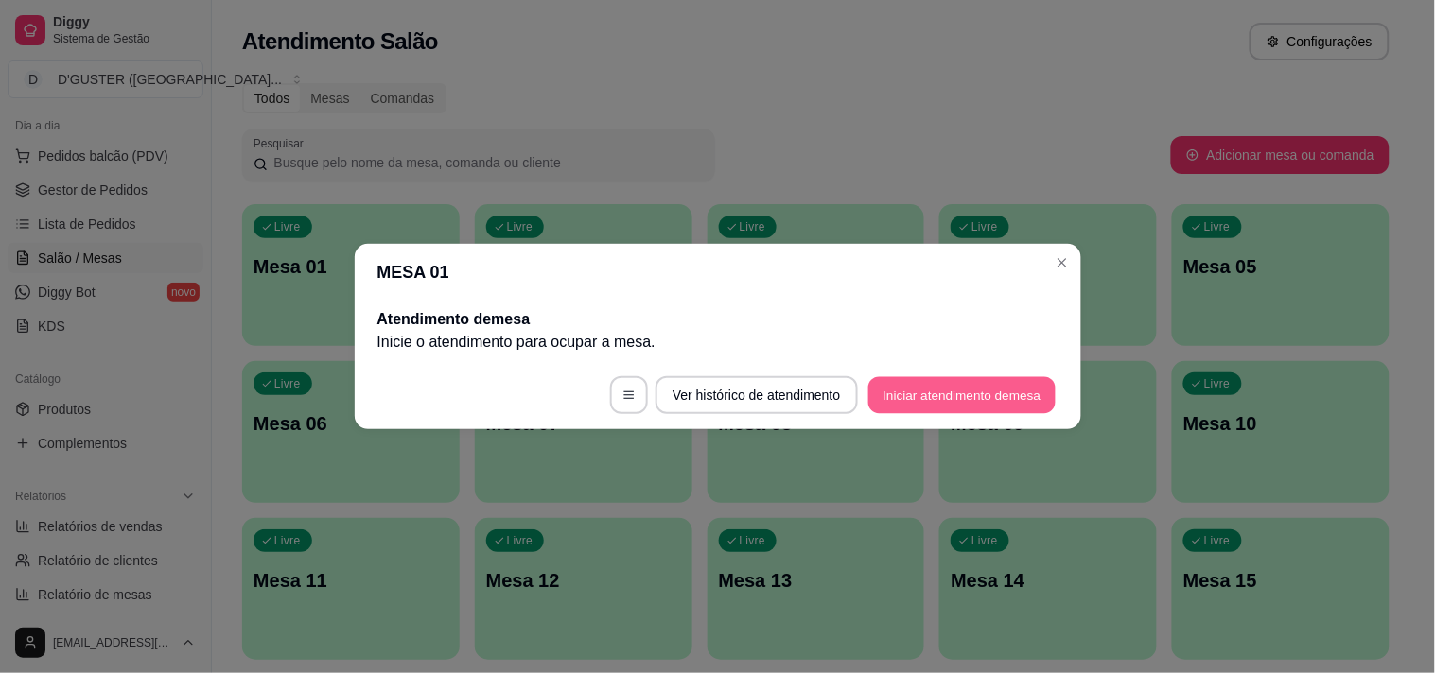
click at [949, 397] on button "Iniciar atendimento de mesa" at bounding box center [961, 395] width 187 height 37
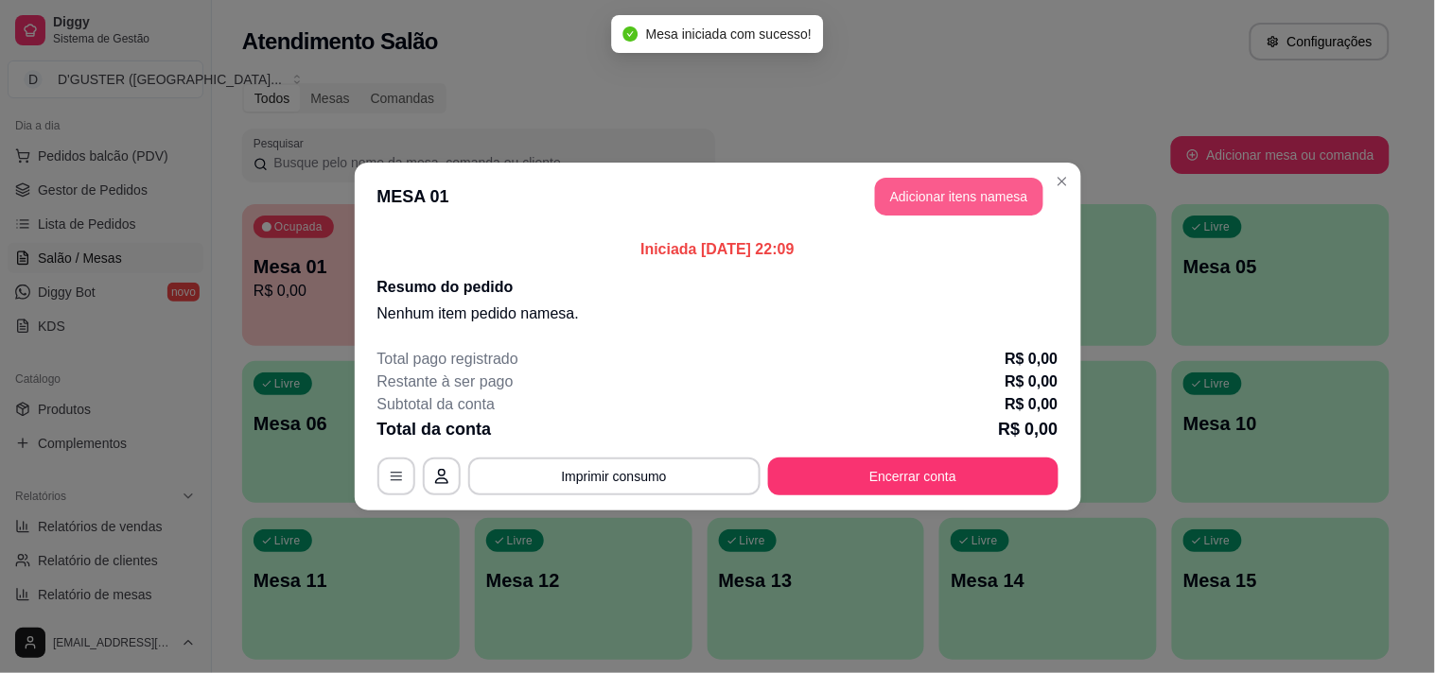
click at [925, 212] on button "Adicionar itens na mesa" at bounding box center [959, 197] width 168 height 38
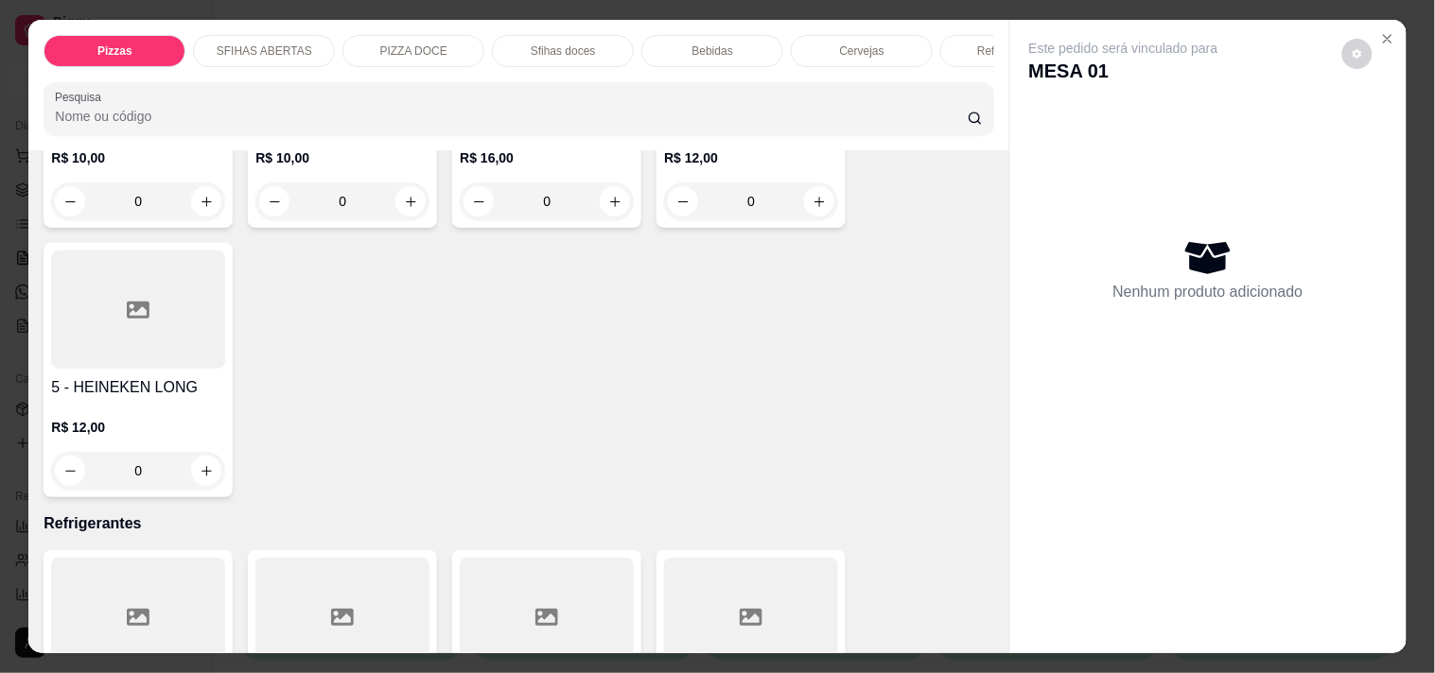
scroll to position [5148, 0]
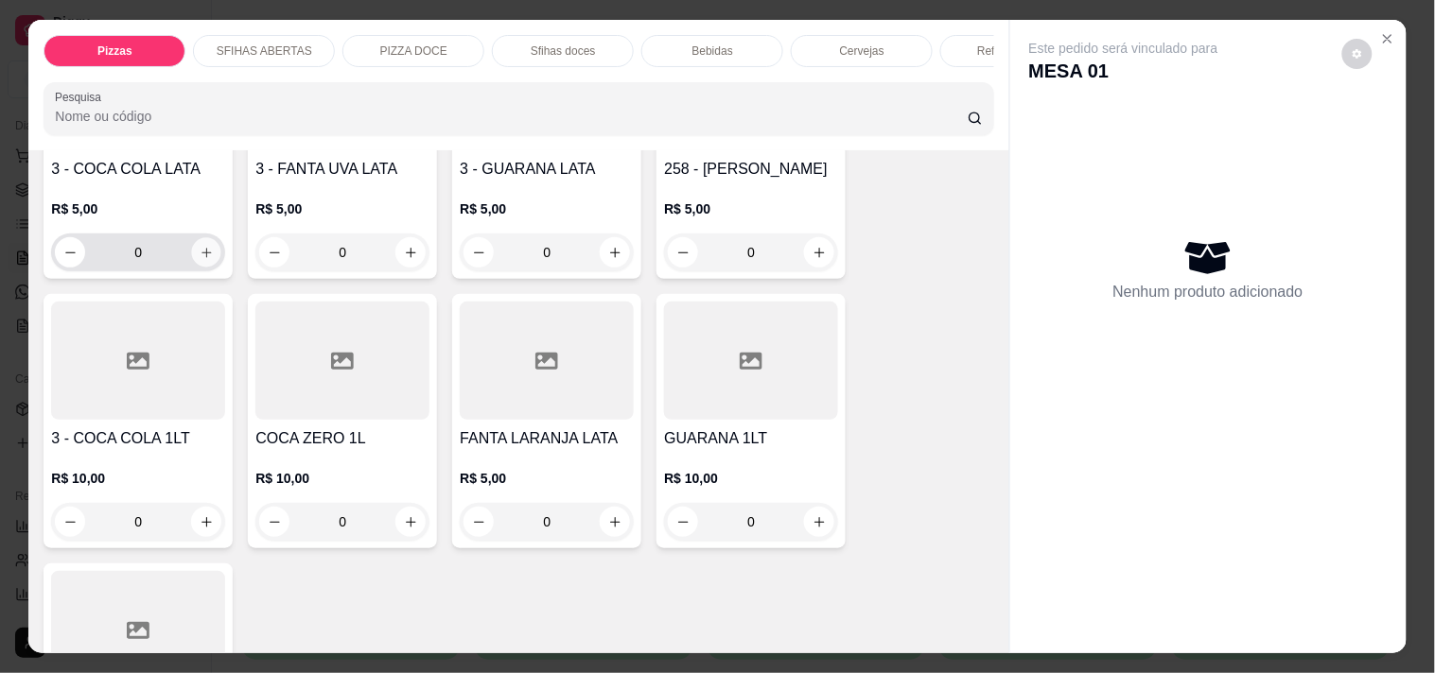
click at [200, 246] on icon "increase-product-quantity" at bounding box center [207, 253] width 14 height 14
type input "1"
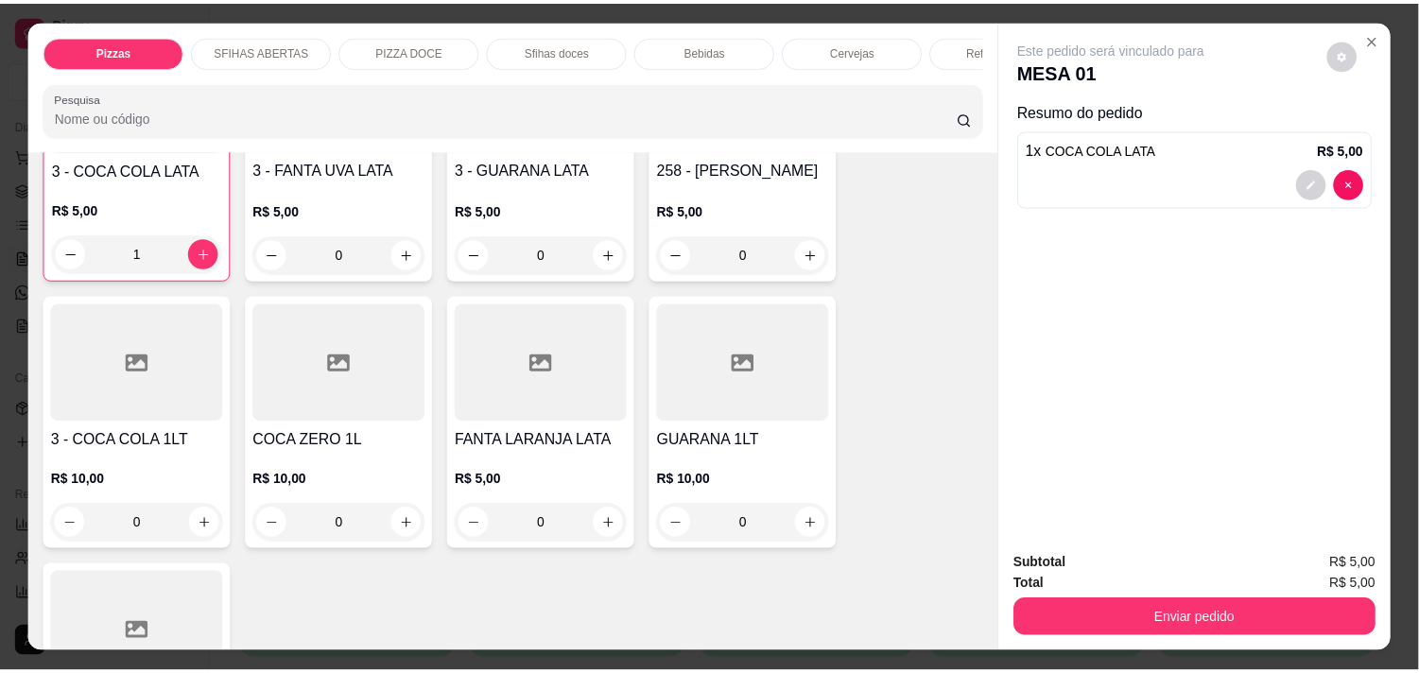
scroll to position [5149, 0]
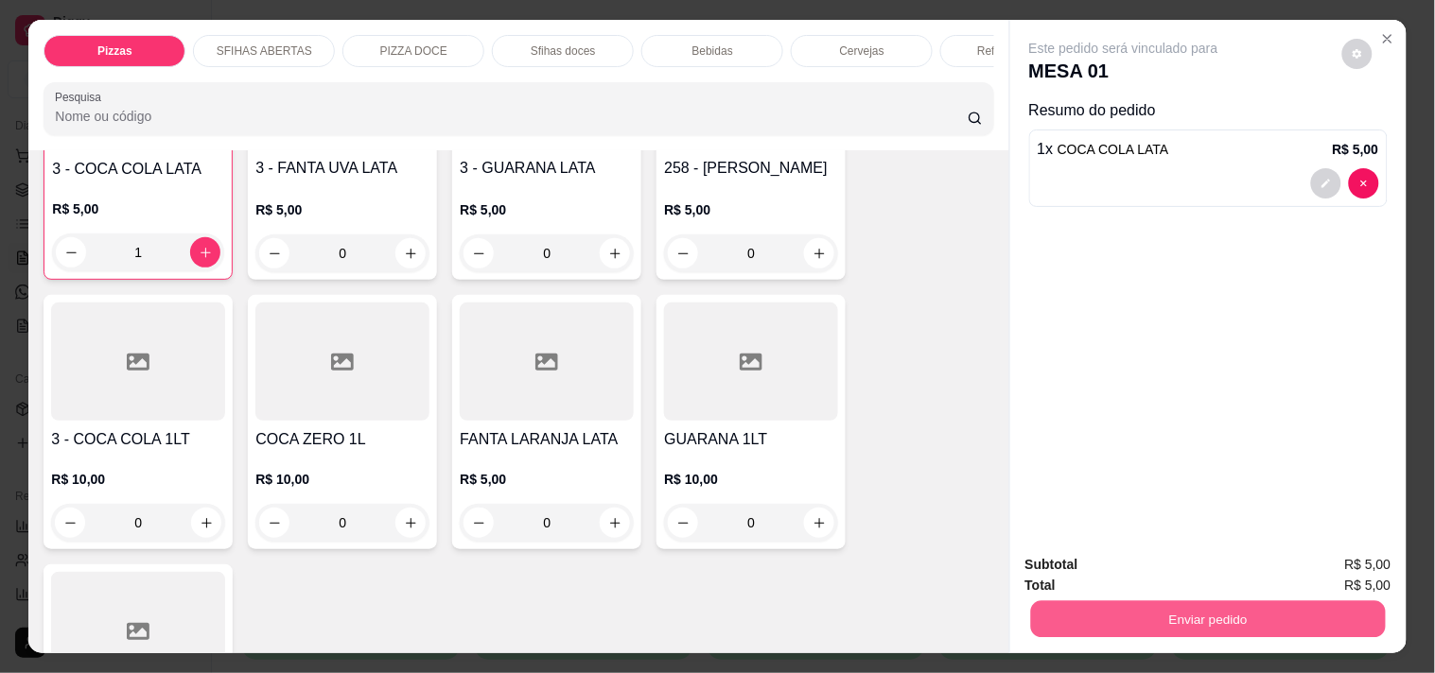
click at [1036, 620] on button "Enviar pedido" at bounding box center [1207, 619] width 355 height 37
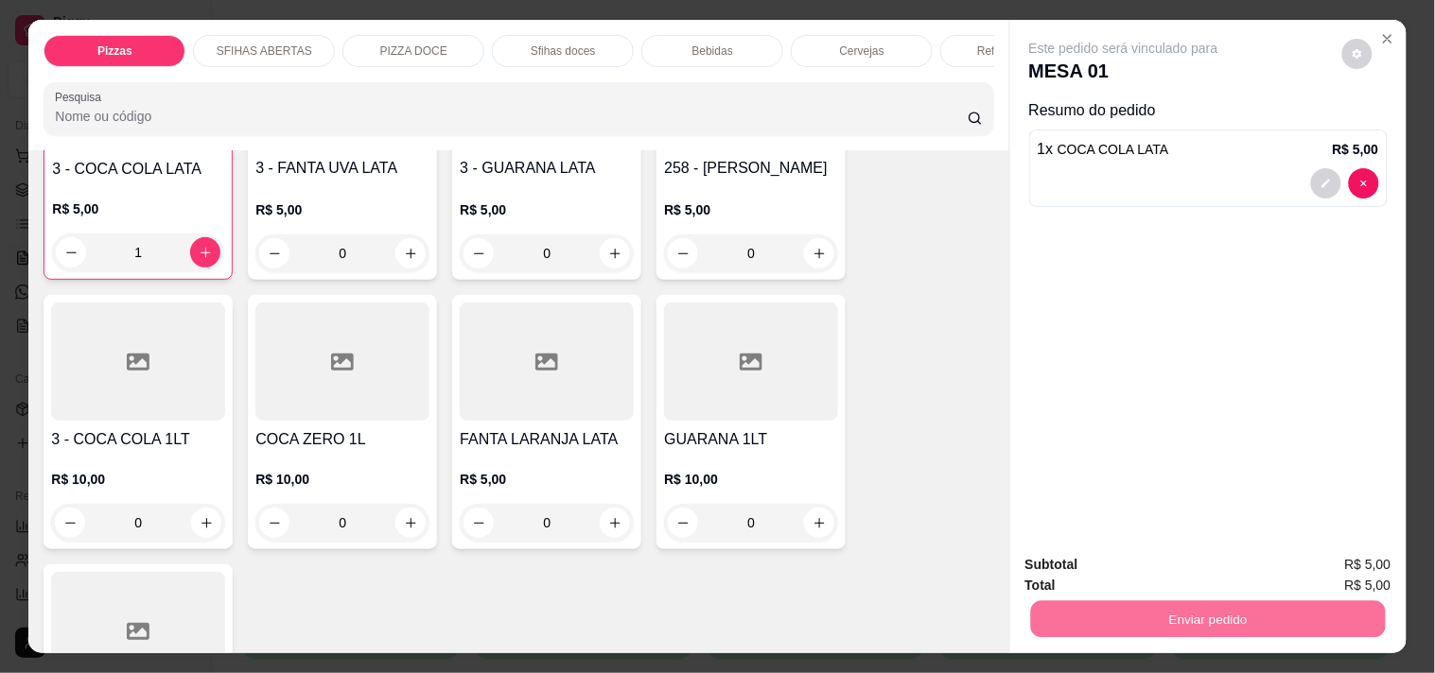
click at [1067, 562] on button "Não registrar e enviar pedido" at bounding box center [1145, 564] width 191 height 35
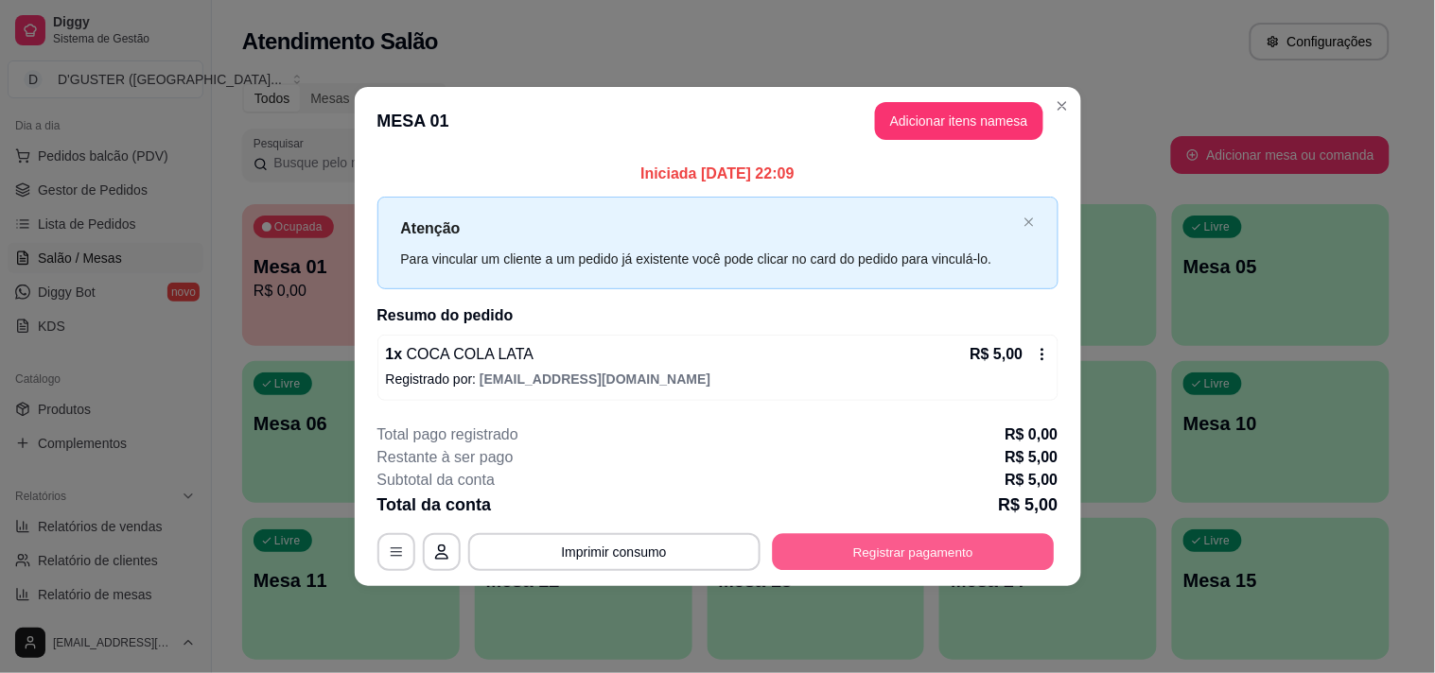
click at [852, 556] on button "Registrar pagamento" at bounding box center [913, 551] width 282 height 37
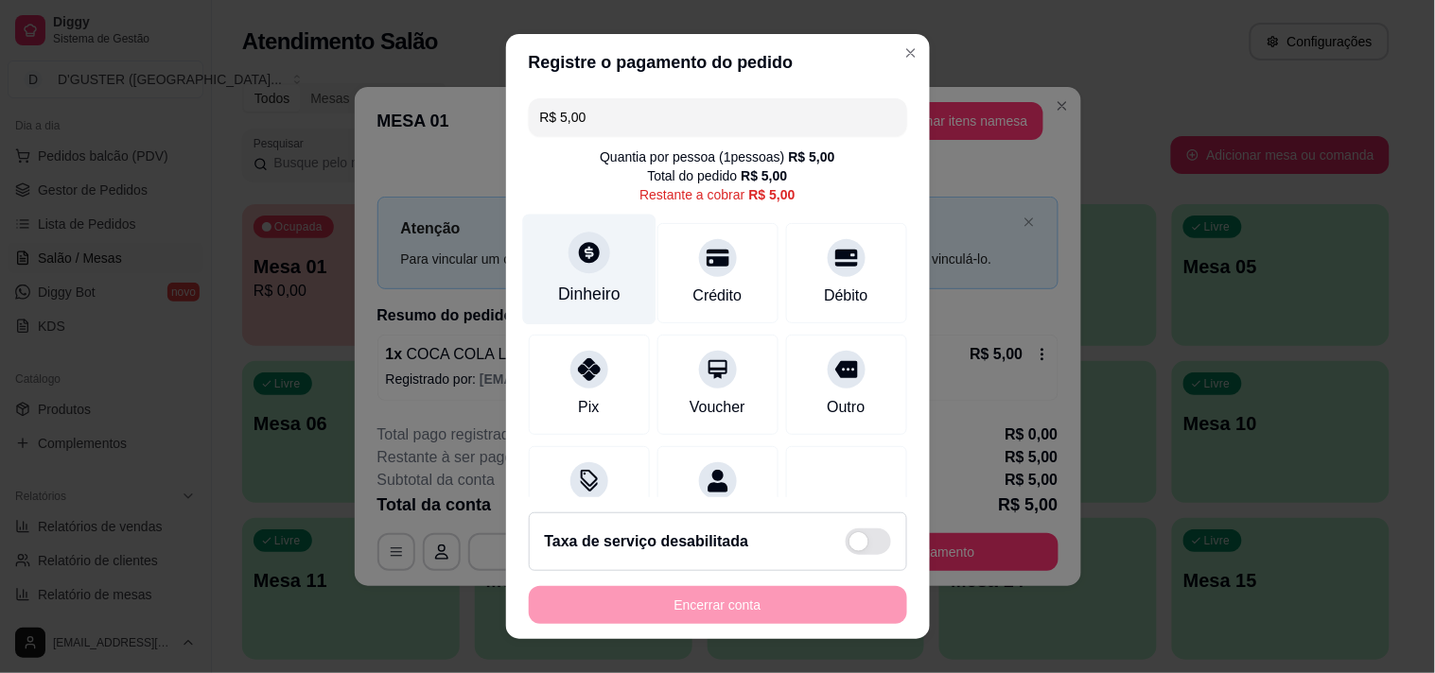
click at [558, 274] on div "Dinheiro" at bounding box center [588, 269] width 133 height 111
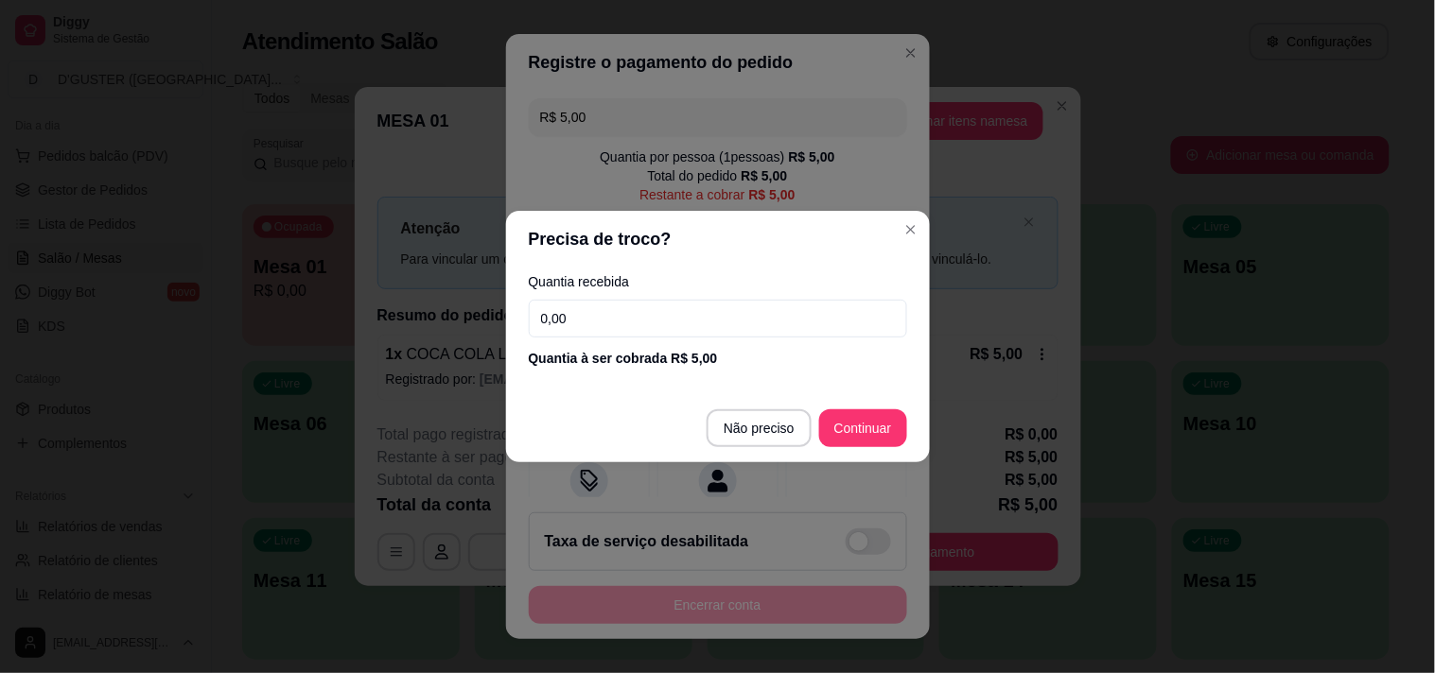
click at [636, 303] on input "0,00" at bounding box center [718, 319] width 378 height 38
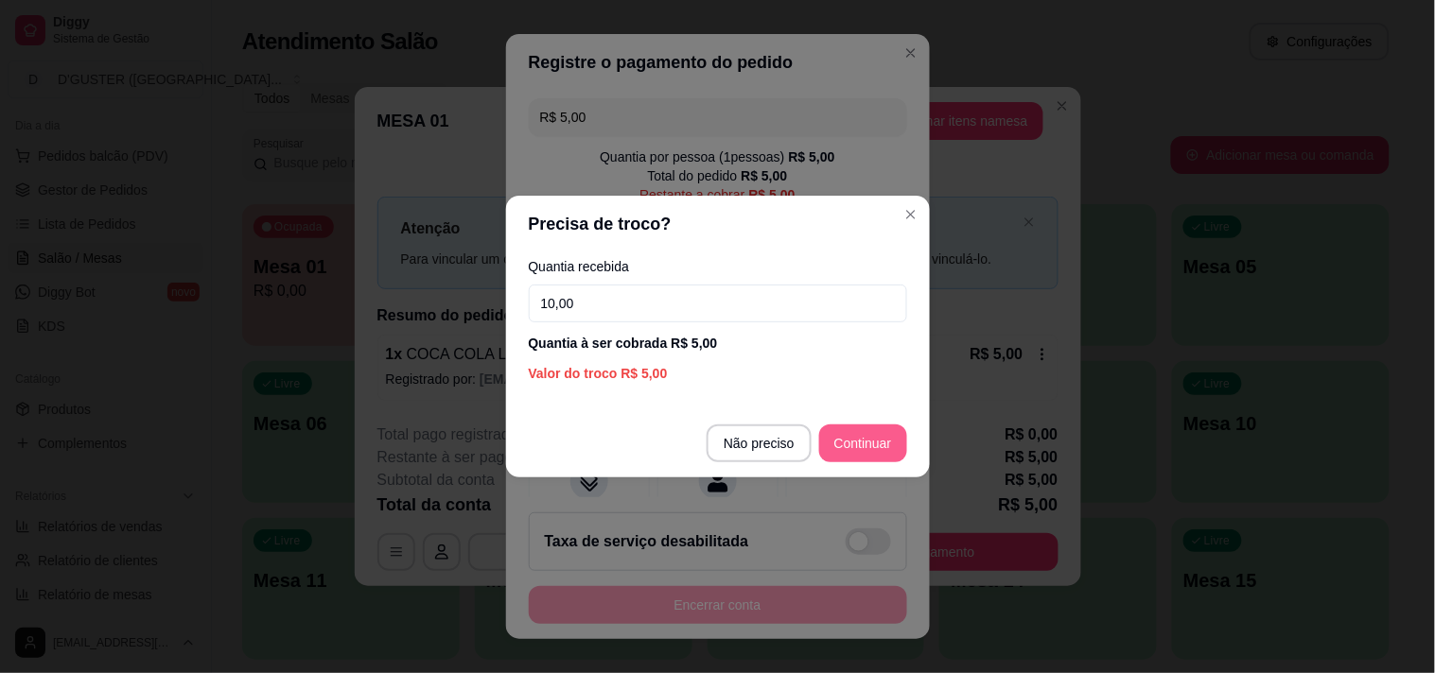
type input "10,00"
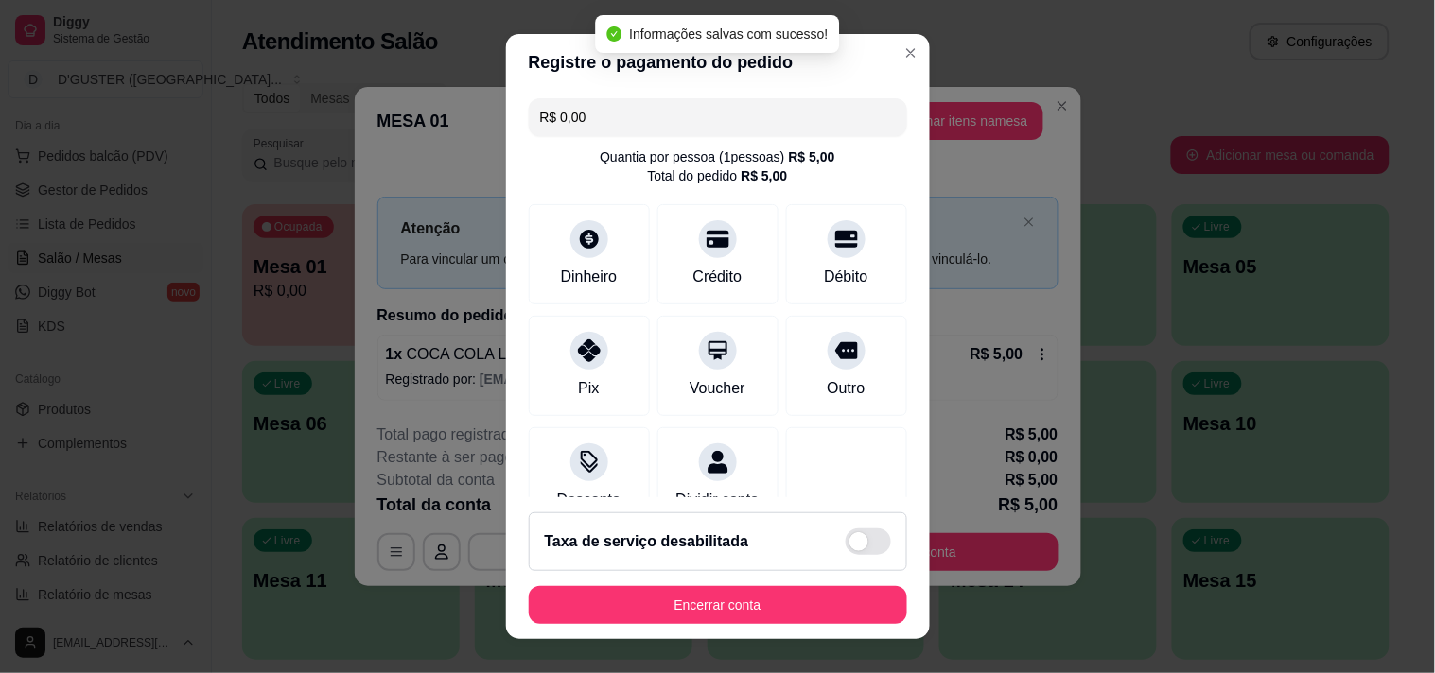
type input "R$ 0,00"
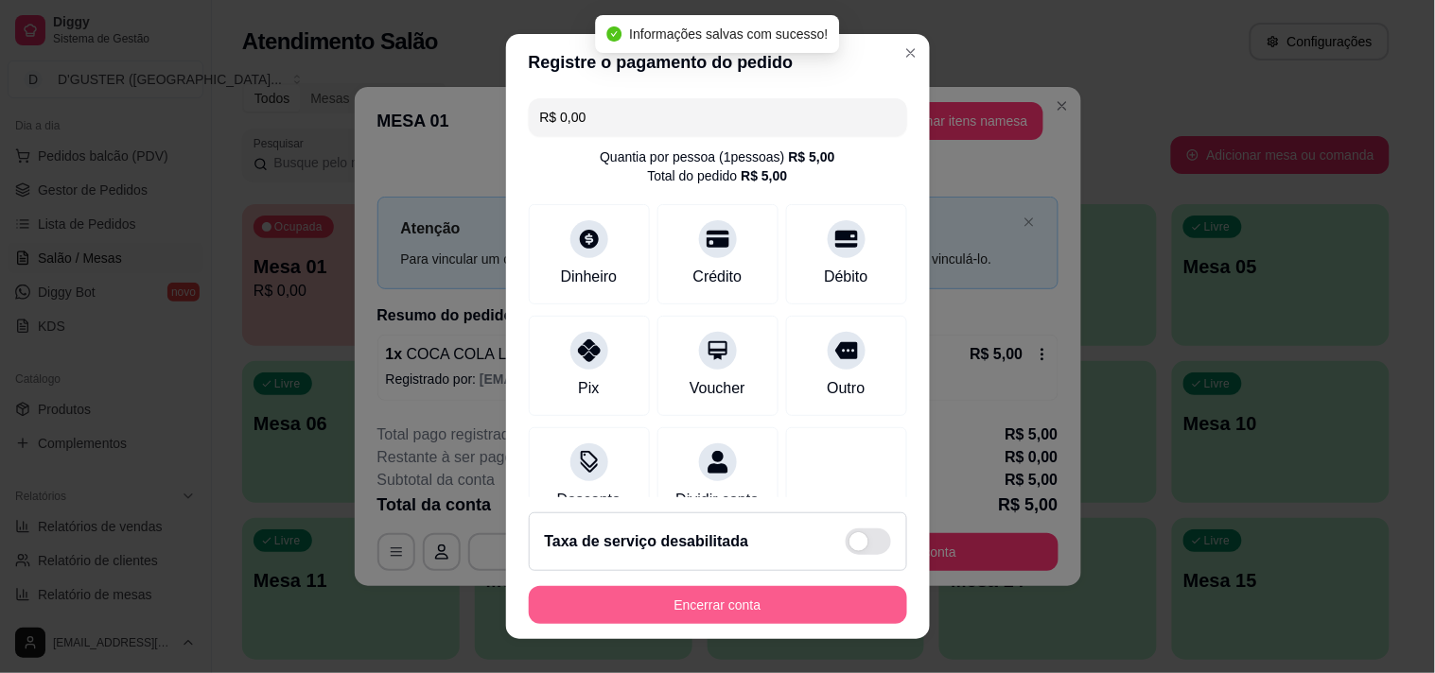
click at [800, 601] on button "Encerrar conta" at bounding box center [718, 605] width 378 height 38
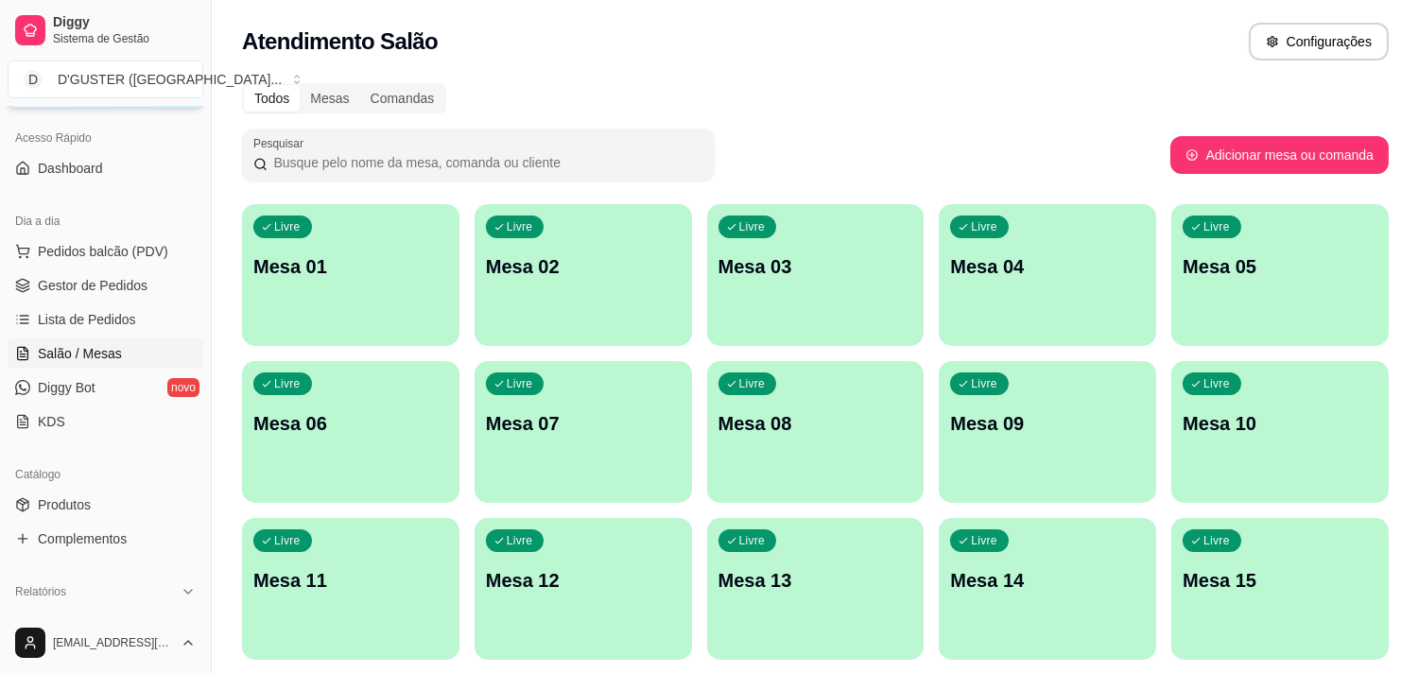
scroll to position [0, 0]
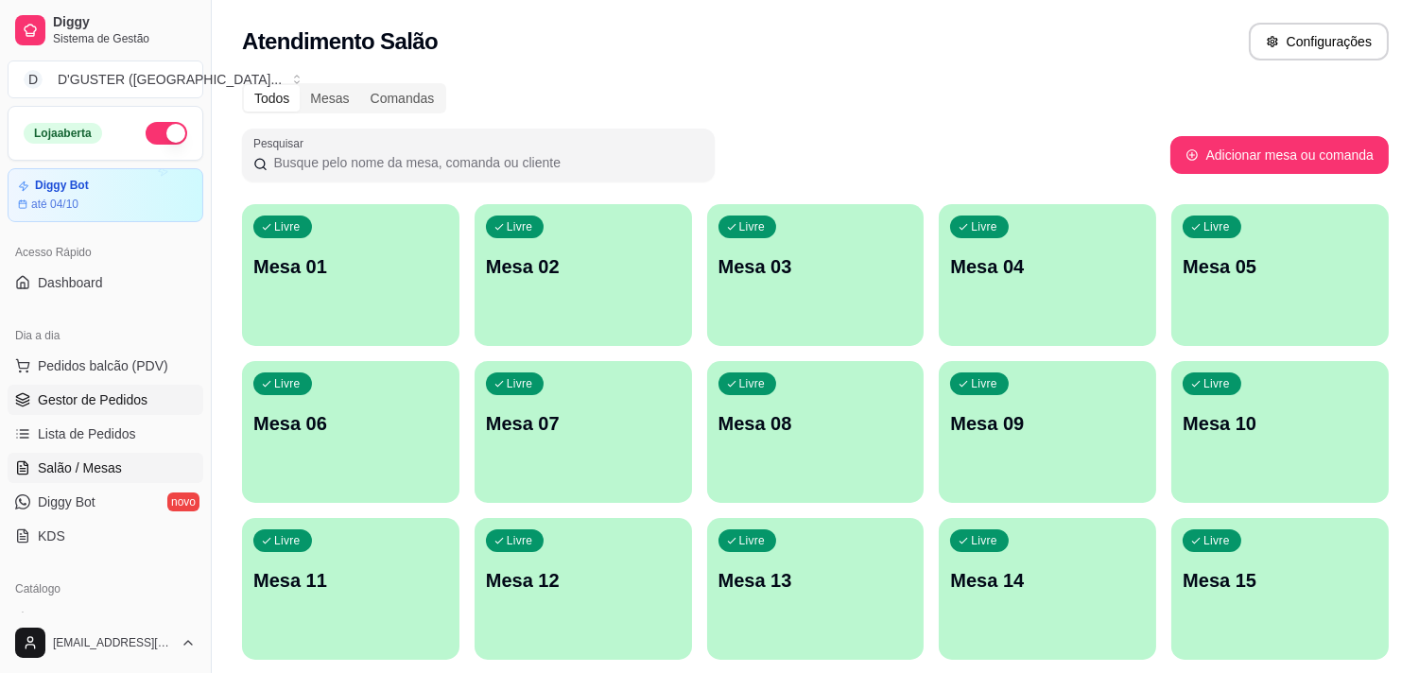
click at [127, 404] on span "Gestor de Pedidos" at bounding box center [93, 400] width 110 height 19
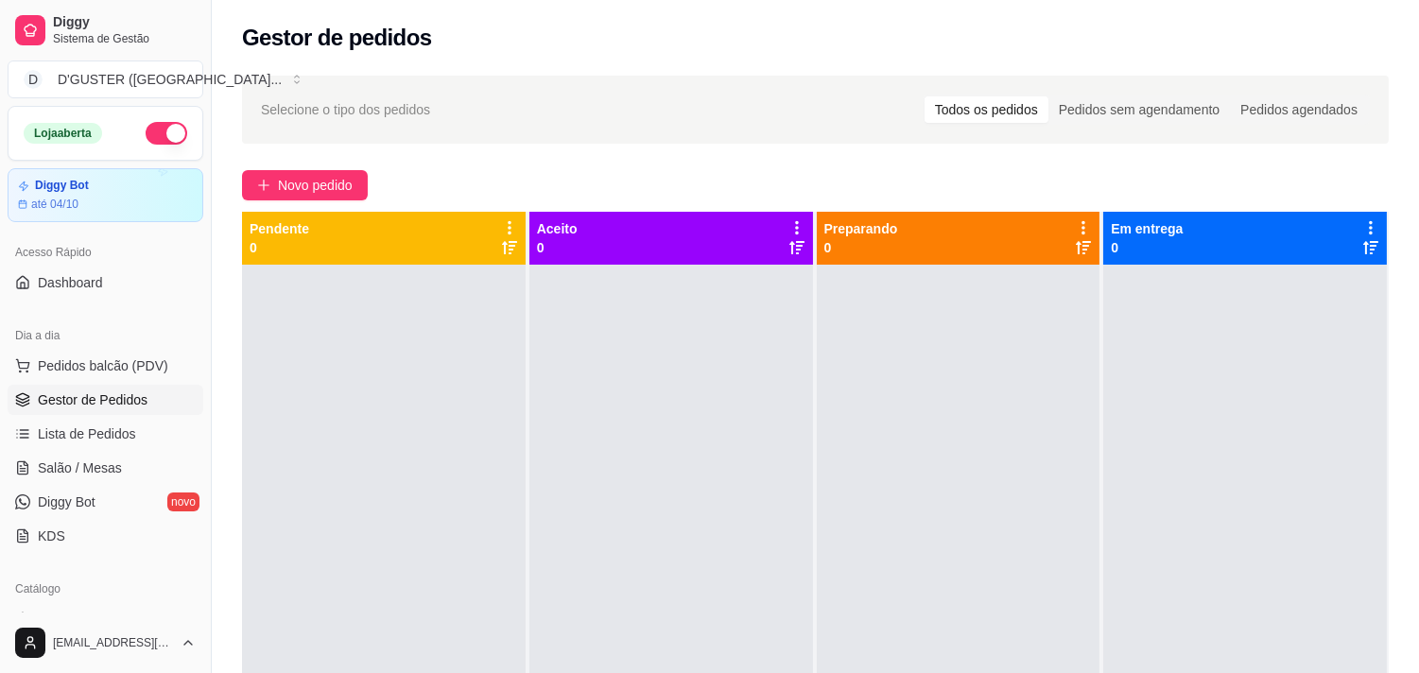
click at [151, 138] on button "button" at bounding box center [167, 133] width 42 height 23
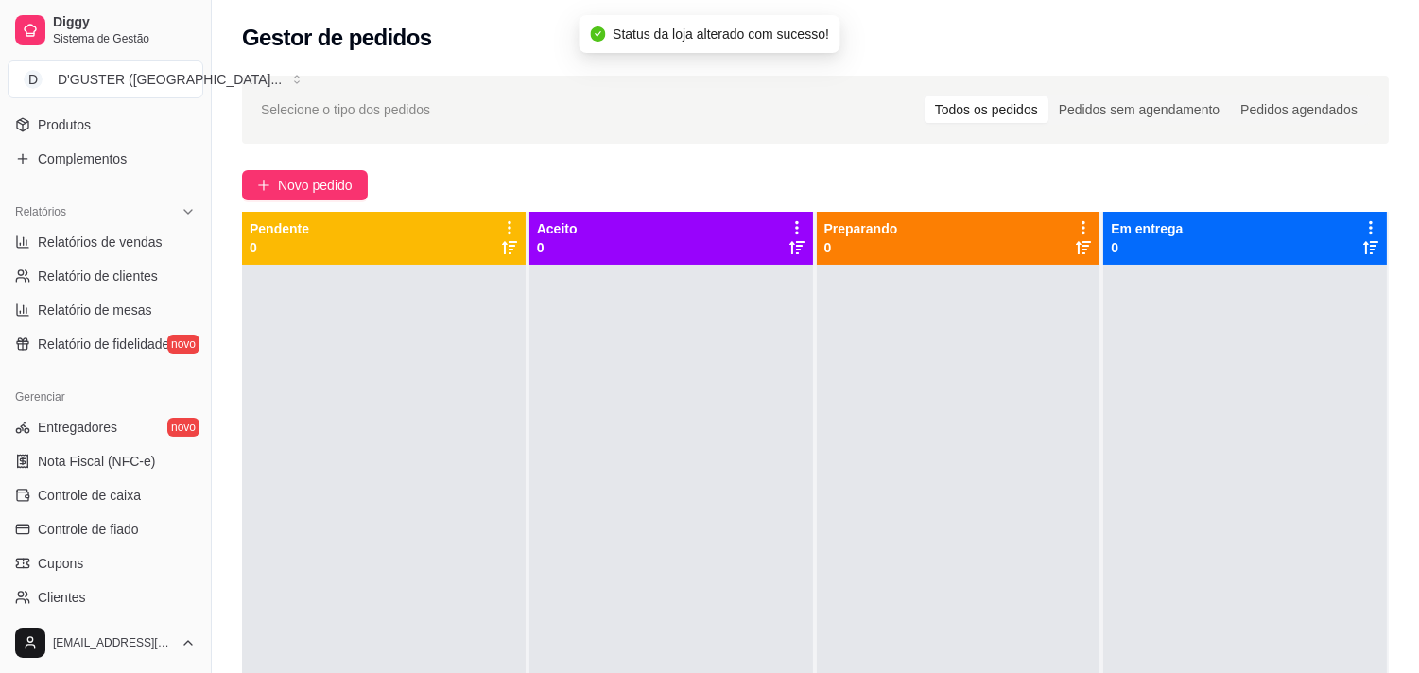
scroll to position [630, 0]
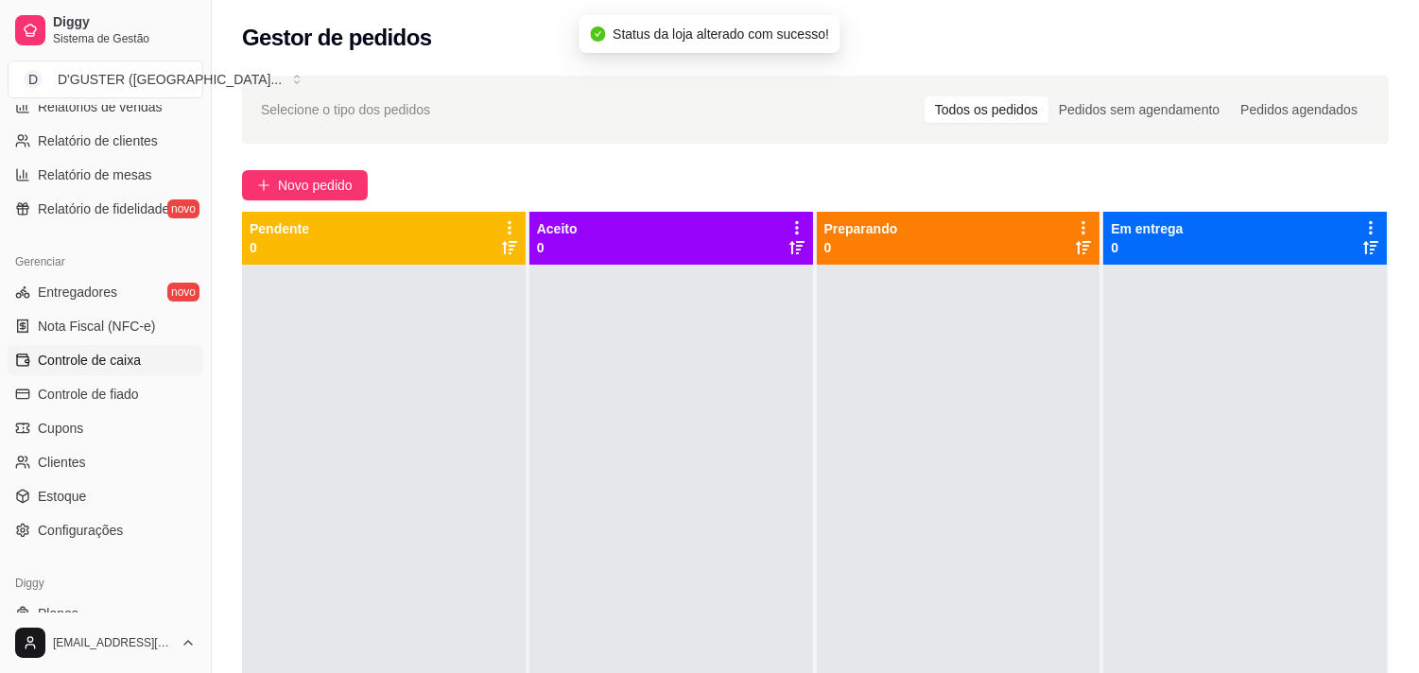
click at [86, 354] on span "Controle de caixa" at bounding box center [89, 360] width 103 height 19
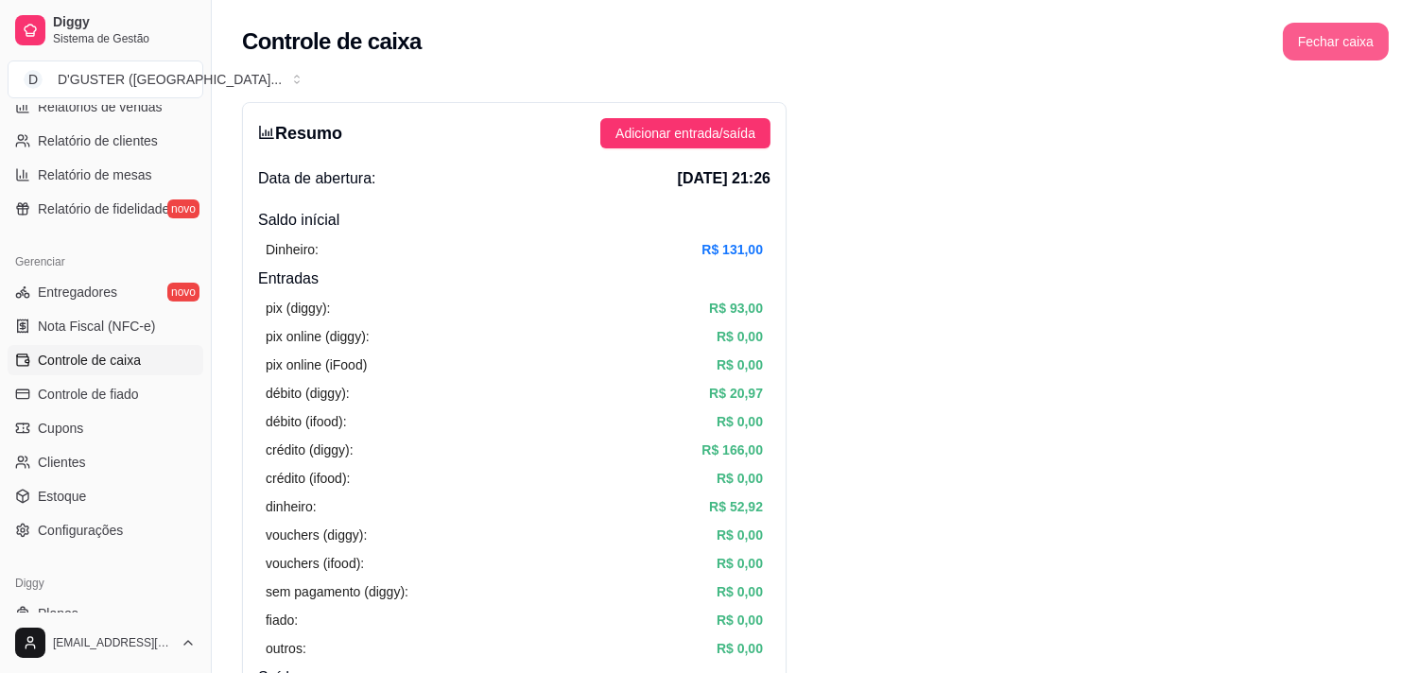
click at [1357, 44] on button "Fechar caixa" at bounding box center [1336, 42] width 106 height 38
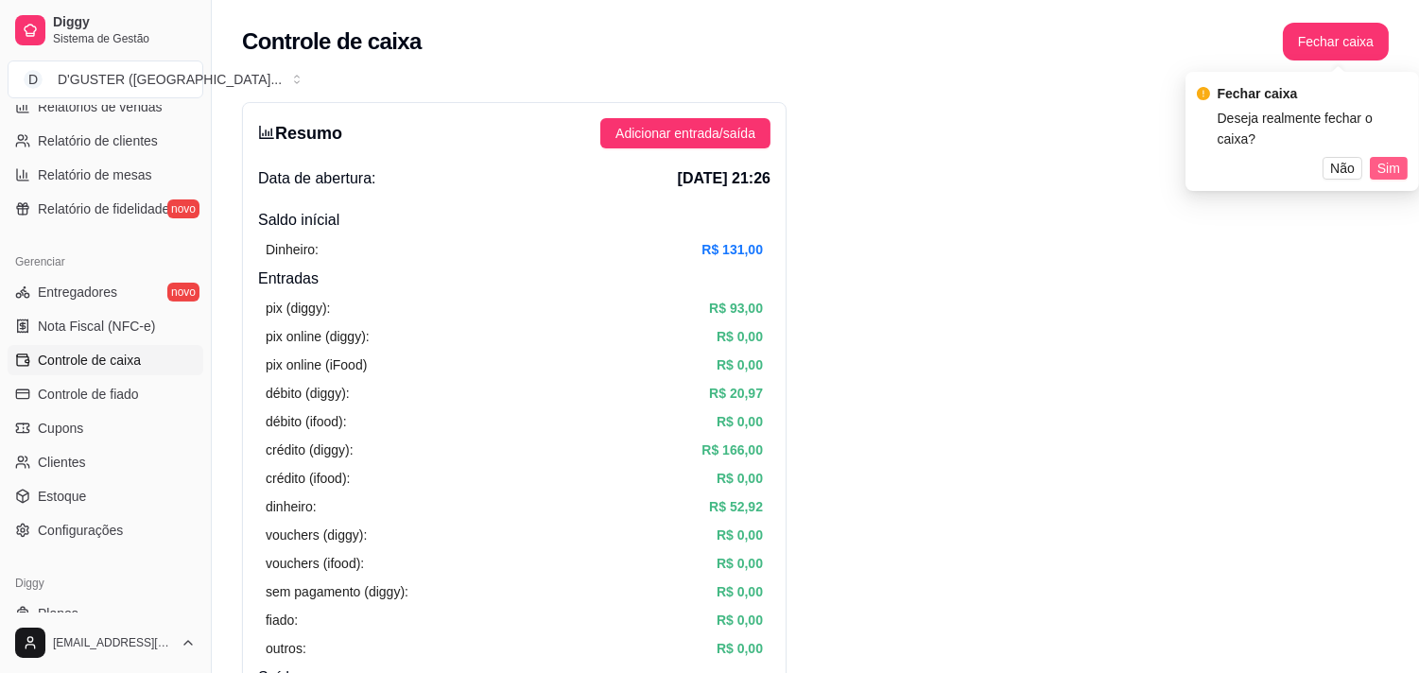
click at [1388, 158] on span "Sim" at bounding box center [1389, 168] width 23 height 21
